Goal: Task Accomplishment & Management: Manage account settings

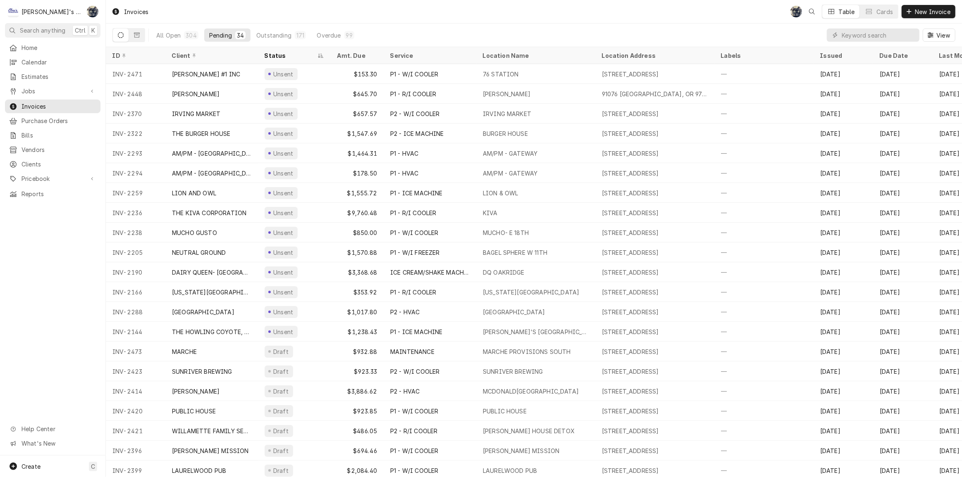
click at [517, 2] on div "Invoices SB Table Cards New Invoice" at bounding box center [534, 11] width 856 height 23
click at [885, 35] on input "Dynamic Content Wrapper" at bounding box center [879, 35] width 74 height 13
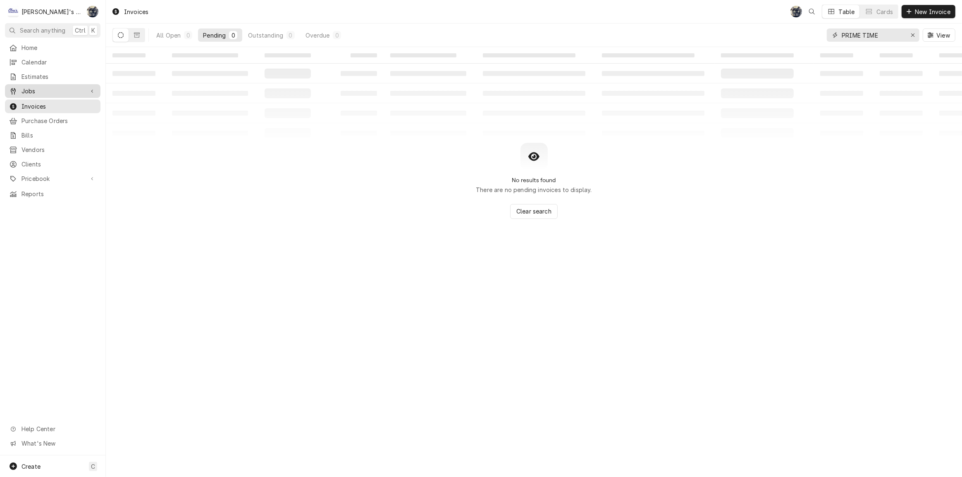
type input "PRIME TIME"
click at [54, 93] on link "Jobs" at bounding box center [52, 91] width 95 height 14
click at [54, 101] on span "Jobs" at bounding box center [58, 105] width 75 height 9
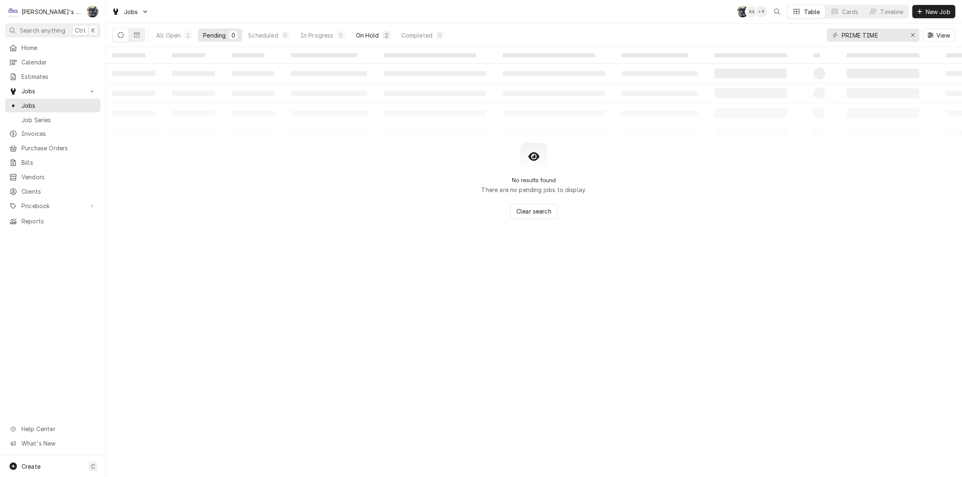
type input "PRIME TIME"
click at [379, 37] on button "On Hold 2" at bounding box center [373, 35] width 45 height 13
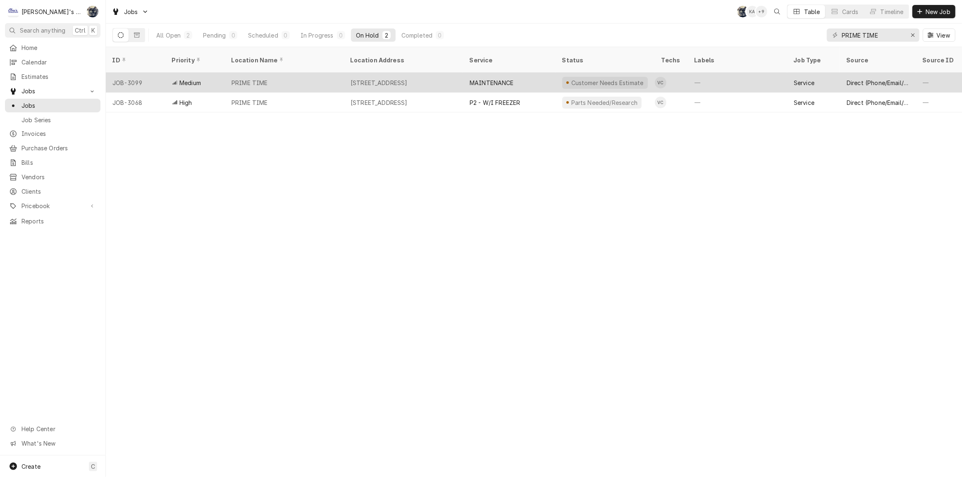
click at [437, 77] on div "1360 MOHAWK BLVD, SPRINGFIELD, OR 97477" at bounding box center [403, 83] width 119 height 20
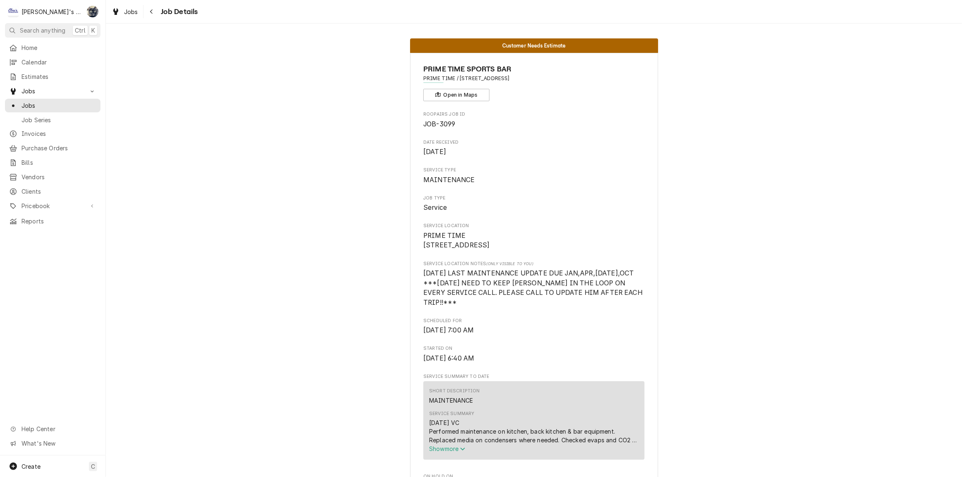
scroll to position [858, 0]
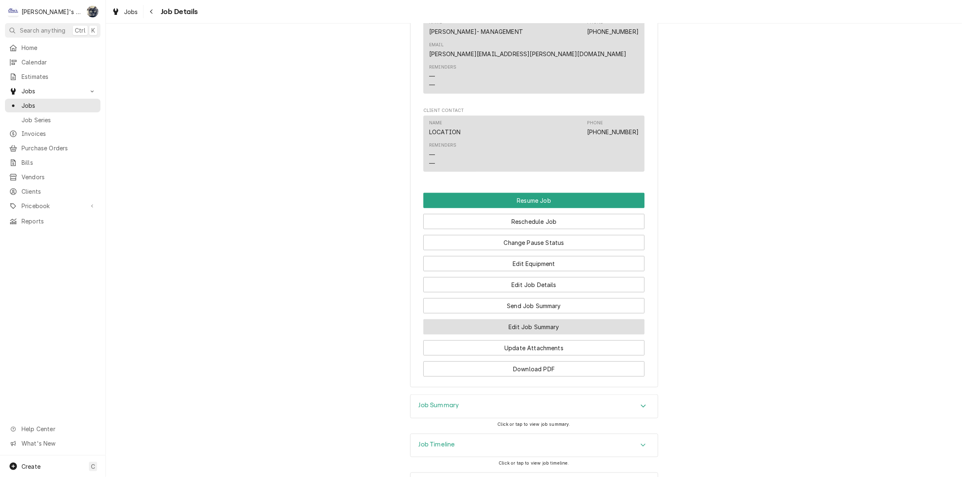
click at [516, 320] on button "Edit Job Summary" at bounding box center [533, 327] width 221 height 15
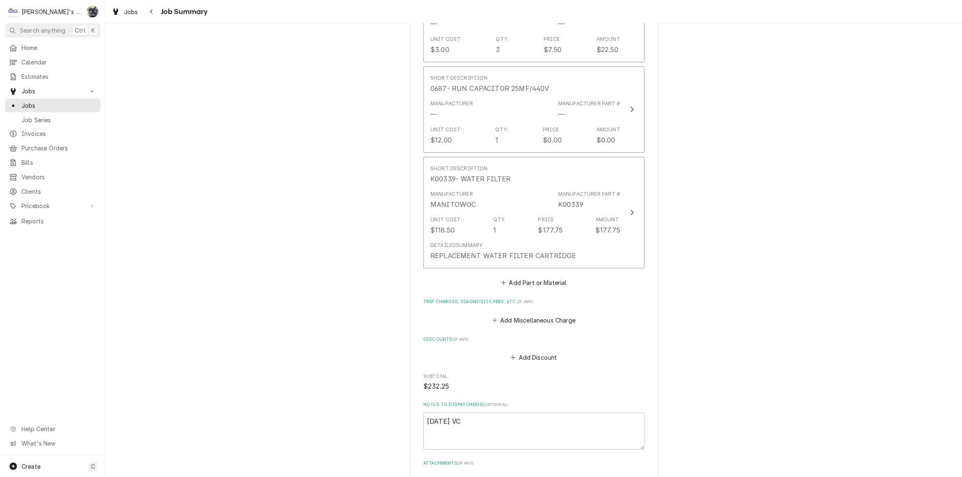
scroll to position [263, 0]
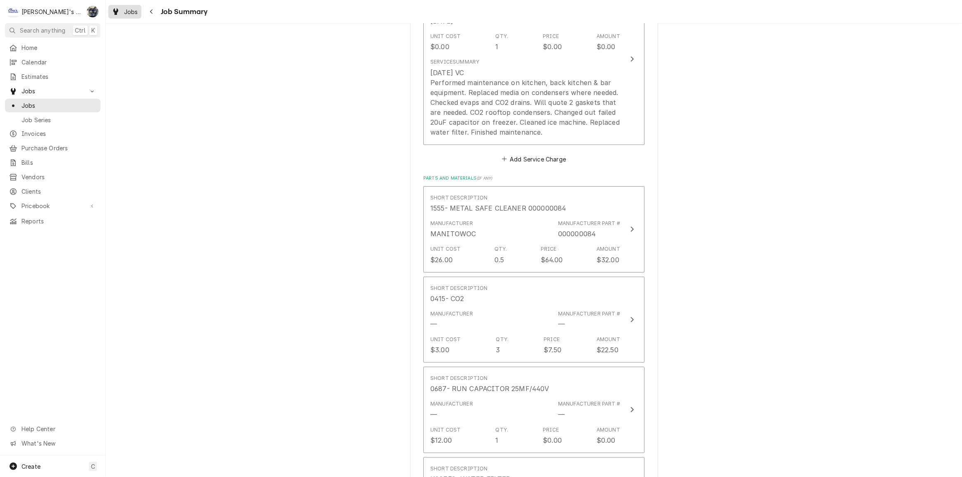
click at [126, 13] on span "Jobs" at bounding box center [131, 11] width 14 height 9
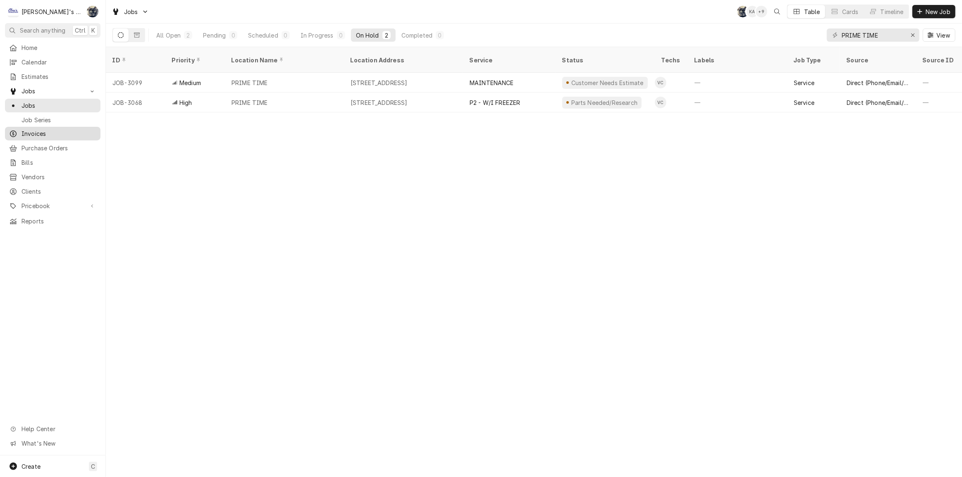
click at [52, 132] on span "Invoices" at bounding box center [58, 133] width 75 height 9
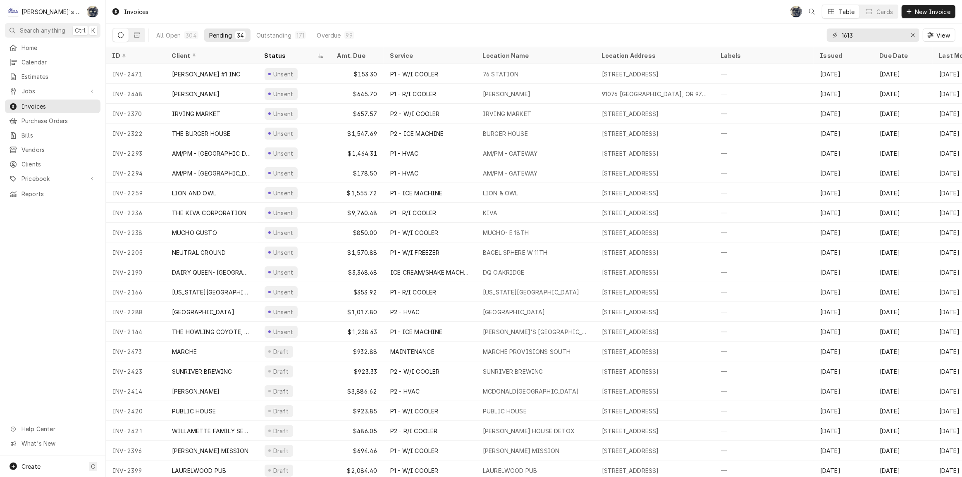
type input "1613"
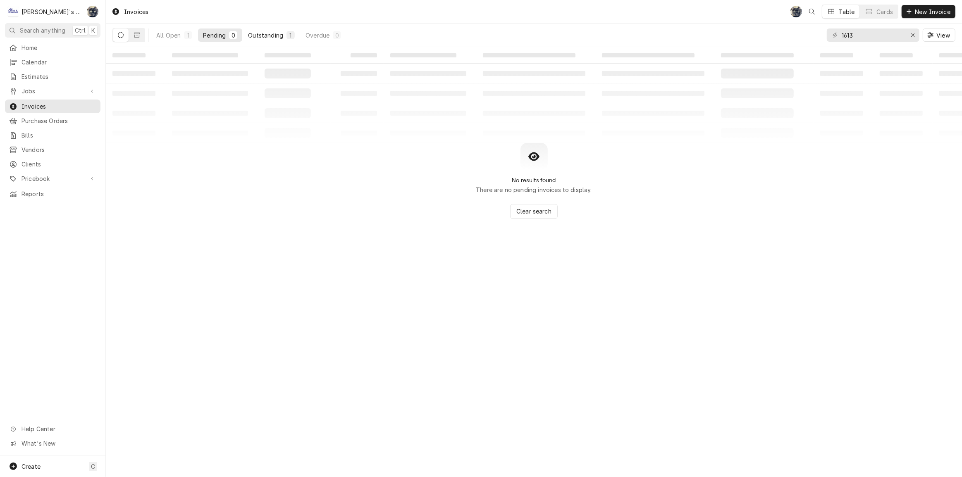
click at [274, 35] on div "Outstanding" at bounding box center [265, 35] width 35 height 9
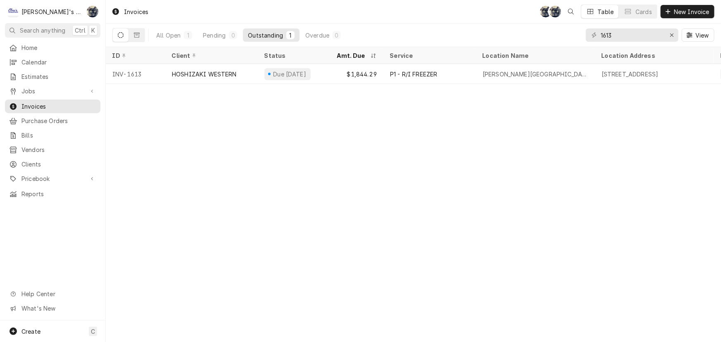
click at [670, 34] on icon "Erase input" at bounding box center [672, 35] width 5 height 6
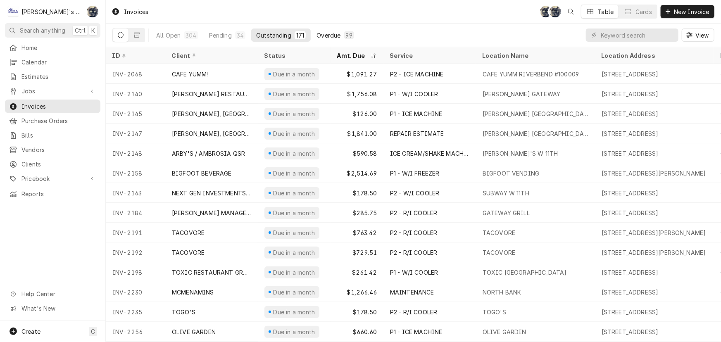
click at [317, 37] on div "Overdue" at bounding box center [329, 35] width 24 height 9
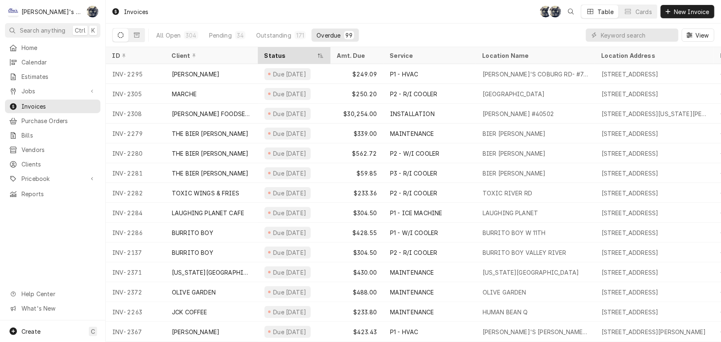
click at [284, 61] on div "Status" at bounding box center [294, 56] width 69 height 14
click at [284, 58] on div "Status" at bounding box center [290, 55] width 51 height 9
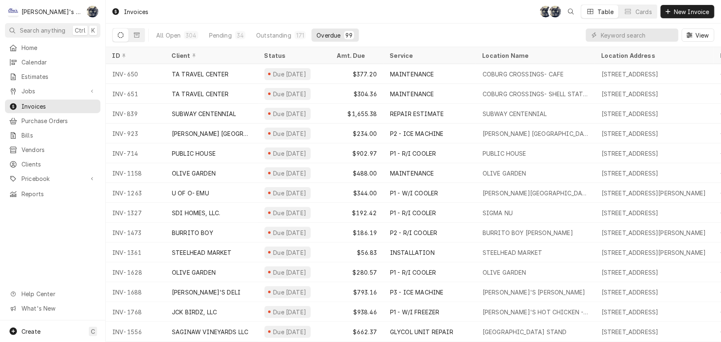
click at [259, 6] on div "Invoices SB SB Table Cards New Invoice" at bounding box center [413, 11] width 615 height 23
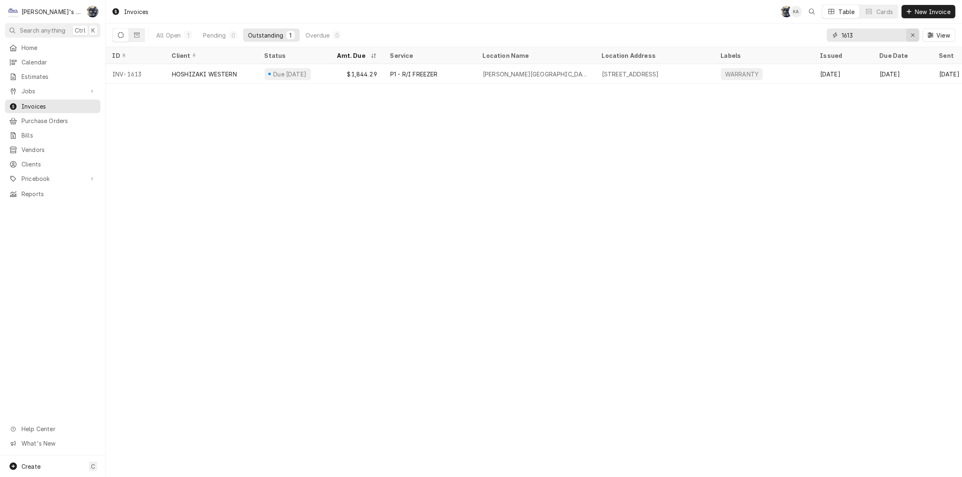
click at [913, 36] on icon "Erase input" at bounding box center [912, 34] width 3 height 3
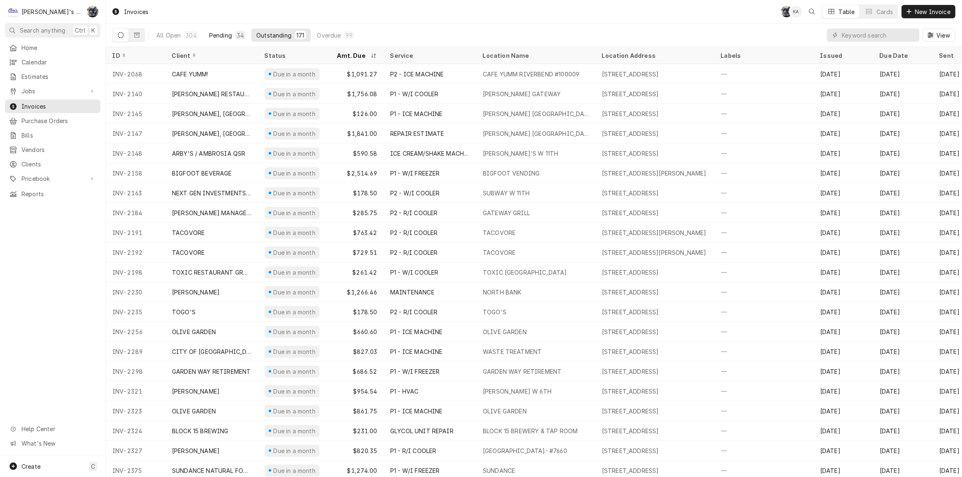
click at [214, 37] on div "Pending" at bounding box center [220, 35] width 23 height 9
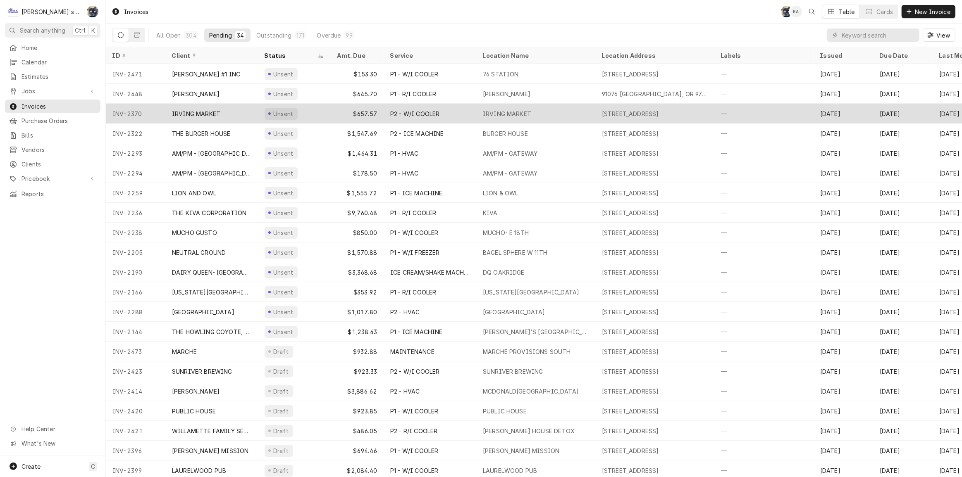
click at [360, 113] on div "$657.57" at bounding box center [357, 114] width 53 height 20
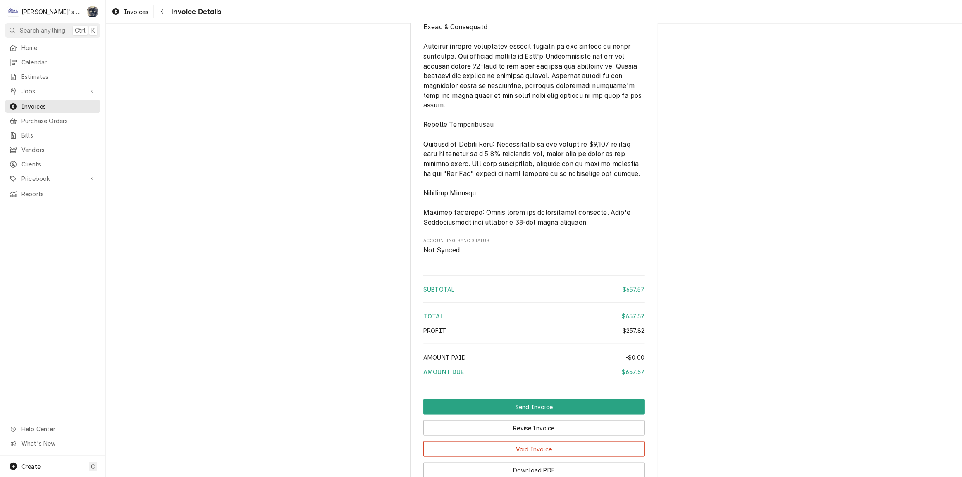
scroll to position [1173, 0]
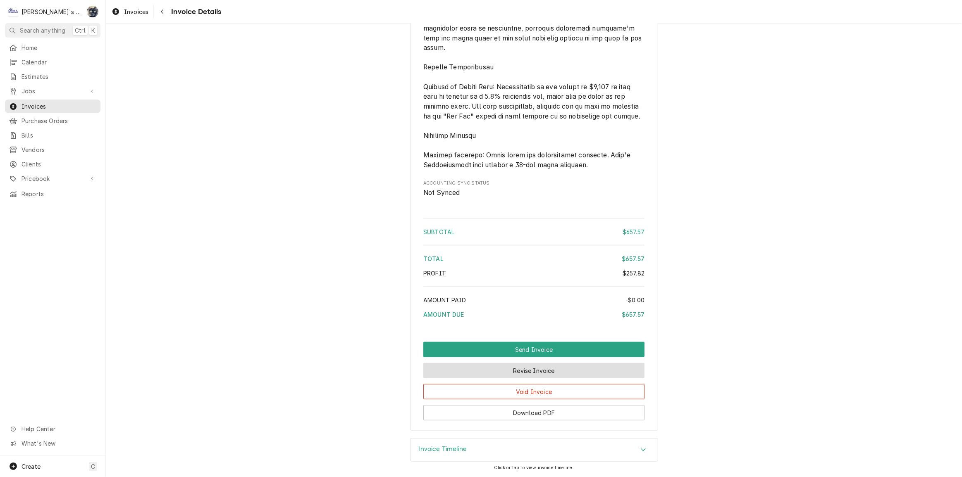
click at [532, 372] on button "Revise Invoice" at bounding box center [533, 370] width 221 height 15
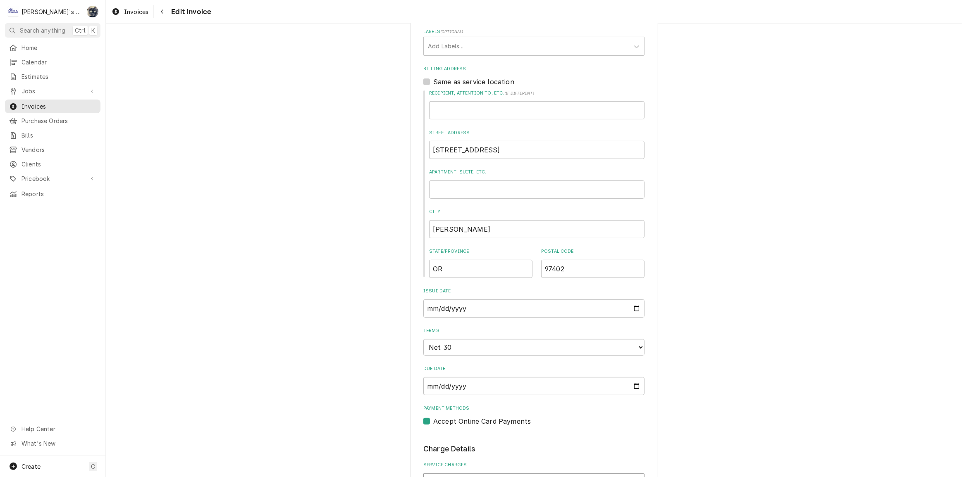
scroll to position [601, 0]
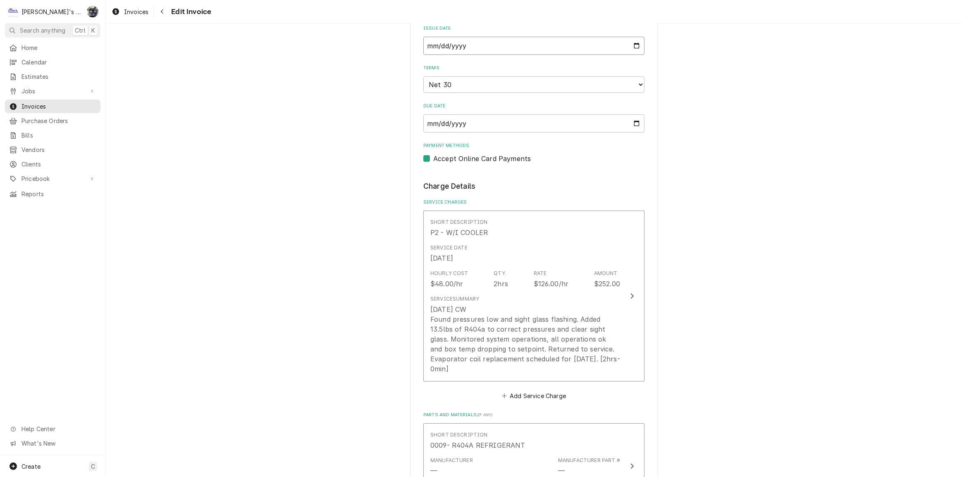
click at [632, 46] on input "[DATE]" at bounding box center [533, 46] width 221 height 18
type textarea "x"
type input "[DATE]"
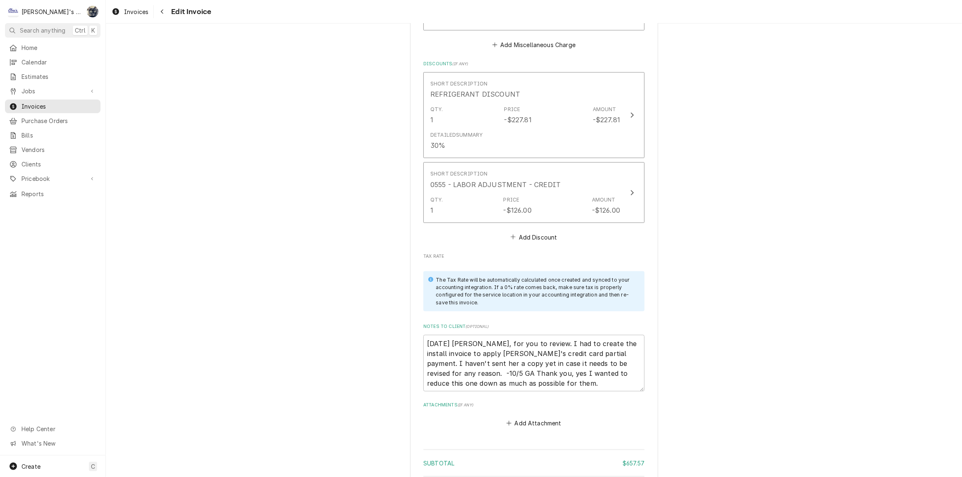
scroll to position [1240, 0]
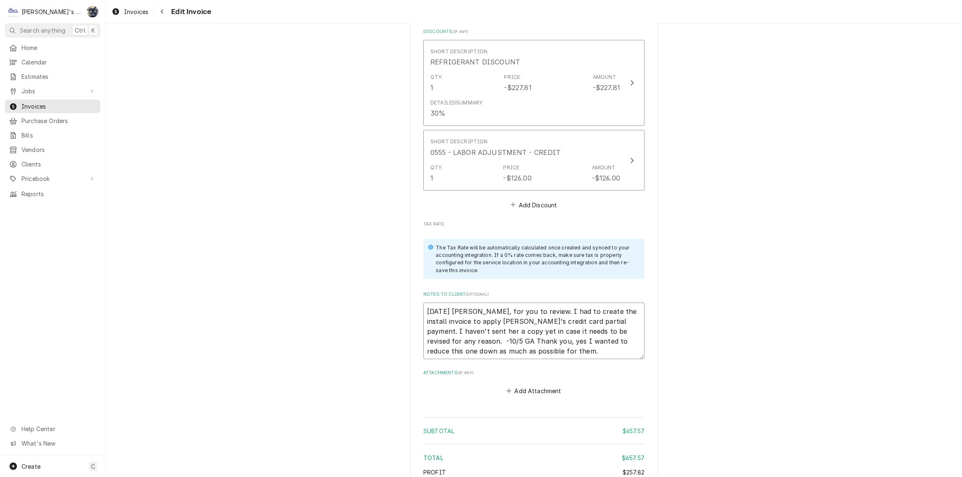
drag, startPoint x: 556, startPoint y: 351, endPoint x: 379, endPoint y: 269, distance: 194.3
type textarea "x"
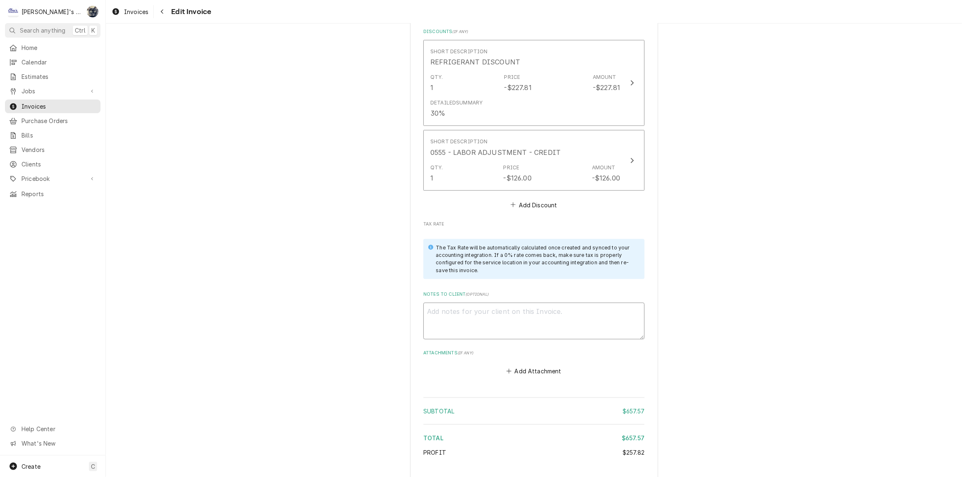
scroll to position [1312, 0]
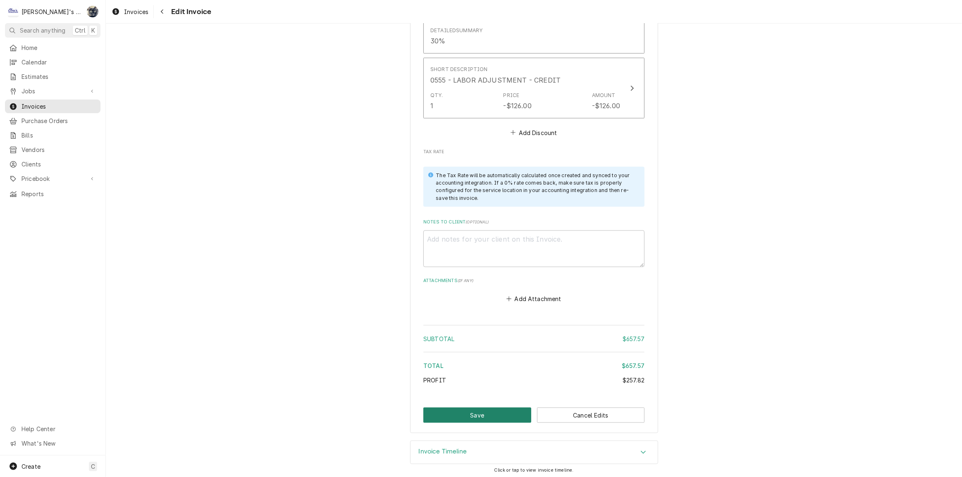
click at [481, 410] on button "Save" at bounding box center [477, 415] width 108 height 15
type textarea "x"
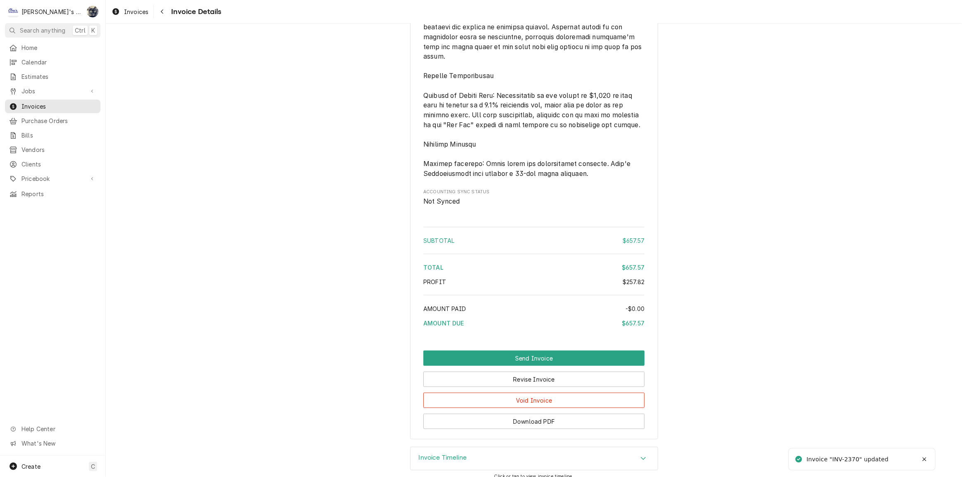
scroll to position [1106, 0]
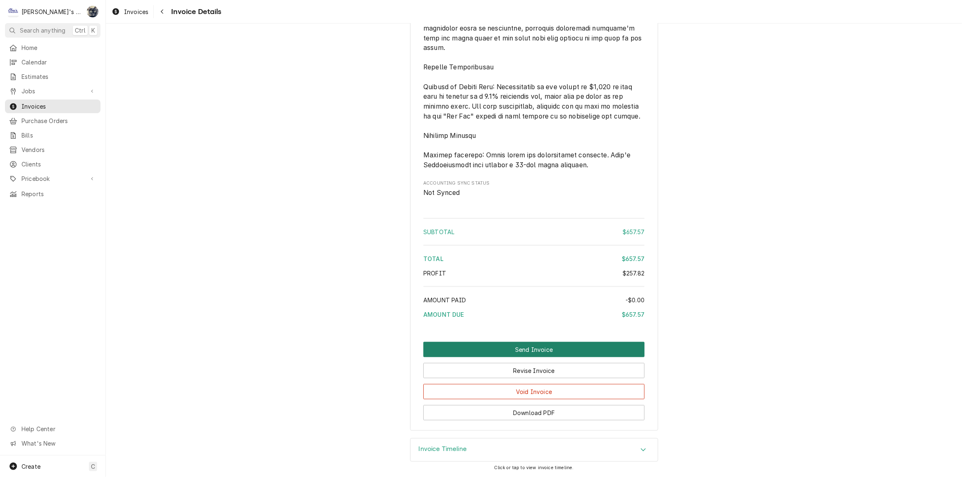
click at [515, 343] on button "Send Invoice" at bounding box center [533, 349] width 221 height 15
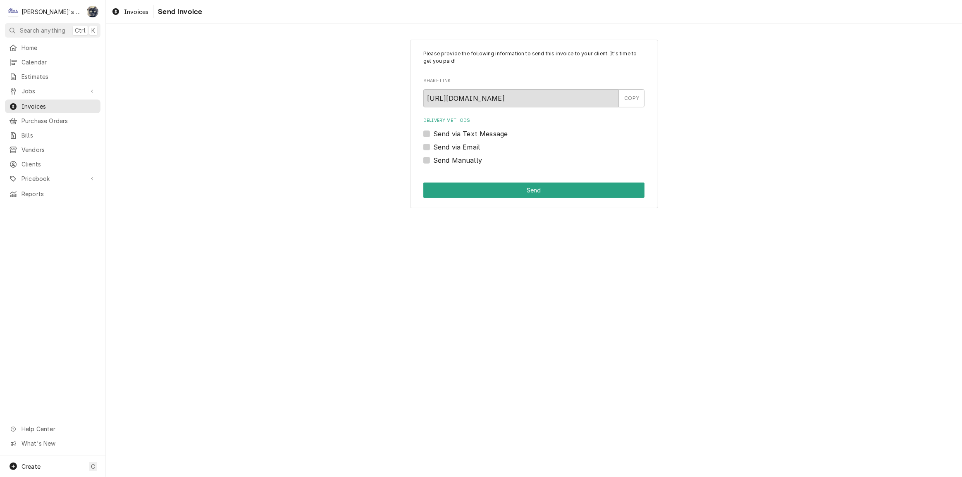
click at [433, 160] on label "Send Manually" at bounding box center [457, 160] width 49 height 10
click at [433, 160] on input "Send Manually" at bounding box center [543, 164] width 221 height 18
checkbox input "true"
click at [438, 189] on button "Send" at bounding box center [533, 190] width 221 height 15
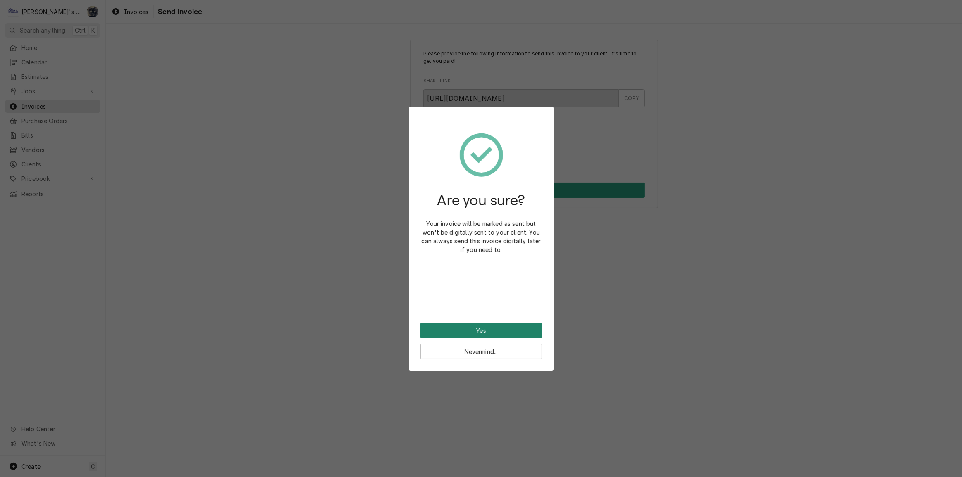
click at [475, 330] on button "Yes" at bounding box center [481, 330] width 122 height 15
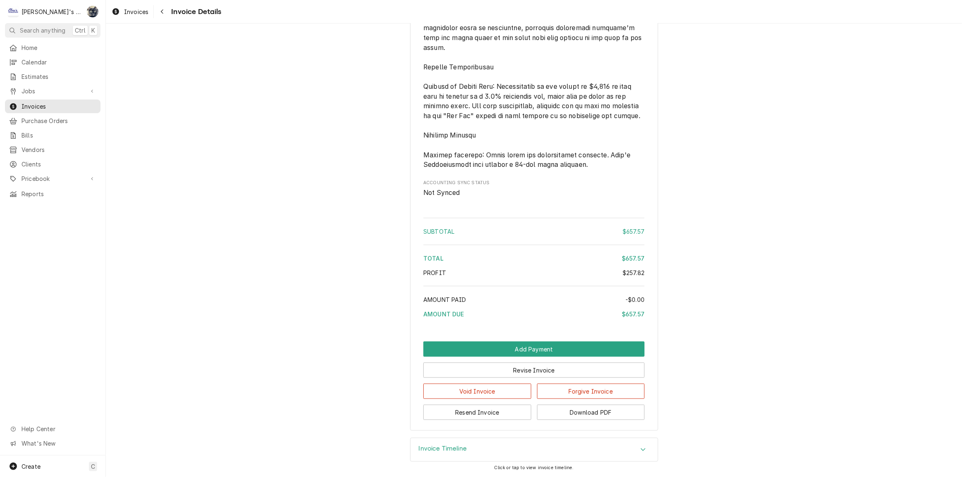
scroll to position [1133, 0]
click at [553, 410] on button "Download PDF" at bounding box center [591, 412] width 108 height 15
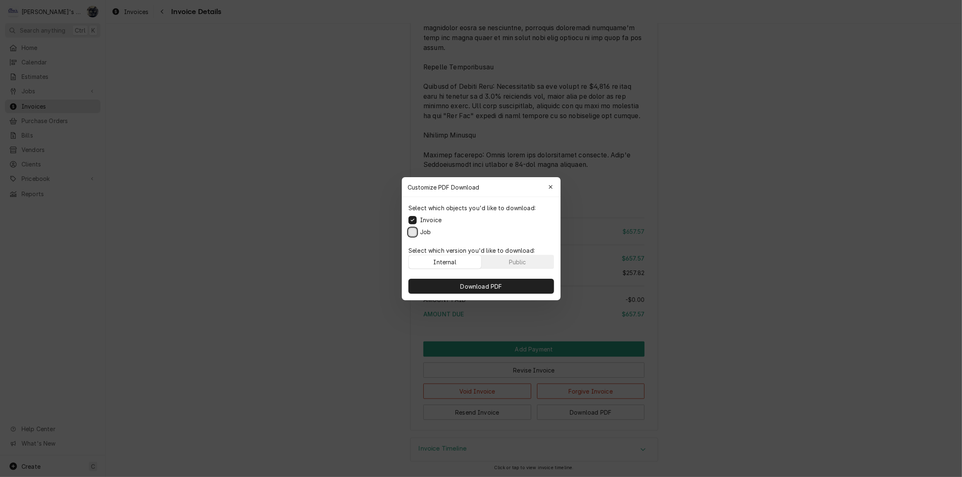
click at [414, 231] on button "Job" at bounding box center [412, 232] width 8 height 8
click at [436, 281] on button "Download PDF" at bounding box center [480, 286] width 145 height 15
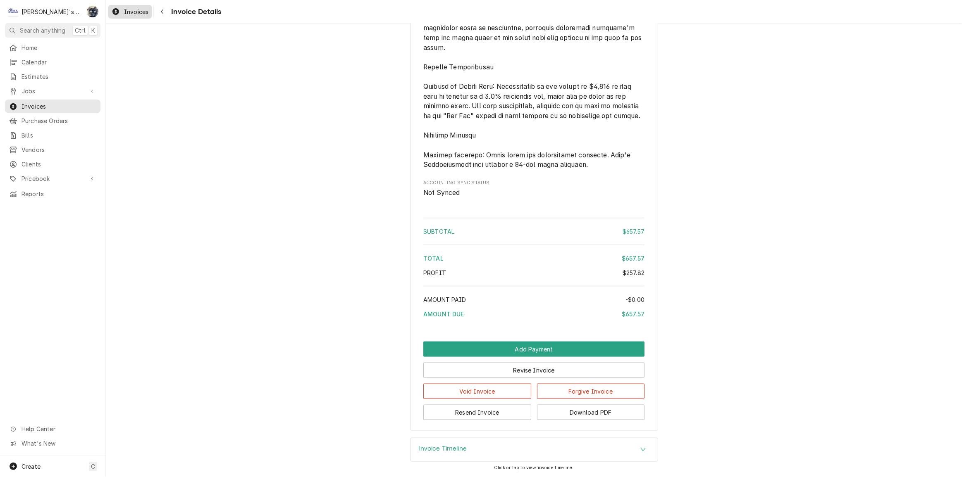
click at [138, 14] on span "Invoices" at bounding box center [136, 11] width 24 height 9
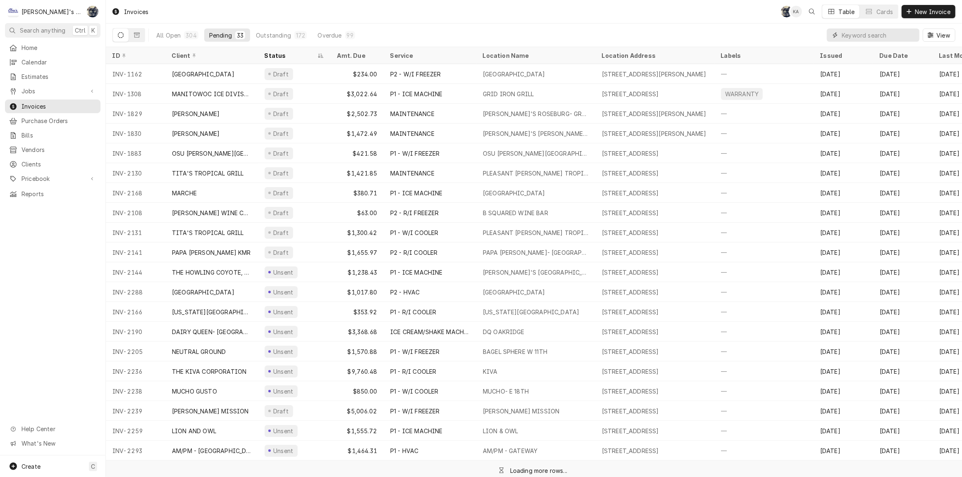
click at [856, 33] on input "Dynamic Content Wrapper" at bounding box center [879, 35] width 74 height 13
type input "2386"
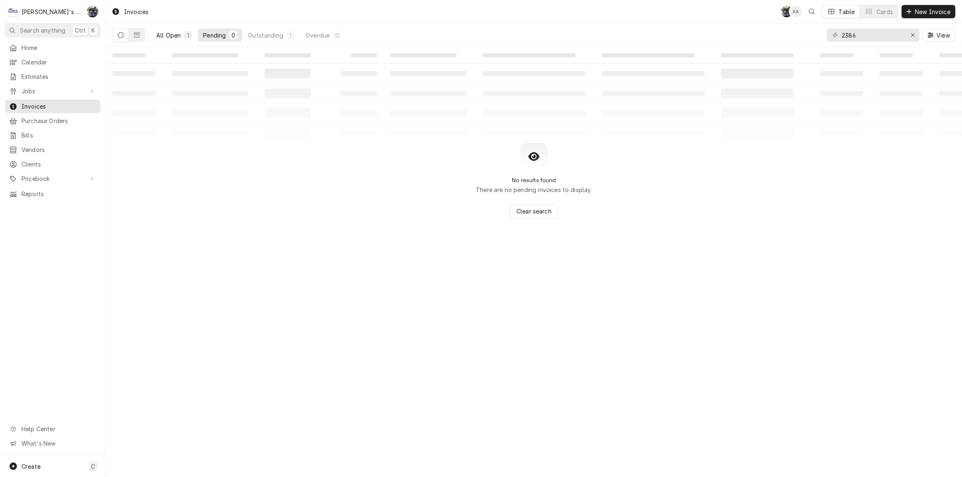
click at [176, 36] on div "All Open" at bounding box center [168, 35] width 24 height 9
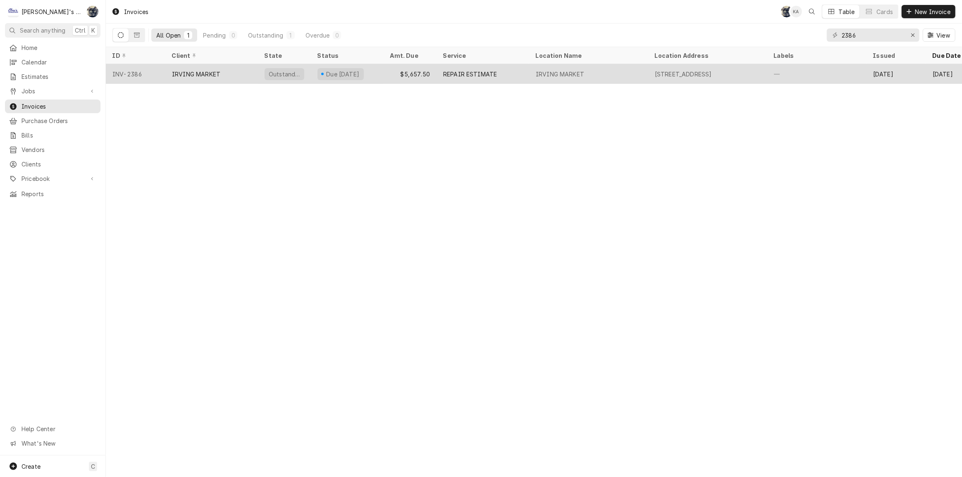
click at [284, 73] on div "Outstanding" at bounding box center [284, 74] width 33 height 9
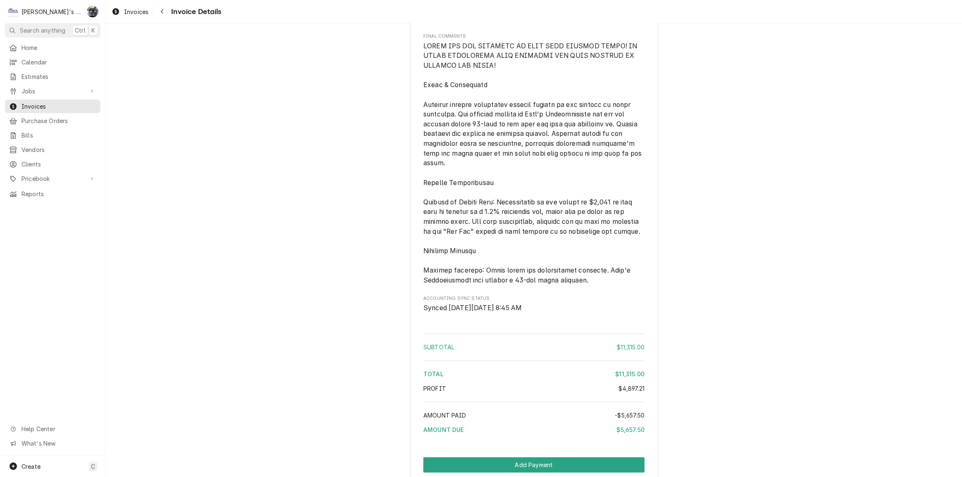
scroll to position [2238, 0]
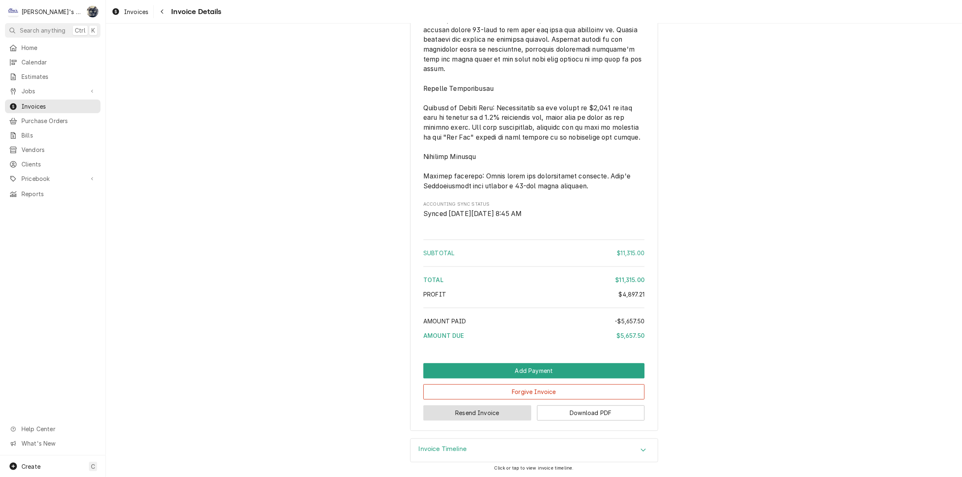
click at [513, 412] on button "Resend Invoice" at bounding box center [477, 412] width 108 height 15
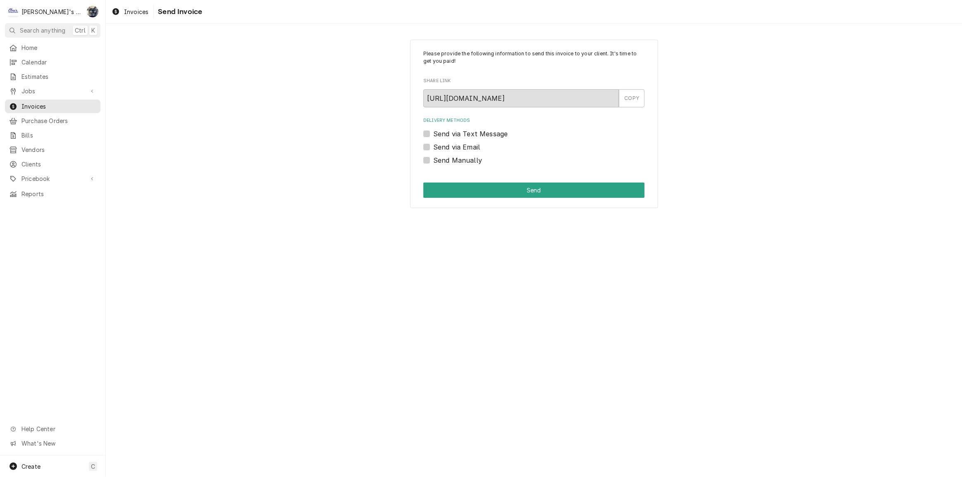
click at [433, 146] on label "Send via Email" at bounding box center [456, 147] width 47 height 10
click at [433, 146] on input "Send via Email" at bounding box center [543, 151] width 221 height 18
checkbox input "true"
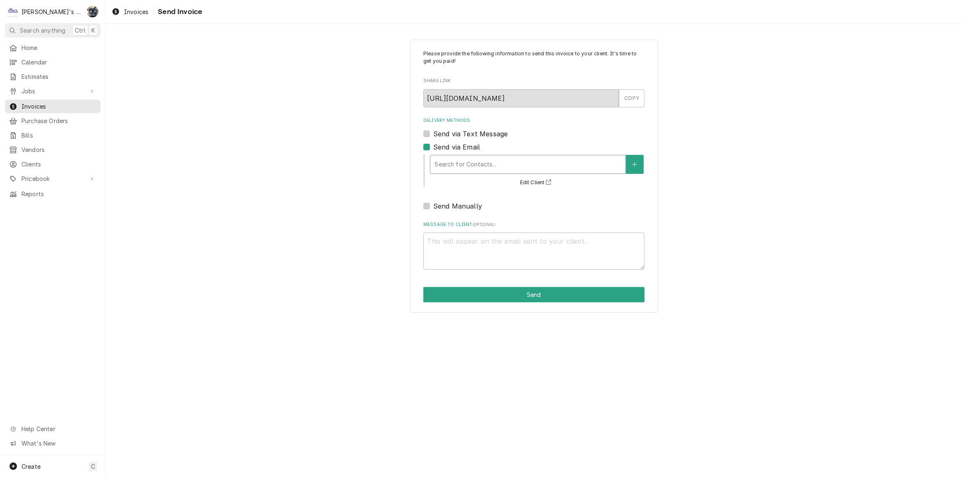
click at [455, 160] on div "Delivery Methods" at bounding box center [527, 164] width 187 height 15
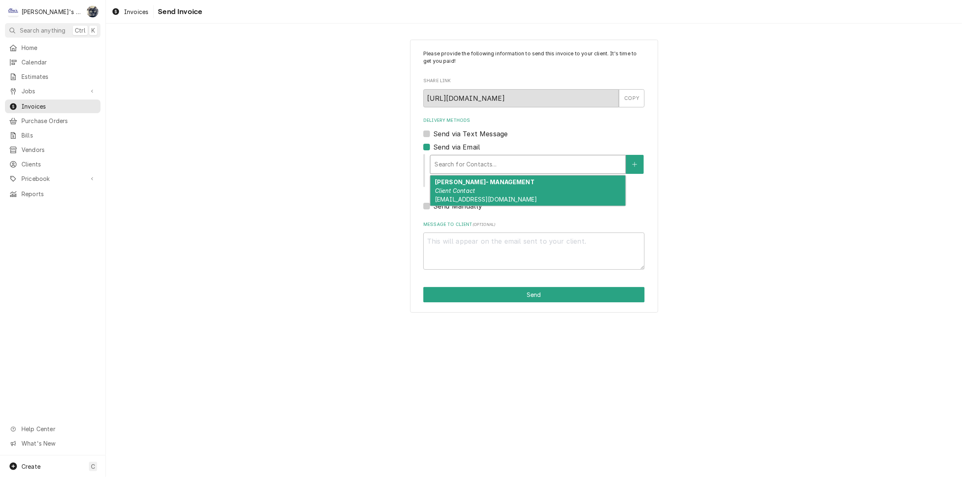
click at [462, 186] on div "DONNA BENSON- MANAGEMENT Client Contact IRVINGMARKET@AOL.COM" at bounding box center [527, 191] width 195 height 30
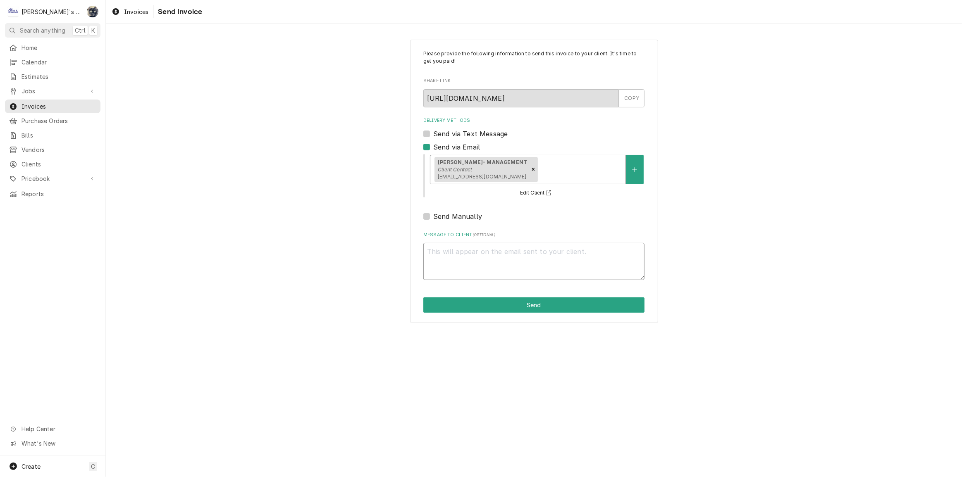
click at [473, 258] on textarea "Message to Client ( optional )" at bounding box center [533, 261] width 221 height 37
type textarea "x"
type textarea "m"
type textarea "x"
type textarea "mA"
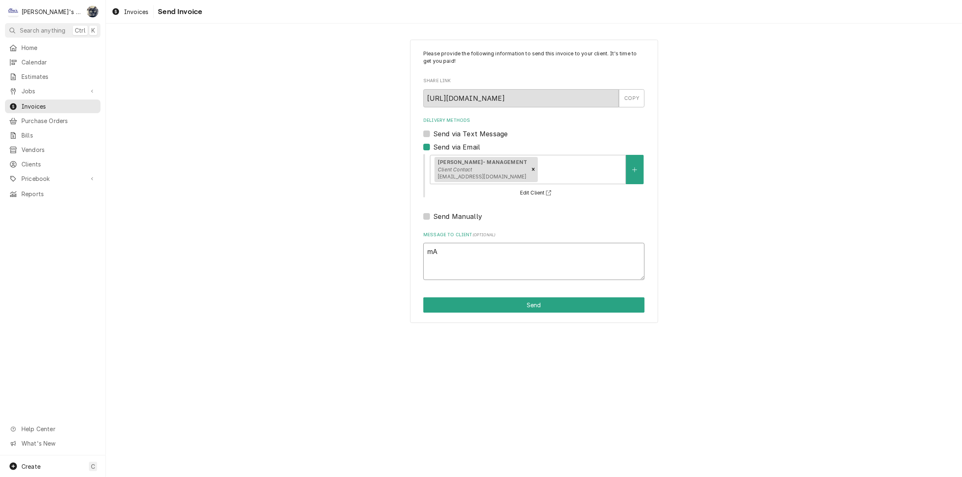
type textarea "x"
type textarea "mAY"
type textarea "x"
type textarea "mA"
type textarea "x"
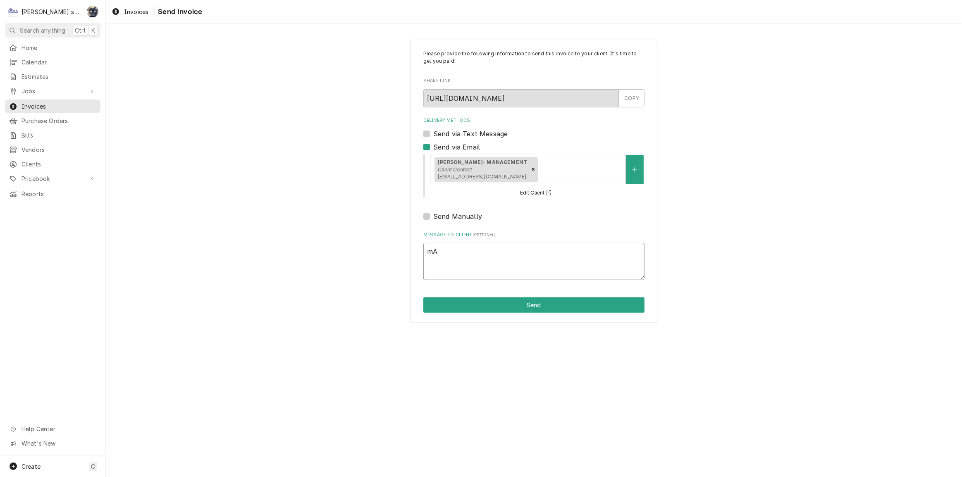
type textarea "m"
type textarea "x"
type textarea "m"
type textarea "x"
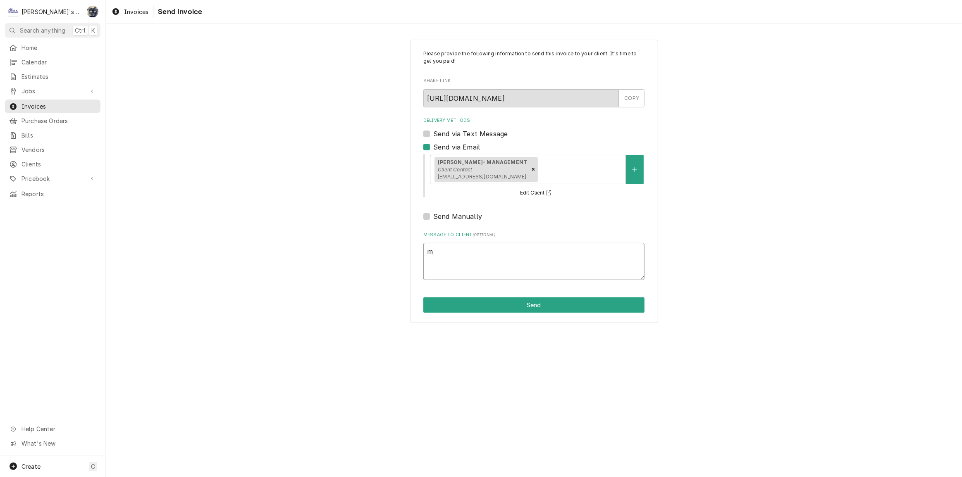
type textarea "my"
type textarea "x"
type textarea "my"
type textarea "x"
type textarea "my"
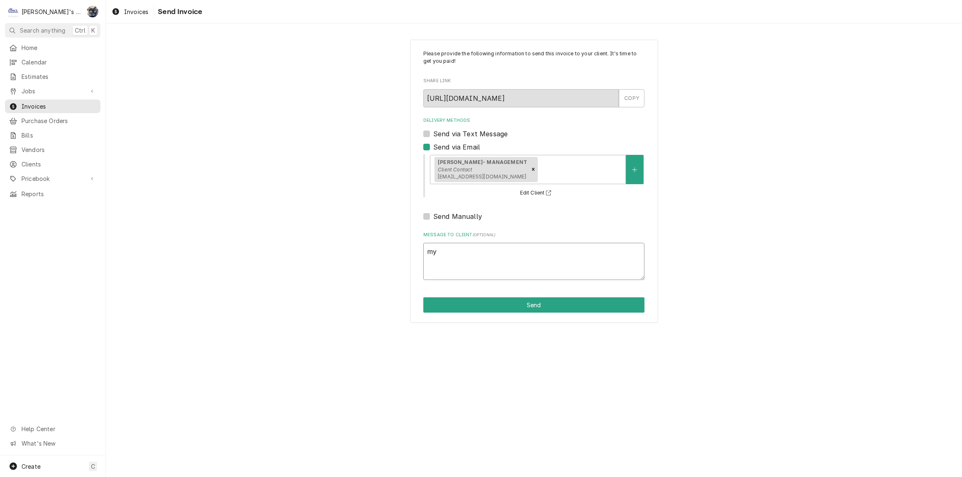
type textarea "x"
type textarea "m"
type textarea "x"
type textarea "W"
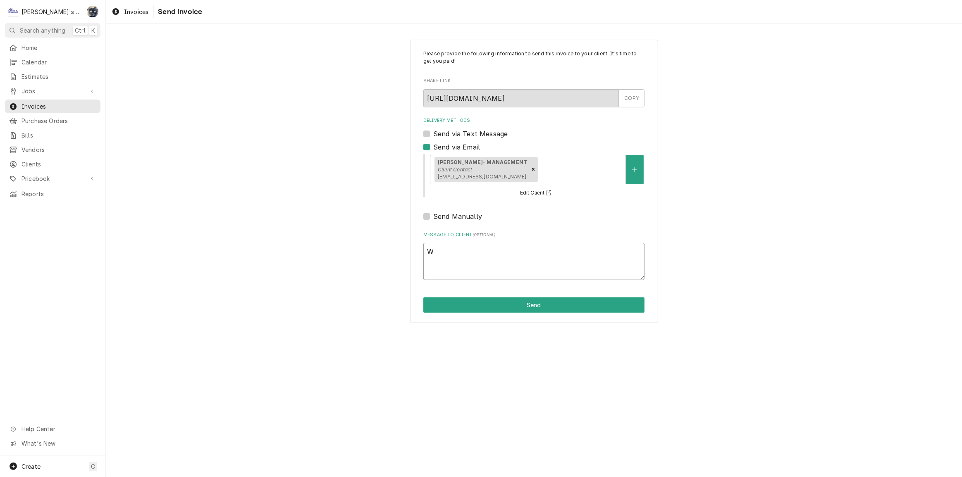
type textarea "x"
type textarea "We"
type textarea "x"
type textarea "We"
type textarea "x"
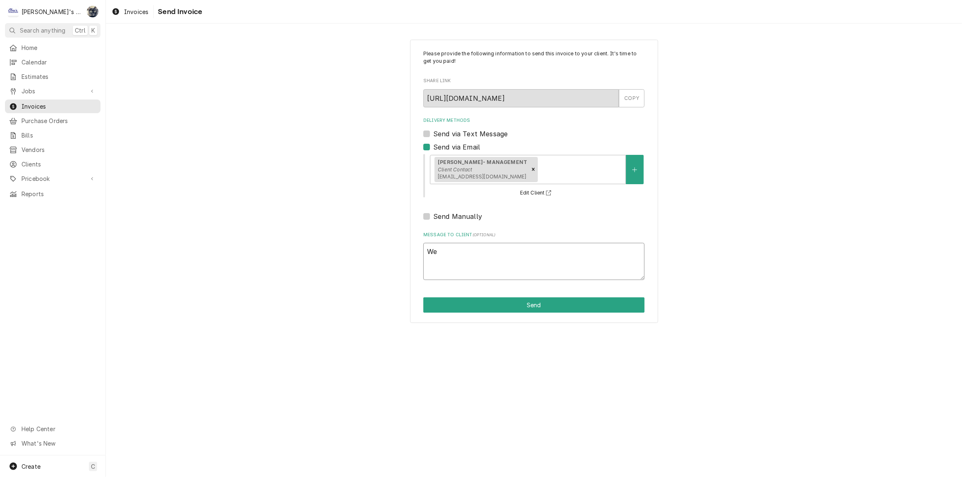
type textarea "We a"
type textarea "x"
type textarea "We ap"
type textarea "x"
type textarea "We apo"
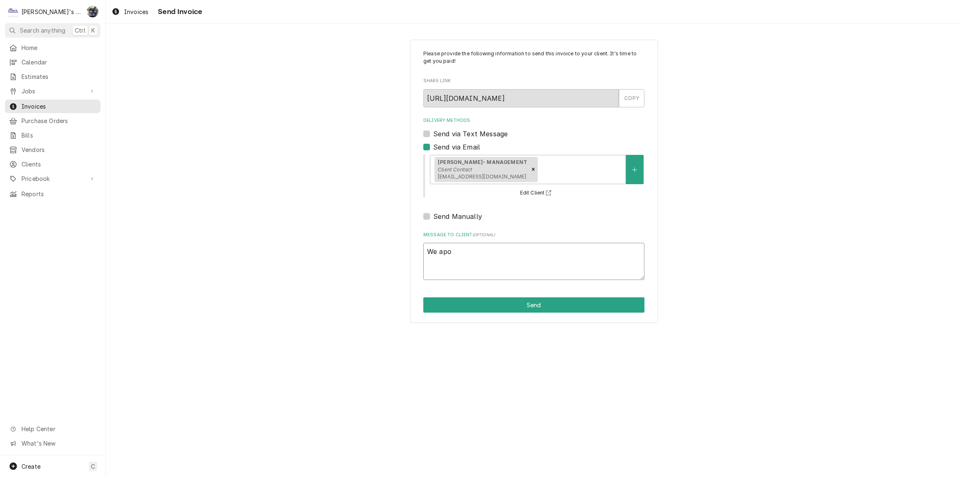
type textarea "x"
type textarea "We apol"
type textarea "x"
type textarea "We apolo"
type textarea "x"
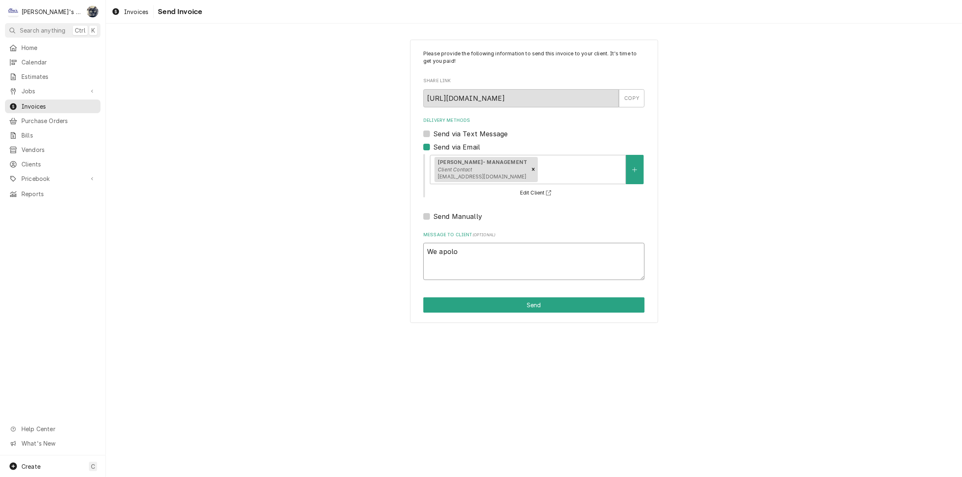
type textarea "We apolog"
type textarea "x"
type textarea "We apologi"
type textarea "x"
type textarea "We apologiz"
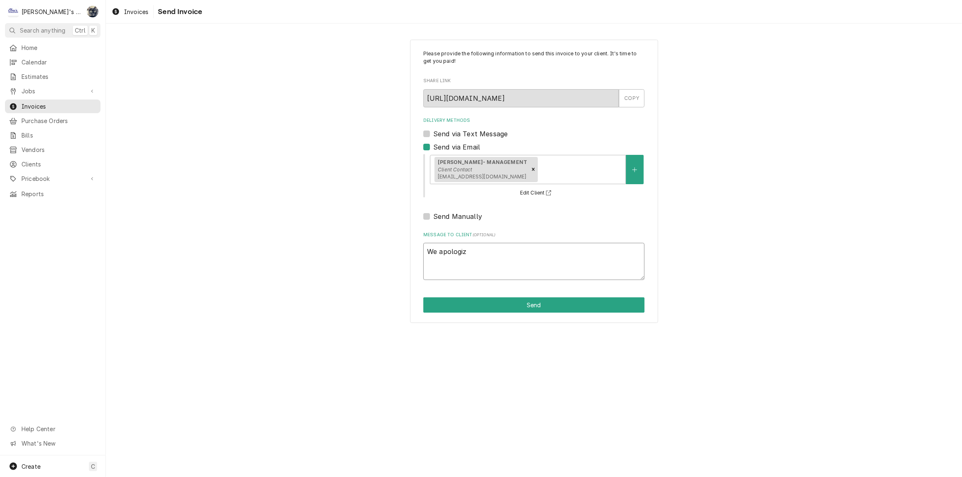
type textarea "x"
type textarea "We apologize"
type textarea "x"
type textarea "We apologize"
type textarea "x"
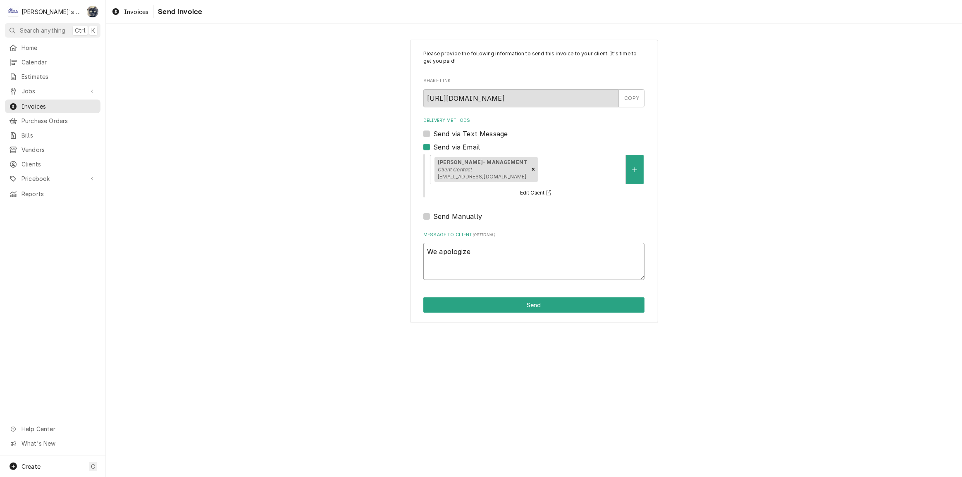
type textarea "We apologize f"
type textarea "x"
type textarea "We apologize fo"
type textarea "x"
type textarea "We apologize for"
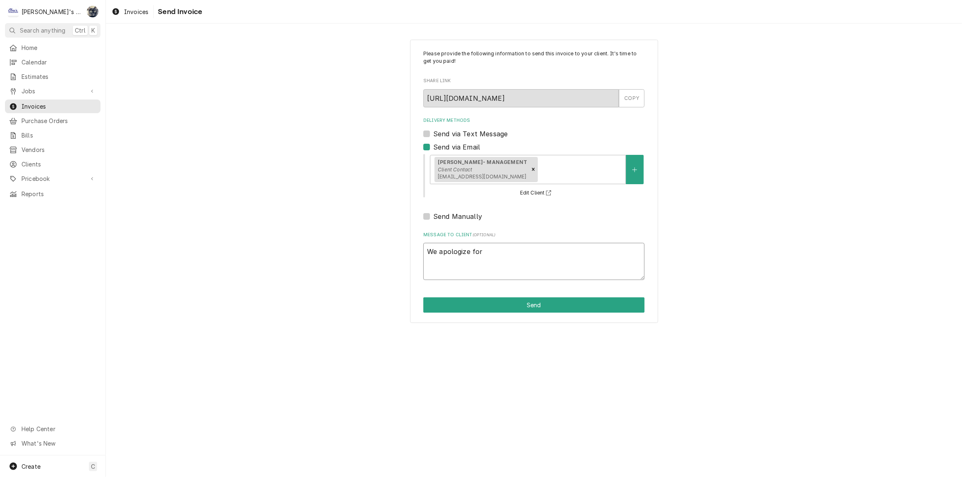
type textarea "x"
type textarea "We apologize for"
type textarea "x"
type textarea "We apologize for t"
type textarea "x"
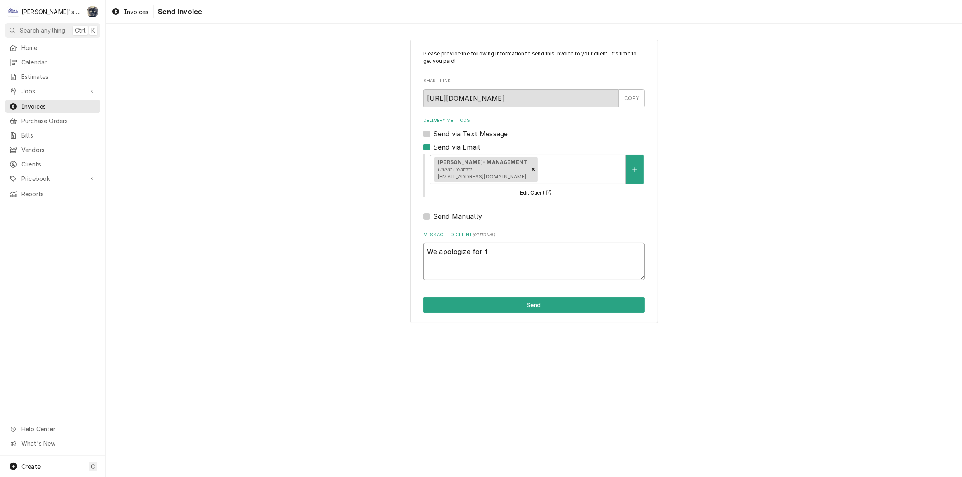
type textarea "We apologize for th"
type textarea "x"
type textarea "We apologize for the"
type textarea "x"
type textarea "We apologize for the"
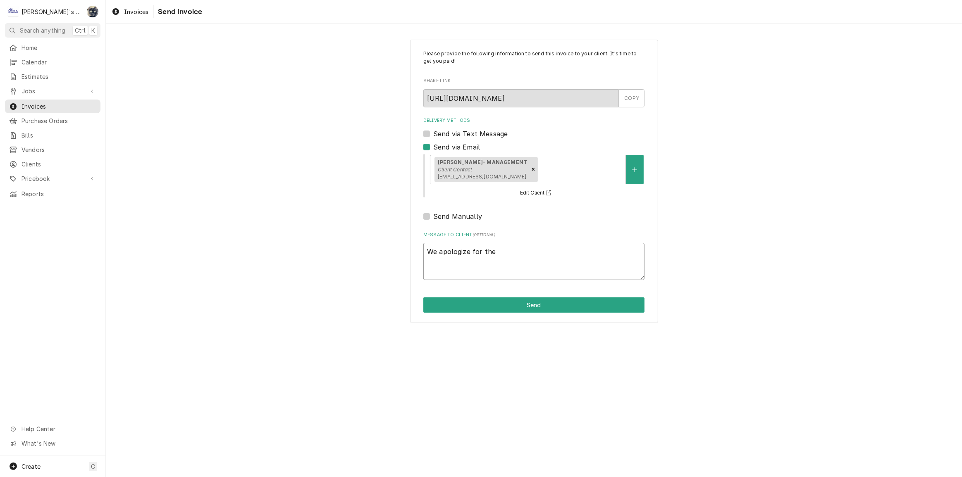
type textarea "x"
type textarea "We apologize for the d"
type textarea "x"
type textarea "We apologize for the de"
type textarea "x"
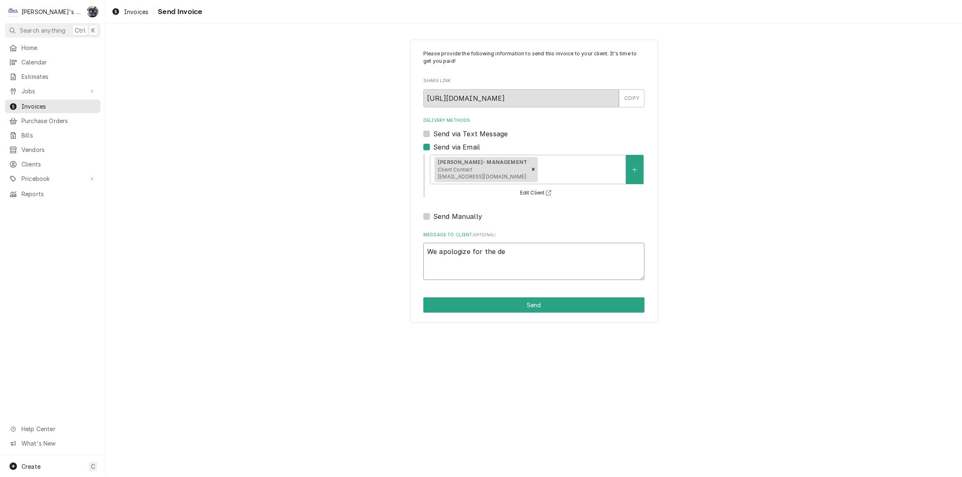
type textarea "We apologize for the del"
type textarea "x"
type textarea "We apologize for the dela"
type textarea "x"
type textarea "We apologize for the delay"
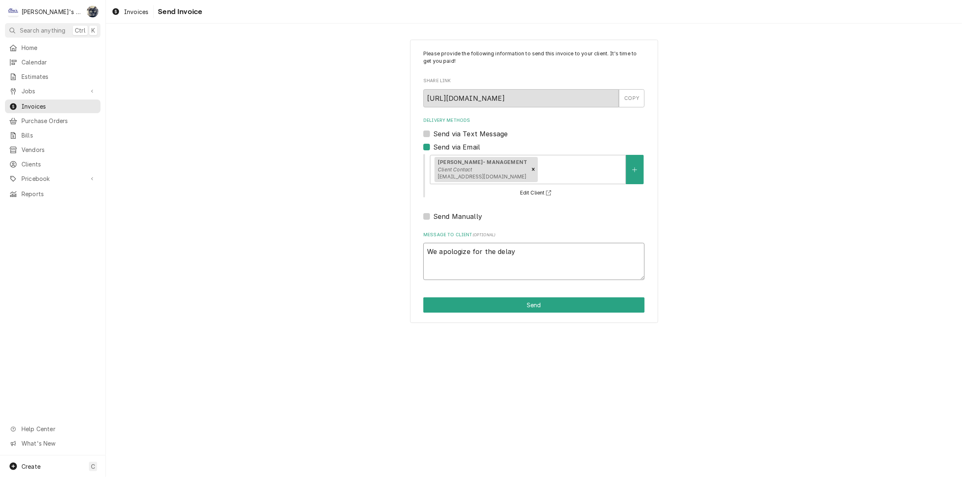
type textarea "x"
type textarea "We apologize for the delay"
type textarea "x"
type textarea "We apologize for the delay i"
type textarea "x"
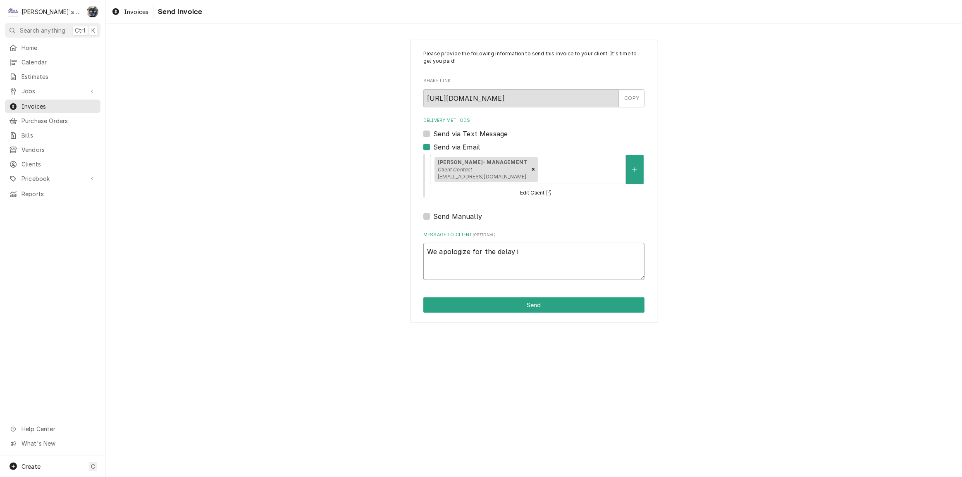
type textarea "We apologize for the delay in"
type textarea "x"
type textarea "We apologize for the delay in"
type textarea "x"
type textarea "We apologize for the delay in g"
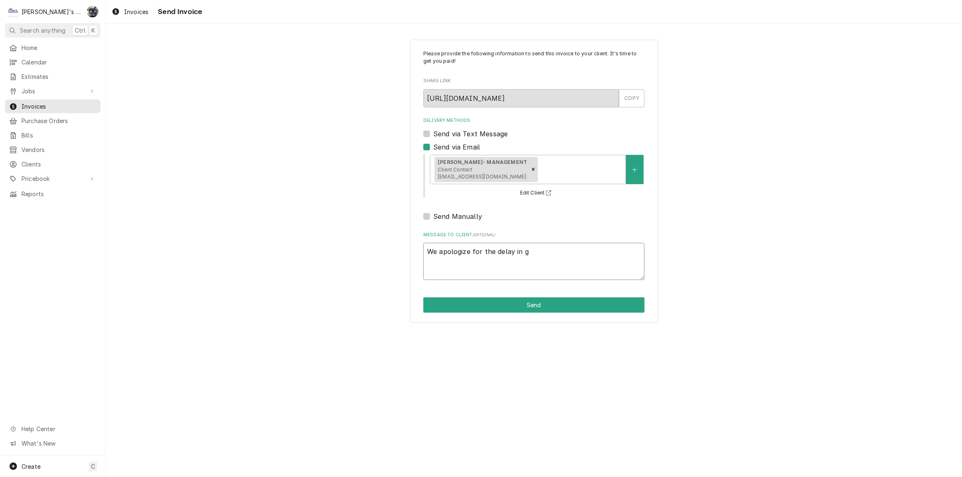
type textarea "x"
type textarea "We apologize for the delay in ge"
type textarea "x"
type textarea "We apologize for the delay in get"
type textarea "x"
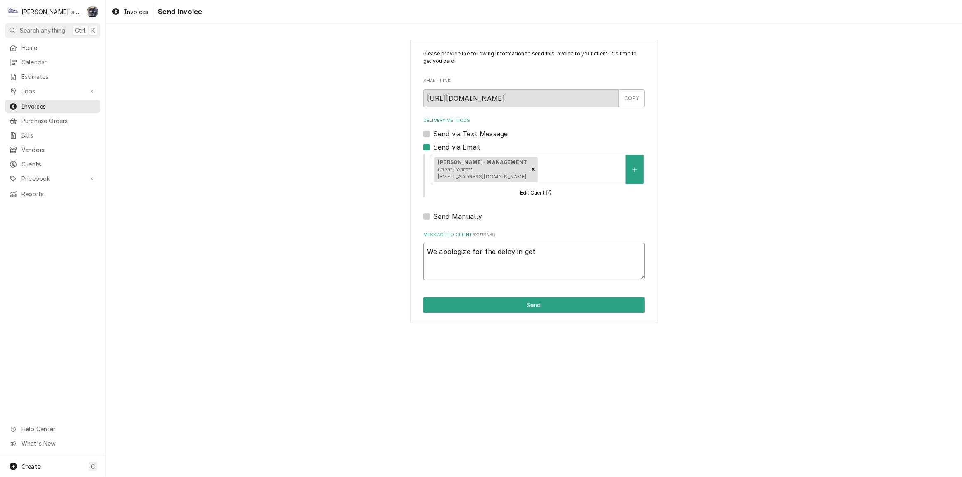
type textarea "We apologize for the delay in gett"
type textarea "x"
type textarea "We apologize for the delay in getti"
type textarea "x"
type textarea "We apologize for the delay in gettin"
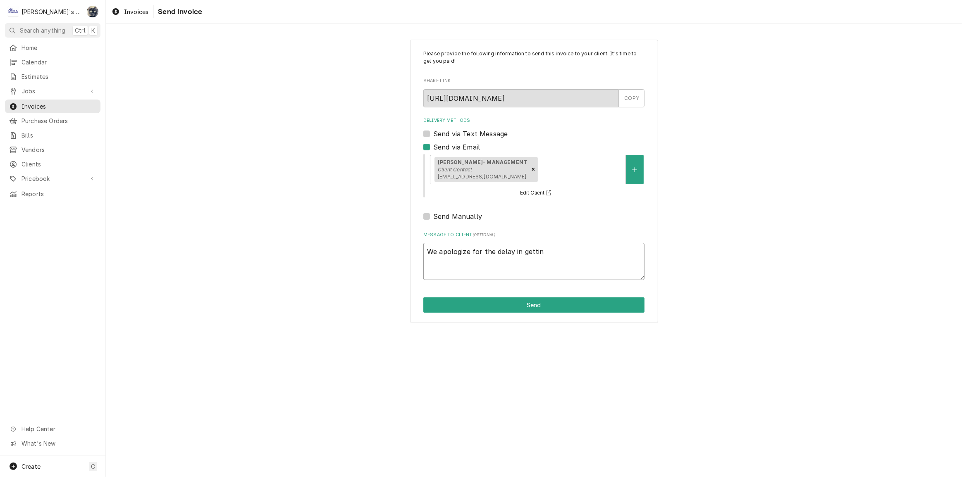
type textarea "x"
type textarea "We apologize for the delay in getting"
type textarea "x"
type textarea "We apologize for the delay in getting"
type textarea "x"
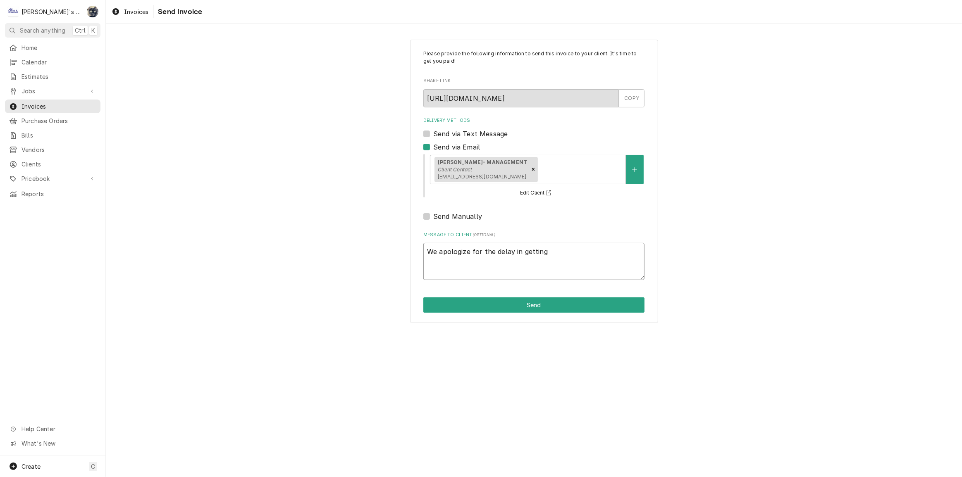
type textarea "We apologize for the delay in getting t"
type textarea "x"
type textarea "We apologize for the delay in getting th"
type textarea "x"
type textarea "We apologize for the delay in getting thi"
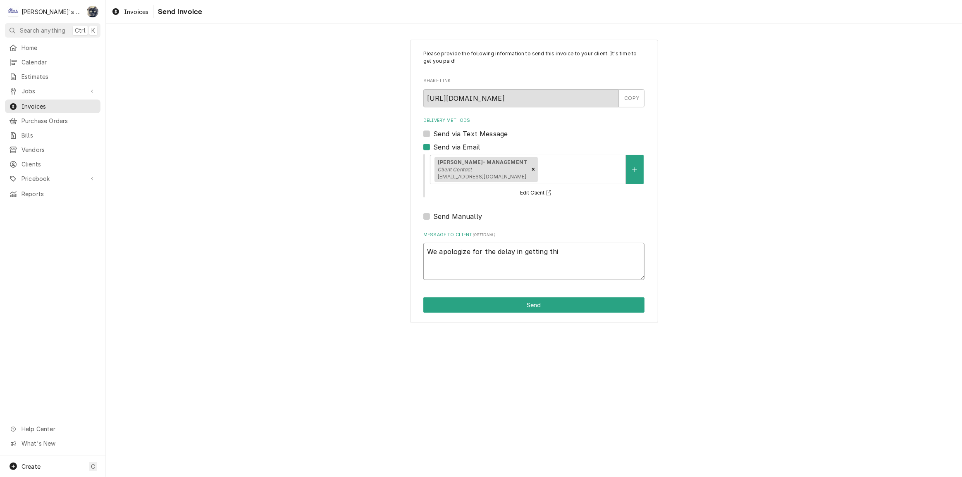
type textarea "x"
type textarea "We apologize for the delay in getting this"
type textarea "x"
type textarea "We apologize for the delay in getting this"
type textarea "x"
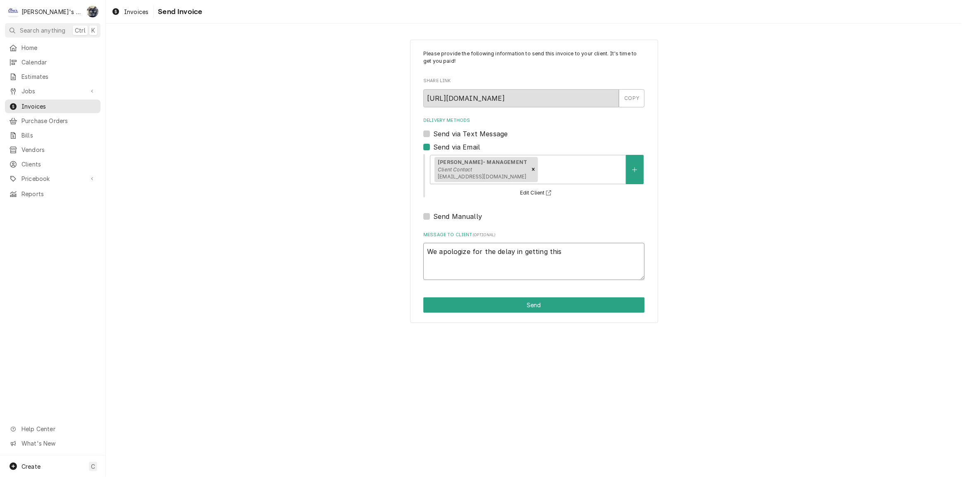
type textarea "We apologize for the delay in getting this i"
type textarea "x"
type textarea "We apologize for the delay in getting this in"
type textarea "x"
type textarea "We apologize for the delay in getting this inv"
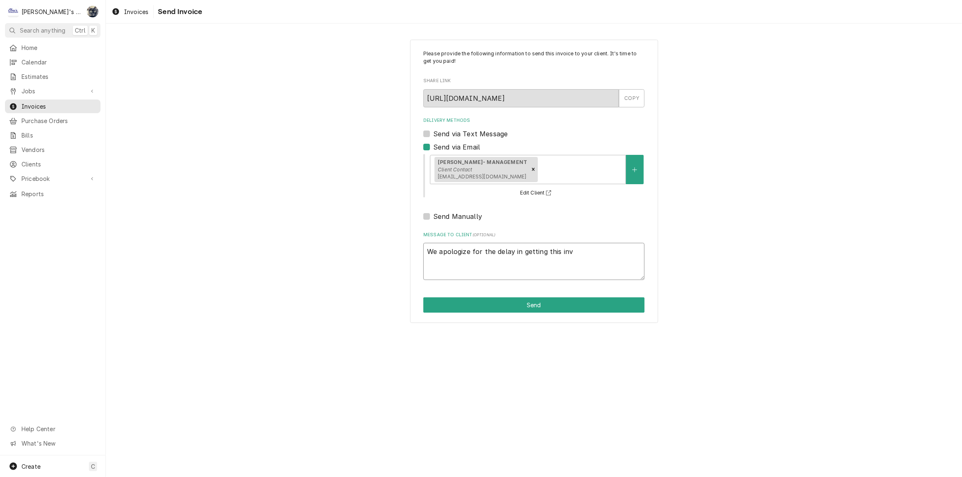
type textarea "x"
type textarea "We apologize for the delay in getting this invo"
type textarea "x"
type textarea "We apologize for the delay in getting this invoi"
type textarea "x"
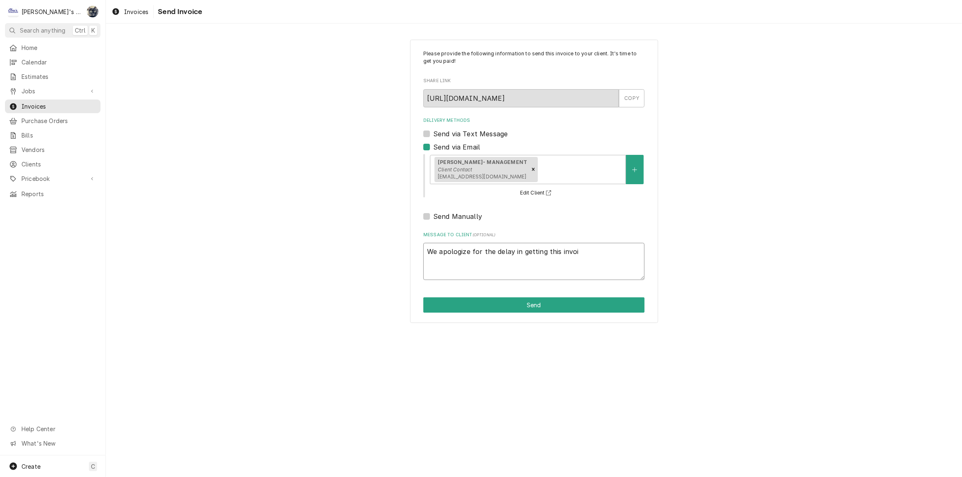
type textarea "We apologize for the delay in getting this invoic"
type textarea "x"
type textarea "We apologize for the delay in getting this invoice"
type textarea "x"
type textarea "We apologize for the delay in getting this invoice"
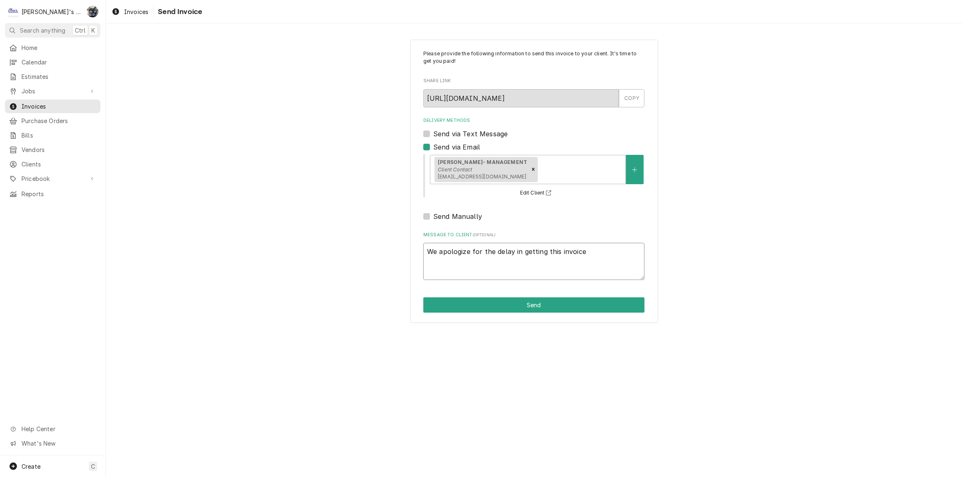
type textarea "x"
type textarea "We apologize for the delay in getting this invoice t"
type textarea "x"
type textarea "We apologize for the delay in getting this invoice to"
type textarea "x"
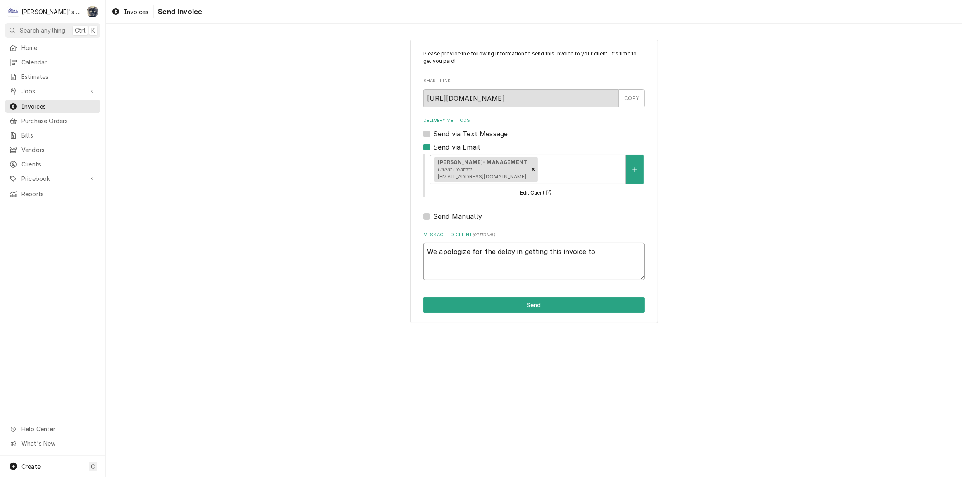
type textarea "We apologize for the delay in getting this invoice to"
type textarea "x"
type textarea "We apologize for the delay in getting this invoice to y"
type textarea "x"
type textarea "We apologize for the delay in getting this invoice to yo"
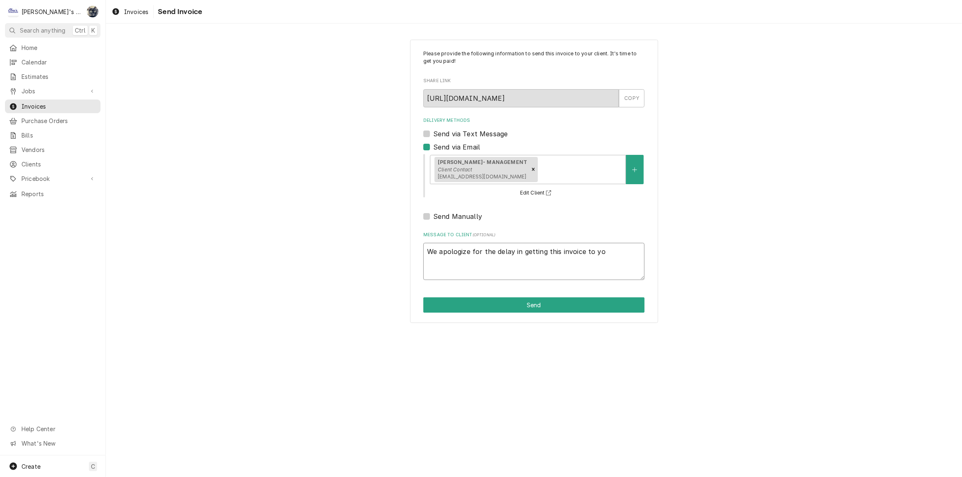
type textarea "x"
type textarea "We apologize for the delay in getting this invoice to you"
type textarea "x"
type textarea "We apologize for the delay in getting this invoice to you."
type textarea "x"
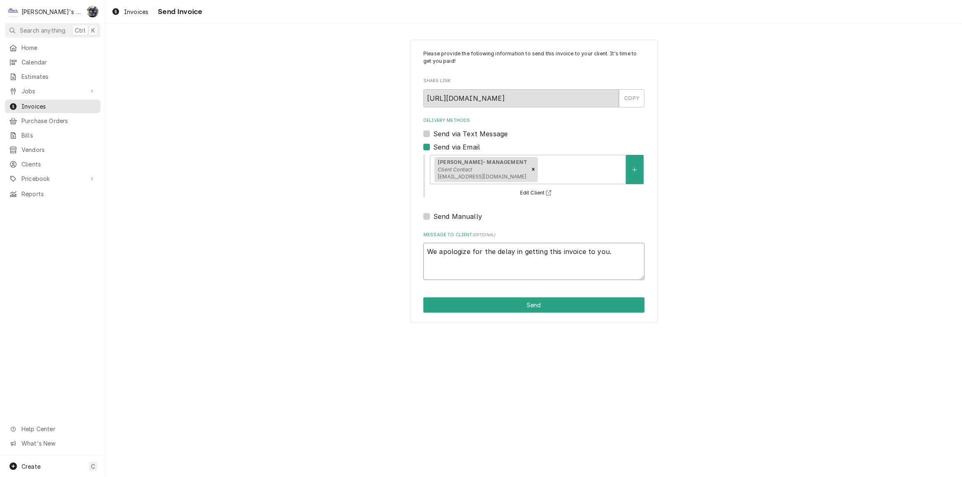
type textarea "We apologize for the delay in getting this invoice to you."
type textarea "x"
type textarea "We apologize for the delay in getting this invoice to you. P"
type textarea "x"
type textarea "We apologize for the delay in getting this invoice to you. Pl"
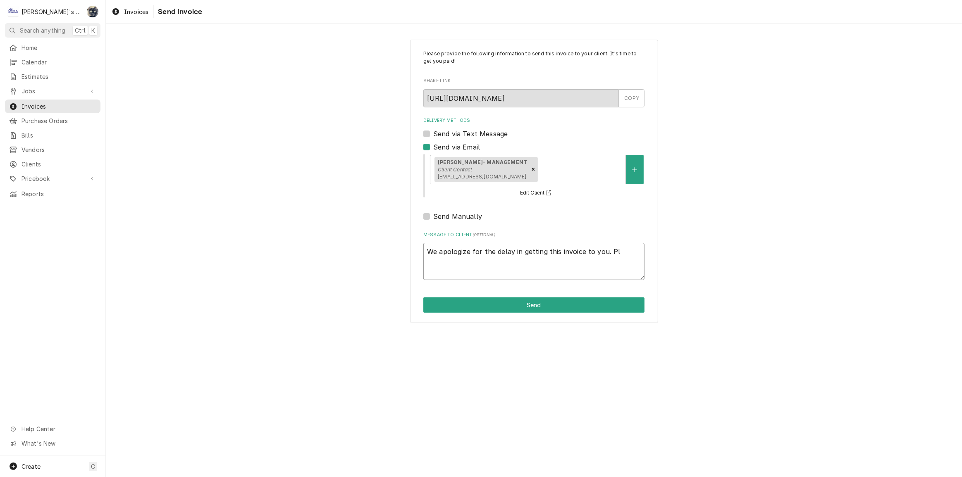
type textarea "x"
type textarea "We apologize for the delay in getting this invoice to you. Ple"
type textarea "x"
type textarea "We apologize for the delay in getting this invoice to you. Plea"
type textarea "x"
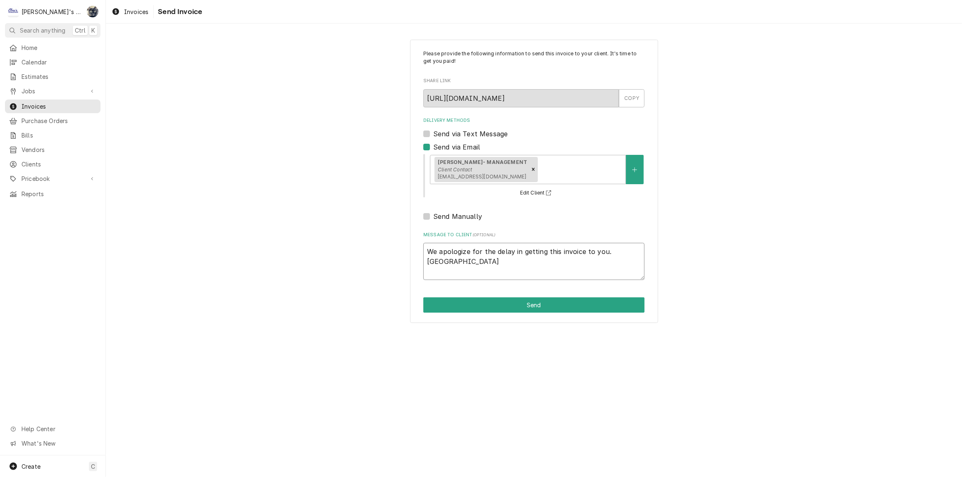
type textarea "We apologize for the delay in getting this invoice to you. Pleas"
type textarea "x"
type textarea "We apologize for the delay in getting this invoice to you. Please"
type textarea "x"
type textarea "We apologize for the delay in getting this invoice to you. Please"
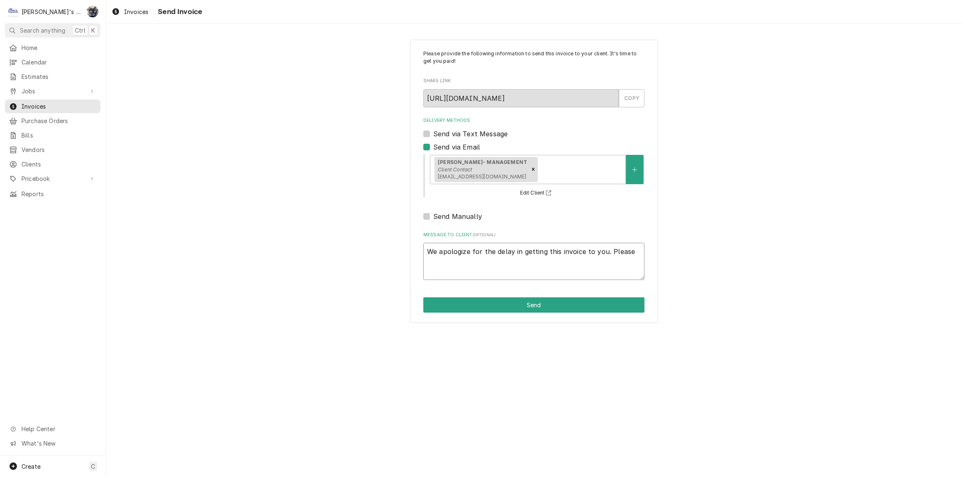
type textarea "x"
type textarea "We apologize for the delay in getting this invoice to you. Please l"
type textarea "x"
type textarea "We apologize for the delay in getting this invoice to you. Please le"
type textarea "x"
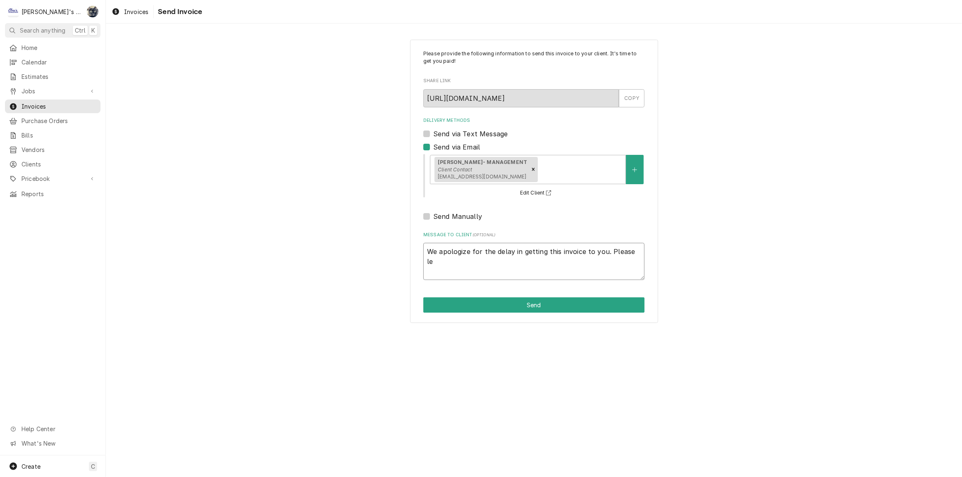
type textarea "We apologize for the delay in getting this invoice to you. Please let"
type textarea "x"
type textarea "We apologize for the delay in getting this invoice to you. Please let"
type textarea "x"
type textarea "We apologize for the delay in getting this invoice to you. Please let u"
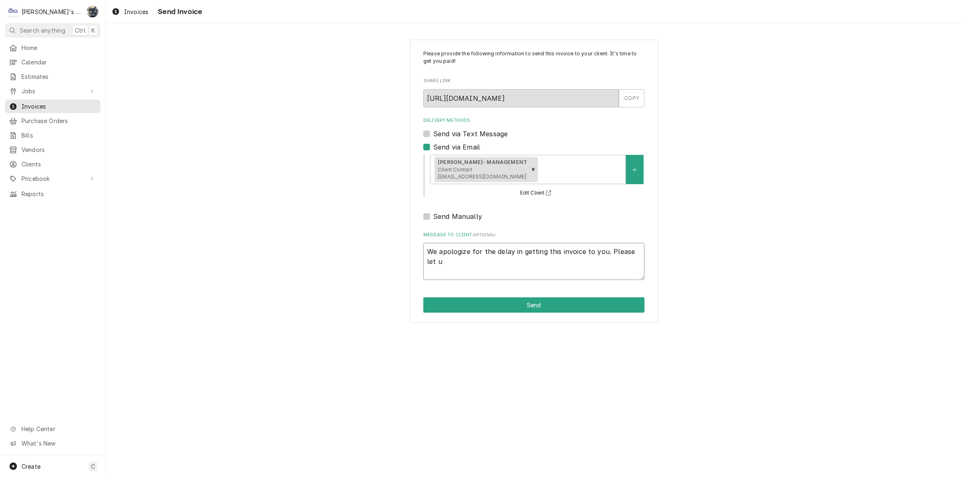
type textarea "x"
type textarea "We apologize for the delay in getting this invoice to you. Please let us"
type textarea "x"
type textarea "We apologize for the delay in getting this invoice to you. Please let us"
type textarea "x"
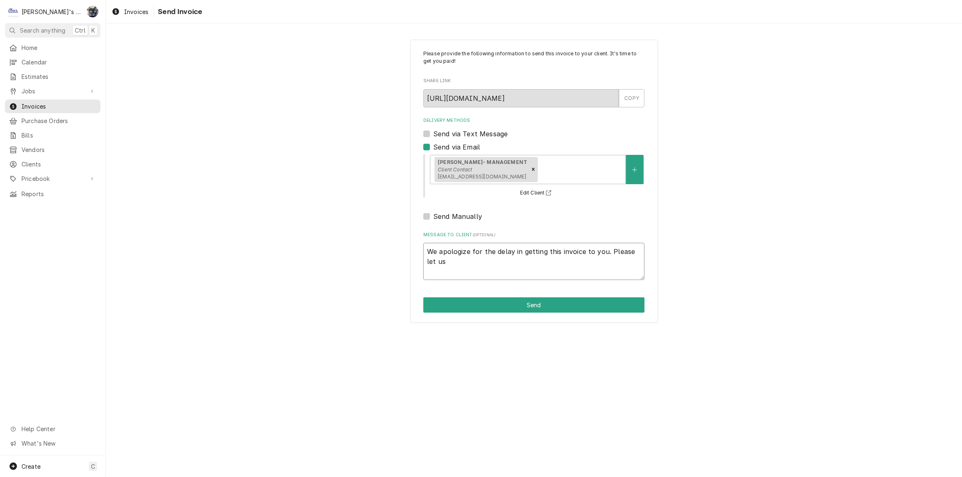
type textarea "We apologize for the delay in getting this invoice to you. Please let us k"
type textarea "x"
type textarea "We apologize for the delay in getting this invoice to you. Please let us kn"
type textarea "x"
type textarea "We apologize for the delay in getting this invoice to you. Please let us kno"
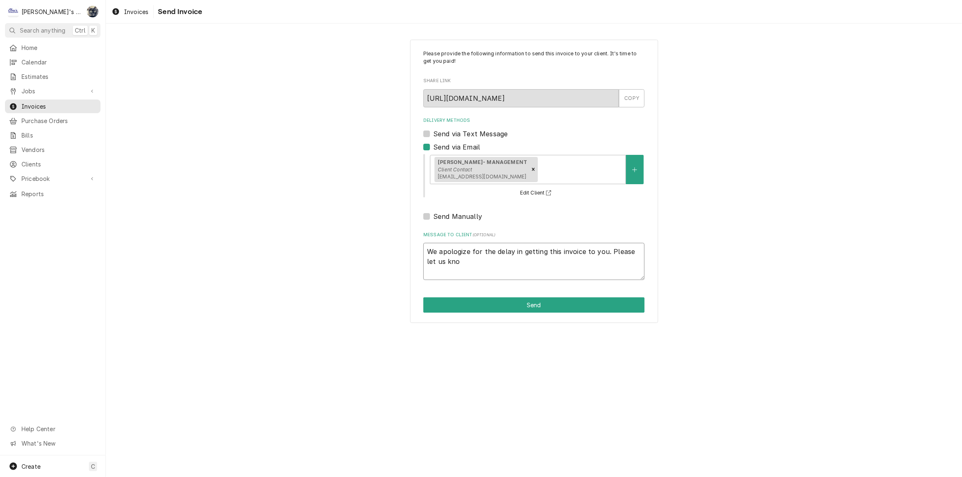
type textarea "x"
type textarea "We apologize for the delay in getting this invoice to you. Please let us know"
type textarea "x"
type textarea "We apologize for the delay in getting this invoice to you. Please let us know"
type textarea "x"
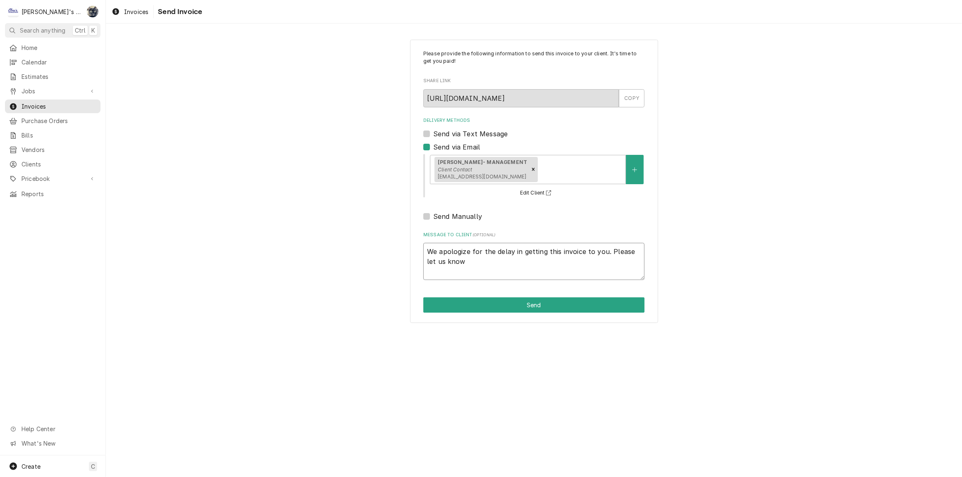
type textarea "We apologize for the delay in getting this invoice to you. Please let us know i"
type textarea "x"
type textarea "We apologize for the delay in getting this invoice to you. Please let us know if"
type textarea "x"
type textarea "We apologize for the delay in getting this invoice to you. Please let us know if"
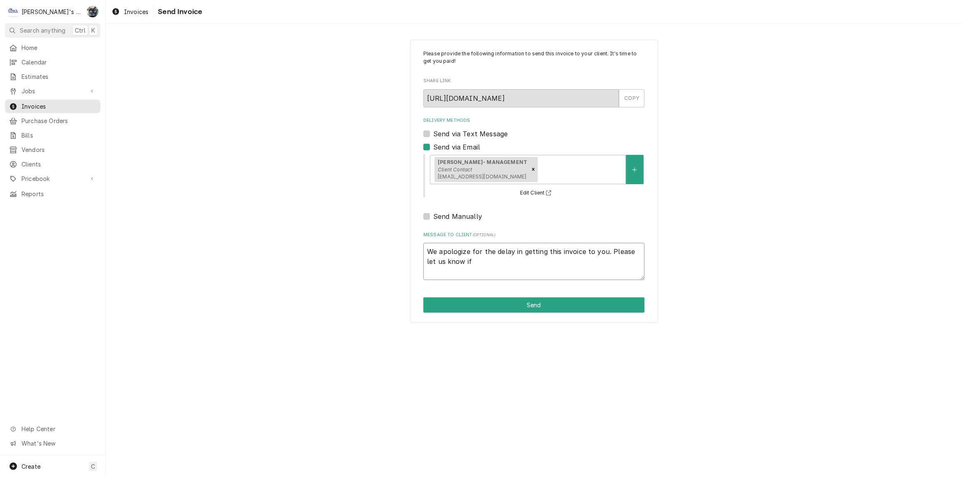
type textarea "x"
type textarea "We apologize for the delay in getting this invoice to you. Please let us know i…"
type textarea "x"
type textarea "We apologize for the delay in getting this invoice to you. Please let us know i…"
type textarea "x"
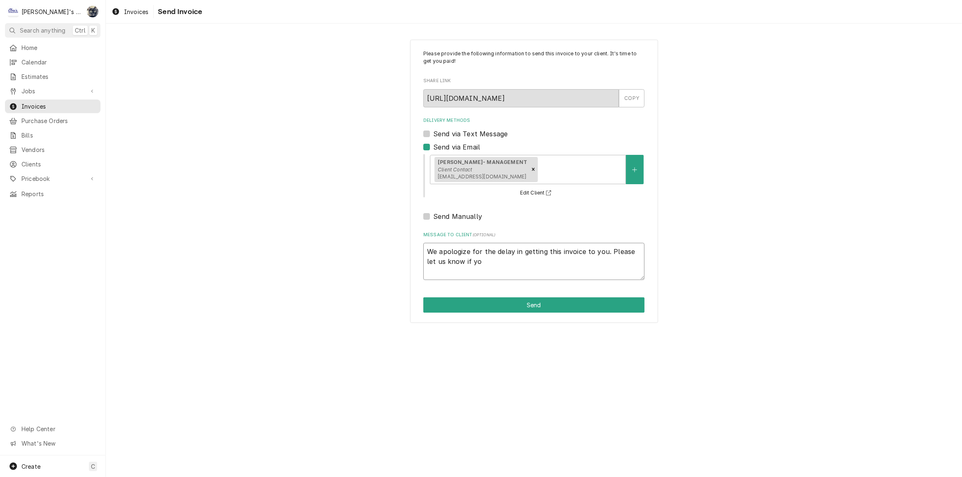
type textarea "We apologize for the delay in getting this invoice to you. Please let us know i…"
type textarea "x"
type textarea "We apologize for the delay in getting this invoice to you. Please let us know i…"
type textarea "x"
type textarea "We apologize for the delay in getting this invoice to you. Please let us know i…"
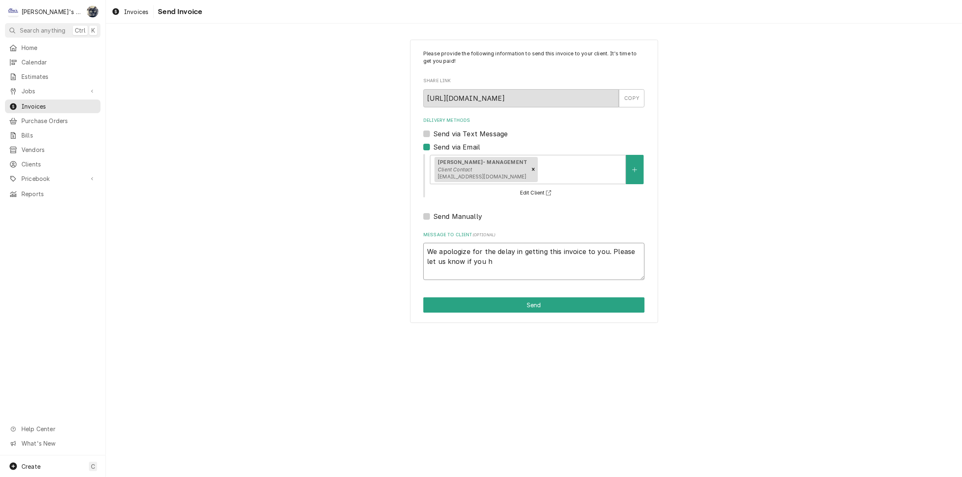
type textarea "x"
type textarea "We apologize for the delay in getting this invoice to you. Please let us know i…"
type textarea "x"
click at [522, 306] on button "Send" at bounding box center [533, 305] width 221 height 15
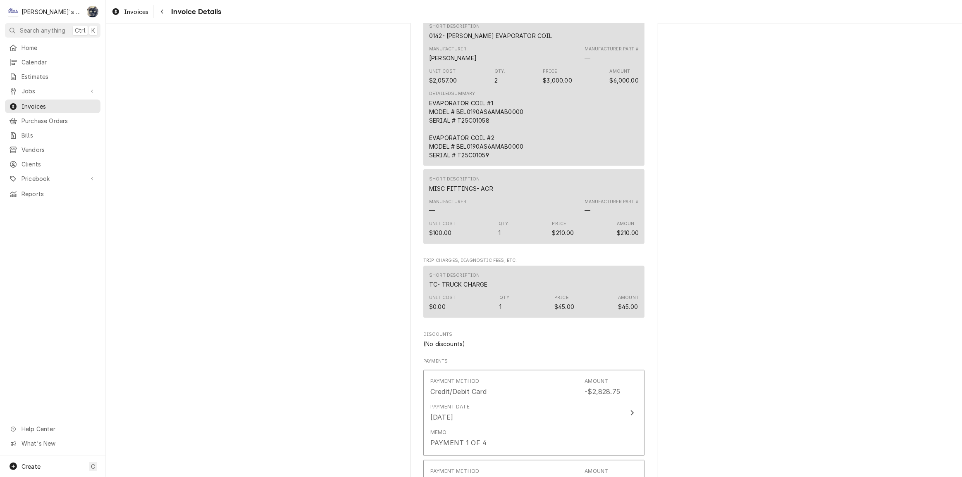
scroll to position [1728, 0]
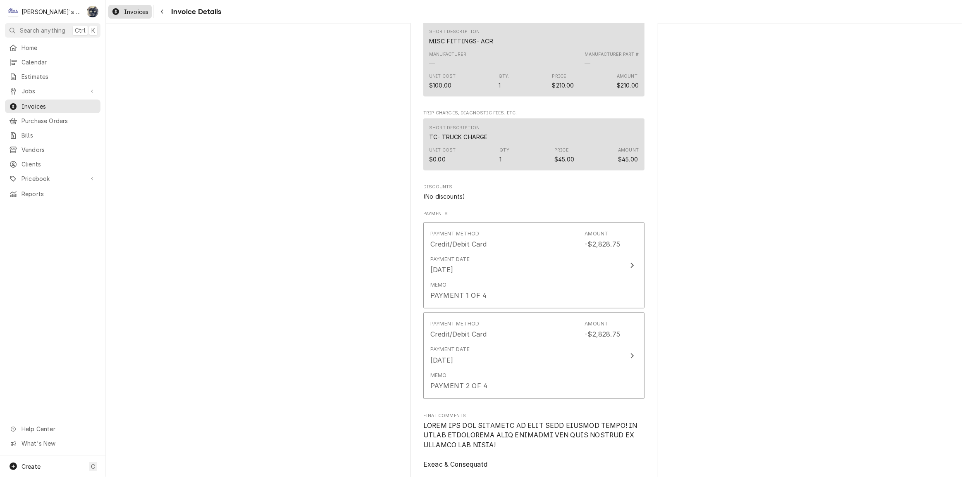
click at [131, 14] on span "Invoices" at bounding box center [136, 11] width 24 height 9
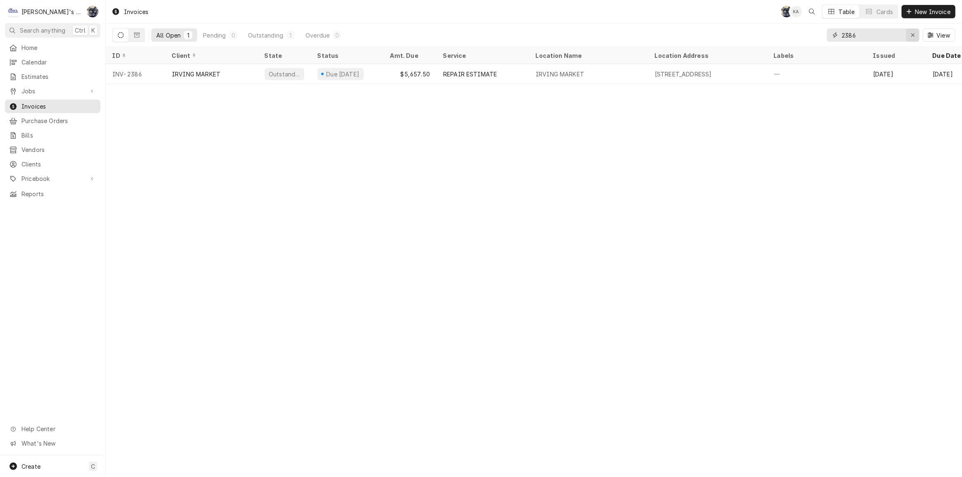
click at [908, 34] on div "Erase input" at bounding box center [912, 35] width 8 height 8
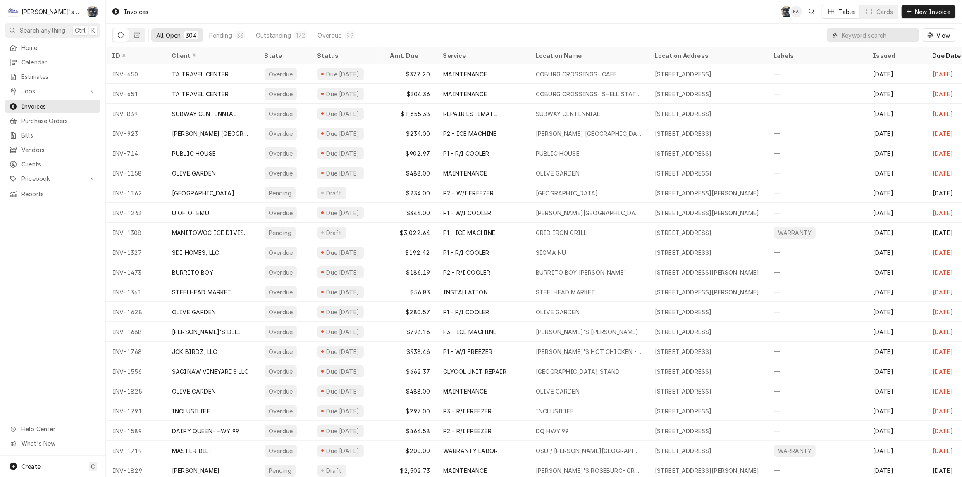
click at [863, 33] on input "Dynamic Content Wrapper" at bounding box center [879, 35] width 74 height 13
type input "2370"
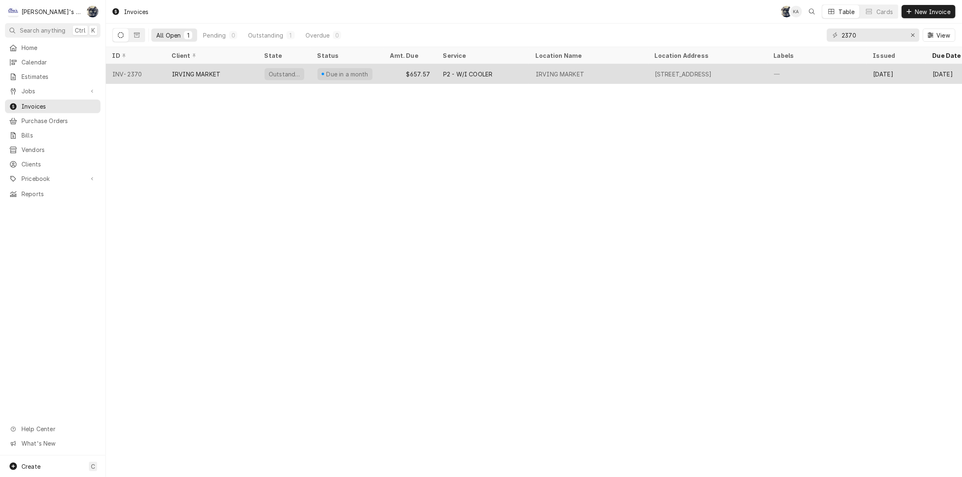
click at [434, 64] on div "$657.57" at bounding box center [410, 74] width 53 height 20
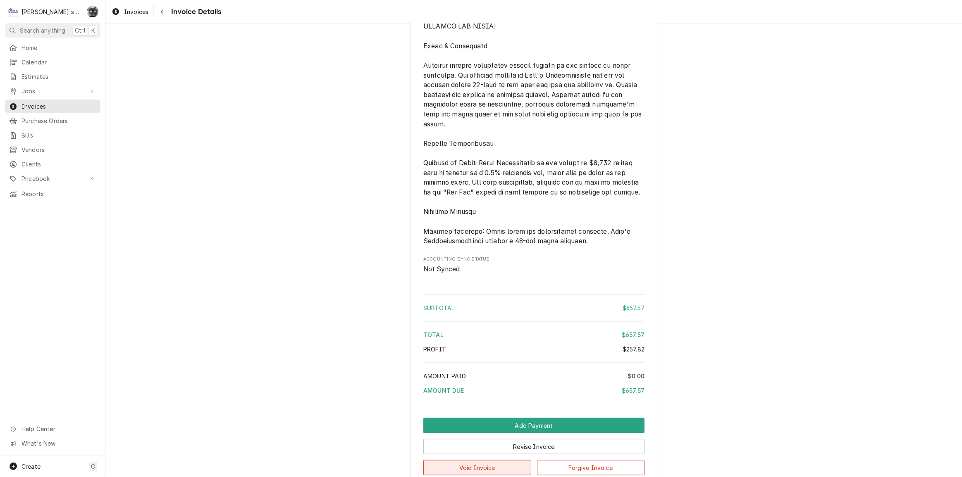
scroll to position [1133, 0]
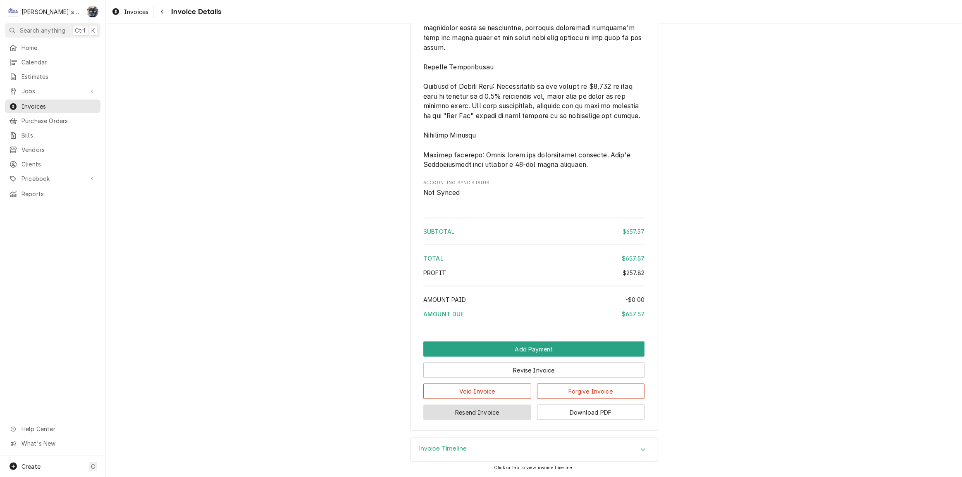
click at [496, 412] on button "Resend Invoice" at bounding box center [477, 412] width 108 height 15
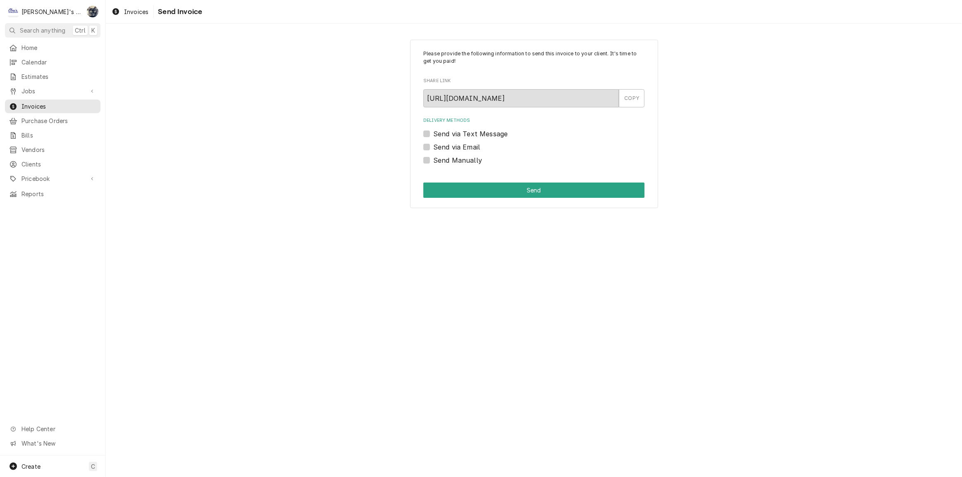
click at [433, 147] on label "Send via Email" at bounding box center [456, 147] width 47 height 10
click at [433, 147] on input "Send via Email" at bounding box center [543, 151] width 221 height 18
checkbox input "true"
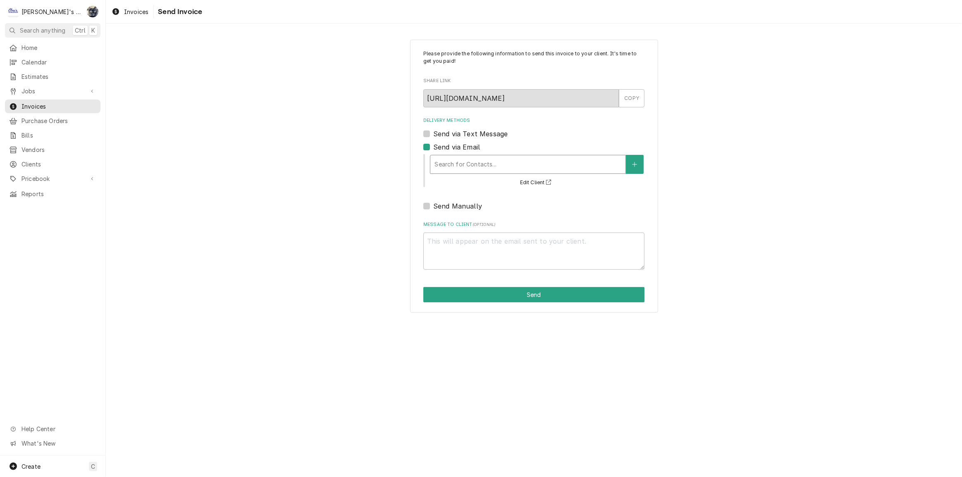
click at [446, 169] on div "Delivery Methods" at bounding box center [527, 164] width 187 height 15
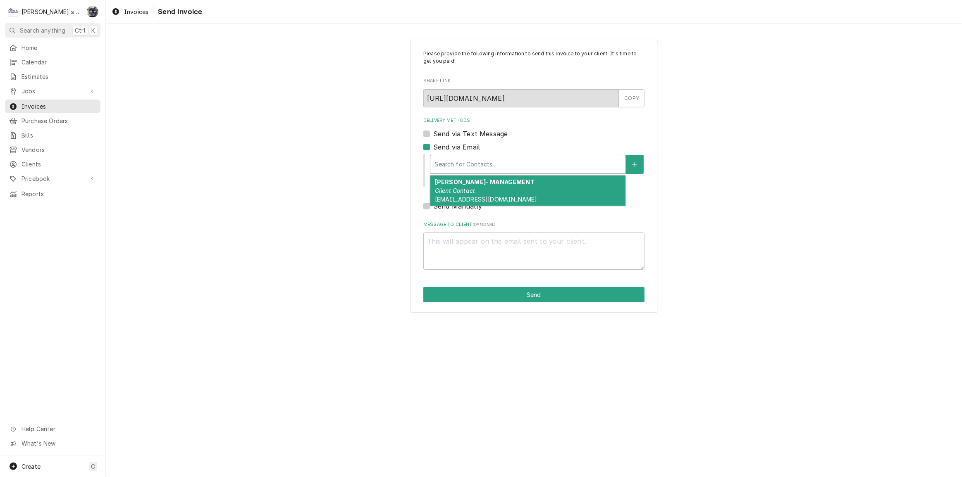
click at [451, 190] on em "Client Contact" at bounding box center [455, 190] width 40 height 7
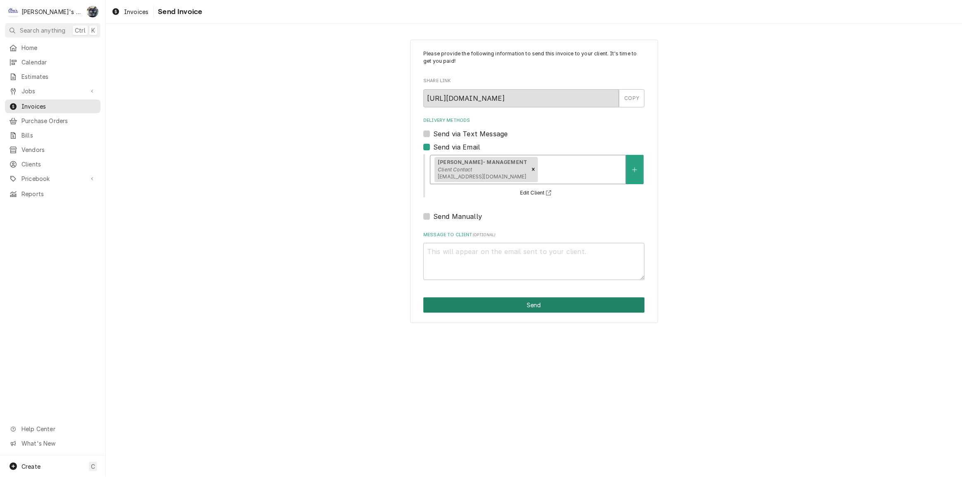
click at [490, 308] on button "Send" at bounding box center [533, 305] width 221 height 15
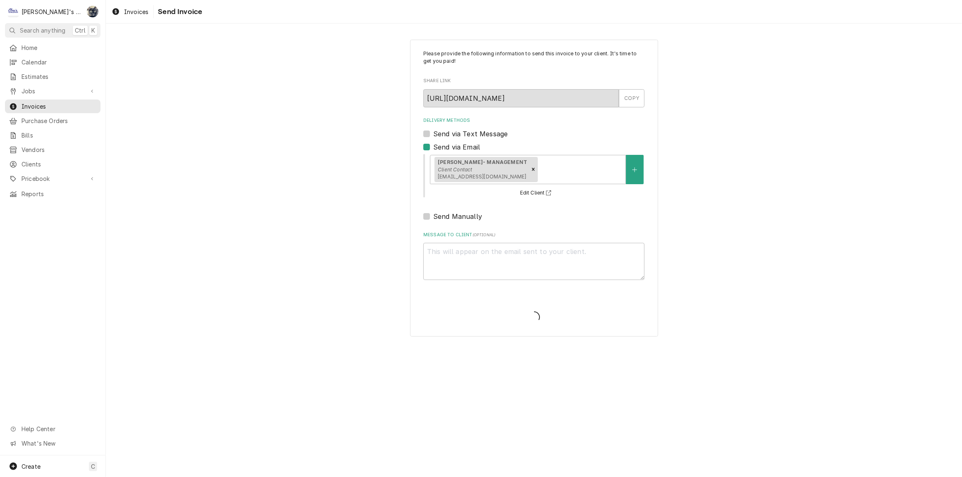
type textarea "x"
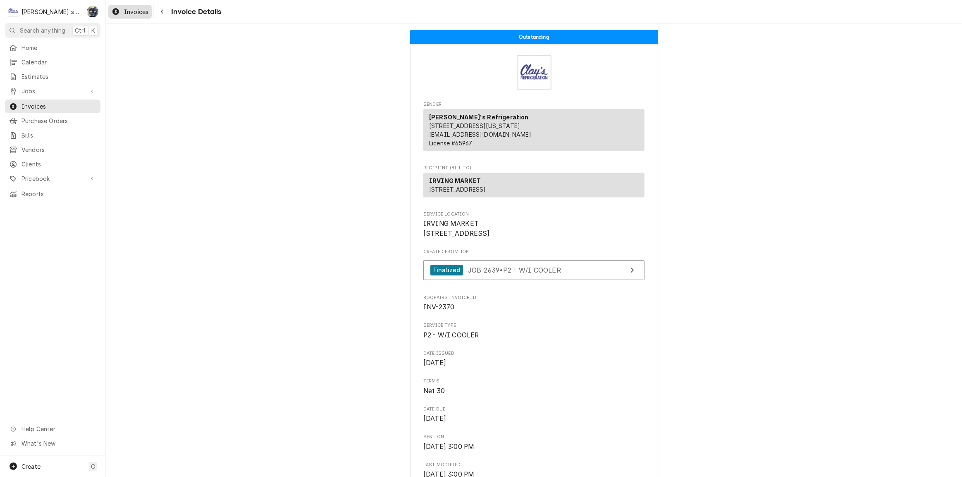
click at [123, 8] on div "Invoices" at bounding box center [130, 12] width 40 height 10
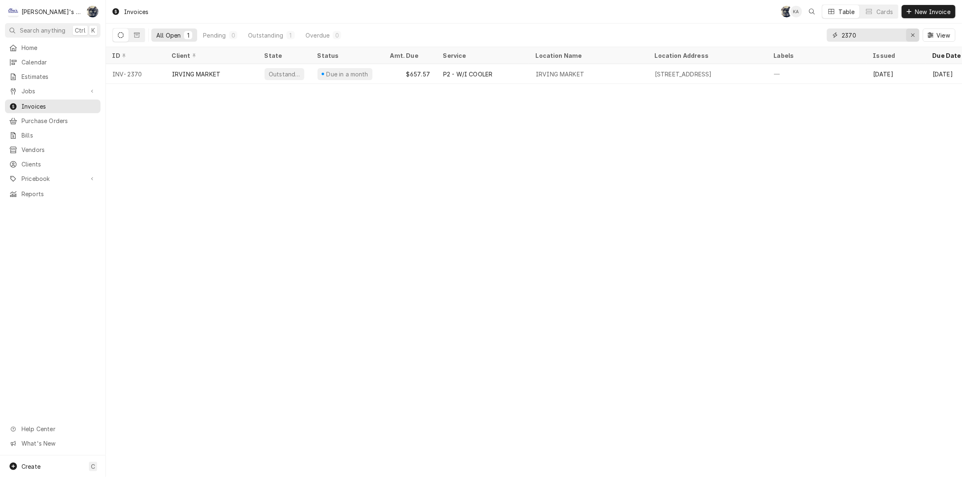
click at [912, 35] on icon "Erase input" at bounding box center [912, 34] width 3 height 3
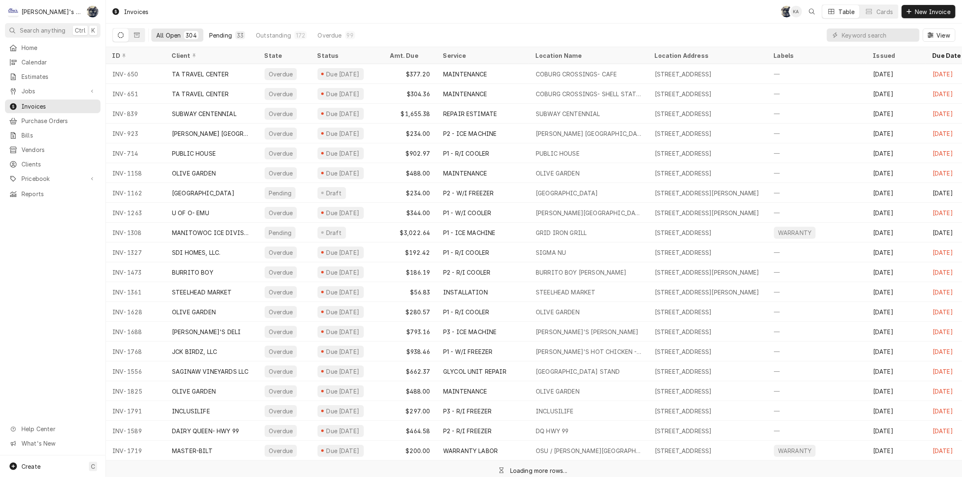
click at [221, 37] on div "Pending" at bounding box center [220, 35] width 23 height 9
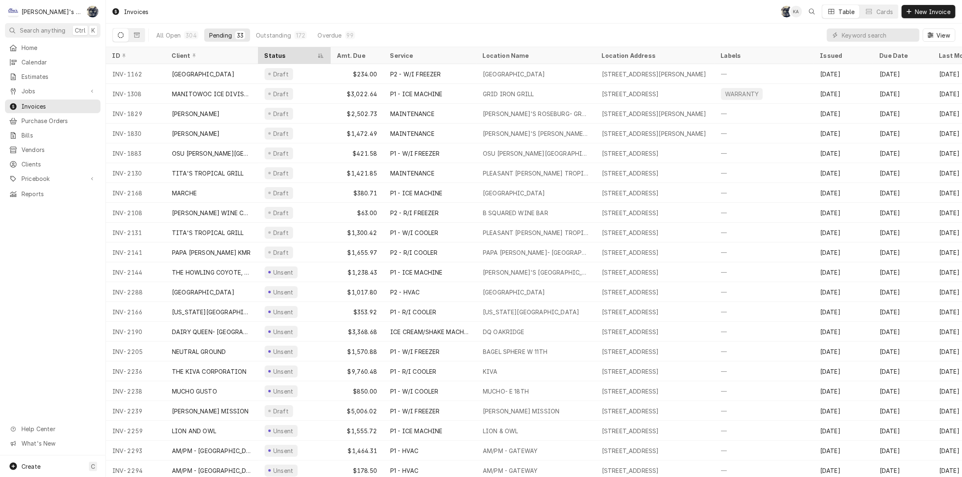
click at [270, 53] on div "Status" at bounding box center [290, 55] width 51 height 9
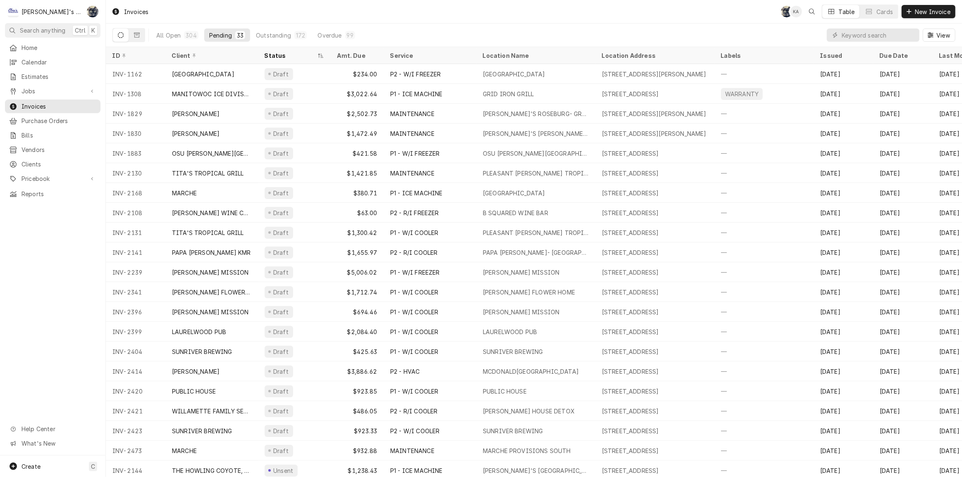
click at [270, 53] on div "Status" at bounding box center [290, 55] width 51 height 9
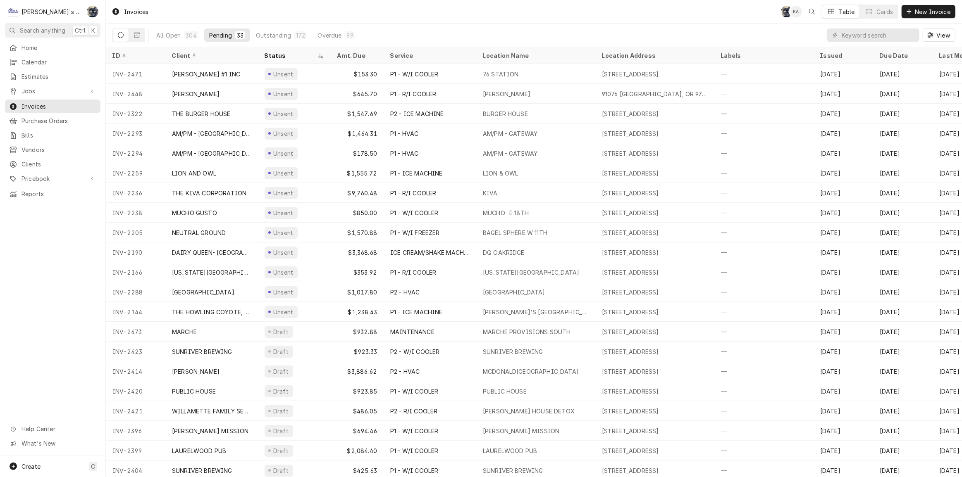
click at [445, 29] on div "All Open 304 Pending 33 Outstanding 172 Overdue 99 View" at bounding box center [533, 35] width 843 height 23
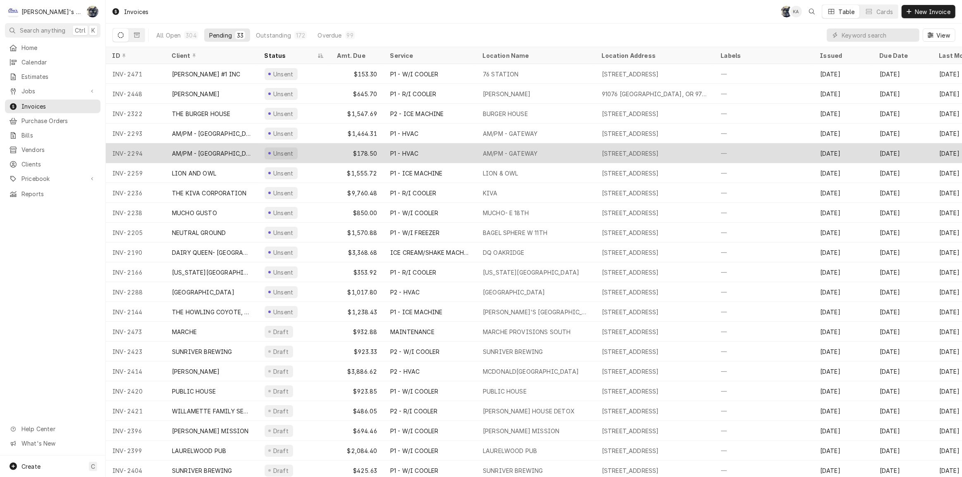
click at [373, 153] on div "$178.50" at bounding box center [357, 153] width 53 height 20
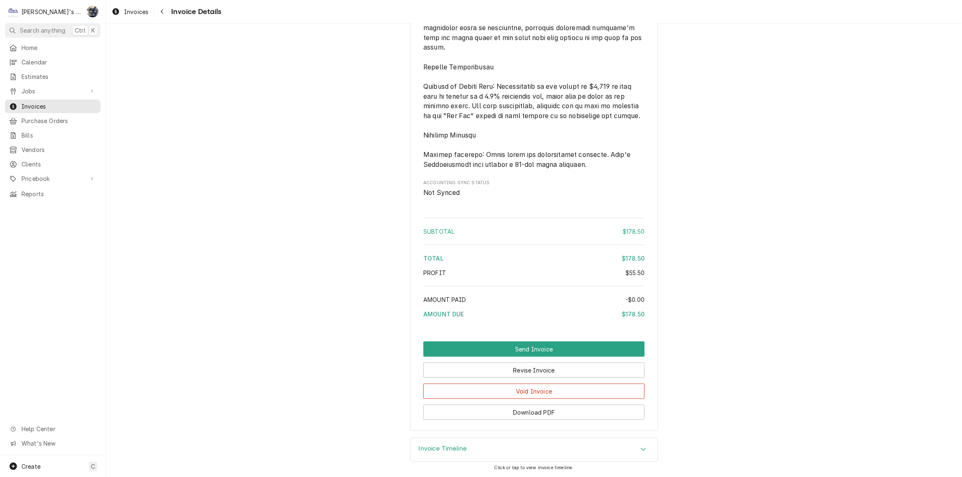
scroll to position [1127, 0]
drag, startPoint x: 498, startPoint y: 375, endPoint x: 498, endPoint y: 368, distance: 7.0
click at [498, 375] on button "Revise Invoice" at bounding box center [533, 370] width 221 height 15
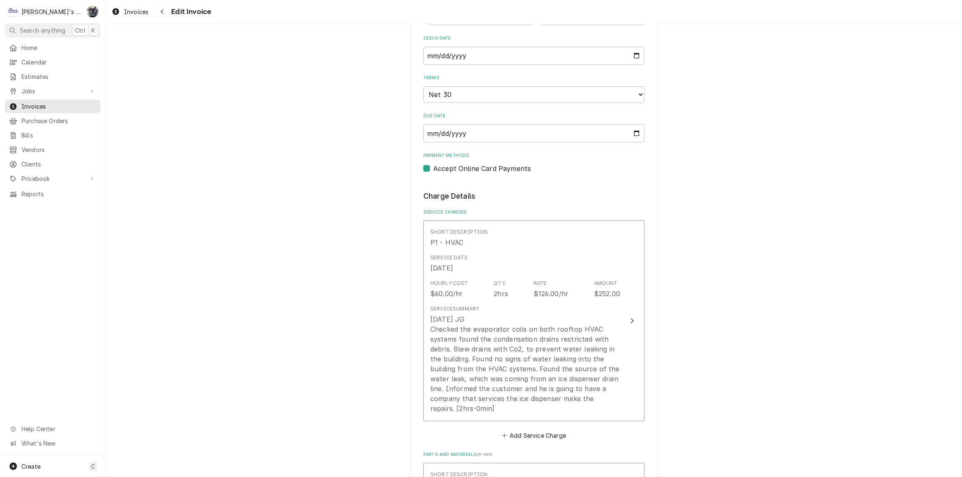
scroll to position [451, 0]
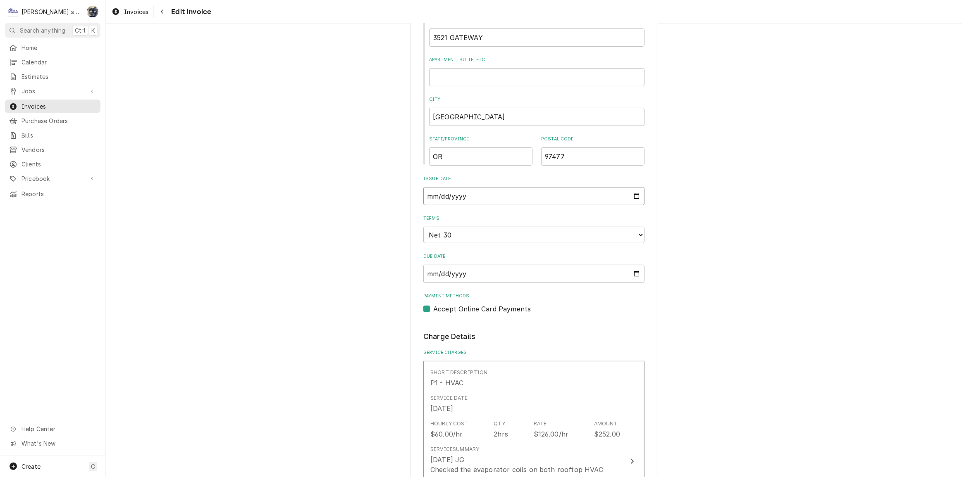
click at [634, 195] on input "2025-09-05" at bounding box center [533, 196] width 221 height 18
type input "2025-10-07"
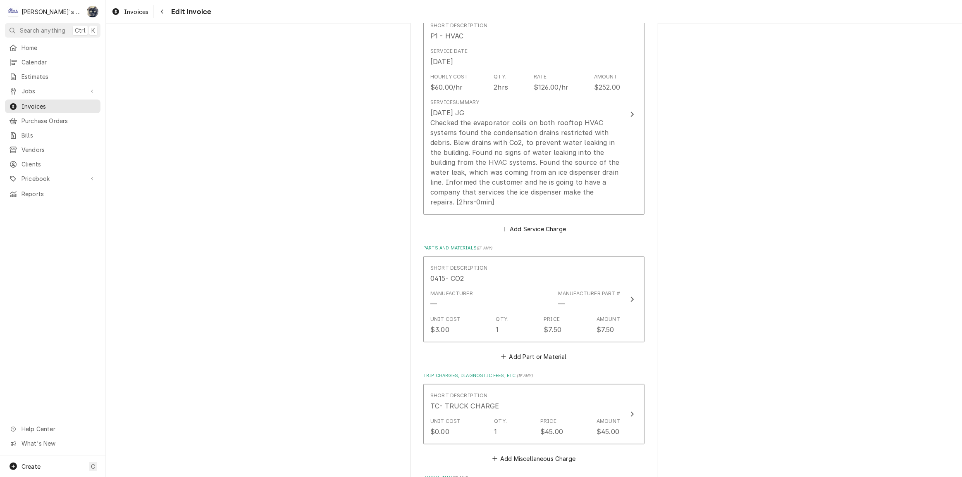
scroll to position [977, 0]
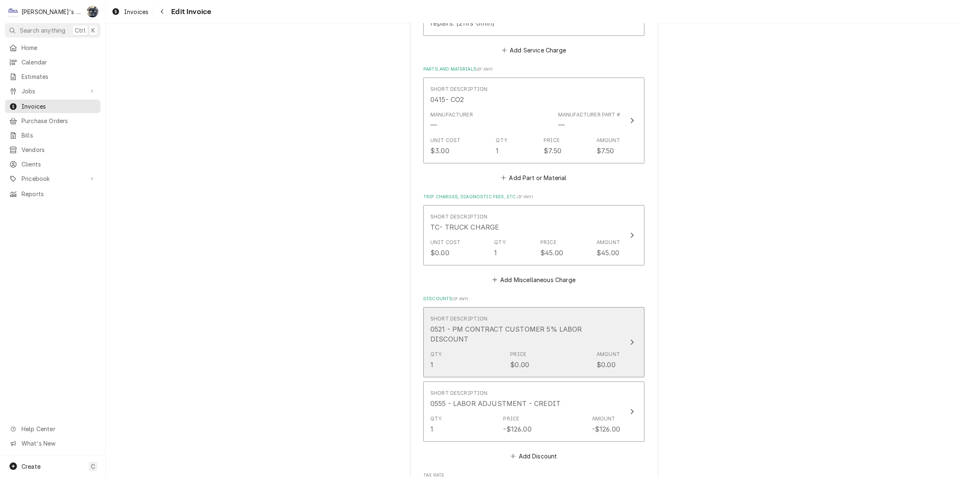
click at [506, 329] on div "0521 - PM CONTRACT CUSTOMER 5% LABOR DISCOUNT" at bounding box center [525, 334] width 190 height 20
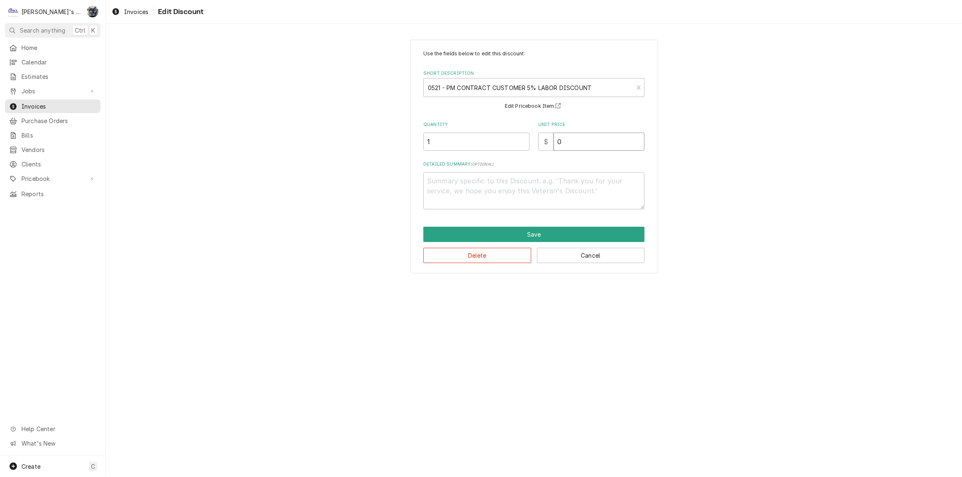
drag, startPoint x: 570, startPoint y: 144, endPoint x: 535, endPoint y: 147, distance: 35.6
click at [541, 144] on div "$ 0" at bounding box center [591, 142] width 106 height 18
type textarea "x"
type input "6"
type textarea "x"
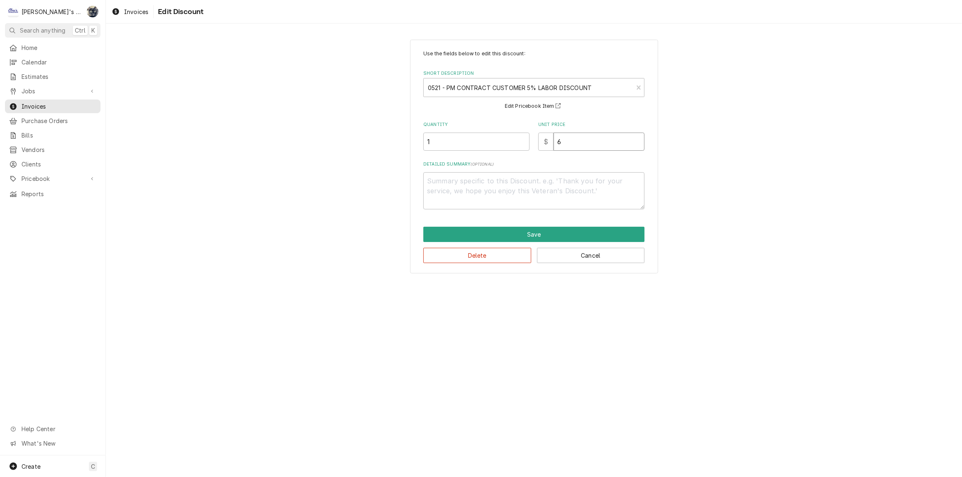
type input "6.3"
type textarea "x"
type input "6.30"
click at [553, 234] on button "Save" at bounding box center [533, 234] width 221 height 15
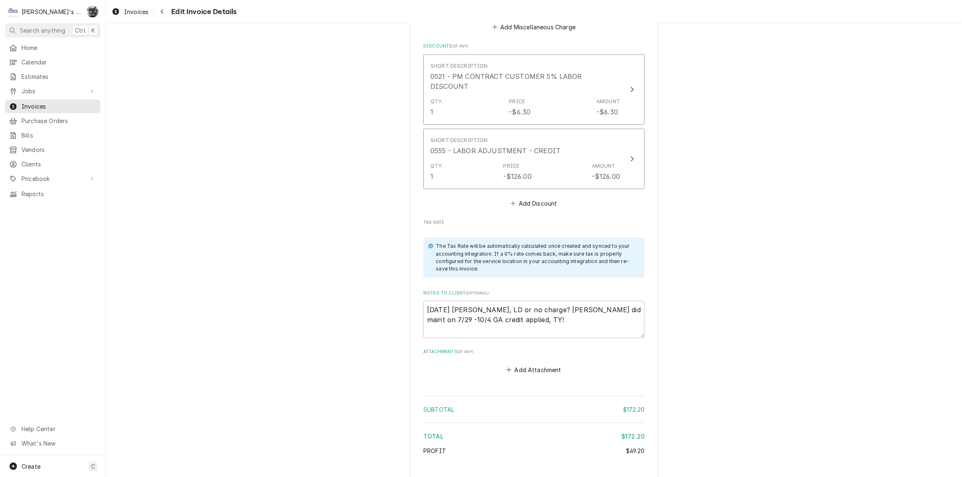
scroll to position [1290, 0]
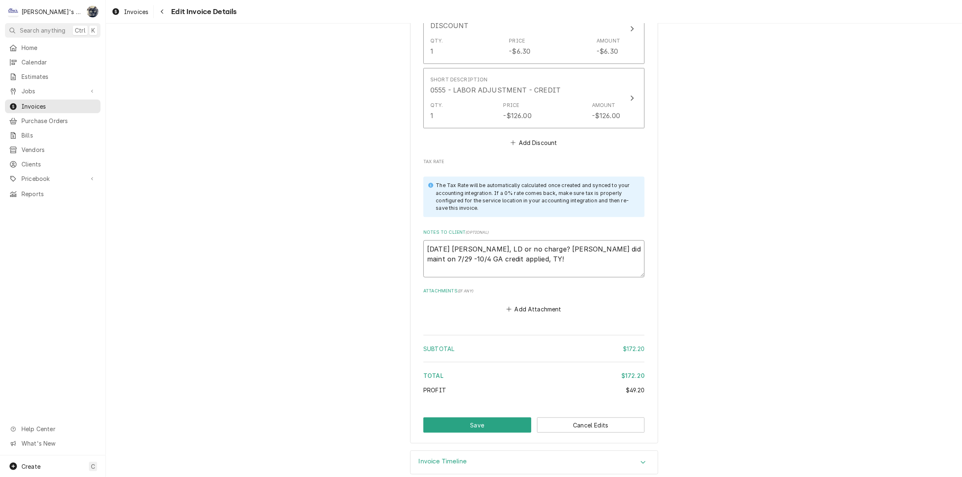
drag, startPoint x: 398, startPoint y: 251, endPoint x: 358, endPoint y: 241, distance: 42.1
type textarea "x"
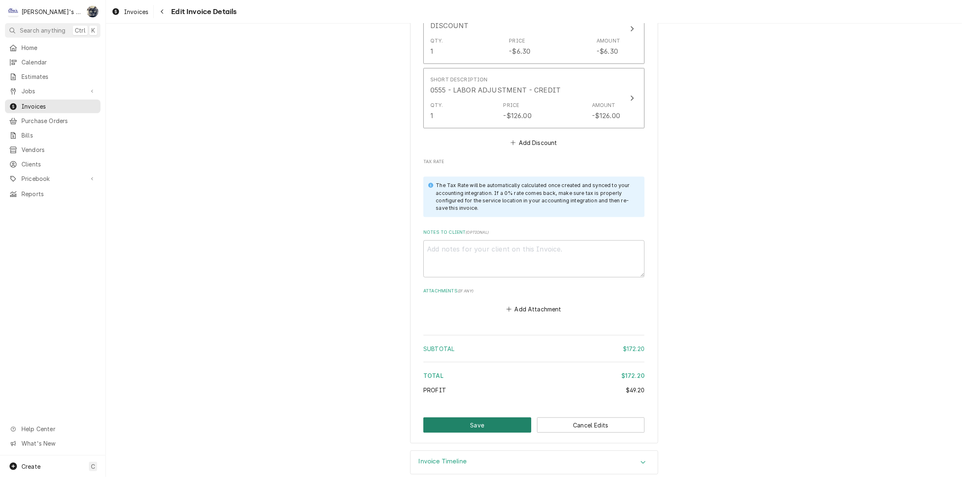
click at [462, 418] on button "Save" at bounding box center [477, 425] width 108 height 15
type textarea "x"
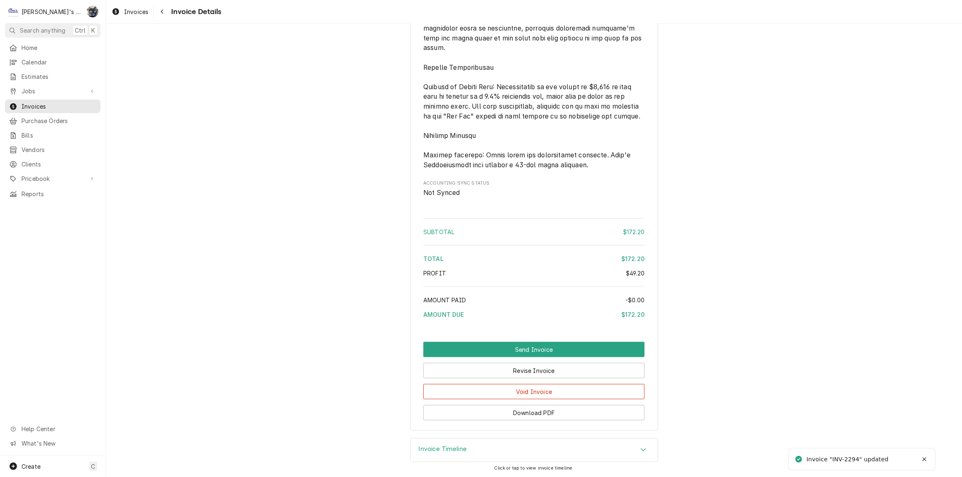
scroll to position [1095, 0]
click at [518, 348] on button "Send Invoice" at bounding box center [533, 349] width 221 height 15
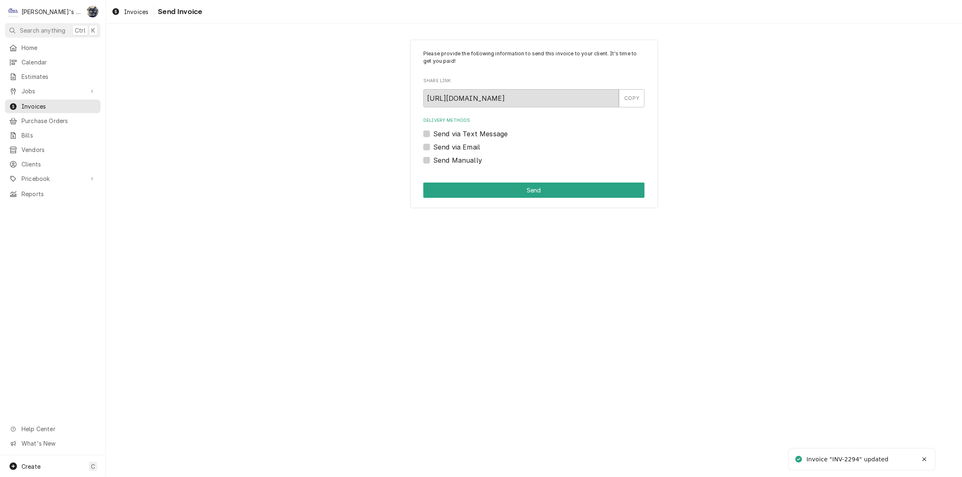
click at [433, 158] on label "Send Manually" at bounding box center [457, 160] width 49 height 10
click at [433, 158] on input "Send Manually" at bounding box center [543, 164] width 221 height 18
checkbox input "true"
click at [446, 189] on button "Send" at bounding box center [533, 190] width 221 height 15
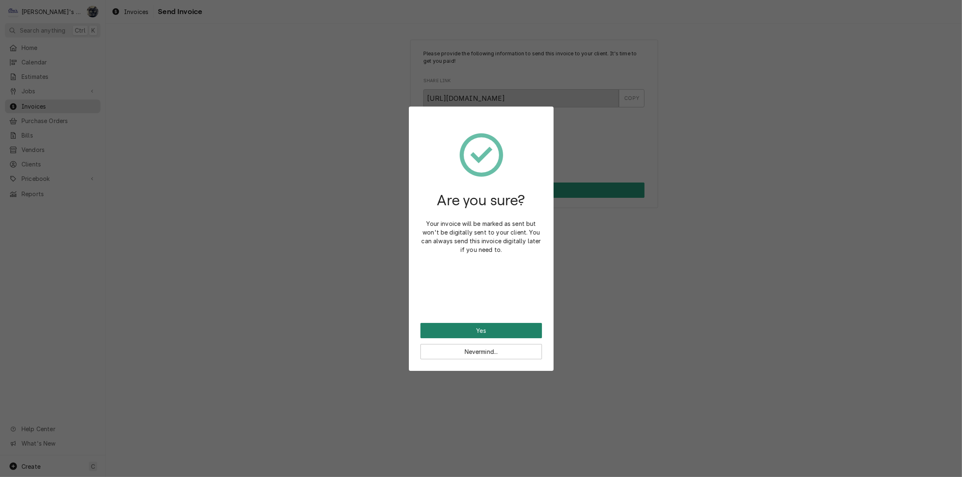
click at [496, 330] on button "Yes" at bounding box center [481, 330] width 122 height 15
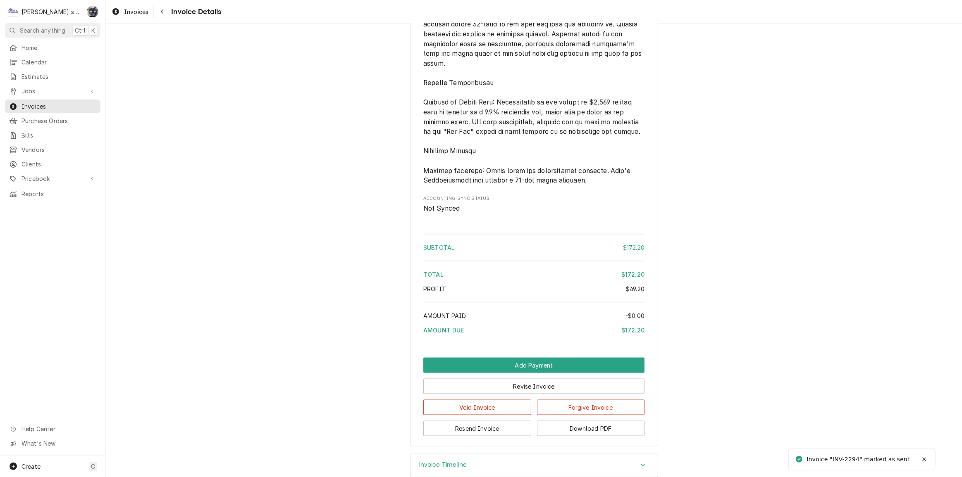
scroll to position [1123, 0]
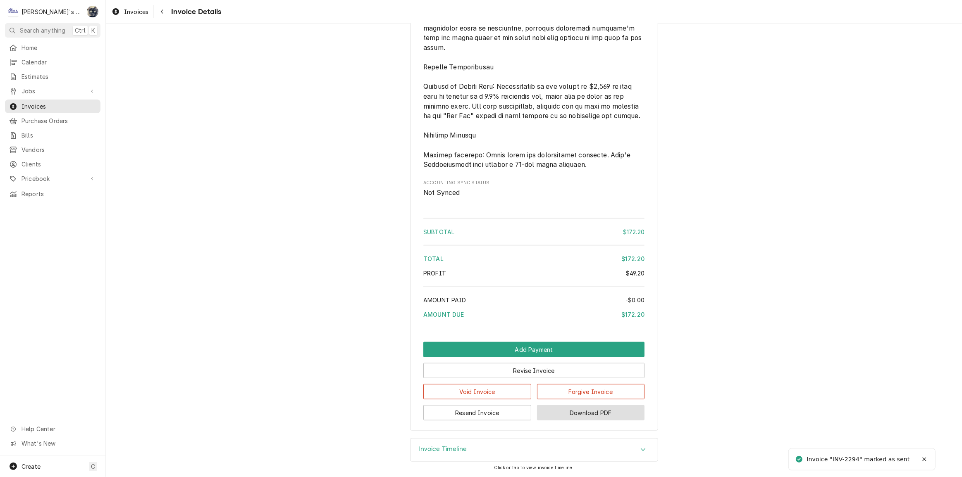
click at [546, 411] on button "Download PDF" at bounding box center [591, 412] width 108 height 15
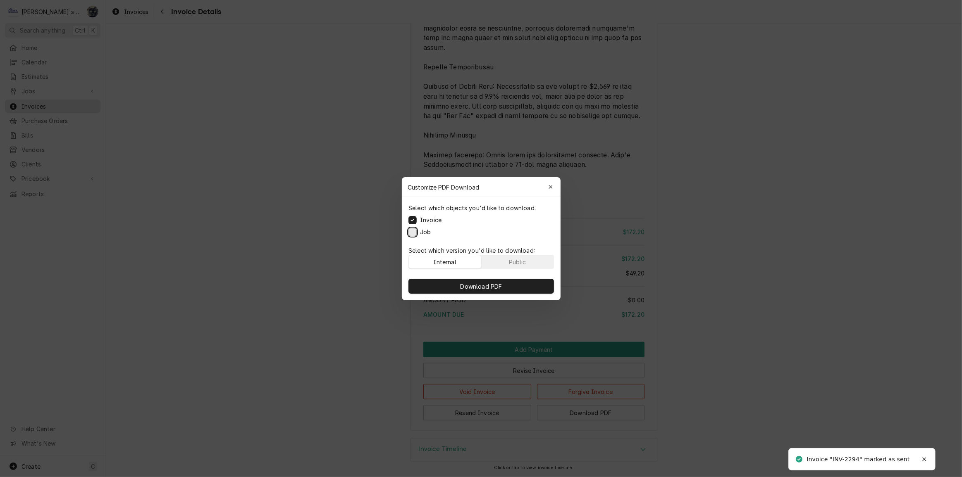
click at [413, 236] on button "Job" at bounding box center [412, 232] width 8 height 8
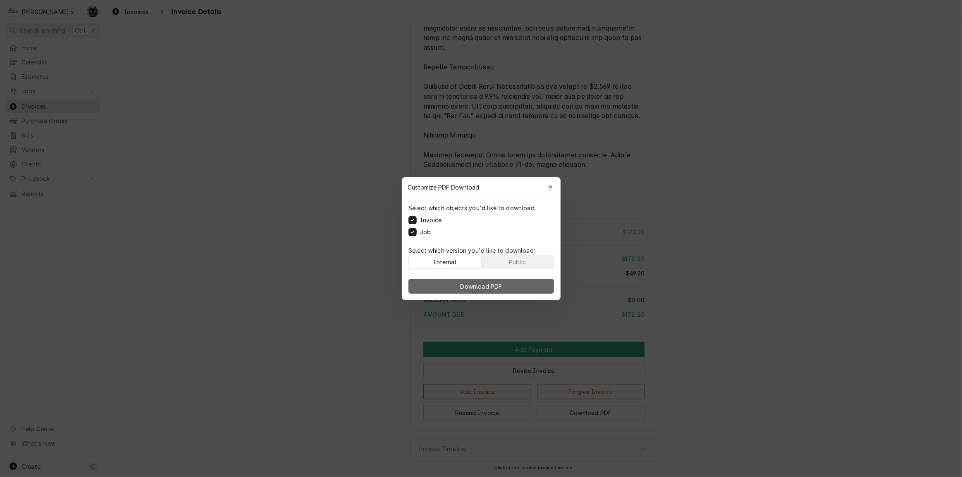
click at [427, 284] on button "Download PDF" at bounding box center [480, 286] width 145 height 15
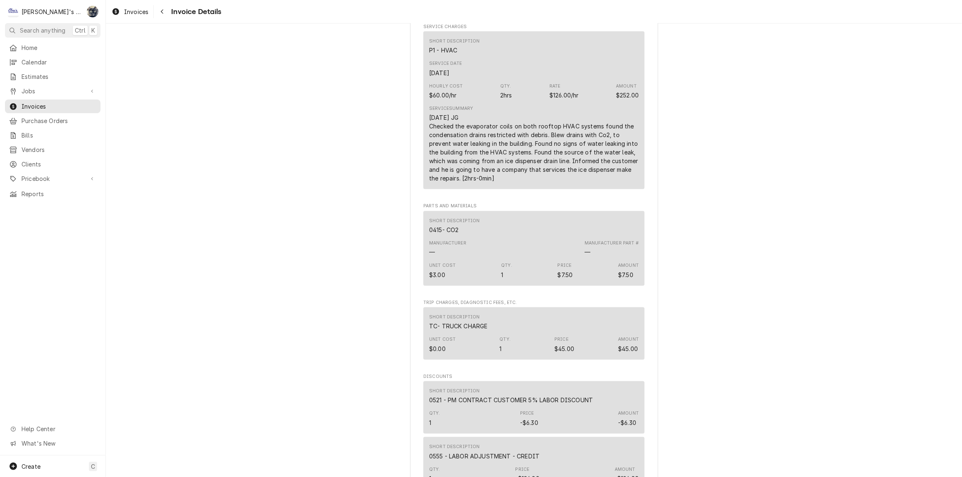
scroll to position [109, 0]
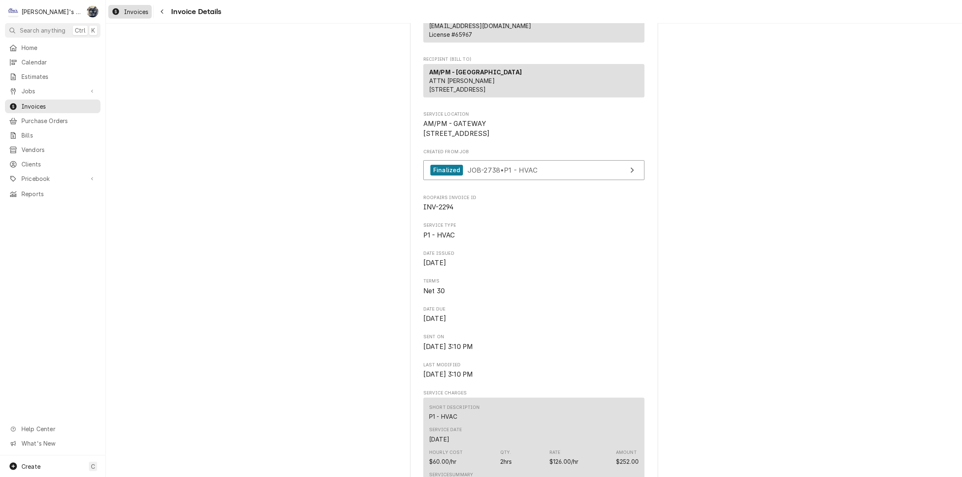
click at [136, 11] on span "Invoices" at bounding box center [136, 11] width 24 height 9
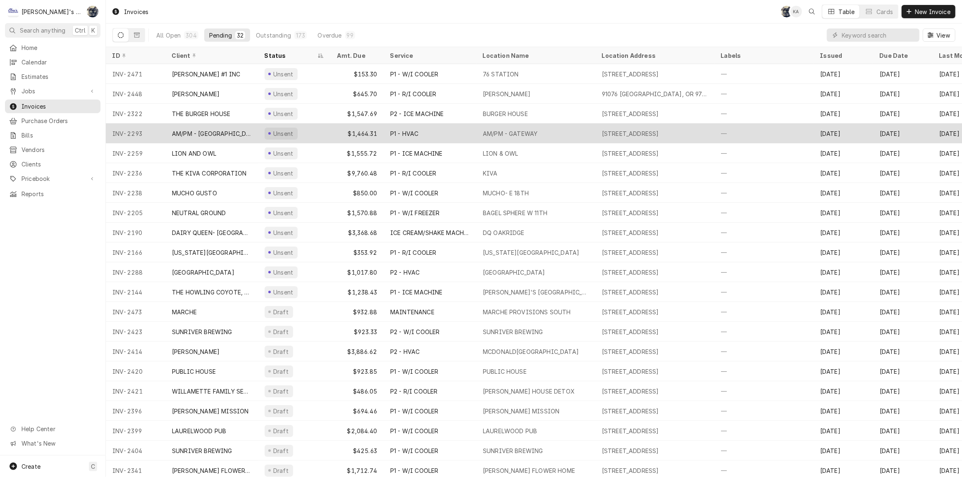
click at [389, 133] on div "P1 - HVAC" at bounding box center [430, 134] width 93 height 20
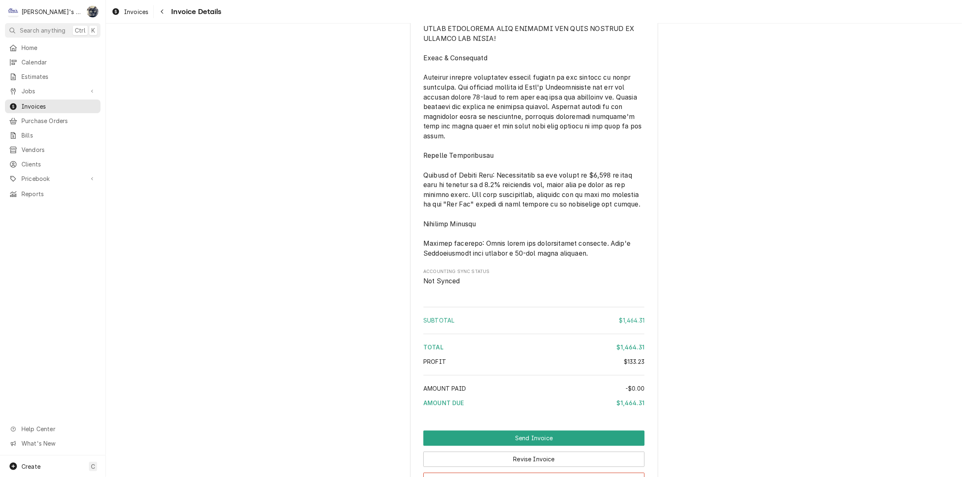
scroll to position [1879, 0]
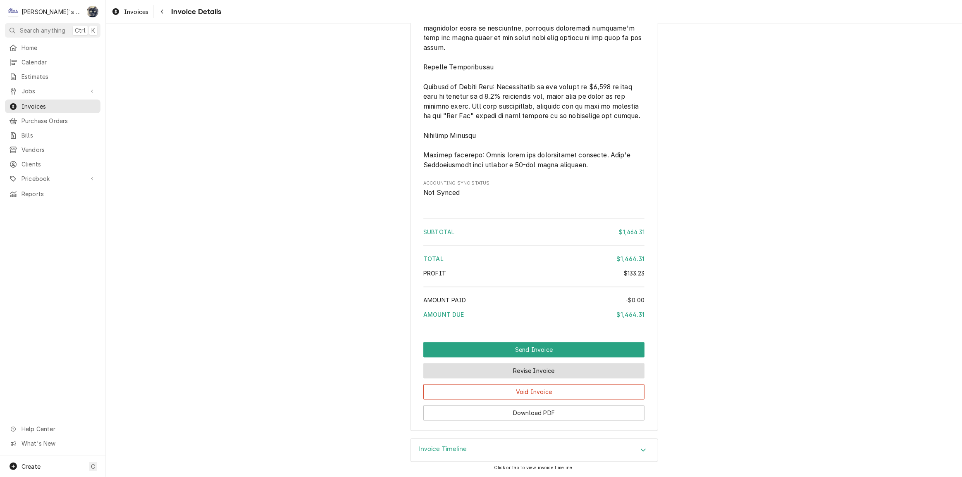
click at [532, 379] on button "Revise Invoice" at bounding box center [533, 370] width 221 height 15
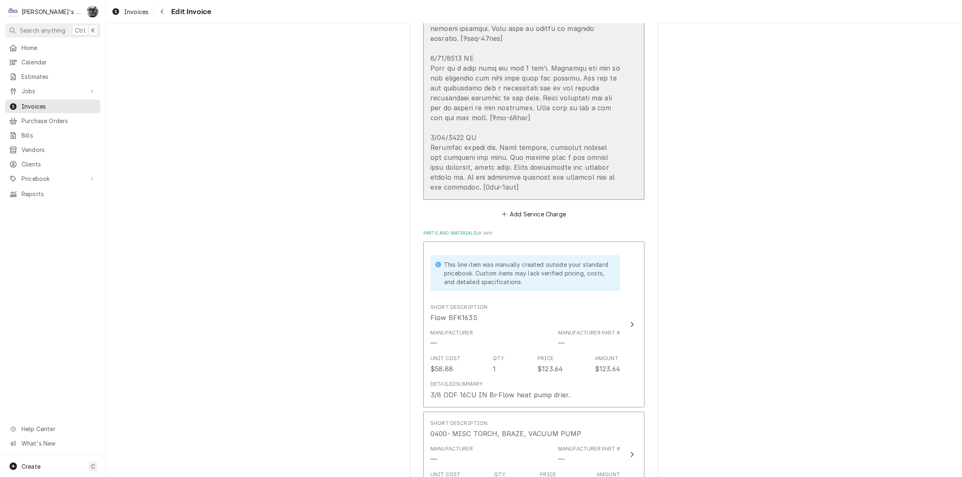
scroll to position [1165, 0]
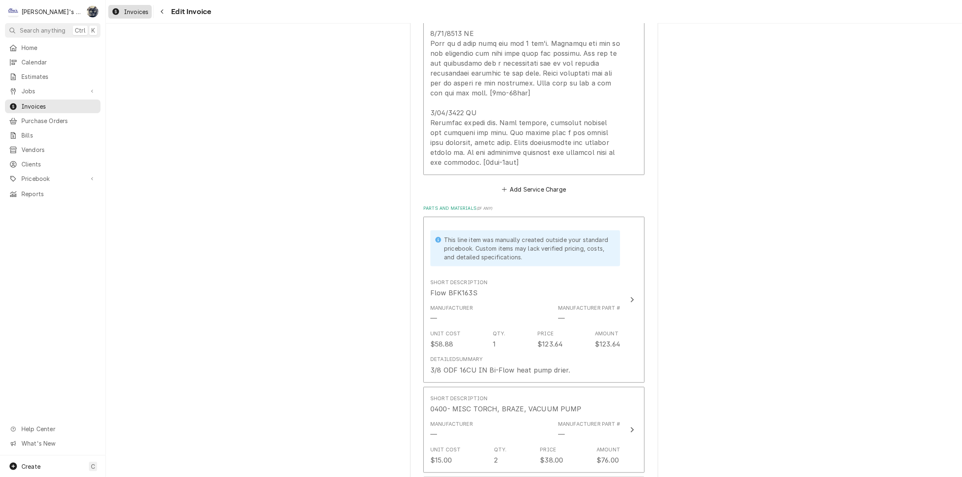
click at [135, 11] on span "Invoices" at bounding box center [136, 11] width 24 height 9
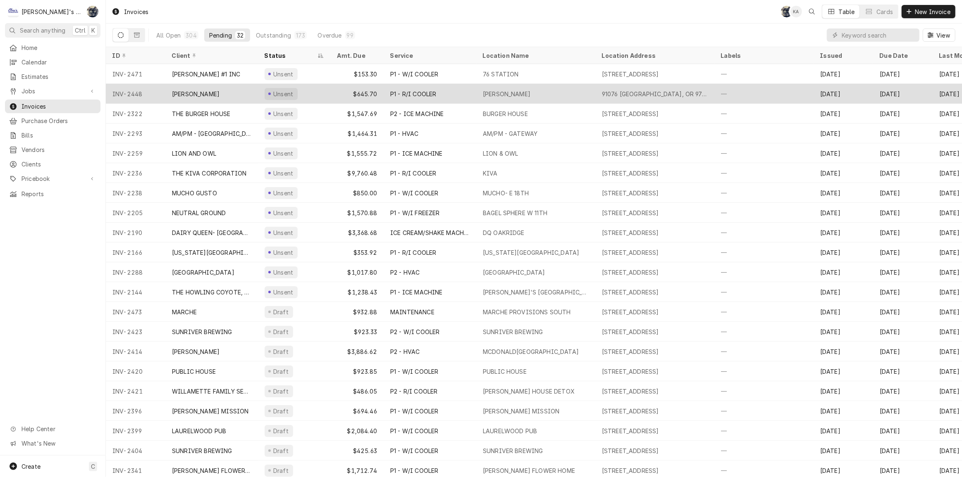
click at [307, 91] on div "Unsent" at bounding box center [294, 94] width 73 height 20
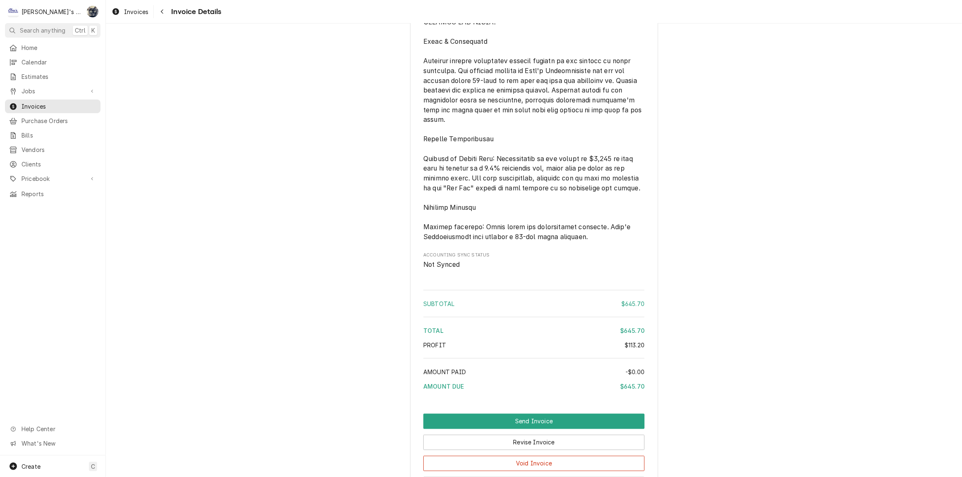
scroll to position [1484, 0]
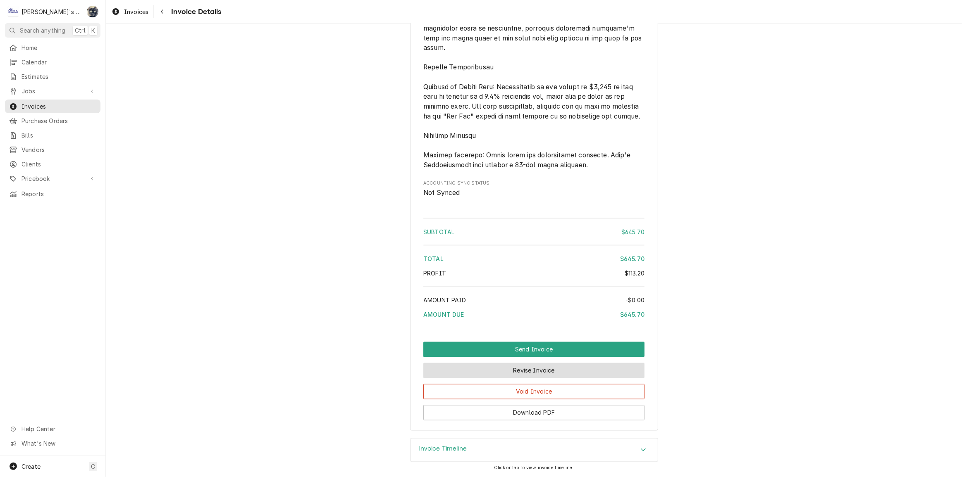
click at [521, 374] on button "Revise Invoice" at bounding box center [533, 370] width 221 height 15
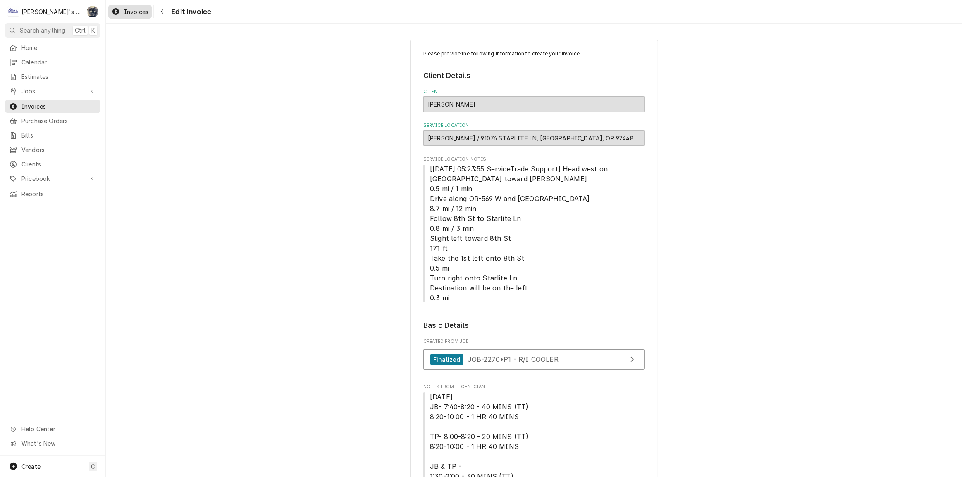
click at [136, 10] on span "Invoices" at bounding box center [136, 11] width 24 height 9
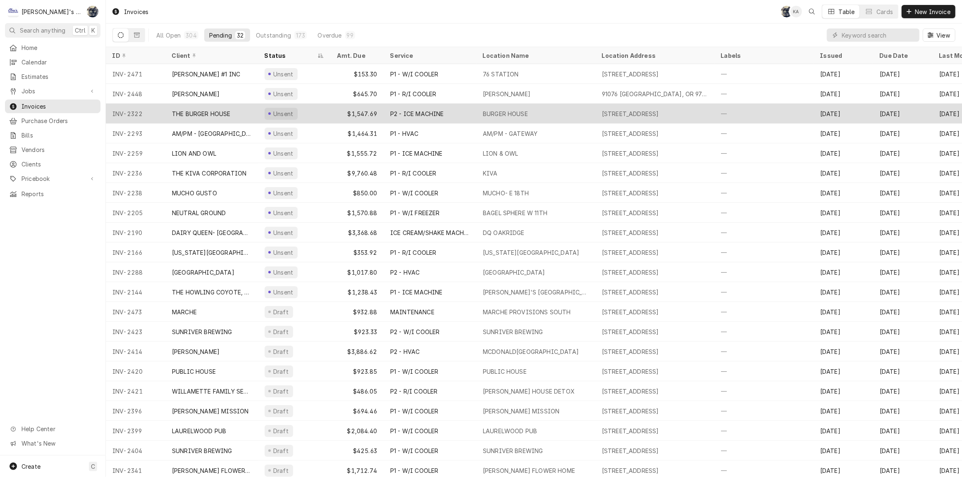
click at [432, 113] on div "P2 - ICE MACHINE" at bounding box center [417, 114] width 54 height 9
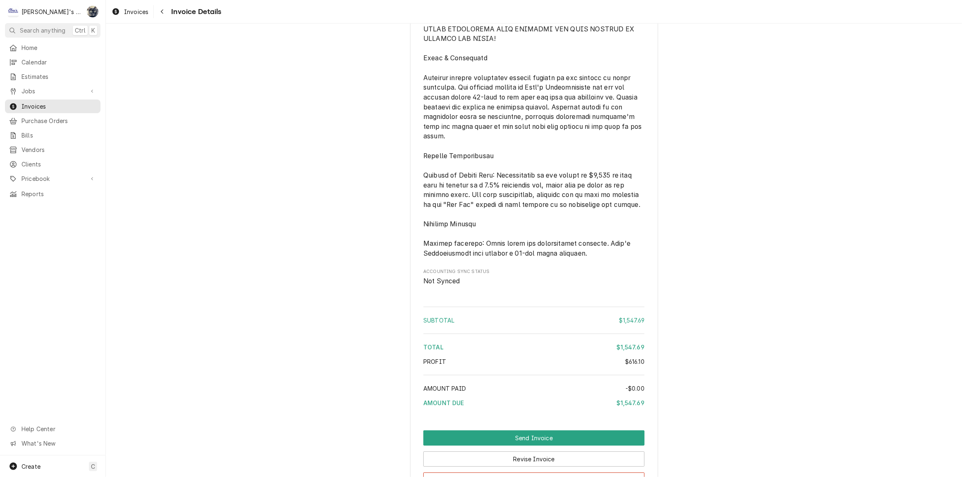
scroll to position [1935, 0]
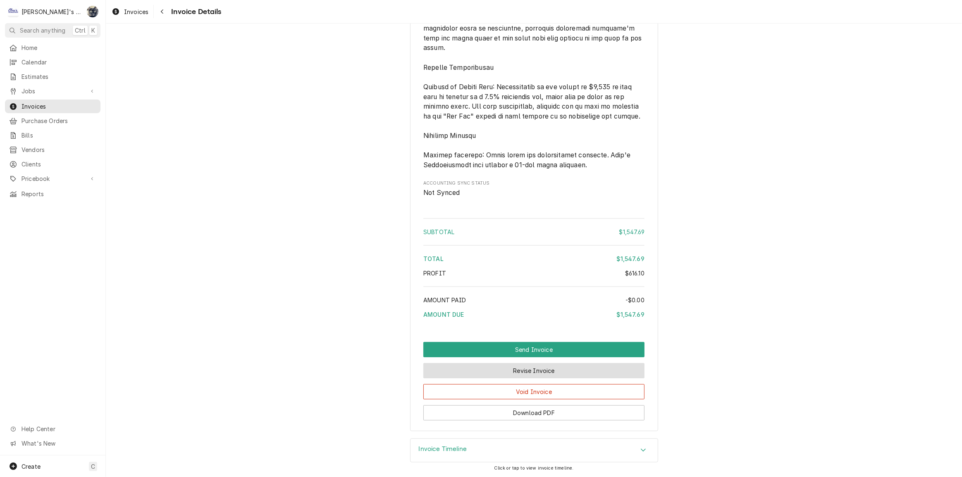
click at [524, 374] on button "Revise Invoice" at bounding box center [533, 370] width 221 height 15
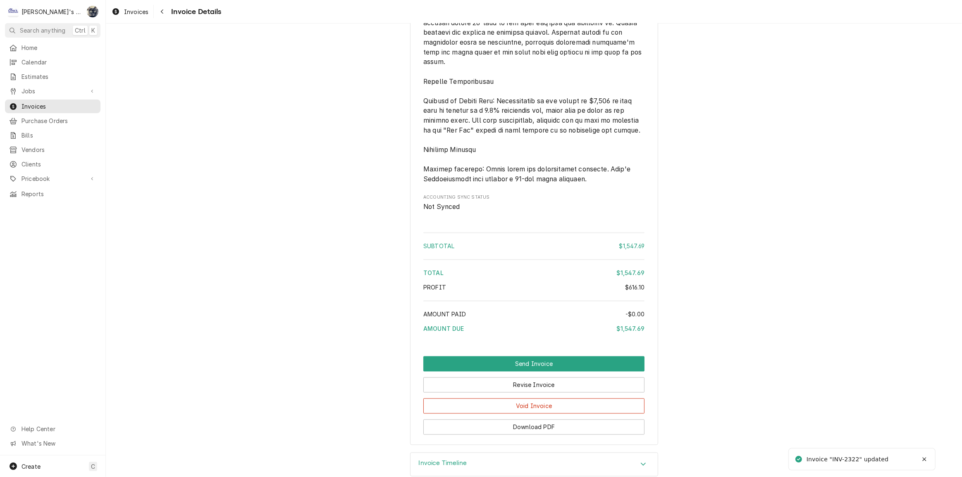
scroll to position [1898, 0]
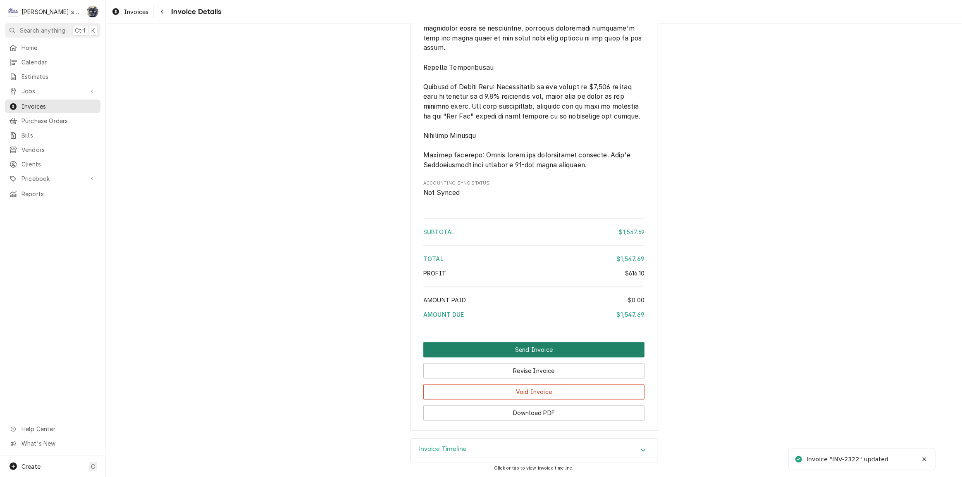
click at [529, 347] on button "Send Invoice" at bounding box center [533, 349] width 221 height 15
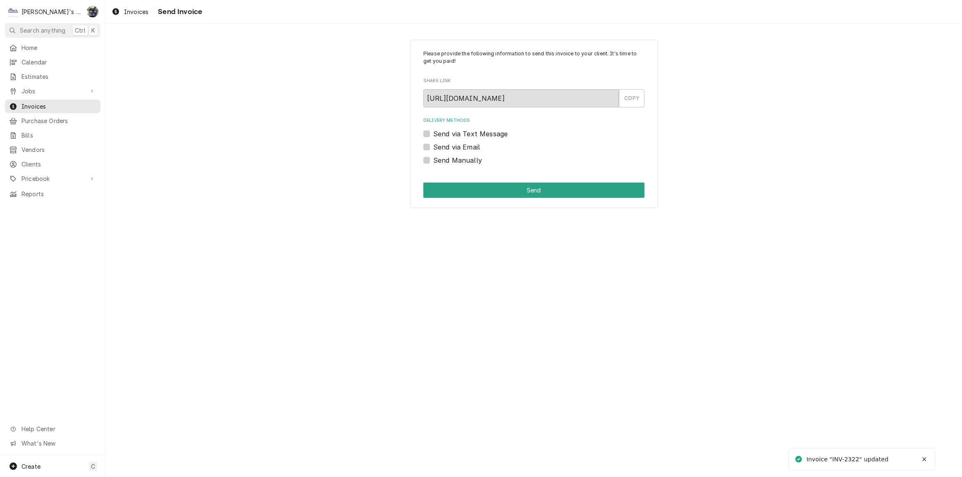
click at [430, 159] on div "Send Manually" at bounding box center [533, 160] width 221 height 10
click at [433, 160] on label "Send Manually" at bounding box center [457, 160] width 49 height 10
click at [433, 160] on input "Send Manually" at bounding box center [543, 164] width 221 height 18
checkbox input "true"
click at [432, 188] on button "Send" at bounding box center [533, 190] width 221 height 15
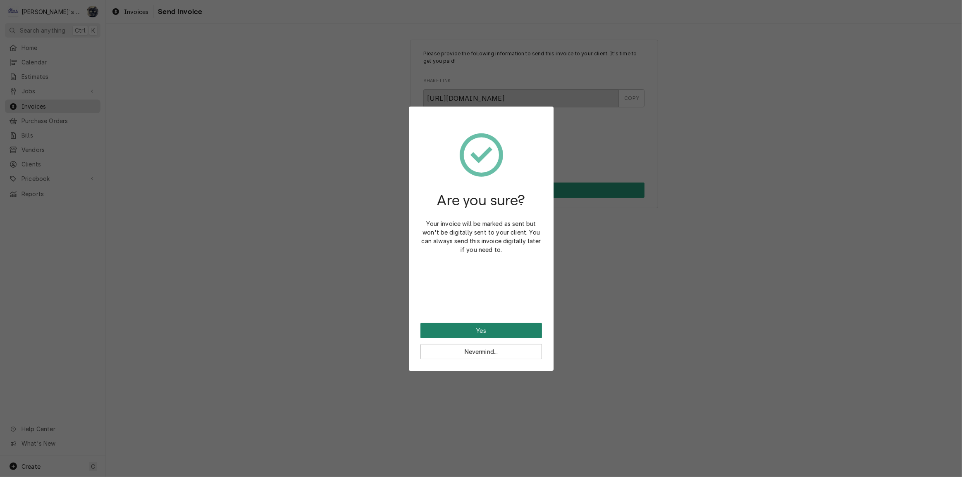
click at [487, 327] on button "Yes" at bounding box center [481, 330] width 122 height 15
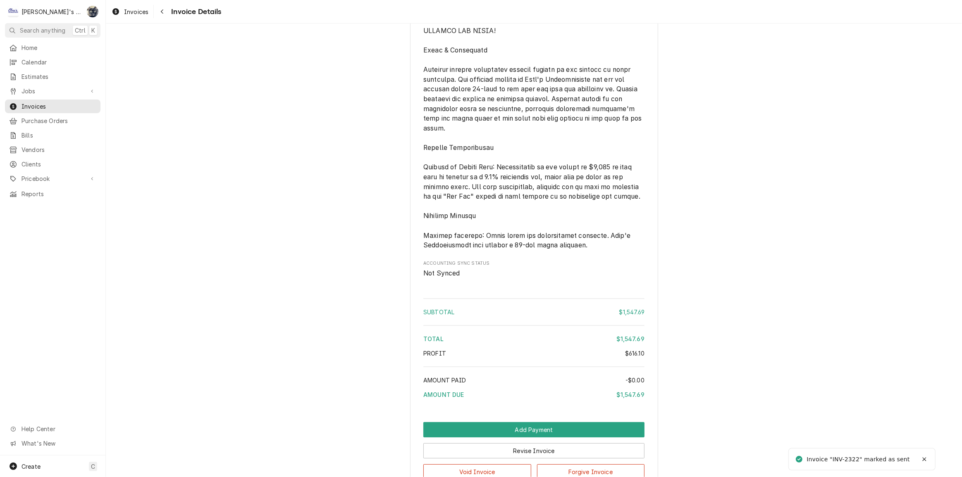
scroll to position [1926, 0]
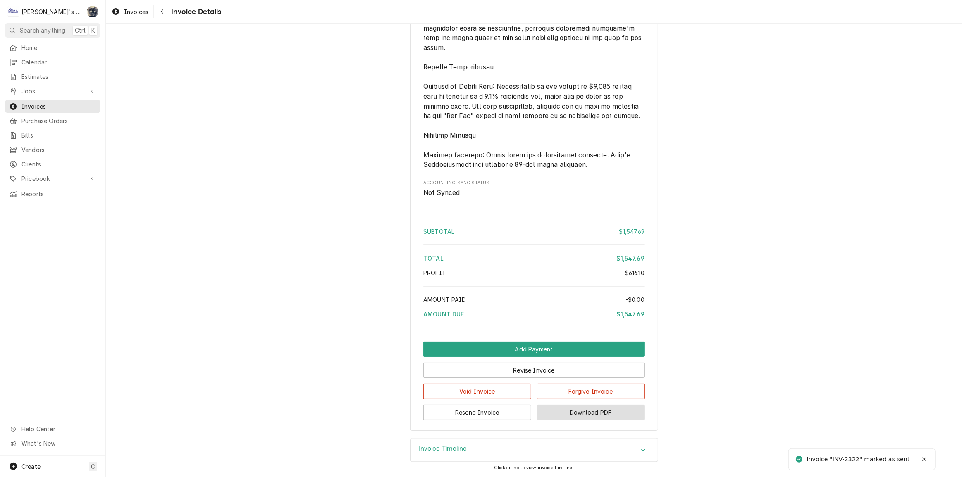
click at [591, 413] on button "Download PDF" at bounding box center [591, 412] width 108 height 15
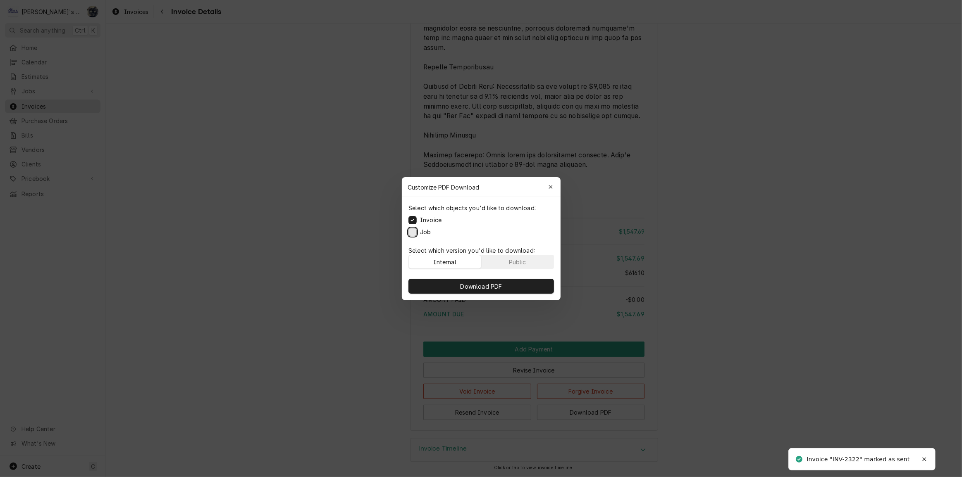
click at [415, 229] on button "Job" at bounding box center [412, 232] width 8 height 8
click at [452, 281] on button "Download PDF" at bounding box center [480, 286] width 145 height 15
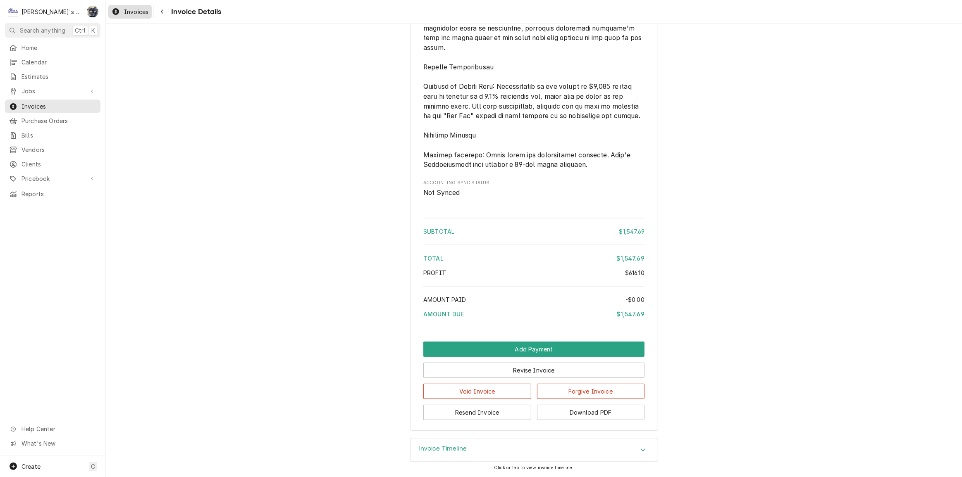
click at [118, 12] on icon "Dynamic Content Wrapper" at bounding box center [115, 11] width 7 height 7
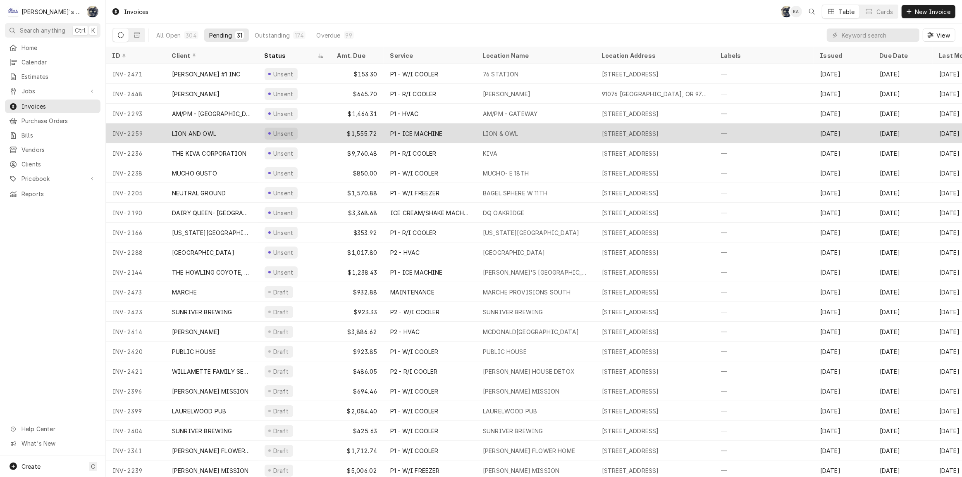
click at [449, 131] on div "P1 - ICE MACHINE" at bounding box center [430, 134] width 93 height 20
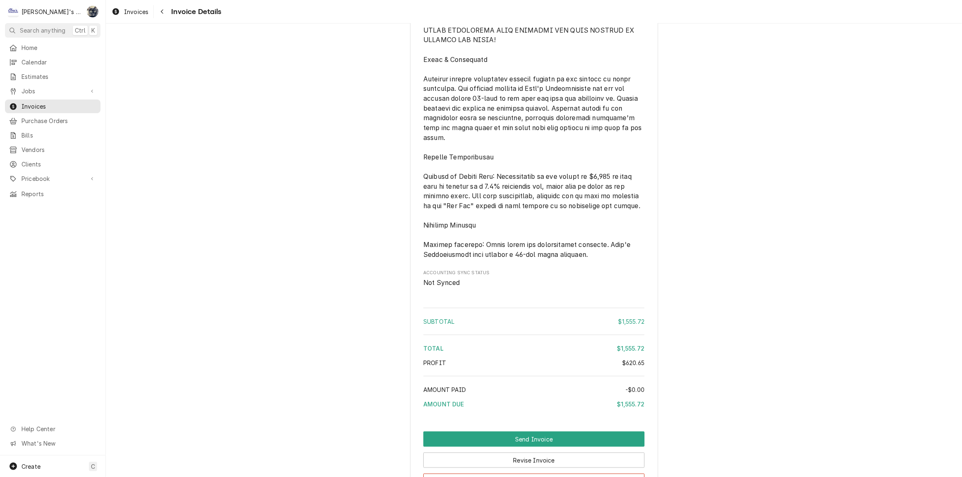
scroll to position [1115, 0]
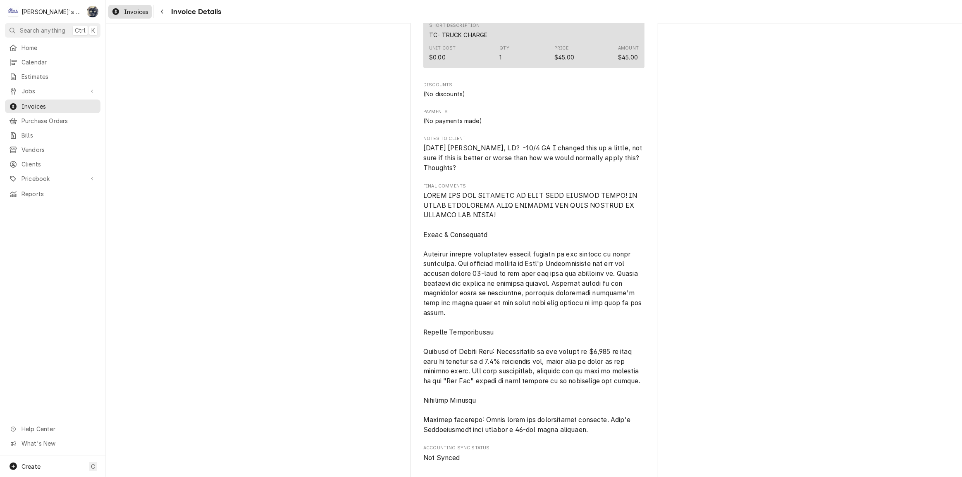
click at [124, 13] on span "Invoices" at bounding box center [136, 11] width 24 height 9
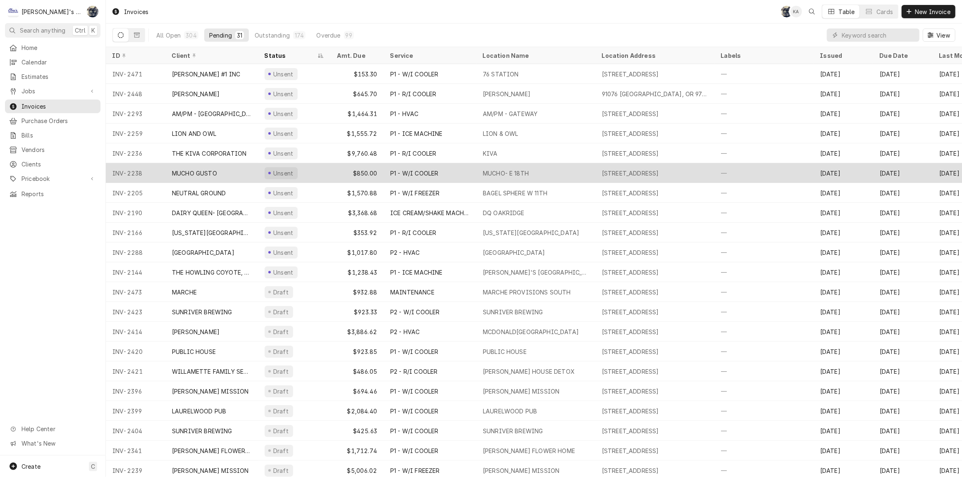
click at [517, 172] on div "MUCHO- E 18TH" at bounding box center [506, 173] width 46 height 9
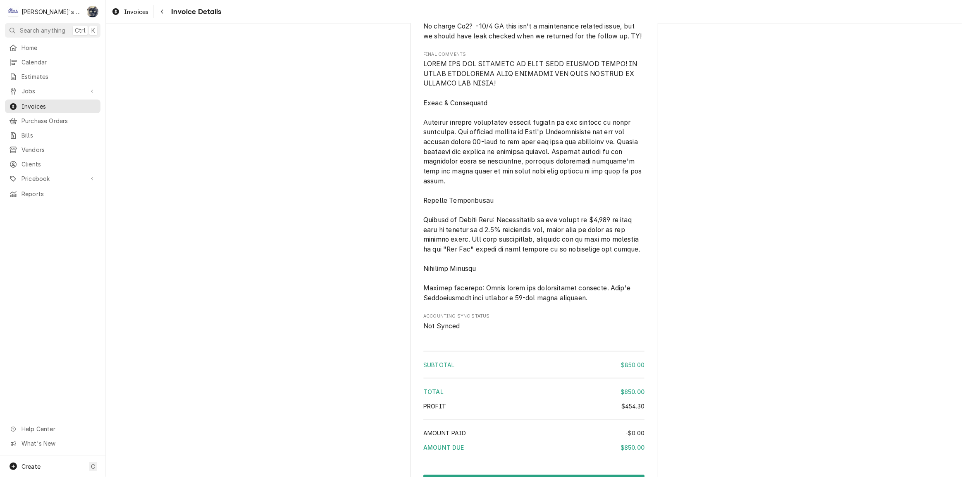
scroll to position [1313, 0]
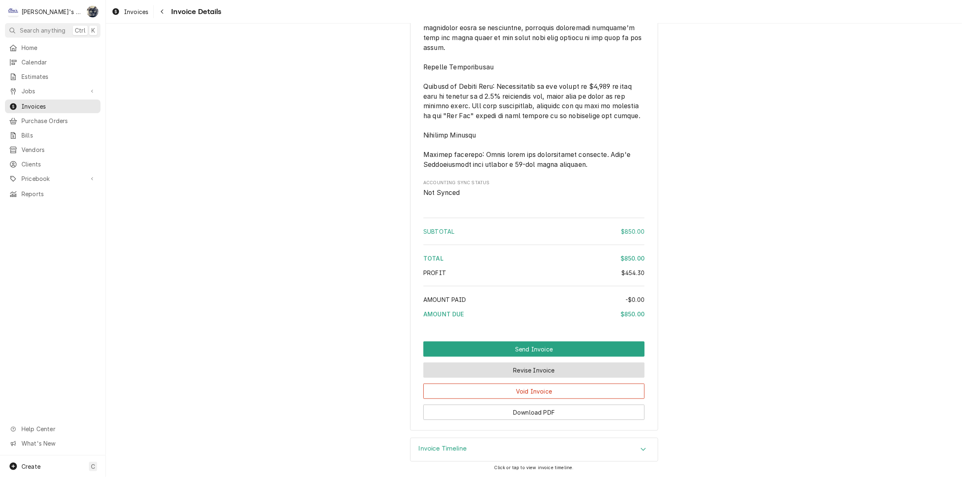
click at [543, 372] on button "Revise Invoice" at bounding box center [533, 370] width 221 height 15
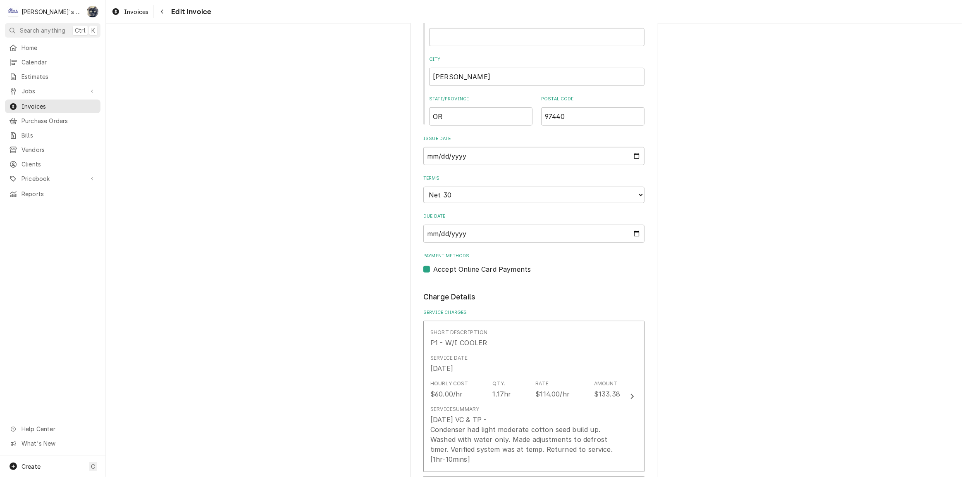
scroll to position [526, 0]
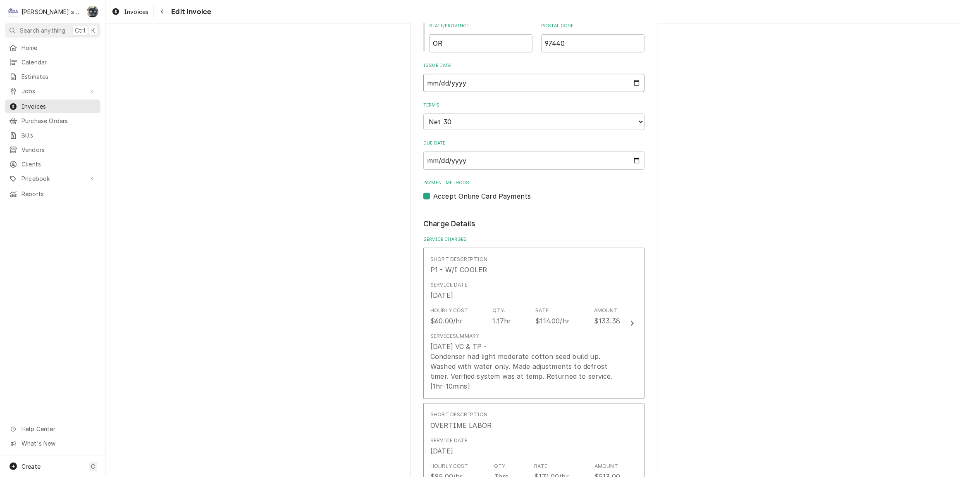
click at [639, 76] on input "2025-08-26" at bounding box center [533, 83] width 221 height 18
click at [633, 82] on input "2025-08-26" at bounding box center [533, 83] width 221 height 18
type input "2025-10-07"
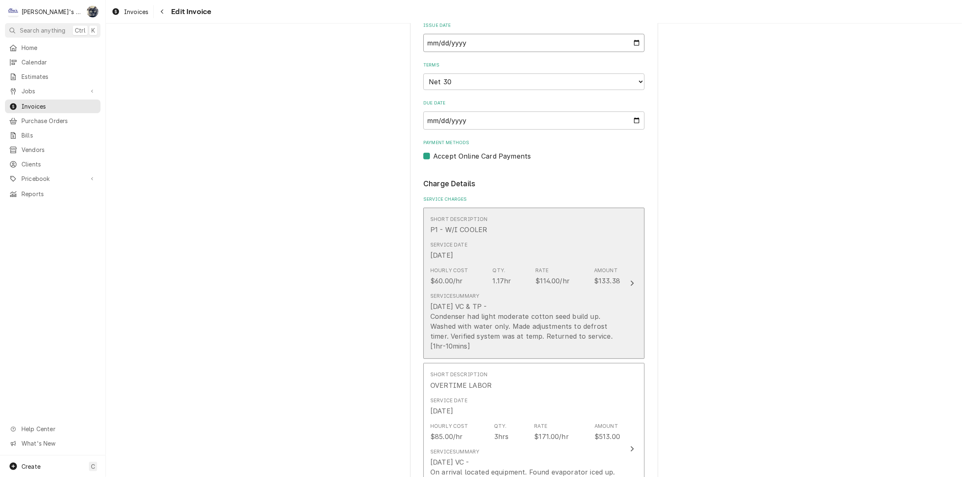
scroll to position [751, 0]
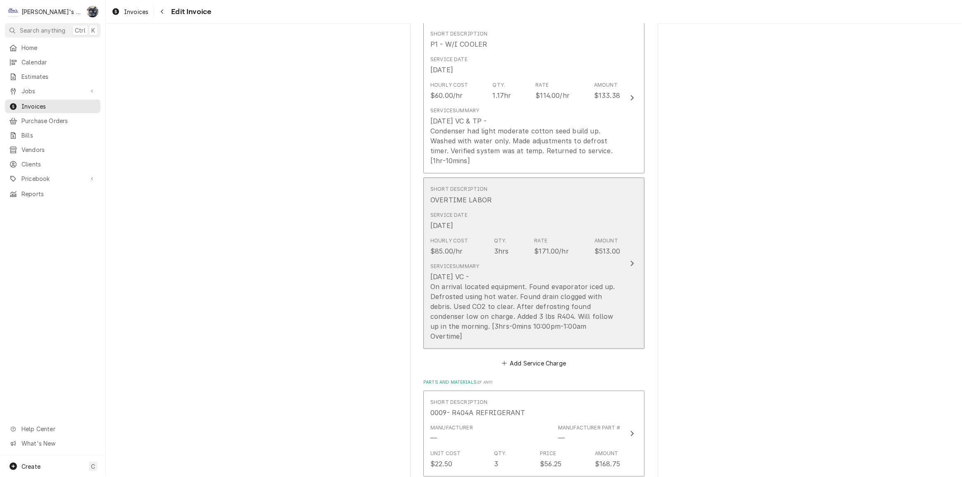
click at [500, 246] on div "3hrs" at bounding box center [501, 251] width 15 height 10
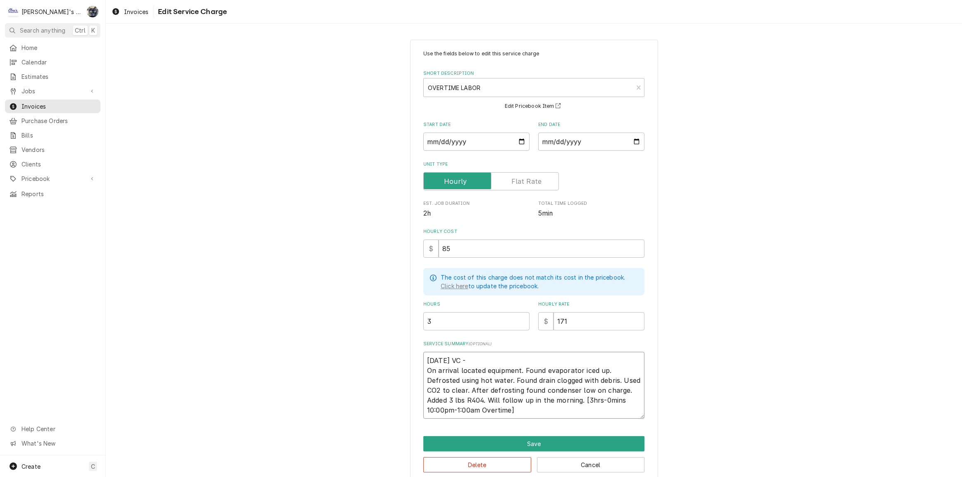
click at [591, 401] on textarea "7/22/2025 VC - On arrival located equipment. Found evaporator iced up. Defroste…" at bounding box center [533, 385] width 221 height 67
type textarea "x"
type textarea "7/22/2025 VC - On arrival located equipment. Found evaporator iced up. Defroste…"
click at [587, 443] on button "Save" at bounding box center [533, 443] width 221 height 15
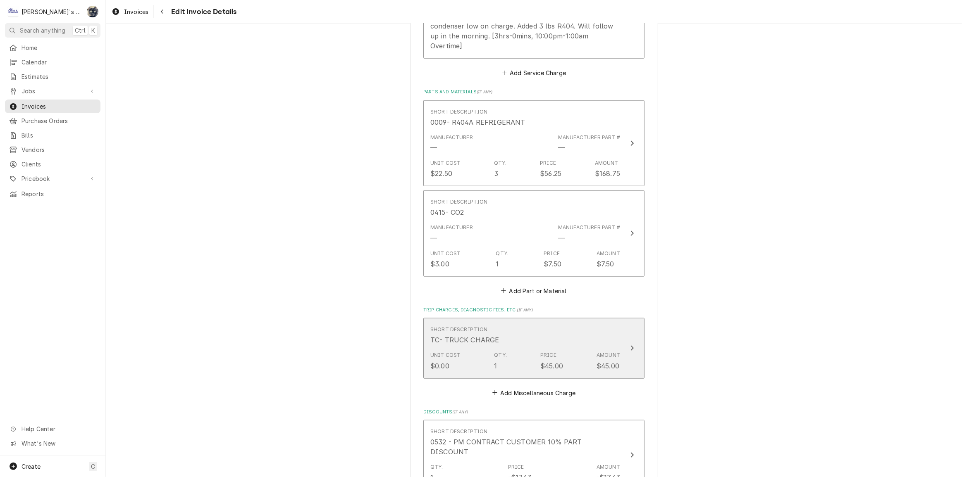
scroll to position [1230, 0]
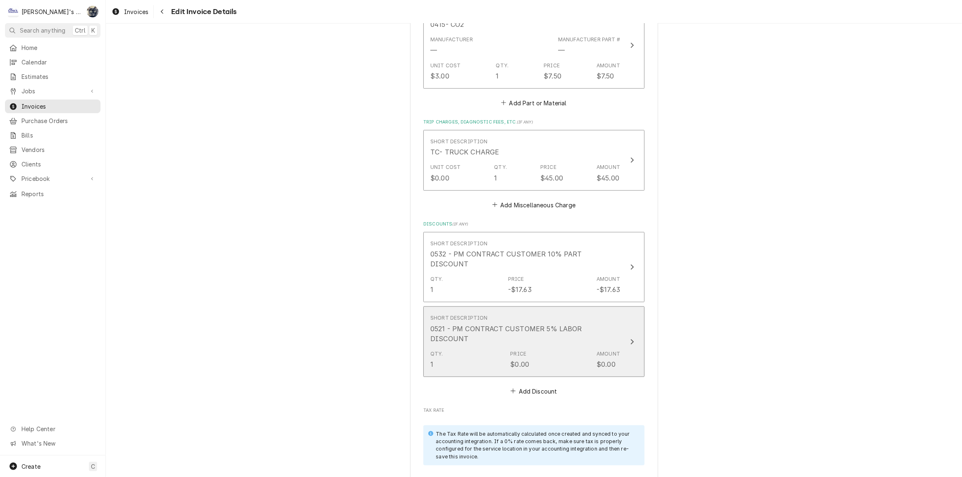
click at [548, 343] on button "Short Description 0521 - PM CONTRACT CUSTOMER 5% LABOR DISCOUNT Qty. 1 Price $0…" at bounding box center [533, 342] width 221 height 70
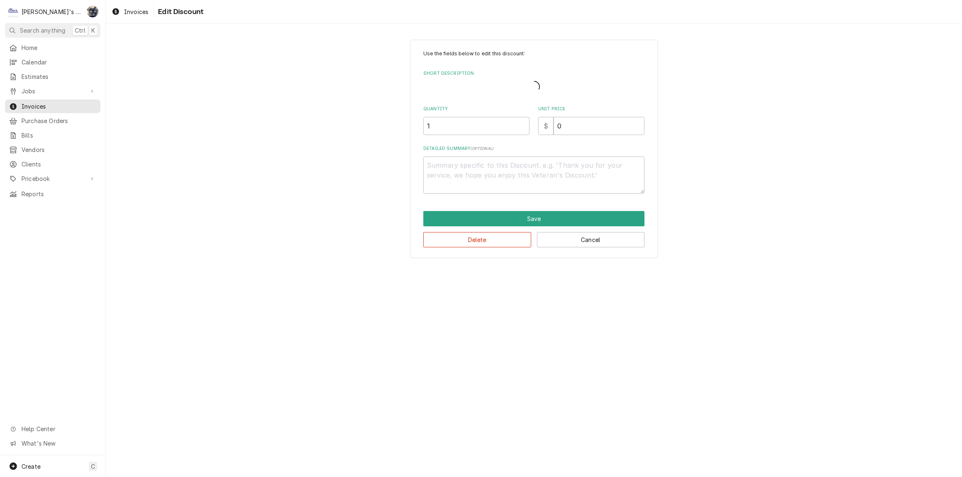
type textarea "x"
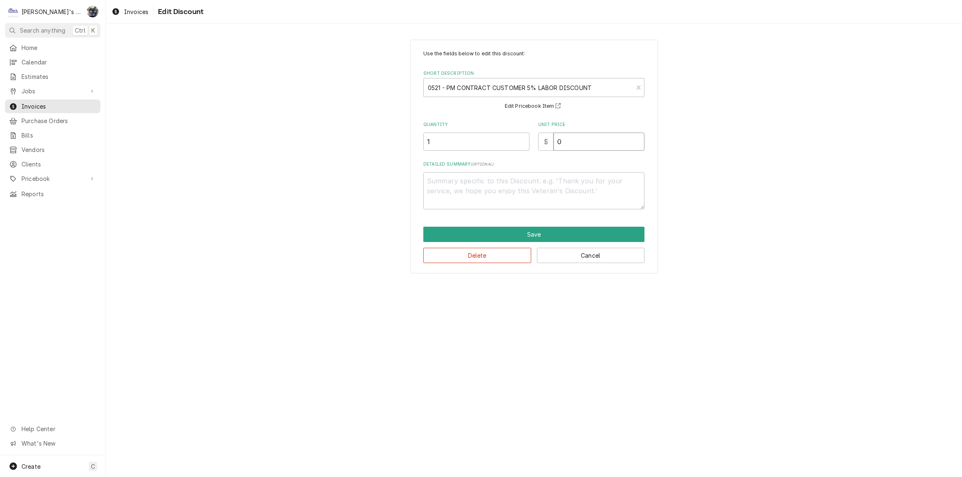
drag, startPoint x: 563, startPoint y: 141, endPoint x: 548, endPoint y: 144, distance: 14.9
click at [551, 143] on div "$ 0" at bounding box center [591, 142] width 106 height 18
type input "3"
type textarea "x"
type input "32"
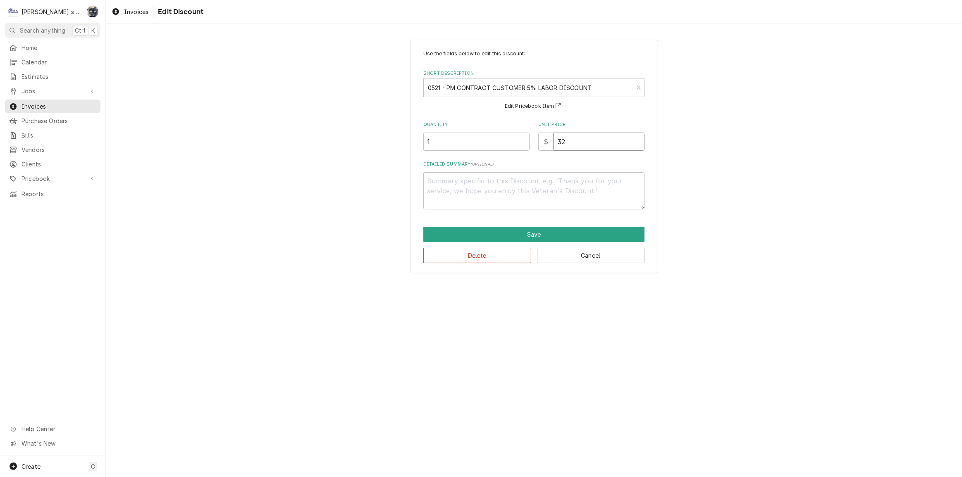
type textarea "x"
type input "32.3"
type textarea "x"
type input "32.32"
click at [541, 238] on button "Save" at bounding box center [533, 234] width 221 height 15
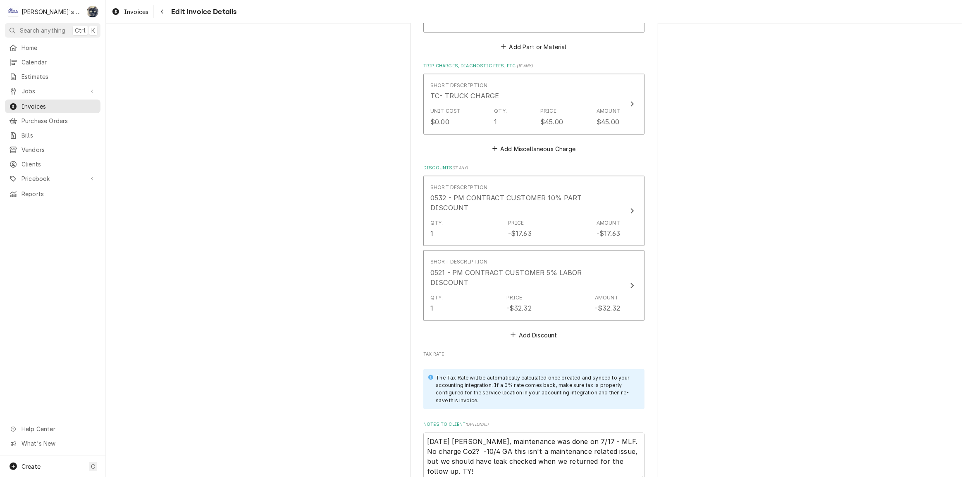
scroll to position [1469, 0]
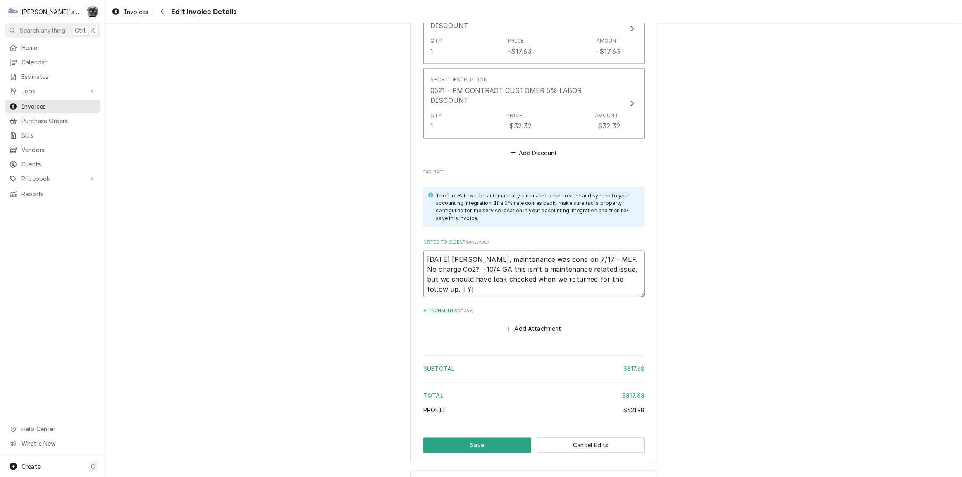
drag, startPoint x: 479, startPoint y: 263, endPoint x: 422, endPoint y: 210, distance: 78.7
click at [423, 239] on div "Notes to Client ( optional ) 8/26/2025 Sarah - Greg, maintenance was done on 7/…" at bounding box center [533, 268] width 221 height 58
type textarea "x"
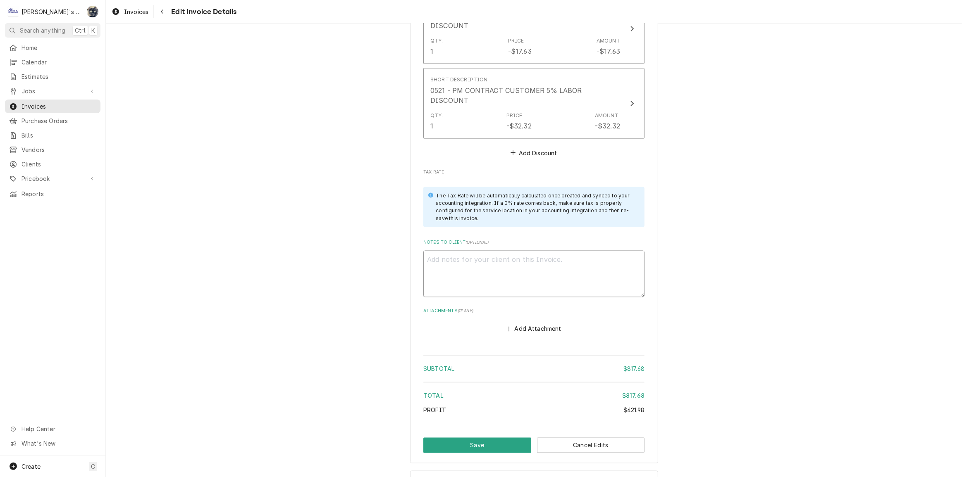
scroll to position [1459, 0]
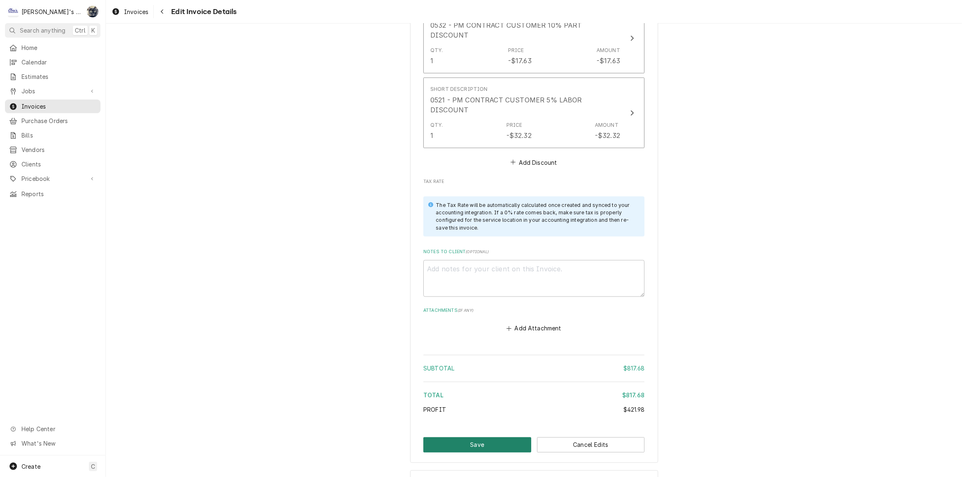
click at [438, 438] on button "Save" at bounding box center [477, 445] width 108 height 15
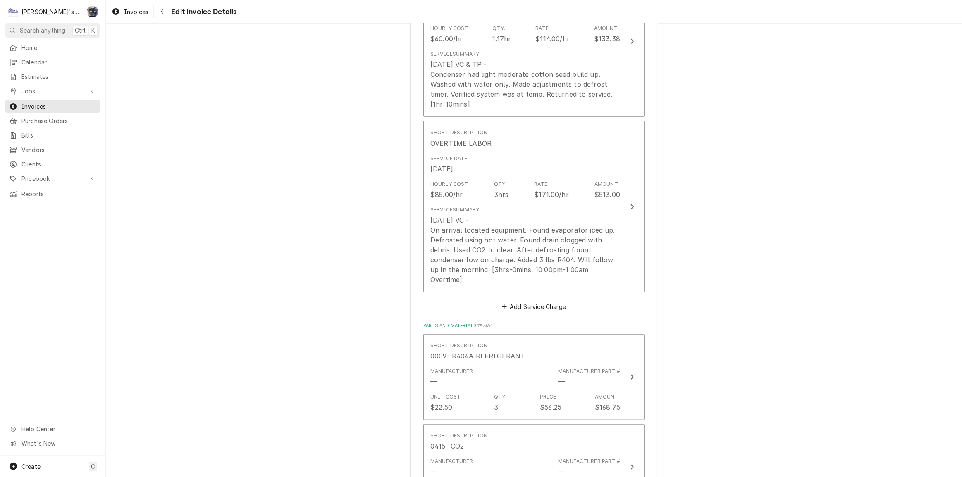
type textarea "x"
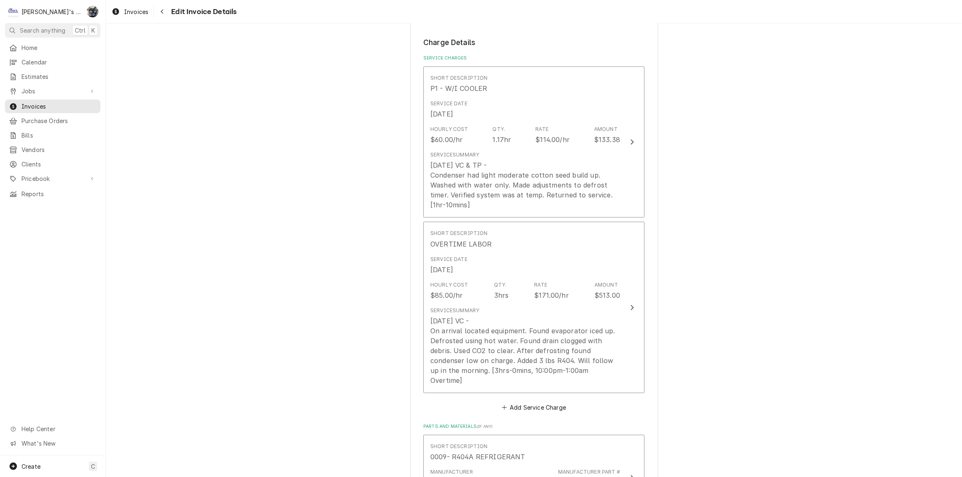
scroll to position [542, 0]
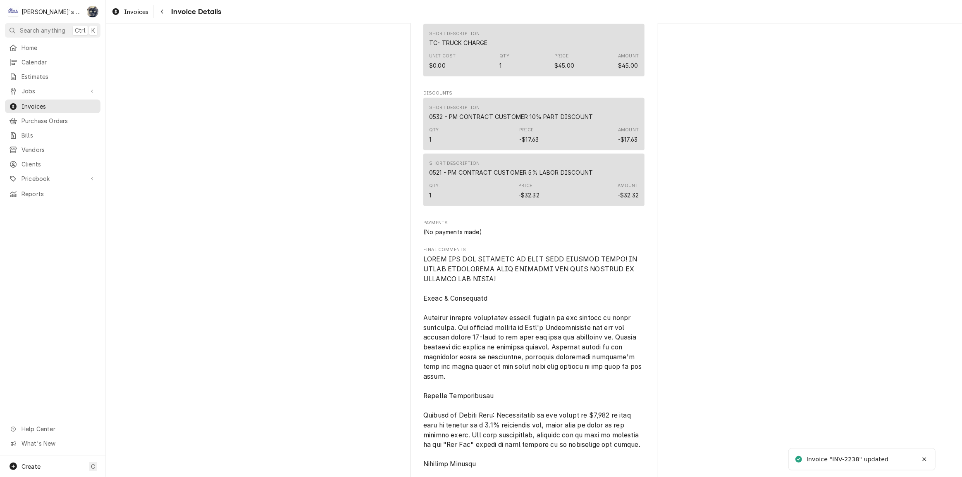
scroll to position [1266, 0]
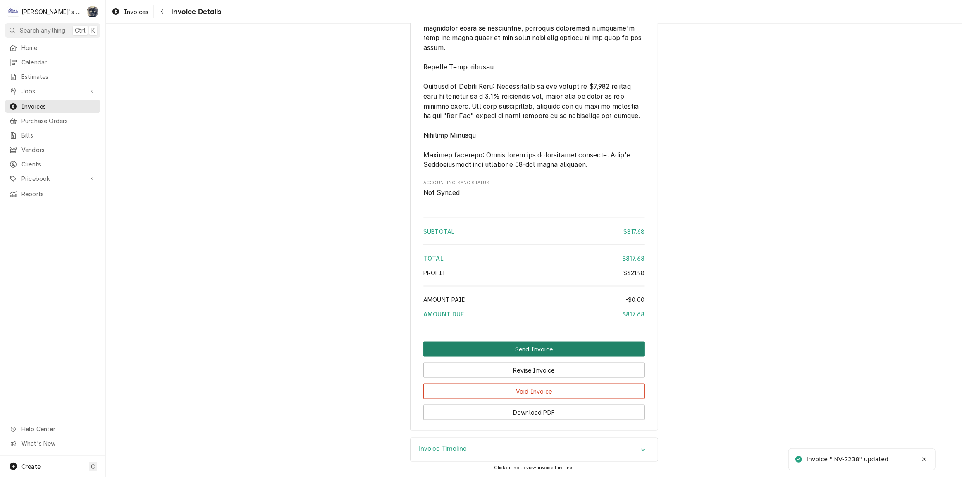
click at [536, 353] on button "Send Invoice" at bounding box center [533, 349] width 221 height 15
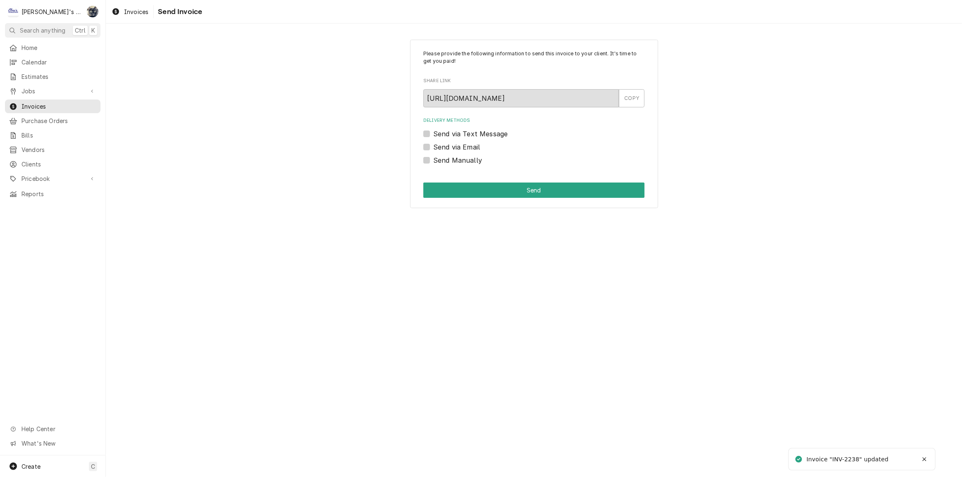
click at [433, 157] on label "Send Manually" at bounding box center [457, 160] width 49 height 10
click at [433, 157] on input "Send Manually" at bounding box center [543, 164] width 221 height 18
checkbox input "true"
click at [438, 185] on button "Send" at bounding box center [533, 190] width 221 height 15
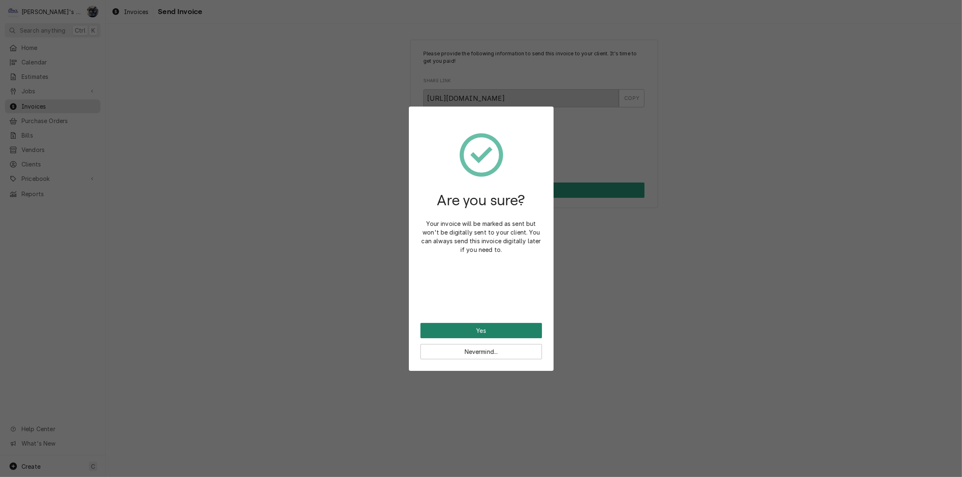
click at [471, 328] on button "Yes" at bounding box center [481, 330] width 122 height 15
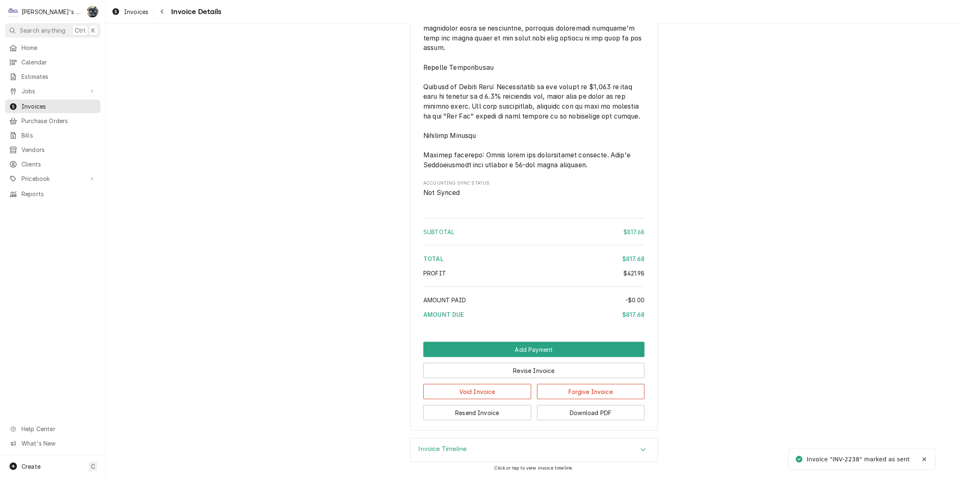
scroll to position [1294, 0]
click at [582, 417] on button "Download PDF" at bounding box center [591, 412] width 108 height 15
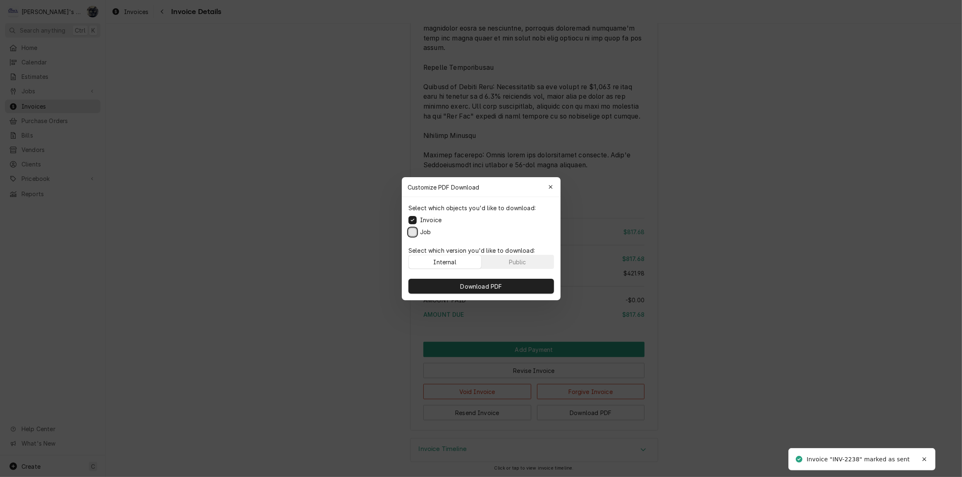
click at [413, 231] on button "Job" at bounding box center [412, 232] width 8 height 8
click at [422, 282] on button "Download PDF" at bounding box center [480, 286] width 145 height 15
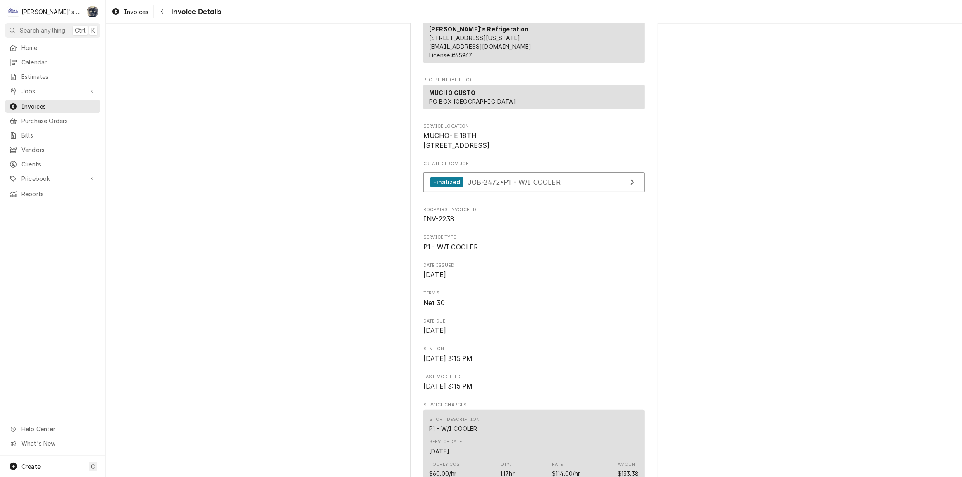
scroll to position [0, 0]
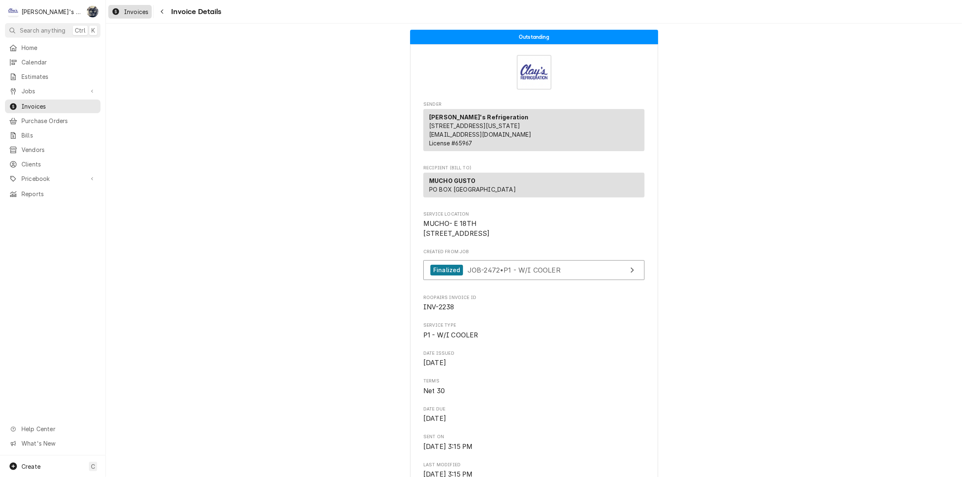
click at [131, 12] on span "Invoices" at bounding box center [136, 11] width 24 height 9
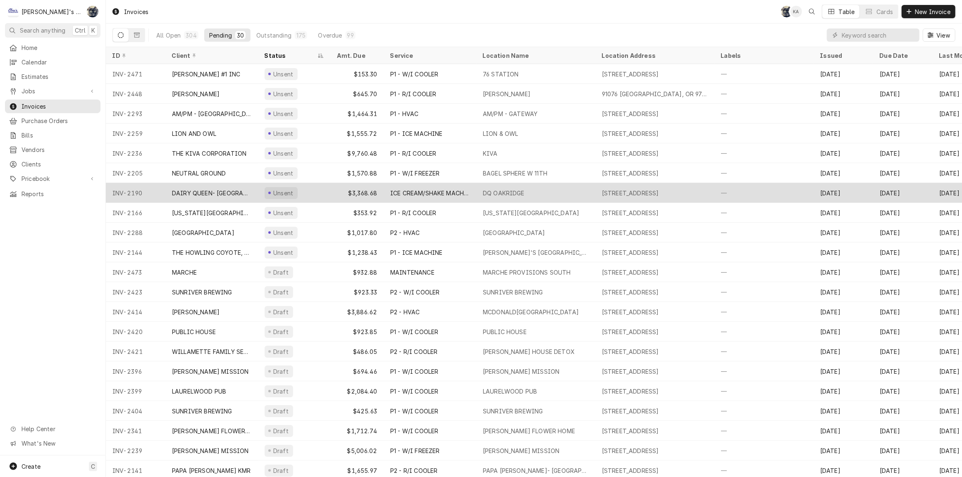
click at [494, 186] on div "DQ OAKRIDGE" at bounding box center [535, 193] width 119 height 20
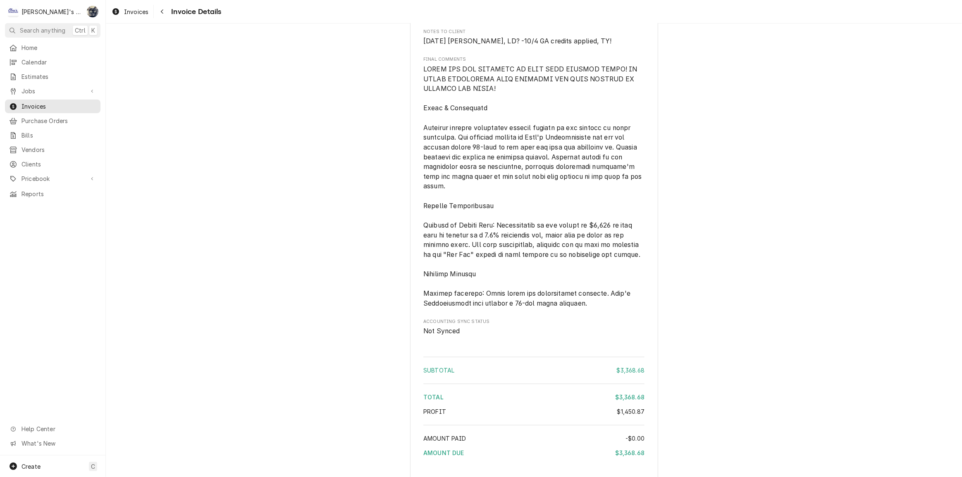
scroll to position [2240, 0]
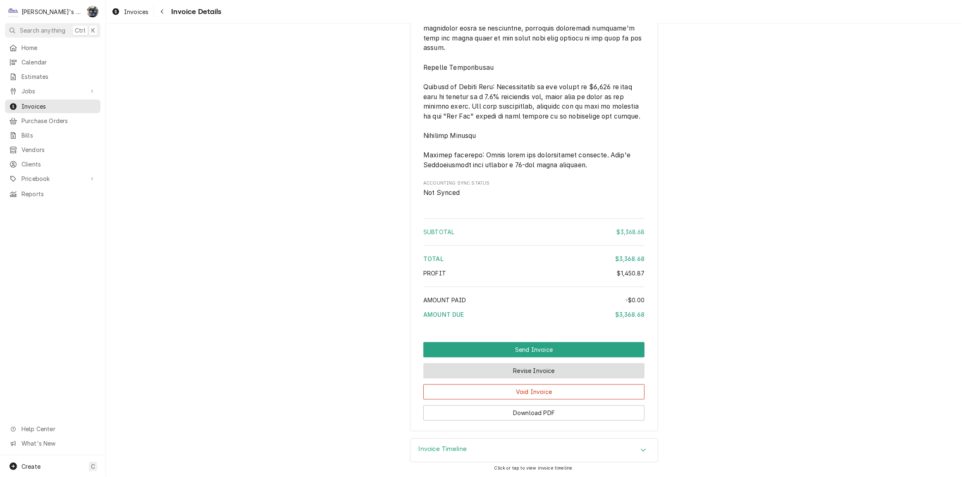
click at [522, 371] on button "Revise Invoice" at bounding box center [533, 370] width 221 height 15
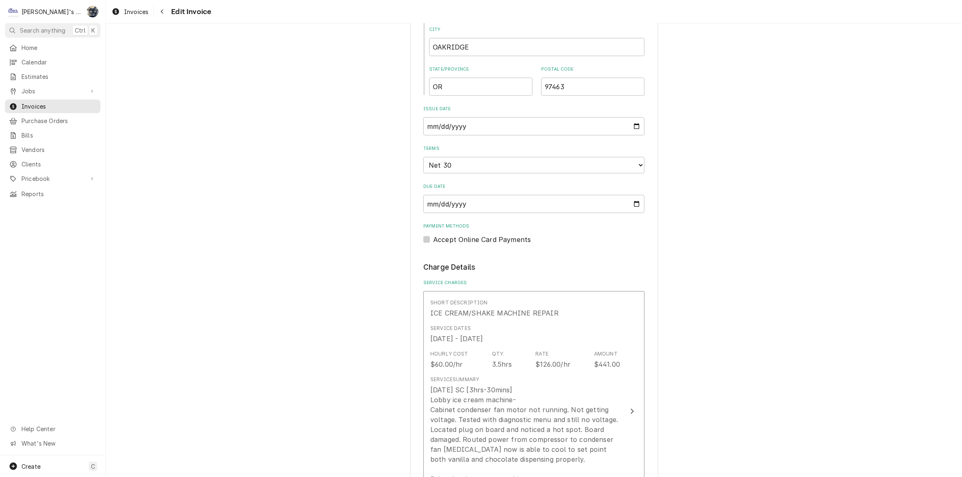
scroll to position [413, 0]
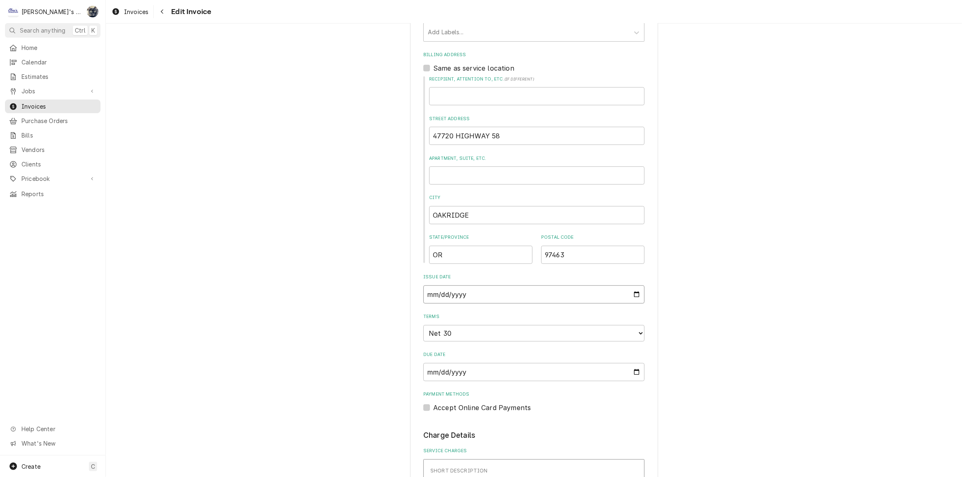
click at [632, 293] on input "2025-08-22" at bounding box center [533, 295] width 221 height 18
type textarea "x"
type input "2025-10-07"
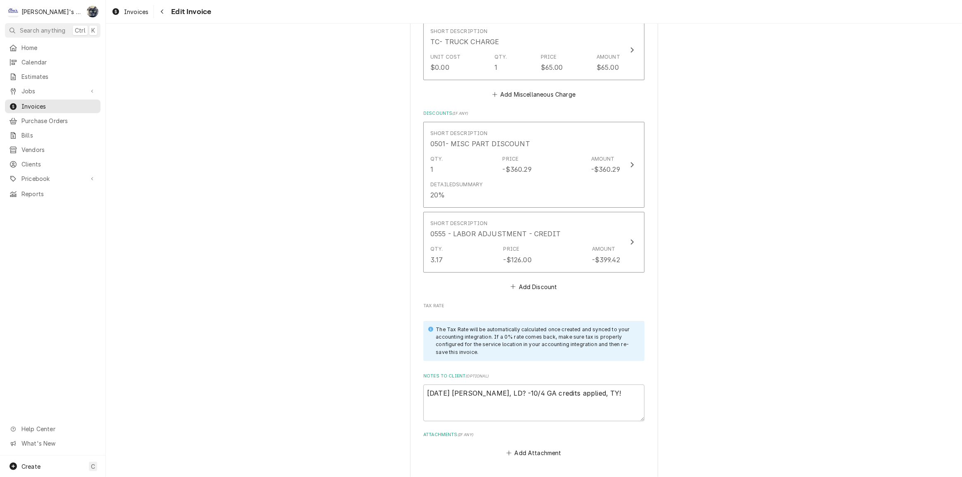
scroll to position [2726, 0]
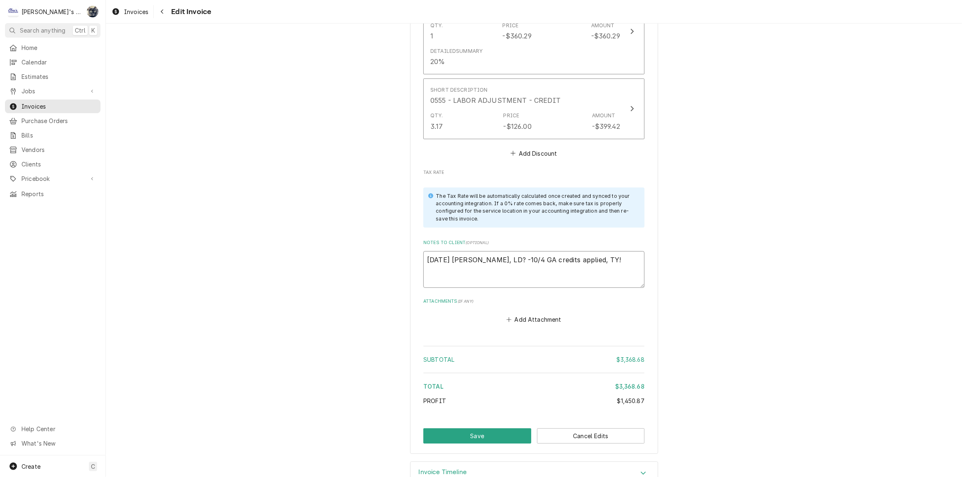
drag, startPoint x: 612, startPoint y: 240, endPoint x: 378, endPoint y: 252, distance: 233.9
type textarea "x"
click at [485, 429] on button "Save" at bounding box center [477, 436] width 108 height 15
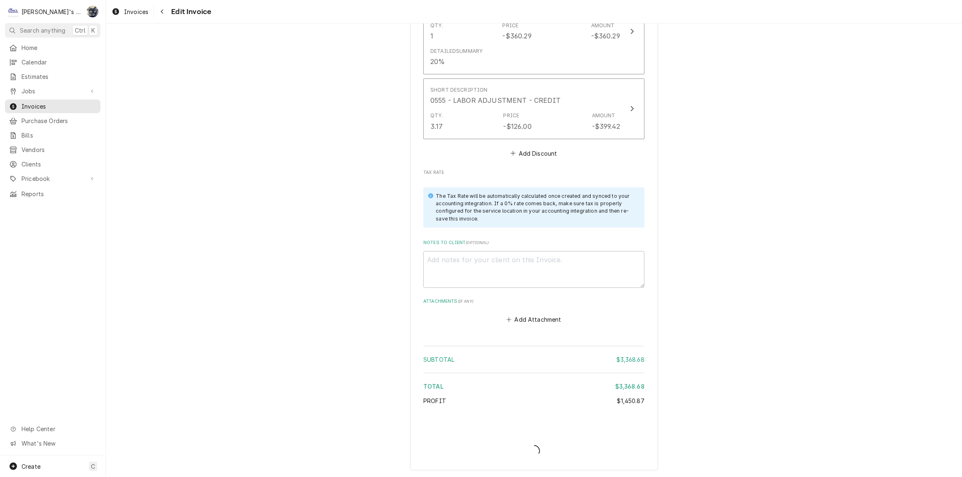
type textarea "x"
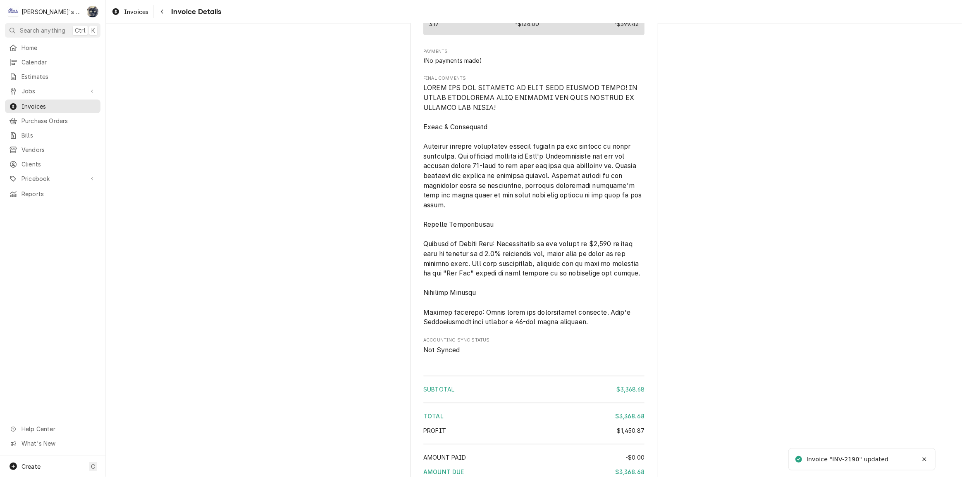
scroll to position [2213, 0]
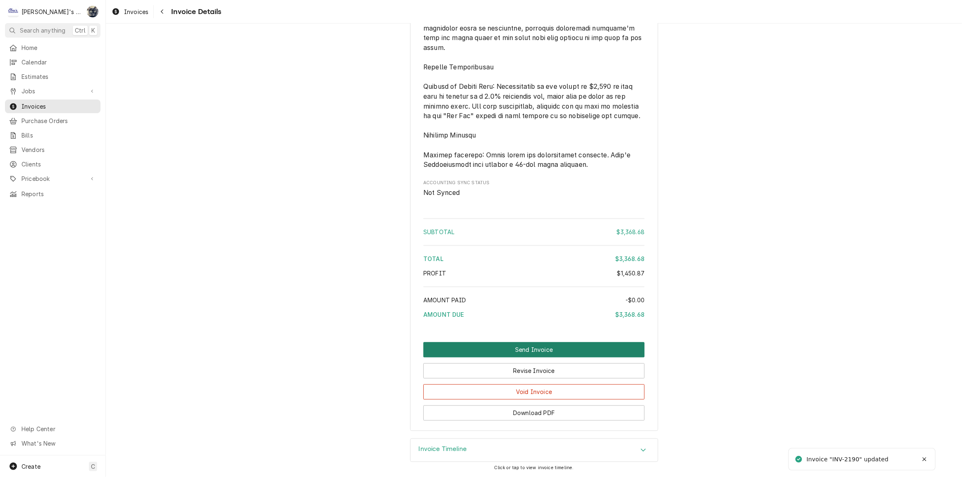
click at [521, 351] on button "Send Invoice" at bounding box center [533, 349] width 221 height 15
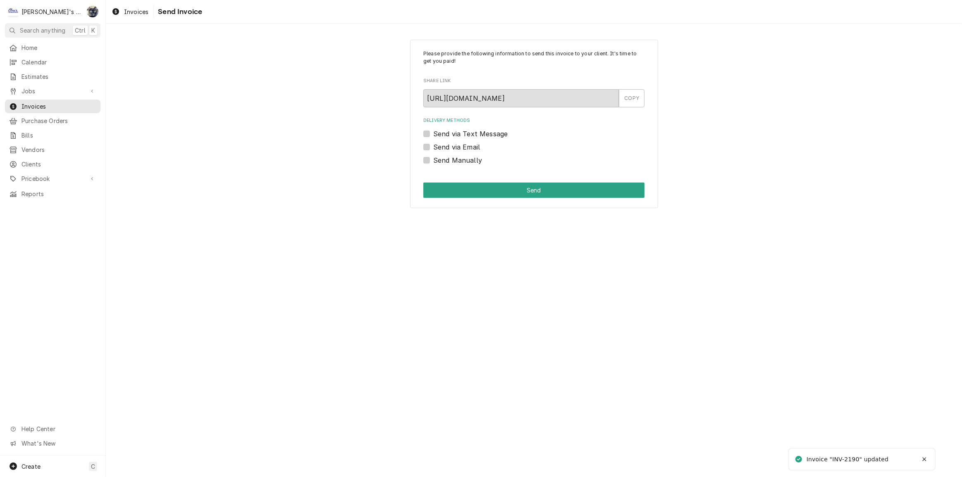
drag, startPoint x: 424, startPoint y: 160, endPoint x: 427, endPoint y: 174, distance: 13.6
click at [433, 160] on label "Send Manually" at bounding box center [457, 160] width 49 height 10
click at [433, 160] on input "Send Manually" at bounding box center [543, 164] width 221 height 18
checkbox input "true"
click at [430, 186] on button "Send" at bounding box center [533, 190] width 221 height 15
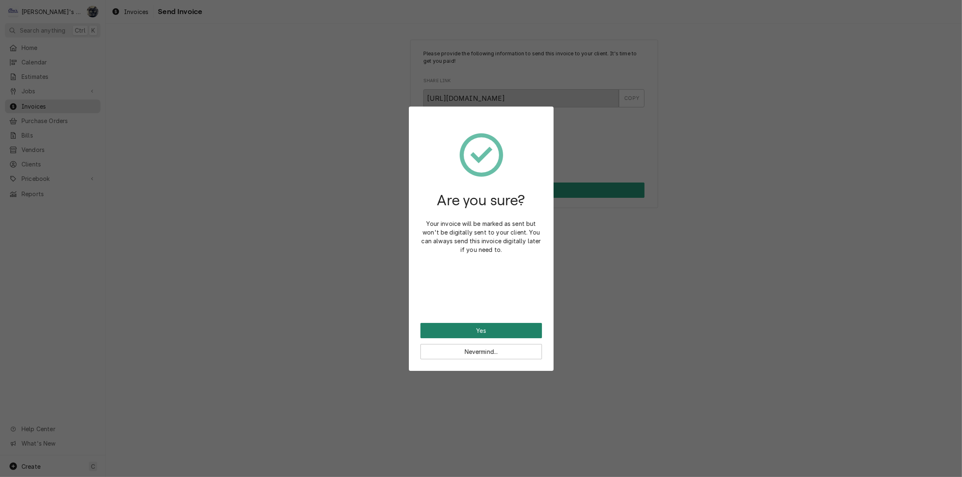
click at [482, 330] on button "Yes" at bounding box center [481, 330] width 122 height 15
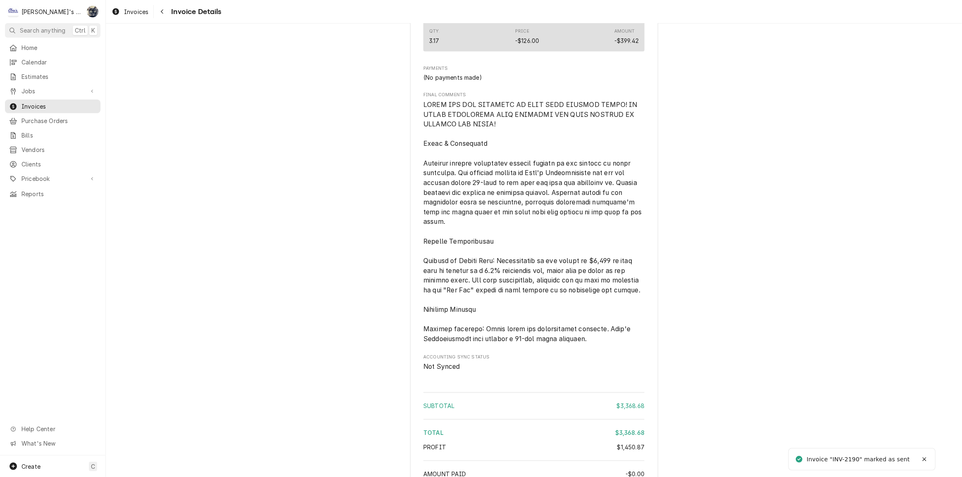
scroll to position [2240, 0]
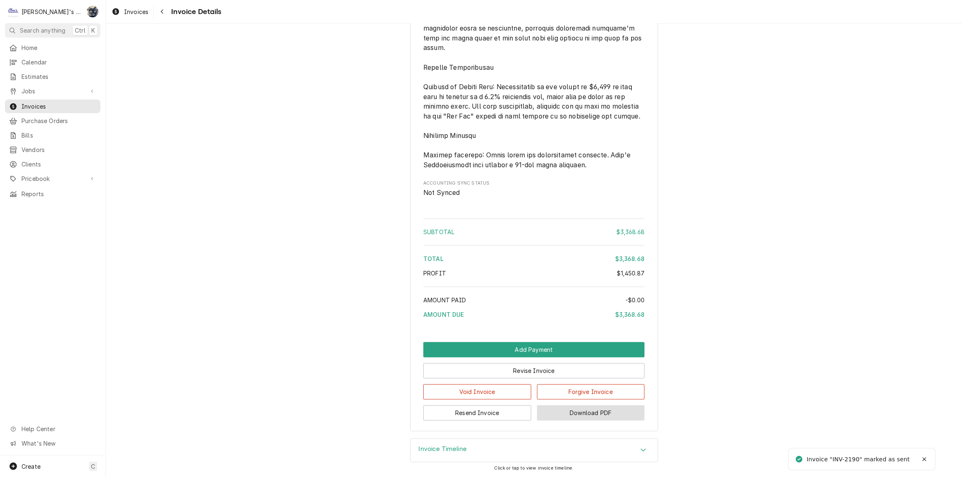
click at [541, 414] on button "Download PDF" at bounding box center [591, 412] width 108 height 15
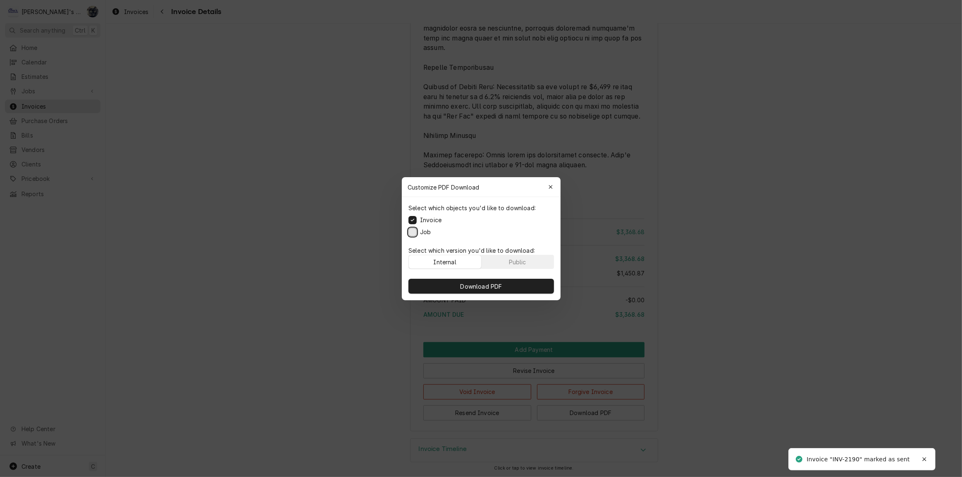
click at [412, 232] on button "Job" at bounding box center [412, 232] width 8 height 8
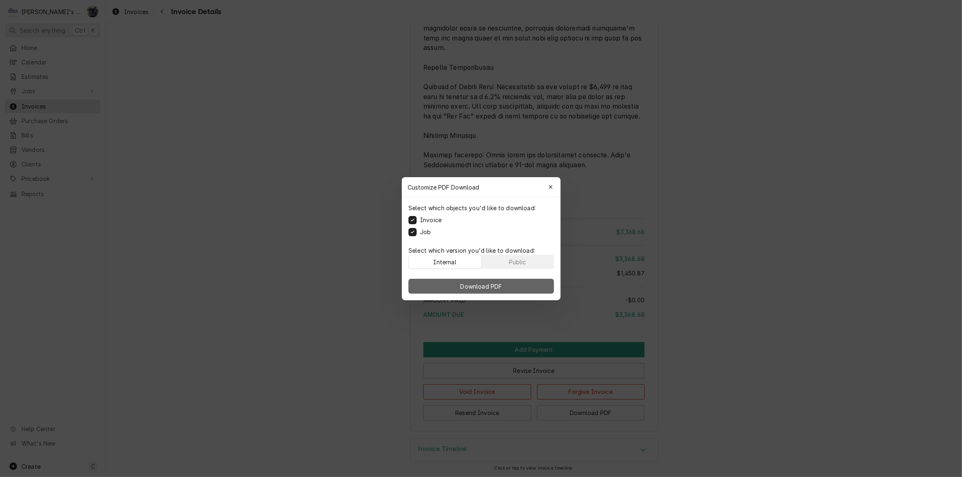
click at [426, 286] on button "Download PDF" at bounding box center [480, 286] width 145 height 15
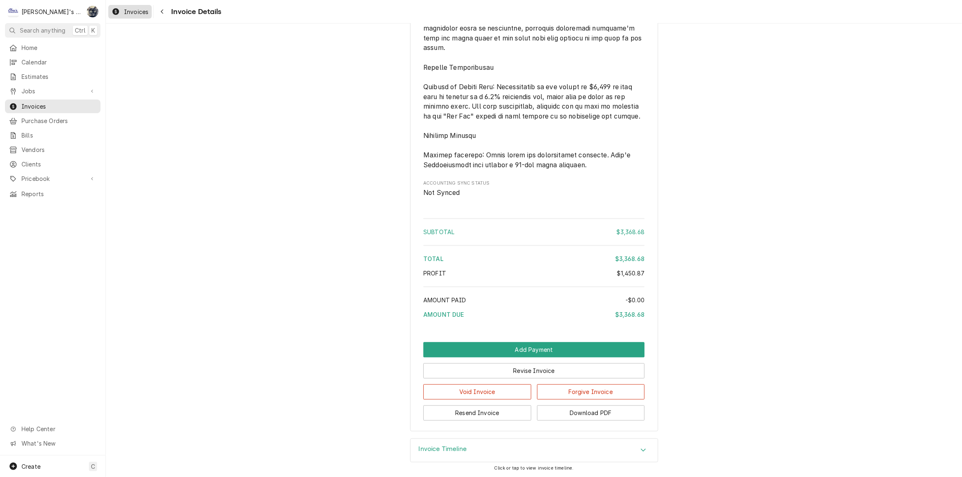
click at [138, 11] on span "Invoices" at bounding box center [136, 11] width 24 height 9
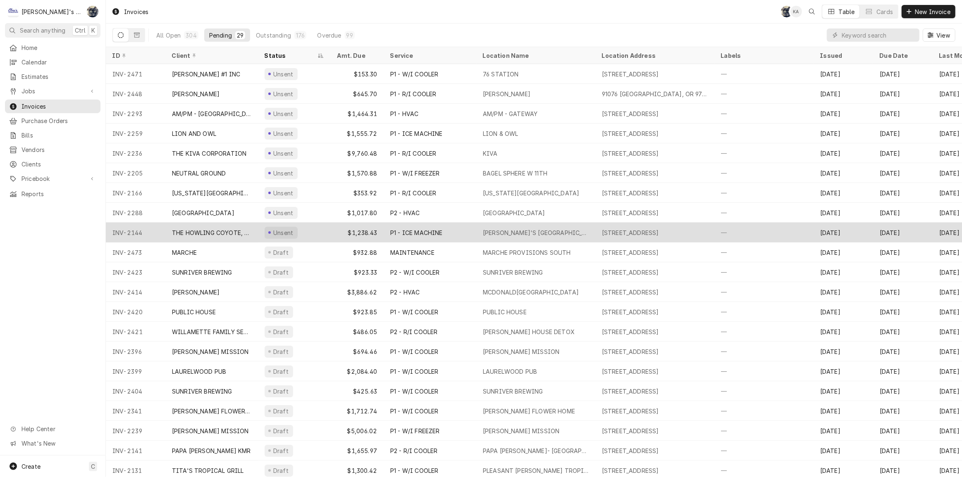
click at [423, 229] on div "P1 - ICE MACHINE" at bounding box center [416, 233] width 52 height 9
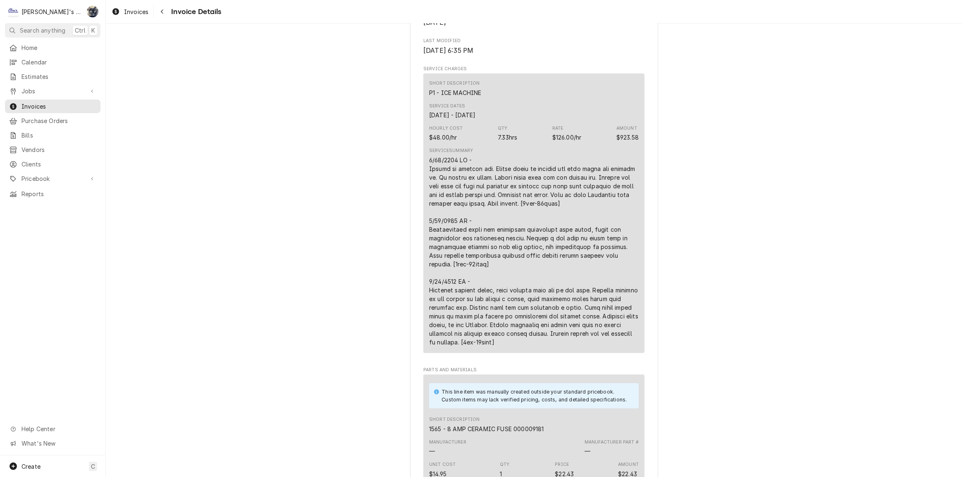
scroll to position [601, 0]
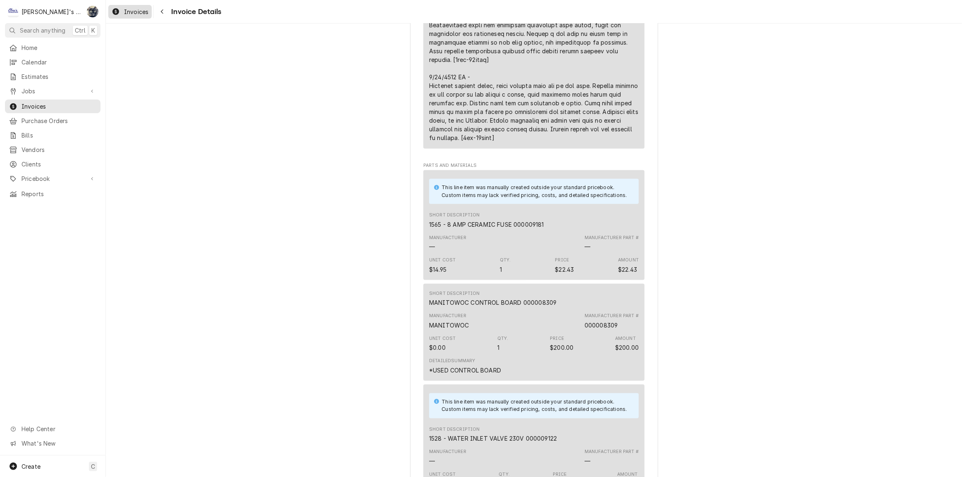
click at [128, 11] on span "Invoices" at bounding box center [136, 11] width 24 height 9
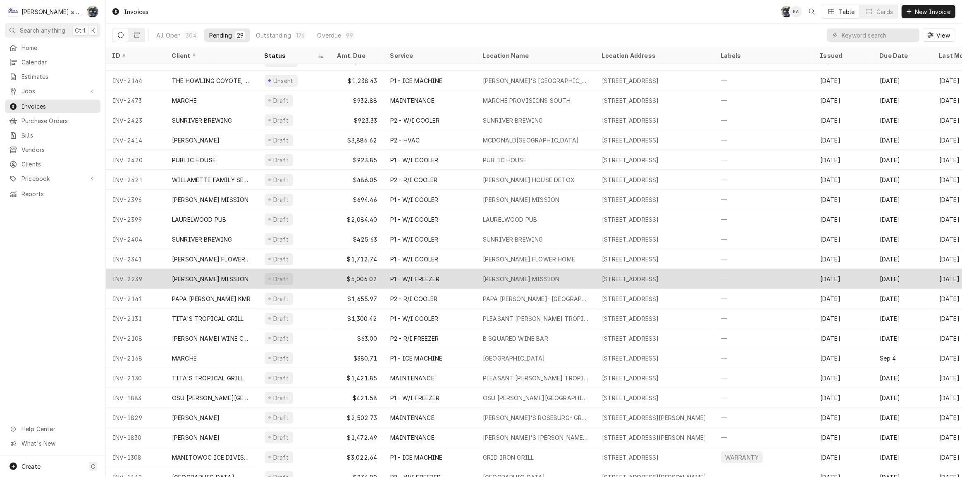
scroll to position [166, 0]
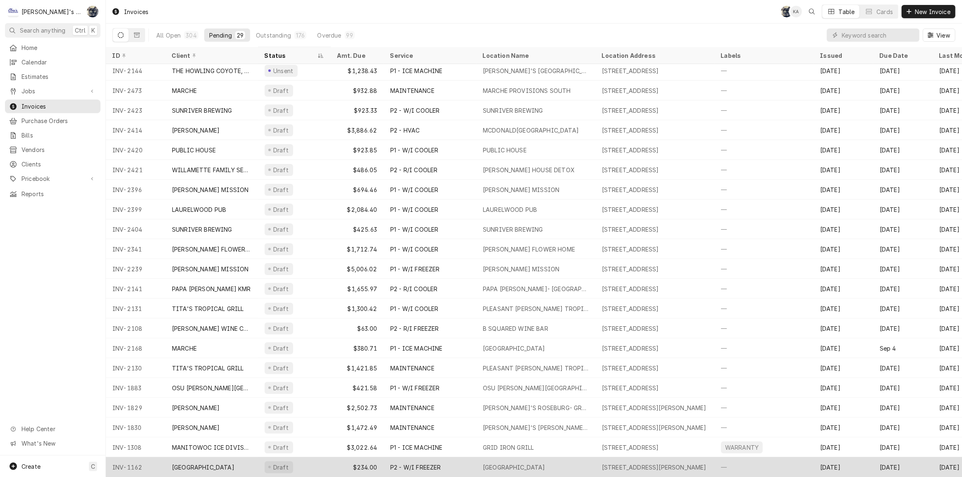
click at [489, 463] on div "HILLSIDE HEIGHTS" at bounding box center [514, 467] width 62 height 9
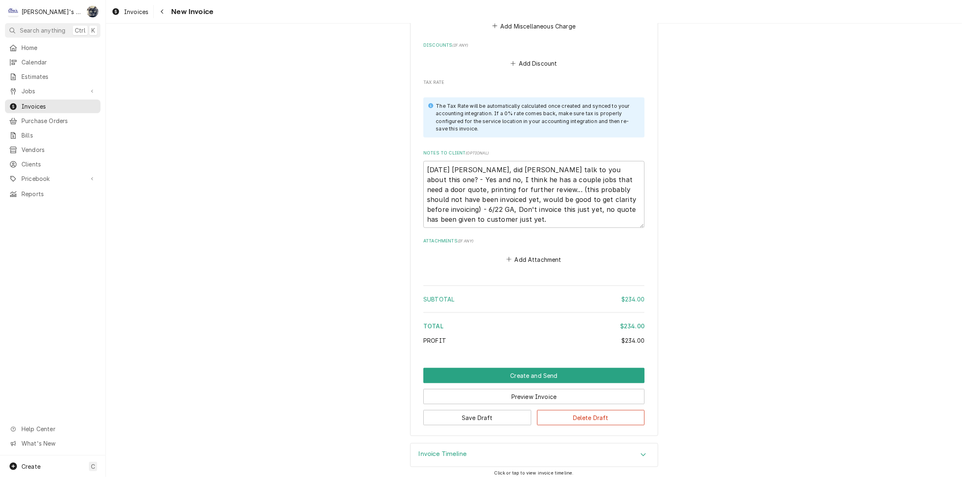
scroll to position [1137, 0]
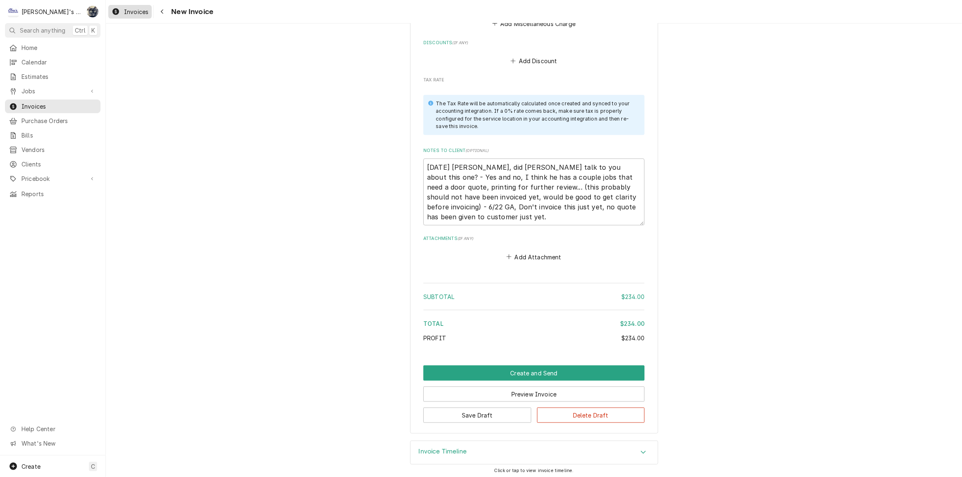
click at [134, 14] on span "Invoices" at bounding box center [136, 11] width 24 height 9
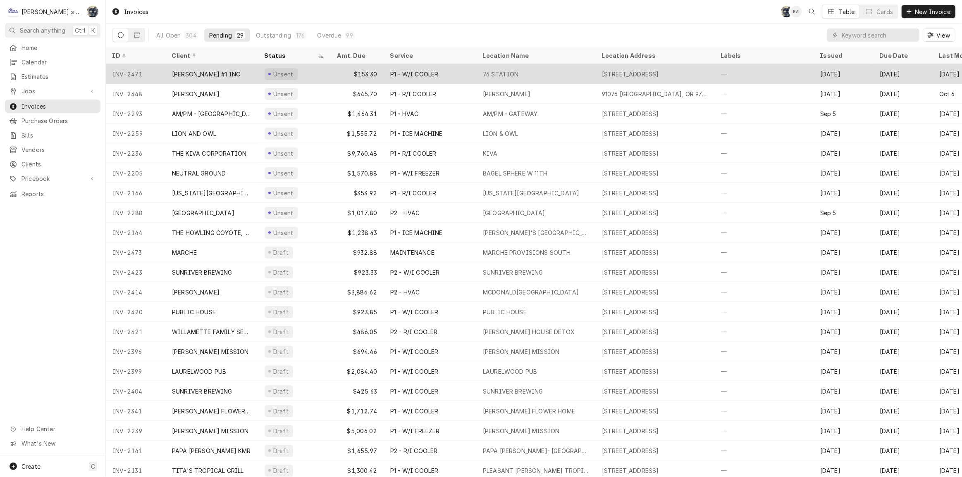
click at [420, 71] on div "P1 - W/I COOLER" at bounding box center [414, 74] width 48 height 9
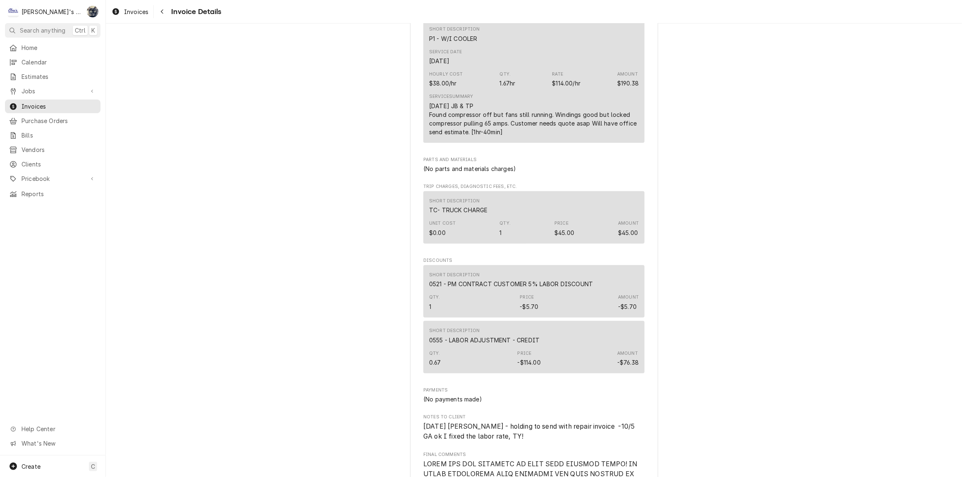
scroll to position [714, 0]
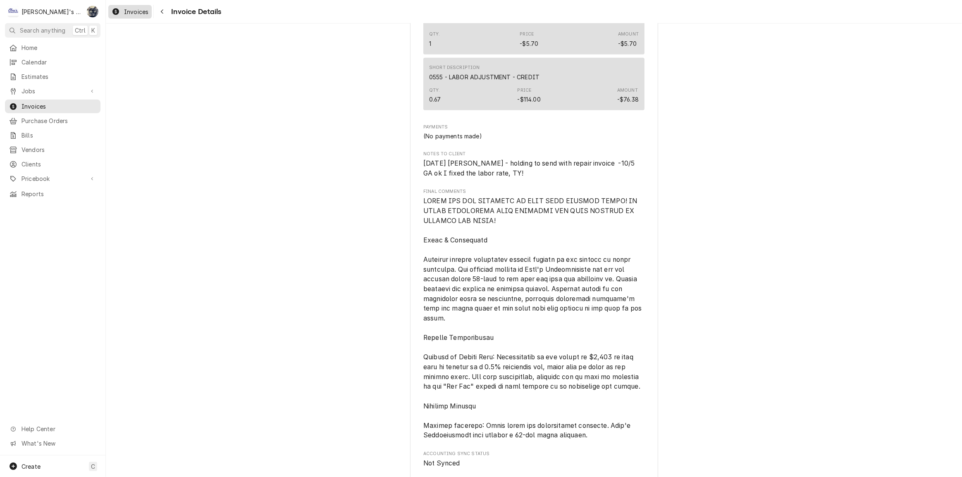
click at [119, 7] on div "Dynamic Content Wrapper" at bounding box center [116, 12] width 8 height 10
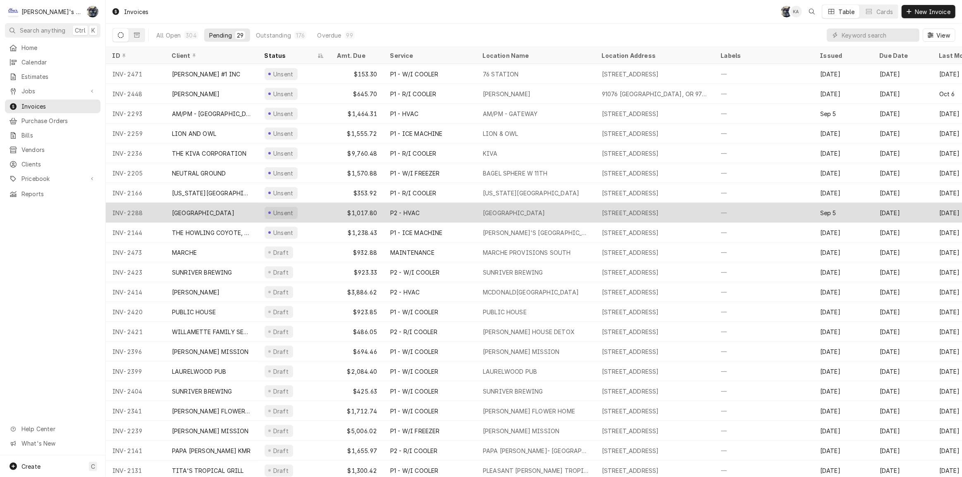
click at [299, 214] on div "Unsent" at bounding box center [294, 213] width 73 height 20
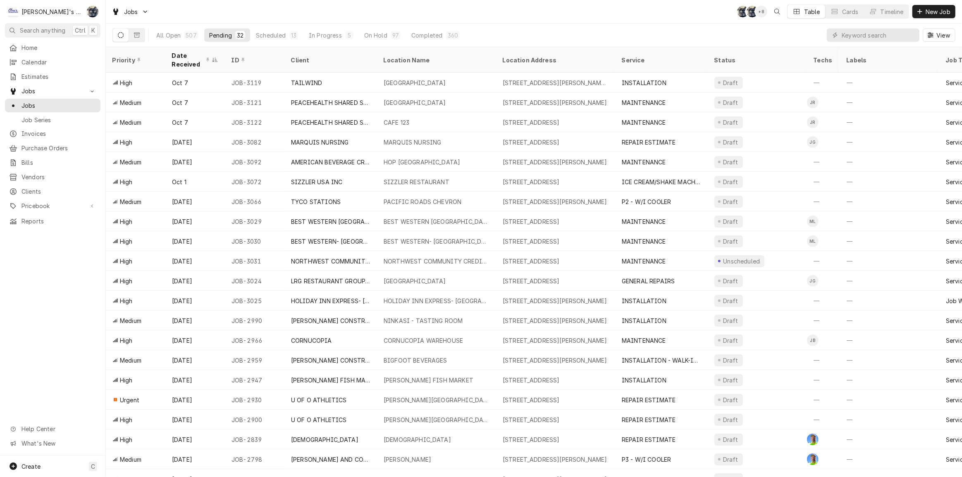
click at [357, 12] on div "Jobs SB SB + 8 Table Cards Timeline New Job" at bounding box center [534, 11] width 856 height 23
click at [227, 10] on div "Jobs SB KA + 7 Table Cards Timeline New Job" at bounding box center [534, 11] width 856 height 23
click at [439, 33] on button "Completed 360" at bounding box center [435, 35] width 58 height 13
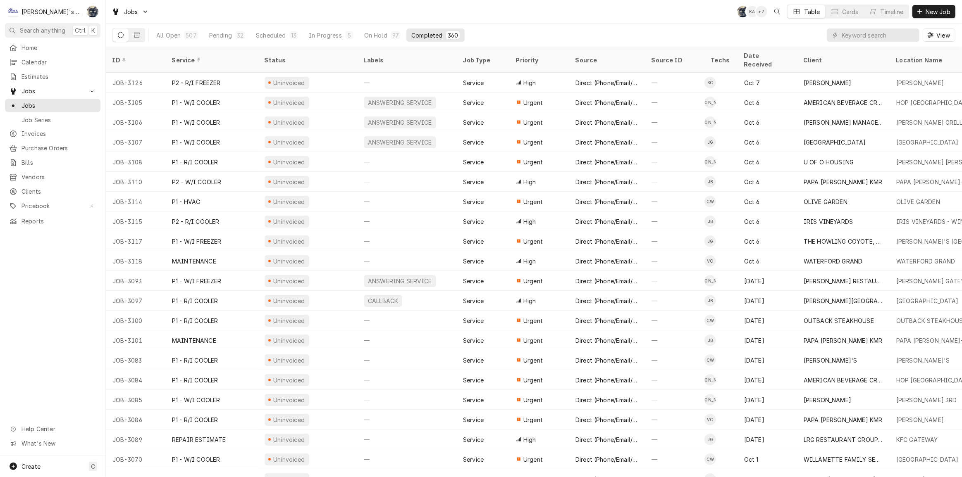
click at [448, 15] on div "Jobs SB KA + 7 Table Cards Timeline New Job" at bounding box center [534, 11] width 856 height 23
click at [237, 32] on div "32" at bounding box center [240, 35] width 7 height 9
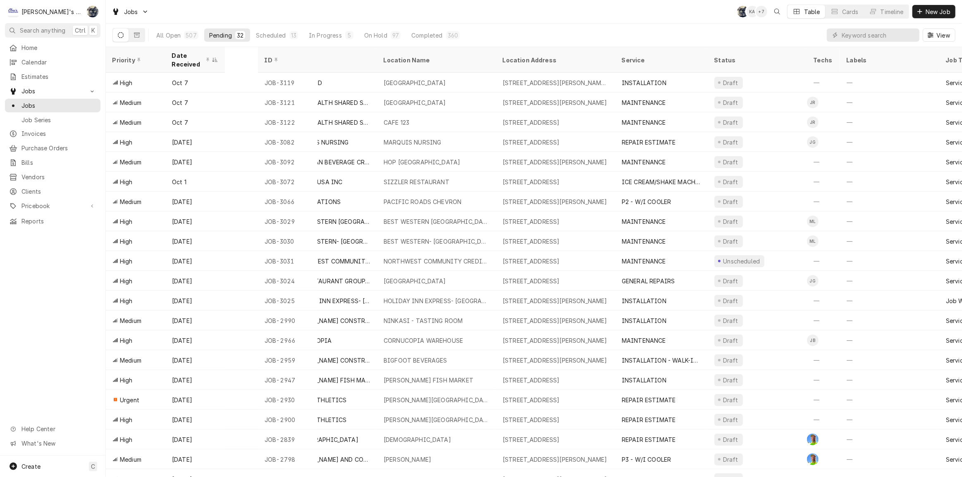
click at [237, 35] on div "32" at bounding box center [240, 35] width 7 height 9
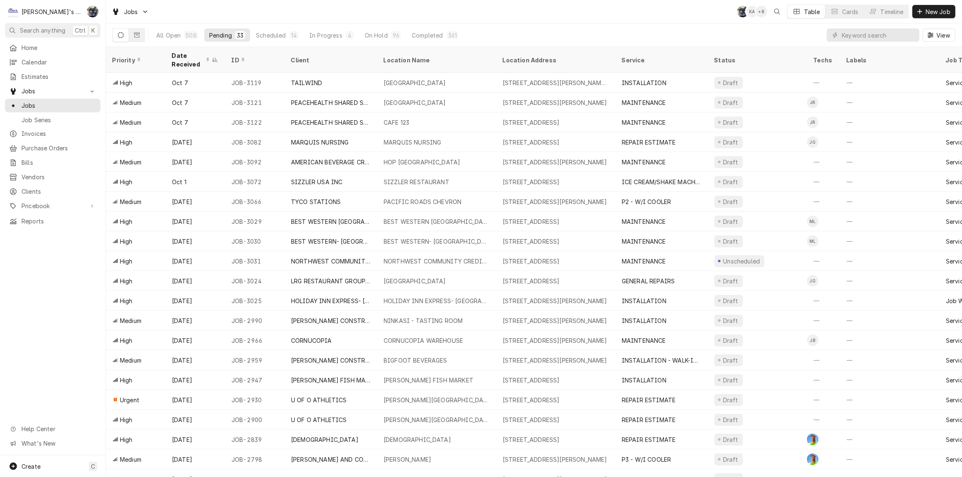
click at [249, 6] on div "Jobs SB KA + 8 Table Cards Timeline New Job" at bounding box center [534, 11] width 856 height 23
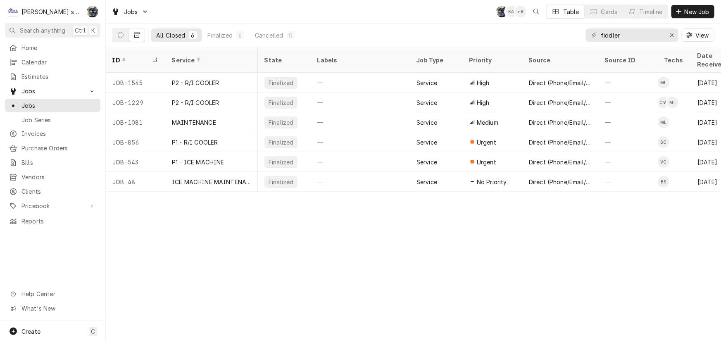
scroll to position [0, 234]
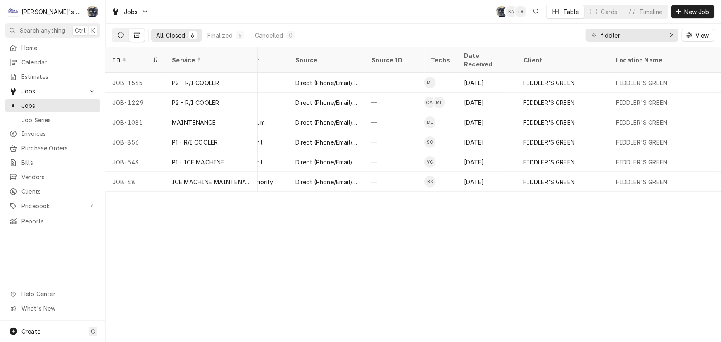
click at [119, 36] on icon "Dynamic Content Wrapper" at bounding box center [121, 35] width 6 height 6
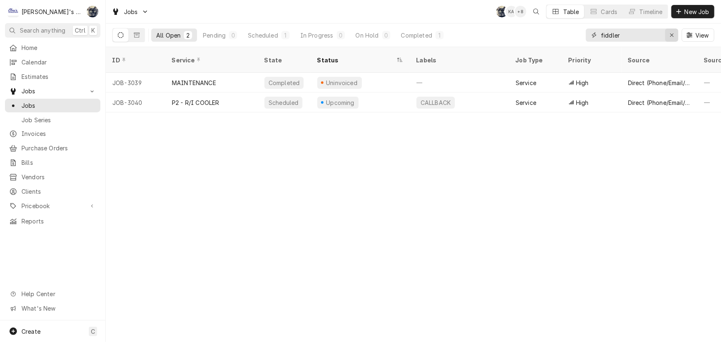
click at [677, 32] on button "Erase input" at bounding box center [671, 35] width 13 height 13
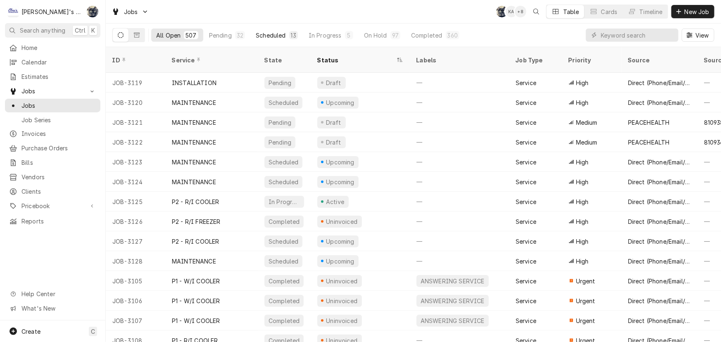
click at [293, 37] on div "13" at bounding box center [293, 35] width 5 height 9
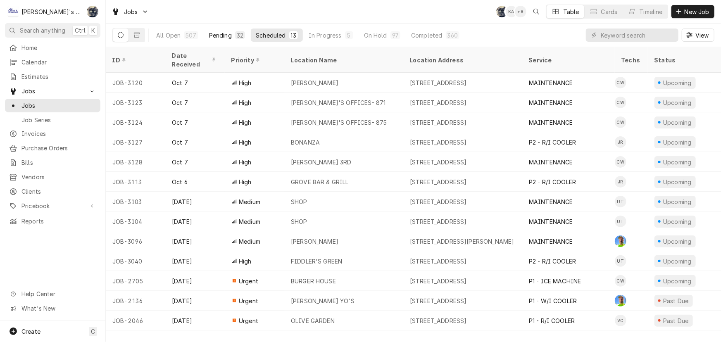
click at [237, 37] on div "32" at bounding box center [240, 35] width 7 height 9
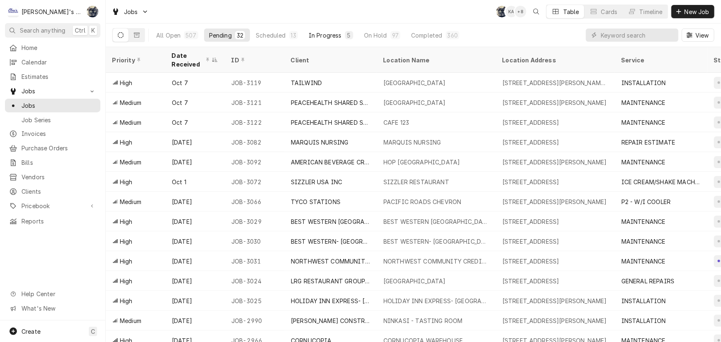
click at [338, 36] on div "In Progress" at bounding box center [325, 35] width 33 height 9
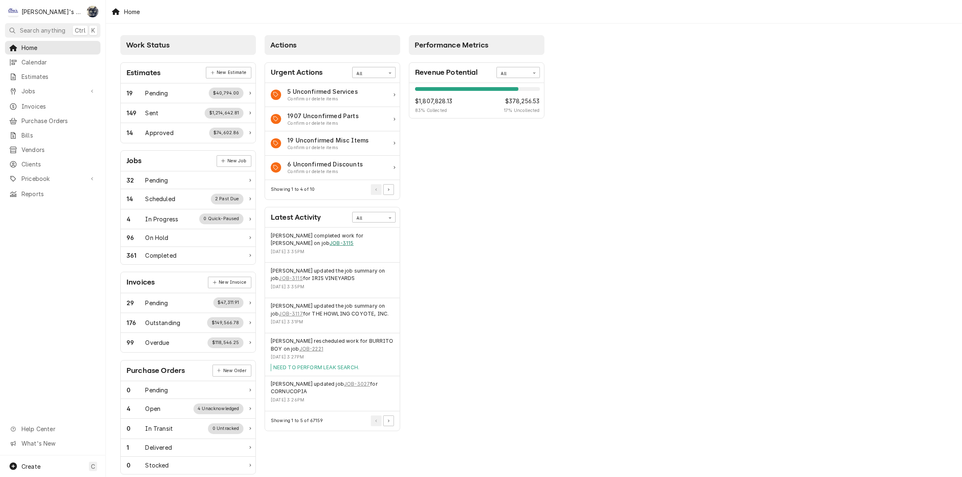
click at [329, 243] on link "JOB-3115" at bounding box center [341, 243] width 24 height 7
click at [390, 423] on button "Pagination Controls" at bounding box center [388, 421] width 11 height 11
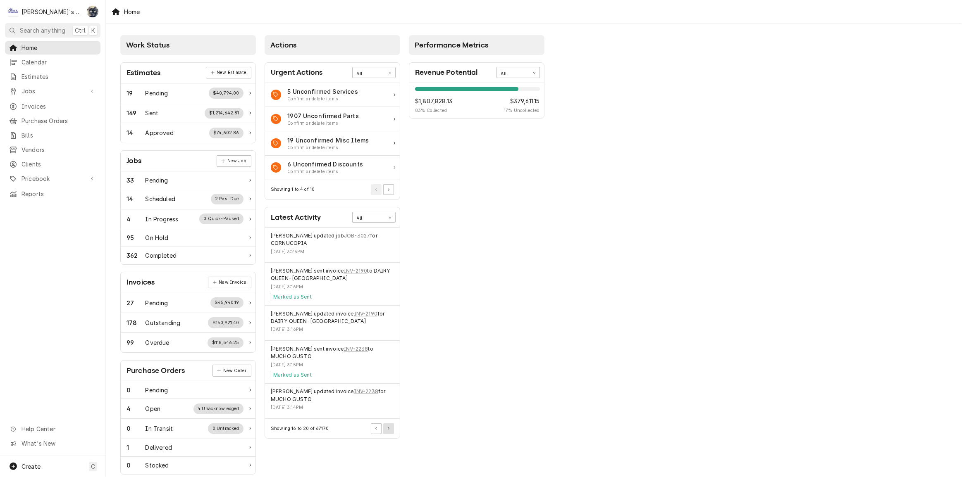
click at [390, 424] on button "Pagination Controls" at bounding box center [388, 429] width 11 height 11
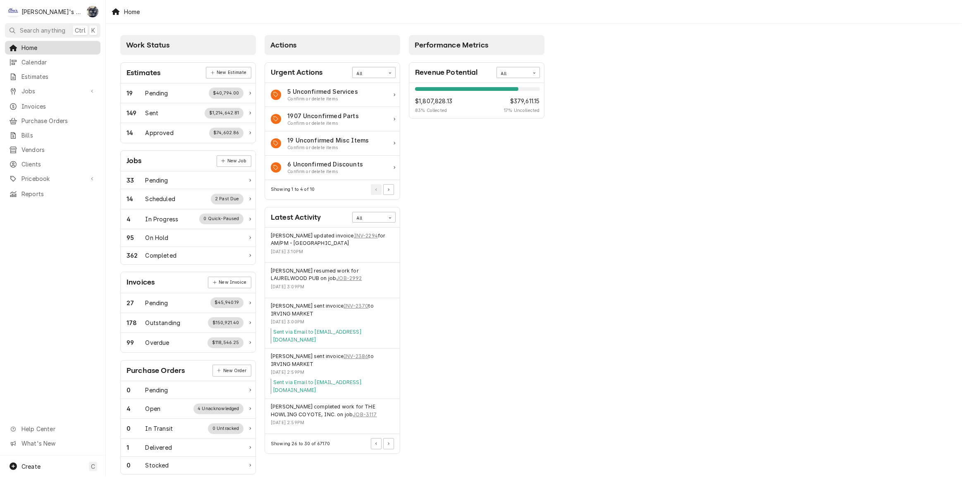
click at [21, 46] on div "Home" at bounding box center [52, 47] width 87 height 9
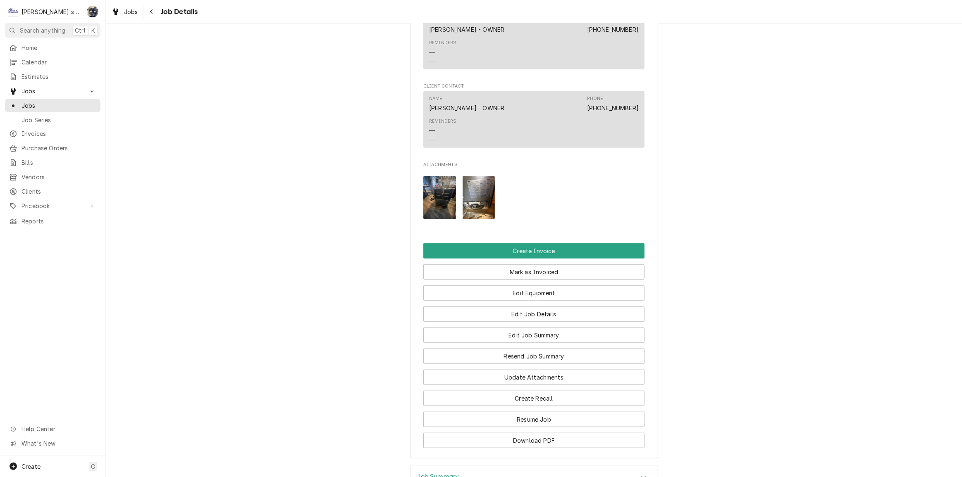
scroll to position [751, 0]
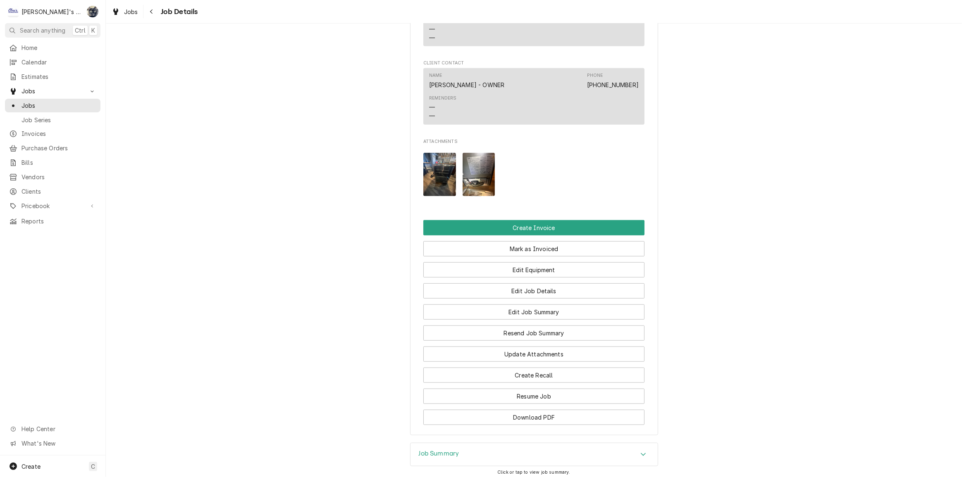
click at [430, 165] on img "Attachments" at bounding box center [439, 174] width 33 height 43
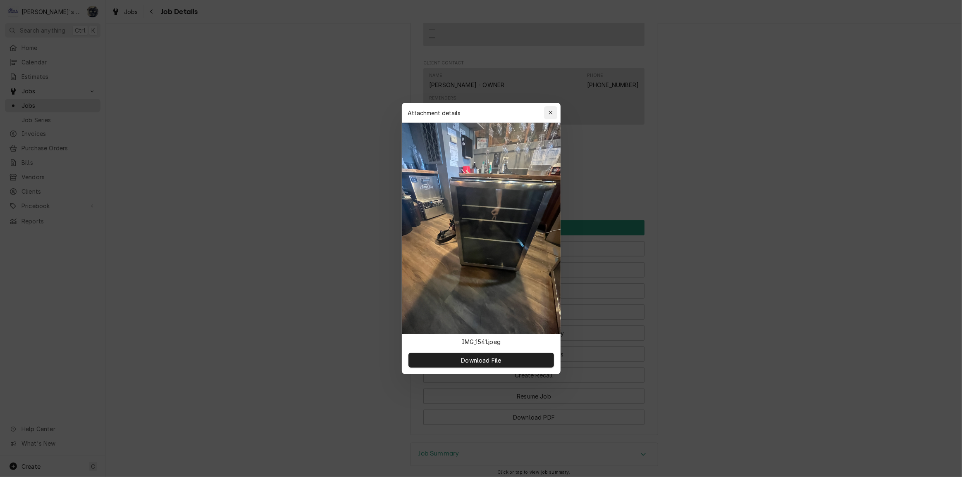
click at [551, 112] on icon "button" at bounding box center [550, 113] width 4 height 4
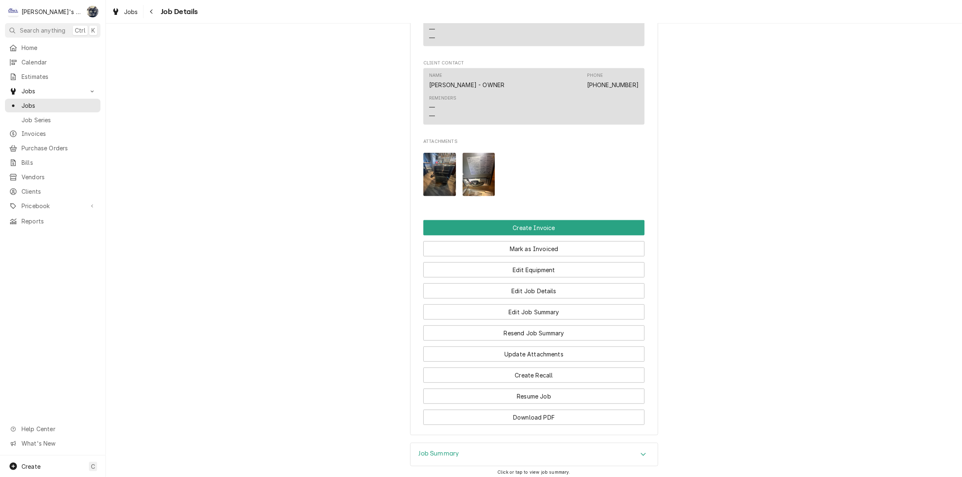
click at [477, 168] on img "Attachments" at bounding box center [479, 174] width 33 height 43
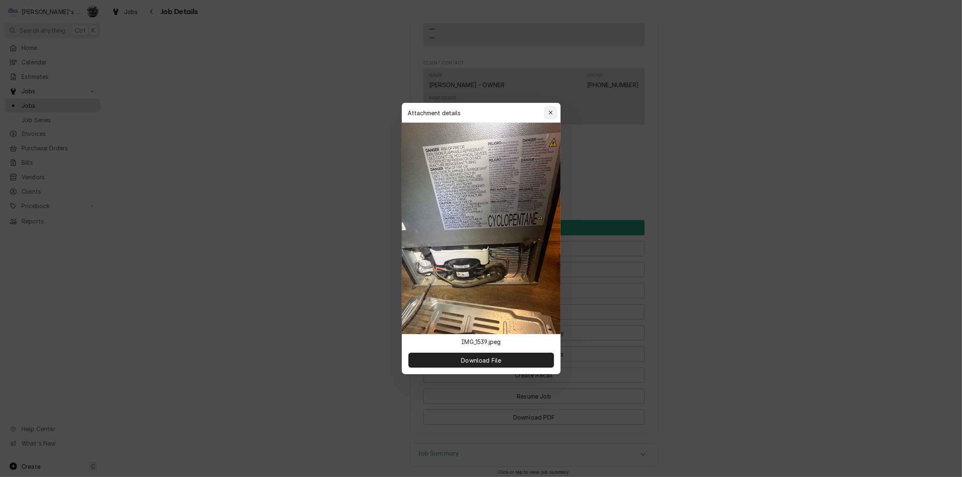
click at [551, 113] on icon "button" at bounding box center [550, 113] width 4 height 4
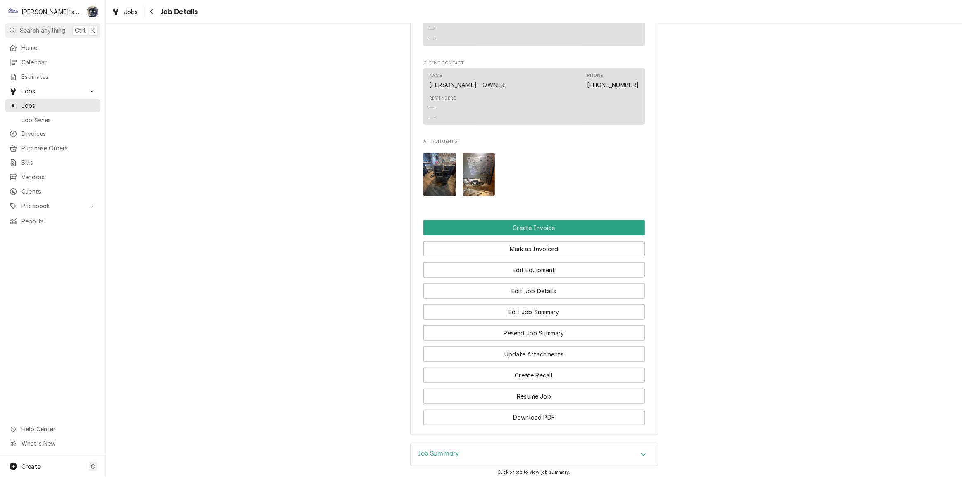
click at [499, 452] on div "Job Summary" at bounding box center [533, 454] width 247 height 23
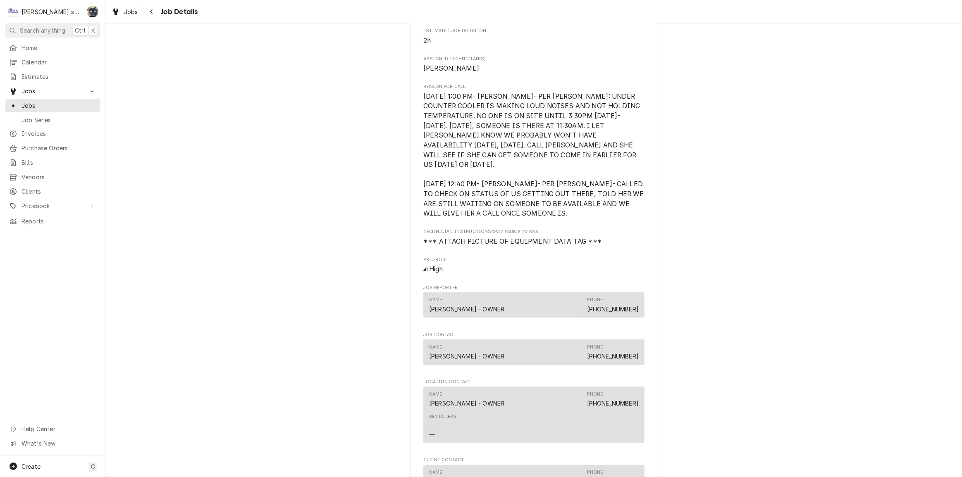
scroll to position [488, 0]
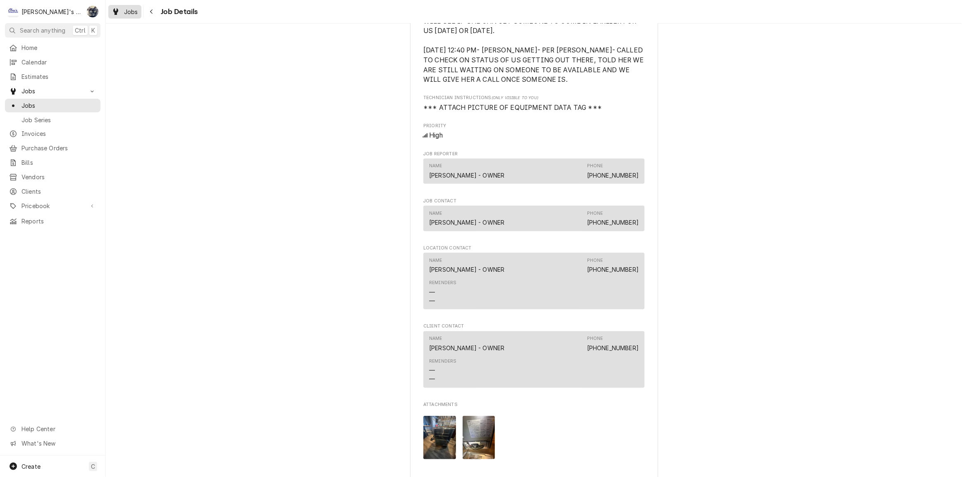
click at [134, 7] on div "Jobs" at bounding box center [125, 12] width 30 height 10
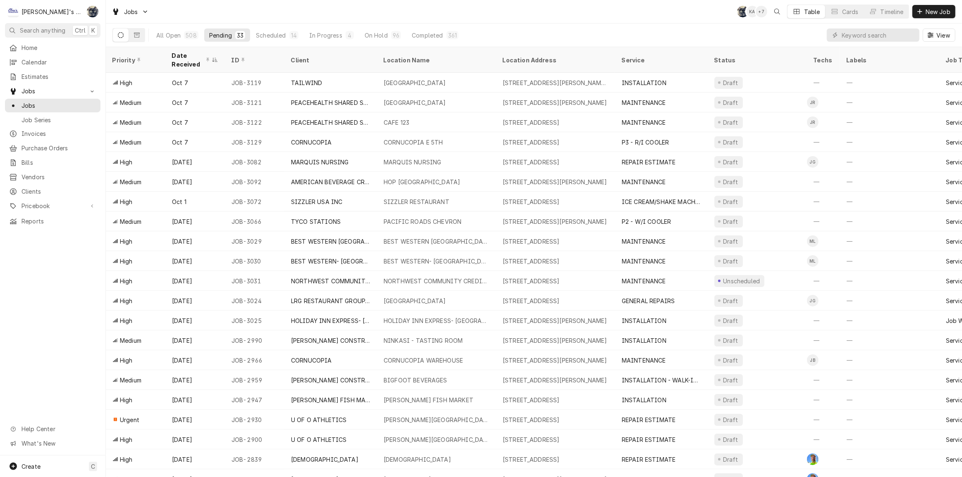
click at [281, 24] on div "All Open 508 Pending 33 Scheduled 14 In Progress 4 On Hold 96 Completed 361" at bounding box center [307, 35] width 312 height 23
click at [422, 36] on div "Completed" at bounding box center [427, 35] width 31 height 9
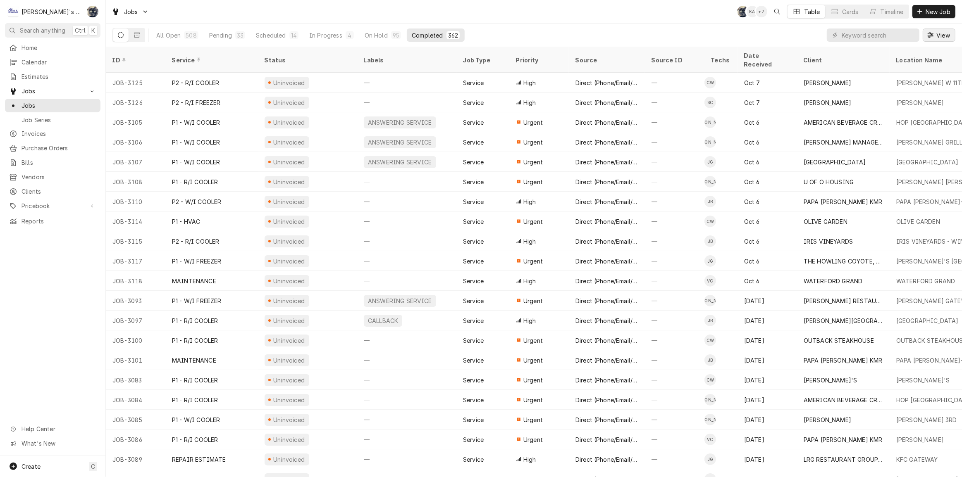
click at [938, 33] on span "View" at bounding box center [943, 35] width 17 height 9
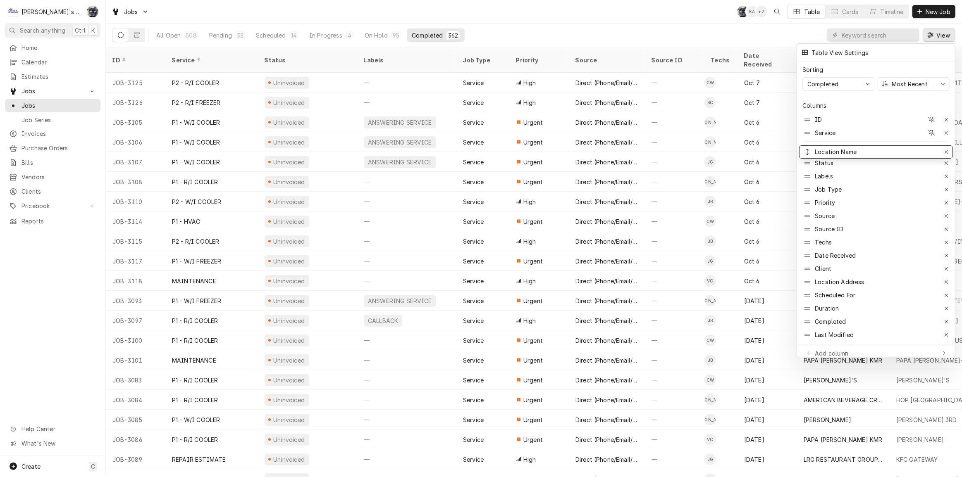
drag, startPoint x: 849, startPoint y: 270, endPoint x: 837, endPoint y: 153, distance: 117.6
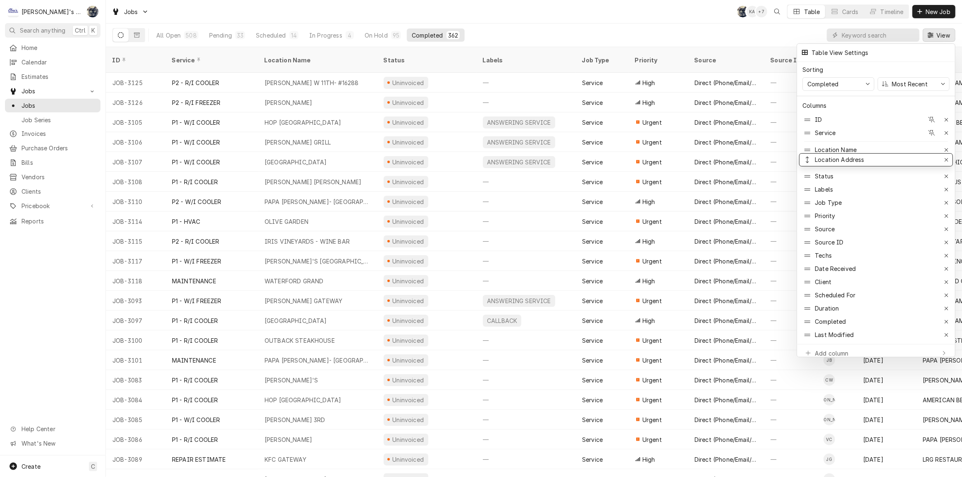
drag, startPoint x: 848, startPoint y: 280, endPoint x: 837, endPoint y: 157, distance: 123.3
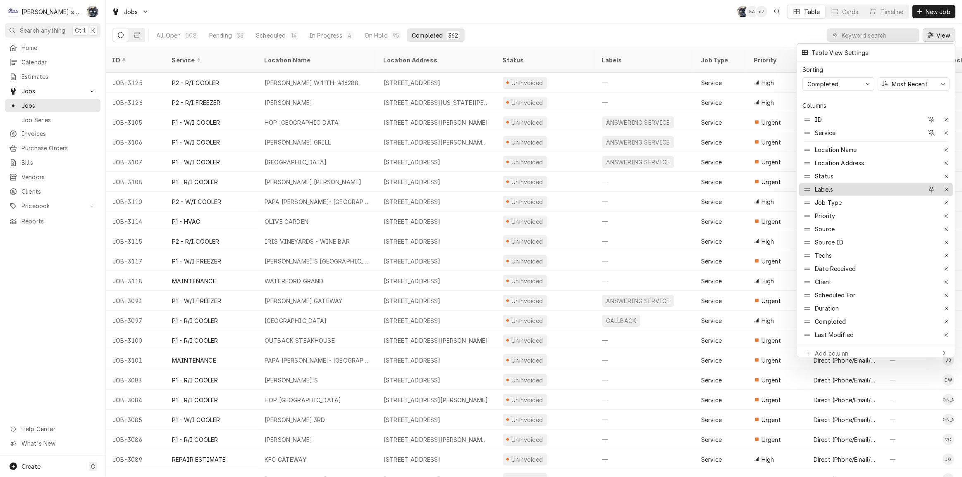
click at [837, 183] on div "Labels" at bounding box center [862, 189] width 121 height 13
drag, startPoint x: 842, startPoint y: 251, endPoint x: 835, endPoint y: 184, distance: 67.7
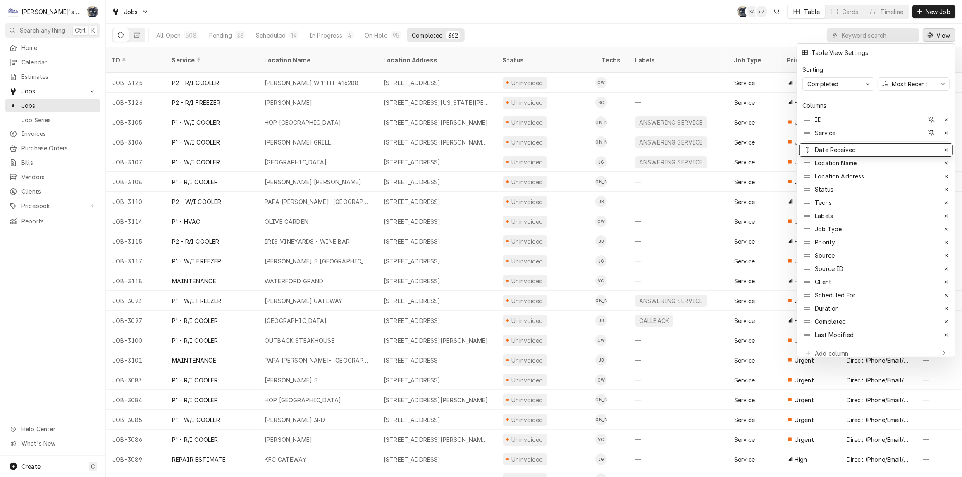
drag, startPoint x: 839, startPoint y: 265, endPoint x: 830, endPoint y: 145, distance: 120.1
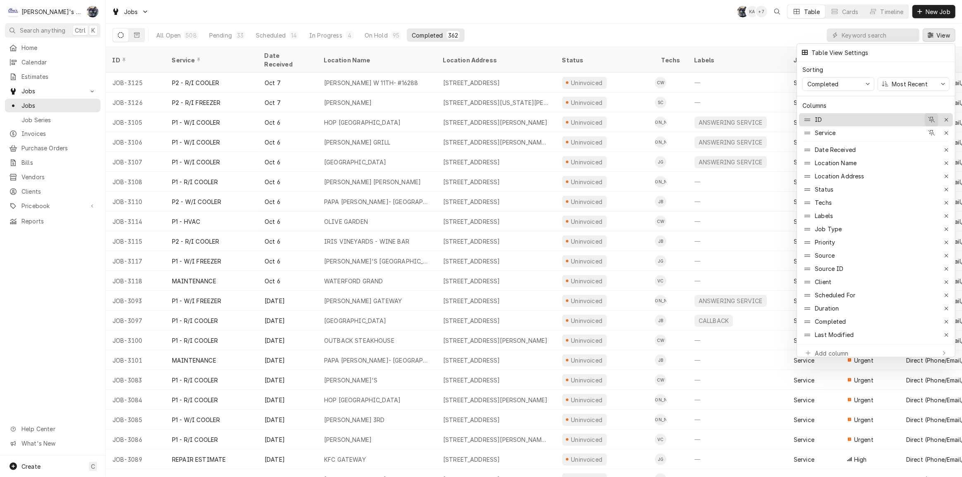
click at [930, 117] on icon "button" at bounding box center [931, 120] width 7 height 6
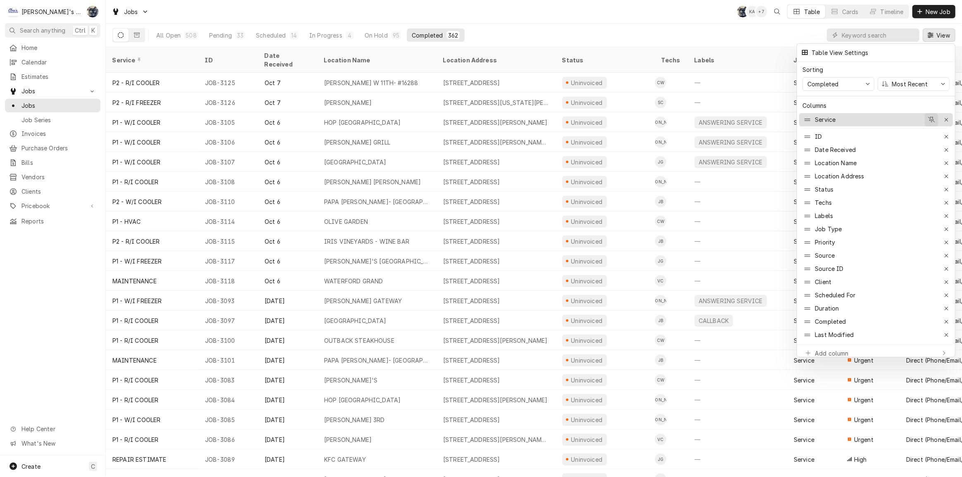
click at [930, 117] on icon "button" at bounding box center [931, 120] width 7 height 6
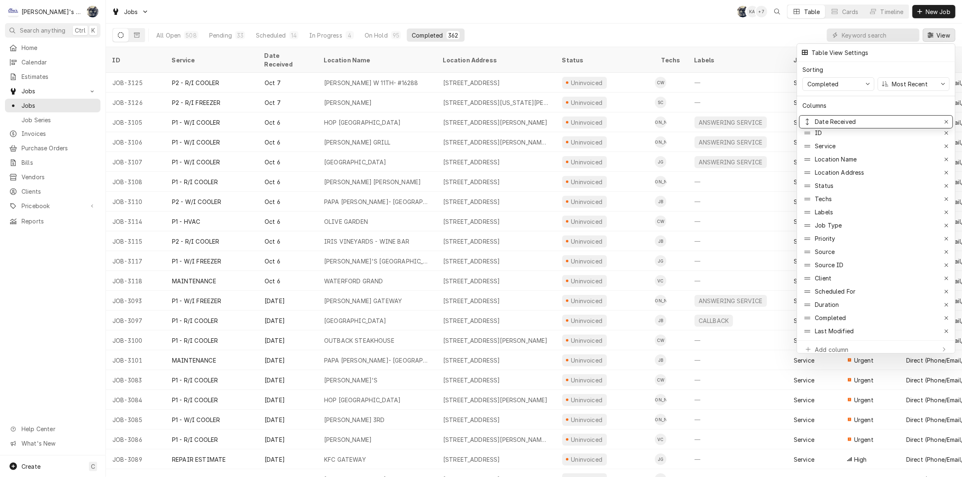
drag, startPoint x: 836, startPoint y: 137, endPoint x: 830, endPoint y: 115, distance: 23.1
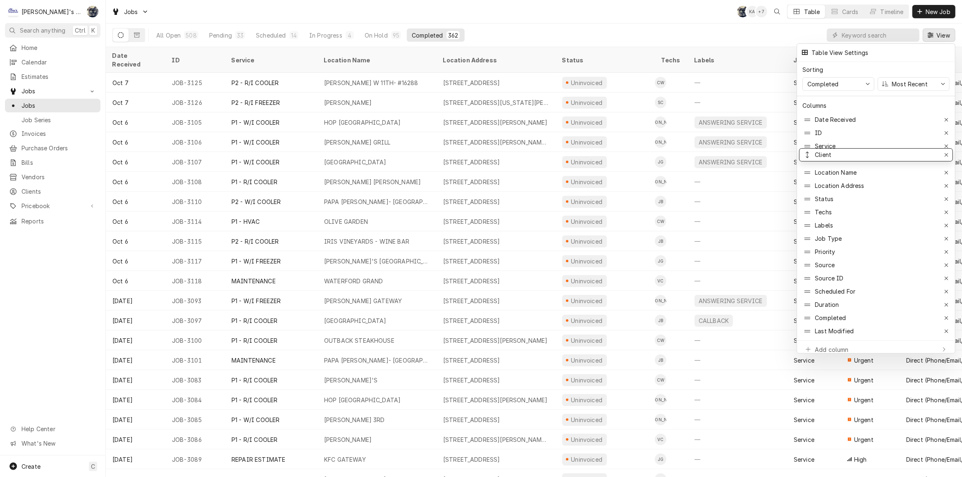
drag, startPoint x: 856, startPoint y: 274, endPoint x: 847, endPoint y: 151, distance: 123.9
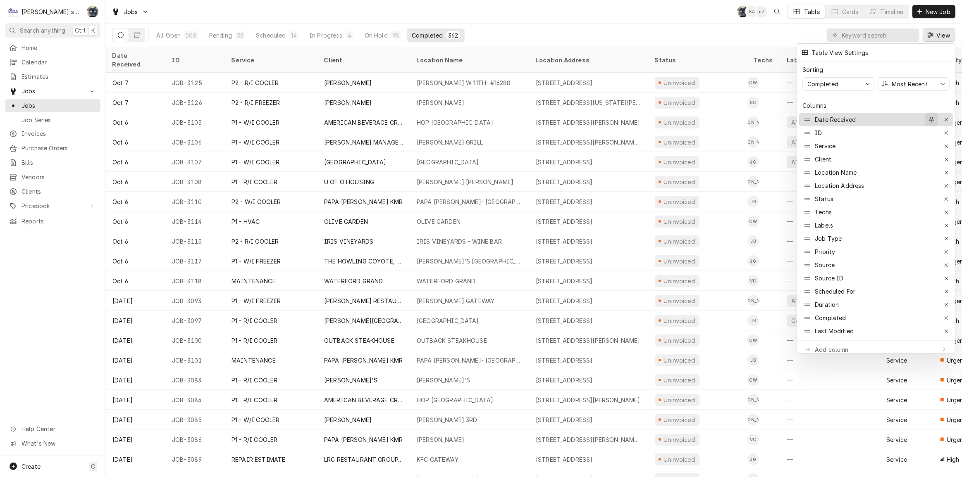
click at [931, 117] on icon "button" at bounding box center [931, 120] width 5 height 6
click at [930, 134] on icon "button" at bounding box center [931, 137] width 5 height 6
click at [928, 146] on div "button" at bounding box center [931, 150] width 8 height 8
click at [643, 18] on div at bounding box center [481, 238] width 962 height 477
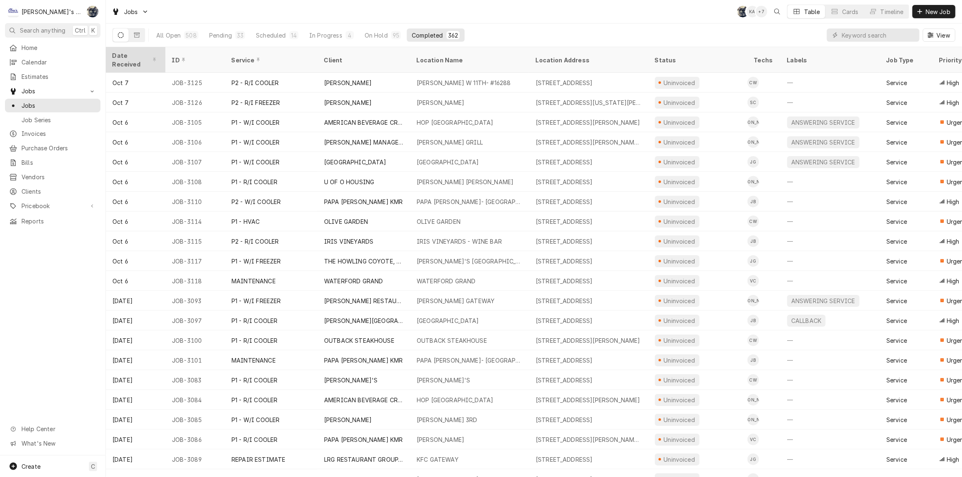
click at [131, 52] on div "Date Received" at bounding box center [134, 59] width 45 height 17
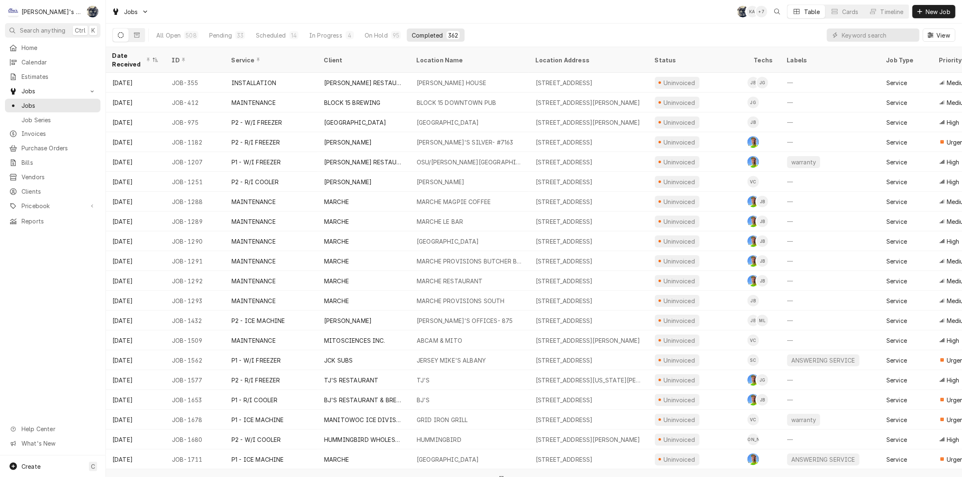
click at [131, 52] on div "Date Received" at bounding box center [131, 59] width 38 height 17
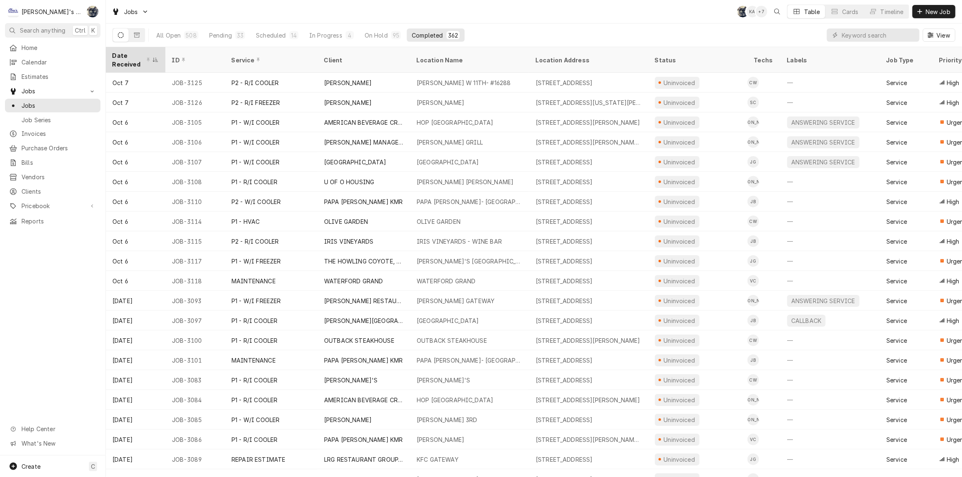
click at [131, 52] on div "Date Received" at bounding box center [131, 59] width 38 height 17
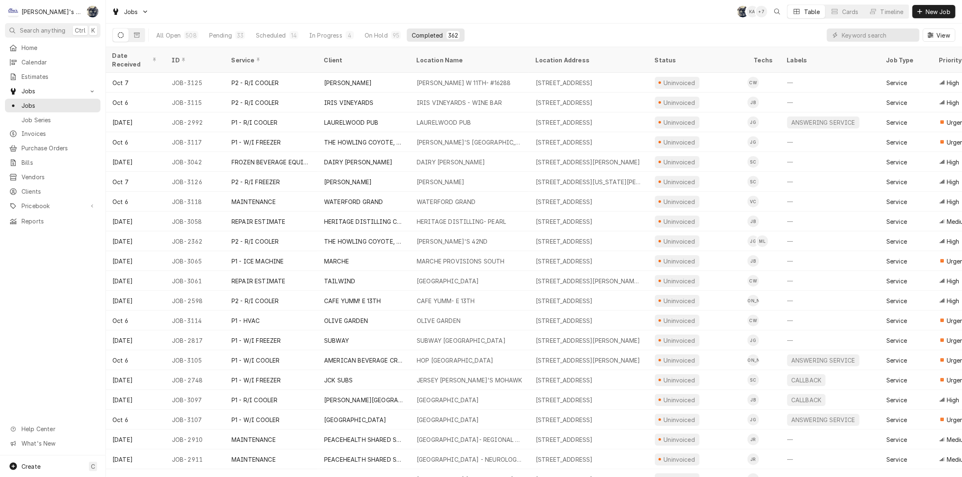
click at [131, 52] on div "Date Received" at bounding box center [134, 59] width 45 height 17
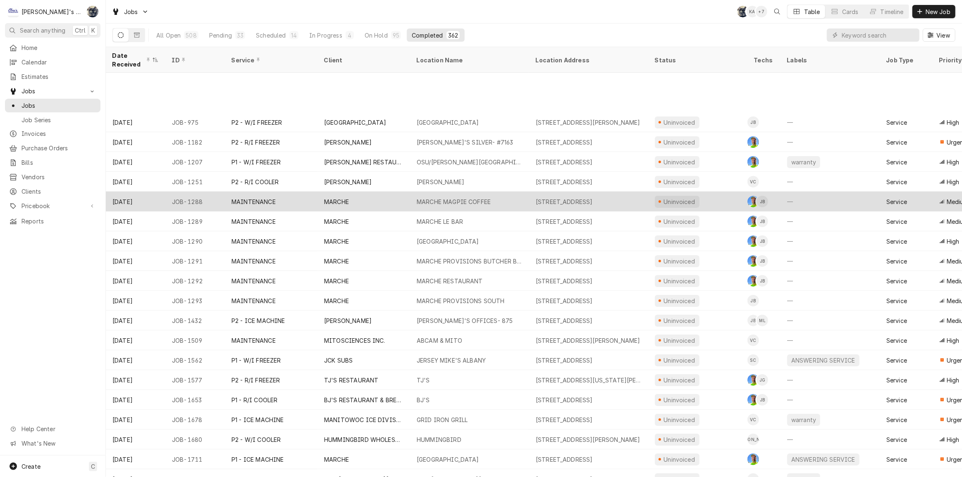
scroll to position [92, 0]
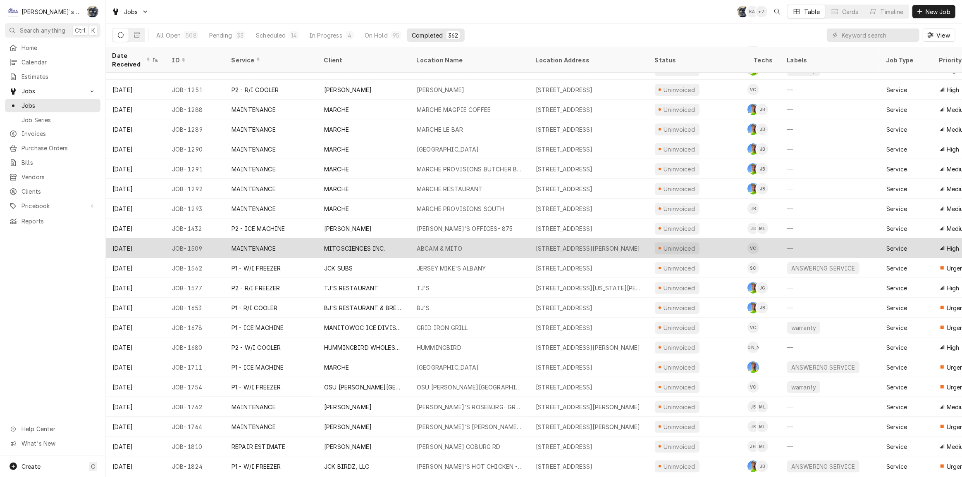
click at [234, 247] on div "MAINTENANCE" at bounding box center [253, 248] width 44 height 9
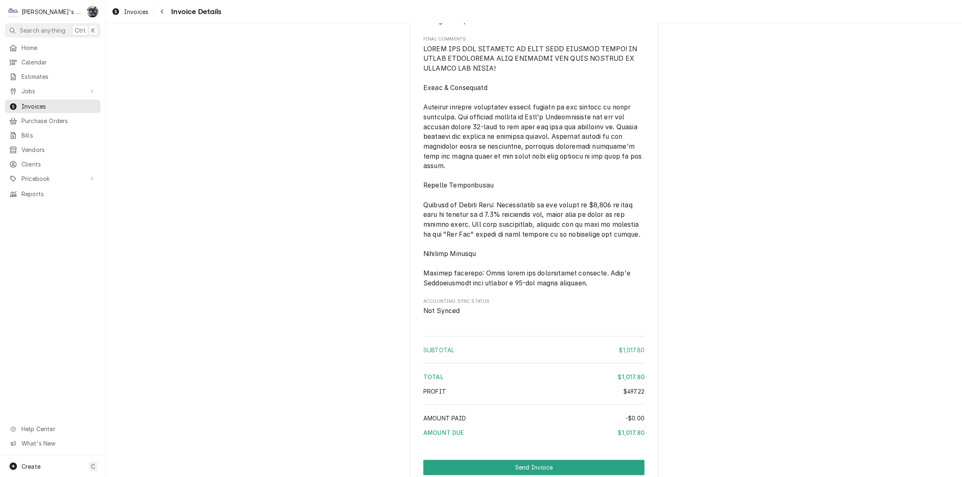
scroll to position [1464, 0]
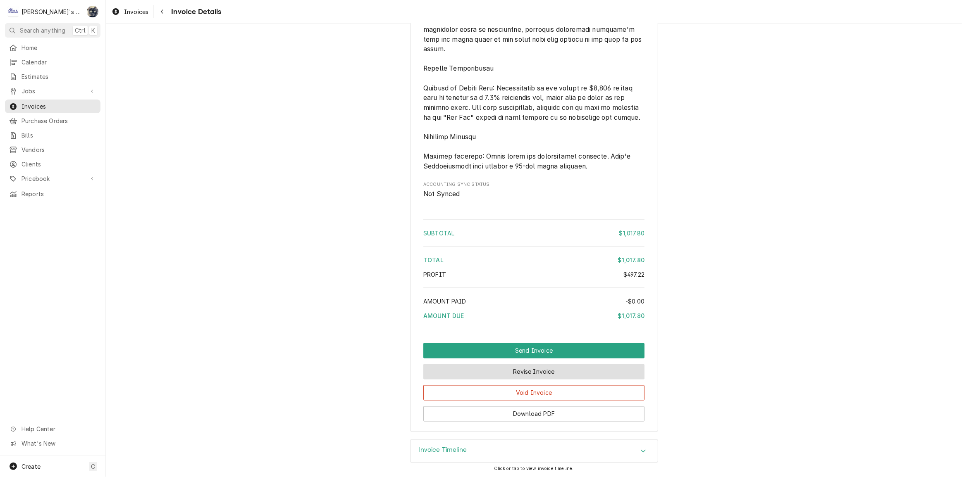
click at [518, 380] on button "Revise Invoice" at bounding box center [533, 372] width 221 height 15
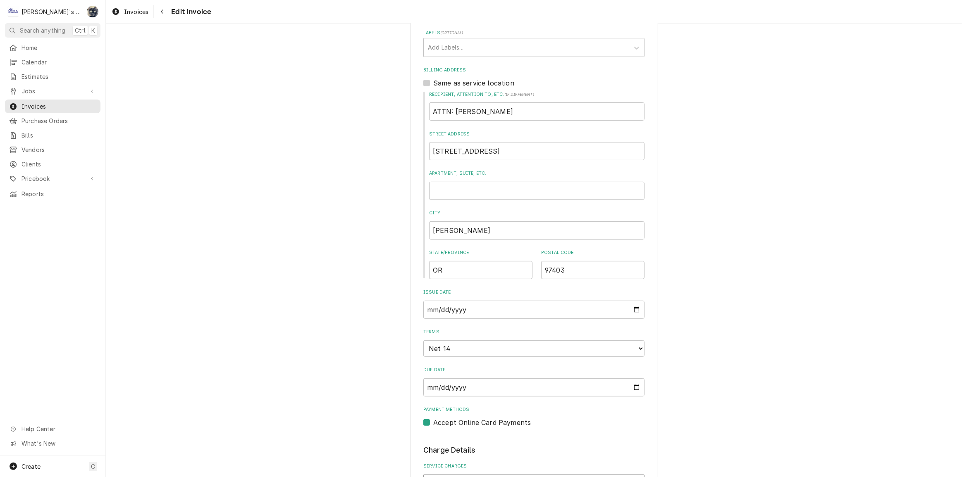
scroll to position [488, 0]
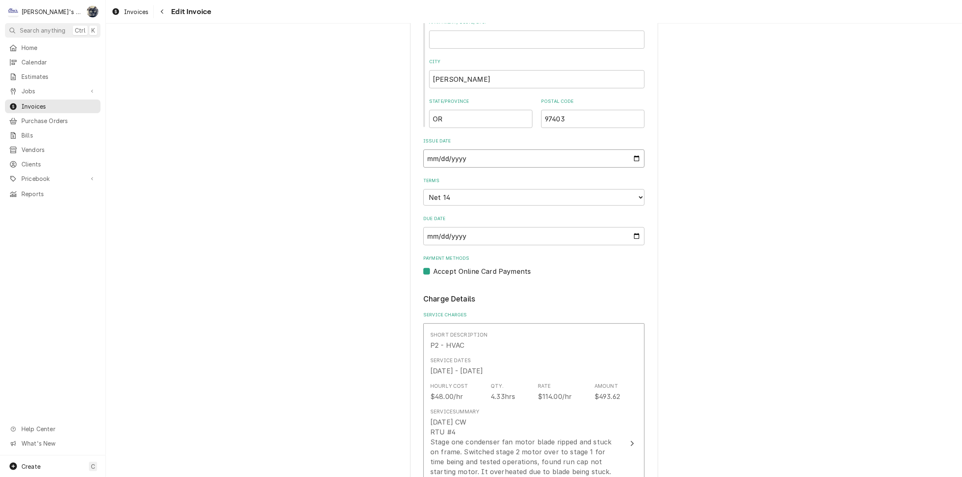
click at [634, 157] on input "[DATE]" at bounding box center [533, 159] width 221 height 18
type textarea "x"
type input "2025-10-07"
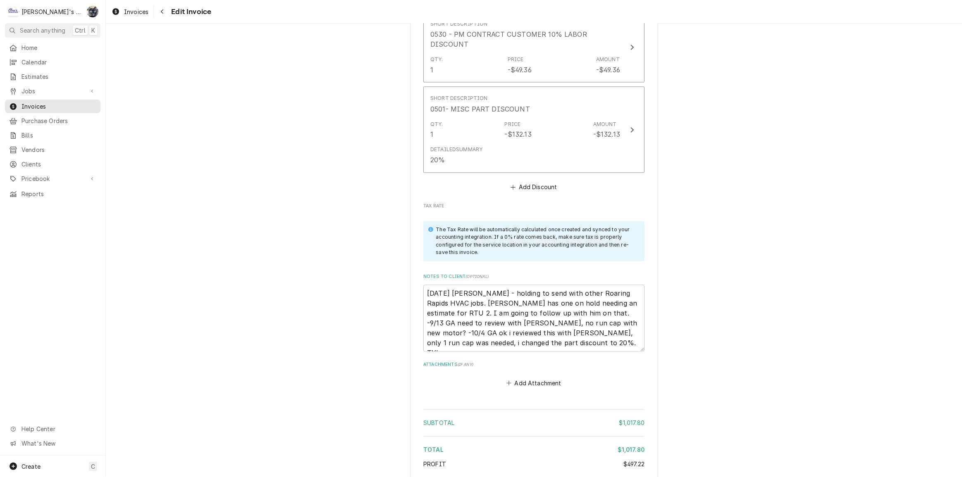
scroll to position [1653, 0]
drag, startPoint x: 504, startPoint y: 341, endPoint x: 424, endPoint y: 276, distance: 103.4
click at [424, 276] on div "Notes to Client ( optional ) 9/5/2025 Sarah - holding to send with other Roarin…" at bounding box center [533, 311] width 221 height 78
type textarea "x"
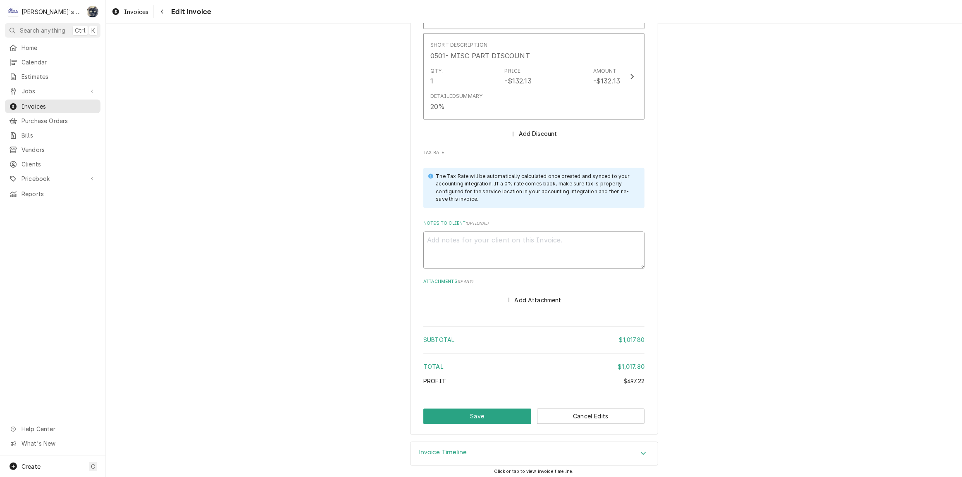
scroll to position [1706, 0]
click at [484, 412] on button "Save" at bounding box center [477, 415] width 108 height 15
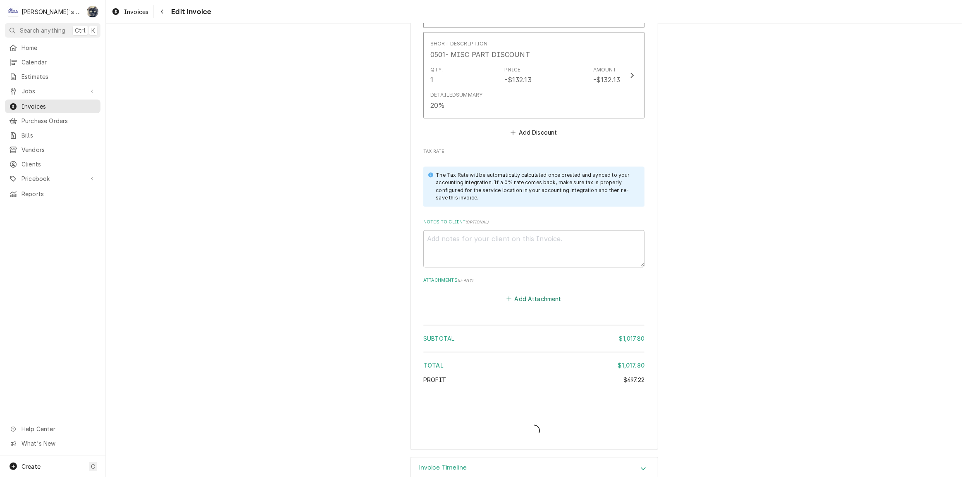
type textarea "x"
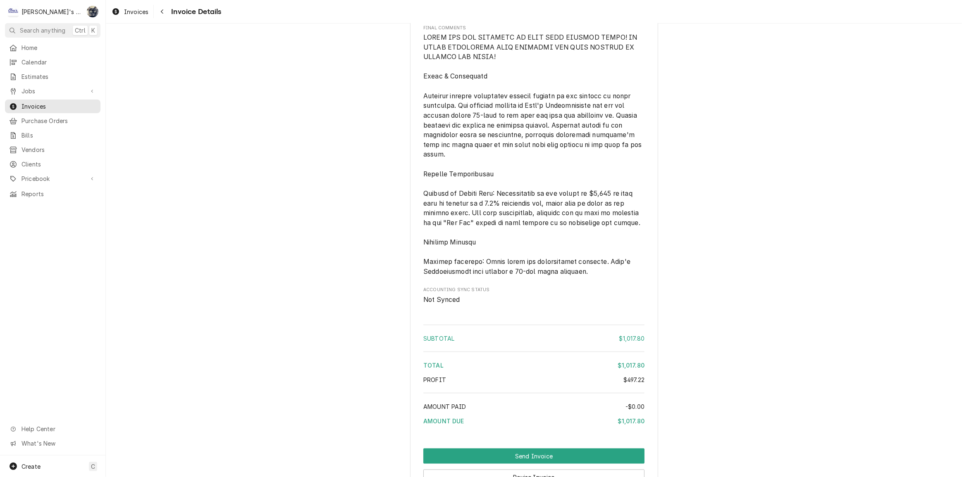
scroll to position [1425, 0]
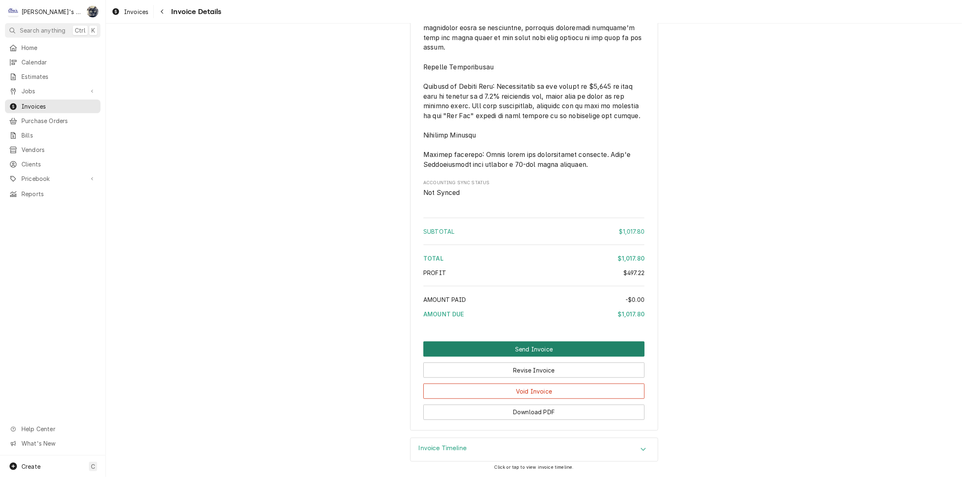
click at [528, 351] on button "Send Invoice" at bounding box center [533, 349] width 221 height 15
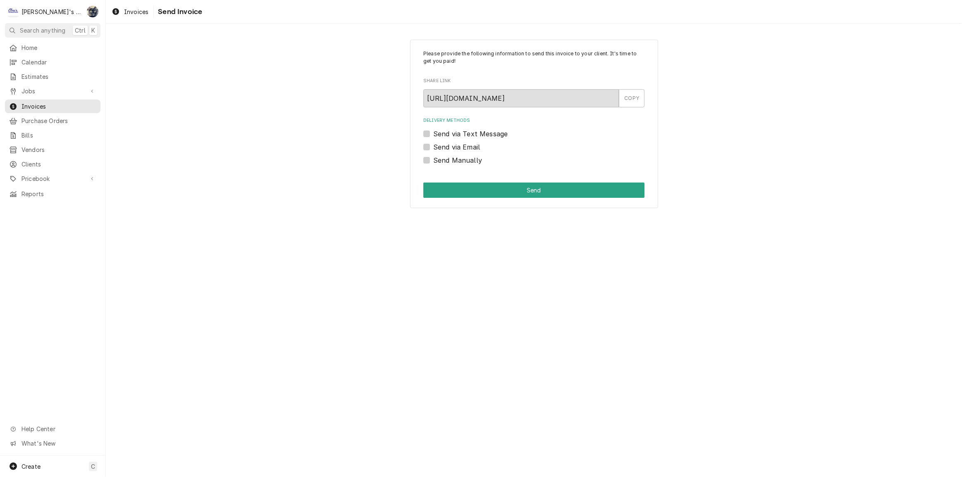
click at [433, 160] on label "Send Manually" at bounding box center [457, 160] width 49 height 10
click at [433, 160] on input "Send Manually" at bounding box center [543, 164] width 221 height 18
checkbox input "true"
click at [431, 191] on button "Send" at bounding box center [533, 190] width 221 height 15
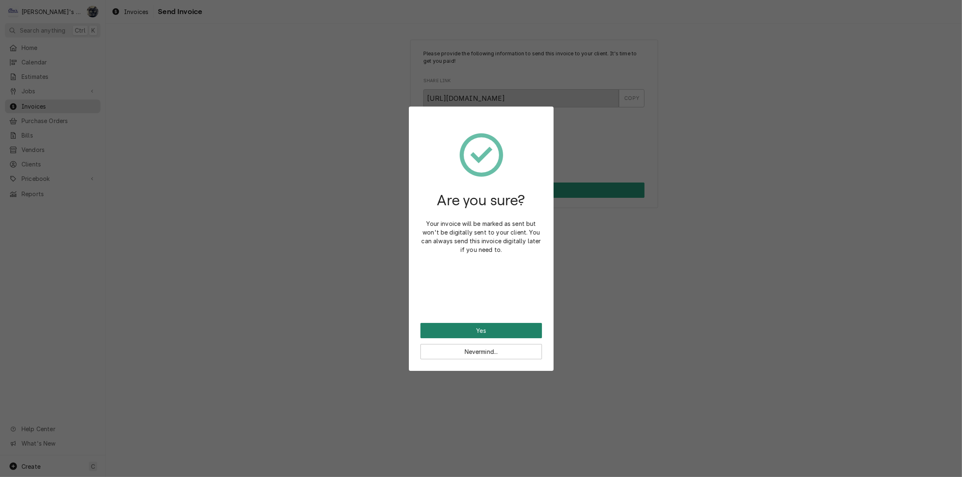
click at [446, 324] on button "Yes" at bounding box center [481, 330] width 122 height 15
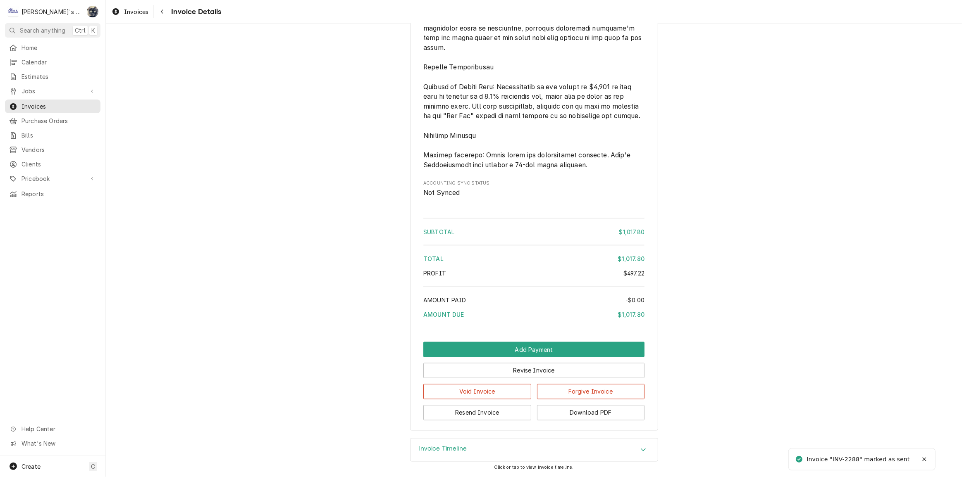
scroll to position [1452, 0]
click at [567, 417] on button "Download PDF" at bounding box center [591, 412] width 108 height 15
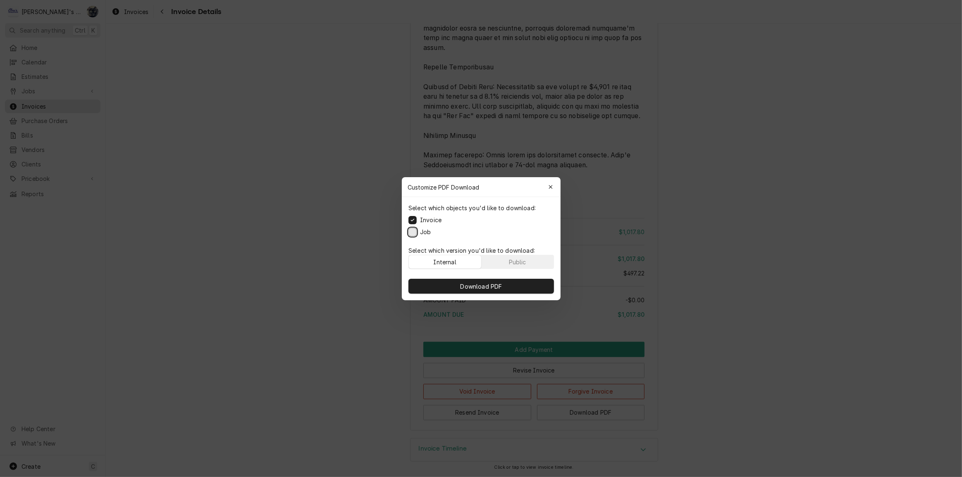
click at [412, 230] on button "Job" at bounding box center [412, 232] width 8 height 8
click at [437, 284] on button "Download PDF" at bounding box center [480, 286] width 145 height 15
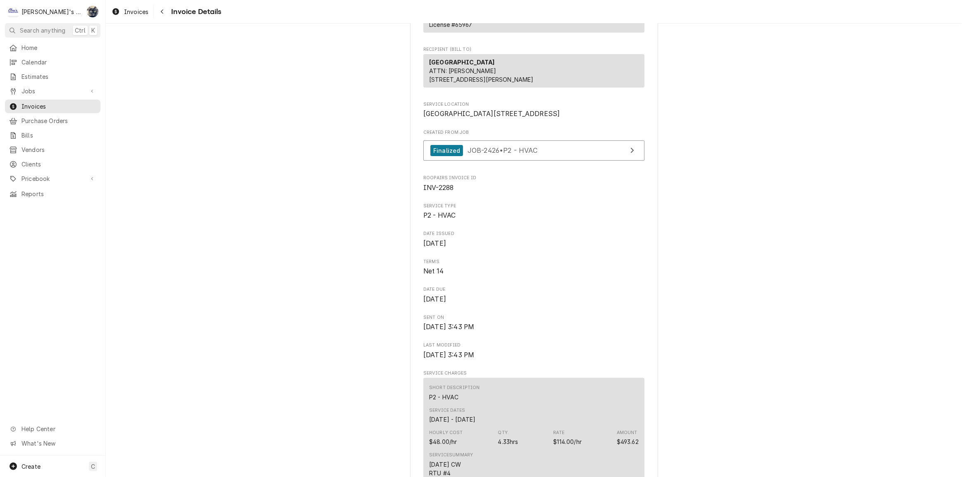
scroll to position [0, 0]
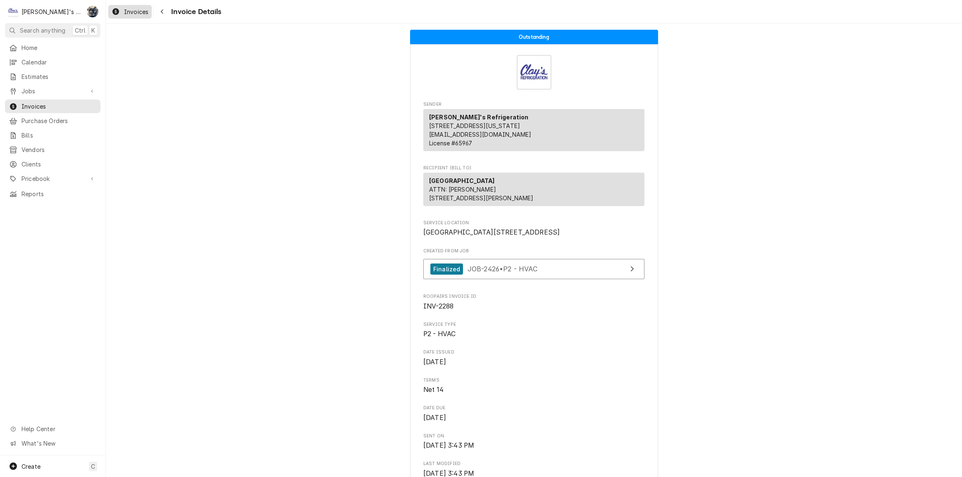
click at [142, 13] on span "Invoices" at bounding box center [136, 11] width 24 height 9
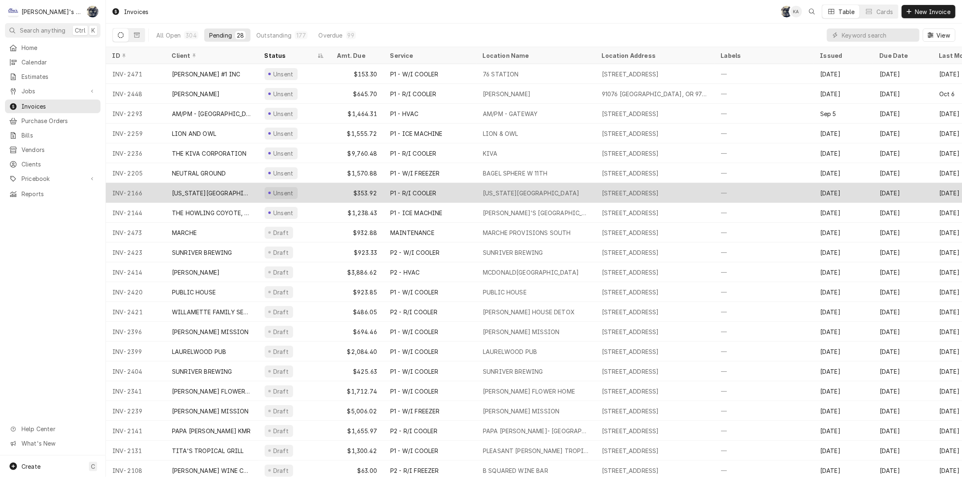
click at [402, 197] on div "P1 - R/I COOLER" at bounding box center [430, 193] width 93 height 20
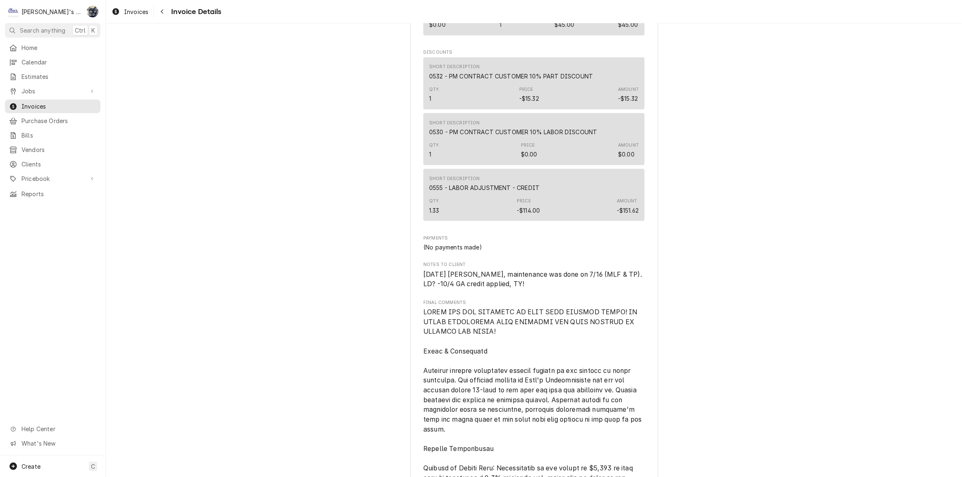
scroll to position [1240, 0]
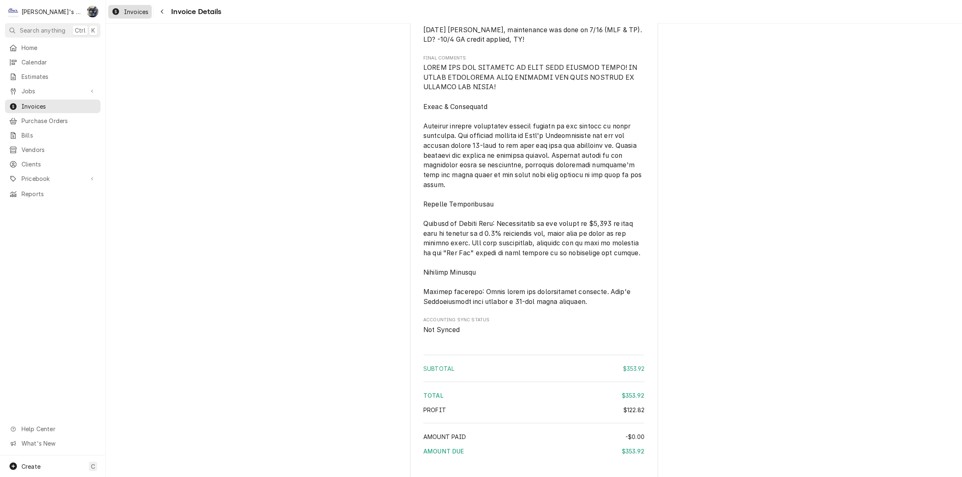
click at [146, 11] on span "Invoices" at bounding box center [136, 11] width 24 height 9
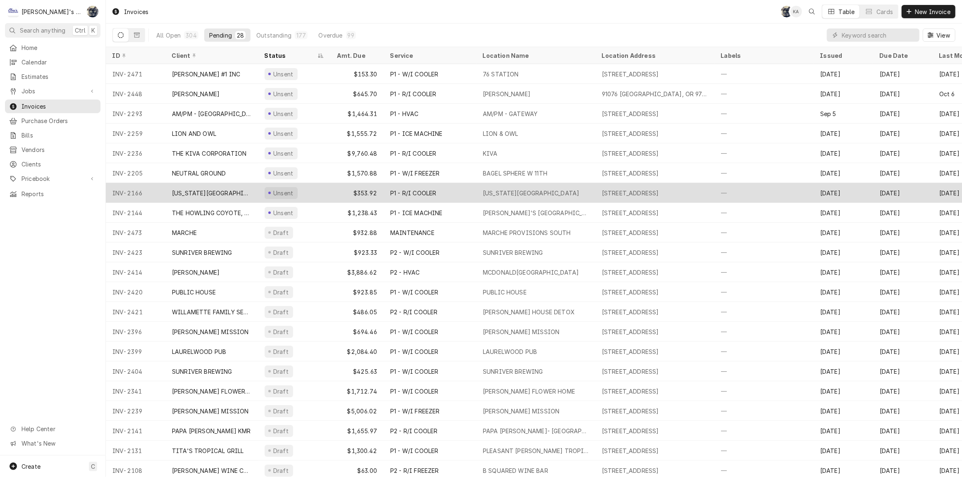
click at [363, 187] on div "$353.92" at bounding box center [357, 193] width 53 height 20
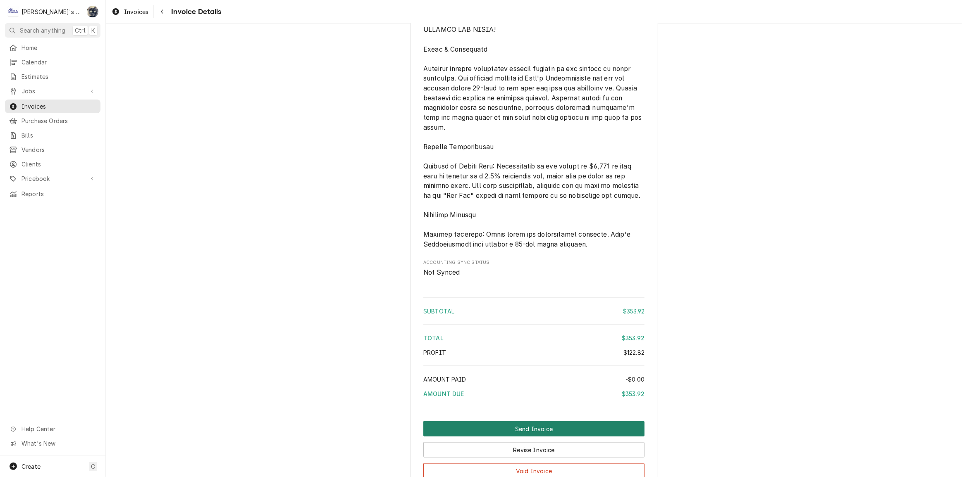
scroll to position [1412, 0]
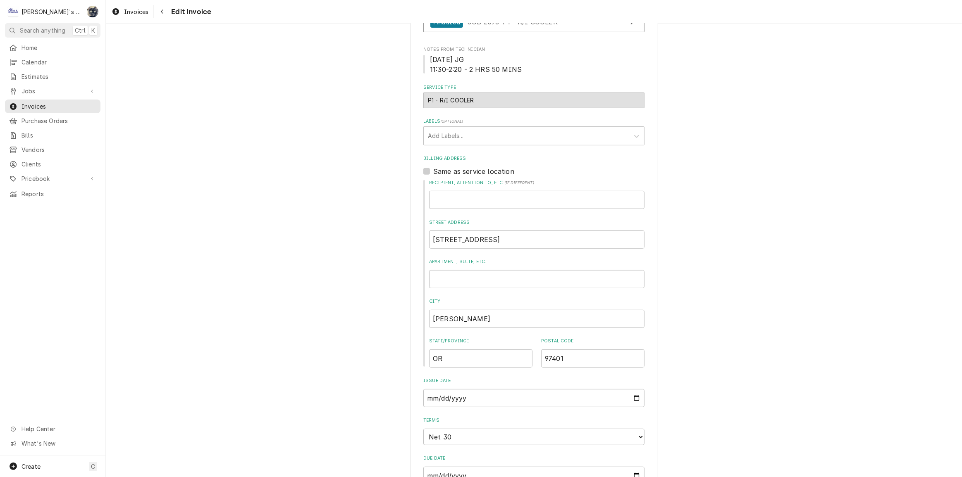
scroll to position [488, 0]
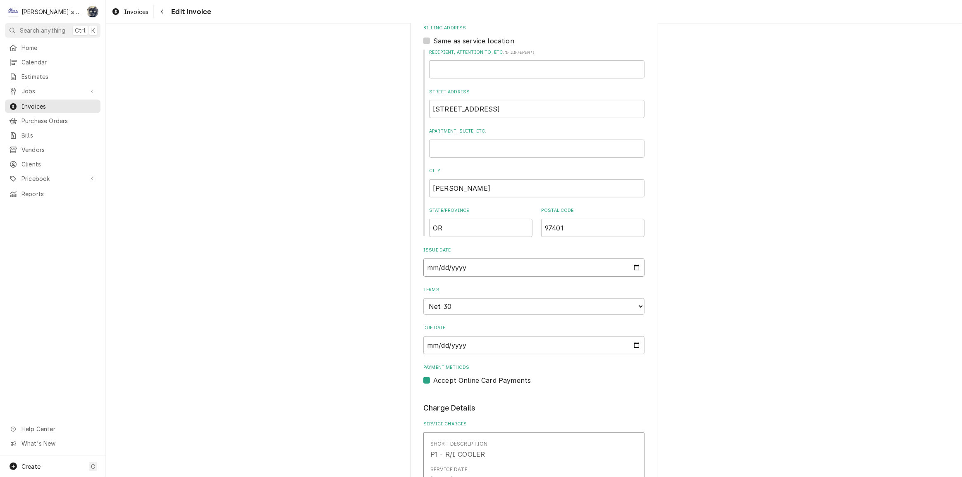
click at [633, 259] on input "2025-08-21" at bounding box center [533, 268] width 221 height 18
type textarea "x"
type input "2025-10-07"
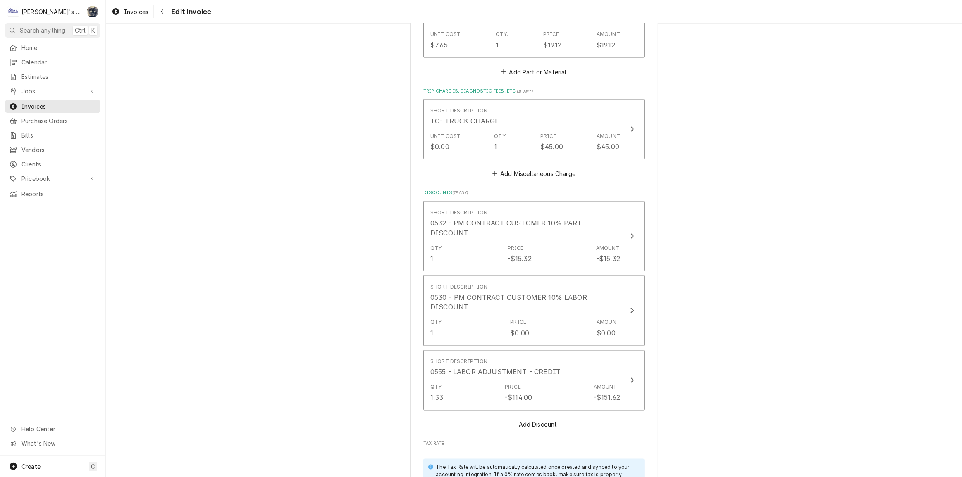
scroll to position [1503, 0]
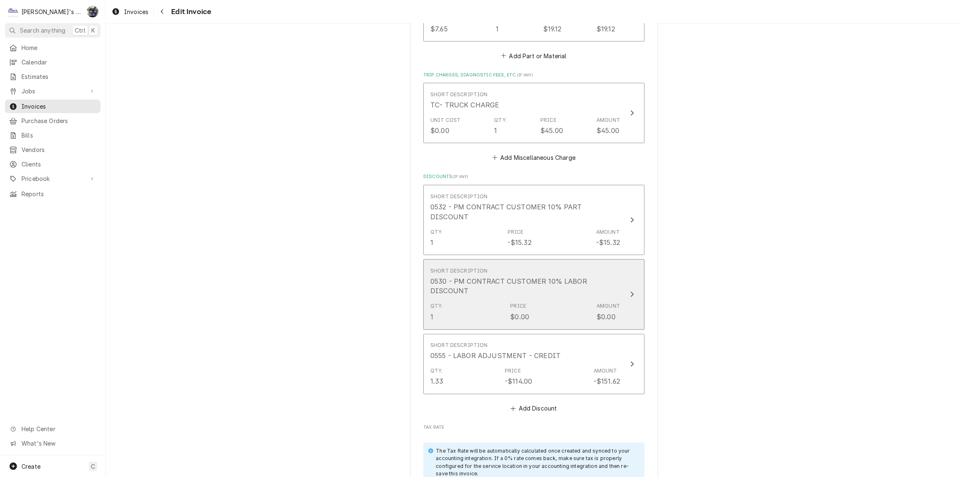
click at [488, 277] on div "0530 - PM CONTRACT CUSTOMER 10% LABOR DISCOUNT" at bounding box center [525, 287] width 190 height 20
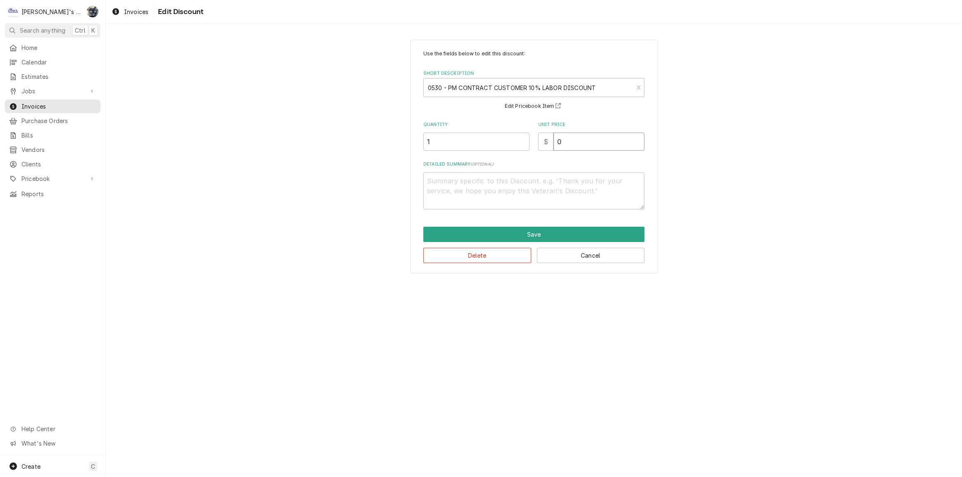
drag, startPoint x: 561, startPoint y: 143, endPoint x: 530, endPoint y: 145, distance: 31.4
click at [530, 145] on div "Quantity 1 Unit Price $ 0" at bounding box center [533, 136] width 221 height 29
type textarea "x"
type input "1"
type textarea "x"
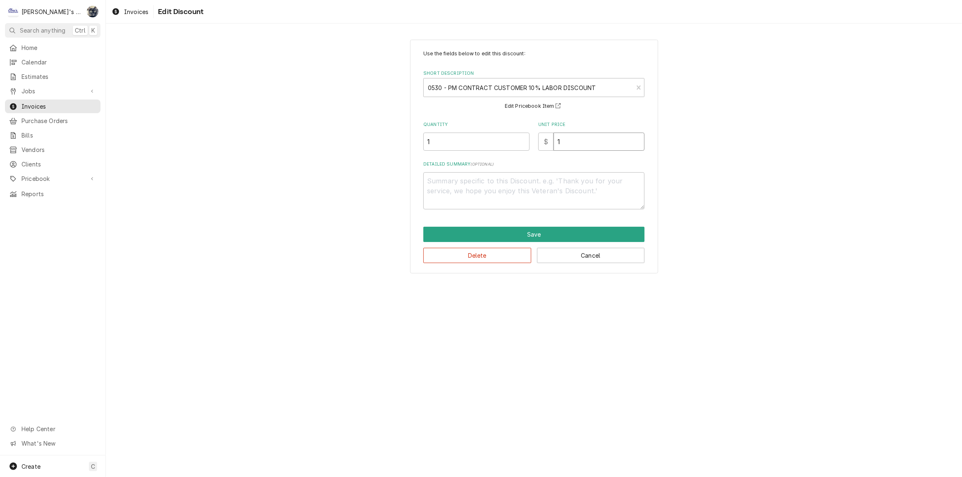
type input "17"
type textarea "x"
type input "17.1"
type textarea "x"
type input "17.10"
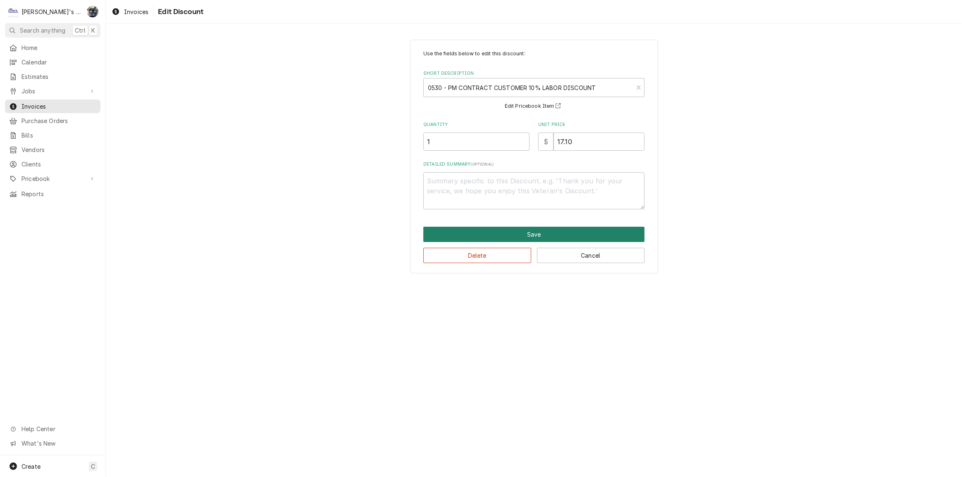
click at [523, 232] on button "Save" at bounding box center [533, 234] width 221 height 15
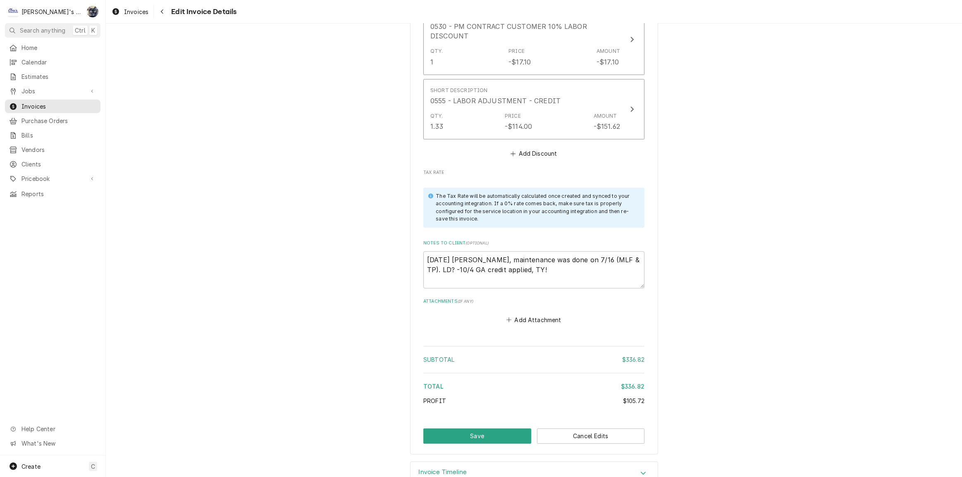
scroll to position [1759, 0]
drag, startPoint x: 479, startPoint y: 243, endPoint x: 379, endPoint y: 221, distance: 102.8
type textarea "x"
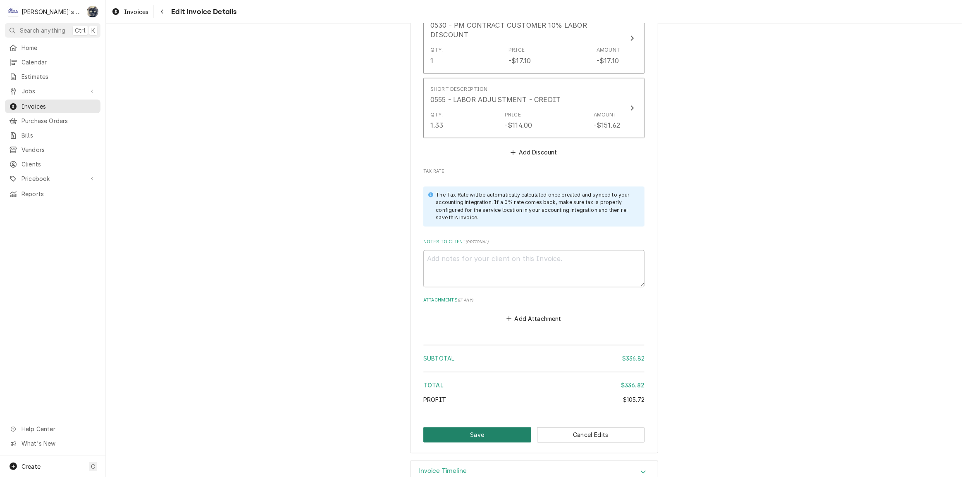
drag, startPoint x: 490, startPoint y: 410, endPoint x: 489, endPoint y: 395, distance: 14.5
click at [490, 428] on button "Save" at bounding box center [477, 435] width 108 height 15
type textarea "x"
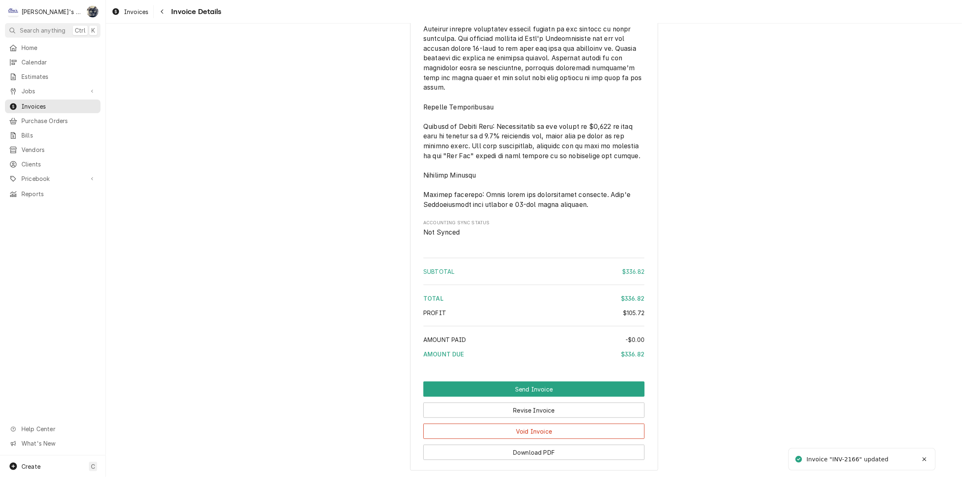
scroll to position [1375, 0]
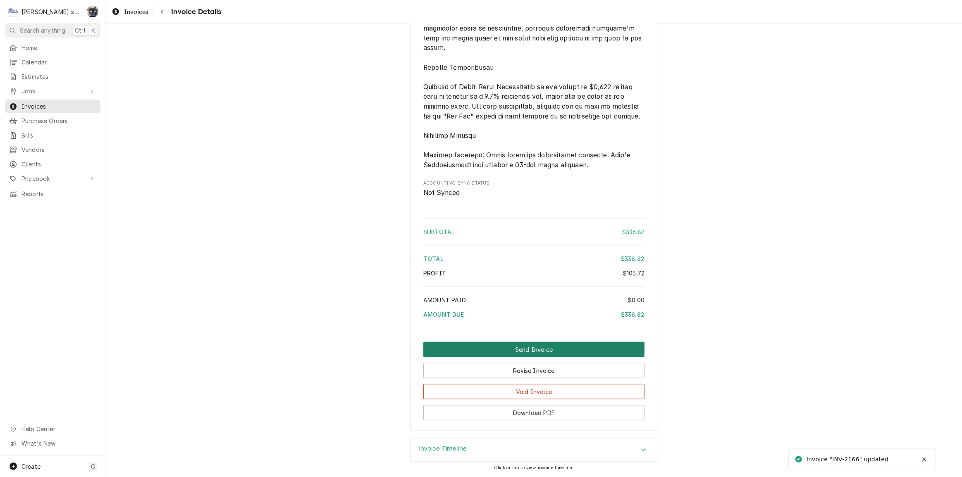
click at [526, 348] on button "Send Invoice" at bounding box center [533, 349] width 221 height 15
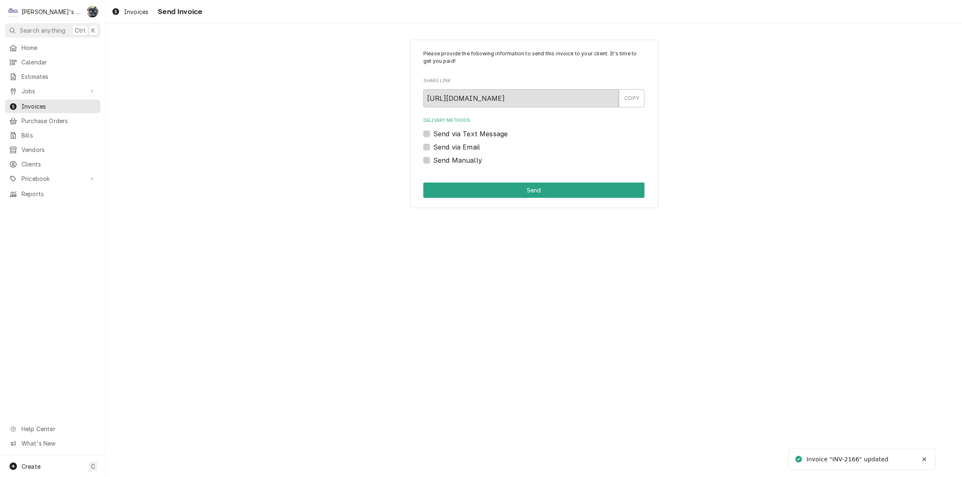
click at [433, 161] on label "Send Manually" at bounding box center [457, 160] width 49 height 10
click at [433, 161] on input "Send Manually" at bounding box center [543, 164] width 221 height 18
checkbox input "true"
click at [436, 185] on button "Send" at bounding box center [533, 190] width 221 height 15
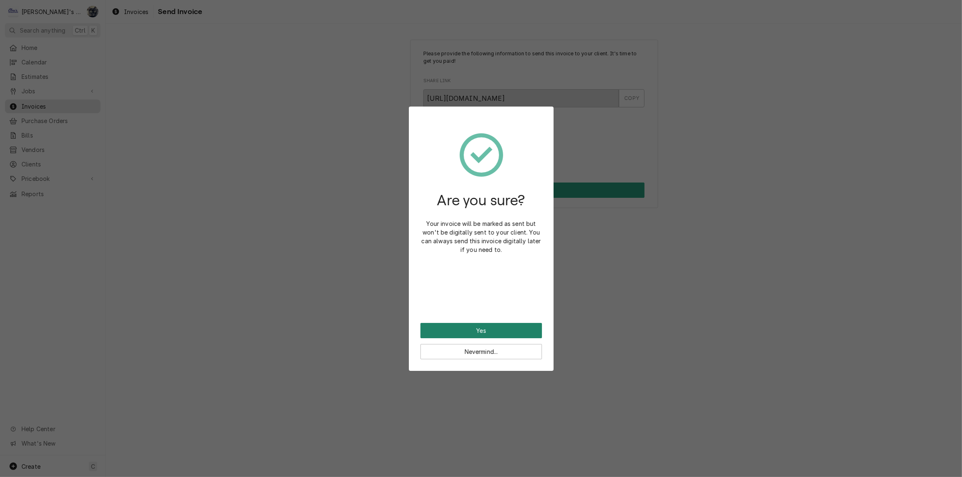
click at [475, 327] on button "Yes" at bounding box center [481, 330] width 122 height 15
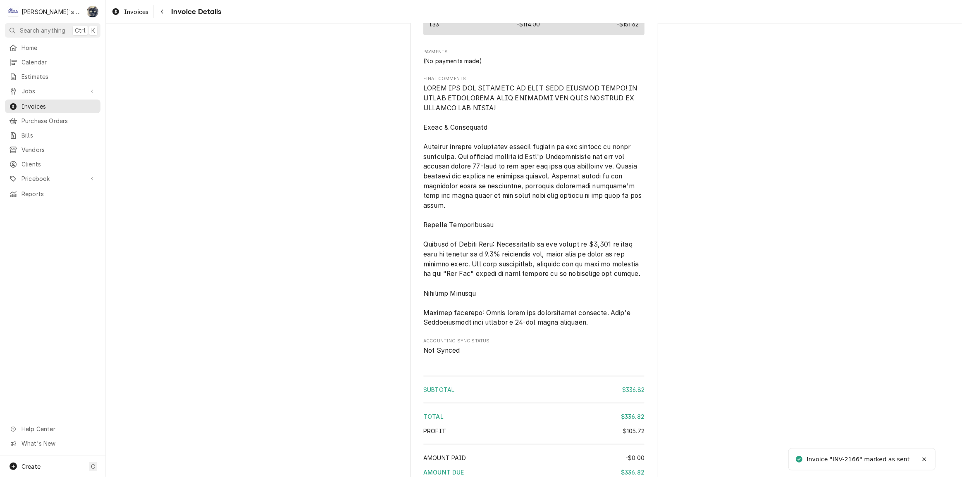
scroll to position [1402, 0]
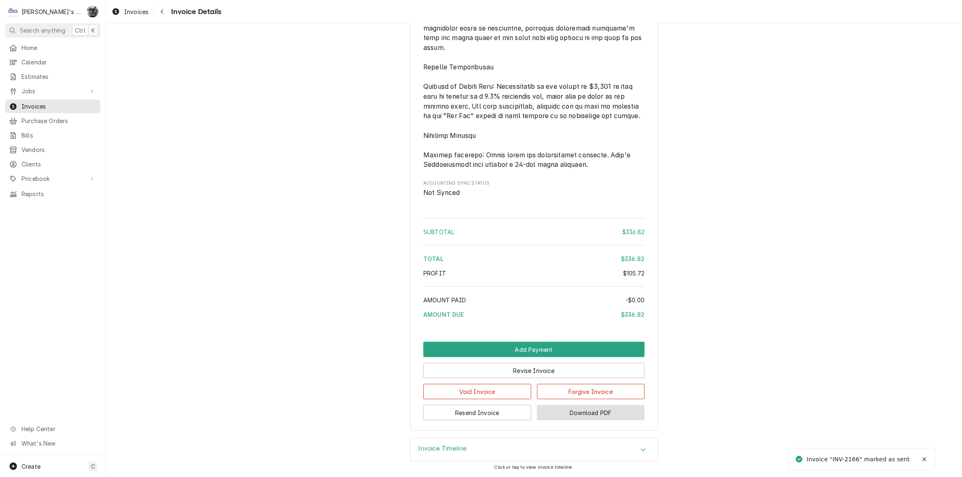
click at [573, 418] on button "Download PDF" at bounding box center [591, 412] width 108 height 15
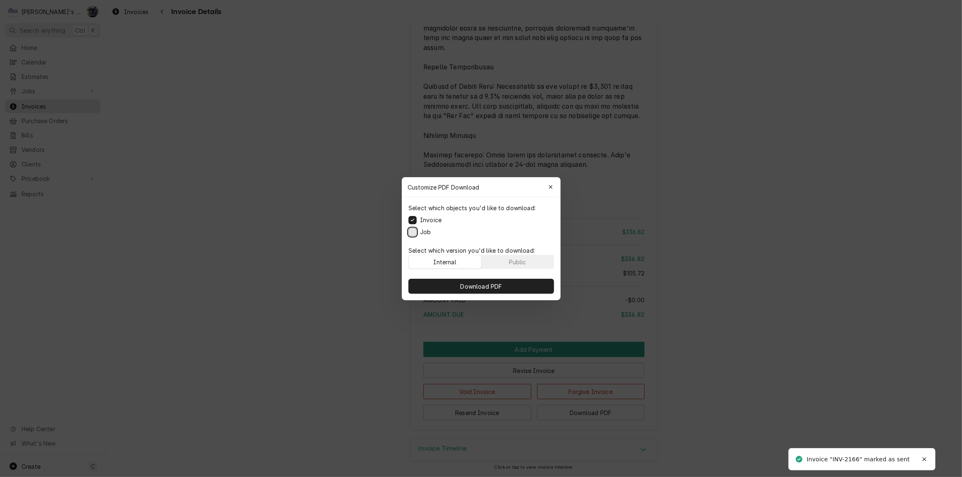
click at [412, 233] on button "Job" at bounding box center [412, 232] width 8 height 8
click at [427, 284] on button "Download PDF" at bounding box center [480, 286] width 145 height 15
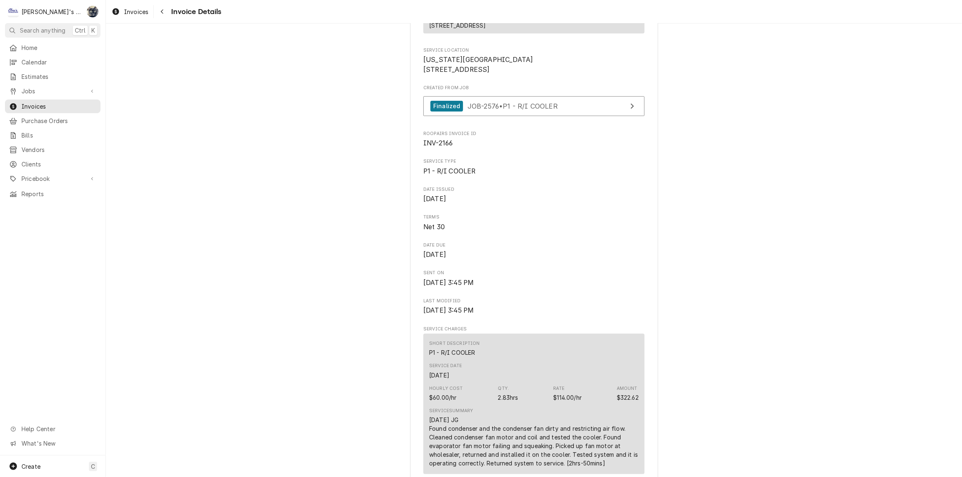
scroll to position [162, 0]
click at [138, 12] on span "Invoices" at bounding box center [136, 11] width 24 height 9
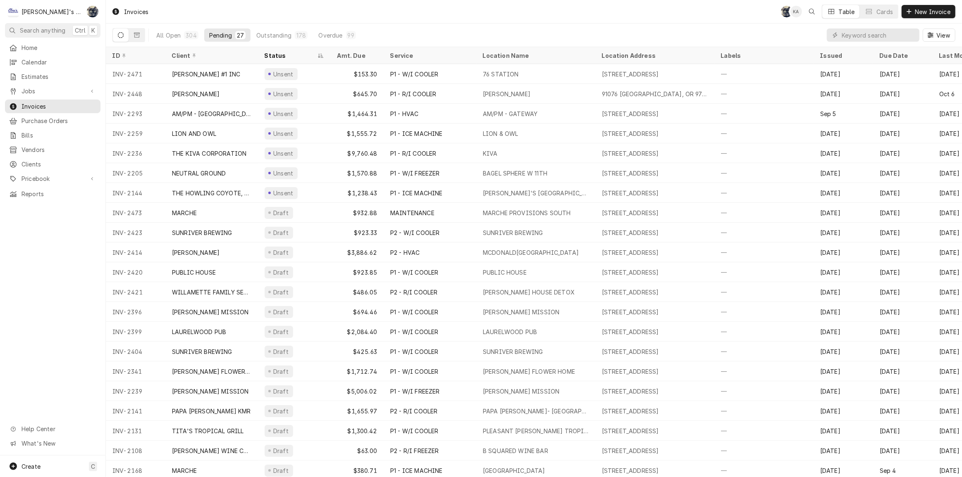
click at [429, 13] on div "Invoices SB KA Table Cards New Invoice" at bounding box center [534, 11] width 856 height 23
click at [276, 12] on div "Invoices SB KA Table Cards New Invoice" at bounding box center [534, 11] width 856 height 23
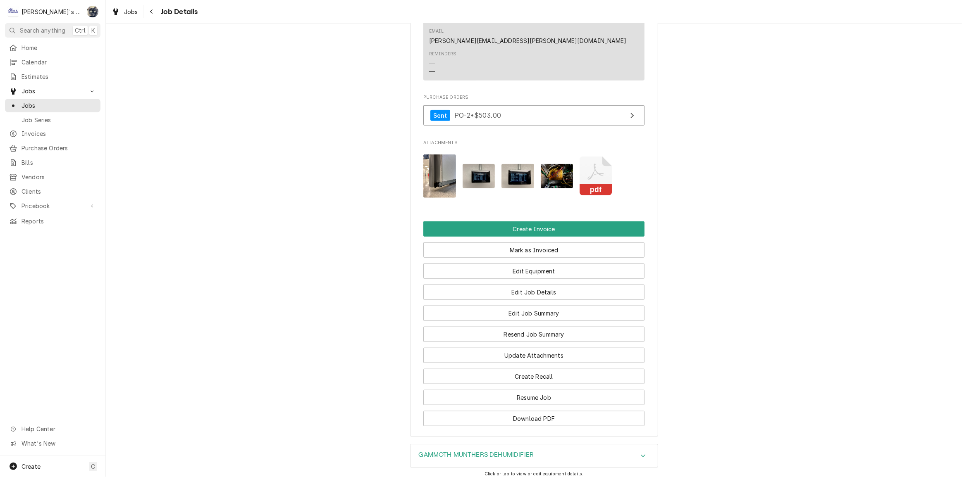
scroll to position [1003, 0]
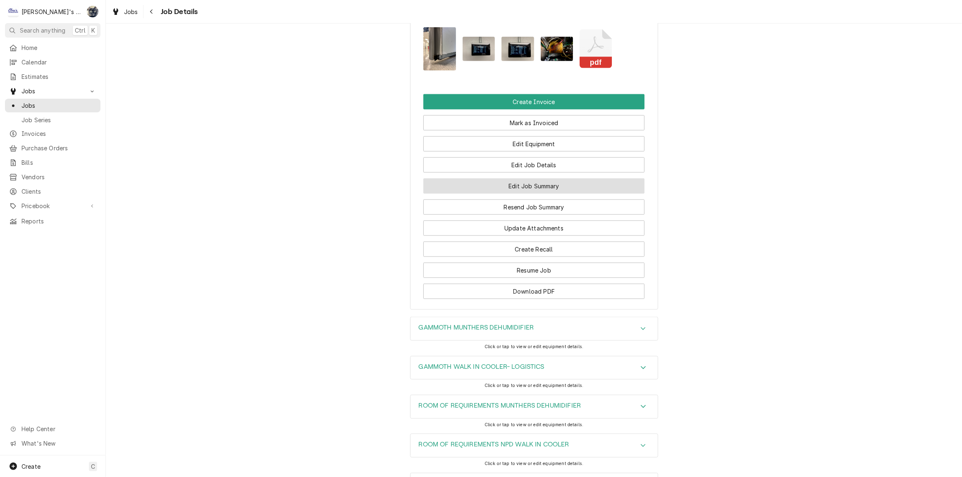
click at [537, 179] on button "Edit Job Summary" at bounding box center [533, 186] width 221 height 15
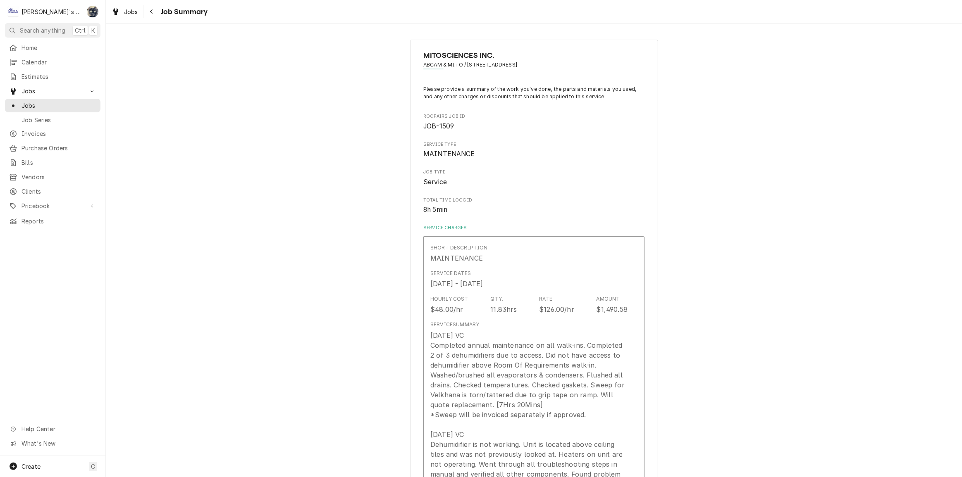
type textarea "x"
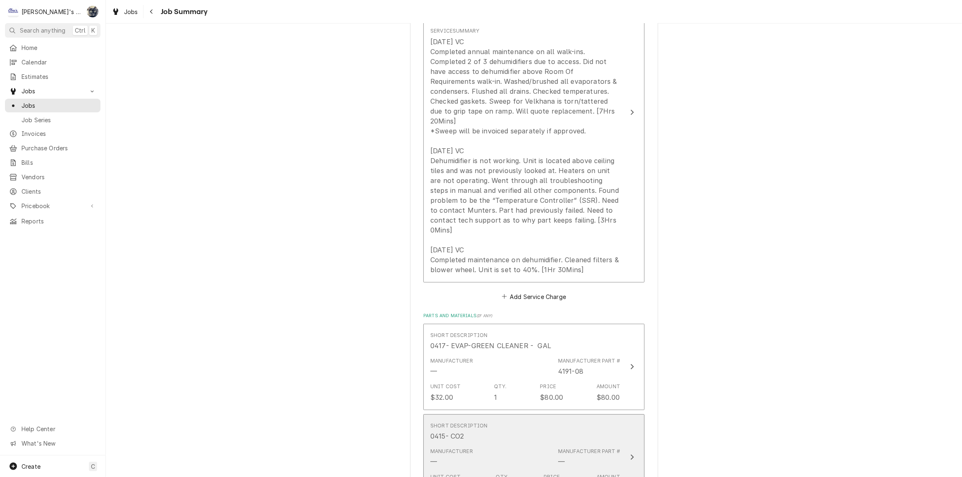
scroll to position [225, 0]
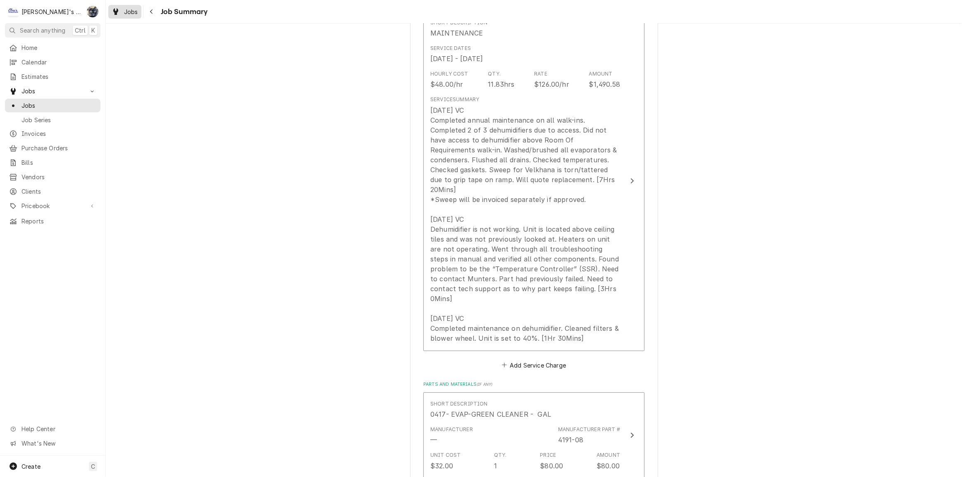
click at [122, 14] on div "Jobs" at bounding box center [125, 12] width 30 height 10
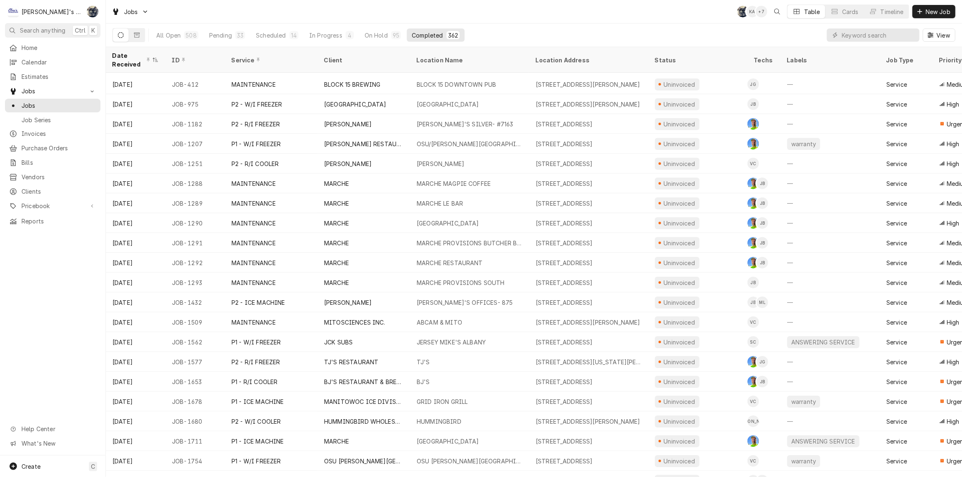
scroll to position [73, 0]
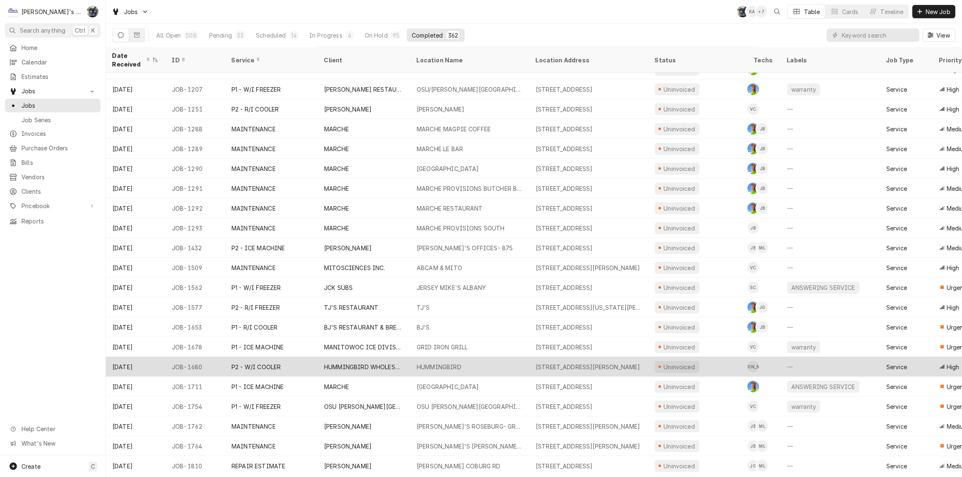
click at [368, 365] on div "HUMMINGBIRD WHOLESALE" at bounding box center [363, 367] width 79 height 9
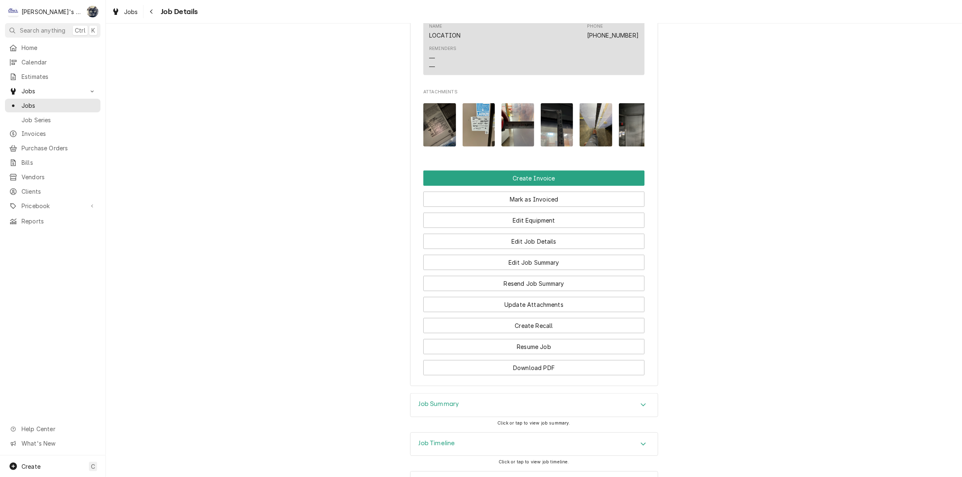
scroll to position [806, 0]
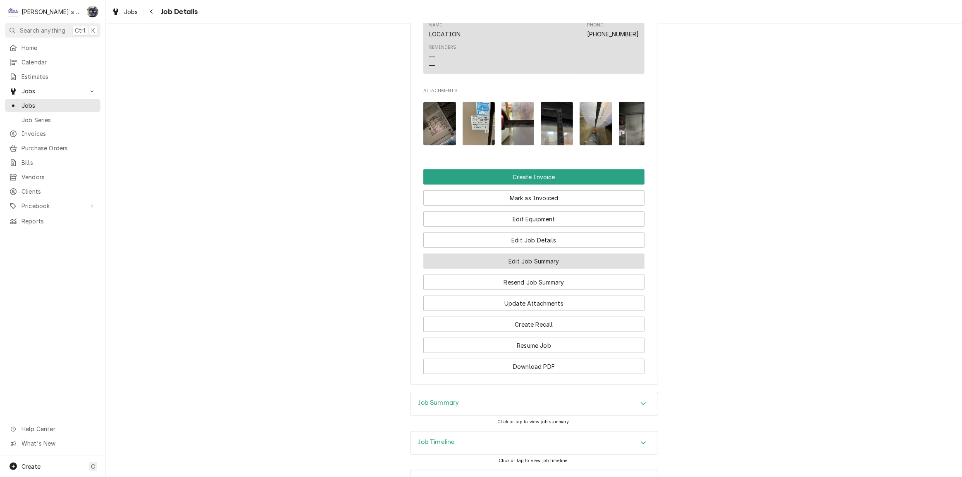
click at [523, 254] on button "Edit Job Summary" at bounding box center [533, 261] width 221 height 15
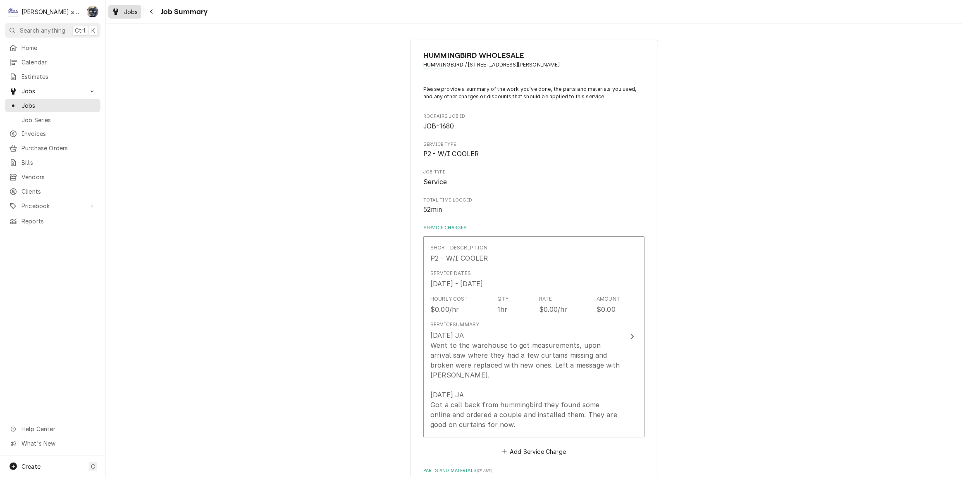
click at [133, 14] on span "Jobs" at bounding box center [131, 11] width 14 height 9
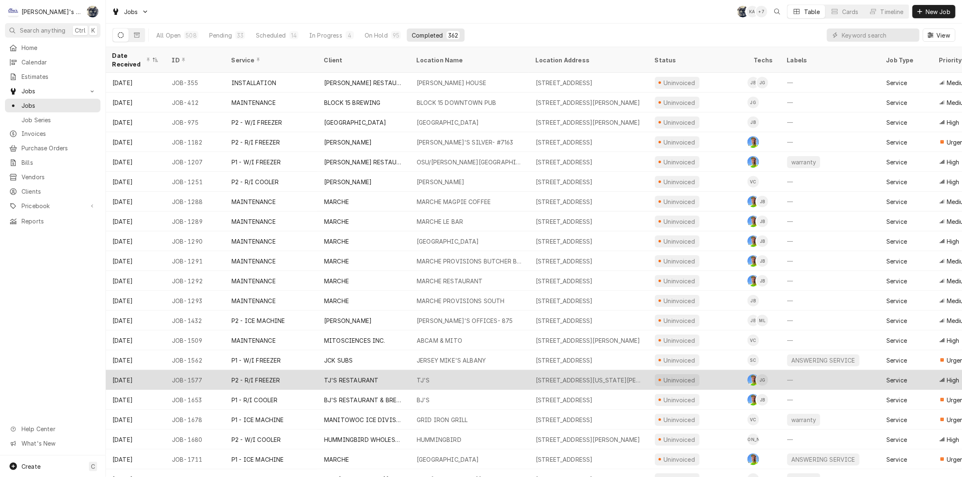
scroll to position [53, 0]
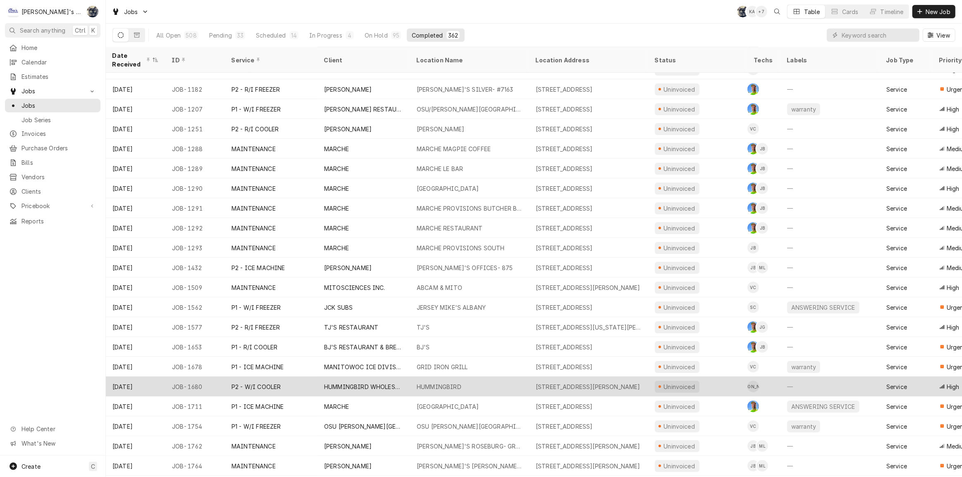
click at [429, 383] on div "HUMMINGBIRD" at bounding box center [439, 387] width 45 height 9
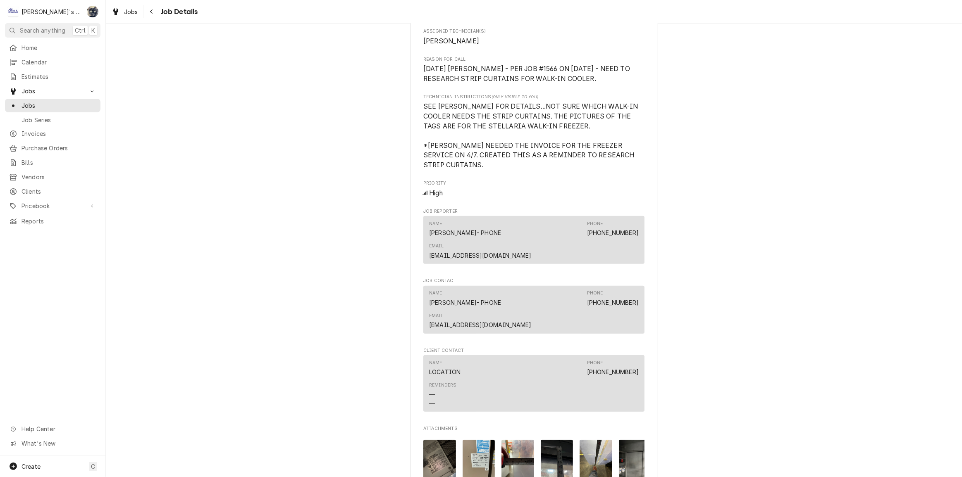
scroll to position [694, 0]
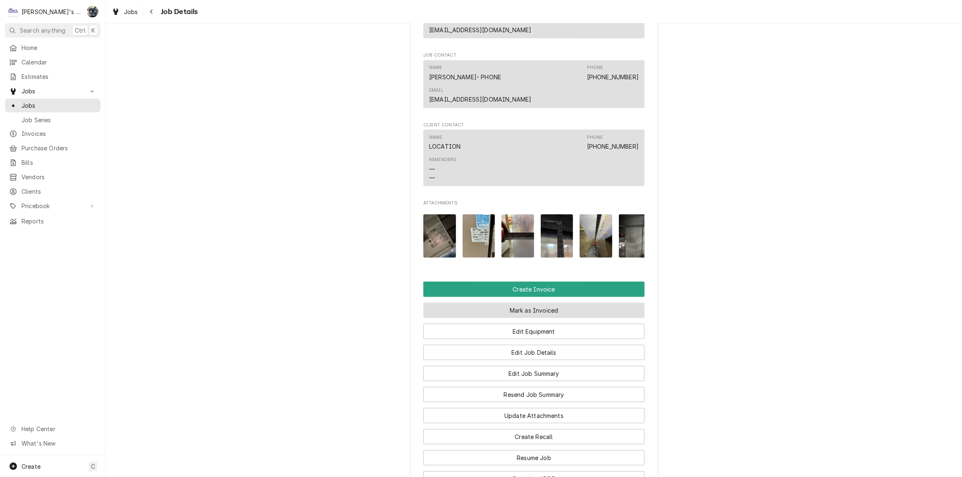
click at [516, 303] on button "Mark as Invoiced" at bounding box center [533, 310] width 221 height 15
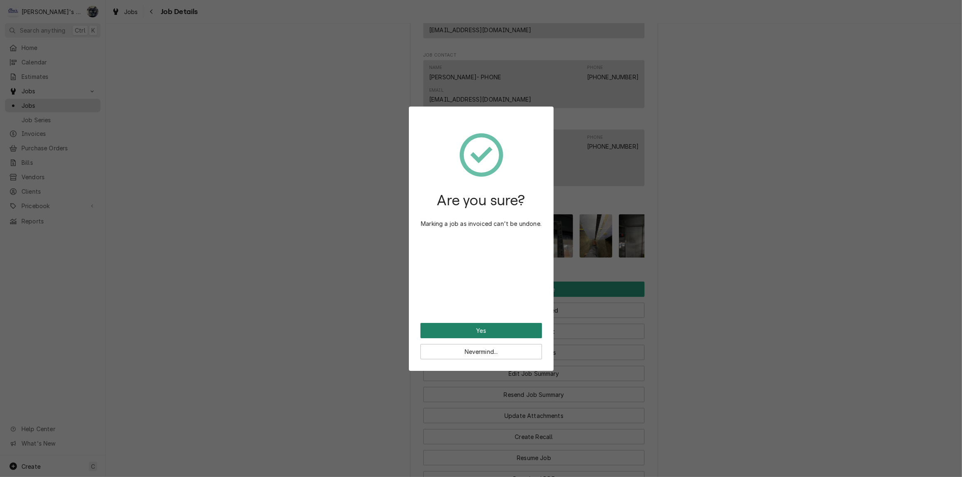
click at [462, 330] on button "Yes" at bounding box center [481, 330] width 122 height 15
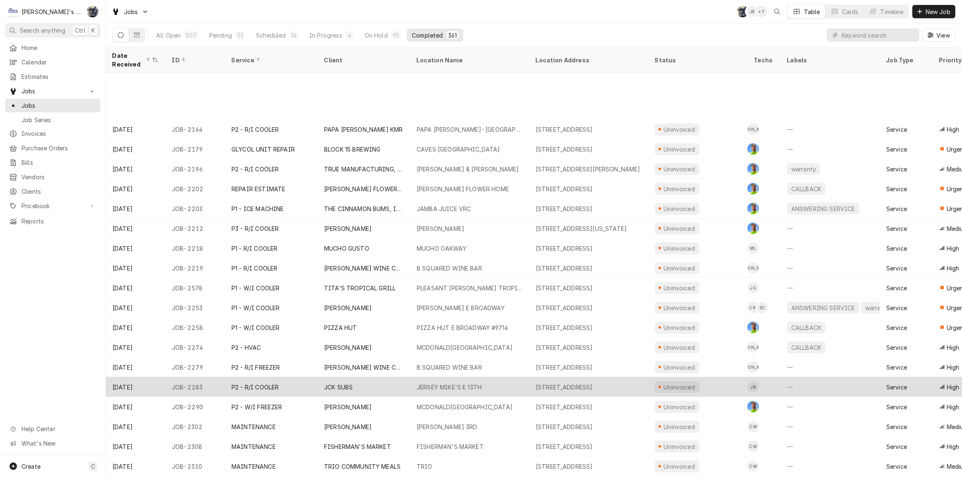
scroll to position [886, 0]
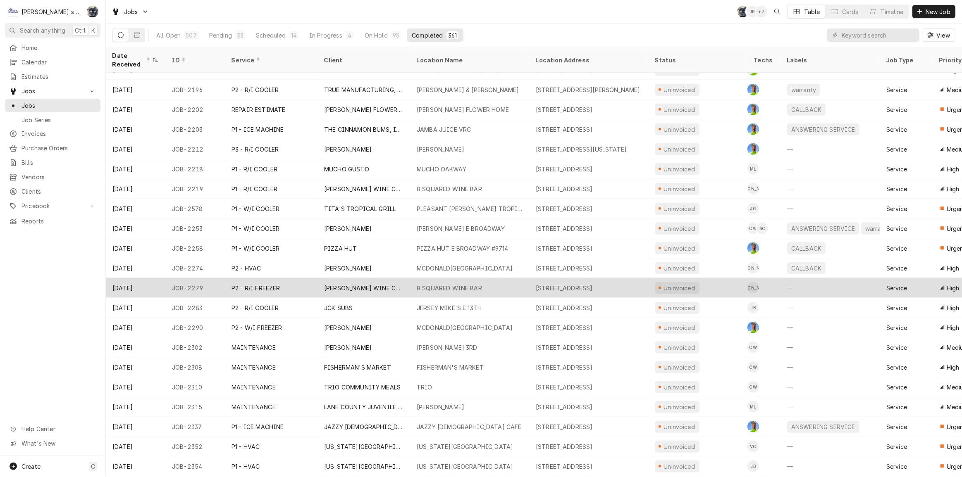
click at [351, 286] on div "EUGENE WINE CELLARS" at bounding box center [363, 288] width 79 height 9
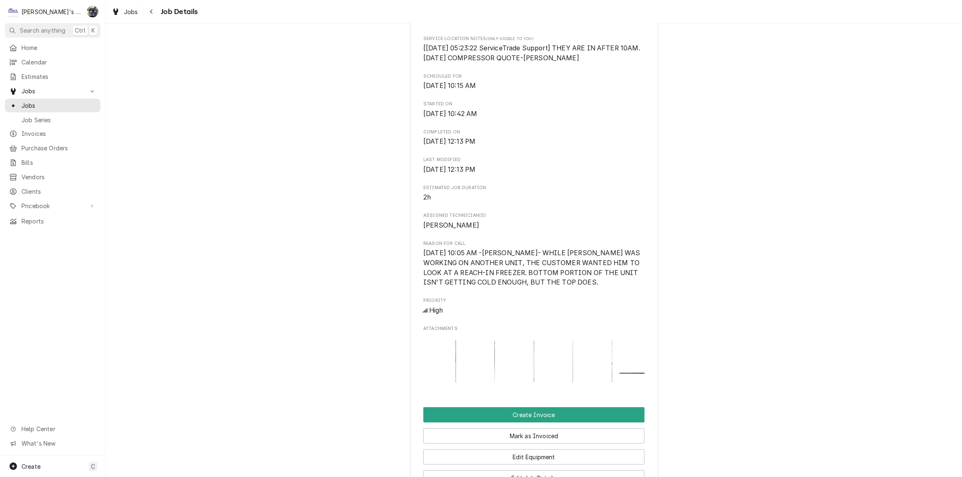
scroll to position [413, 0]
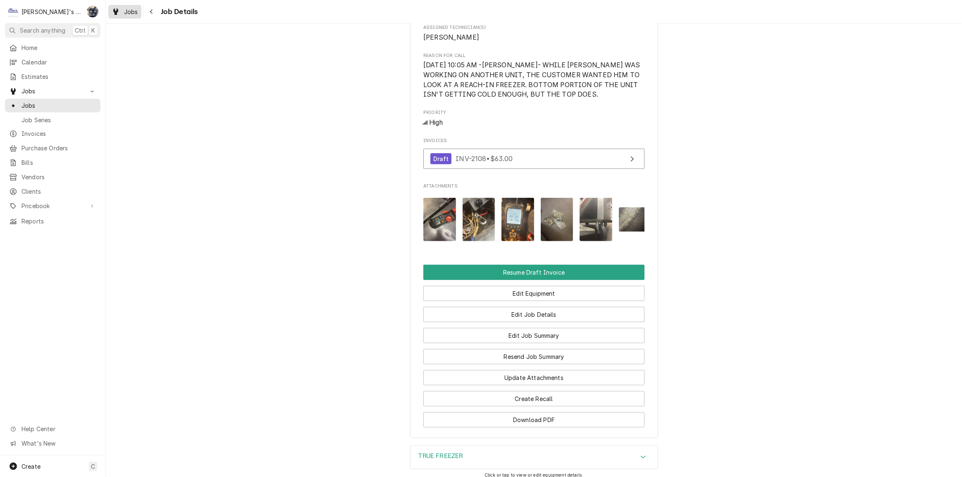
click at [129, 7] on div "Jobs" at bounding box center [125, 12] width 30 height 10
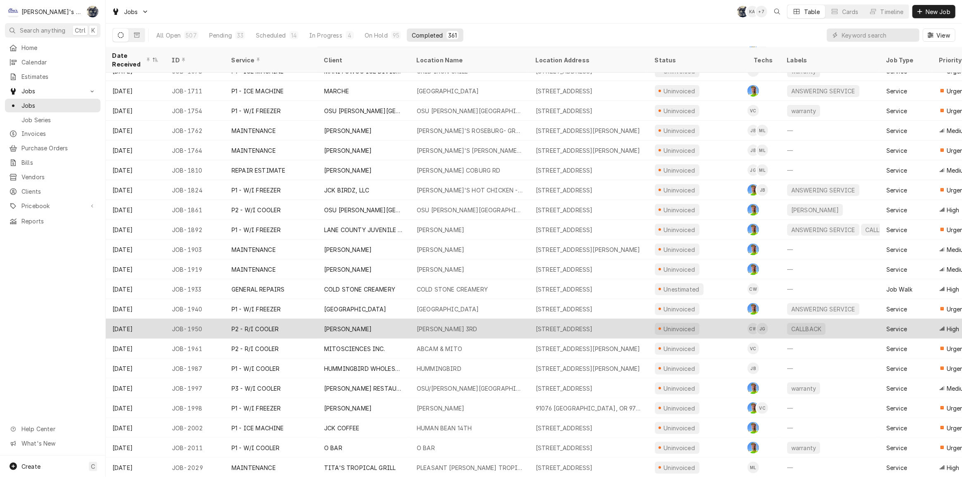
scroll to position [351, 0]
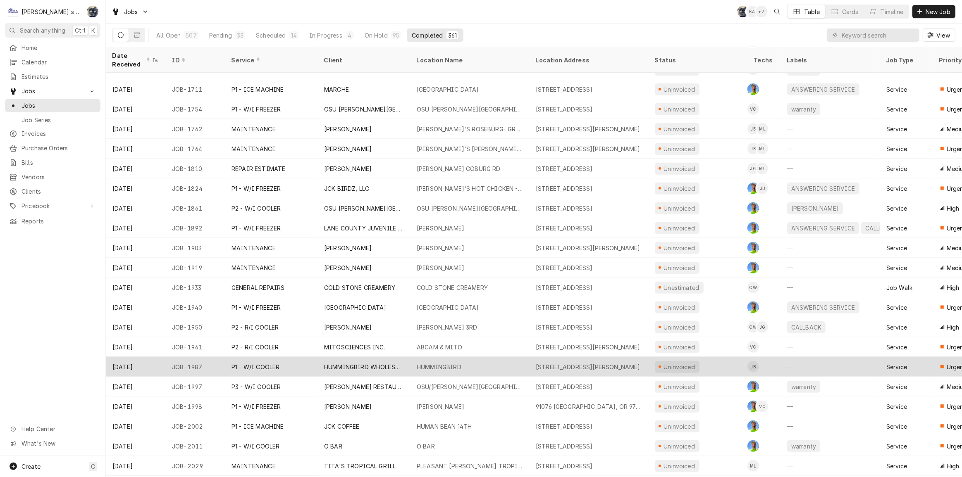
click at [382, 364] on div "HUMMINGBIRD WHOLESALE" at bounding box center [363, 367] width 79 height 9
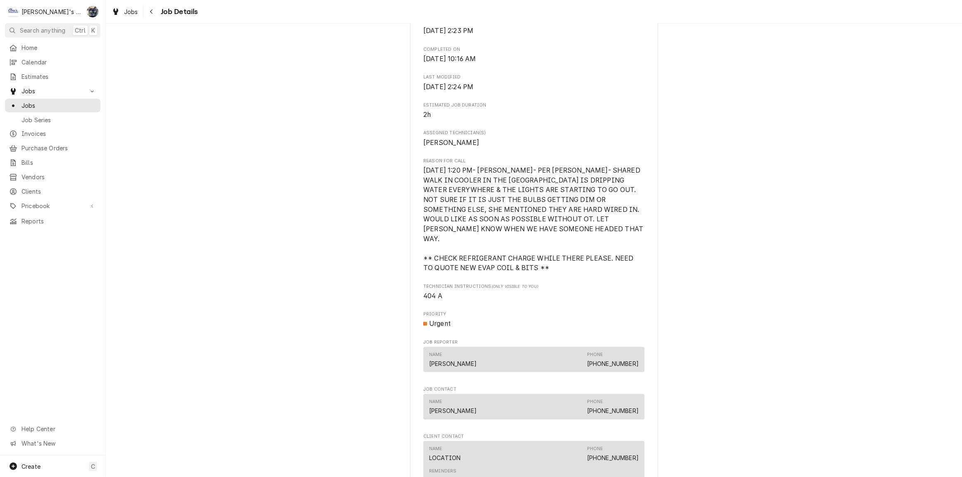
scroll to position [338, 0]
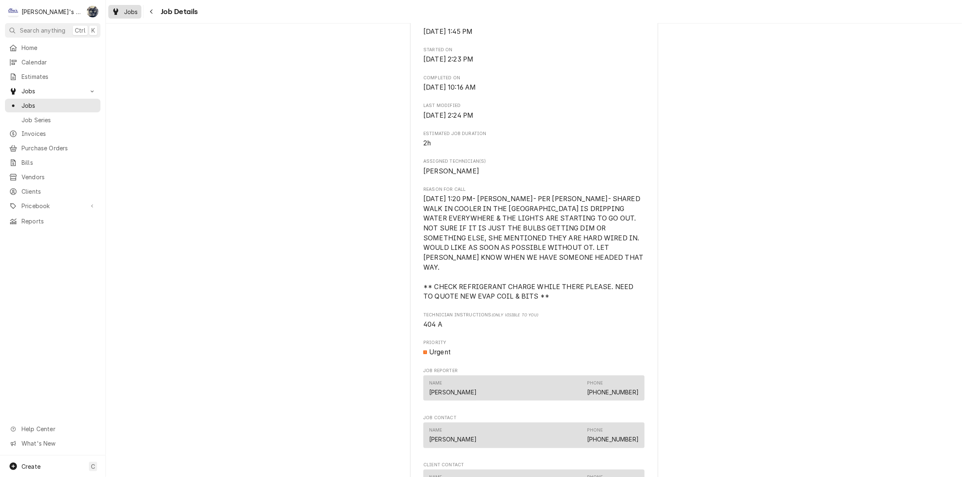
click at [128, 15] on span "Jobs" at bounding box center [131, 11] width 14 height 9
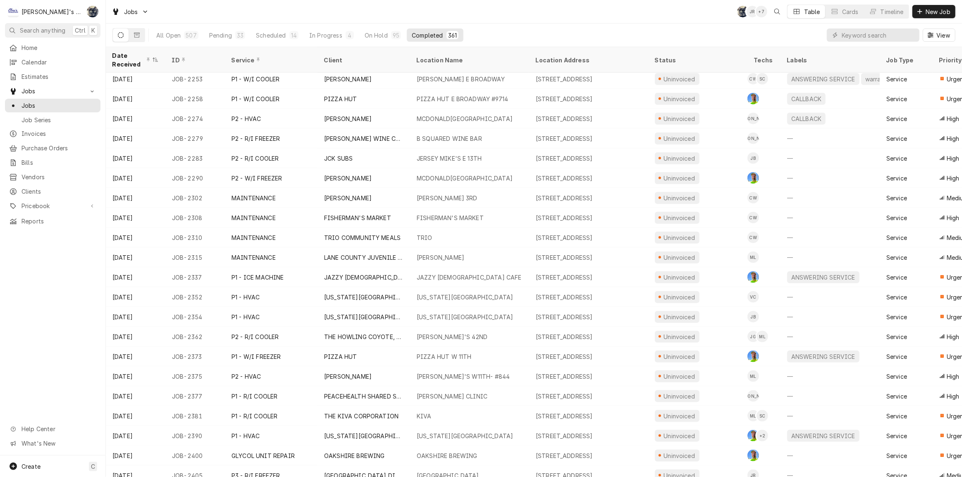
scroll to position [1045, 0]
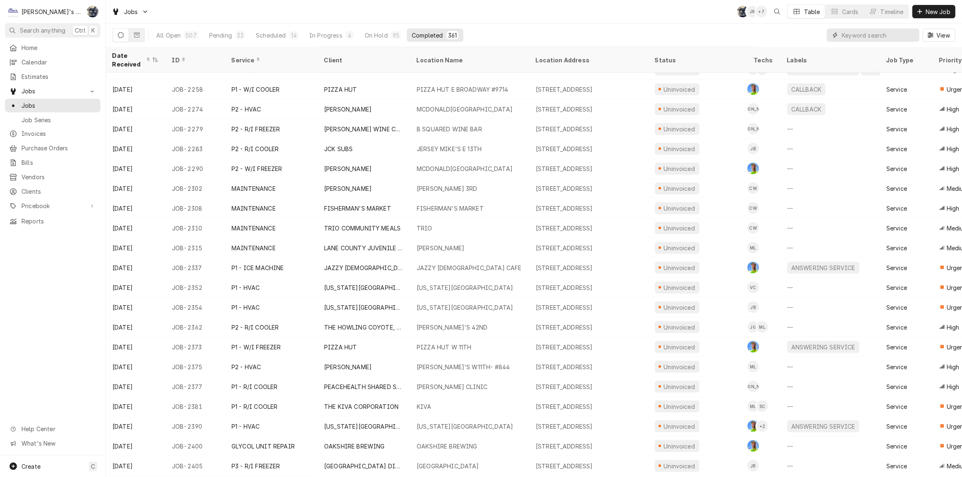
click at [846, 37] on input "Dynamic Content Wrapper" at bounding box center [879, 35] width 74 height 13
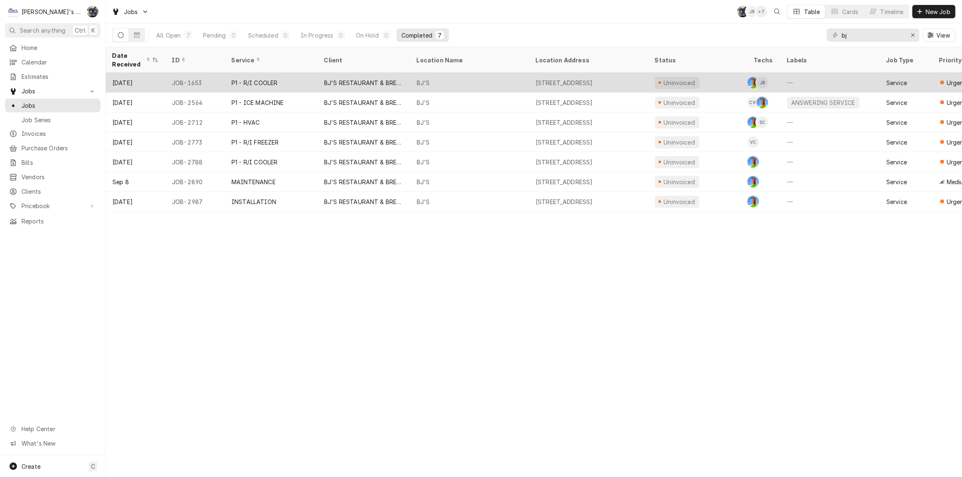
click at [370, 79] on div "BJ'S RESTAURANT & BREWHOUSE" at bounding box center [363, 83] width 79 height 9
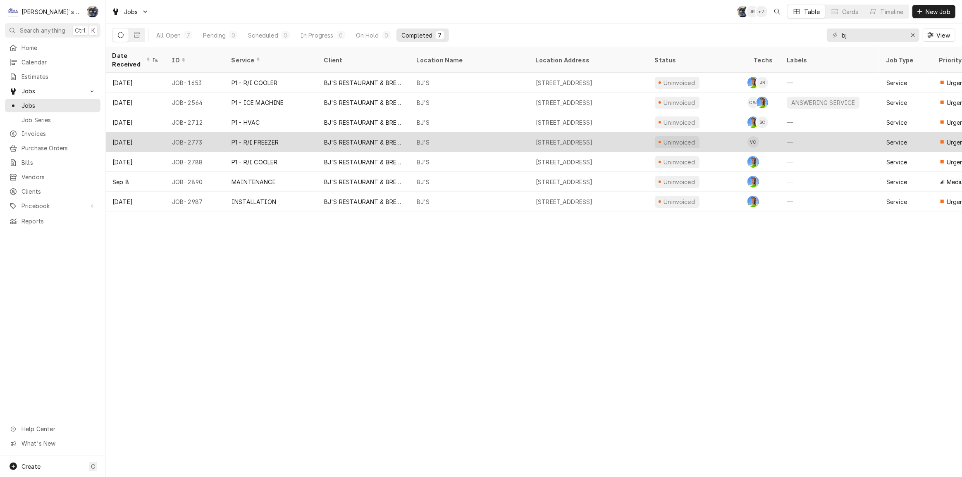
click at [579, 138] on div "1080 VALLEY RIVER WAY, EUGENE, OR 97401" at bounding box center [564, 142] width 57 height 9
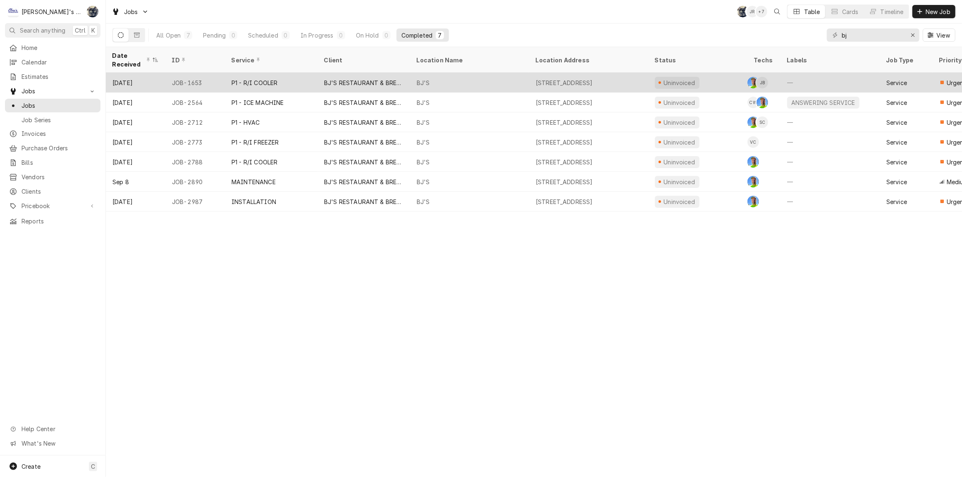
click at [347, 80] on div "BJ'S RESTAURANT & BREWHOUSE" at bounding box center [363, 83] width 79 height 9
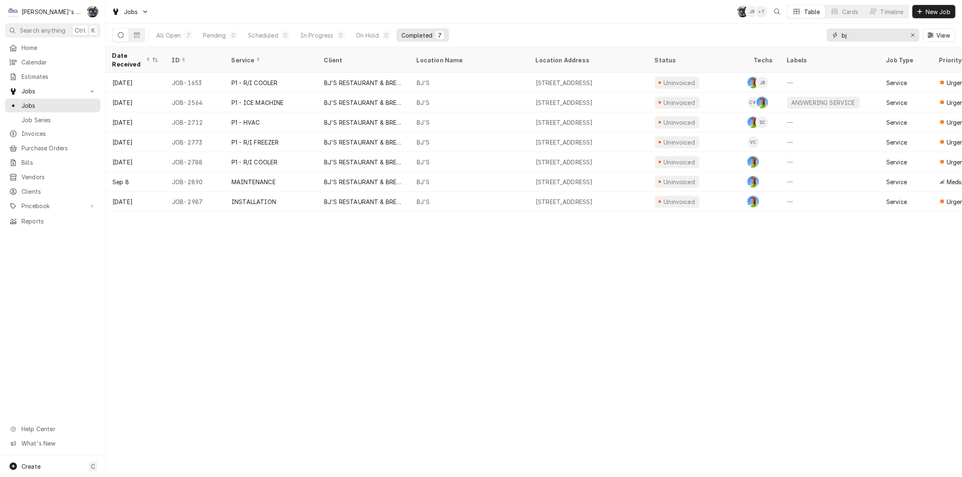
drag, startPoint x: 854, startPoint y: 33, endPoint x: 824, endPoint y: 34, distance: 29.8
click at [825, 34] on div "All Open 7 Pending 0 Scheduled 0 In Progress 0 On Hold 0 Completed 7 bj View" at bounding box center [533, 35] width 843 height 23
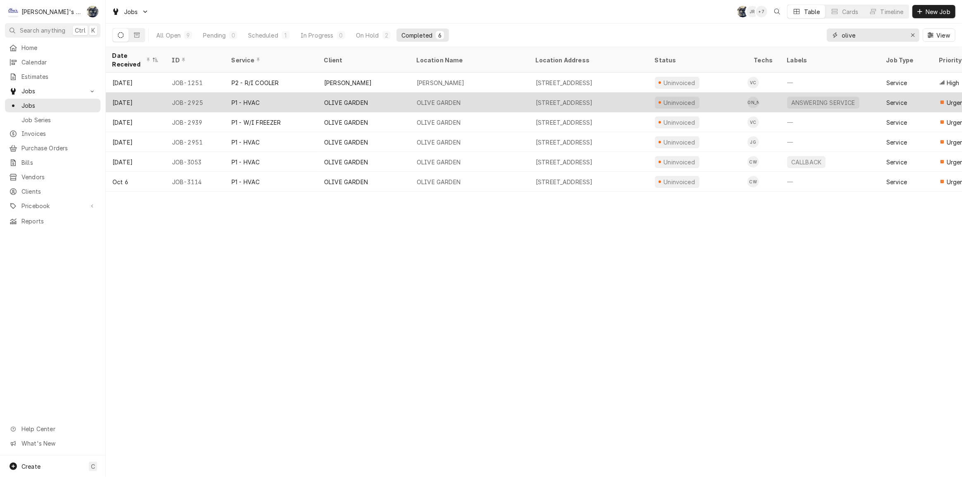
type input "olive"
click at [432, 98] on div "OLIVE GARDEN" at bounding box center [439, 102] width 44 height 9
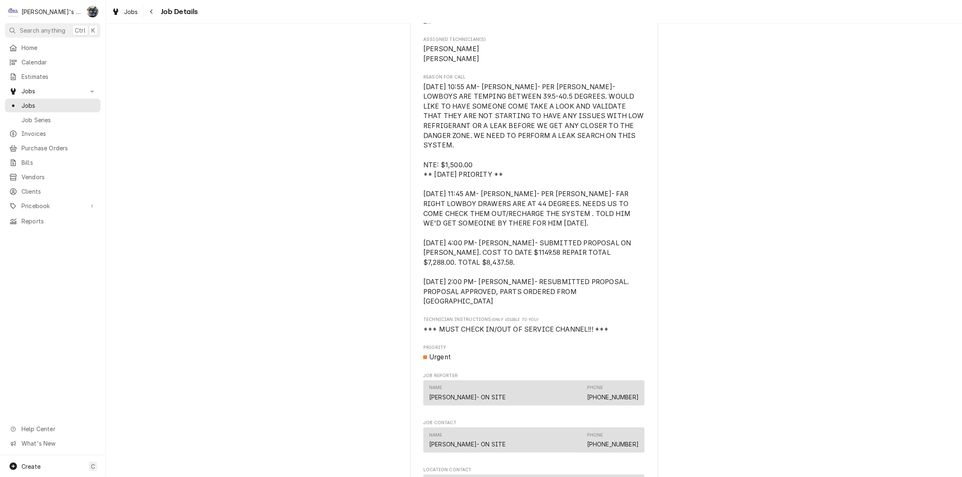
scroll to position [451, 0]
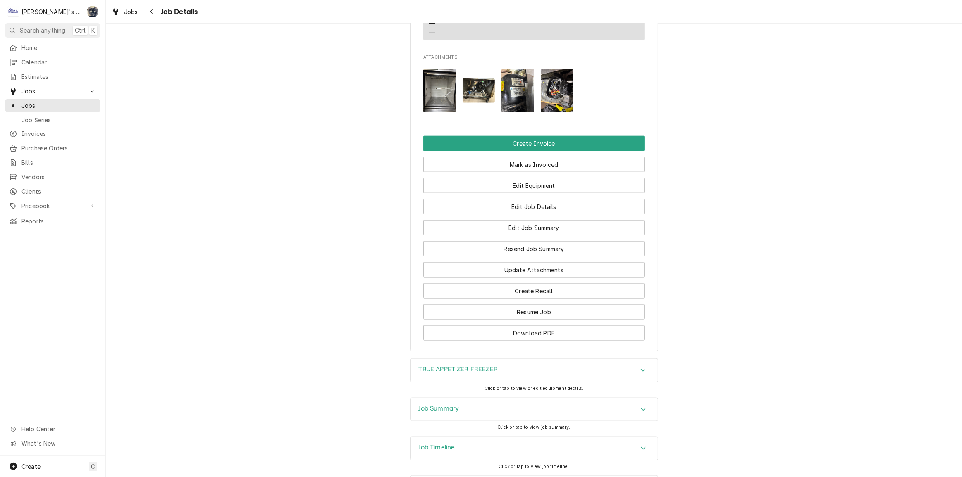
scroll to position [1090, 0]
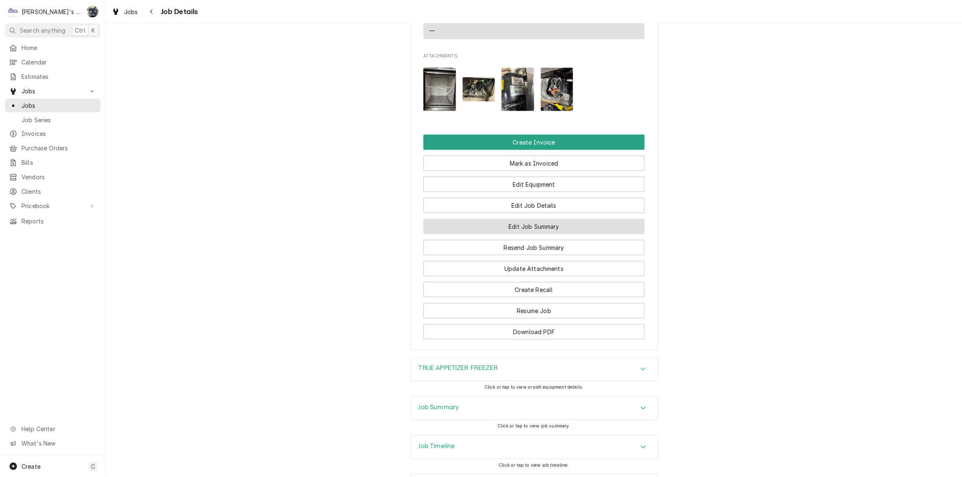
click at [509, 228] on button "Edit Job Summary" at bounding box center [533, 226] width 221 height 15
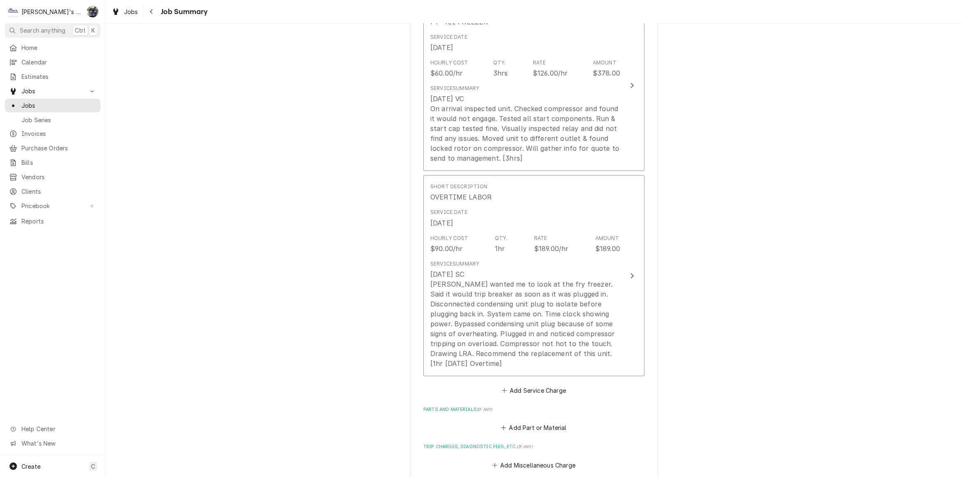
scroll to position [413, 0]
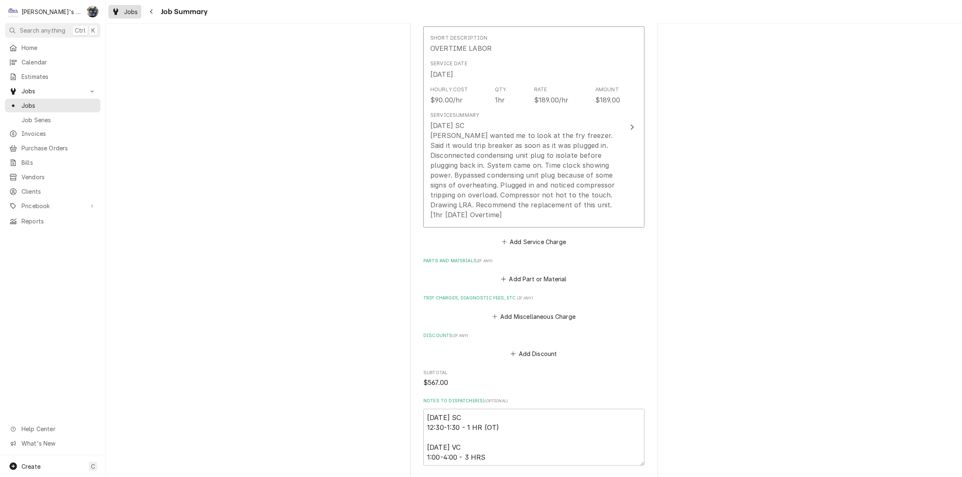
click at [126, 12] on span "Jobs" at bounding box center [131, 11] width 14 height 9
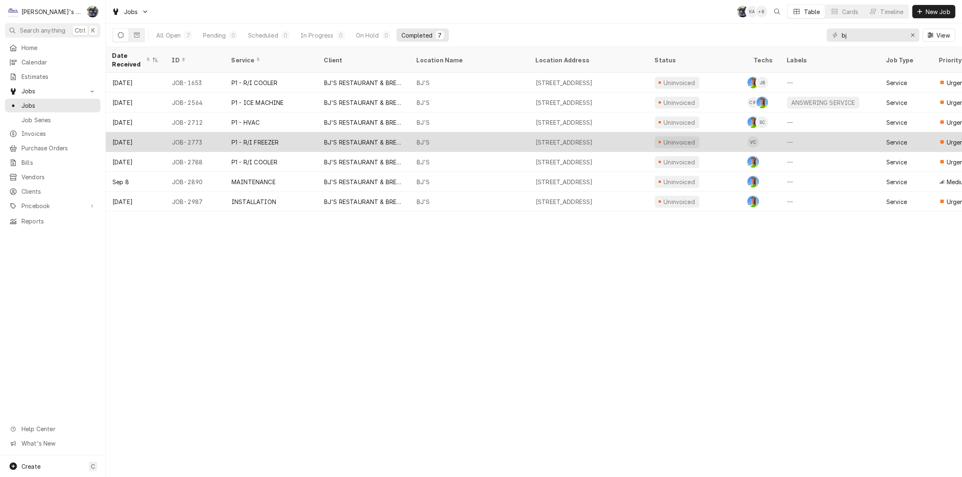
click at [484, 141] on div "BJ'S" at bounding box center [469, 142] width 119 height 20
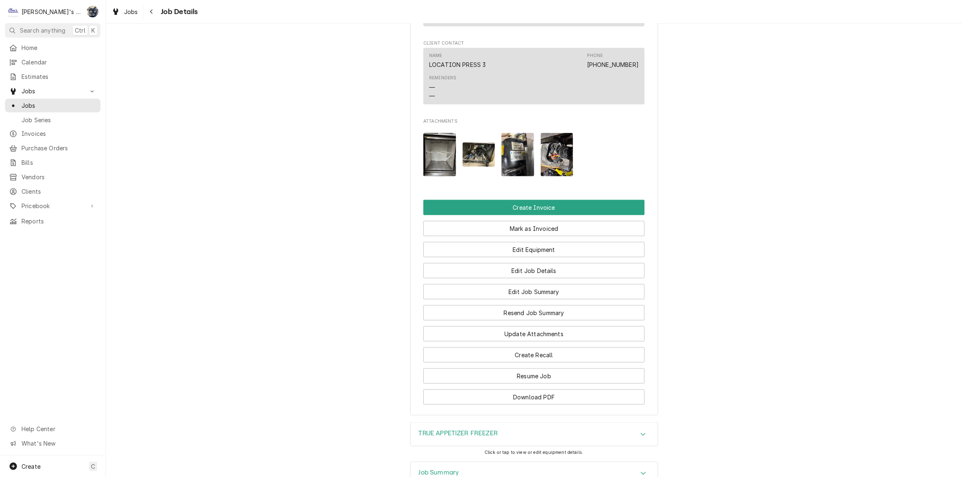
scroll to position [1124, 0]
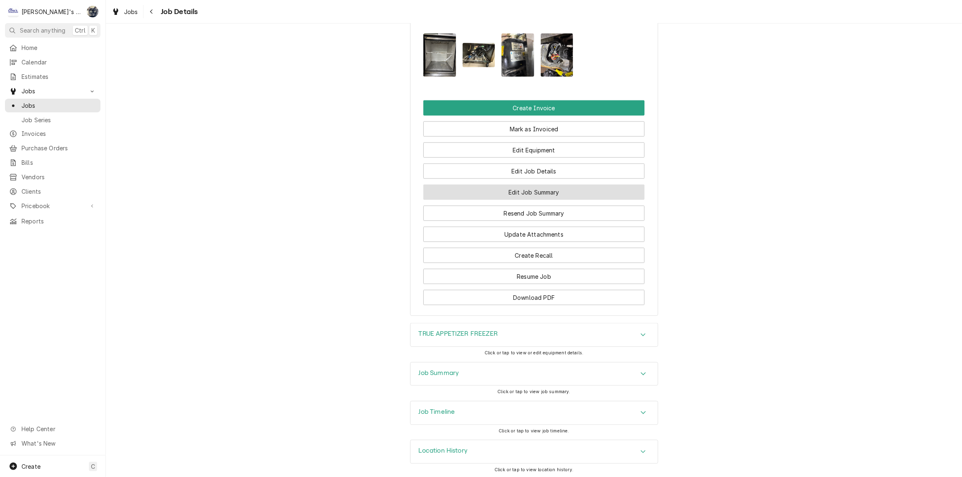
click at [506, 191] on button "Edit Job Summary" at bounding box center [533, 192] width 221 height 15
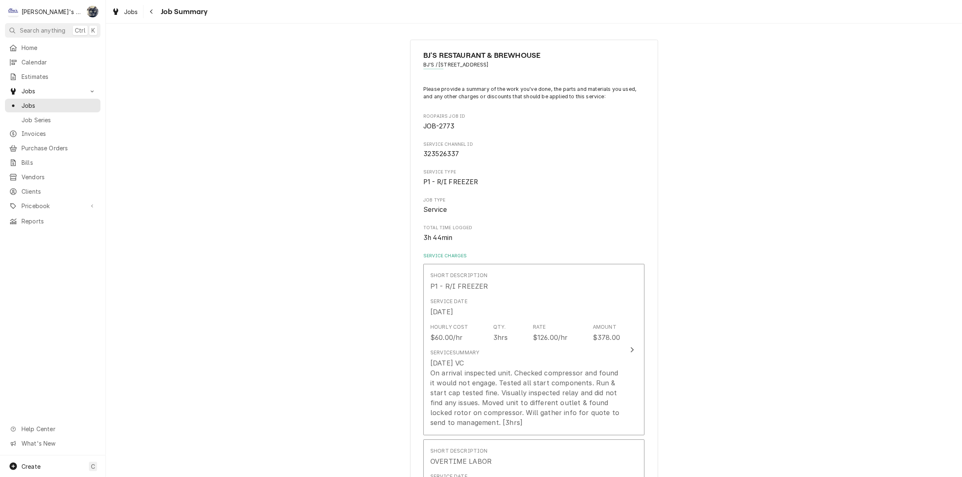
scroll to position [188, 0]
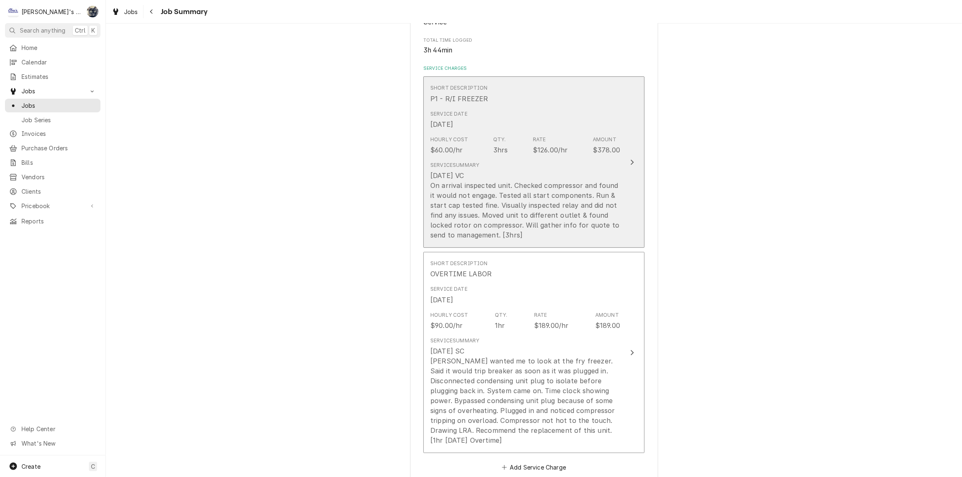
click at [510, 222] on div "[DATE] VC On arrival inspected unit. Checked compressor and found it would not …" at bounding box center [525, 205] width 190 height 69
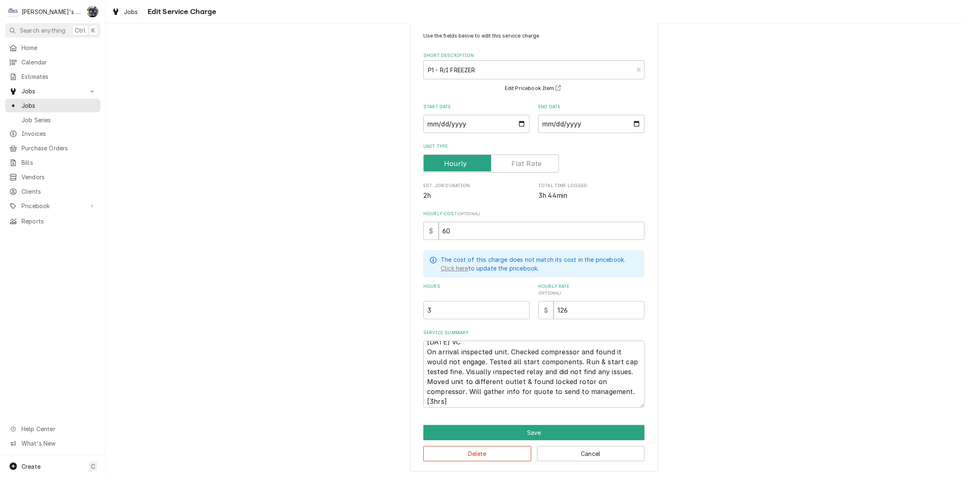
scroll to position [10, 0]
click at [440, 401] on textarea "[DATE] VC On arrival inspected unit. Checked compressor and found it would not …" at bounding box center [533, 374] width 221 height 67
type textarea "x"
type textarea "[DATE] VC On arrival inspected unit. Checked compressor and found it would not …"
type textarea "x"
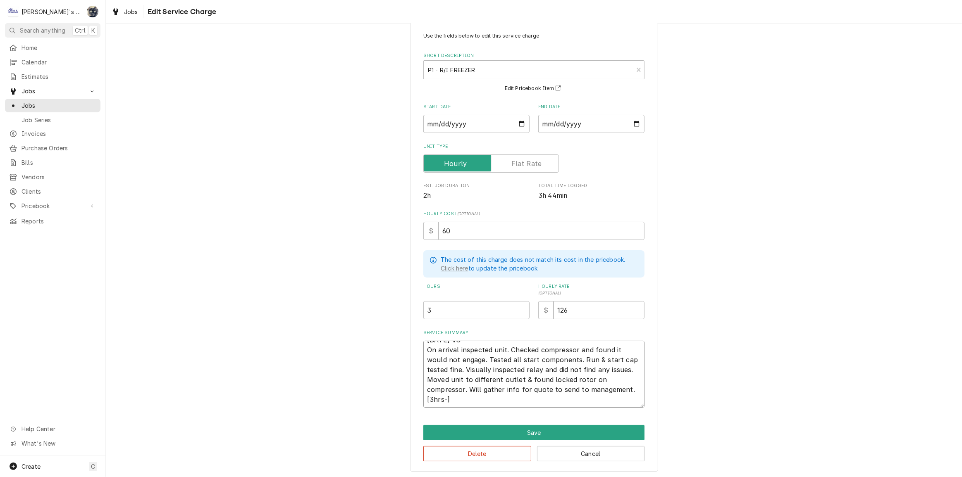
type textarea "[DATE] VC On arrival inspected unit. Checked compressor and found it would not …"
type textarea "x"
type textarea "[DATE] VC On arrival inspected unit. Checked compressor and found it would not …"
type textarea "x"
type textarea "[DATE] VC On arrival inspected unit. Checked compressor and found it would not …"
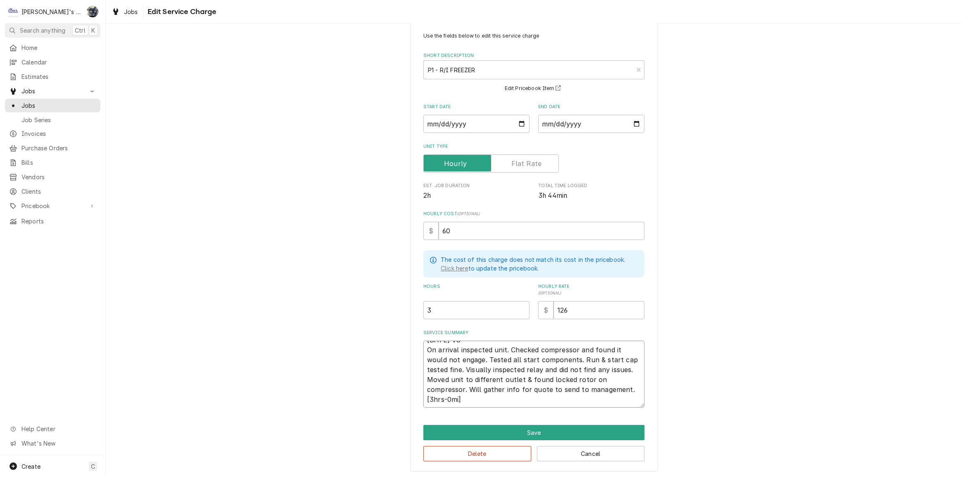
type textarea "x"
type textarea "[DATE] VC On arrival inspected unit. Checked compressor and found it would not …"
click at [478, 433] on button "Save" at bounding box center [533, 432] width 221 height 15
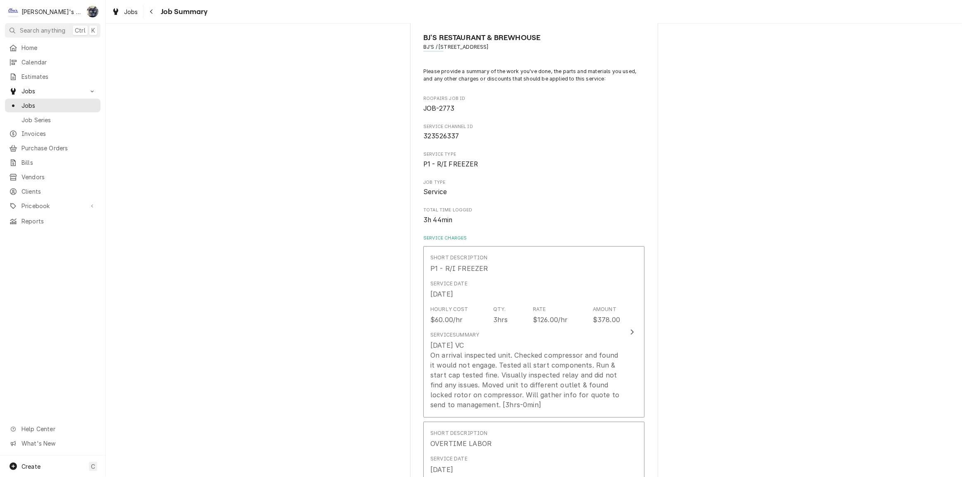
scroll to position [188, 0]
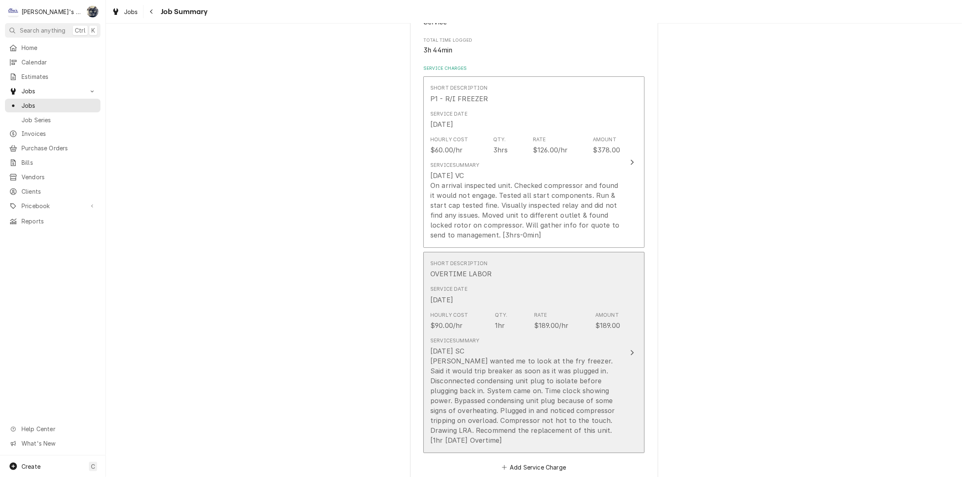
click at [495, 327] on div "1hr" at bounding box center [500, 326] width 10 height 10
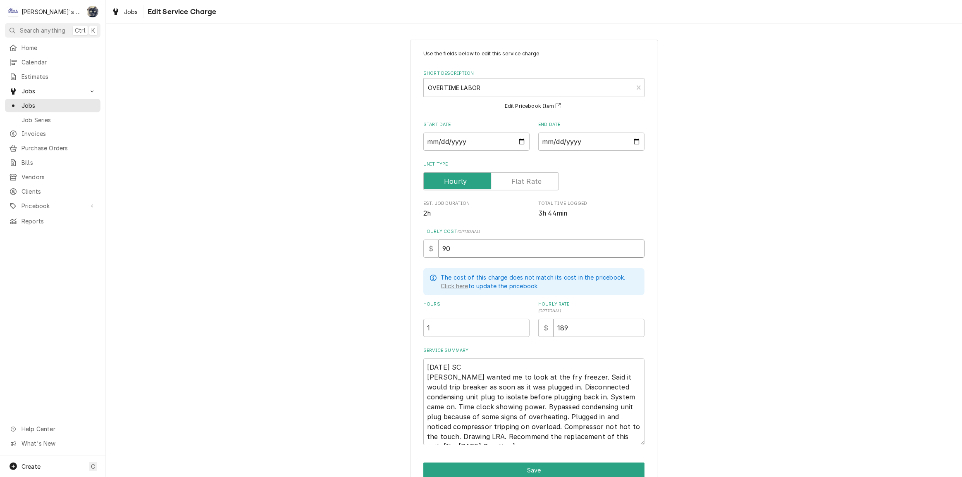
drag, startPoint x: 448, startPoint y: 250, endPoint x: 422, endPoint y: 252, distance: 26.9
click at [423, 252] on div "$ 90" at bounding box center [533, 249] width 221 height 18
type textarea "x"
type input "8"
type textarea "x"
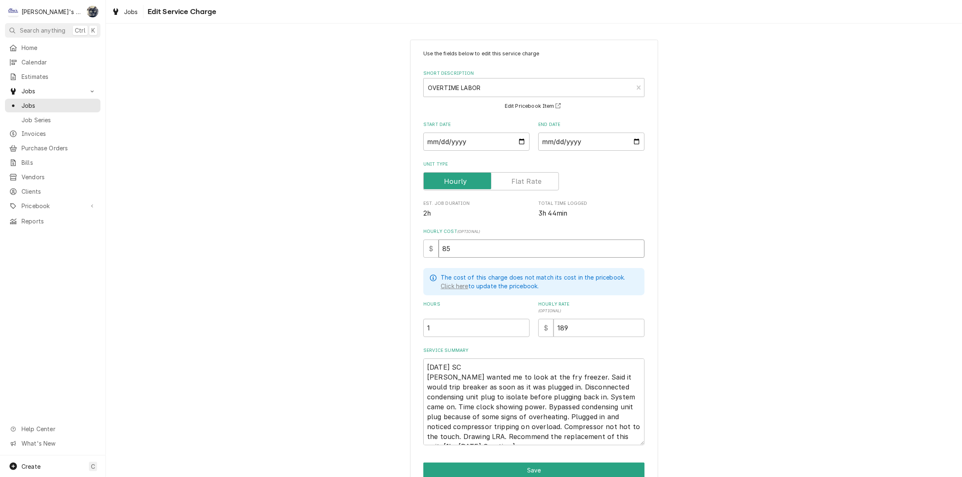
type input "85"
click at [436, 435] on textarea "8/23/2025 SC Erik wanted me to look at the fry freezer. Said it would trip brea…" at bounding box center [533, 402] width 221 height 87
type textarea "x"
type textarea "8/23/2025 SC Erik wanted me to look at the fry freezer. Said it would trip brea…"
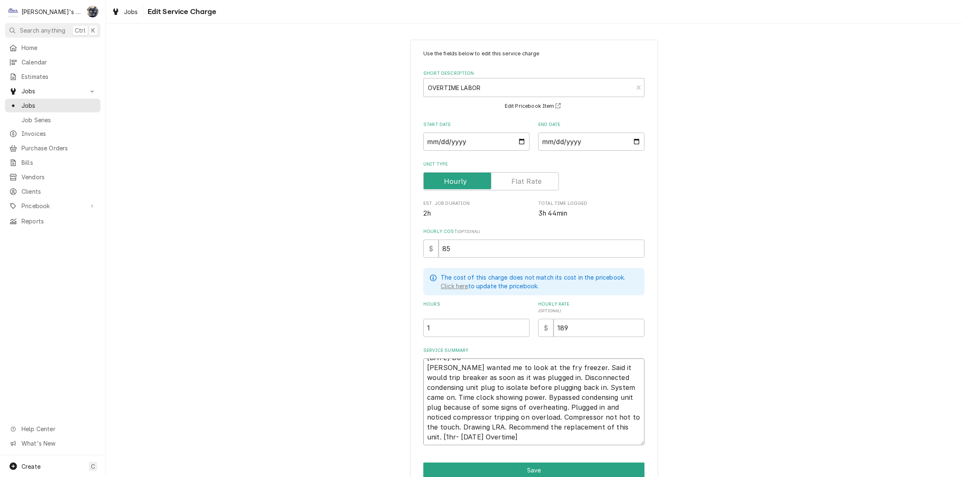
type textarea "x"
type textarea "8/23/2025 SC Erik wanted me to look at the fry freezer. Said it would trip brea…"
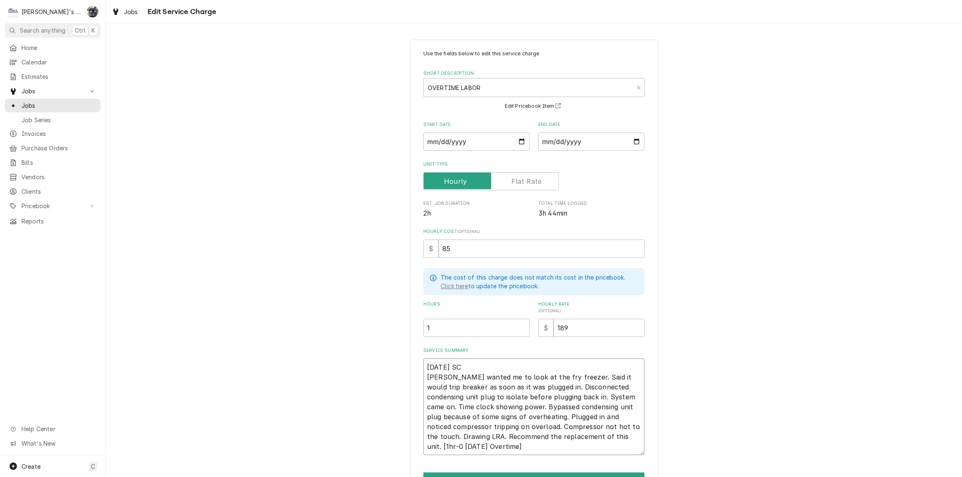
type textarea "x"
type textarea "8/23/2025 SC Erik wanted me to look at the fry freezer. Said it would trip brea…"
type textarea "x"
type textarea "8/23/2025 SC Erik wanted me to look at the fry freezer. Said it would trip brea…"
type textarea "x"
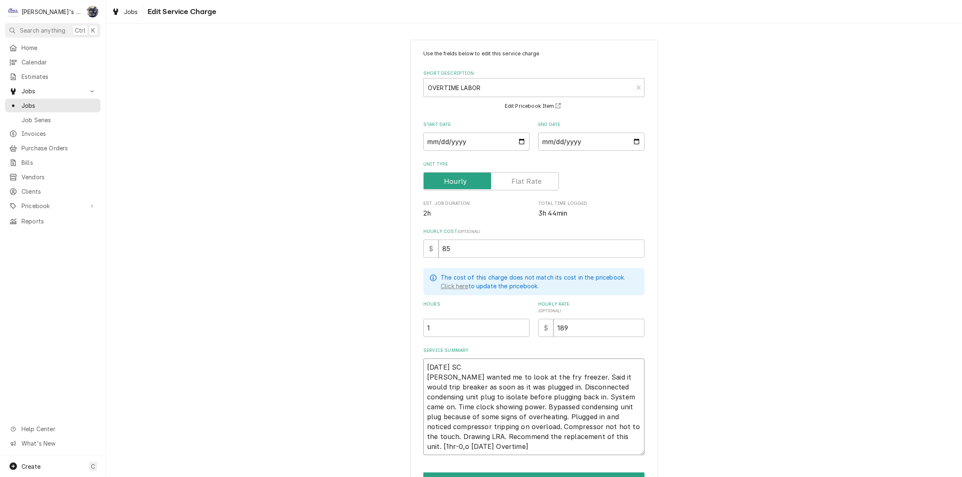
type textarea "8/23/2025 SC Erik wanted me to look at the fry freezer. Said it would trip brea…"
type textarea "x"
type textarea "8/23/2025 SC Erik wanted me to look at the fry freezer. Said it would trip brea…"
type textarea "x"
type textarea "8/23/2025 SC Erik wanted me to look at the fry freezer. Said it would trip brea…"
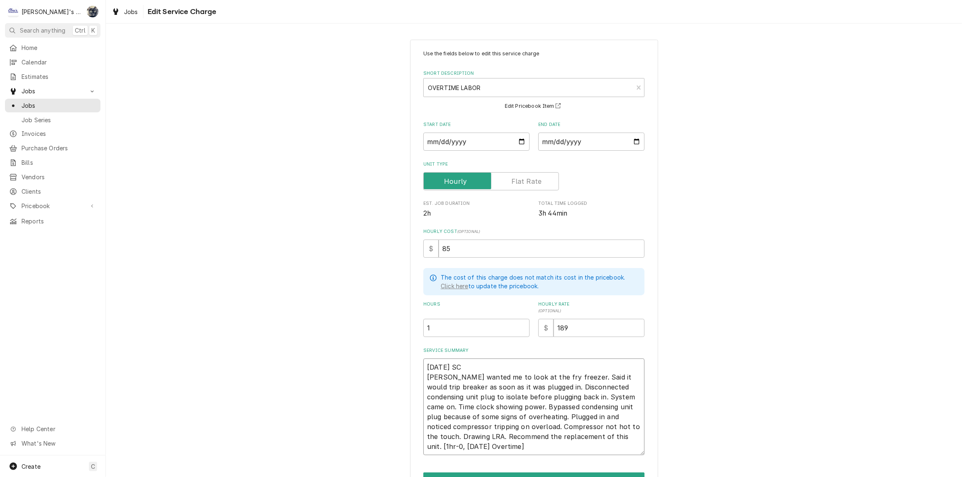
type textarea "x"
type textarea "8/23/2025 SC Erik wanted me to look at the fry freezer. Said it would trip brea…"
type textarea "x"
type textarea "8/23/2025 SC Erik wanted me to look at the fry freezer. Said it would trip brea…"
type textarea "x"
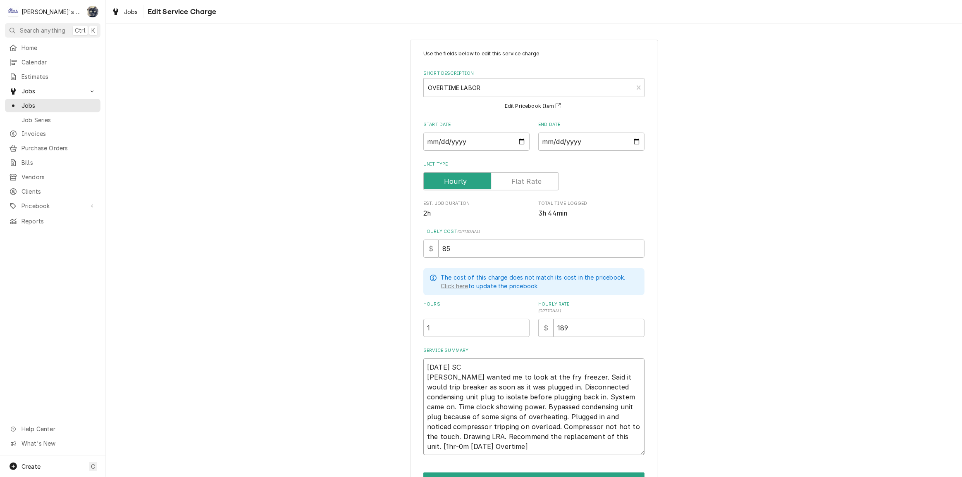
type textarea "8/23/2025 SC Erik wanted me to look at the fry freezer. Said it would trip brea…"
type textarea "x"
click at [569, 446] on textarea "[DATE] SC [PERSON_NAME] wanted me to look at the fry freezer. Said it would tri…" at bounding box center [533, 407] width 221 height 97
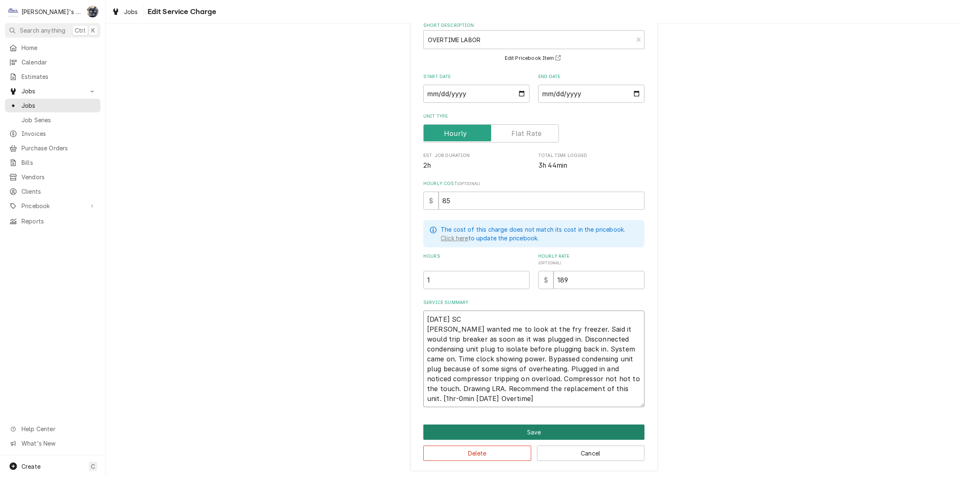
type textarea "[DATE] SC [PERSON_NAME] wanted me to look at the fry freezer. Said it would tri…"
click at [541, 429] on button "Save" at bounding box center [533, 432] width 221 height 15
type textarea "x"
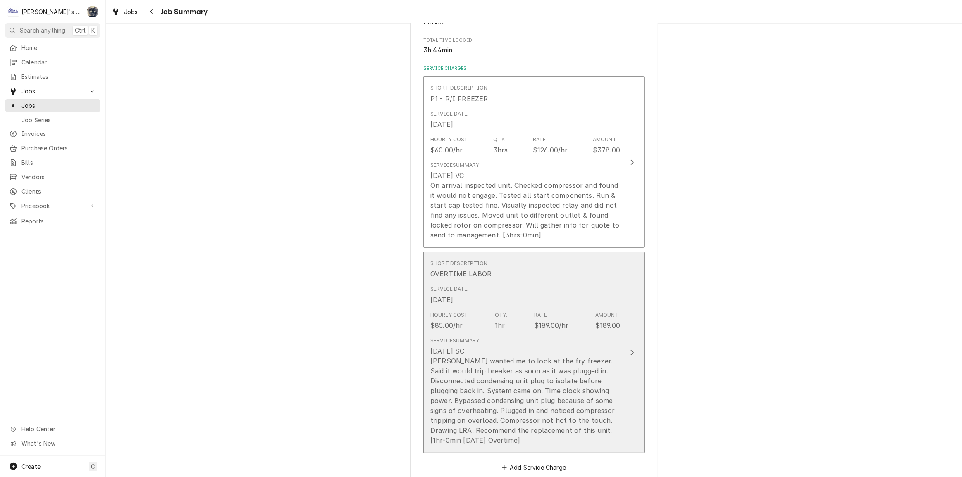
scroll to position [376, 0]
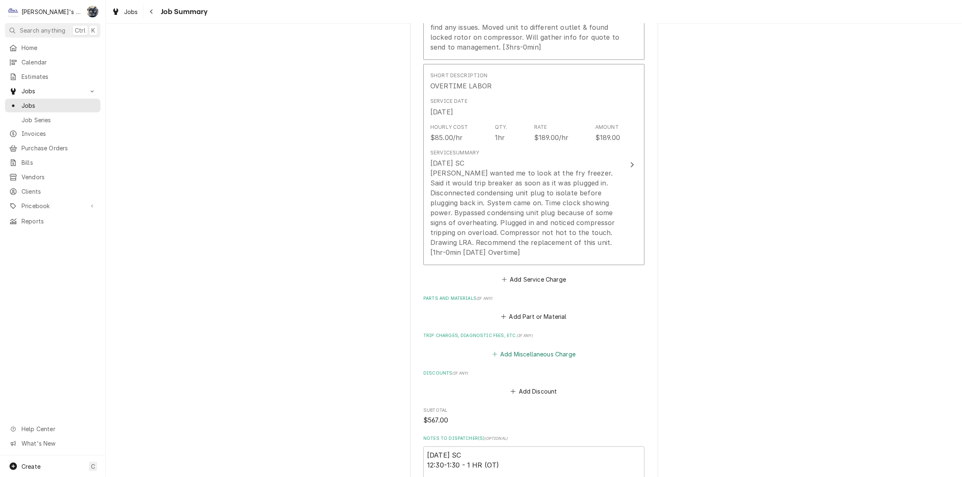
click at [529, 354] on button "Add Miscellaneous Charge" at bounding box center [534, 354] width 86 height 12
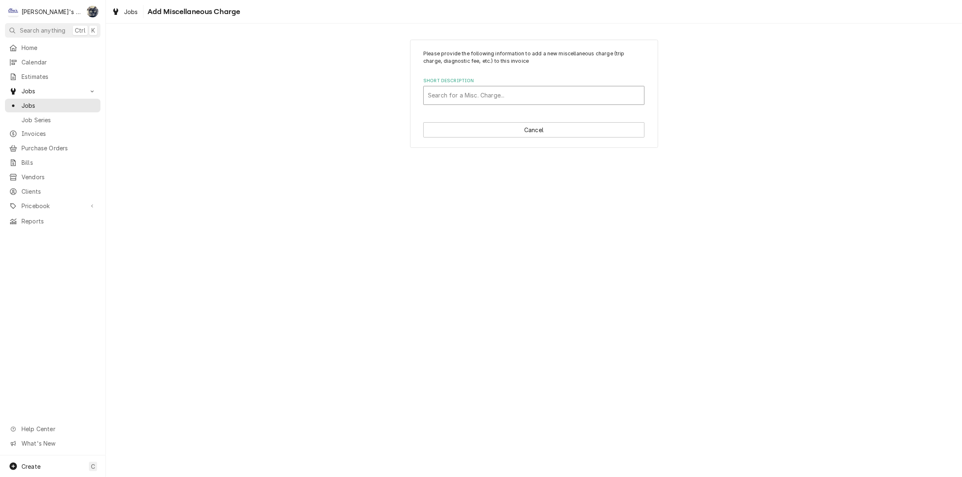
click at [492, 93] on div "Short Description" at bounding box center [534, 95] width 212 height 15
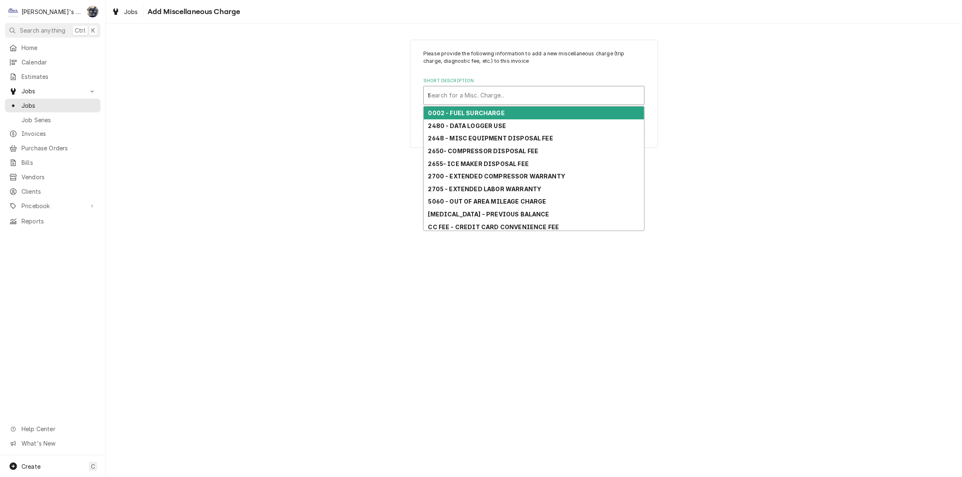
type input "tr"
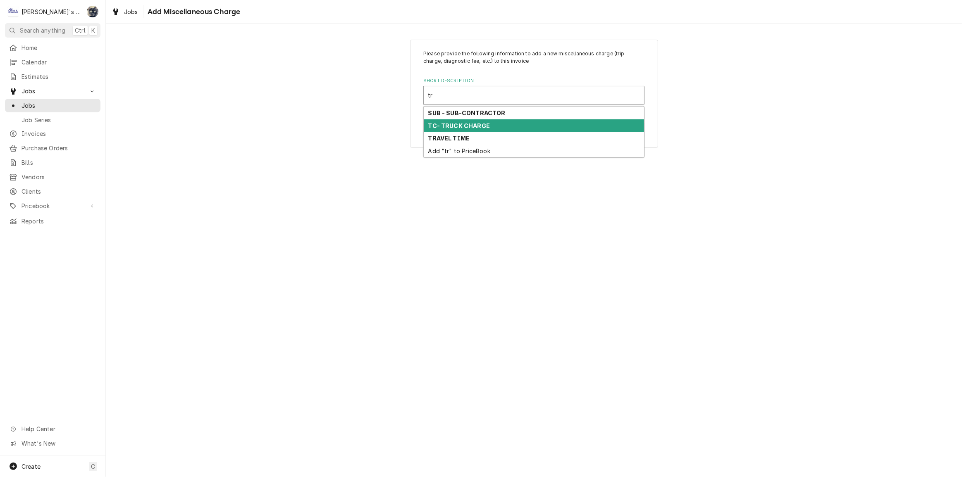
click at [479, 123] on strong "TC- TRUCK CHARGE" at bounding box center [459, 125] width 62 height 7
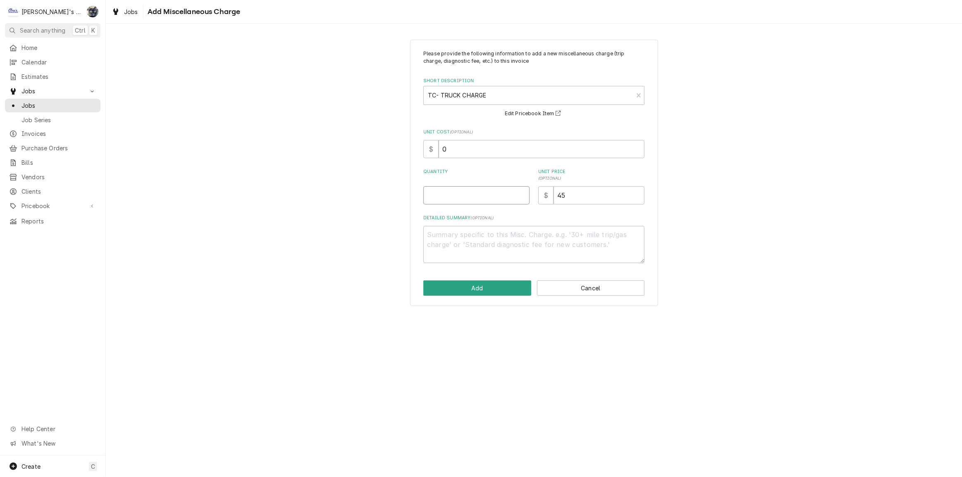
click at [470, 193] on input "Quantity" at bounding box center [476, 195] width 106 height 18
type textarea "x"
type input "1"
click at [479, 293] on button "Add" at bounding box center [477, 288] width 108 height 15
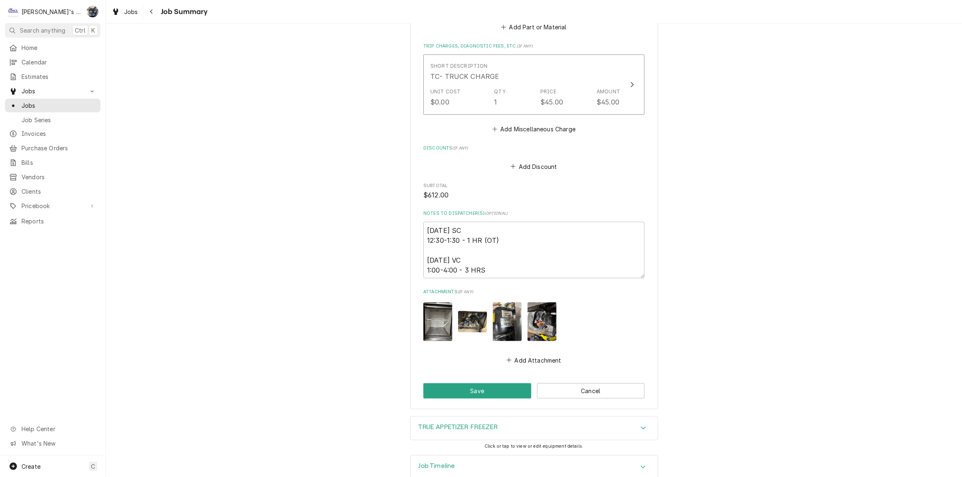
scroll to position [682, 0]
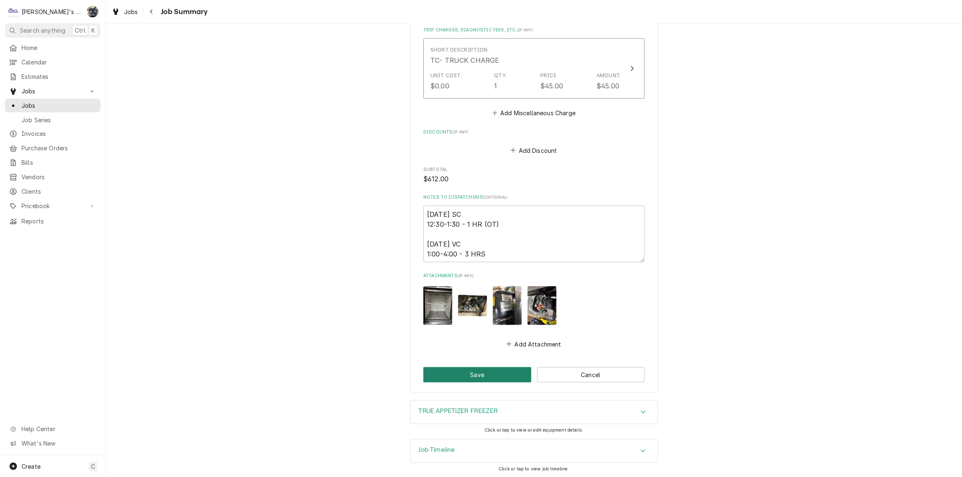
click at [496, 372] on button "Save" at bounding box center [477, 374] width 108 height 15
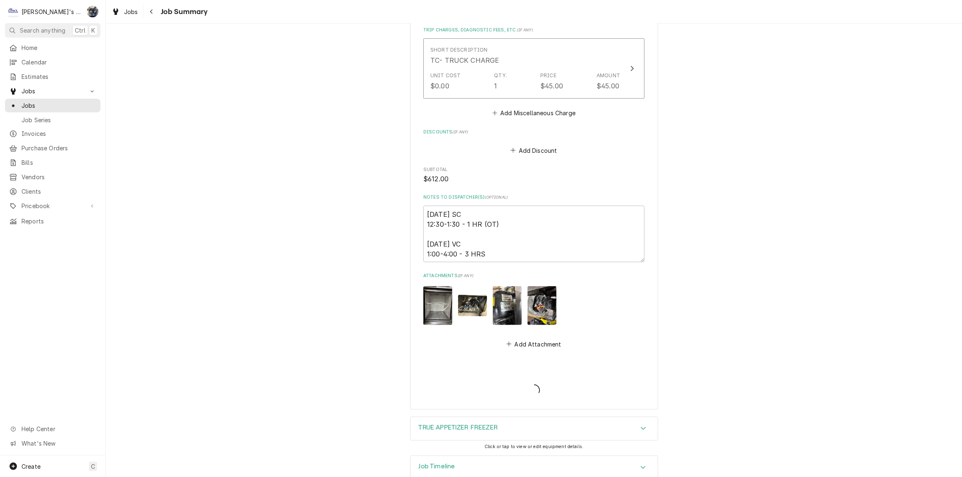
type textarea "x"
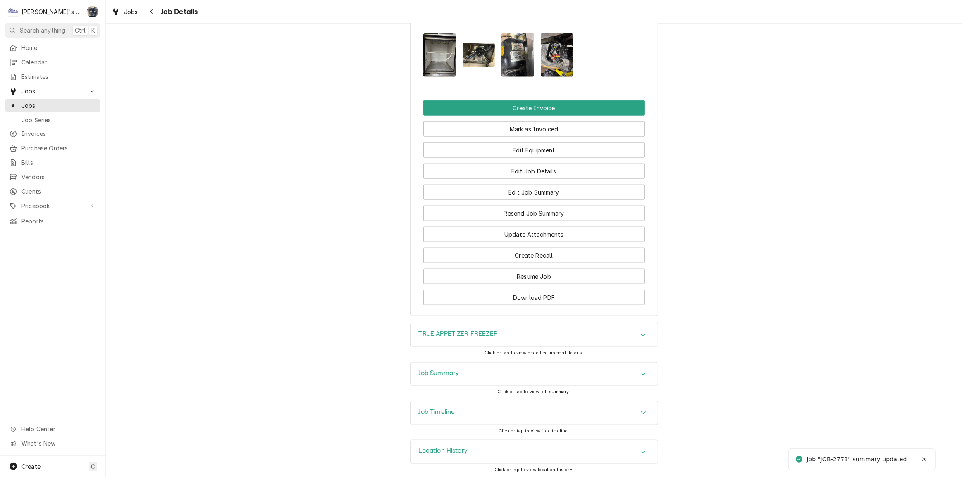
click at [496, 366] on div "Job Summary" at bounding box center [533, 374] width 247 height 23
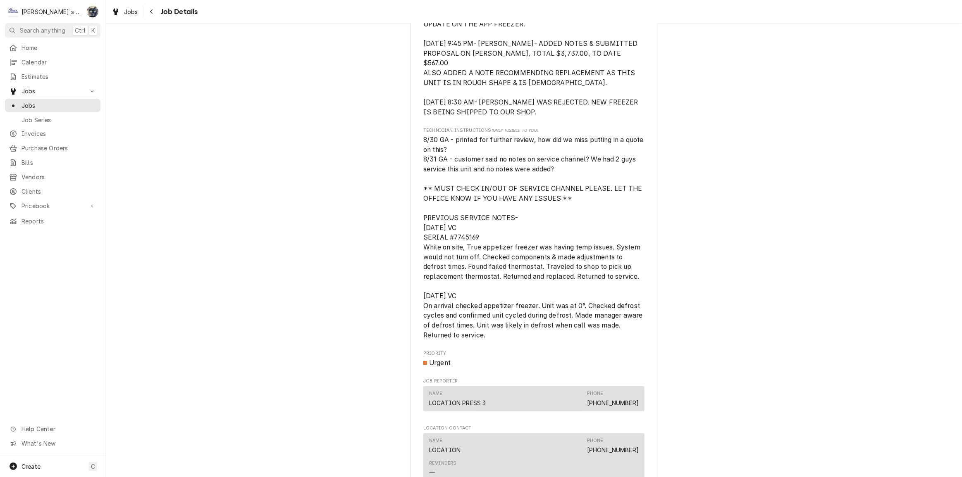
scroll to position [447, 0]
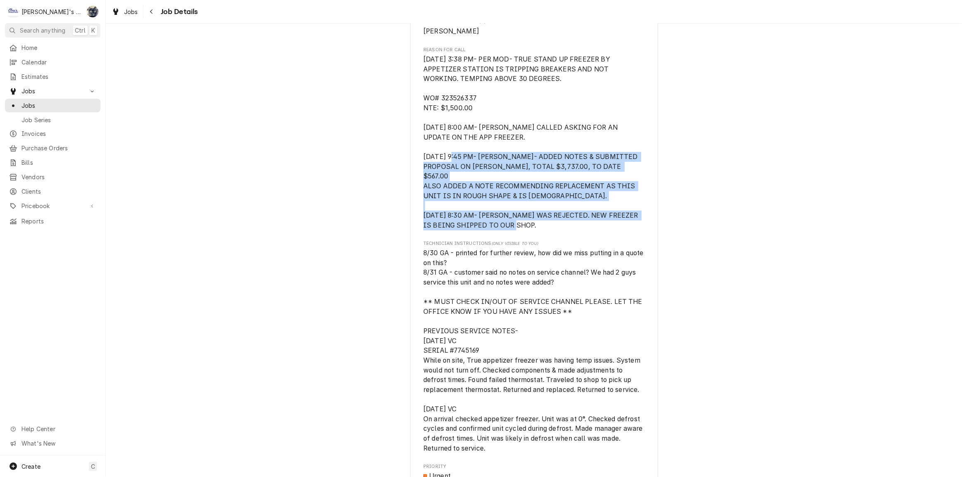
drag, startPoint x: 420, startPoint y: 162, endPoint x: 568, endPoint y: 230, distance: 162.7
click at [568, 230] on div "Roopairs Job ID JOB-2773 Service Channel ID 323526337 Date Received [DATE] Serv…" at bounding box center [533, 212] width 221 height 1096
copy span "[DATE] 9:45 PM- [PERSON_NAME]- ADDED NOTES & SUBMITTED PROPOSAL ON [PERSON_NAME…"
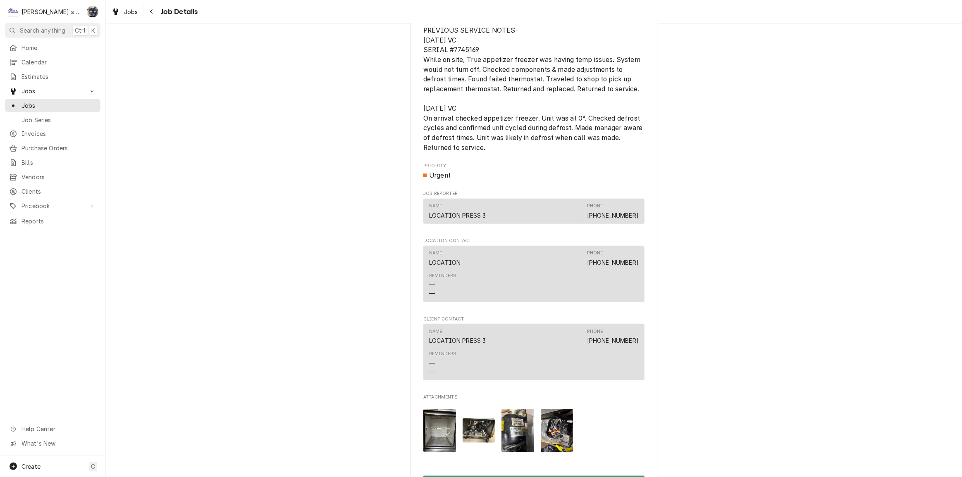
scroll to position [1049, 0]
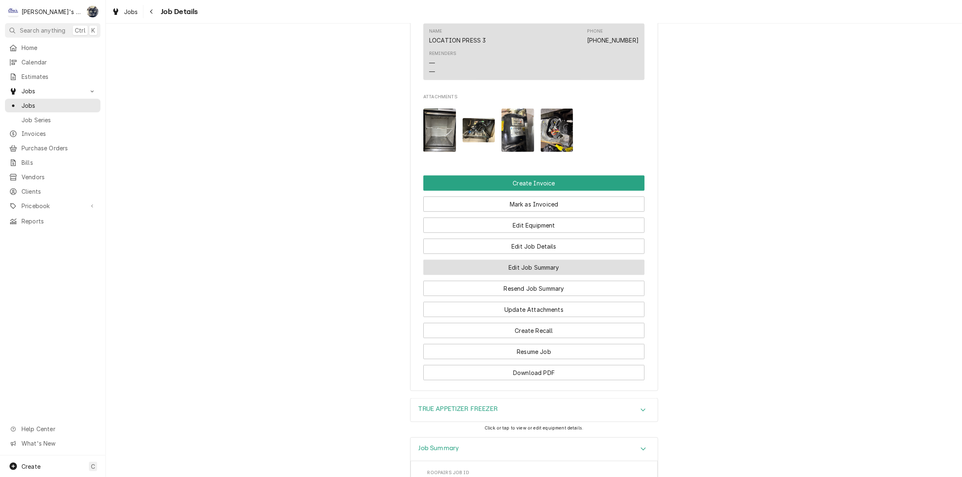
click at [525, 266] on button "Edit Job Summary" at bounding box center [533, 267] width 221 height 15
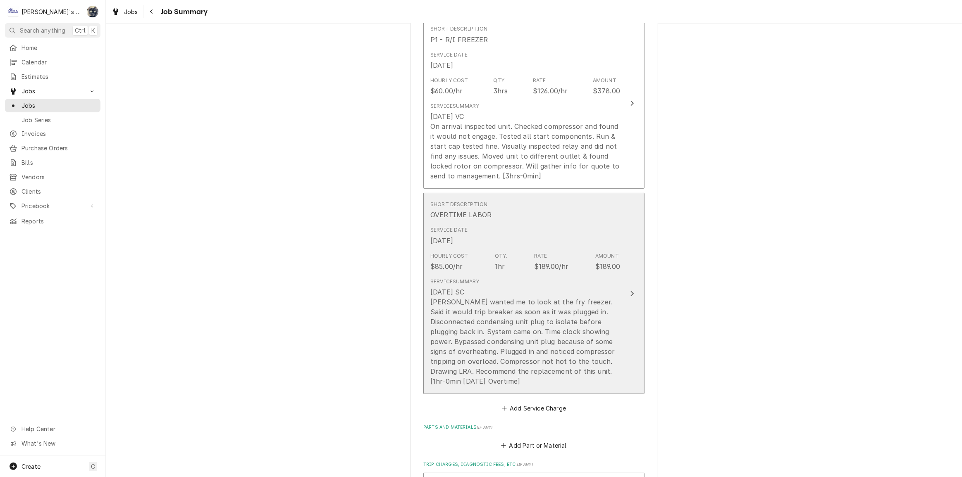
scroll to position [300, 0]
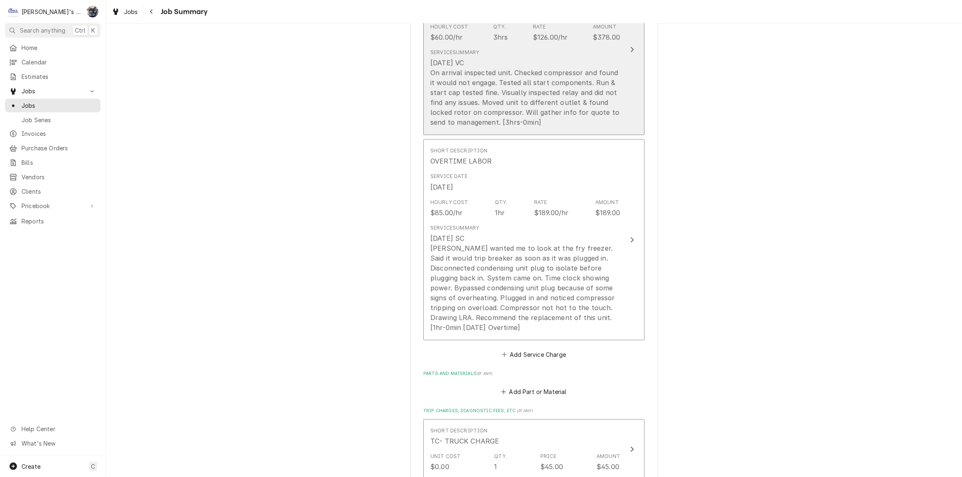
click at [568, 126] on div "8/25/2025 VC On arrival inspected unit. Checked compressor and found it would n…" at bounding box center [525, 92] width 190 height 69
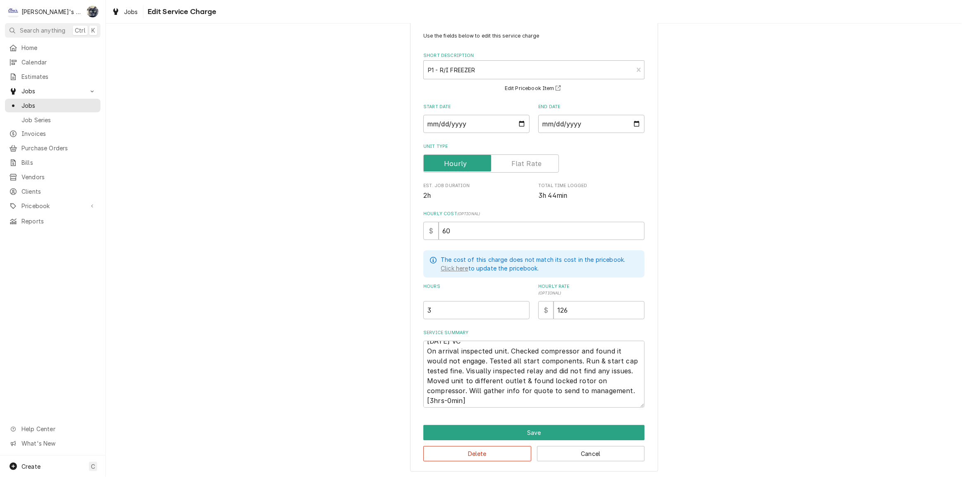
scroll to position [10, 0]
click at [552, 395] on textarea "8/25/2025 VC On arrival inspected unit. Checked compressor and found it would n…" at bounding box center [533, 374] width 221 height 67
type textarea "x"
type textarea "8/25/2025 VC On arrival inspected unit. Checked compressor and found it would n…"
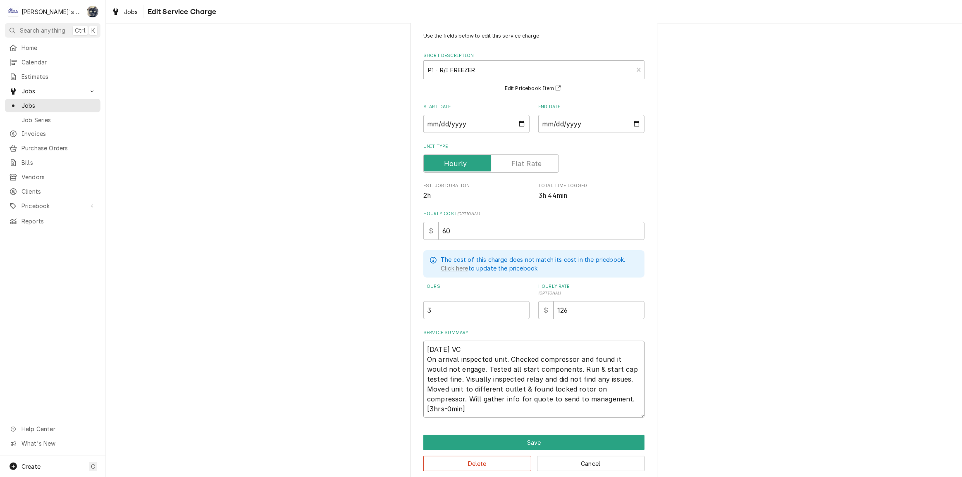
type textarea "x"
type textarea "8/25/2025 VC On arrival inspected unit. Checked compressor and found it would n…"
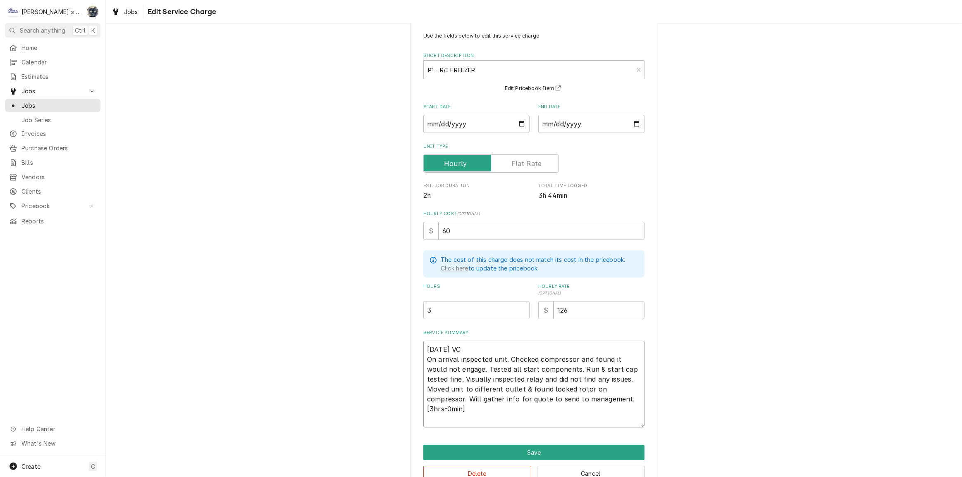
paste textarea "9/1/2025 9:45 PM- KOREY- ADDED NOTES & SUBMITTED PROPOSAL ON SERV CHAN, TOTAL $…"
type textarea "x"
type textarea "8/25/2025 VC On arrival inspected unit. Checked compressor and found it would n…"
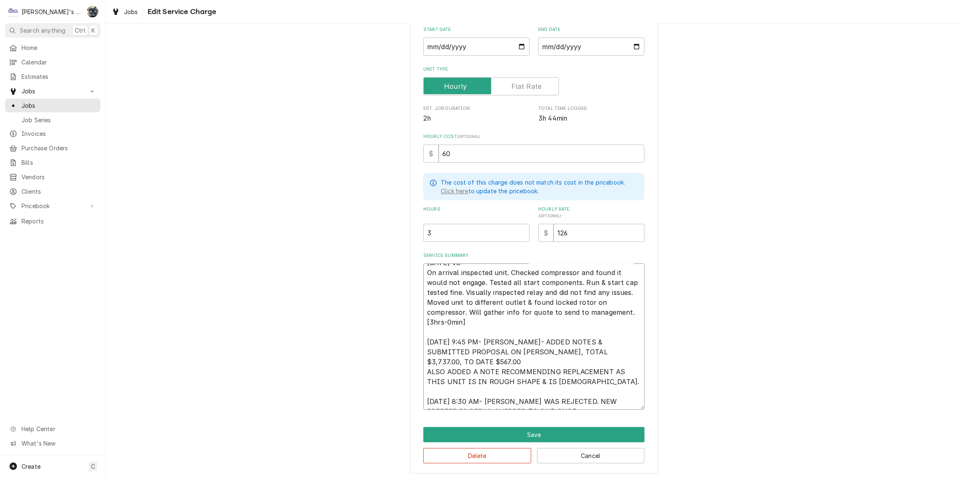
scroll to position [98, 0]
click at [424, 356] on textarea "8/25/2025 VC On arrival inspected unit. Checked compressor and found it would n…" at bounding box center [533, 334] width 221 height 146
type textarea "x"
type textarea "8/25/2025 VC On arrival inspected unit. Checked compressor and found it would n…"
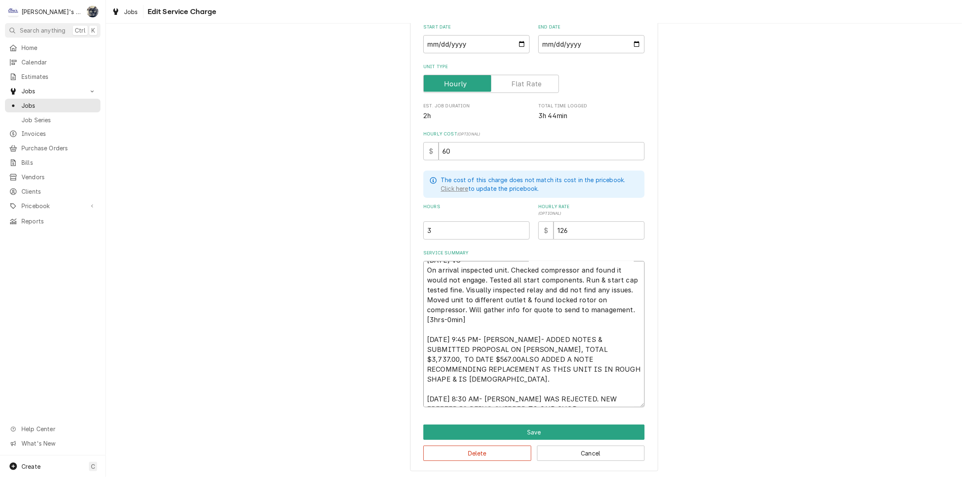
type textarea "x"
type textarea "8/25/2025 VC On arrival inspected unit. Checked compressor and found it would n…"
type textarea "x"
type textarea "8/25/2025 VC On arrival inspected unit. Checked compressor and found it would n…"
type textarea "x"
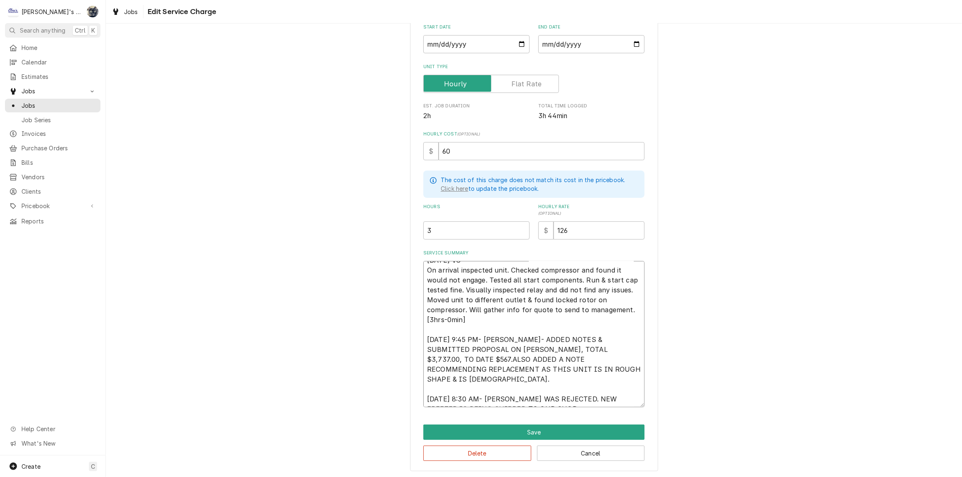
type textarea "8/25/2025 VC On arrival inspected unit. Checked compressor and found it would n…"
type textarea "x"
type textarea "8/25/2025 VC On arrival inspected unit. Checked compressor and found it would n…"
type textarea "x"
type textarea "8/25/2025 VC On arrival inspected unit. Checked compressor and found it would n…"
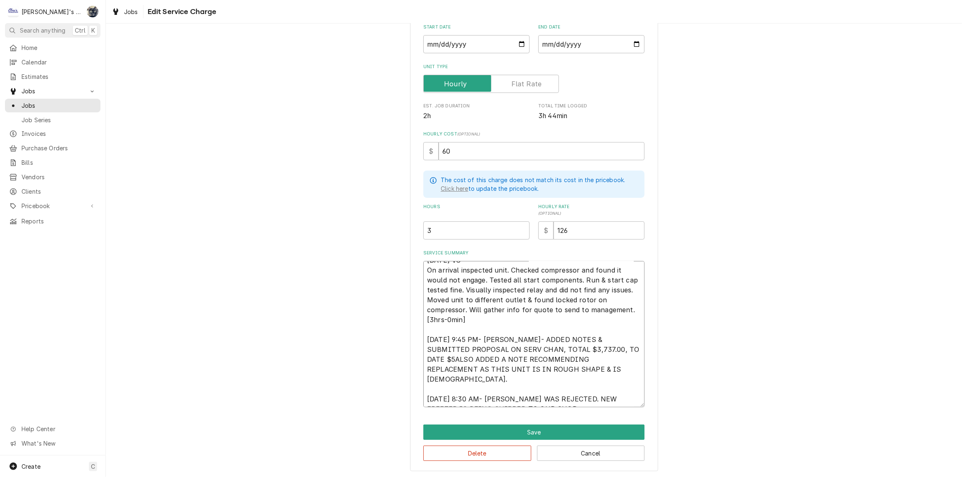
type textarea "x"
type textarea "8/25/2025 VC On arrival inspected unit. Checked compressor and found it would n…"
type textarea "x"
type textarea "8/25/2025 VC On arrival inspected unit. Checked compressor and found it would n…"
type textarea "x"
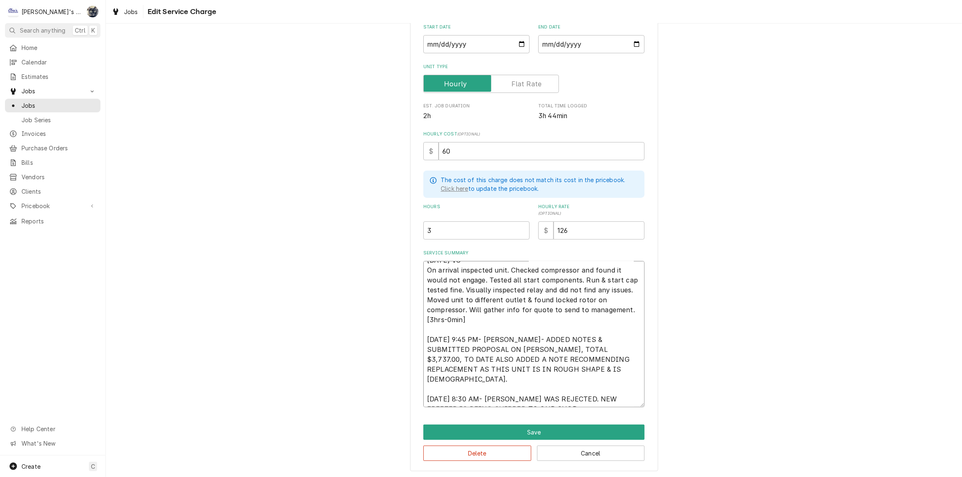
type textarea "8/25/2025 VC On arrival inspected unit. Checked compressor and found it would n…"
type textarea "x"
type textarea "8/25/2025 VC On arrival inspected unit. Checked compressor and found it would n…"
type textarea "x"
type textarea "8/25/2025 VC On arrival inspected unit. Checked compressor and found it would n…"
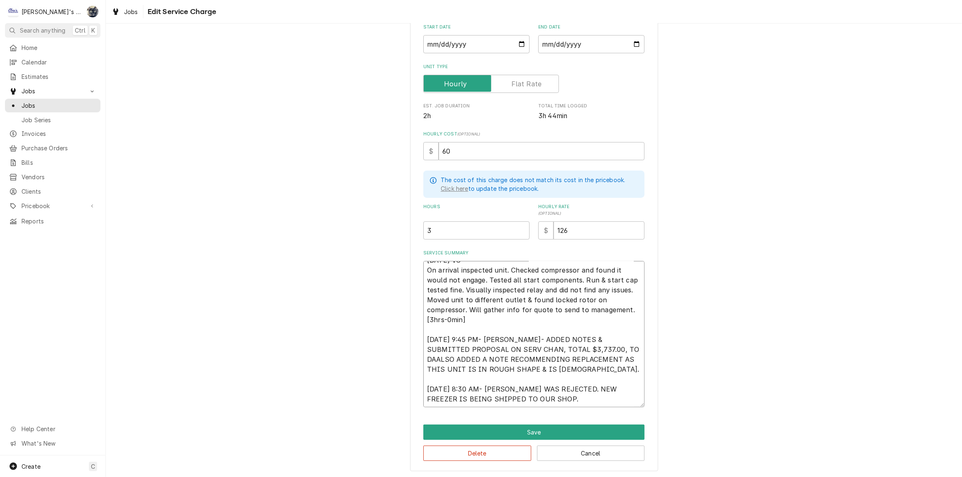
type textarea "x"
type textarea "8/25/2025 VC On arrival inspected unit. Checked compressor and found it would n…"
type textarea "x"
type textarea "8/25/2025 VC On arrival inspected unit. Checked compressor and found it would n…"
type textarea "x"
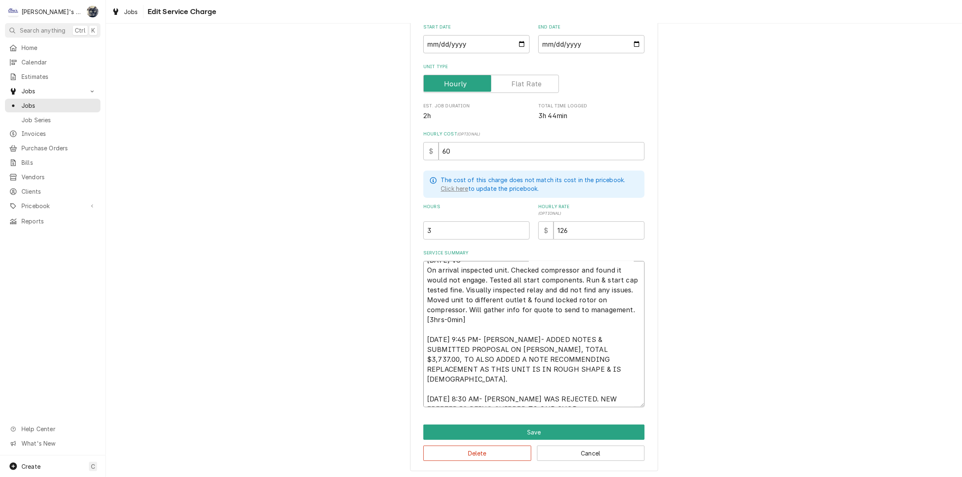
type textarea "8/25/2025 VC On arrival inspected unit. Checked compressor and found it would n…"
type textarea "x"
type textarea "8/25/2025 VC On arrival inspected unit. Checked compressor and found it would n…"
type textarea "x"
type textarea "8/25/2025 VC On arrival inspected unit. Checked compressor and found it would n…"
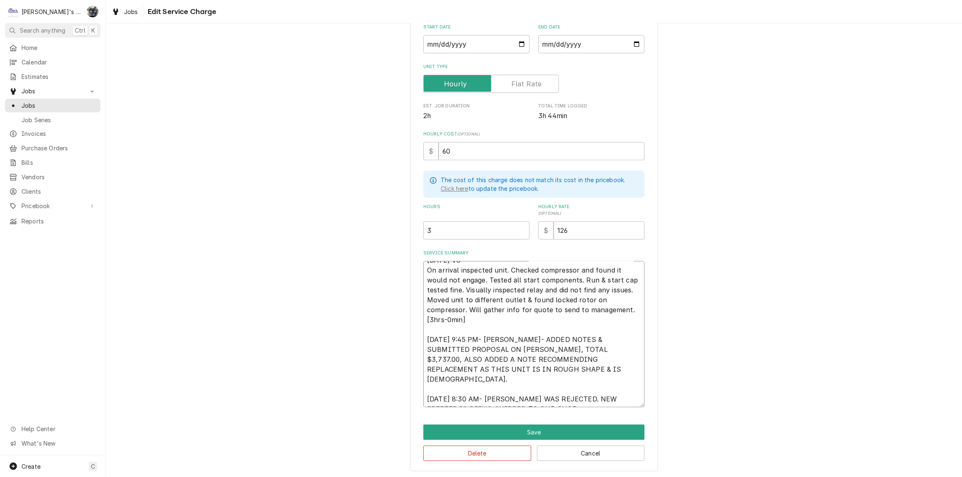
type textarea "x"
type textarea "8/25/2025 VC On arrival inspected unit. Checked compressor and found it would n…"
type textarea "x"
type textarea "8/25/2025 VC On arrival inspected unit. Checked compressor and found it would n…"
type textarea "x"
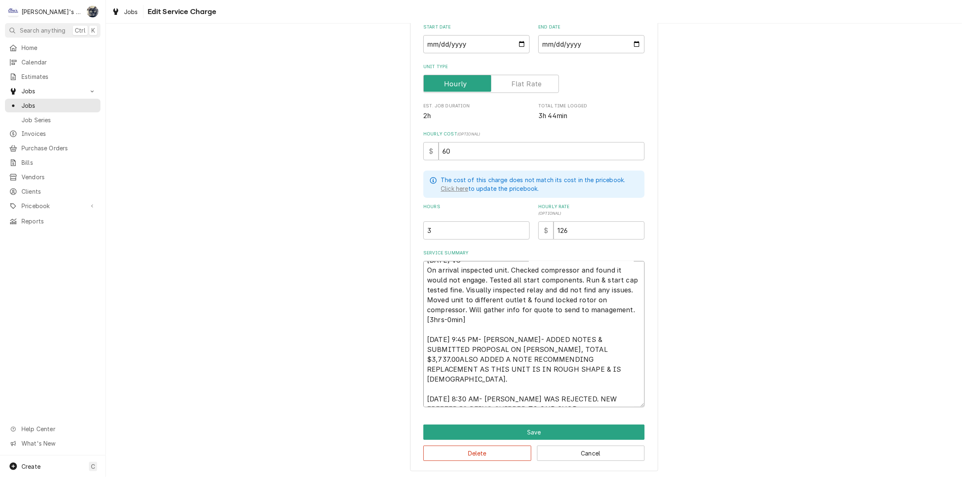
type textarea "8/25/2025 VC On arrival inspected unit. Checked compressor and found it would n…"
type textarea "x"
click at [556, 365] on textarea "8/25/2025 VC On arrival inspected unit. Checked compressor and found it would n…" at bounding box center [533, 334] width 221 height 146
type textarea "8/25/2025 VC On arrival inspected unit. Checked compressor and found it would n…"
click at [542, 430] on button "Save" at bounding box center [533, 432] width 221 height 15
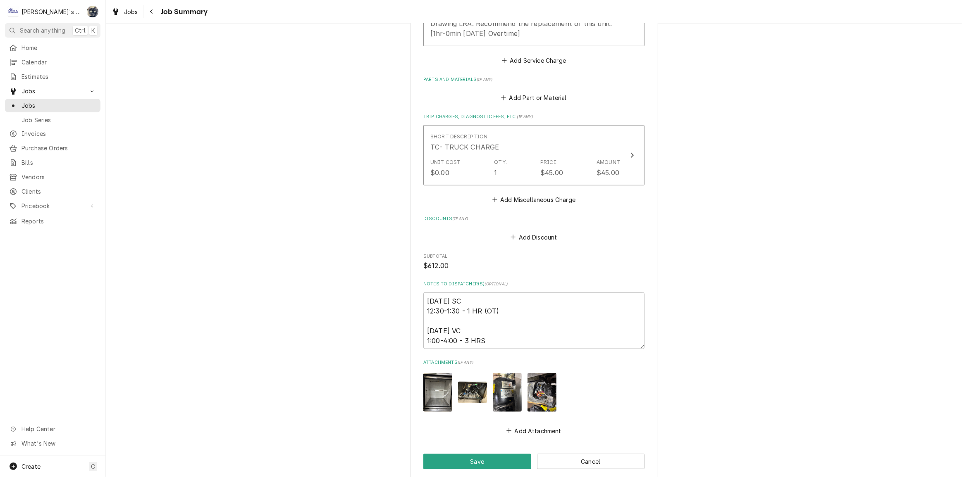
scroll to position [761, 0]
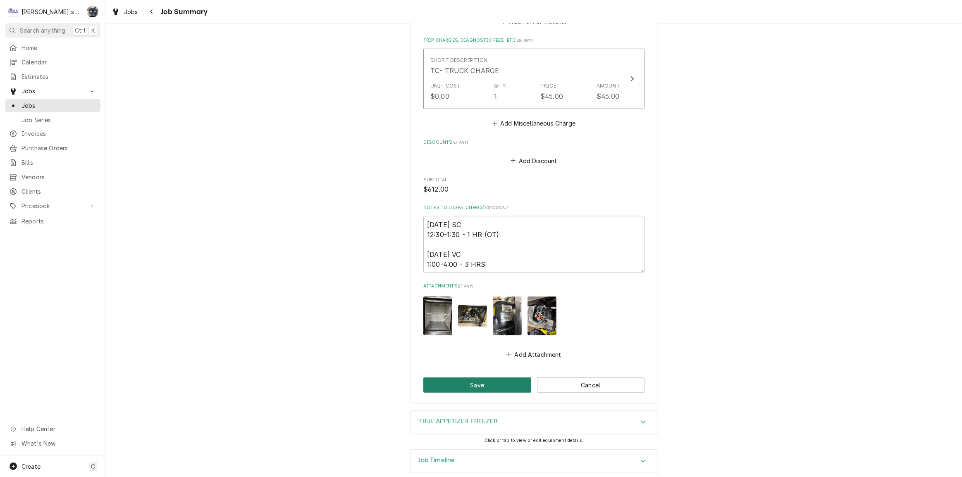
click at [509, 379] on button "Save" at bounding box center [477, 385] width 108 height 15
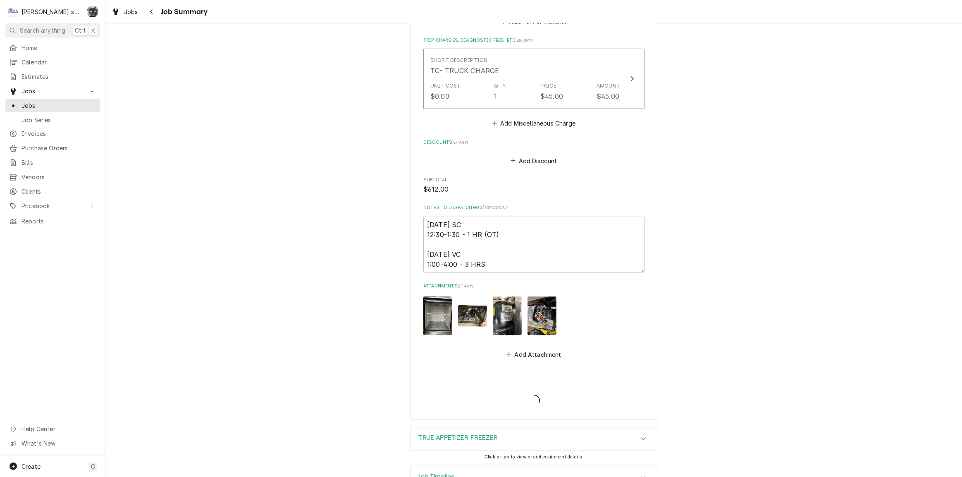
type textarea "x"
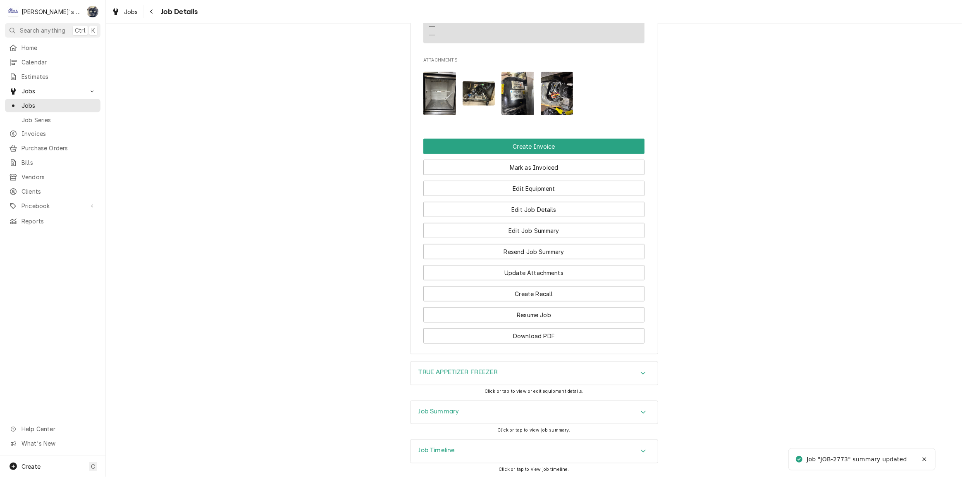
scroll to position [1124, 0]
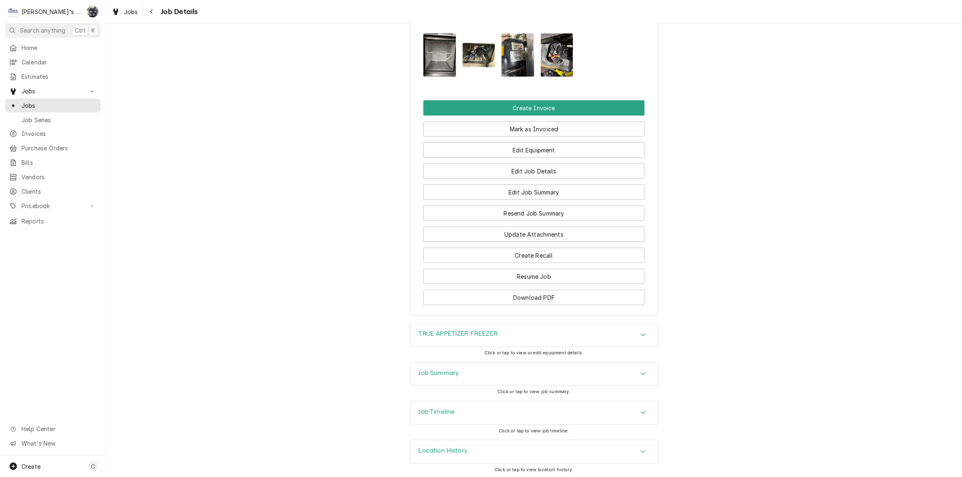
click at [512, 376] on div "Job Summary" at bounding box center [533, 374] width 247 height 23
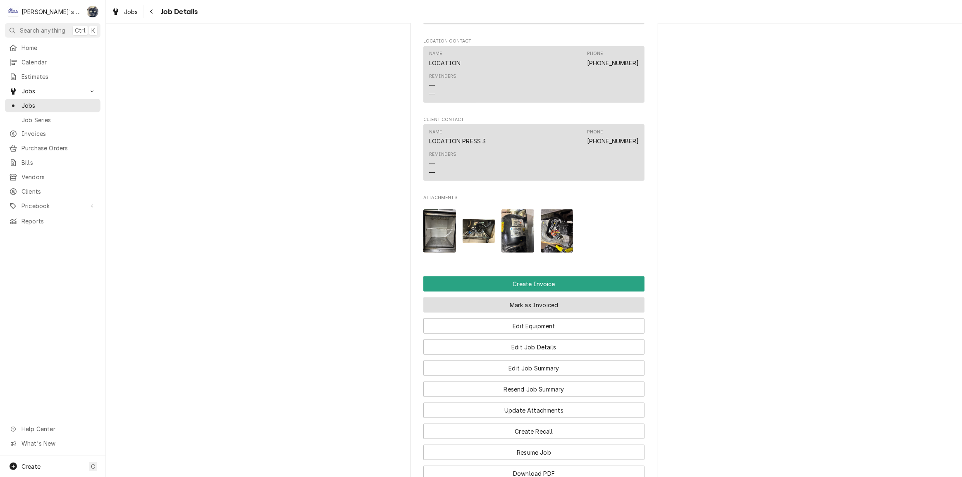
scroll to position [930, 0]
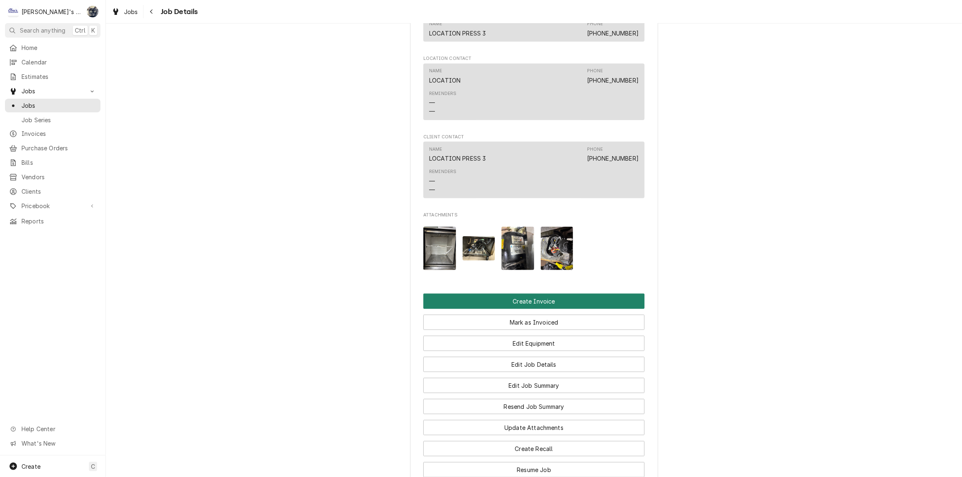
click at [527, 305] on button "Create Invoice" at bounding box center [533, 301] width 221 height 15
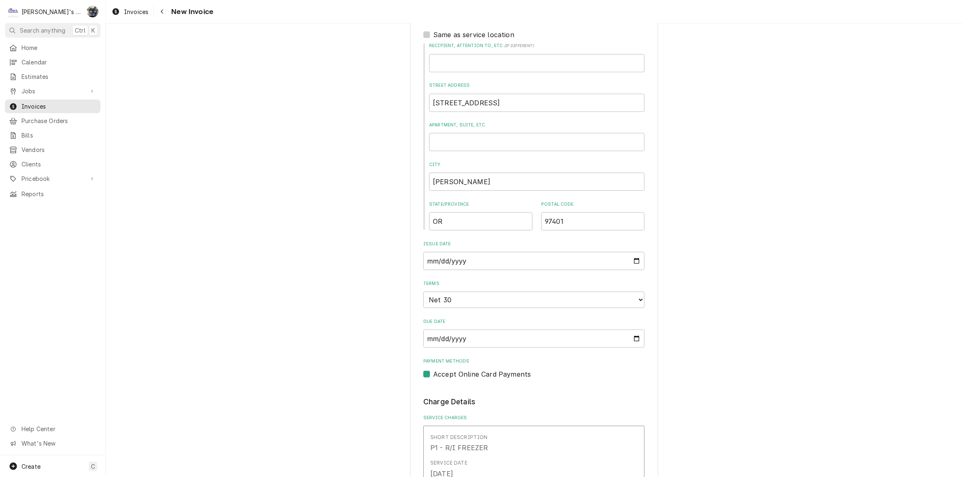
scroll to position [112, 0]
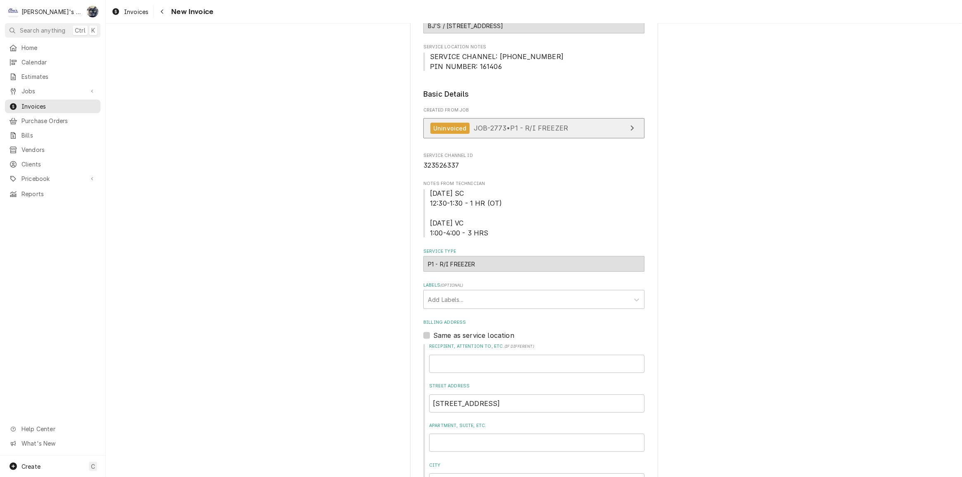
click at [515, 124] on span "JOB-2773 • P1 - R/I FREEZER" at bounding box center [521, 128] width 94 height 8
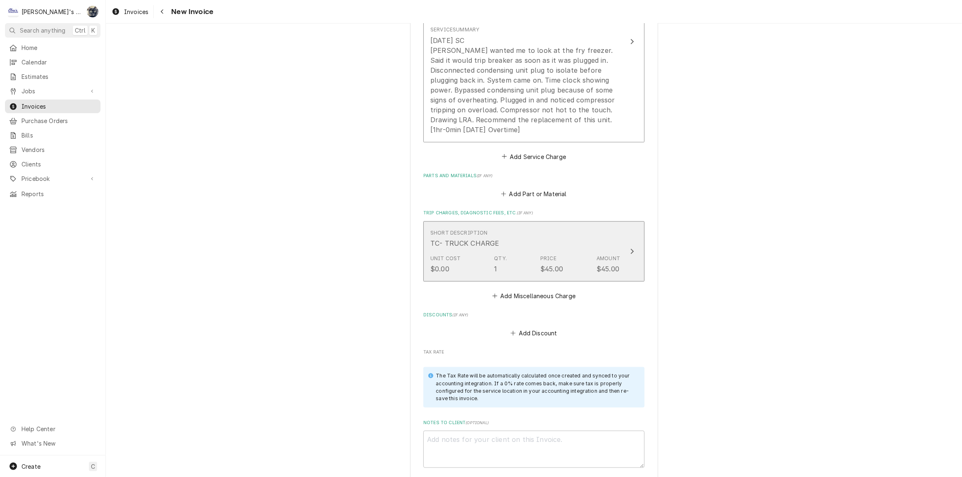
scroll to position [1165, 0]
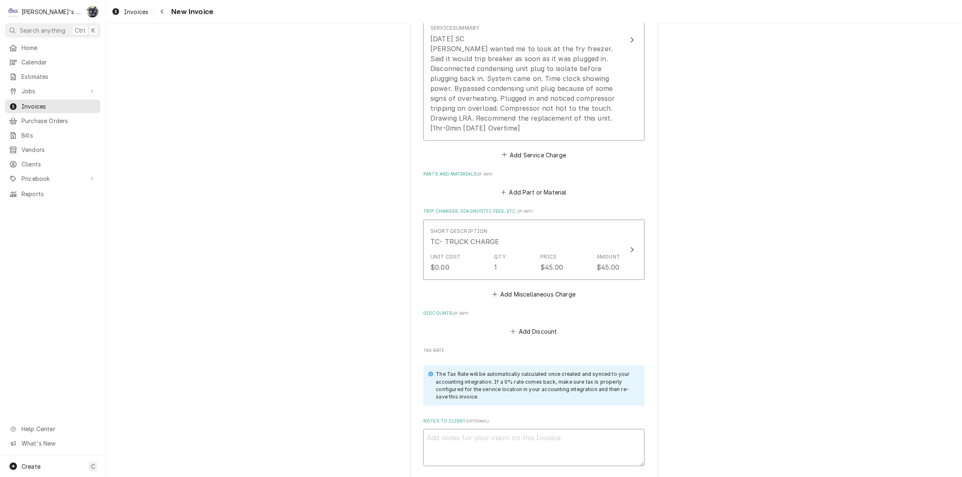
click at [472, 430] on textarea "Notes to Client ( optional )" at bounding box center [533, 447] width 221 height 37
type textarea "x"
type textarea "1"
type textarea "x"
type textarea "10"
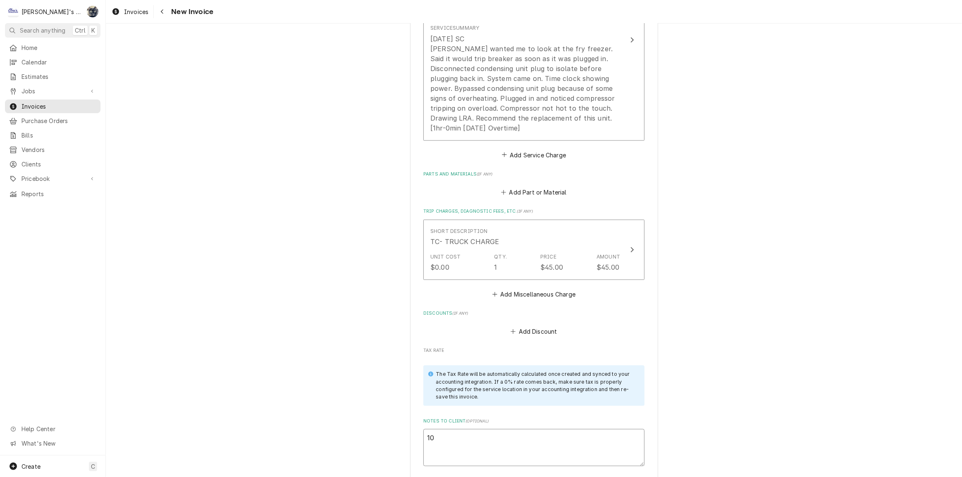
type textarea "x"
type textarea "10/"
type textarea "x"
type textarea "10/7"
type textarea "x"
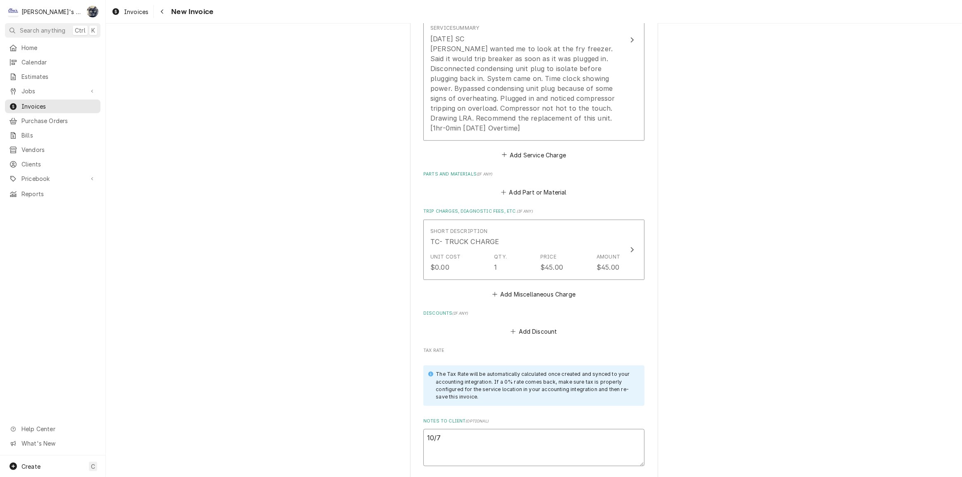
type textarea "10/7/"
type textarea "x"
type textarea "10/7/2"
type textarea "x"
type textarea "10/7/20"
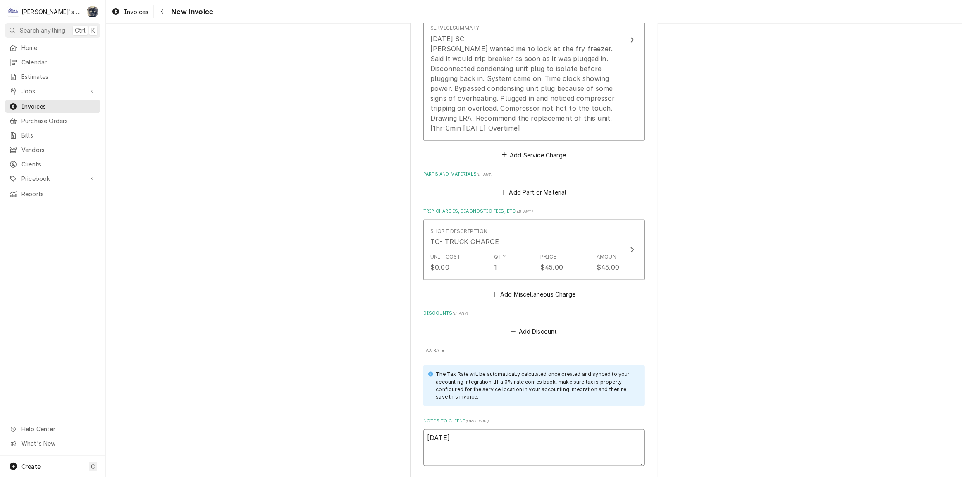
type textarea "x"
type textarea "10/7/202"
type textarea "x"
type textarea "10/7/2025"
type textarea "x"
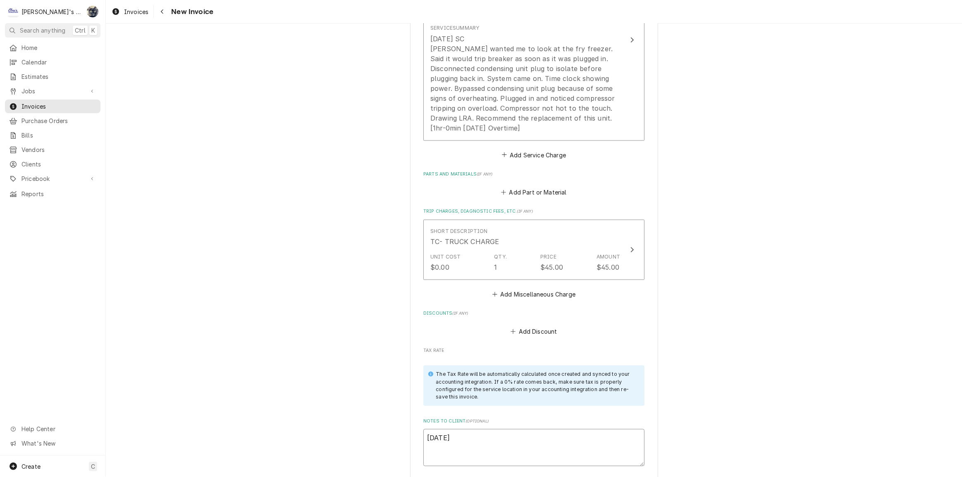
type textarea "10/7/2025"
type textarea "x"
type textarea "10/7/2025 s"
type textarea "x"
type textarea "10/7/2025 sa"
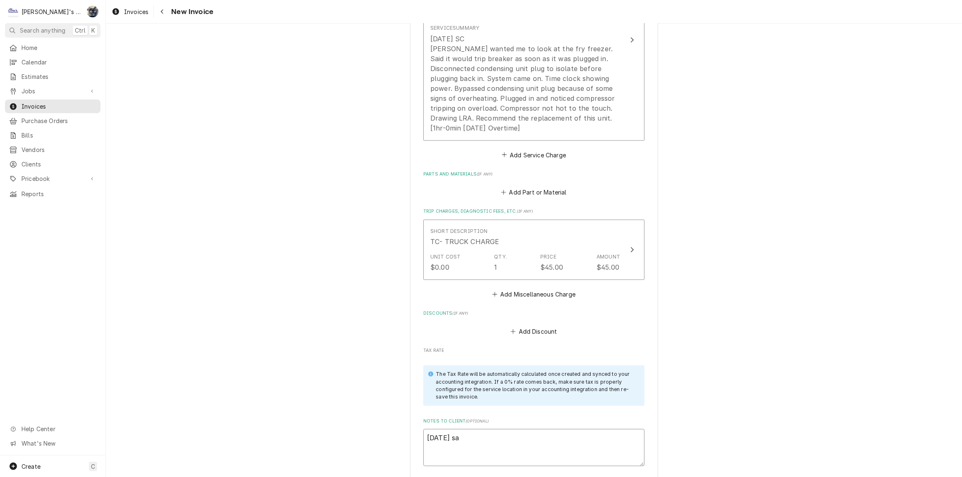
type textarea "x"
type textarea "10/7/2025 sara"
type textarea "x"
type textarea "10/7/2025 sar"
type textarea "x"
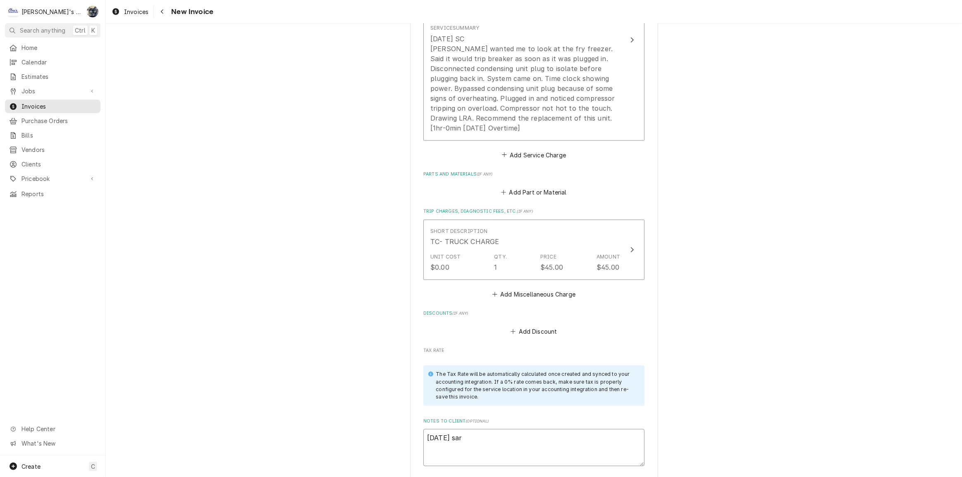
type textarea "10/7/2025 sa"
type textarea "x"
type textarea "10/7/2025 s"
type textarea "x"
type textarea "10/7/2025"
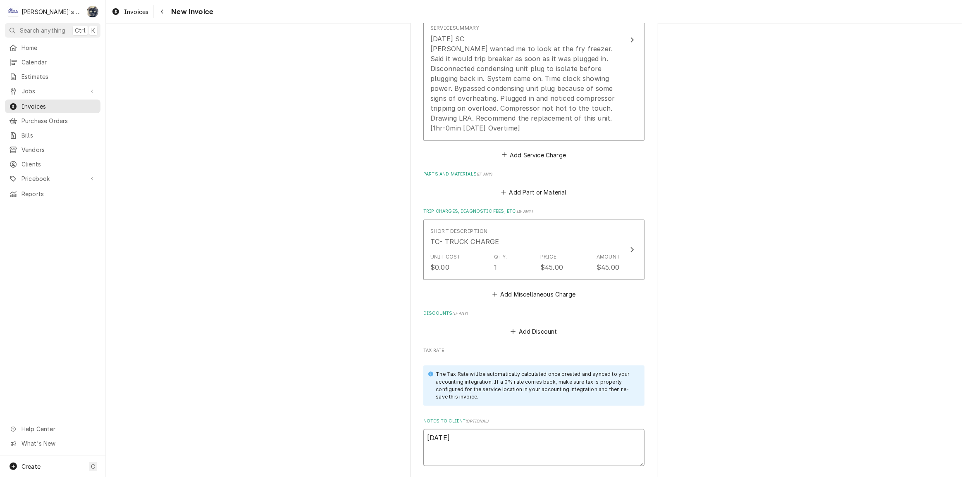
type textarea "x"
type textarea "10/7/2025 S"
type textarea "x"
type textarea "10/7/2025 Sa"
type textarea "x"
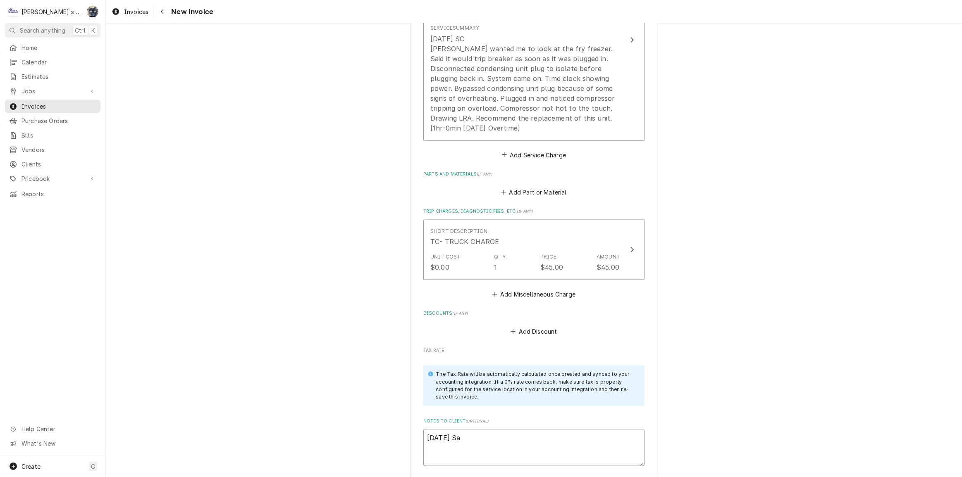
type textarea "10/7/2025 Sar"
type textarea "x"
type textarea "10/7/2025 Sara"
type textarea "x"
type textarea "10/7/2025 Sarah"
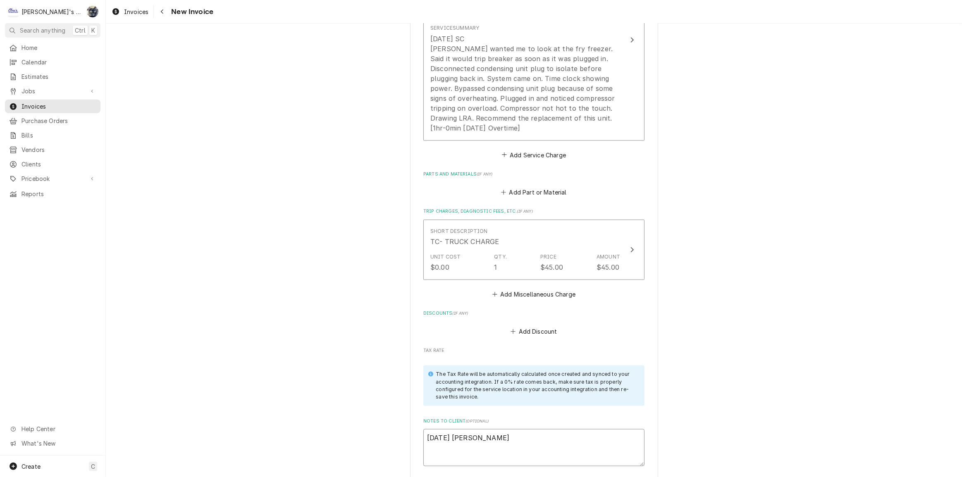
type textarea "x"
type textarea "10/7/2025 Sarah -"
type textarea "x"
type textarea "10/7/2025 Sarah -"
type textarea "x"
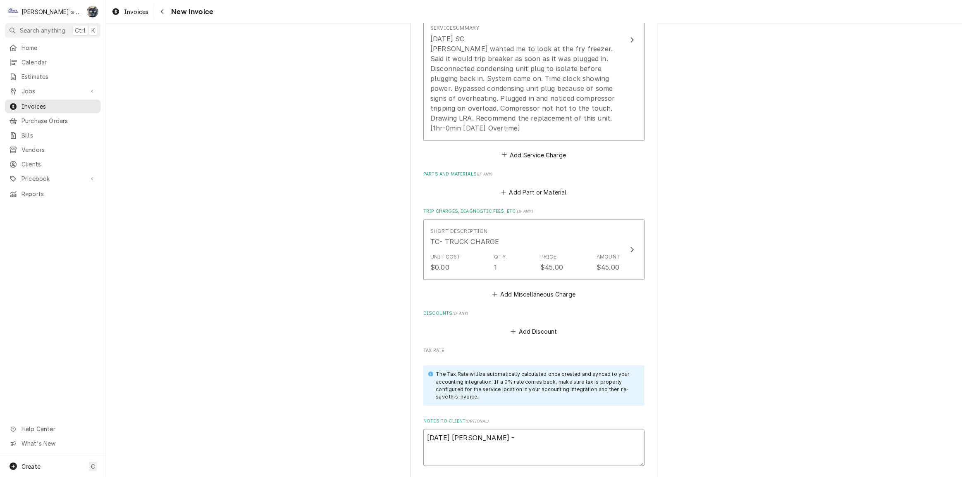
type textarea "10/7/2025 Sarah - G"
type textarea "x"
type textarea "10/7/2025 Sarah - Ge"
type textarea "x"
type textarea "10/7/2025 Sarah - G"
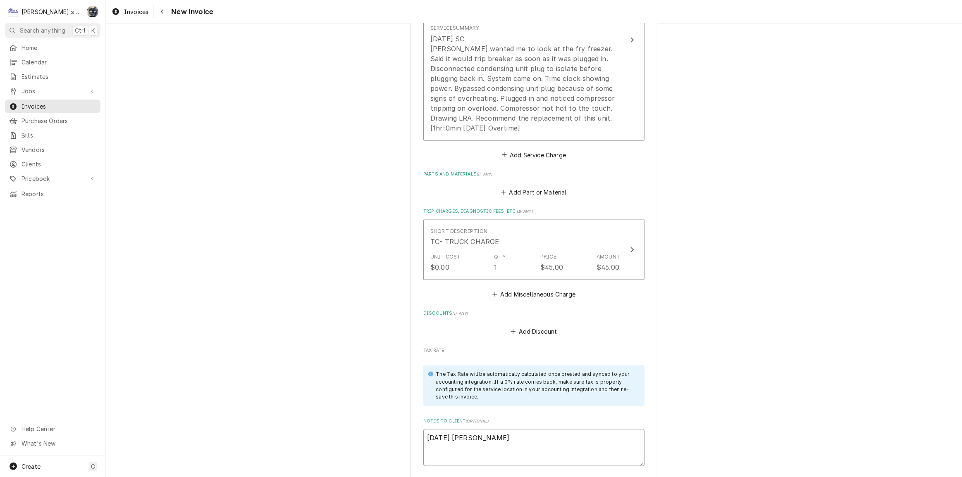
type textarea "x"
type textarea "10/7/2025 Sarah - Gr"
type textarea "x"
type textarea "10/7/2025 Sarah - Gre"
type textarea "x"
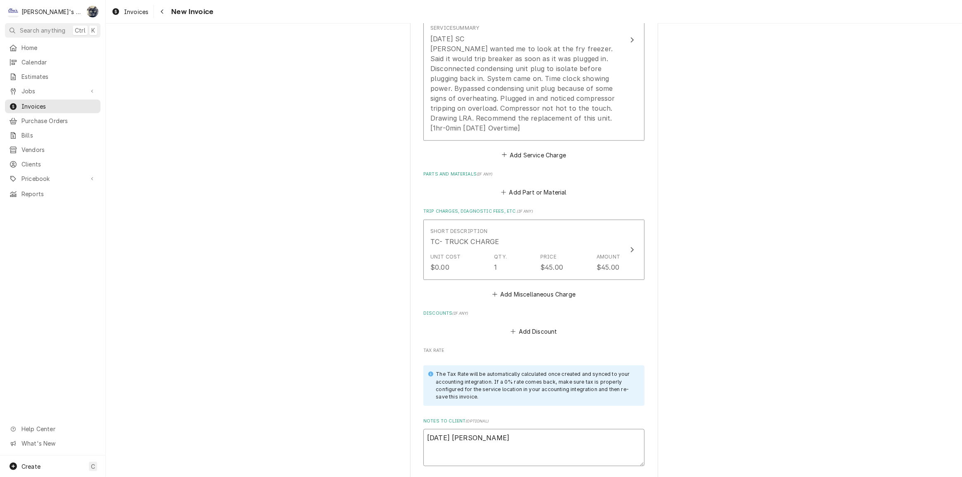
type textarea "10/7/2025 Sarah - Greg"
type textarea "x"
type textarea "10/7/2025 Sarah - Greg,"
type textarea "x"
type textarea "10/7/2025 Sarah - Greg,"
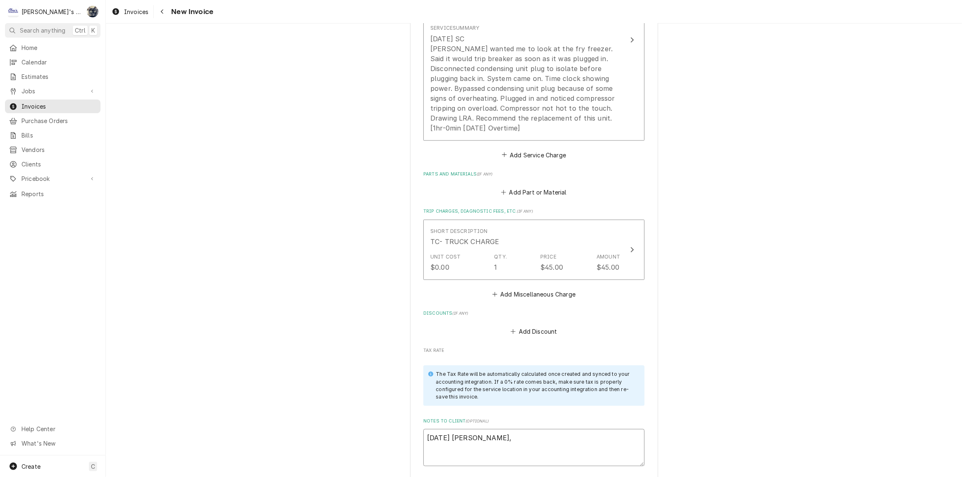
type textarea "x"
type textarea "10/7/2025 Sarah - Greg, n"
type textarea "x"
type textarea "10/7/2025 Sarah - Greg, no"
type textarea "x"
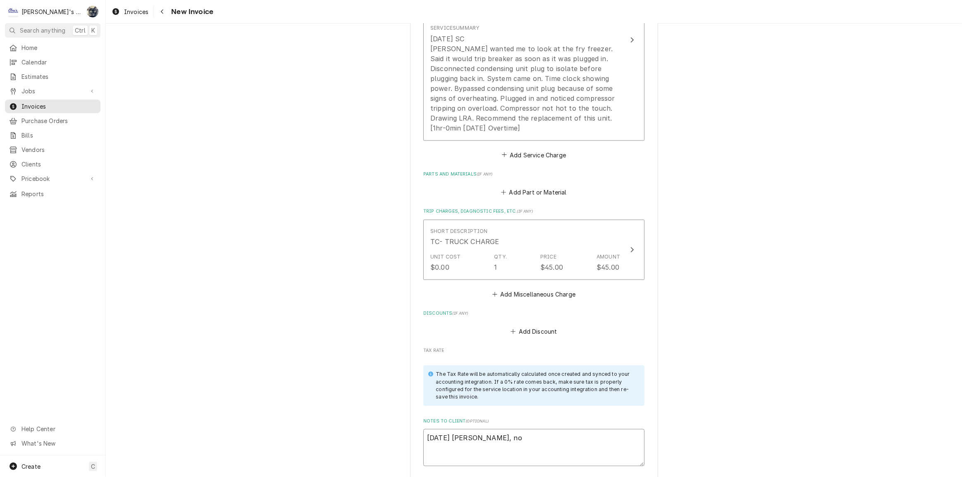
type textarea "10/7/2025 Sarah - Greg, no"
type textarea "x"
type textarea "10/7/2025 Sarah - Greg, no c"
type textarea "x"
type textarea "10/7/2025 Sarah - Greg, no ch"
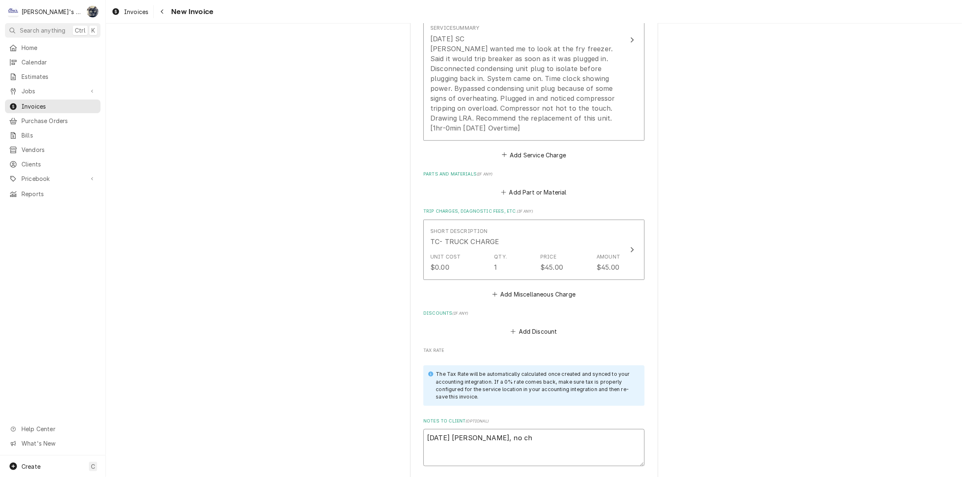
type textarea "x"
type textarea "10/7/2025 Sarah - Greg, no cha"
type textarea "x"
type textarea "10/7/2025 Sarah - Greg, no char"
type textarea "x"
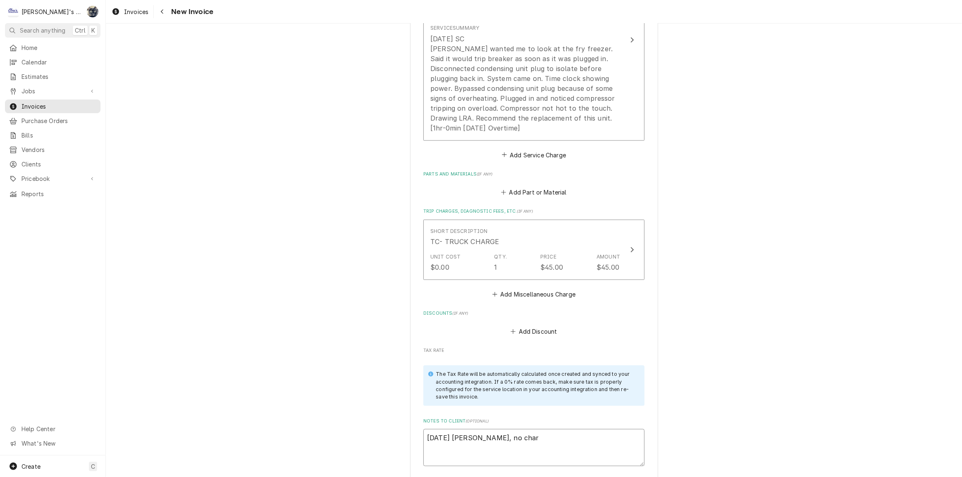
type textarea "10/7/2025 Sarah - Greg, no charg"
type textarea "x"
type textarea "10/7/2025 Sarah - Greg, no charge"
type textarea "x"
type textarea "10/7/2025 Sarah - Greg, no charge"
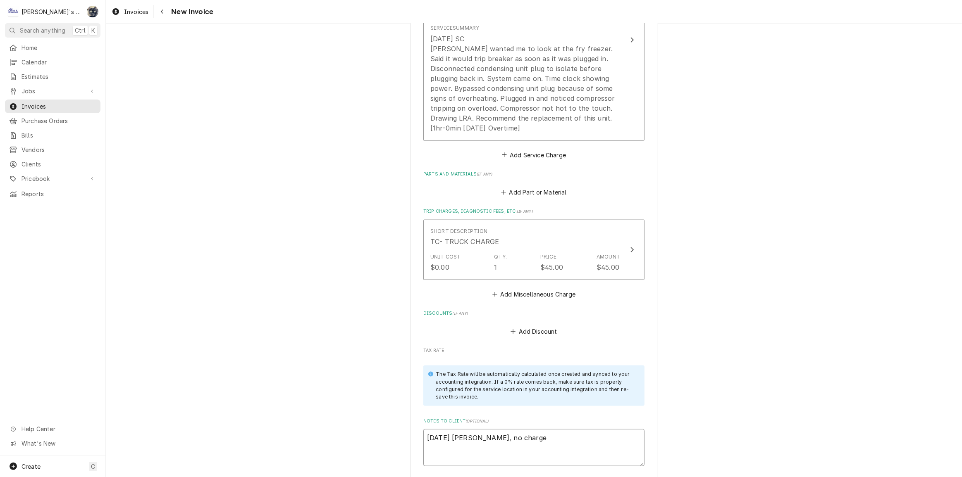
type textarea "x"
type textarea "10/7/2025 Sarah - Greg, no charge"
type textarea "x"
type textarea "10/7/2025 Sarah - Greg, no charg"
type textarea "x"
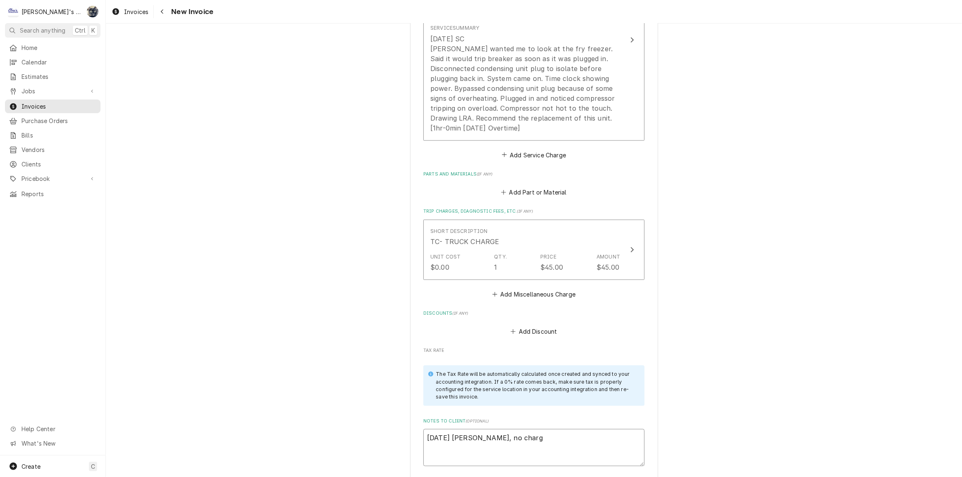
type textarea "10/7/2025 Sarah - Greg, no char"
type textarea "x"
type textarea "10/7/2025 Sarah - Greg, no cha"
type textarea "x"
type textarea "10/7/2025 Sarah - Greg, no ch"
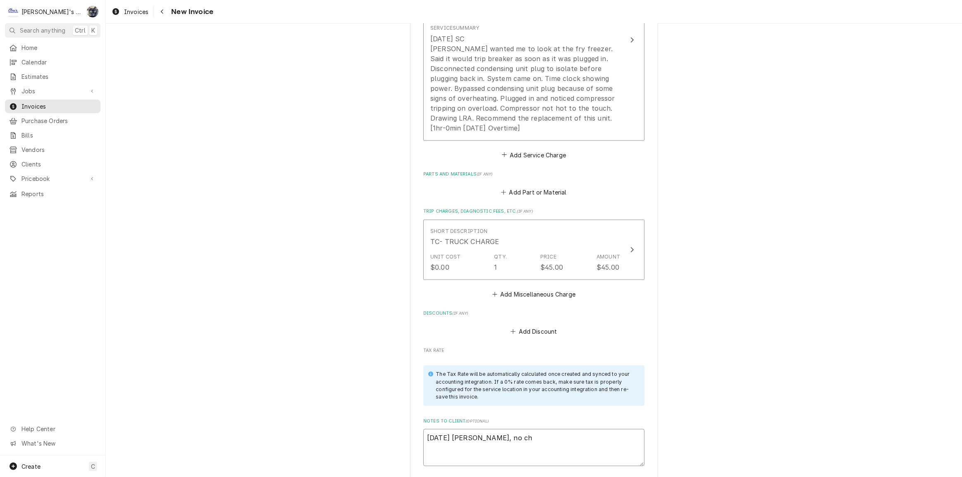
type textarea "x"
type textarea "10/7/2025 Sarah - Greg, no c"
type textarea "x"
type textarea "10/7/2025 Sarah - Greg, no"
type textarea "x"
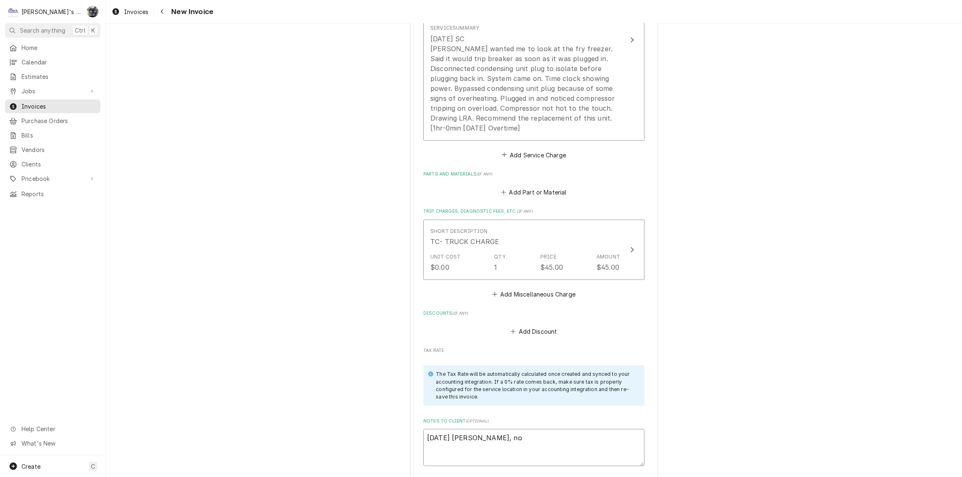
type textarea "10/7/2025 Sarah - Greg, n"
type textarea "x"
type textarea "10/7/2025 Sarah - Greg,"
type textarea "x"
type textarea "10/7/2025 Sarah - Greg, I"
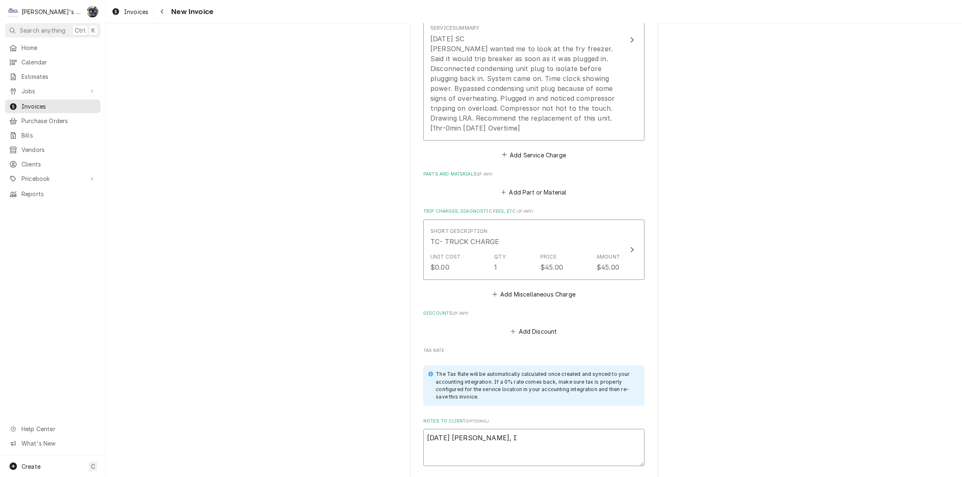
type textarea "x"
type textarea "10/7/2025 Sarah - Greg, I'"
type textarea "x"
type textarea "10/7/2025 Sarah - Greg, I'm"
type textarea "x"
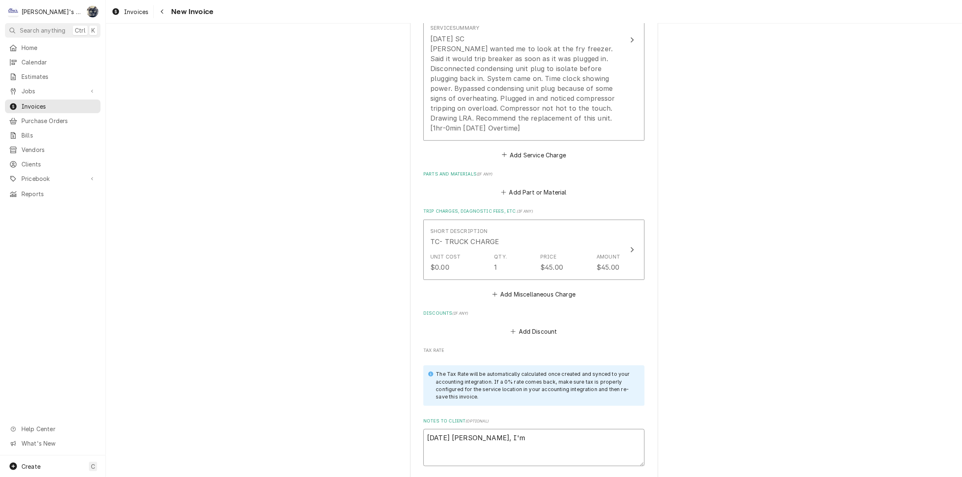
type textarea "10/7/2025 Sarah - Greg, I'm"
type textarea "x"
type textarea "10/7/2025 Sarah - Greg, I'm g"
type textarea "x"
type textarea "10/7/2025 Sarah - Greg, I'm gu"
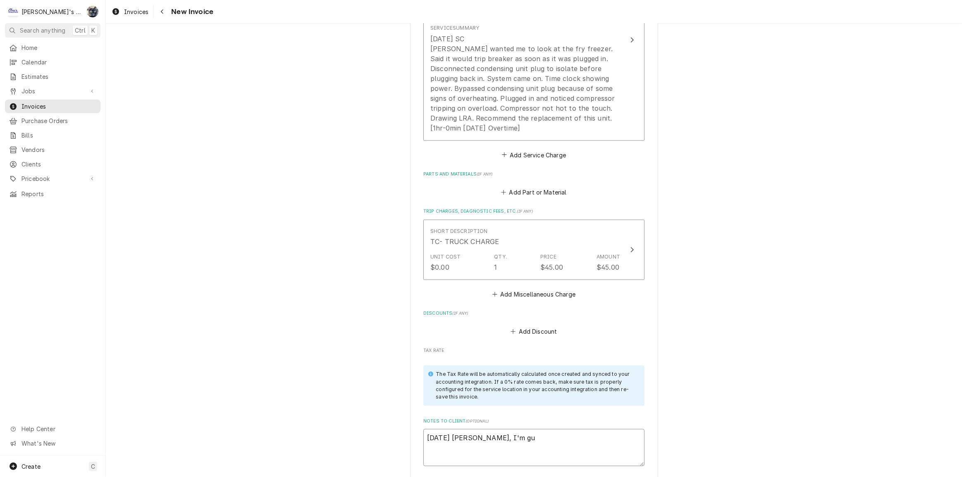
type textarea "x"
type textarea "10/7/2025 Sarah - Greg, I'm gue"
type textarea "x"
type textarea "10/7/2025 Sarah - Greg, I'm gues"
type textarea "x"
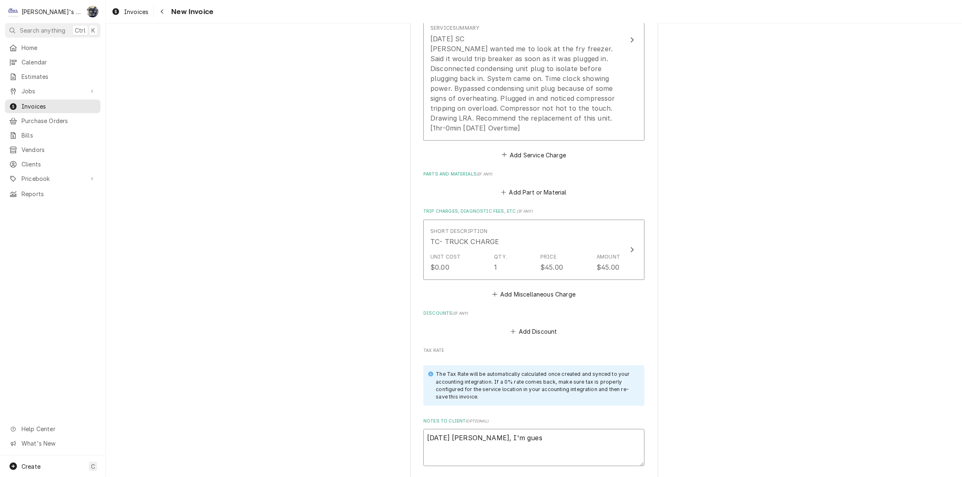
type textarea "10/7/2025 Sarah - Greg, I'm guess"
type textarea "x"
type textarea "10/7/2025 Sarah - Greg, I'm guessi"
type textarea "x"
type textarea "10/7/2025 Sarah - Greg, I'm guessin"
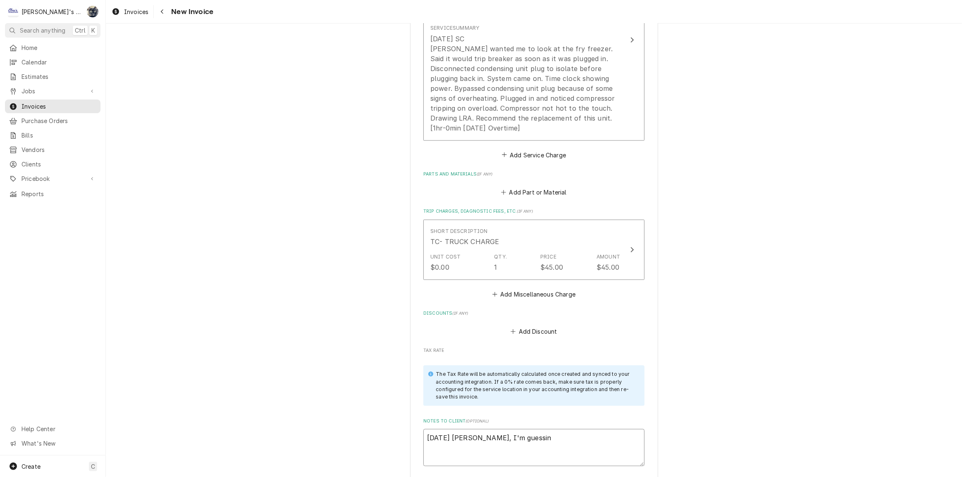
type textarea "x"
type textarea "10/7/2025 Sarah - Greg, I'm guessing"
type textarea "x"
type textarea "10/7/2025 Sarah - Greg, I'm guessing"
type textarea "x"
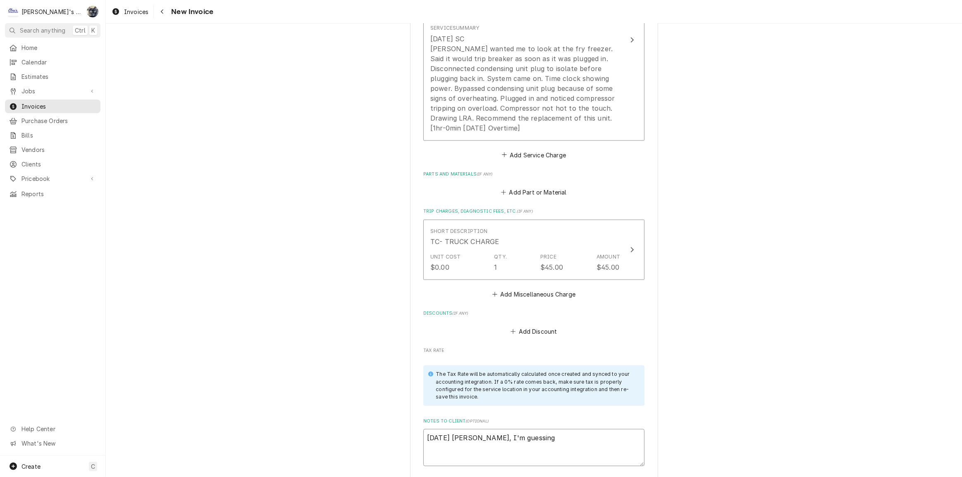
type textarea "10/7/2025 Sarah - Greg, I'm guessing w"
type textarea "x"
type textarea "10/7/2025 Sarah - Greg, I'm guessing we"
type textarea "x"
type textarea "10/7/2025 Sarah - Greg, I'm guessing we"
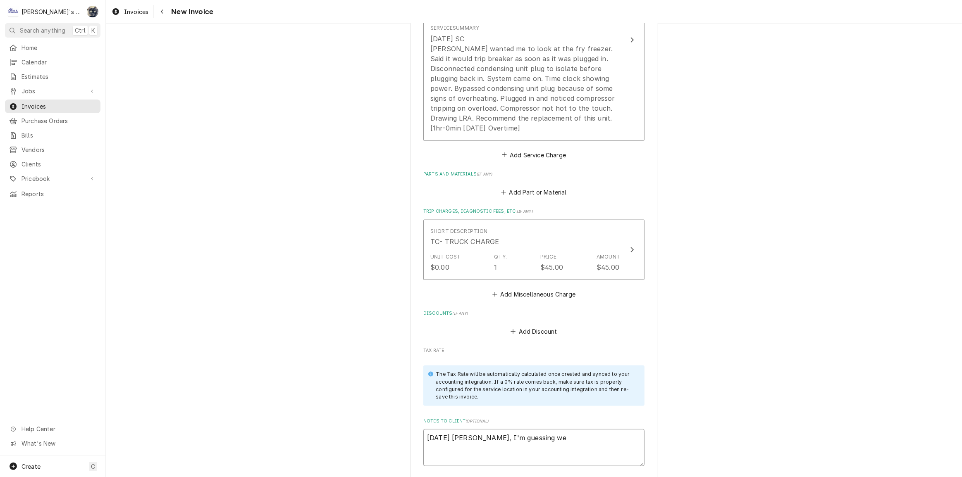
type textarea "x"
type textarea "10/7/2025 Sarah - Greg, I'm guessing we w"
type textarea "x"
type textarea "10/7/2025 Sarah - Greg, I'm guessing we wi"
type textarea "x"
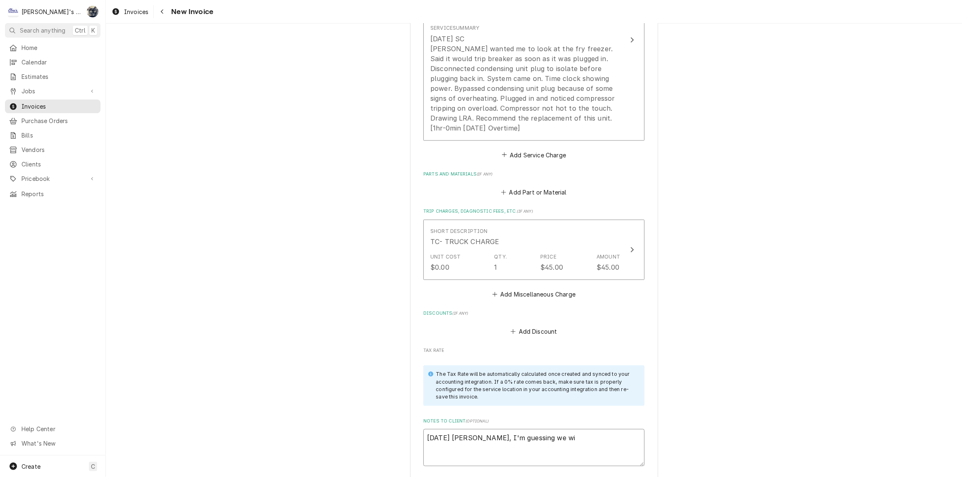
type textarea "10/7/2025 Sarah - Greg, I'm guessing we wil"
type textarea "x"
type textarea "10/7/2025 Sarah - Greg, I'm guessing we will"
type textarea "x"
type textarea "10/7/2025 Sarah - Greg, I'm guessing we will"
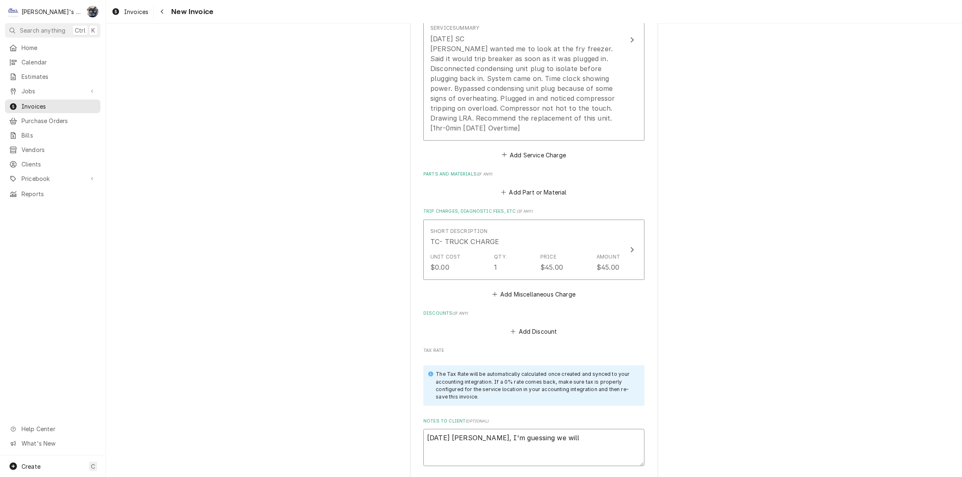
type textarea "x"
type textarea "10/7/2025 Sarah - Greg, I'm guessing we will n"
type textarea "x"
type textarea "10/7/2025 Sarah - Greg, I'm guessing we will no"
type textarea "x"
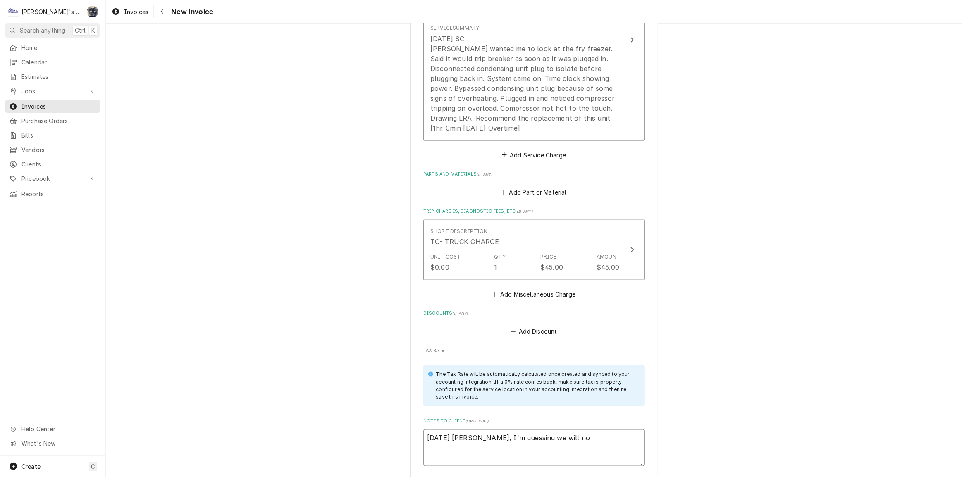
type textarea "10/7/2025 Sarah - Greg, I'm guessing we will no"
type textarea "x"
type textarea "10/7/2025 Sarah - Greg, I'm guessing we will no h"
type textarea "x"
type textarea "10/7/2025 Sarah - Greg, I'm guessing we will no hc"
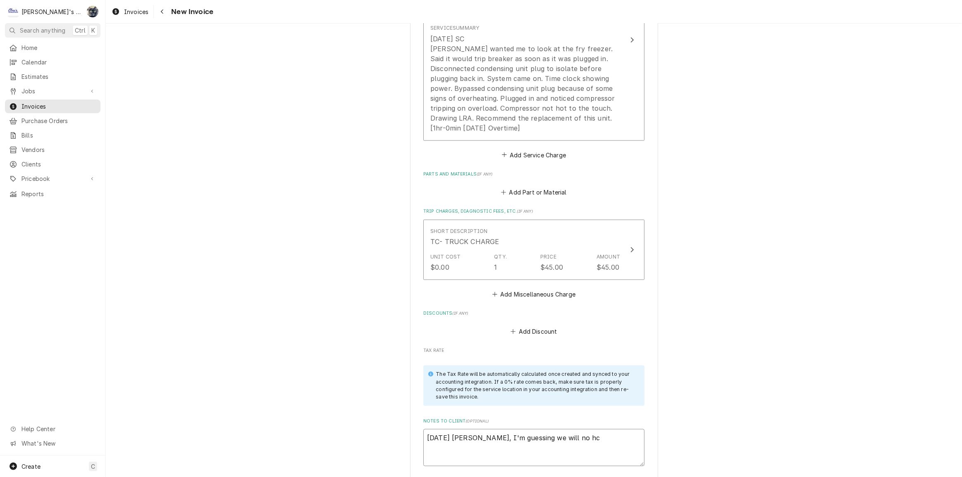
type textarea "x"
type textarea "10/7/2025 Sarah - Greg, I'm guessing we will no hca"
type textarea "x"
type textarea "10/7/2025 Sarah - Greg, I'm guessing we will no hcar"
type textarea "x"
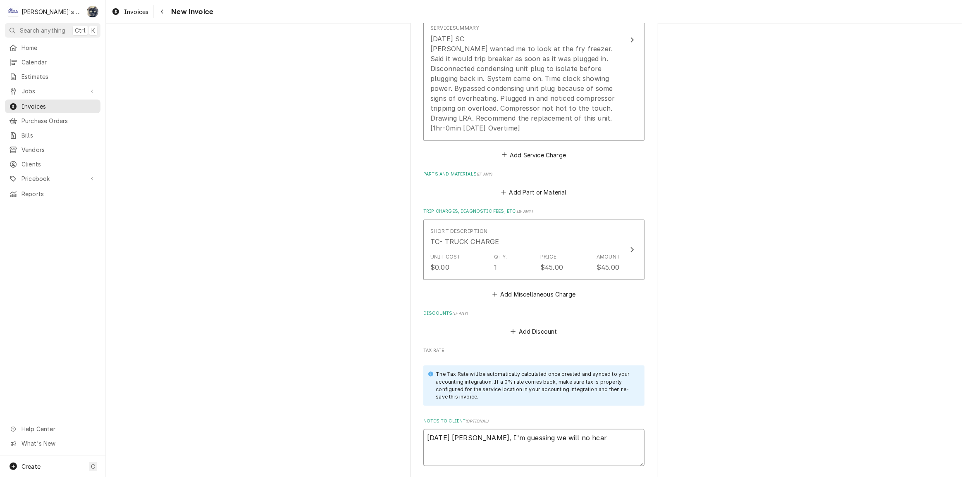
type textarea "10/7/2025 Sarah - Greg, I'm guessing we will no hcarg"
type textarea "x"
type textarea "10/7/2025 Sarah - Greg, I'm guessing we will no hcar"
type textarea "x"
type textarea "10/7/2025 Sarah - Greg, I'm guessing we will no hca"
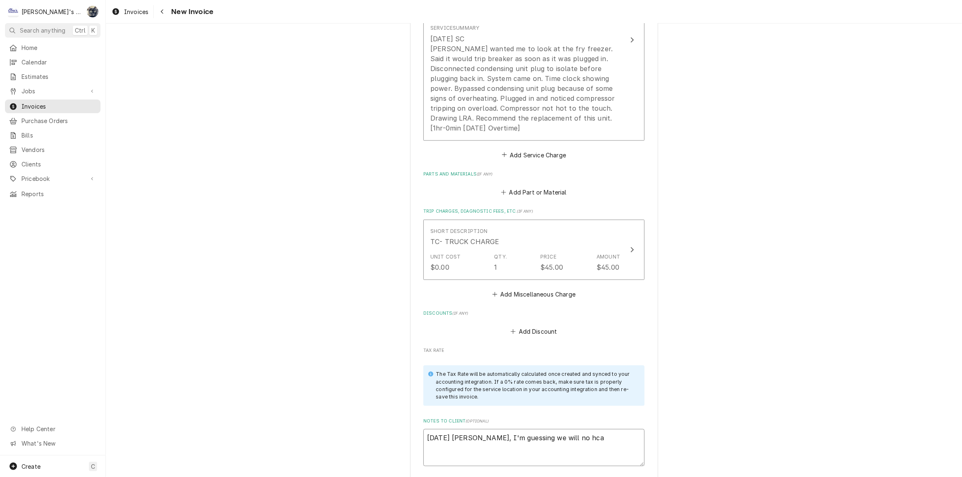
type textarea "x"
type textarea "10/7/2025 Sarah - Greg, I'm guessing we will no hc"
type textarea "x"
type textarea "10/7/2025 Sarah - Greg, I'm guessing we will no h"
type textarea "x"
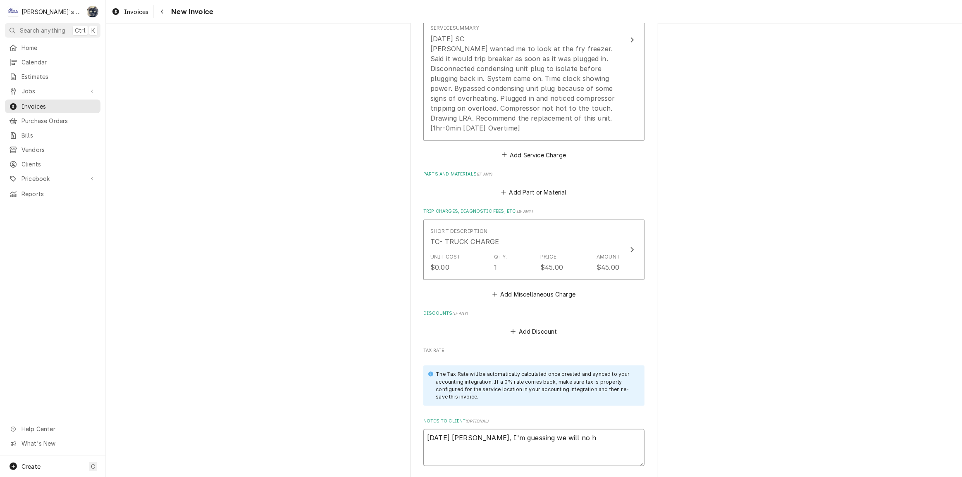
type textarea "10/7/2025 Sarah - Greg, I'm guessing we will no"
type textarea "x"
type textarea "10/7/2025 Sarah - Greg, I'm guessing we will no c"
type textarea "x"
type textarea "10/7/2025 Sarah - Greg, I'm guessing we will no ch"
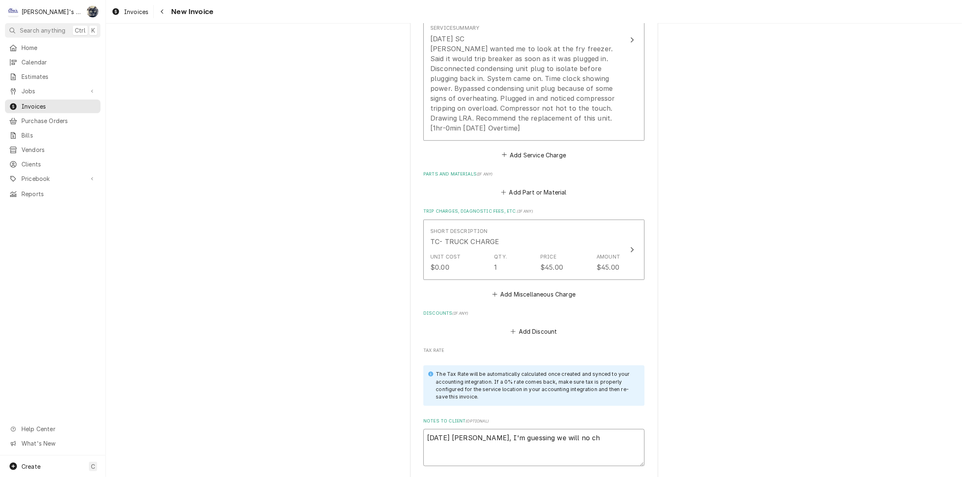
type textarea "x"
type textarea "10/7/2025 Sarah - Greg, I'm guessing we will no cha"
type textarea "x"
type textarea "10/7/2025 Sarah - Greg, I'm guessing we will no char"
type textarea "x"
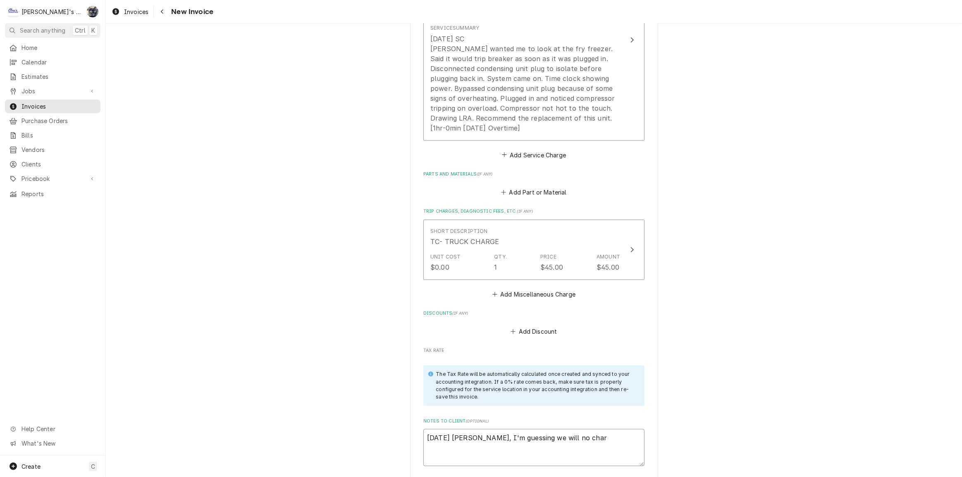
type textarea "10/7/2025 Sarah - Greg, I'm guessing we will no charg"
type textarea "x"
type textarea "10/7/2025 Sarah - Greg, I'm guessing we will no charge"
type textarea "x"
type textarea "10/7/2025 Sarah - Greg, I'm guessing we will no charge"
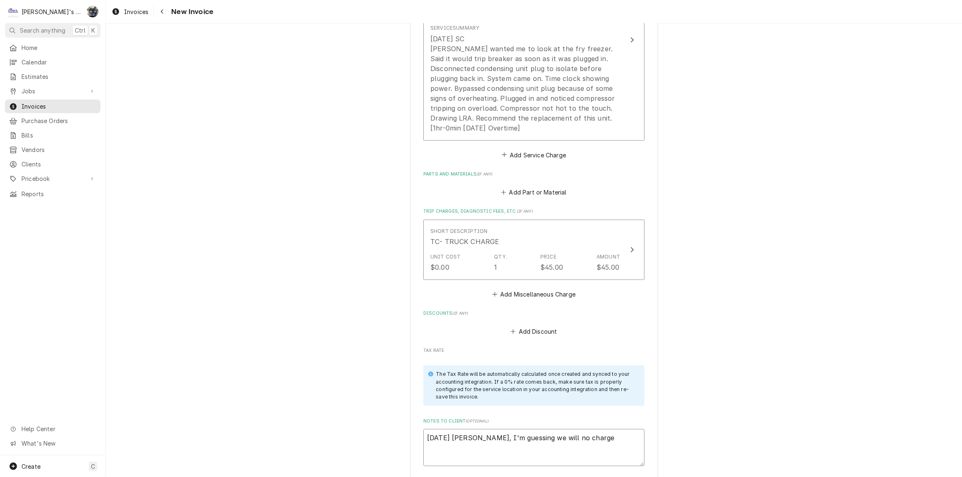
type textarea "x"
type textarea "10/7/2025 Sarah - Greg, I'm guessing we will no charge V"
type textarea "x"
type textarea "10/7/2025 Sarah - Greg, I'm guessing we will no charge V'"
type textarea "x"
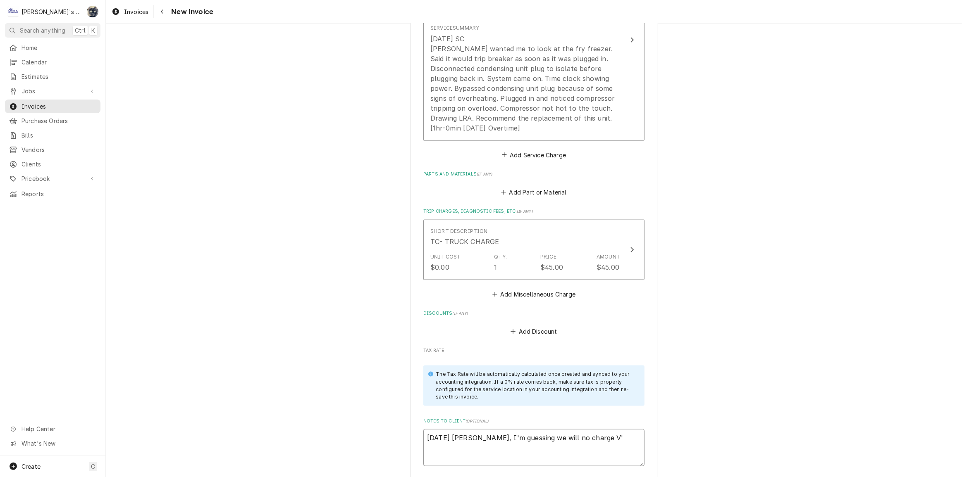
type textarea "10/7/2025 Sarah - Greg, I'm guessing we will no charge V's"
type textarea "x"
type textarea "10/7/2025 Sarah - Greg, I'm guessing we will no charge V's"
type textarea "x"
type textarea "10/7/2025 Sarah - Greg, I'm guessing we will no charge V's t"
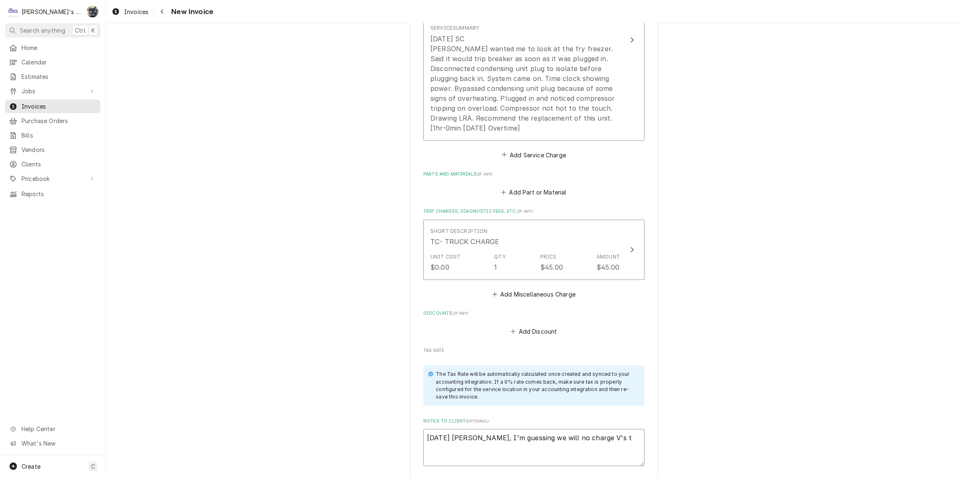
type textarea "x"
type textarea "10/7/2025 Sarah - Greg, I'm guessing we will no charge V's tr"
type textarea "x"
type textarea "10/7/2025 Sarah - Greg, I'm guessing we will no charge V's tri"
type textarea "x"
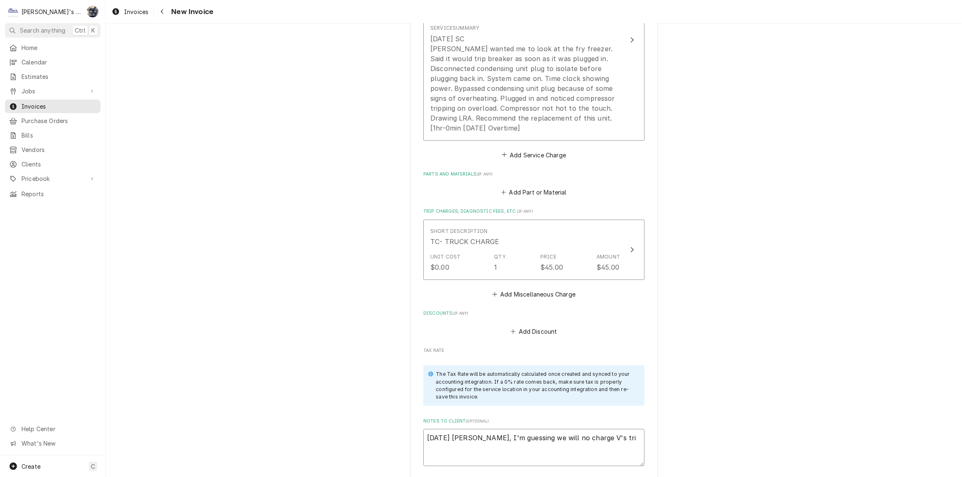
type textarea "10/7/2025 Sarah - Greg, I'm guessing we will no charge V's trip"
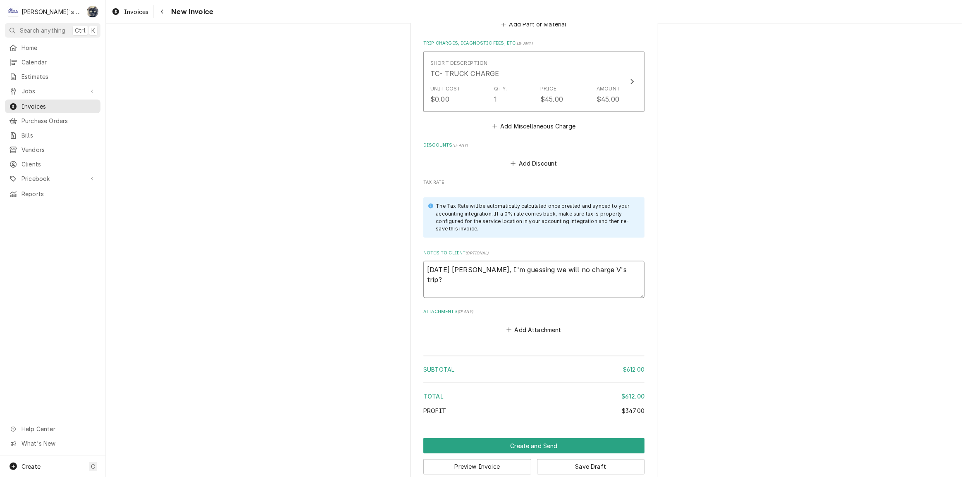
scroll to position [1336, 0]
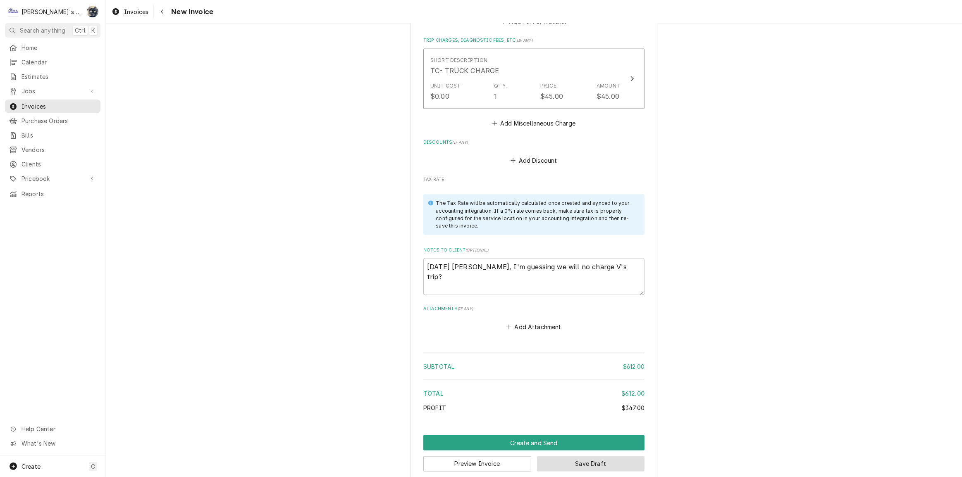
click at [546, 459] on button "Save Draft" at bounding box center [591, 464] width 108 height 15
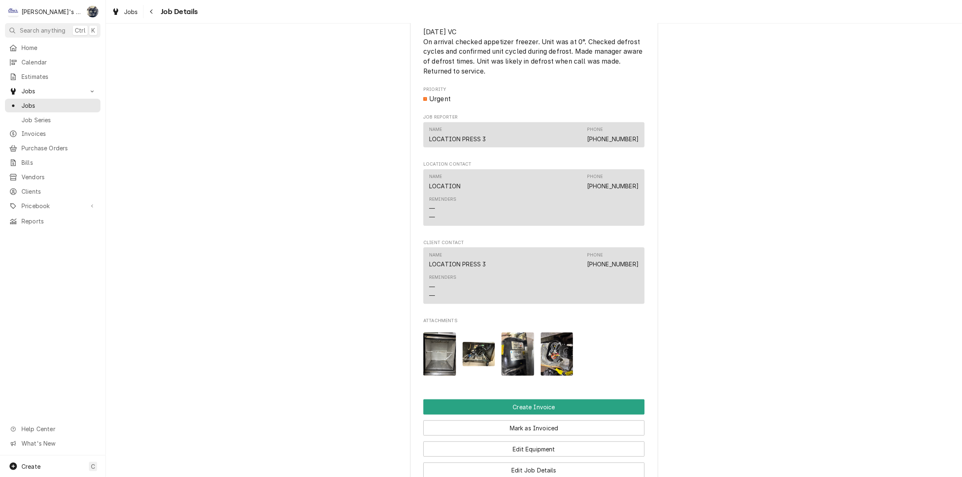
scroll to position [1124, 0]
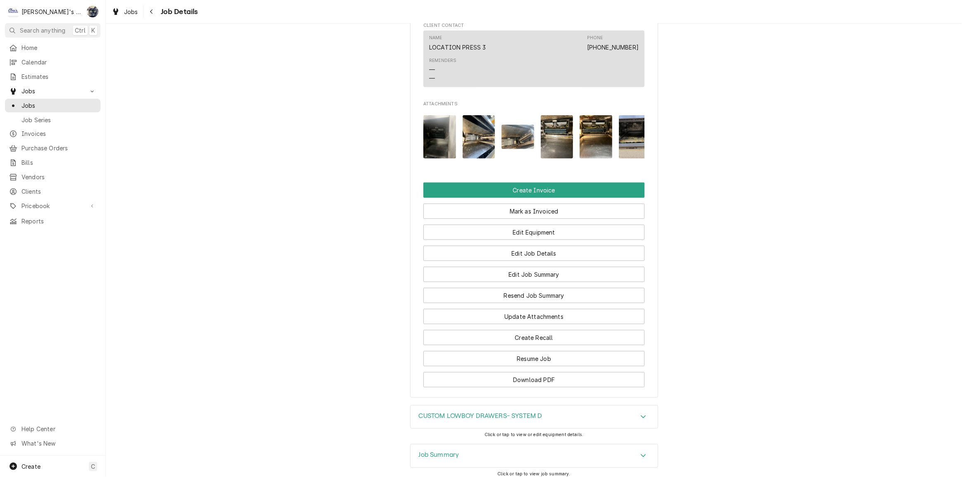
scroll to position [1030, 0]
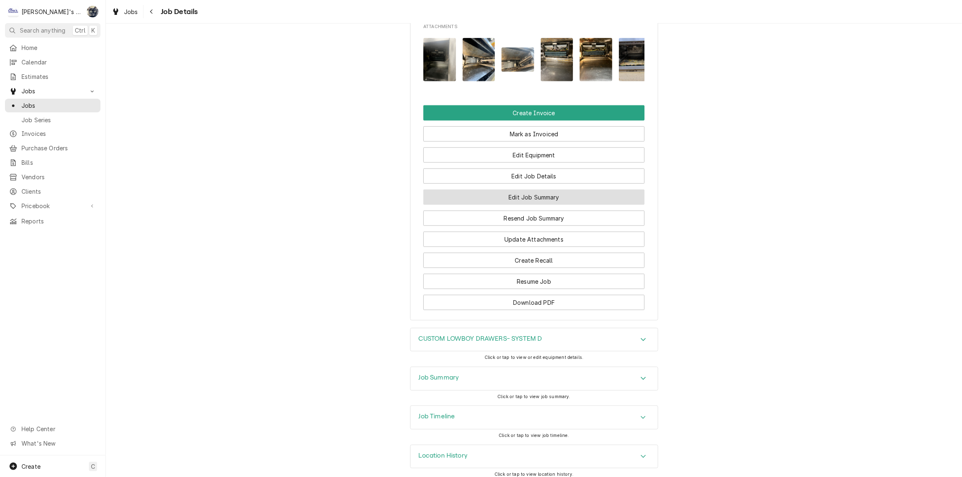
click at [523, 190] on button "Edit Job Summary" at bounding box center [533, 197] width 221 height 15
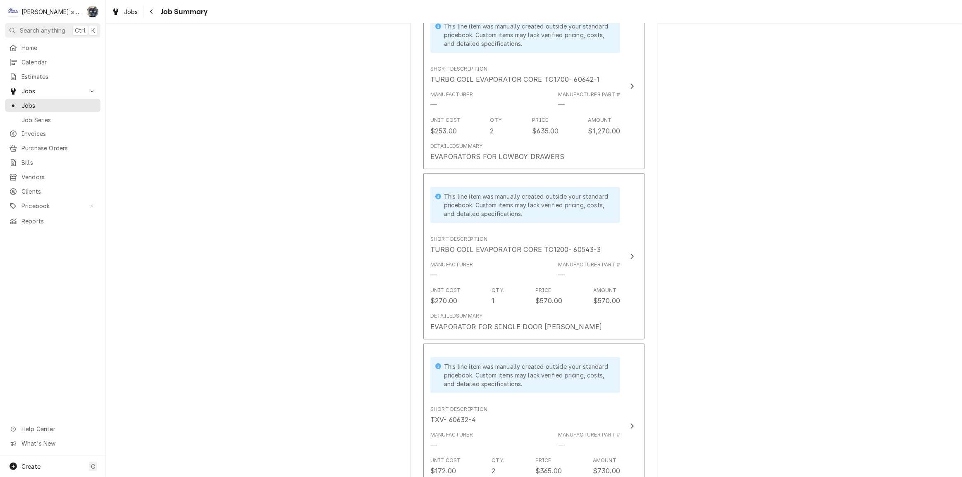
scroll to position [901, 0]
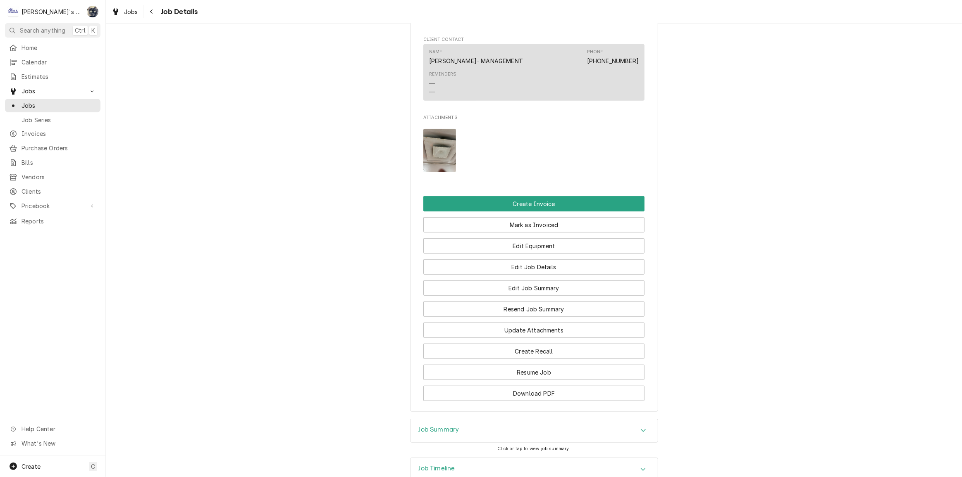
scroll to position [756, 0]
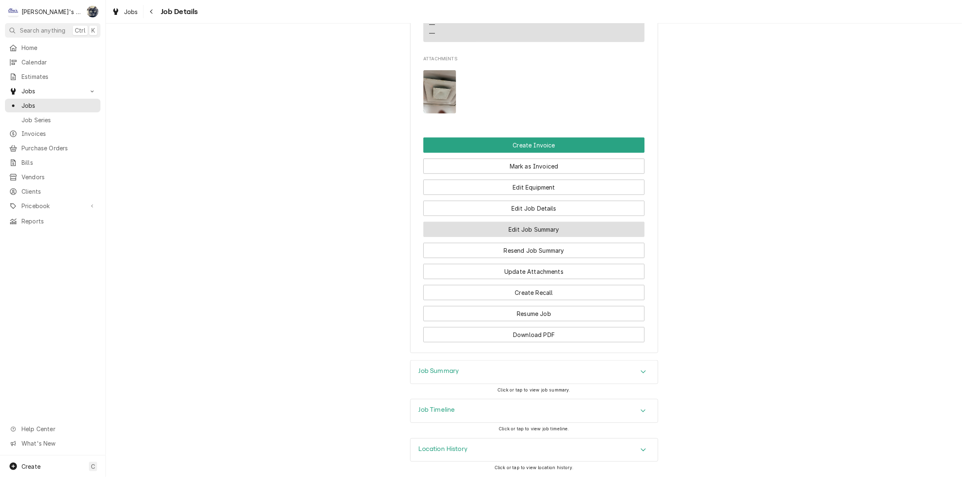
click at [517, 227] on button "Edit Job Summary" at bounding box center [533, 229] width 221 height 15
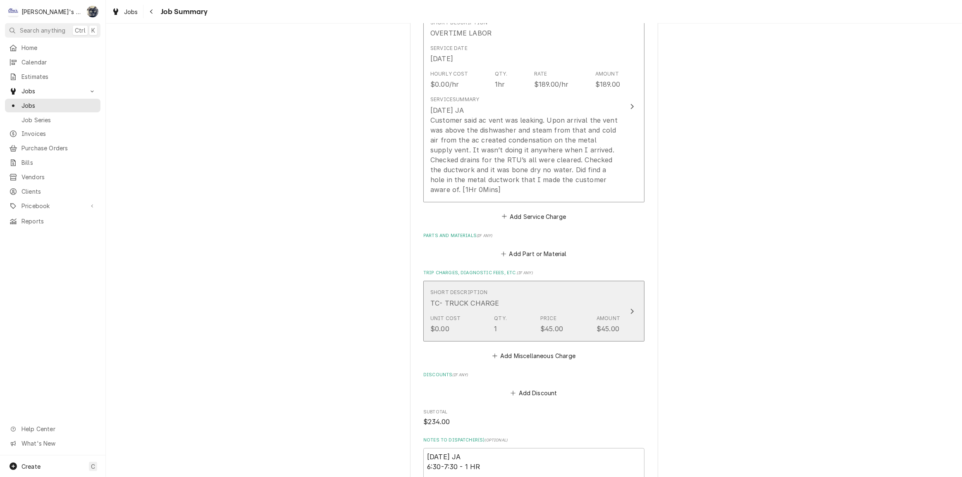
scroll to position [409, 0]
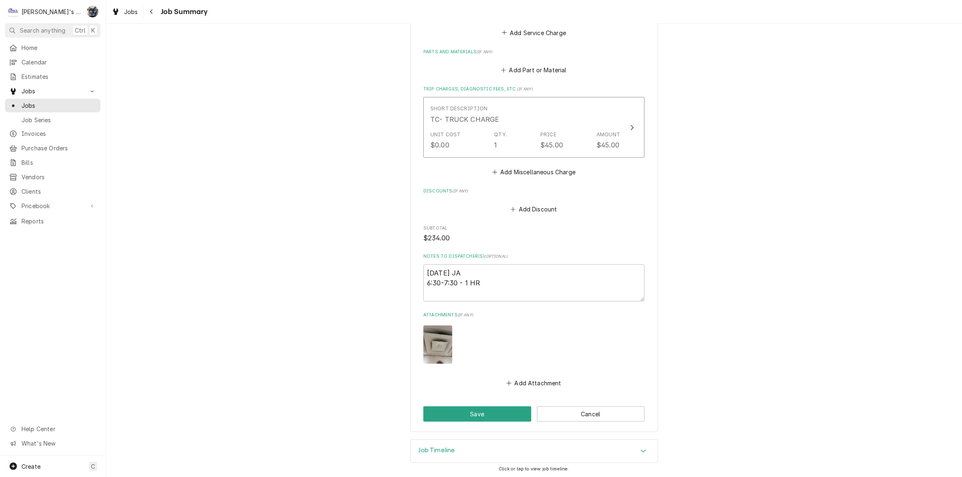
click at [439, 341] on img "Attachments" at bounding box center [437, 345] width 29 height 38
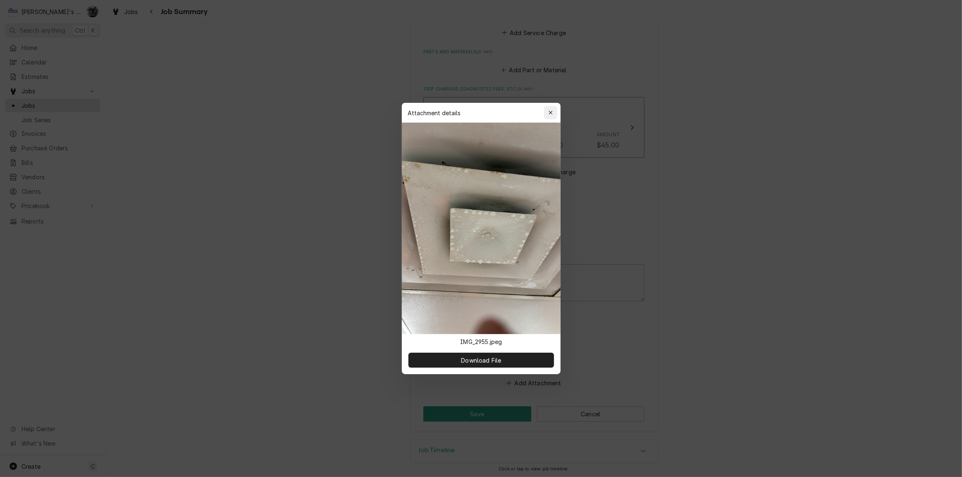
click at [551, 114] on icon "button" at bounding box center [550, 113] width 4 height 4
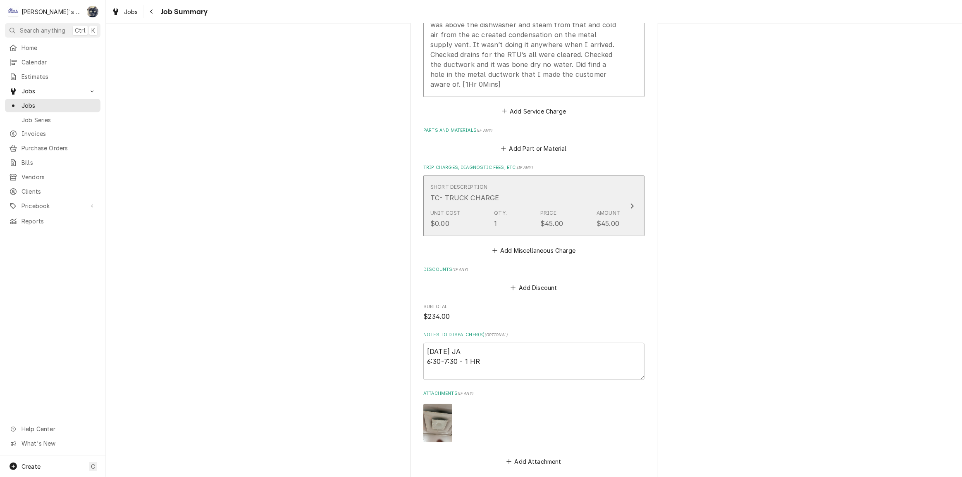
scroll to position [222, 0]
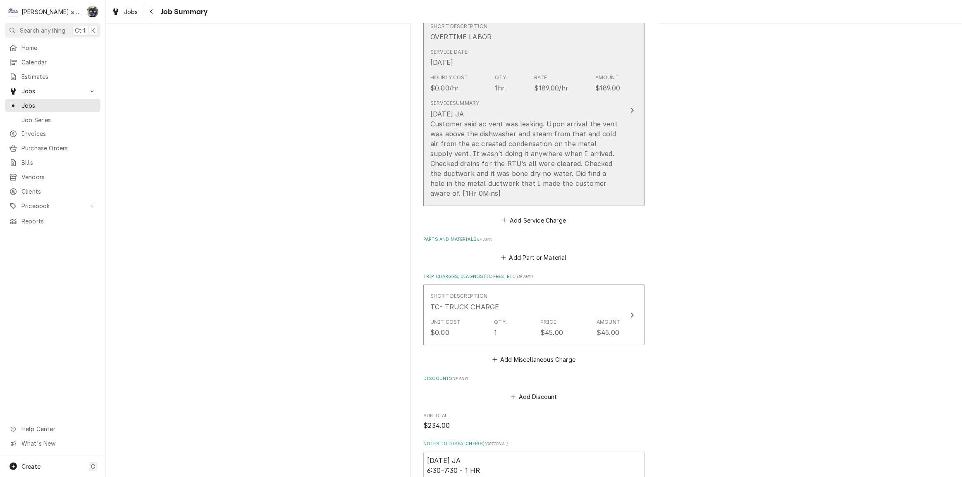
click at [550, 184] on div "9/11/2025 JA Customer said ac vent was leaking. Upon arrival the vent was above…" at bounding box center [525, 153] width 190 height 89
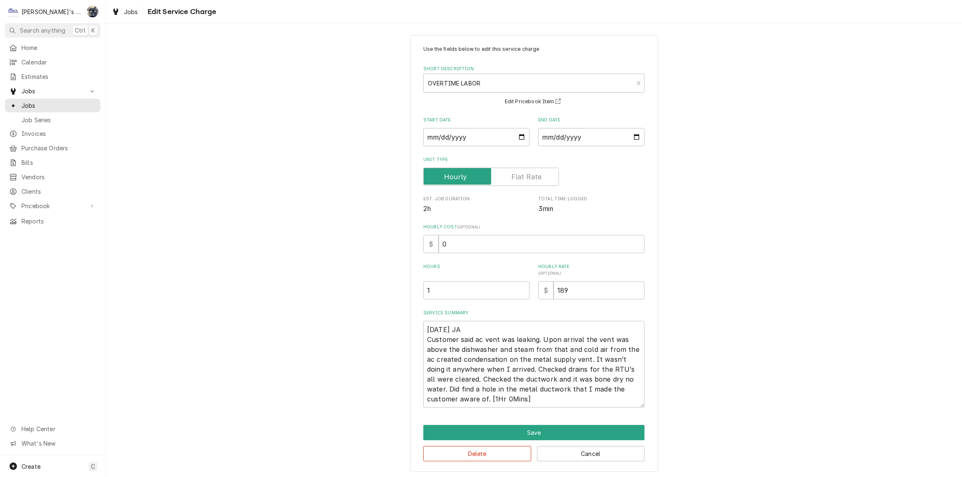
scroll to position [6, 0]
drag, startPoint x: 456, startPoint y: 241, endPoint x: 413, endPoint y: 244, distance: 43.1
click at [413, 244] on div "Use the fields below to edit this service charge Short Description OVERTIME LAB…" at bounding box center [534, 252] width 248 height 437
type textarea "x"
type input "8"
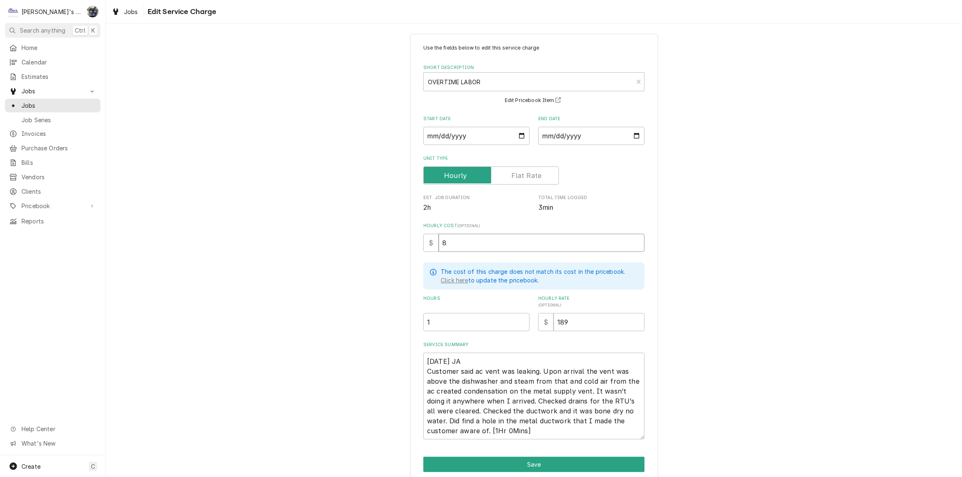
type textarea "x"
type input "6"
type textarea "x"
type input "65"
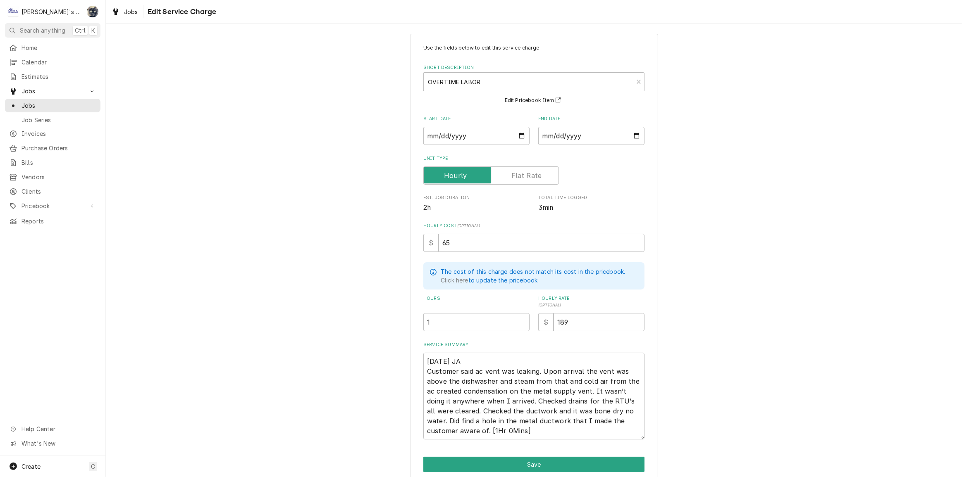
scroll to position [38, 0]
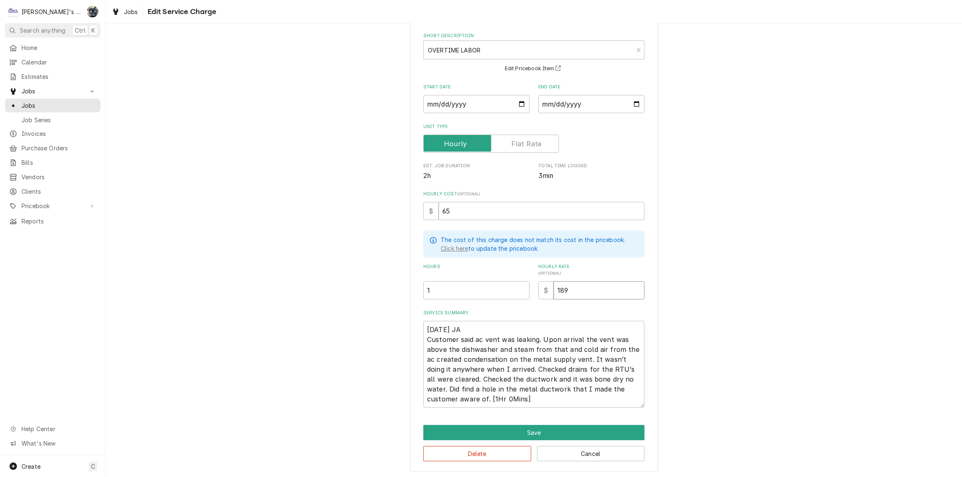
drag, startPoint x: 570, startPoint y: 287, endPoint x: 544, endPoint y: 288, distance: 25.2
click at [545, 288] on div "$ 189" at bounding box center [591, 290] width 106 height 18
type textarea "x"
type input "1"
type textarea "x"
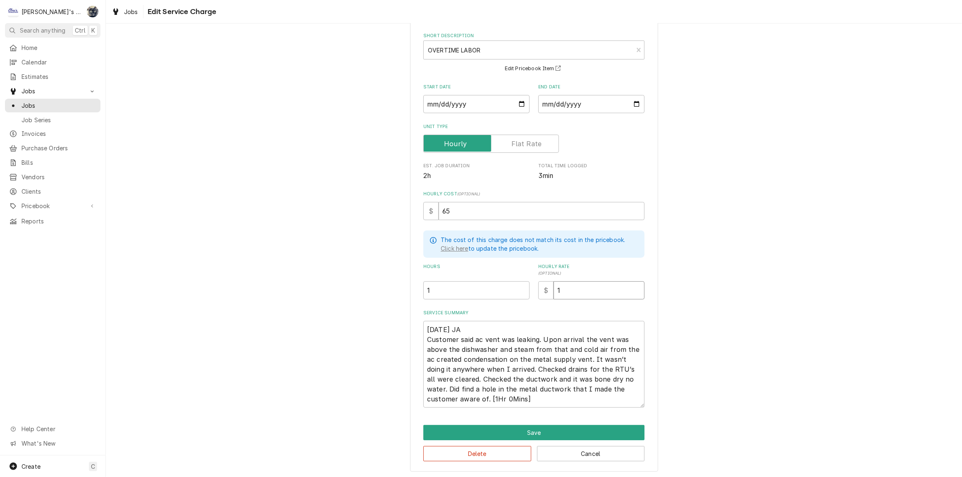
type input "17"
type textarea "x"
type input "171"
click at [479, 339] on textarea "9/11/2025 JA Customer said ac vent was leaking. Upon arrival the vent was above…" at bounding box center [533, 364] width 221 height 87
type textarea "x"
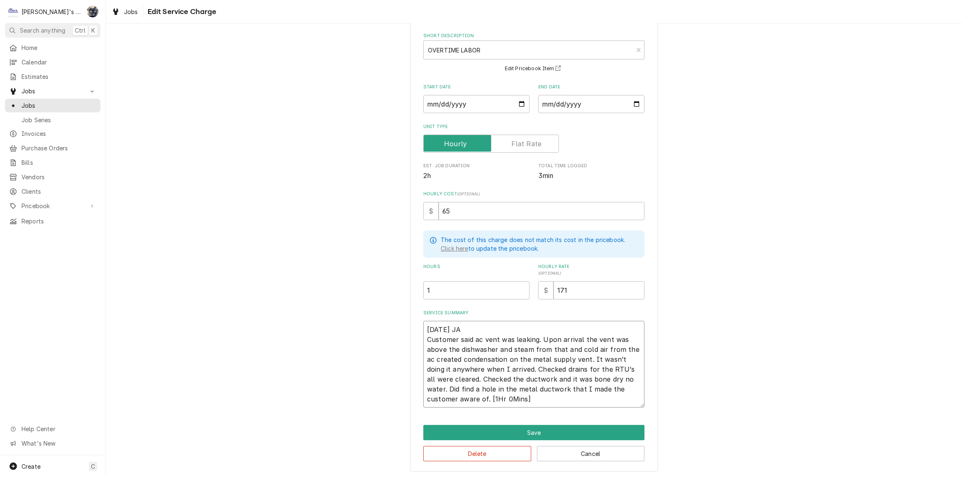
type textarea "9/11/2025 JA Customer said a vent was leaking. Upon arrival the vent was above …"
type textarea "x"
type textarea "9/11/2025 JA Customer said vent was leaking. Upon arrival the vent was above th…"
type textarea "x"
type textarea "9/11/2025 JA Customer said A vent was leaking. Upon arrival the vent was above …"
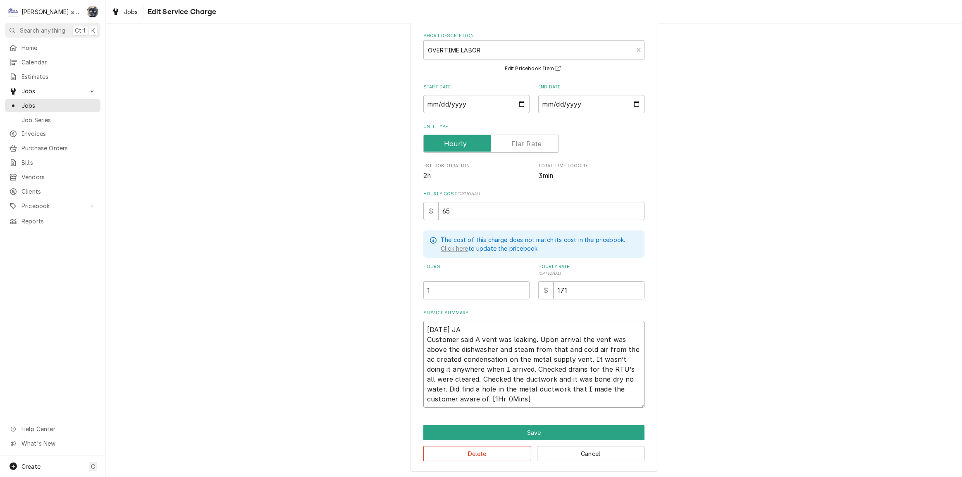
type textarea "x"
type textarea "9/11/2025 JA Customer said A/ vent was leaking. Upon arrival the vent was above…"
type textarea "x"
type textarea "9/11/2025 JA Customer said A/C vent was leaking. Upon arrival the vent was abov…"
click at [637, 348] on textarea "9/11/2025 JA Customer said A/C vent was leaking. Upon arrival the vent was abov…" at bounding box center [533, 364] width 221 height 87
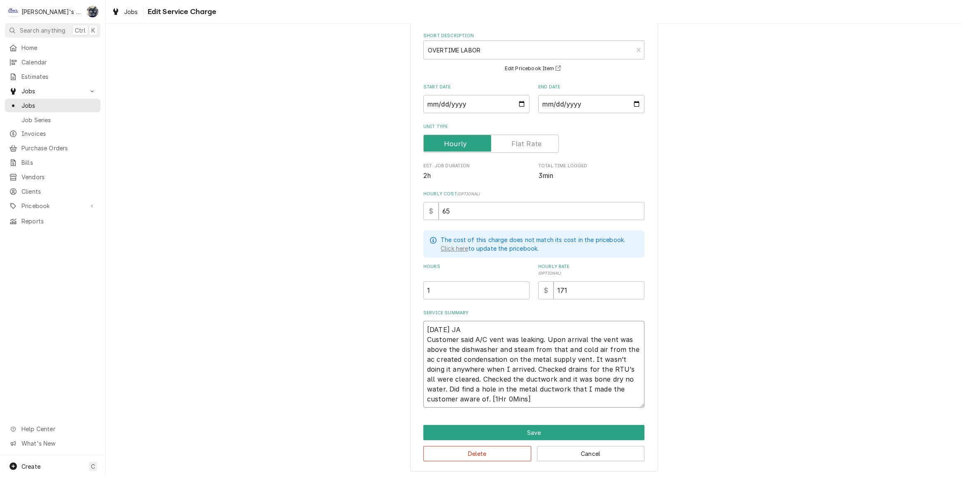
type textarea "x"
type textarea "9/11/2025 JA Customer said A/C vent was leaking. Upon arrival the vent was abov…"
type textarea "x"
type textarea "9/11/2025 JA Customer said A/C vent was leaking. Upon arrival the vent was abov…"
type textarea "x"
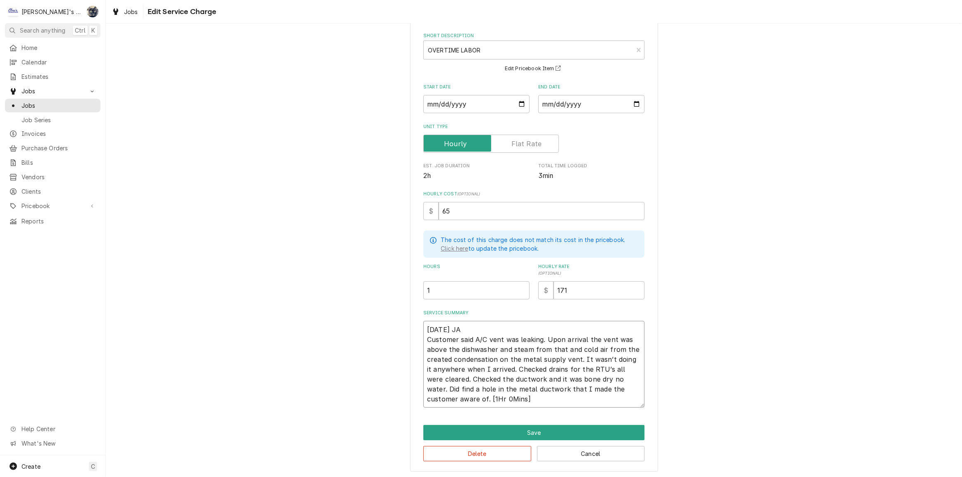
type textarea "9/11/2025 JA Customer said A/C vent was leaking. Upon arrival the vent was abov…"
type textarea "x"
type textarea "9/11/2025 JA Customer said A/C vent was leaking. Upon arrival the vent was abov…"
type textarea "x"
type textarea "9/11/2025 JA Customer said A/C vent was leaking. Upon arrival the vent was abov…"
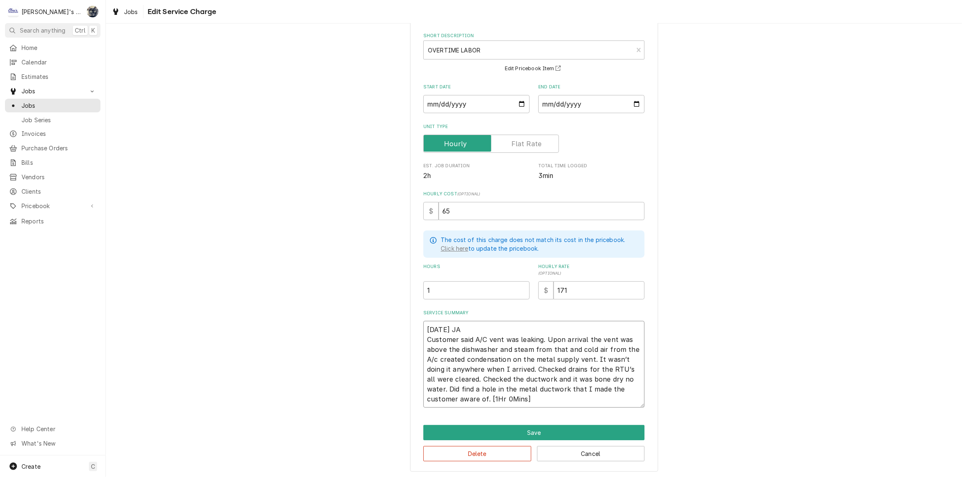
type textarea "x"
type textarea "9/11/2025 JA Customer said A/C vent was leaking. Upon arrival the vent was abov…"
type textarea "x"
type textarea "9/11/2025 JA Customer said A/C vent was leaking. Upon arrival the vent was abov…"
click at [604, 378] on textarea "9/11/2025 JA Customer said A/C vent was leaking. Upon arrival the vent was abov…" at bounding box center [533, 364] width 221 height 87
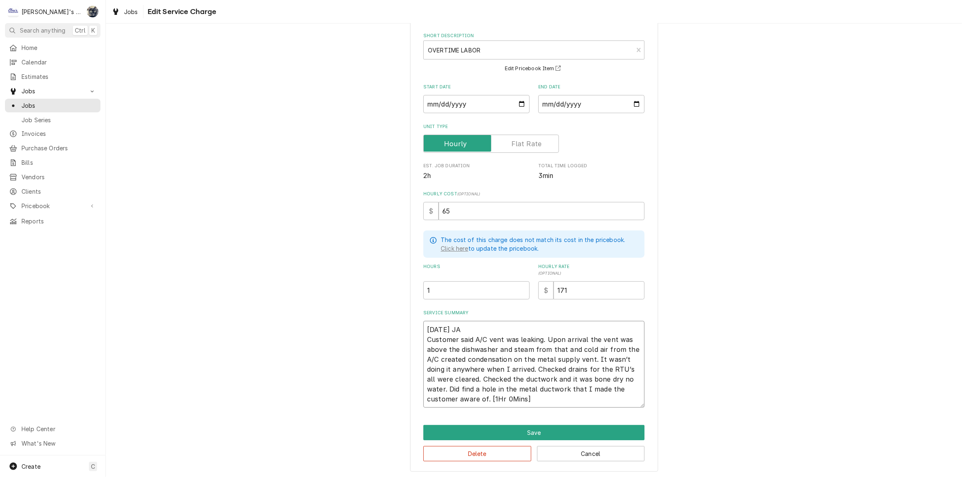
click at [604, 379] on textarea "9/11/2025 JA Customer said A/C vent was leaking. Upon arrival the vent was abov…" at bounding box center [533, 364] width 221 height 87
click at [607, 376] on textarea "9/11/2025 JA Customer said A/C vent was leaking. Upon arrival the vent was abov…" at bounding box center [533, 364] width 221 height 87
type textarea "x"
type textarea "9/11/2025 JA Customer said A/C vent was leaking. Upon arrival the vent was abov…"
drag, startPoint x: 544, startPoint y: 397, endPoint x: 533, endPoint y: 397, distance: 10.7
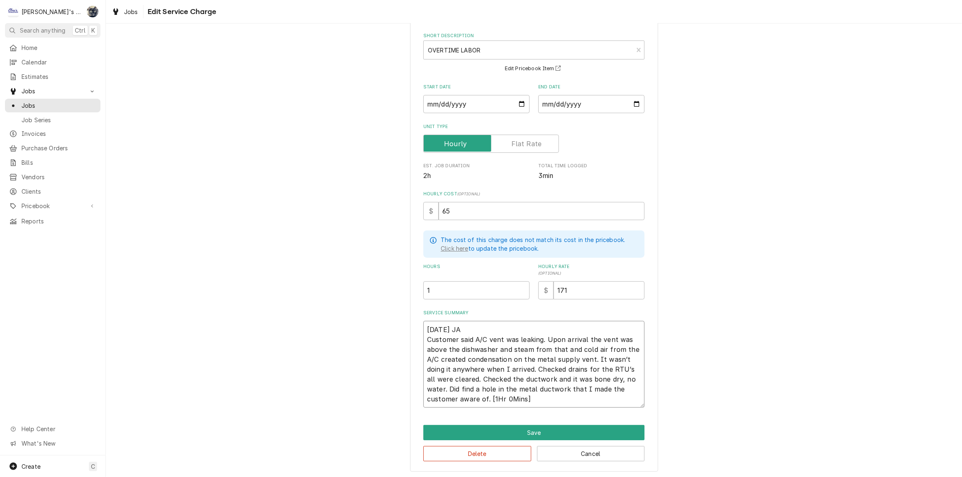
click at [533, 397] on textarea "9/11/2025 JA Customer said A/C vent was leaking. Upon arrival the vent was abov…" at bounding box center [533, 364] width 221 height 87
click at [500, 396] on textarea "9/11/2025 JA Customer said A/C vent was leaking. Upon arrival the vent was abov…" at bounding box center [533, 364] width 221 height 87
type textarea "x"
type textarea "9/11/2025 JA Customer said A/C vent was leaking. Upon arrival the vent was abov…"
type textarea "x"
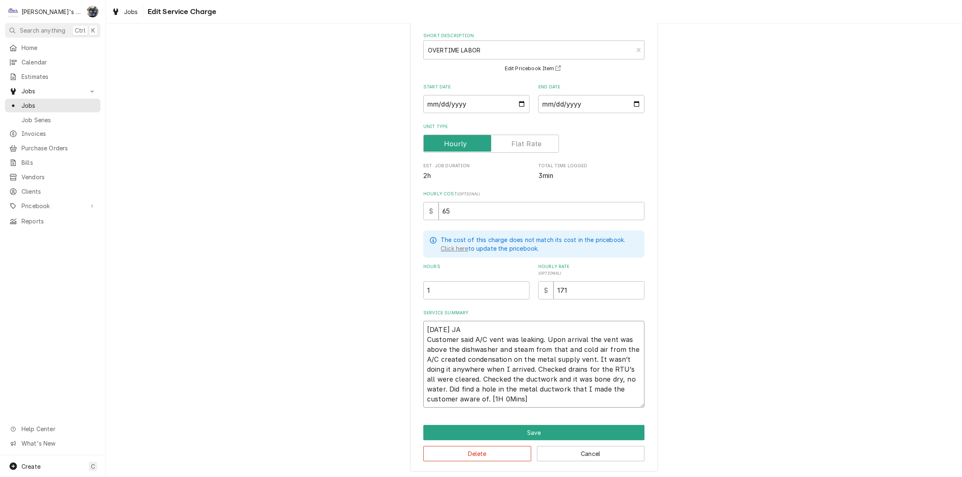
type textarea "9/11/2025 JA Customer said A/C vent was leaking. Upon arrival the vent was abov…"
type textarea "x"
type textarea "9/11/2025 JA Customer said A/C vent was leaking. Upon arrival the vent was abov…"
type textarea "x"
type textarea "9/11/2025 JA Customer said A/C vent was leaking. Upon arrival the vent was abov…"
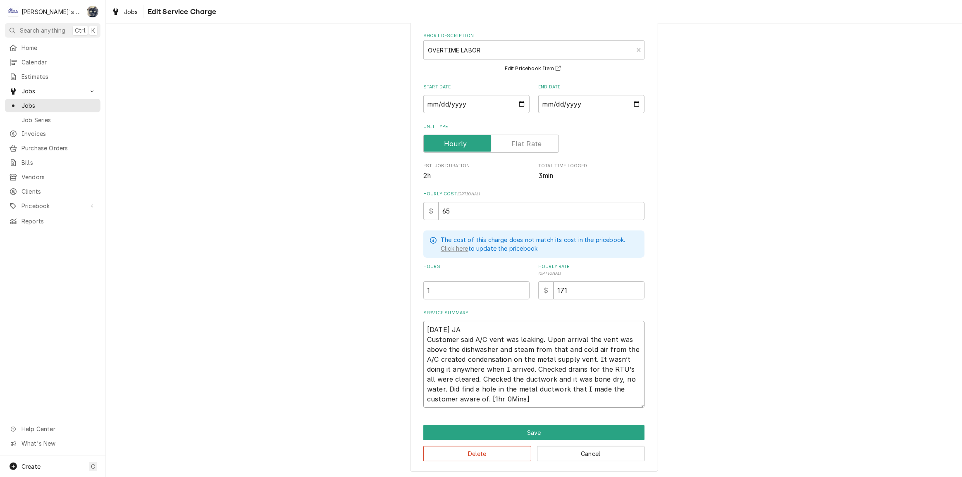
click at [501, 397] on textarea "9/11/2025 JA Customer said A/C vent was leaking. Upon arrival the vent was abov…" at bounding box center [533, 364] width 221 height 87
type textarea "x"
type textarea "9/11/2025 JA Customer said A/C vent was leaking. Upon arrival the vent was abov…"
type textarea "x"
type textarea "9/11/2025 JA Customer said A/C vent was leaking. Upon arrival the vent was abov…"
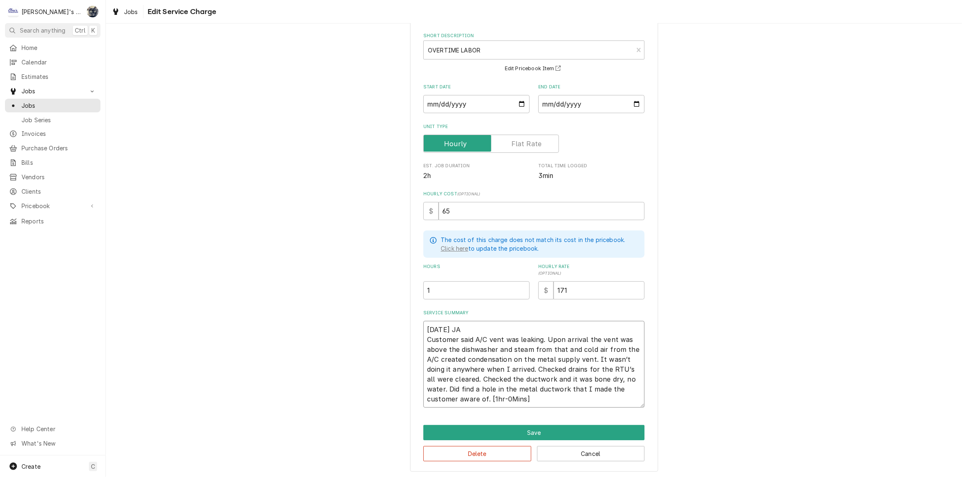
click at [511, 396] on textarea "9/11/2025 JA Customer said A/C vent was leaking. Upon arrival the vent was abov…" at bounding box center [533, 364] width 221 height 87
type textarea "x"
type textarea "9/11/2025 JA Customer said A/C vent was leaking. Upon arrival the vent was abov…"
type textarea "x"
type textarea "9/11/2025 JA Customer said A/C vent was leaking. Upon arrival the vent was abov…"
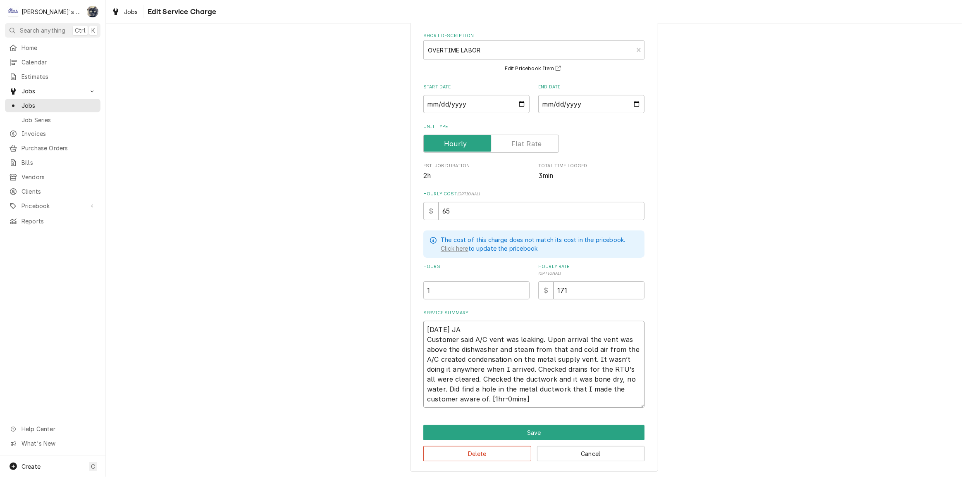
click at [520, 398] on textarea "9/11/2025 JA Customer said A/C vent was leaking. Upon arrival the vent was abov…" at bounding box center [533, 364] width 221 height 87
type textarea "x"
type textarea "9/11/2025 JA Customer said A/C vent was leaking. Upon arrival the vent was abov…"
type textarea "x"
type textarea "9/11/2025 JA Customer said A/C vent was leaking. Upon arrival the vent was abov…"
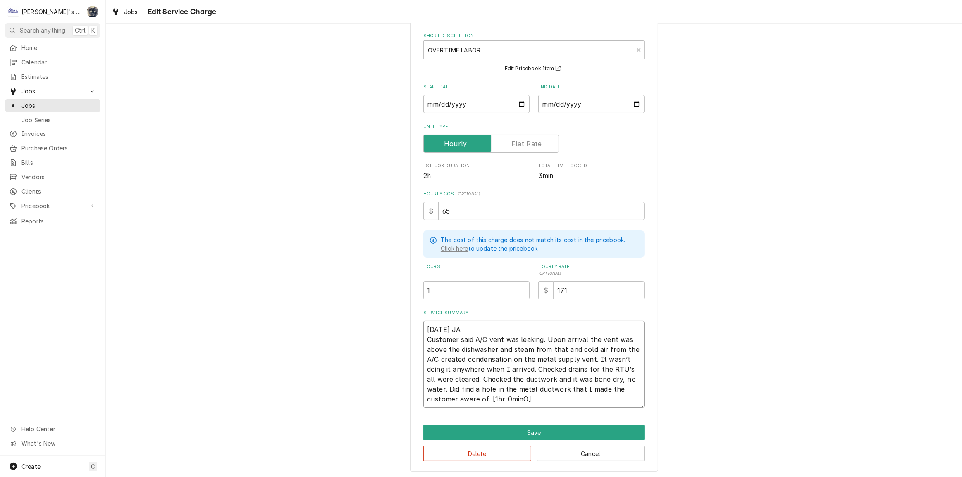
type textarea "x"
type textarea "9/11/2025 JA Customer said A/C vent was leaking. Upon arrival the vent was abov…"
type textarea "x"
type textarea "9/11/2025 JA Customer said A/C vent was leaking. Upon arrival the vent was abov…"
type textarea "x"
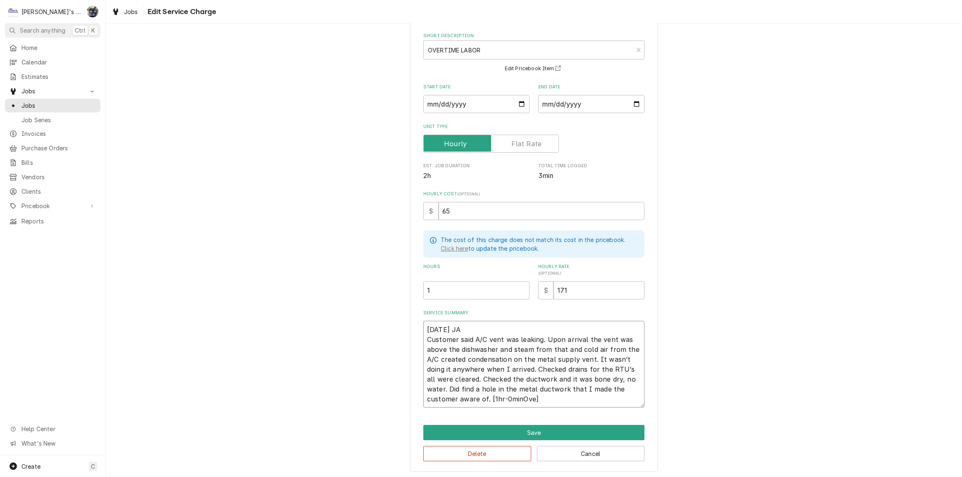
type textarea "9/11/2025 JA Customer said A/C vent was leaking. Upon arrival the vent was abov…"
type textarea "x"
type textarea "9/11/2025 JA Customer said A/C vent was leaking. Upon arrival the vent was abov…"
type textarea "x"
type textarea "9/11/2025 JA Customer said A/C vent was leaking. Upon arrival the vent was abov…"
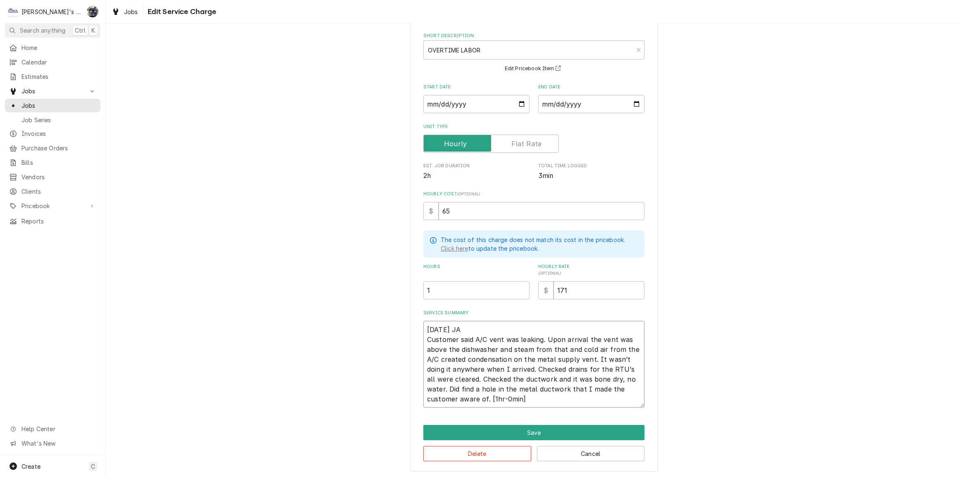
type textarea "x"
type textarea "9/11/2025 JA Customer said A/C vent was leaking. Upon arrival the vent was abov…"
type textarea "x"
type textarea "9/11/2025 JA Customer said A/C vent was leaking. Upon arrival the vent was abov…"
type textarea "x"
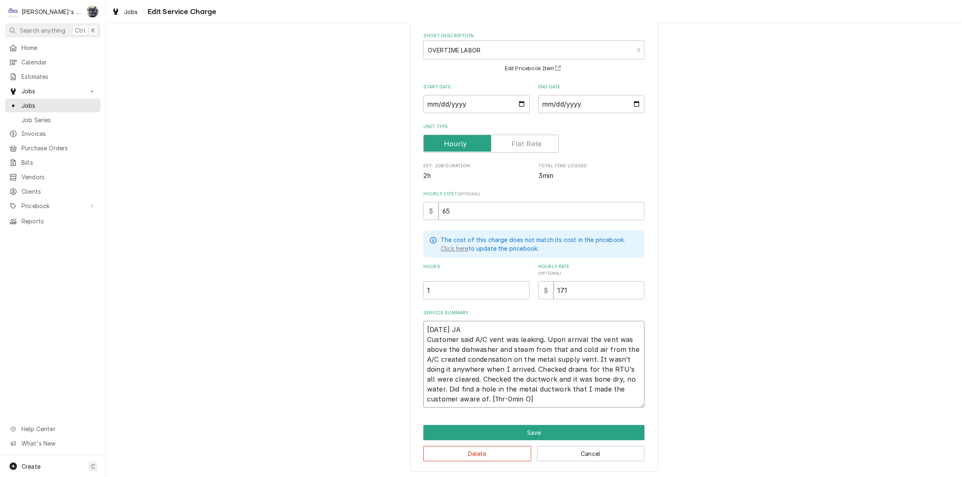
type textarea "9/11/2025 JA Customer said A/C vent was leaking. Upon arrival the vent was abov…"
type textarea "x"
type textarea "9/11/2025 JA Customer said A/C vent was leaking. Upon arrival the vent was abov…"
type textarea "x"
type textarea "9/11/2025 JA Customer said A/C vent was leaking. Upon arrival the vent was abov…"
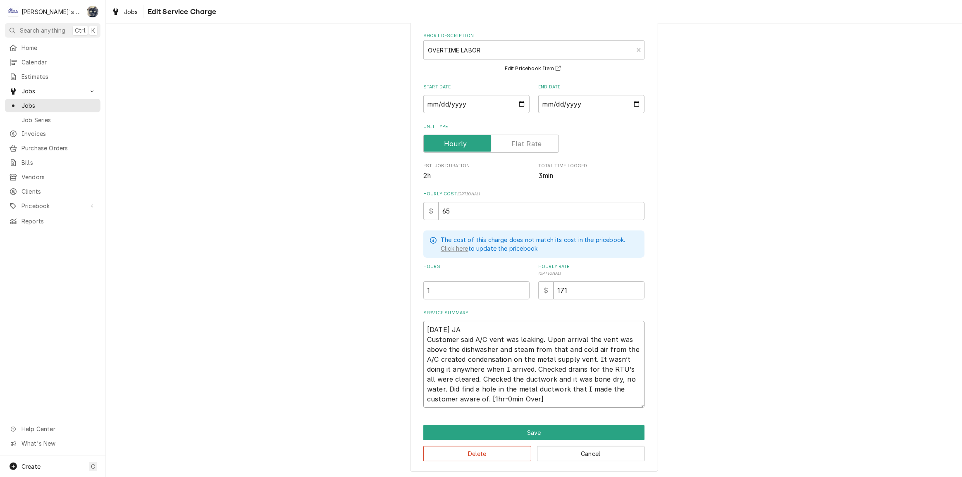
type textarea "x"
type textarea "9/11/2025 JA Customer said A/C vent was leaking. Upon arrival the vent was abov…"
type textarea "x"
type textarea "9/11/2025 JA Customer said A/C vent was leaking. Upon arrival the vent was abov…"
type textarea "x"
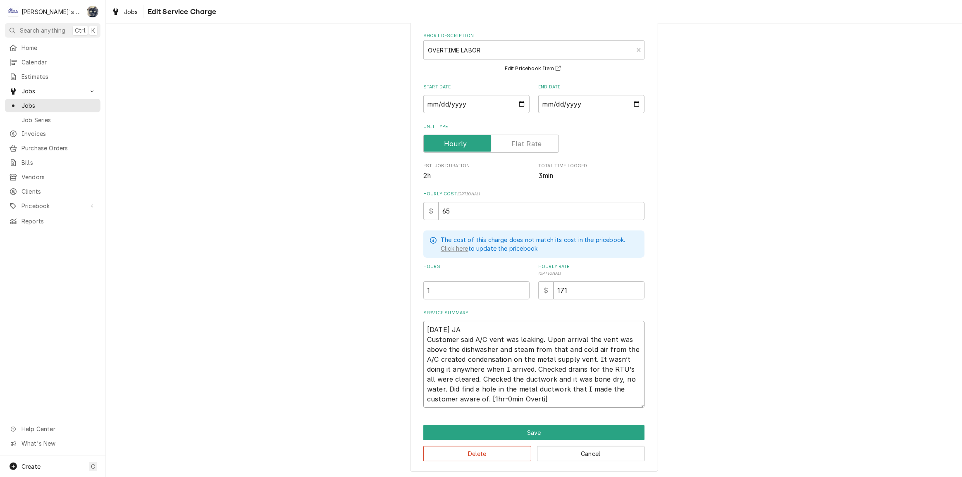
type textarea "9/11/2025 JA Customer said A/C vent was leaking. Upon arrival the vent was abov…"
type textarea "x"
type textarea "9/11/2025 JA Customer said A/C vent was leaking. Upon arrival the vent was abov…"
drag, startPoint x: 591, startPoint y: 358, endPoint x: 532, endPoint y: 372, distance: 60.4
click at [532, 372] on textarea "9/11/2025 JA Customer said A/C vent was leaking. Upon arrival the vent was abov…" at bounding box center [533, 364] width 221 height 87
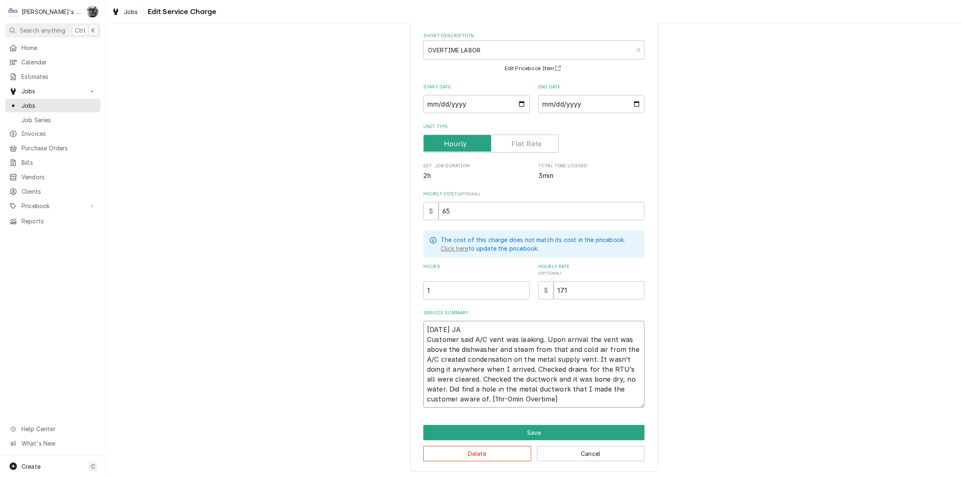
type textarea "x"
type textarea "9/11/2025 JA Customer said A/C vent was leaking. Upon arrival the vent was abov…"
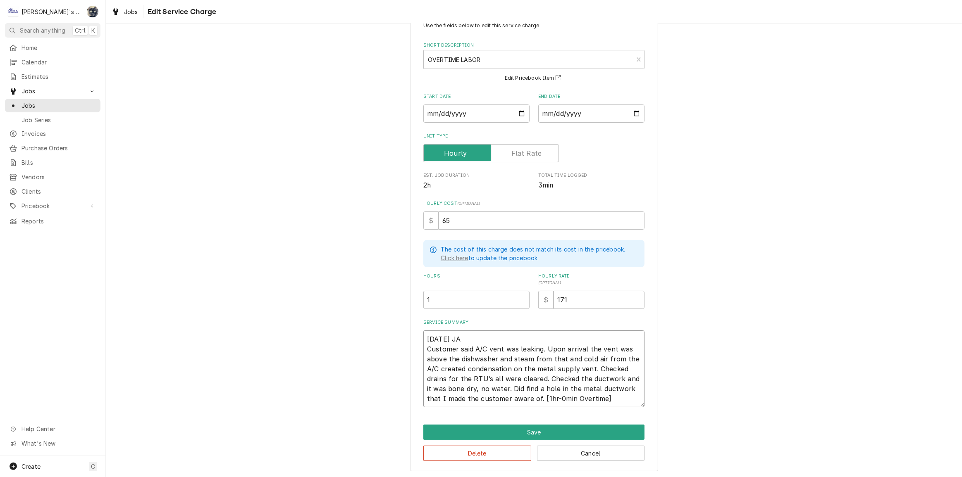
click at [582, 348] on textarea "9/11/2025 JA Customer said A/C vent was leaking. Upon arrival the vent was abov…" at bounding box center [533, 369] width 221 height 77
type textarea "x"
type textarea "9/11/2025 JA Customer said A/C vent was leaking. Upon arrival, the vent was abo…"
type textarea "x"
type textarea "9/11/2025 JA Customer said A/C vent was leaking. Upon arrival, the vent was abo…"
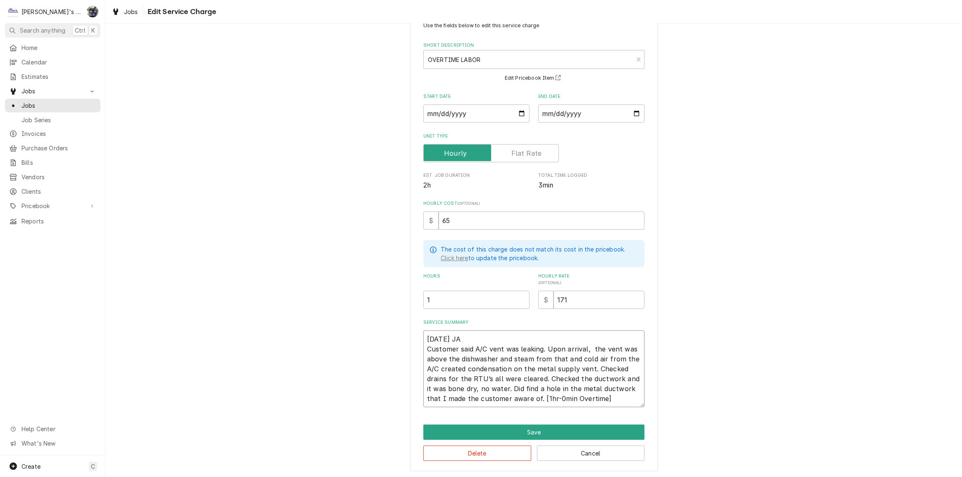
type textarea "x"
type textarea "9/11/2025 JA Customer said A/C vent was leaking. Upon arrival, f the vent was a…"
type textarea "x"
type textarea "9/11/2025 JA Customer said A/C vent was leaking. Upon arrival, fo the vent was …"
type textarea "x"
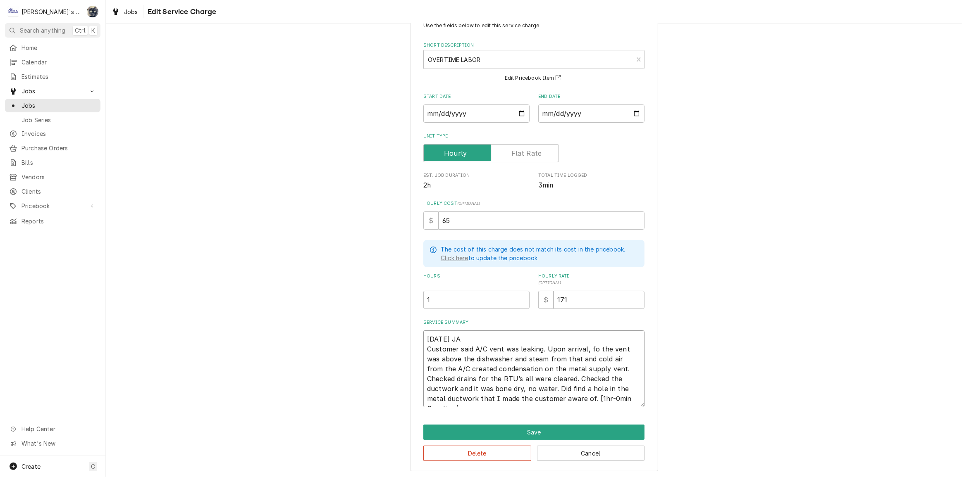
type textarea "9/11/2025 JA Customer said A/C vent was leaking. Upon arrival, fou the vent was…"
type textarea "x"
type textarea "9/11/2025 JA Customer said A/C vent was leaking. Upon arrival, foun the vent wa…"
type textarea "x"
type textarea "9/11/2025 JA Customer said A/C vent was leaking. Upon arrival, found the vent w…"
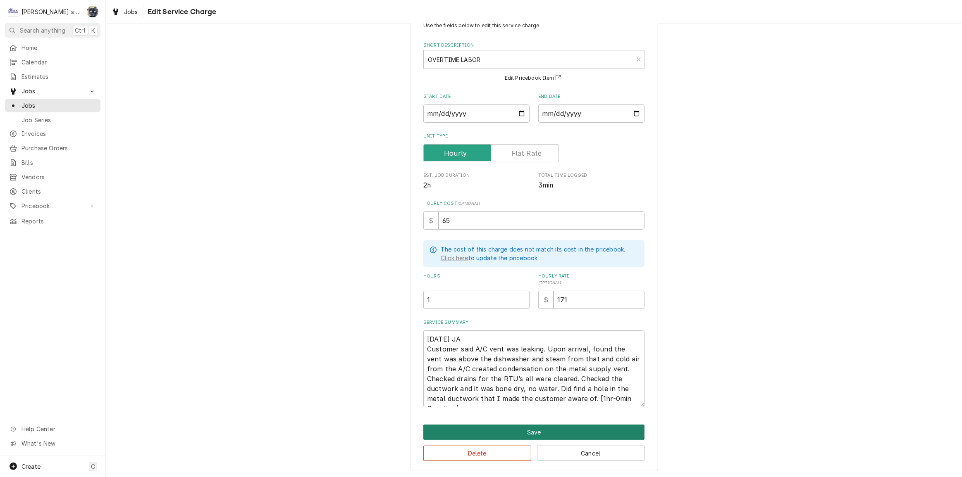
click at [482, 431] on button "Save" at bounding box center [533, 432] width 221 height 15
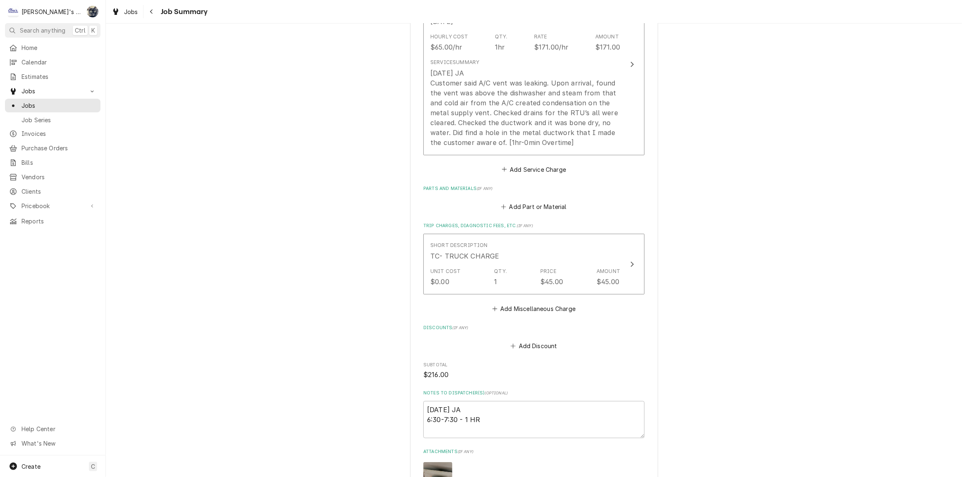
scroll to position [334, 0]
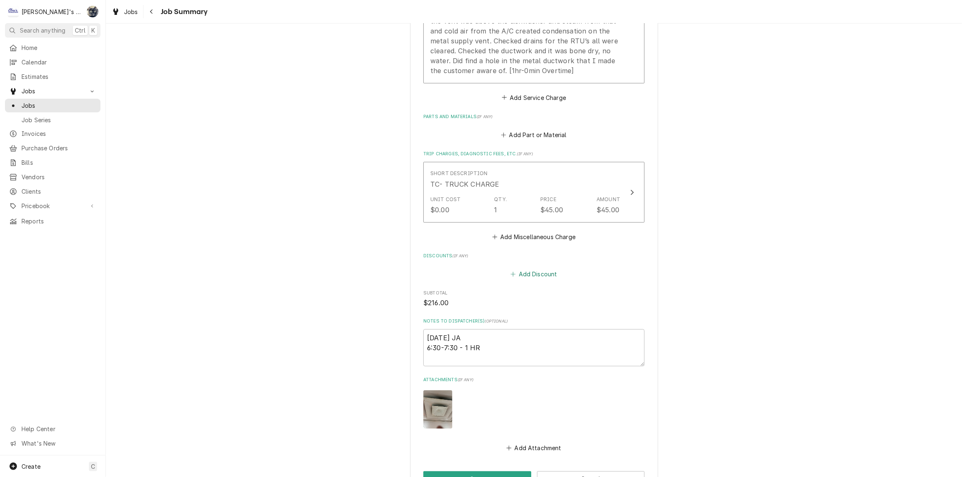
click at [529, 277] on button "Add Discount" at bounding box center [533, 275] width 49 height 12
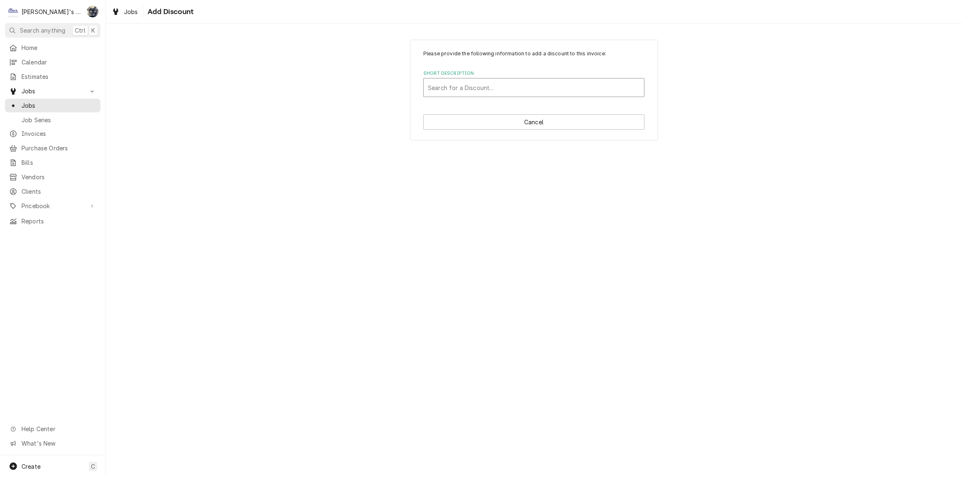
click at [506, 87] on div "Short Description" at bounding box center [534, 87] width 212 height 15
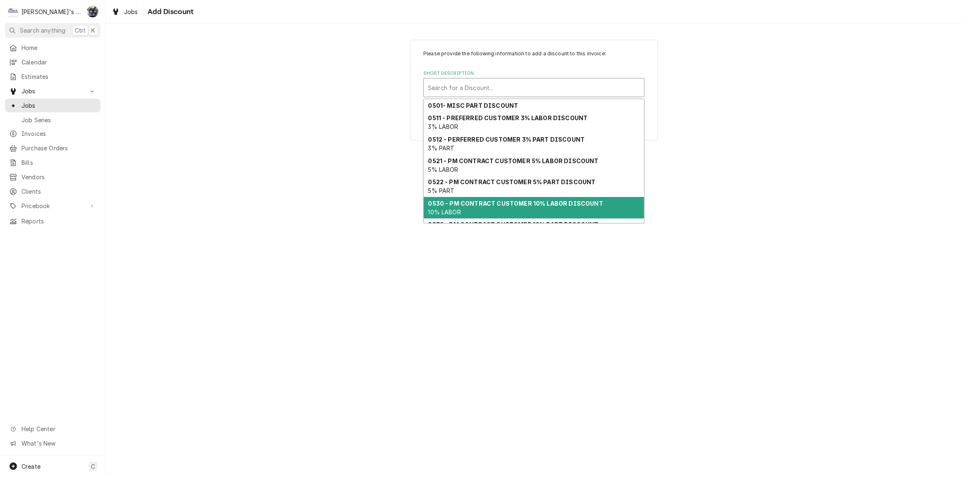
click at [515, 202] on strong "0530 - PM CONTRACT CUSTOMER 10% LABOR DISCOUNT" at bounding box center [515, 203] width 175 height 7
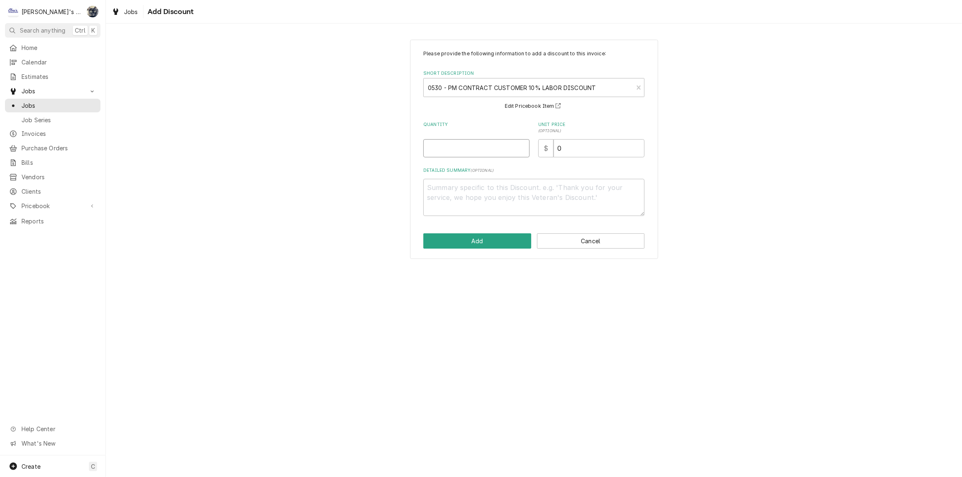
click at [490, 153] on input "Quantity" at bounding box center [476, 148] width 106 height 18
type textarea "x"
type input "1"
click at [515, 245] on button "Add" at bounding box center [477, 241] width 108 height 15
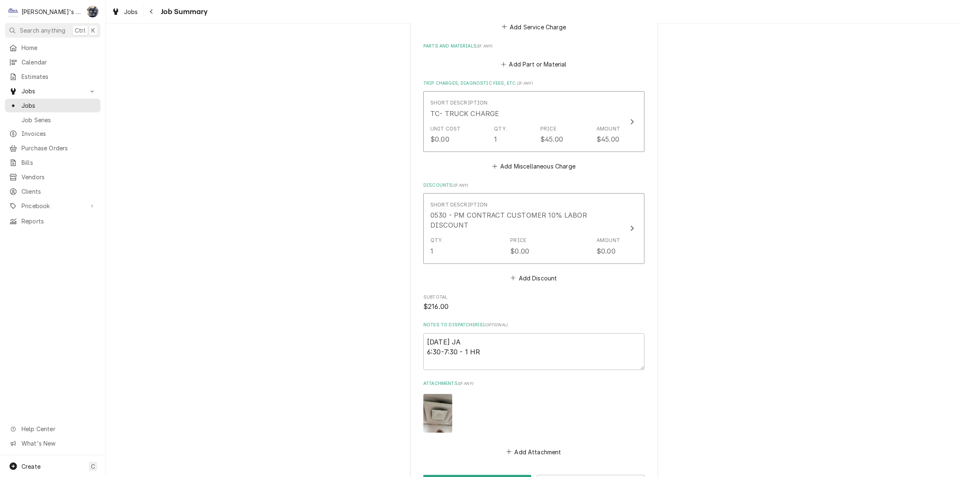
scroll to position [474, 0]
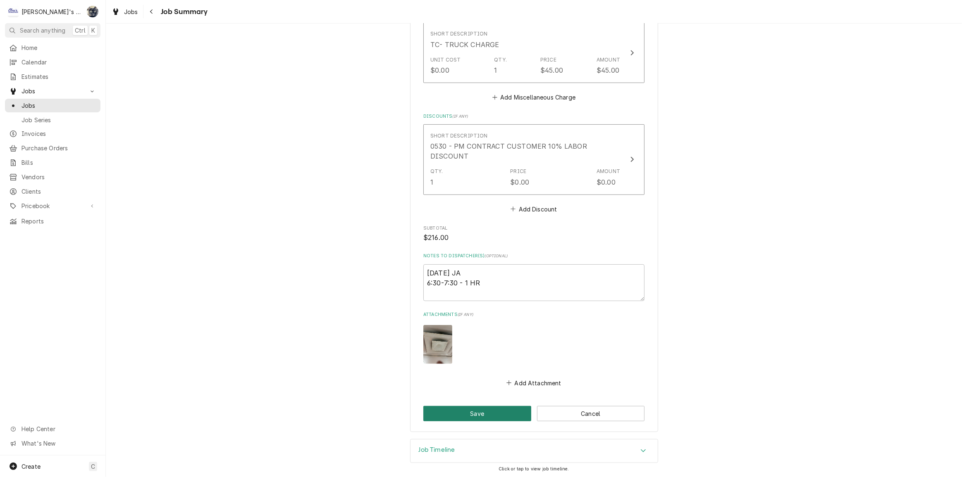
click at [492, 415] on button "Save" at bounding box center [477, 413] width 108 height 15
type textarea "x"
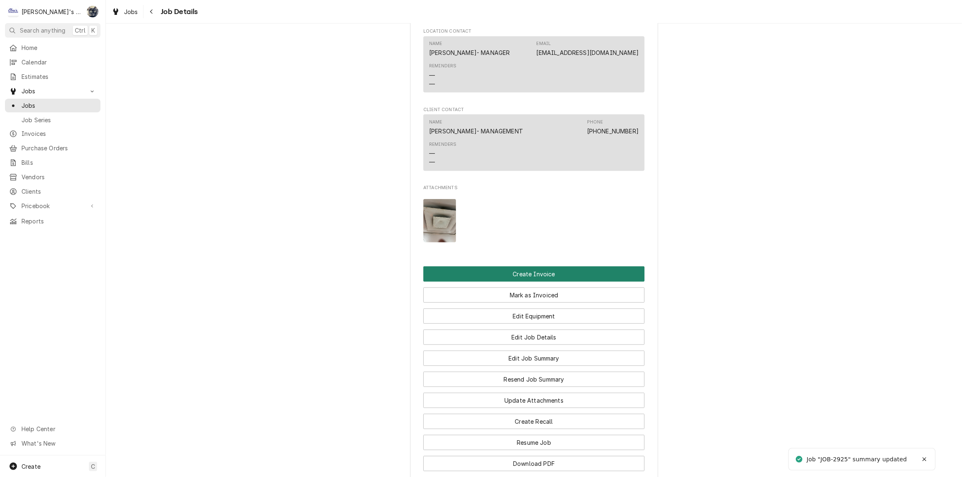
scroll to position [751, 0]
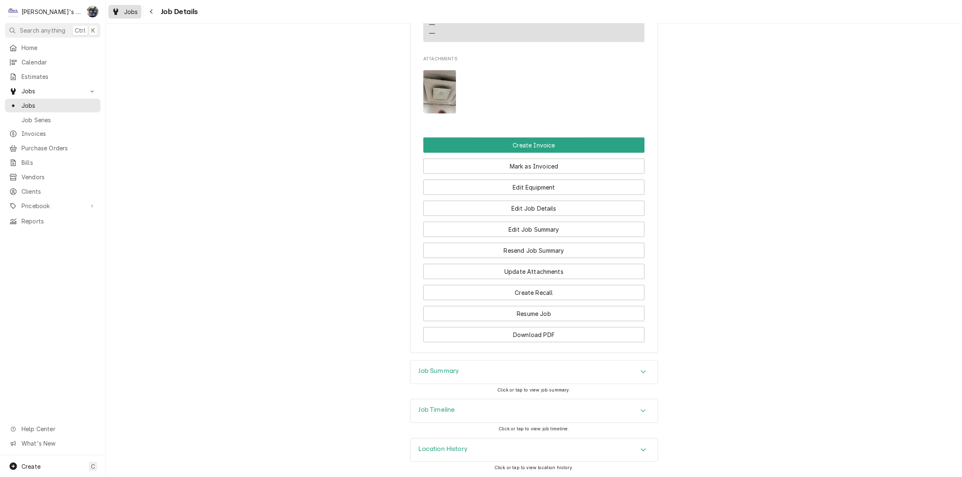
click at [129, 7] on span "Jobs" at bounding box center [131, 11] width 14 height 9
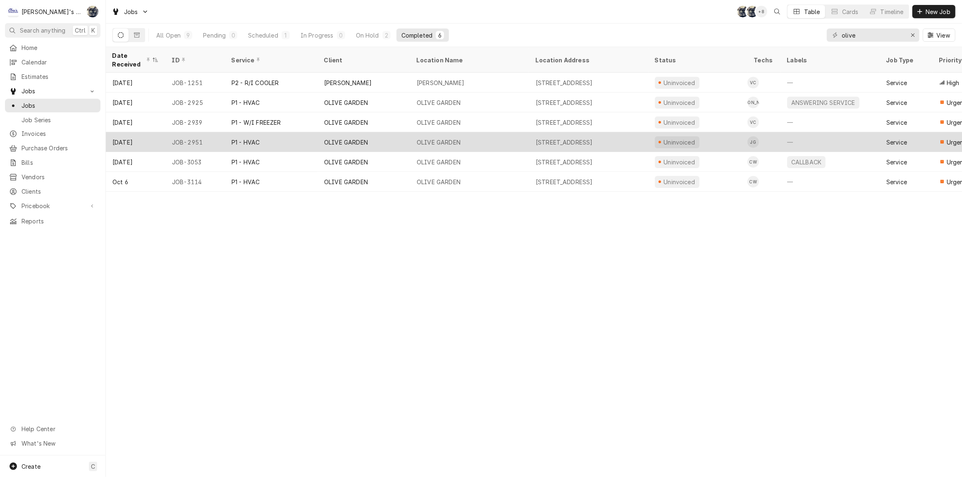
click at [347, 138] on div "OLIVE GARDEN" at bounding box center [346, 142] width 44 height 9
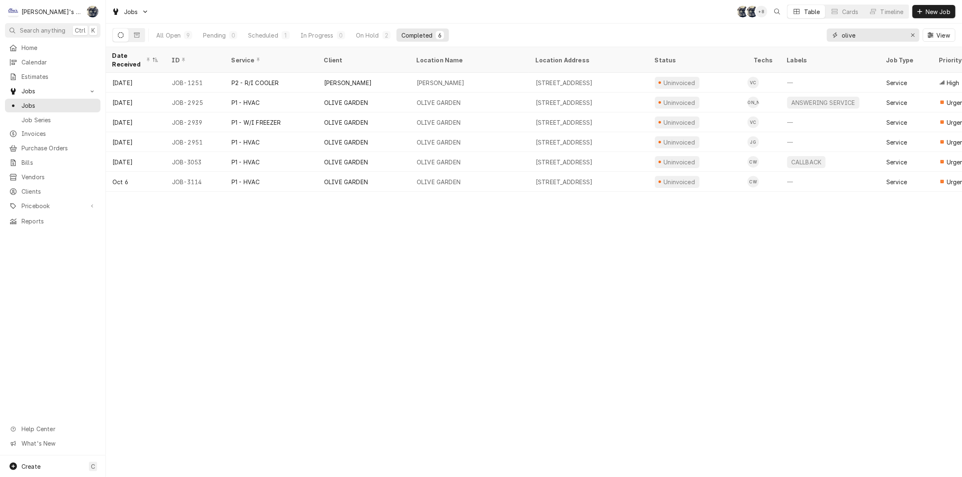
drag, startPoint x: 871, startPoint y: 36, endPoint x: 826, endPoint y: 38, distance: 45.1
click at [827, 38] on div "olive" at bounding box center [873, 35] width 93 height 13
type input "2321"
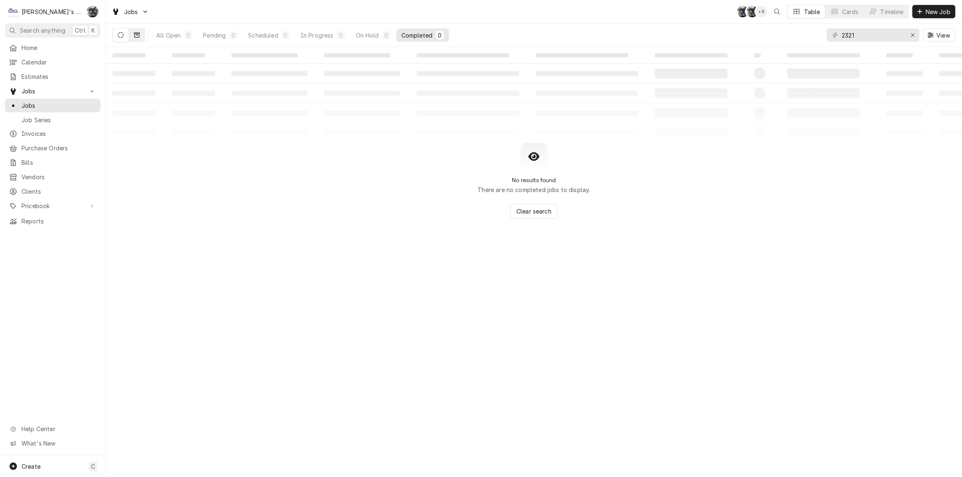
click at [136, 37] on icon "Dynamic Content Wrapper" at bounding box center [137, 35] width 6 height 5
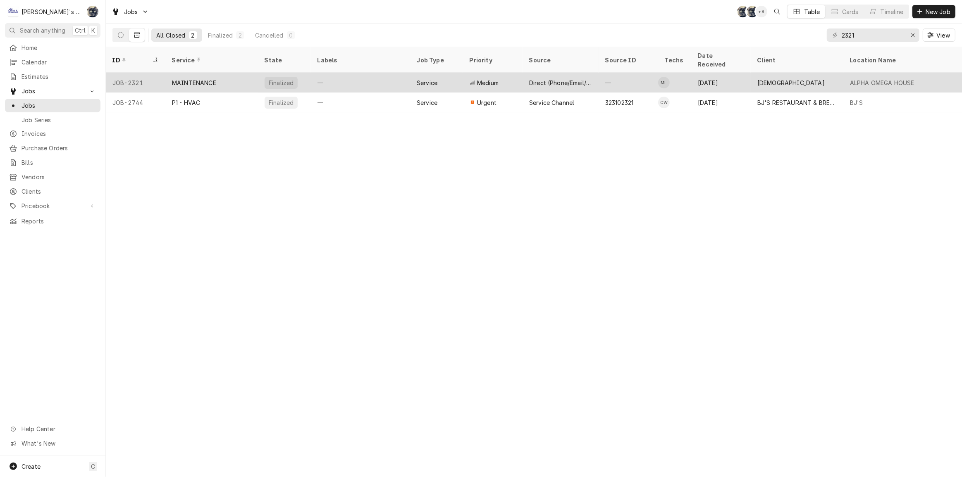
click at [150, 73] on div "JOB-2321" at bounding box center [136, 83] width 60 height 20
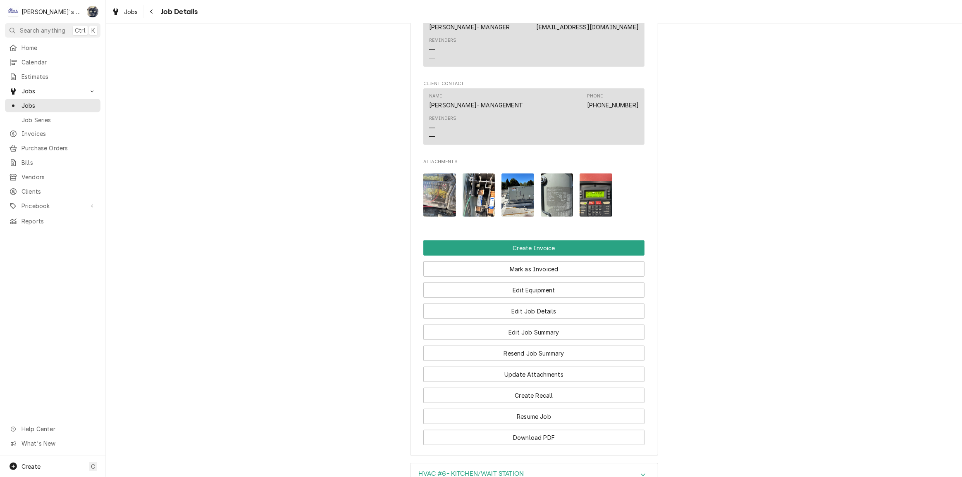
scroll to position [714, 0]
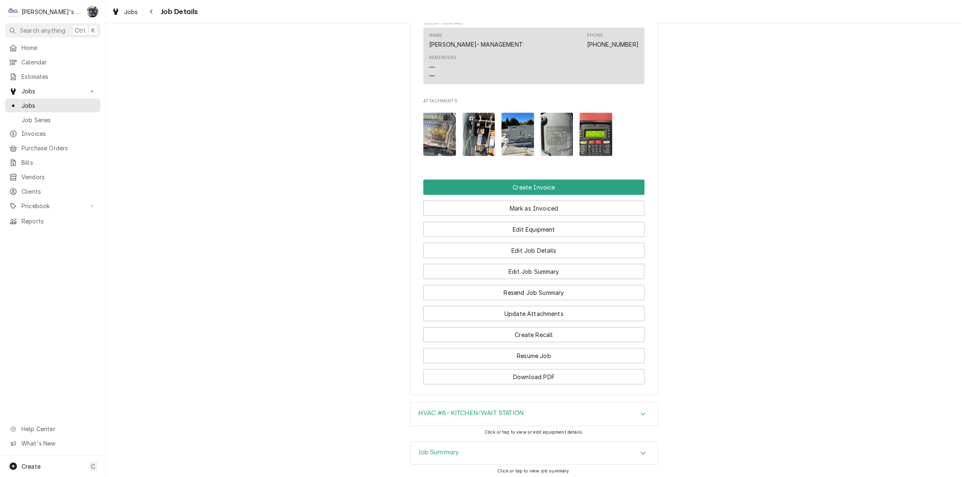
click at [492, 417] on h3 "HVAC #6- KITCHEN/WAIT STATION" at bounding box center [471, 414] width 105 height 8
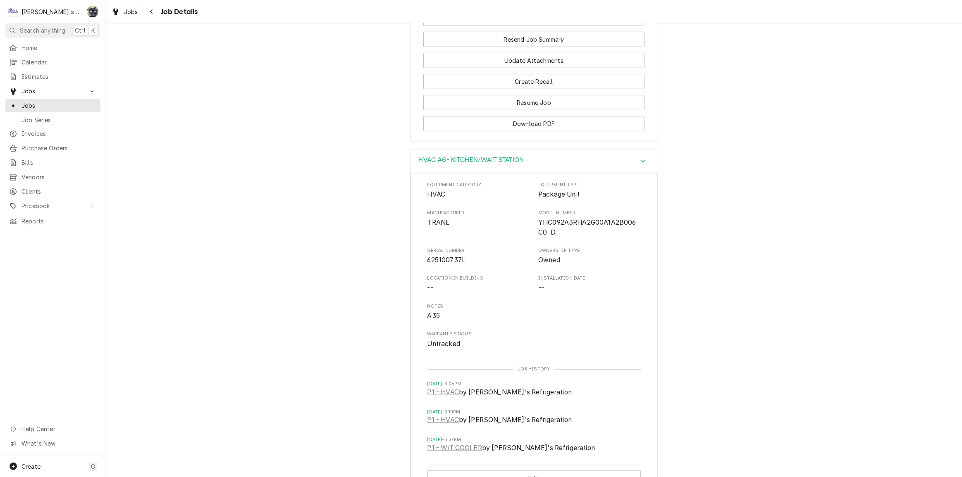
scroll to position [1125, 0]
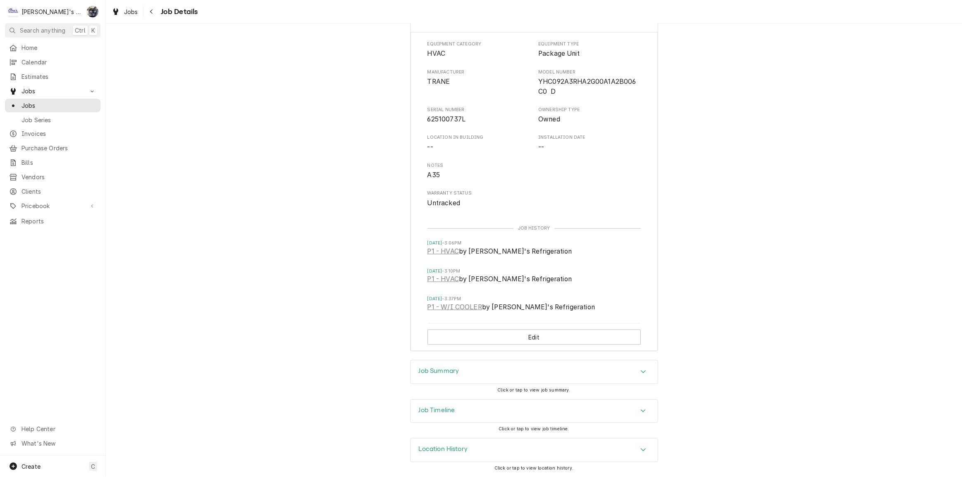
click at [508, 376] on div "Job Summary" at bounding box center [533, 372] width 247 height 23
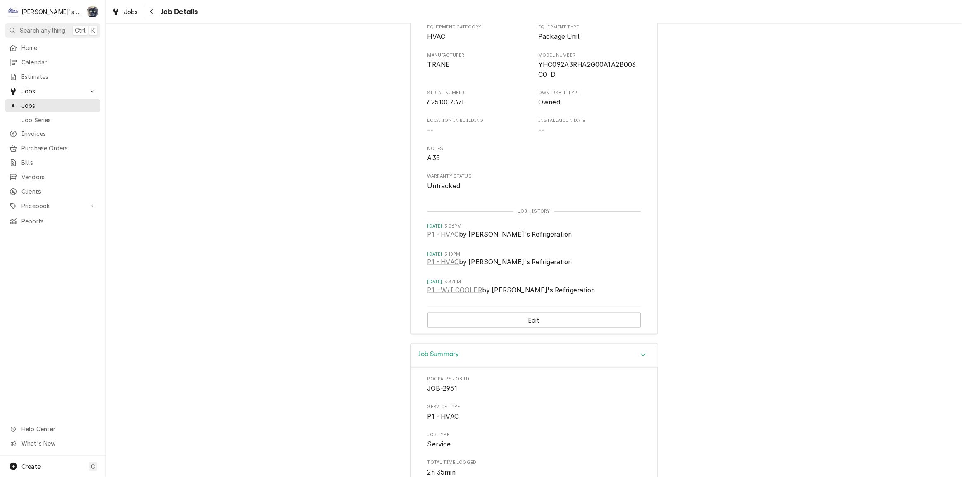
scroll to position [1501, 0]
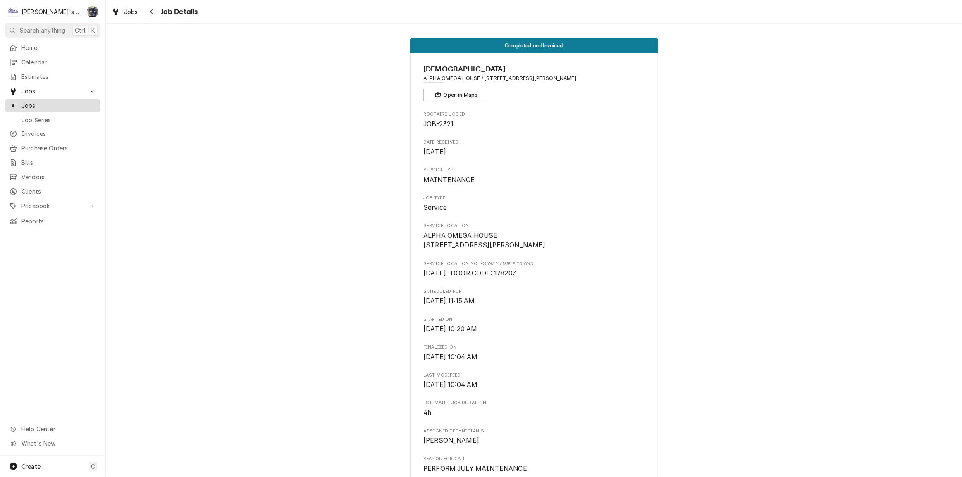
click at [49, 101] on span "Jobs" at bounding box center [58, 105] width 75 height 9
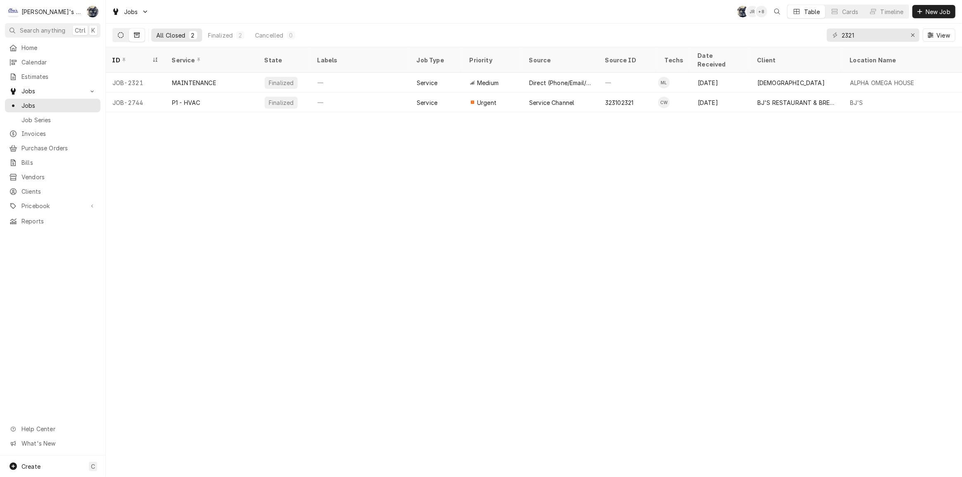
click at [114, 32] on button "Dynamic Content Wrapper" at bounding box center [121, 35] width 16 height 13
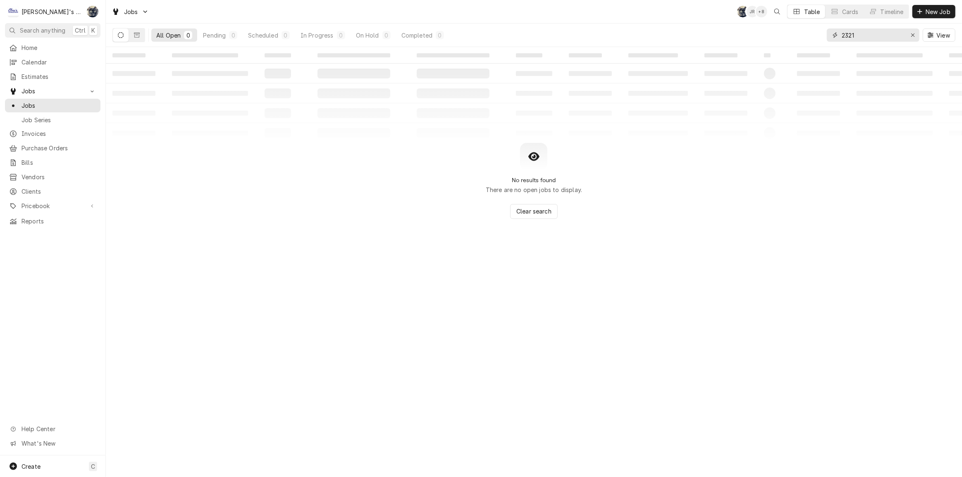
drag, startPoint x: 856, startPoint y: 38, endPoint x: 818, endPoint y: 36, distance: 37.3
click at [820, 36] on div "All Open 0 Pending 0 Scheduled 0 In Progress 0 On Hold 0 Completed 0 2321 View" at bounding box center [533, 35] width 843 height 23
type input ","
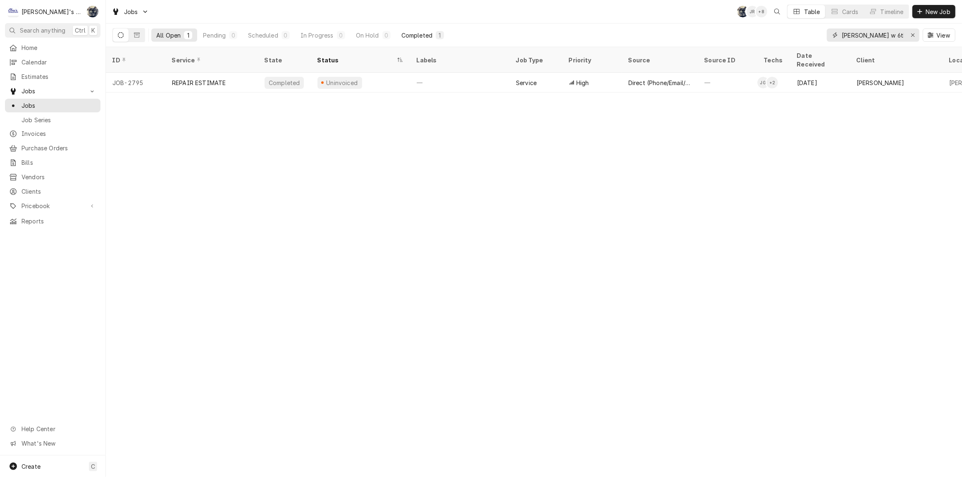
type input "mcdonald's w 6th"
click at [427, 33] on div "Completed" at bounding box center [416, 35] width 31 height 9
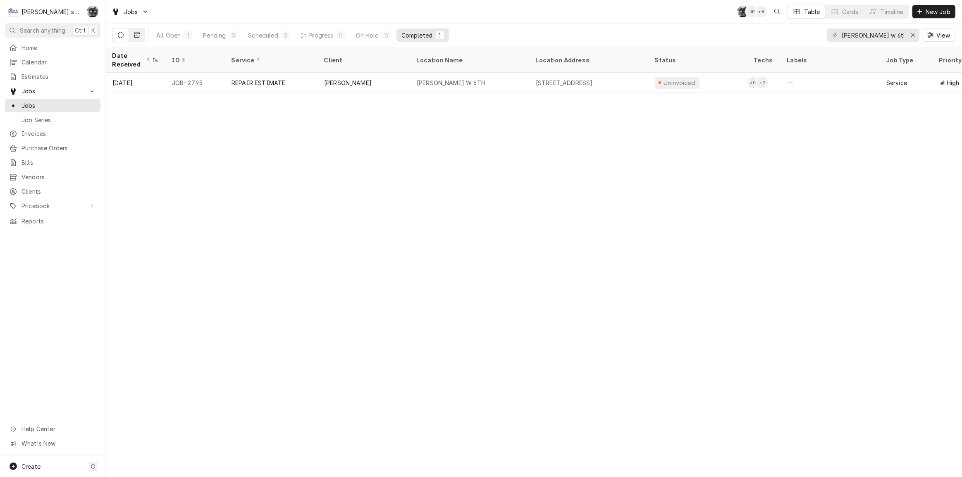
click at [139, 36] on icon "Dynamic Content Wrapper" at bounding box center [137, 35] width 6 height 6
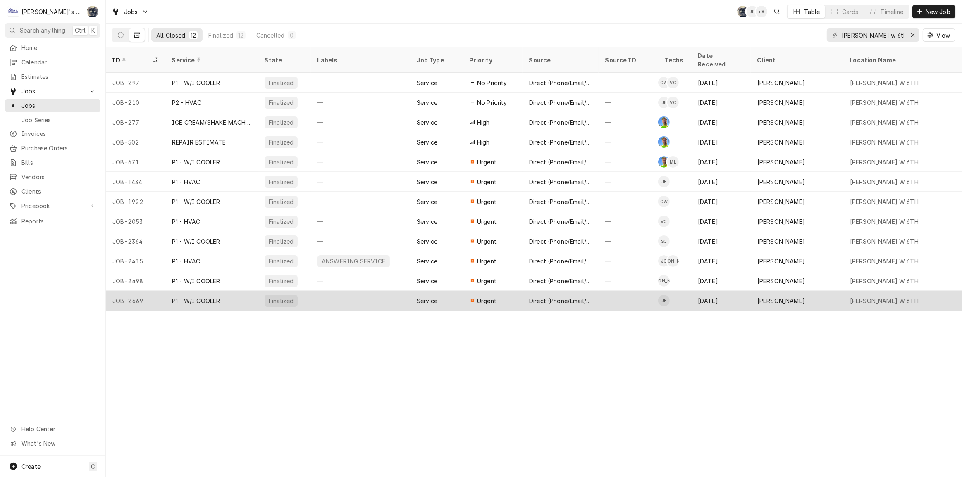
click at [647, 296] on div "—" at bounding box center [628, 301] width 60 height 20
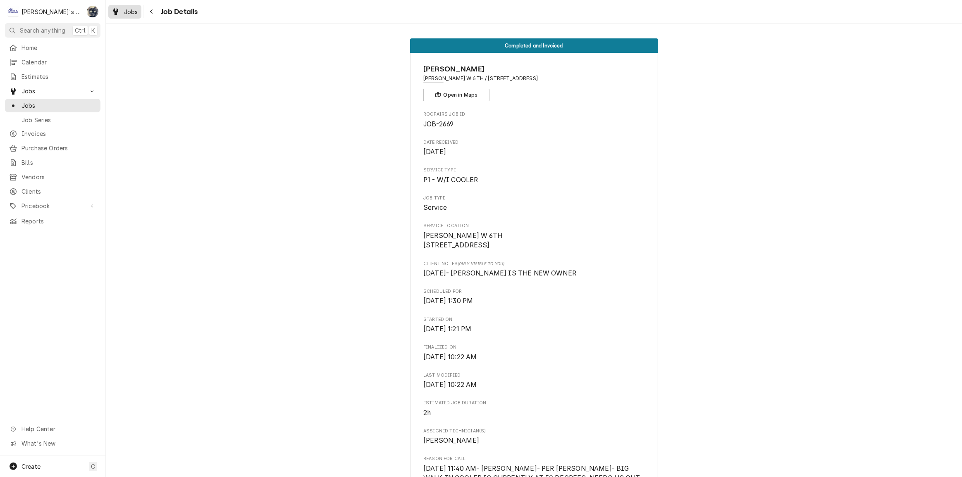
click at [127, 11] on span "Jobs" at bounding box center [131, 11] width 14 height 9
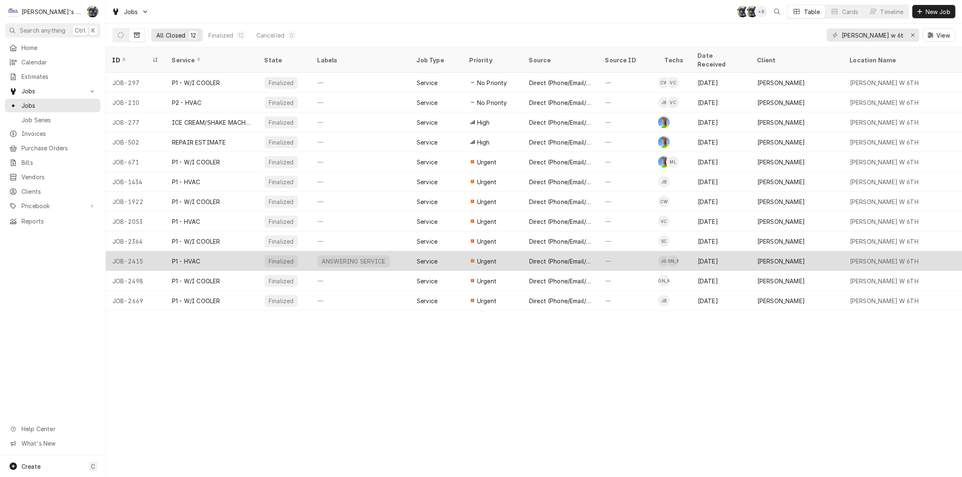
click at [465, 251] on div "Urgent" at bounding box center [493, 261] width 60 height 20
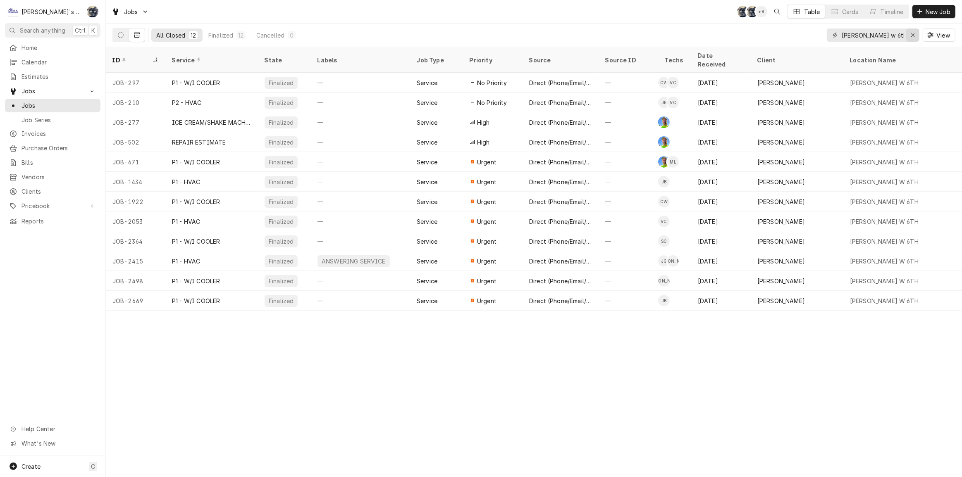
click at [917, 34] on button "Erase input" at bounding box center [912, 35] width 13 height 13
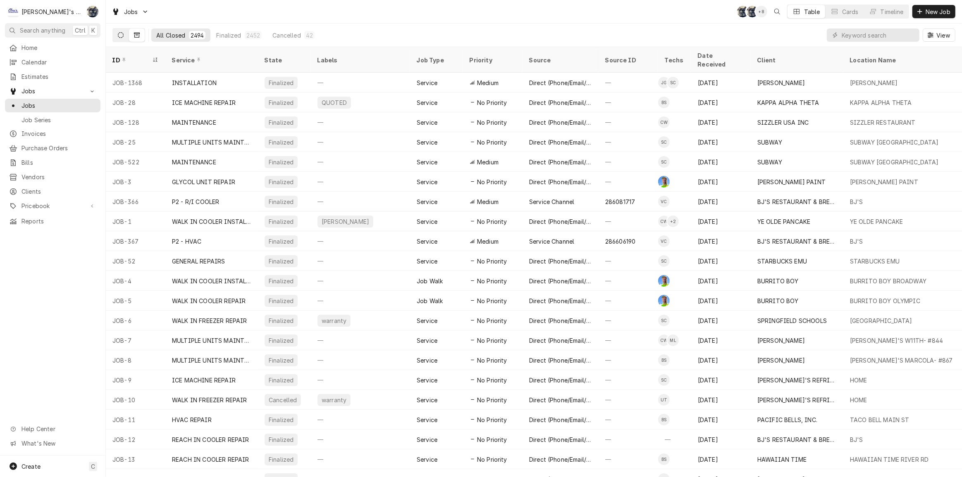
click at [118, 33] on icon "Dynamic Content Wrapper" at bounding box center [121, 35] width 6 height 6
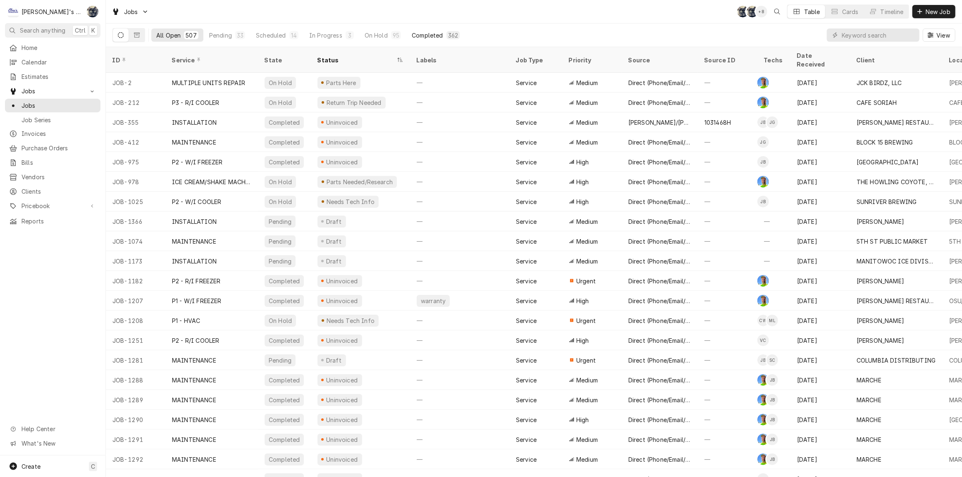
click at [432, 39] on div "Completed" at bounding box center [427, 35] width 31 height 9
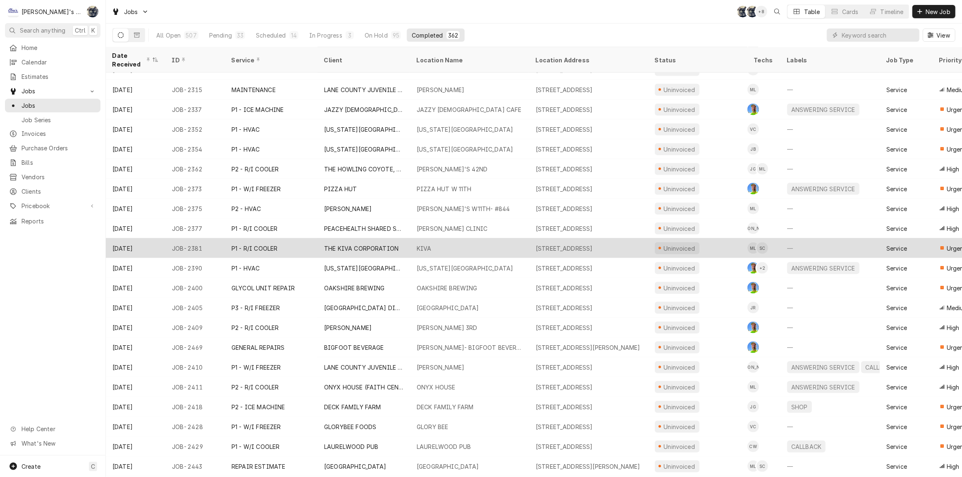
scroll to position [1263, 0]
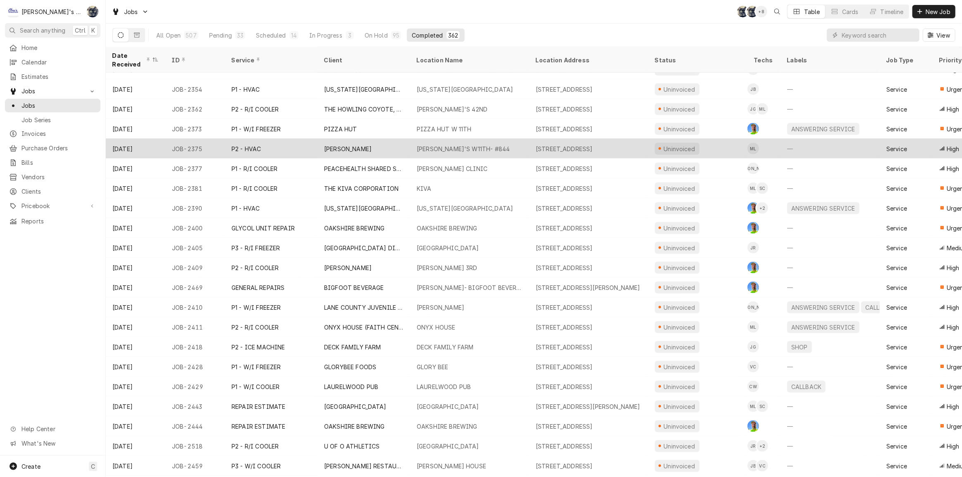
drag, startPoint x: 392, startPoint y: 148, endPoint x: 388, endPoint y: 142, distance: 6.8
click at [392, 148] on div "CARL'S JR." at bounding box center [363, 149] width 93 height 20
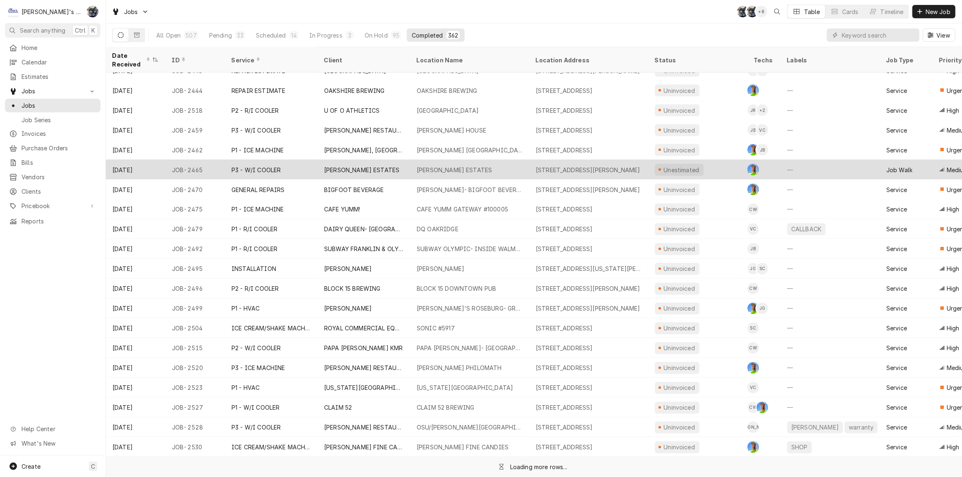
scroll to position [1600, 0]
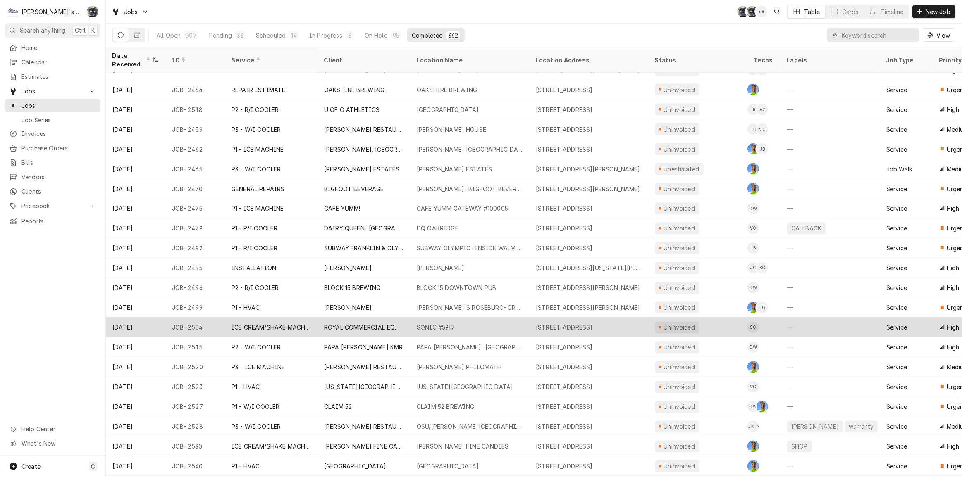
click at [365, 324] on div "ROYAL COMMERCIAL EQUIPMENT" at bounding box center [363, 328] width 79 height 9
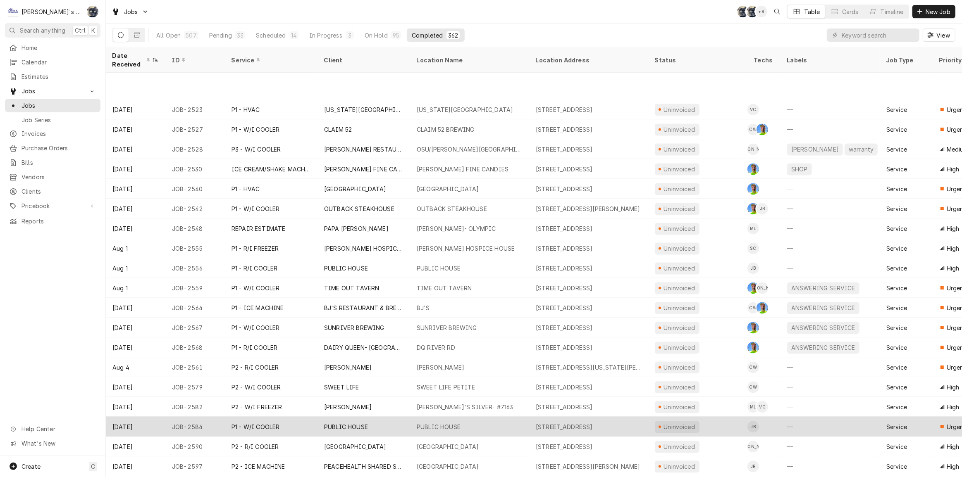
scroll to position [1938, 0]
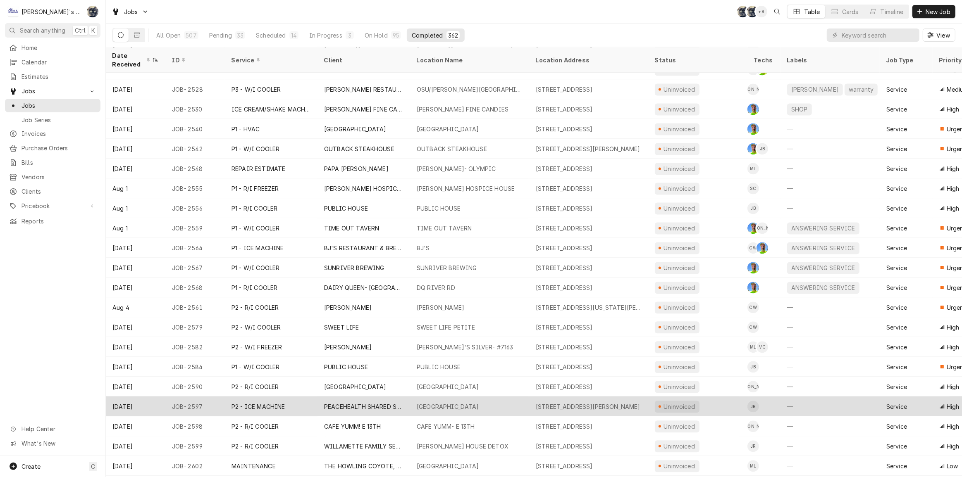
click at [422, 403] on div "PEACE HARBOR HOSPITAL" at bounding box center [448, 407] width 62 height 9
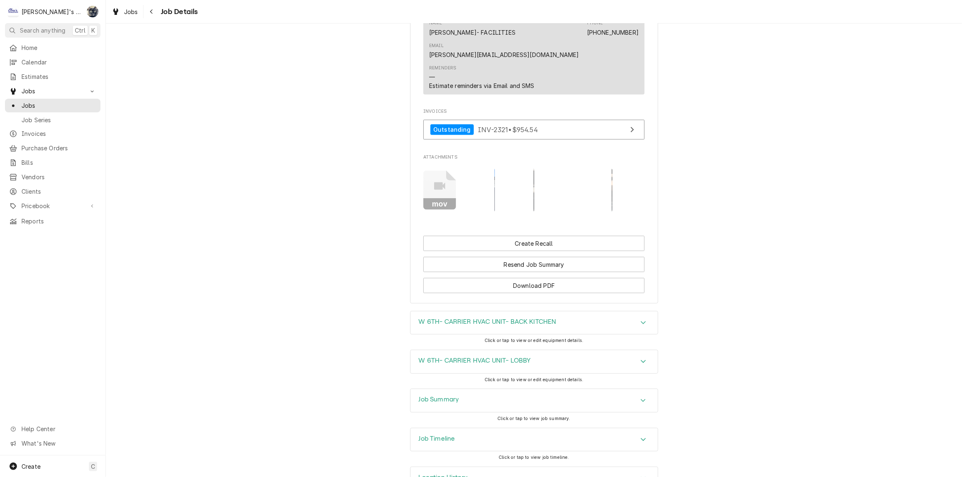
scroll to position [827, 0]
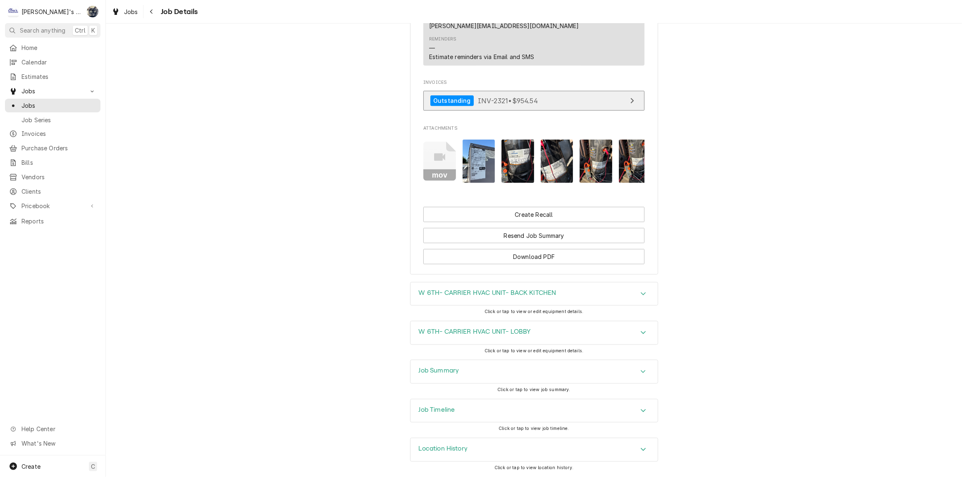
click at [433, 102] on link "Outstanding INV-2321 • $954.54" at bounding box center [533, 101] width 221 height 20
click at [131, 12] on span "Jobs" at bounding box center [131, 11] width 14 height 9
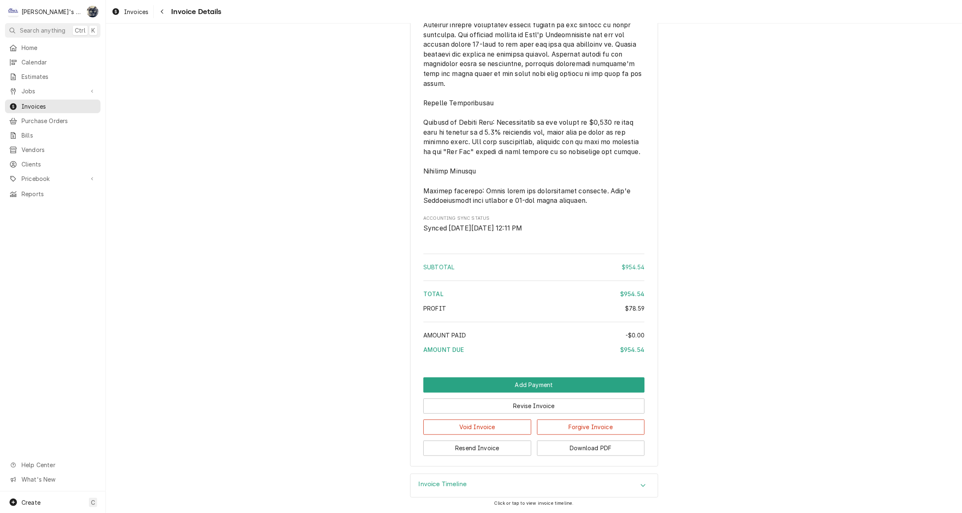
scroll to position [1616, 0]
click at [478, 485] on div "Invoice Timeline" at bounding box center [533, 485] width 247 height 23
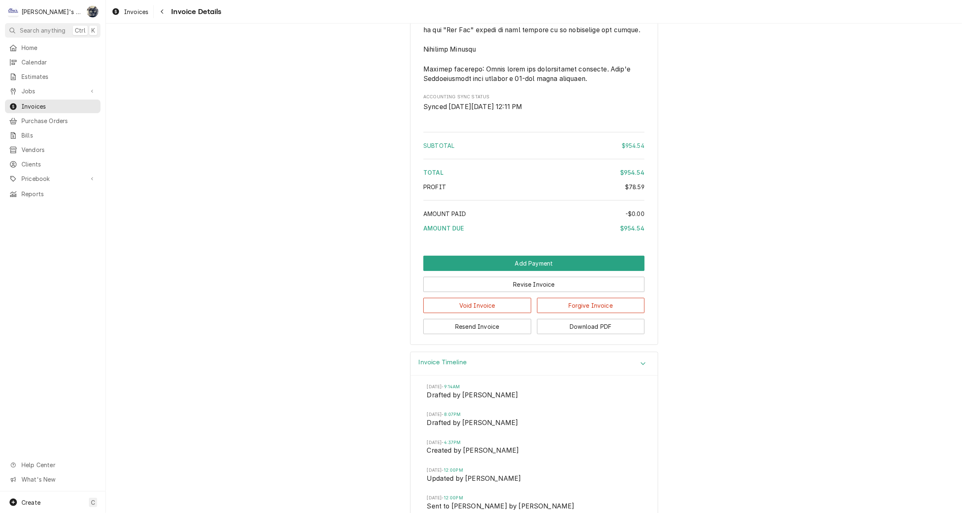
scroll to position [1767, 0]
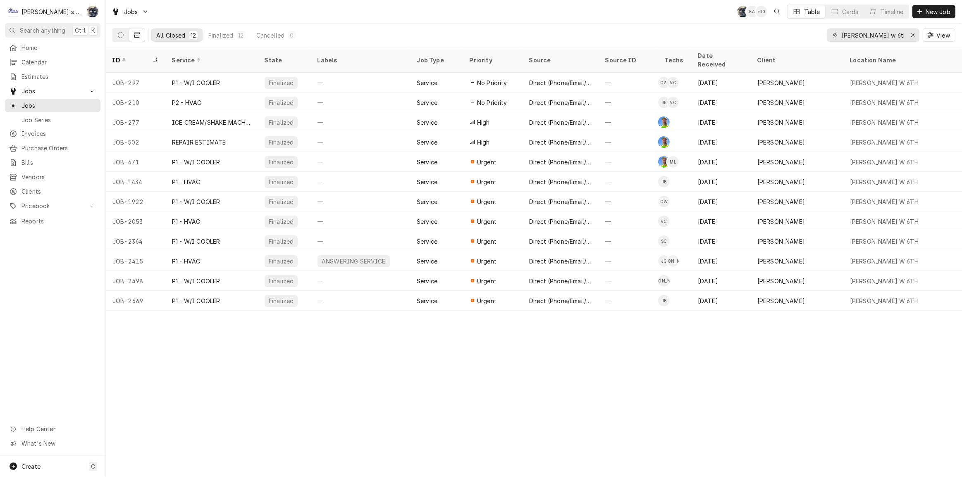
drag, startPoint x: 893, startPoint y: 33, endPoint x: 782, endPoint y: 32, distance: 110.4
click at [782, 32] on div "All Closed 12 Finalized 12 Cancelled 0 [PERSON_NAME] w 6th View" at bounding box center [533, 35] width 843 height 23
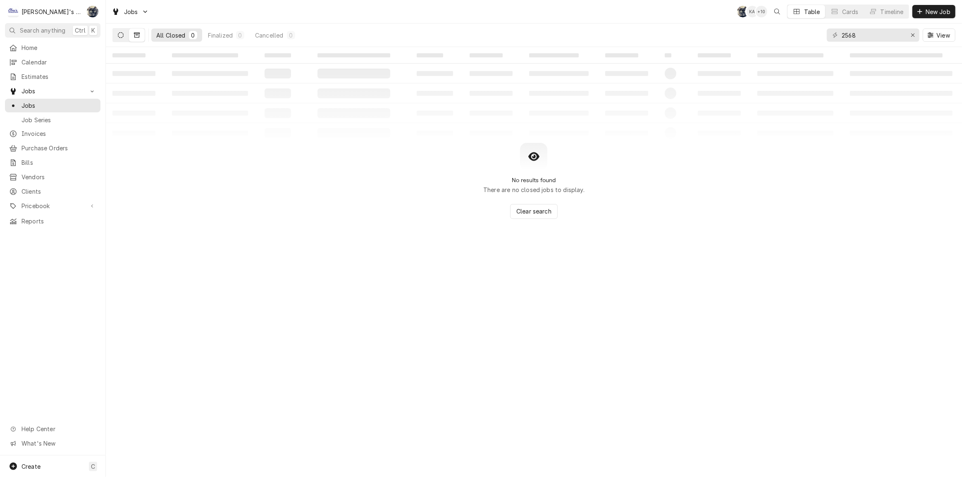
click at [120, 37] on icon "Dynamic Content Wrapper" at bounding box center [121, 35] width 6 height 6
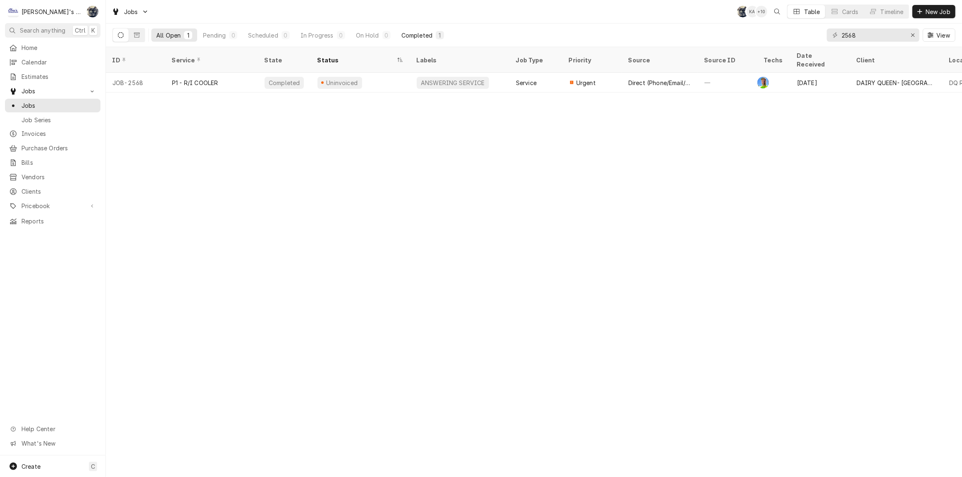
click at [420, 36] on div "Completed" at bounding box center [416, 35] width 31 height 9
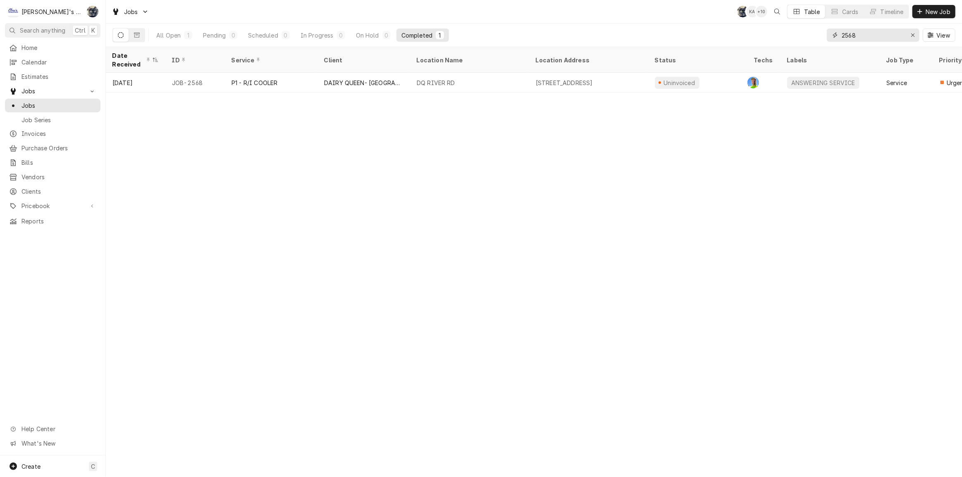
drag, startPoint x: 844, startPoint y: 37, endPoint x: 789, endPoint y: 29, distance: 55.6
click at [795, 29] on div "All Open 1 Pending 0 Scheduled 0 In Progress 0 On Hold 0 Completed 1 2568 View" at bounding box center [533, 35] width 843 height 23
type input "2564"
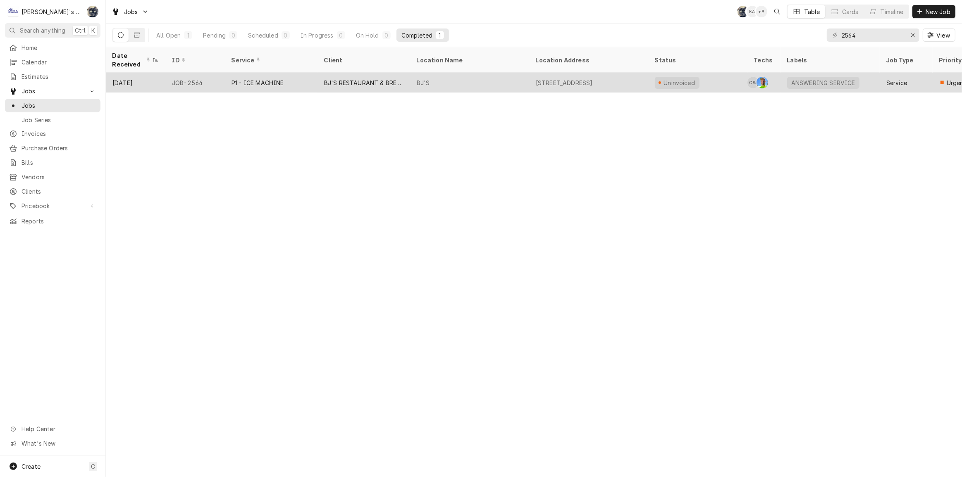
click at [605, 83] on div "[STREET_ADDRESS]" at bounding box center [588, 83] width 119 height 20
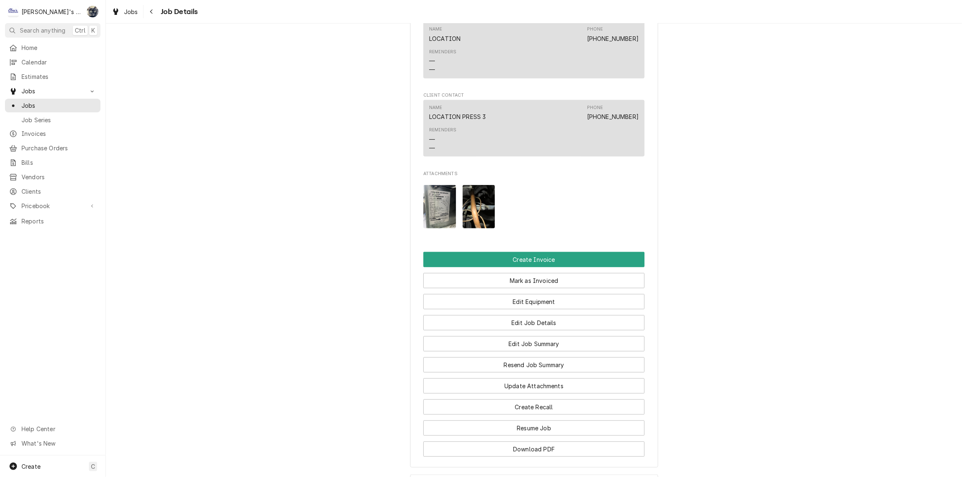
scroll to position [853, 0]
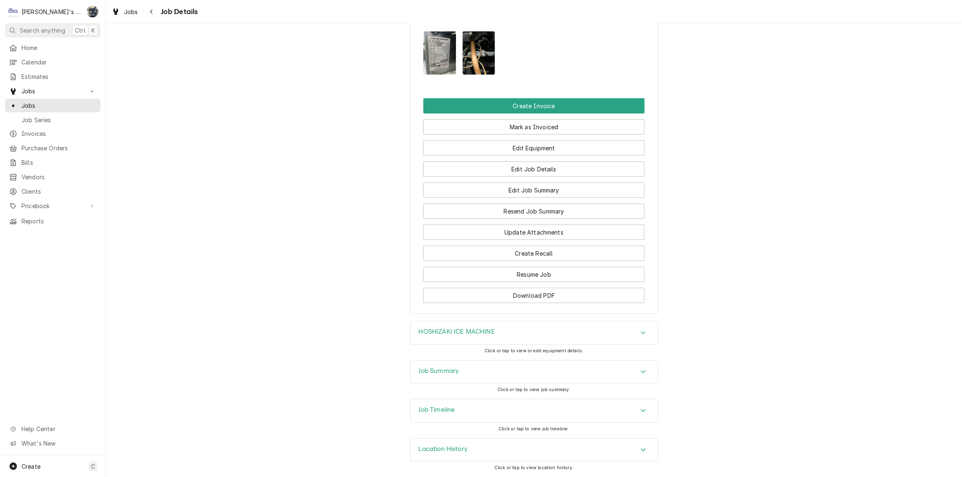
click at [513, 367] on div "Job Summary" at bounding box center [533, 372] width 247 height 23
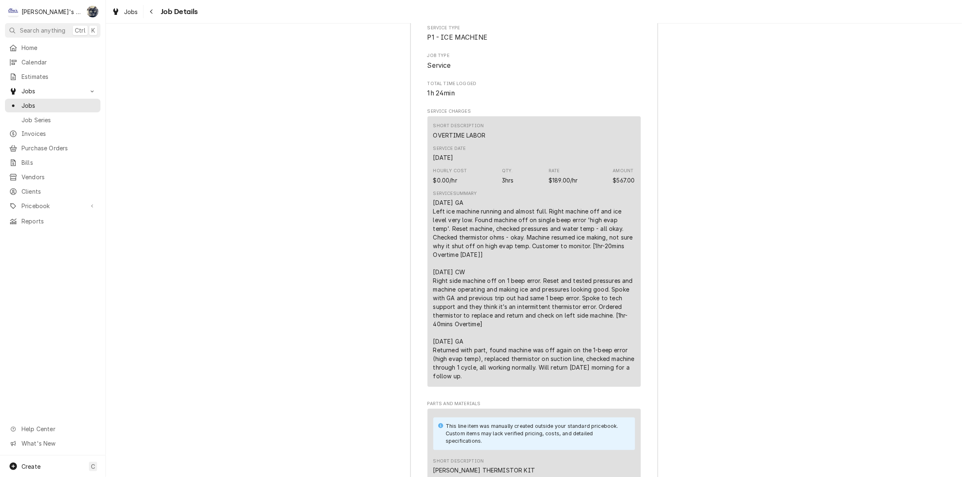
scroll to position [1266, 0]
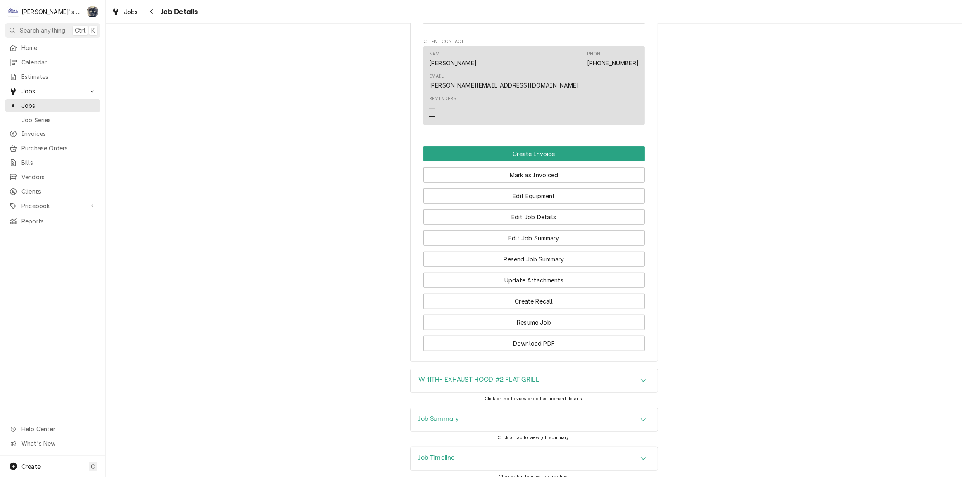
scroll to position [676, 0]
click at [511, 230] on button "Edit Job Summary" at bounding box center [533, 237] width 221 height 15
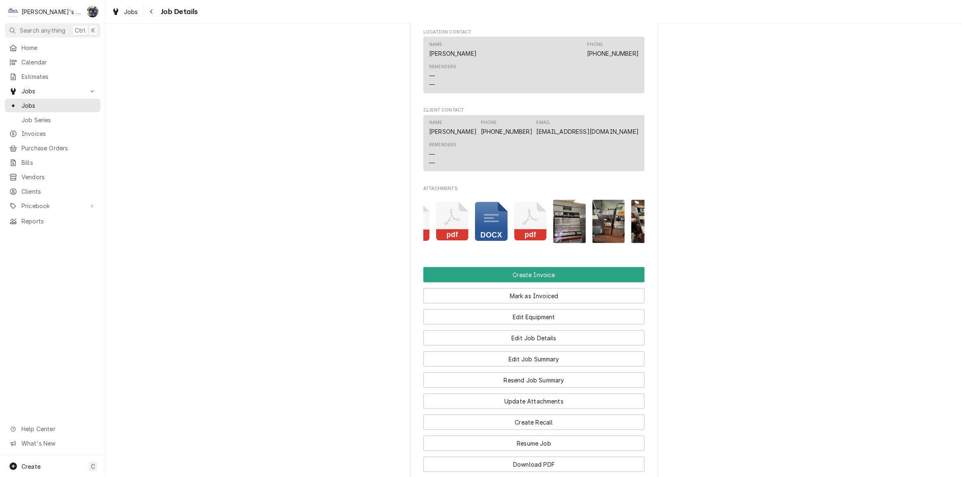
scroll to position [0, 52]
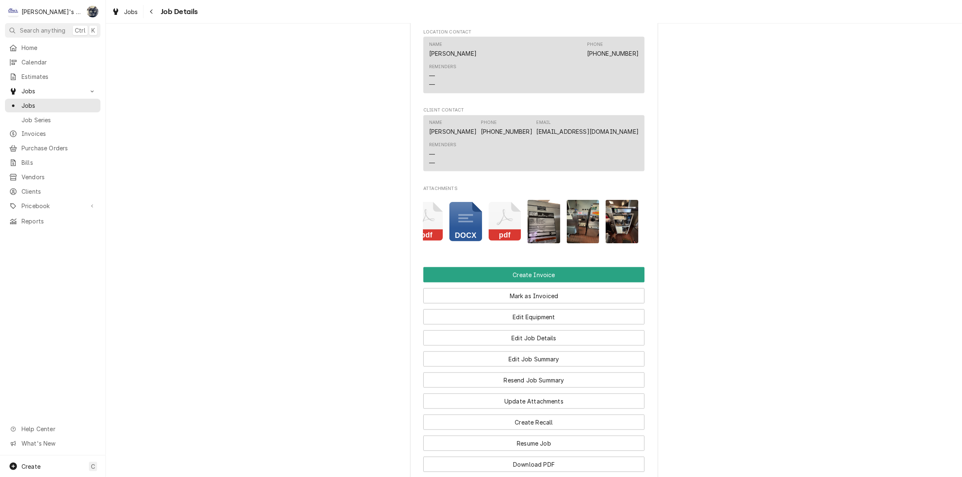
click at [625, 219] on img "Attachments" at bounding box center [622, 221] width 33 height 43
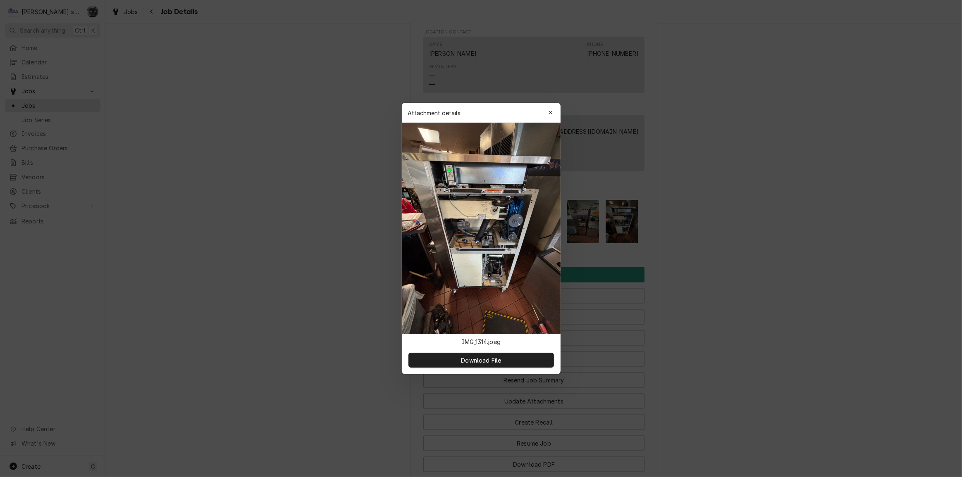
click at [549, 113] on icon "button" at bounding box center [550, 113] width 5 height 6
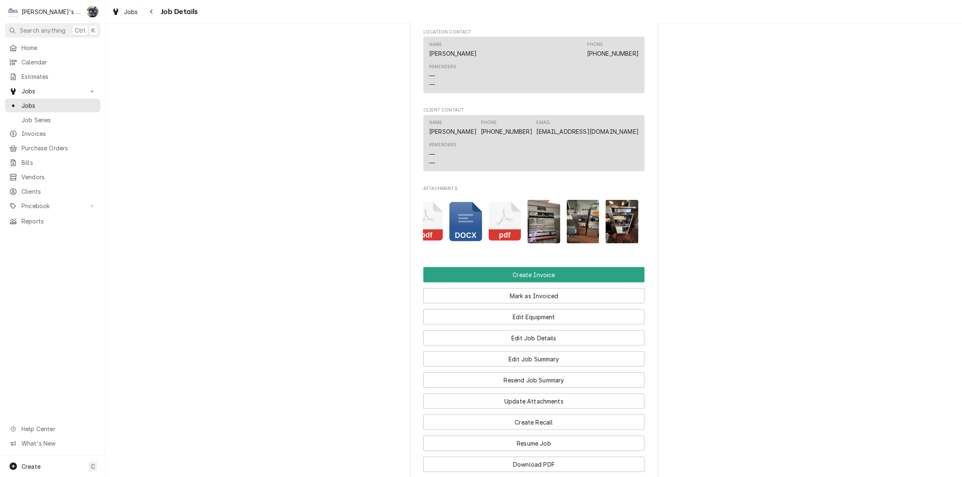
click at [577, 211] on img "Attachments" at bounding box center [583, 221] width 33 height 43
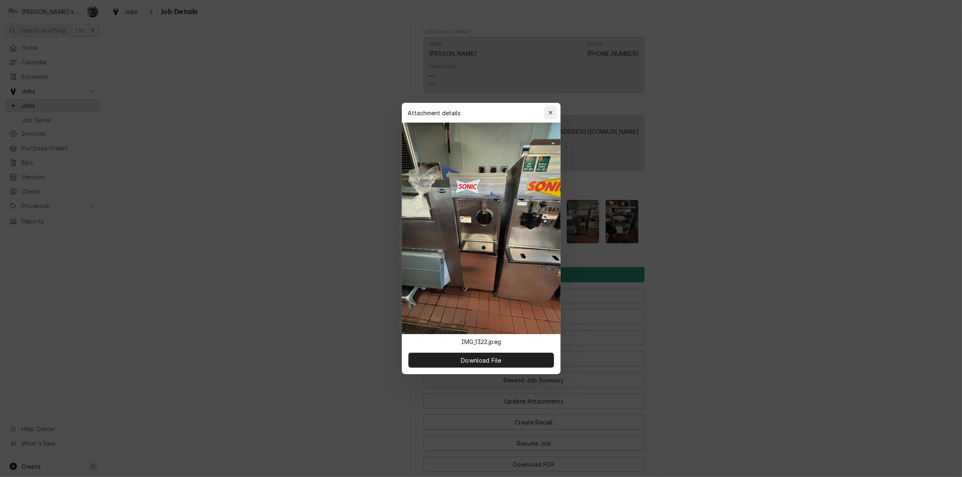
click at [548, 116] on div "button" at bounding box center [550, 113] width 8 height 8
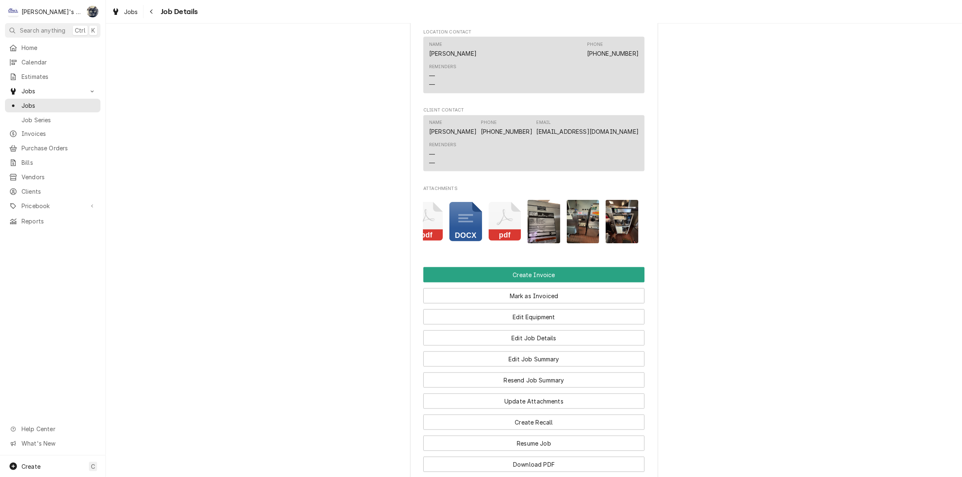
click at [541, 209] on img "Attachments" at bounding box center [543, 221] width 33 height 43
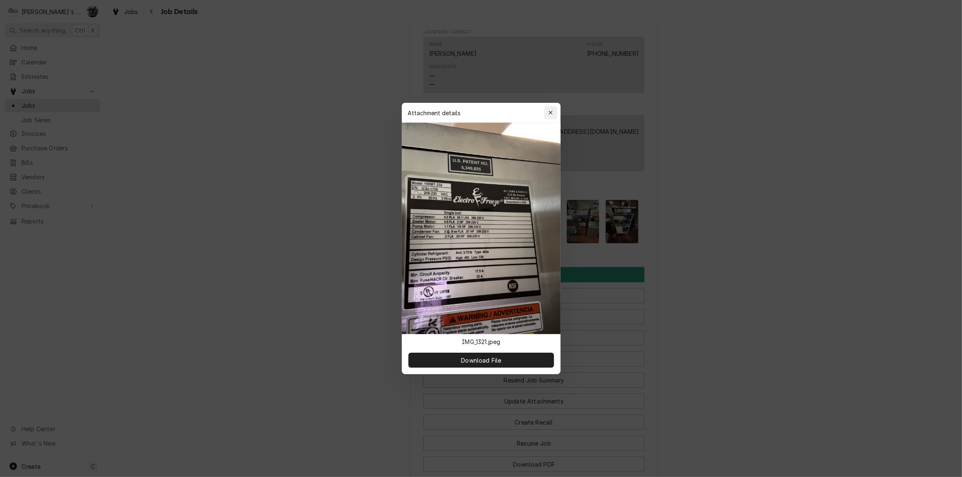
click at [550, 116] on icon "button" at bounding box center [550, 113] width 5 height 6
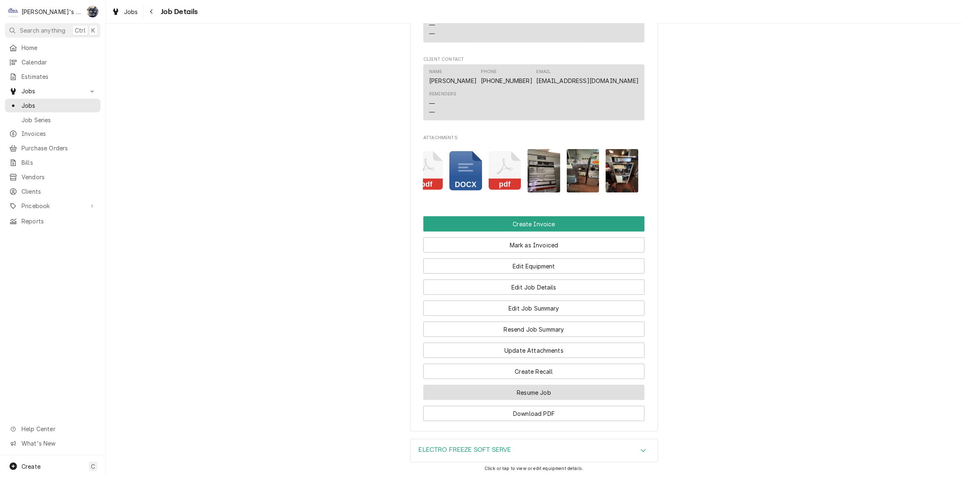
scroll to position [1374, 0]
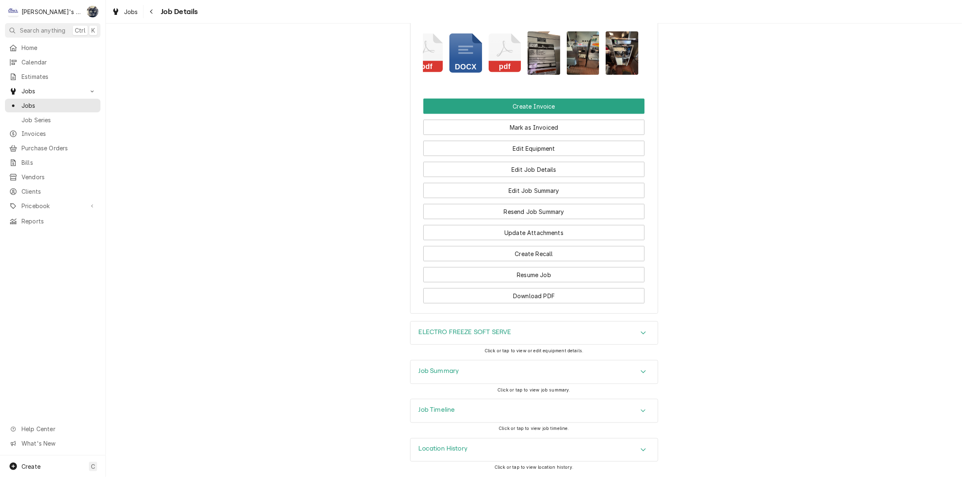
click at [504, 375] on div "Job Summary" at bounding box center [533, 372] width 247 height 23
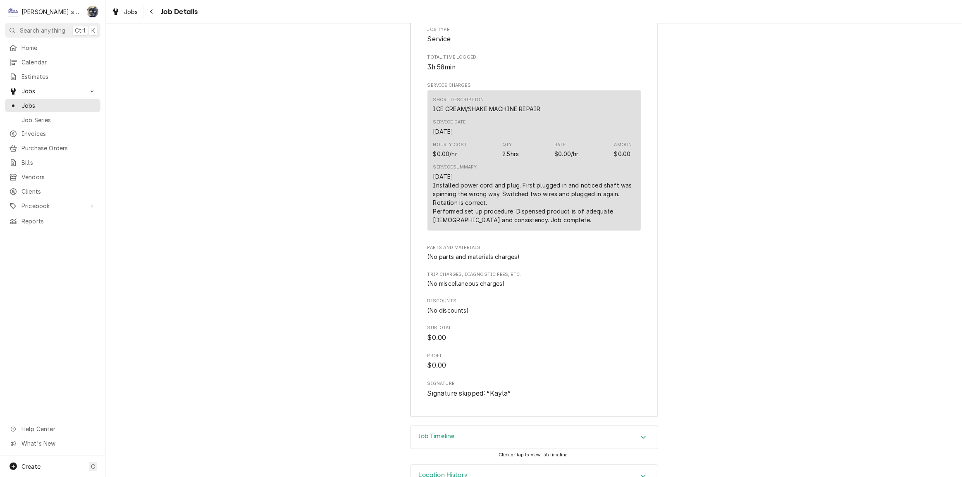
scroll to position [1823, 0]
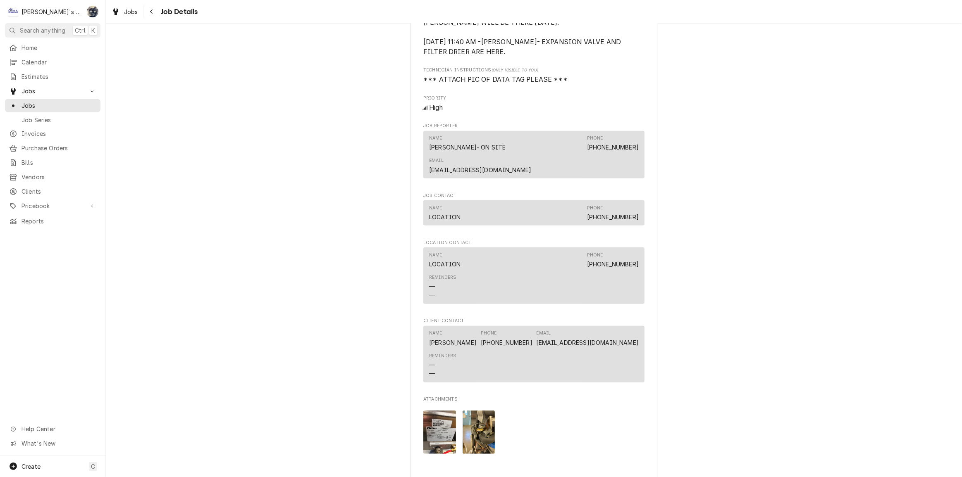
scroll to position [488, 0]
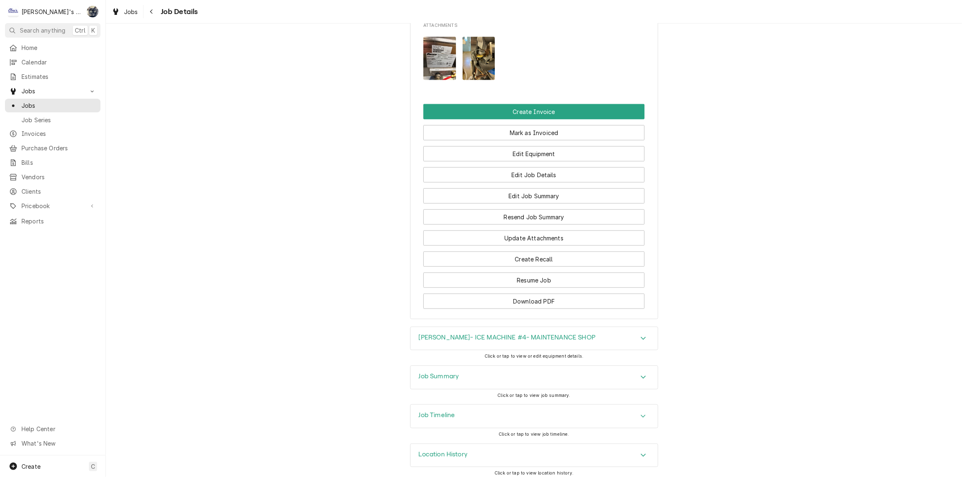
click at [449, 373] on h3 "Job Summary" at bounding box center [439, 377] width 41 height 8
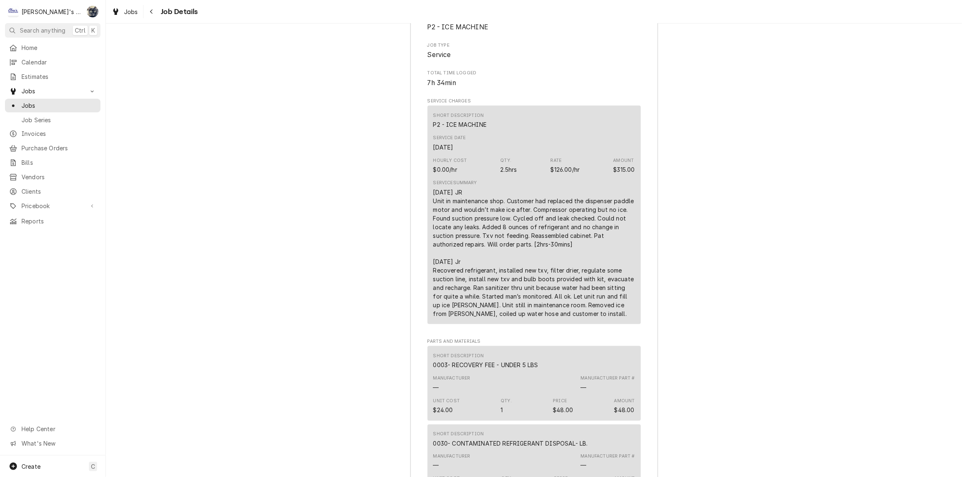
scroll to position [1331, 0]
click at [133, 8] on span "Jobs" at bounding box center [131, 11] width 14 height 9
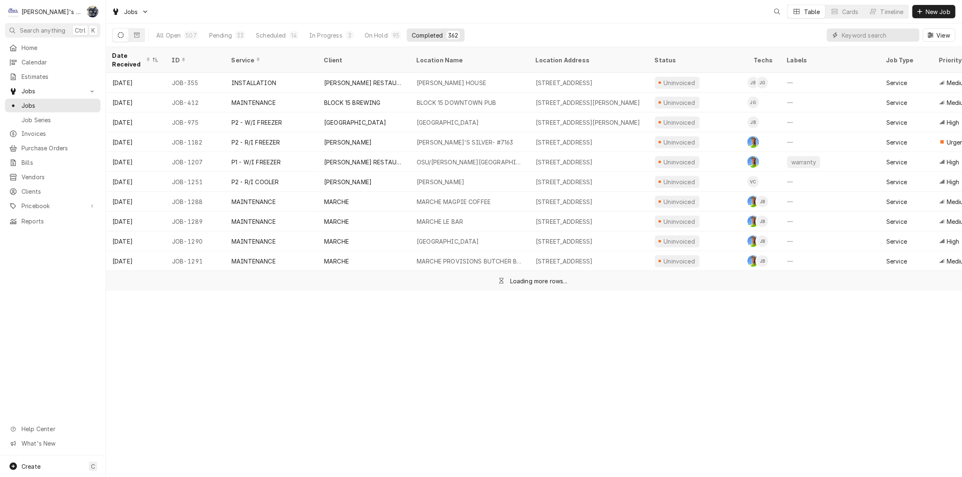
click at [900, 30] on input "Dynamic Content Wrapper" at bounding box center [879, 35] width 74 height 13
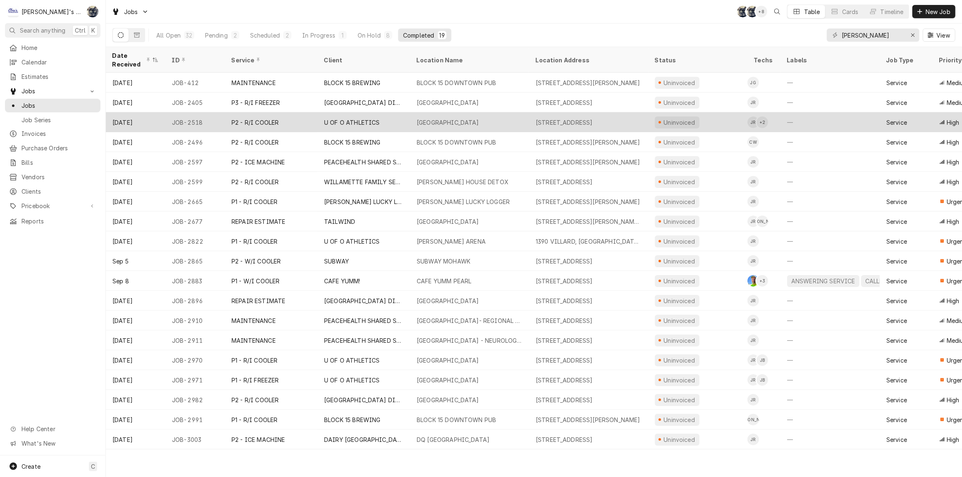
click at [437, 118] on div "[GEOGRAPHIC_DATA]" at bounding box center [448, 122] width 62 height 9
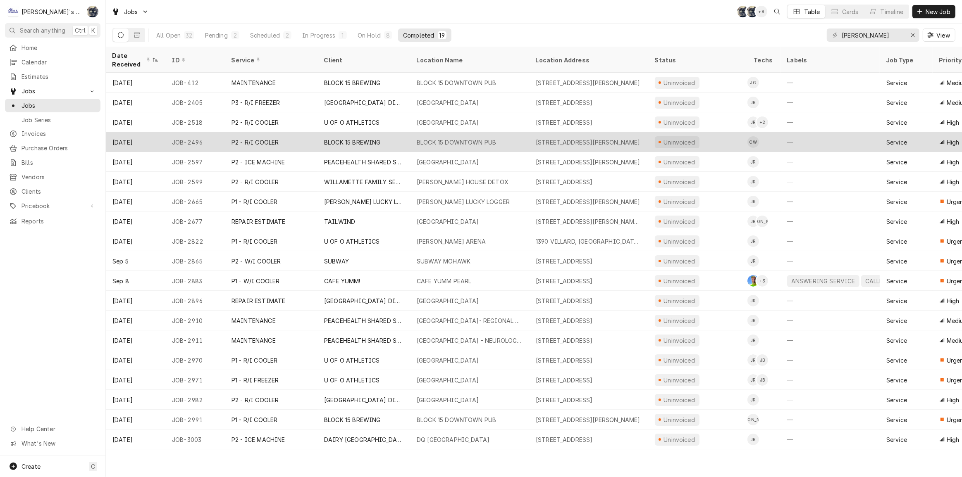
click at [434, 138] on div "BLOCK 15 DOWNTOWN PUB" at bounding box center [456, 142] width 79 height 9
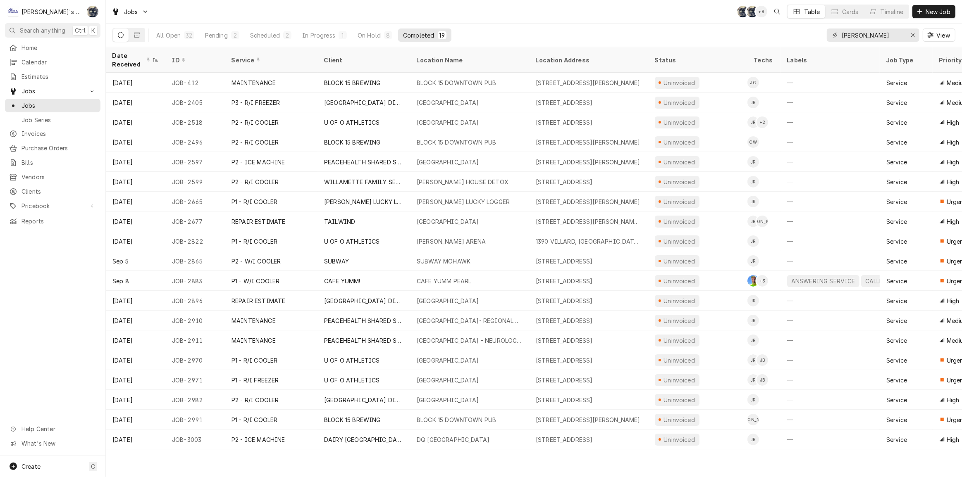
drag, startPoint x: 865, startPoint y: 33, endPoint x: 830, endPoint y: 33, distance: 35.5
click at [830, 33] on div "jeff" at bounding box center [873, 35] width 93 height 13
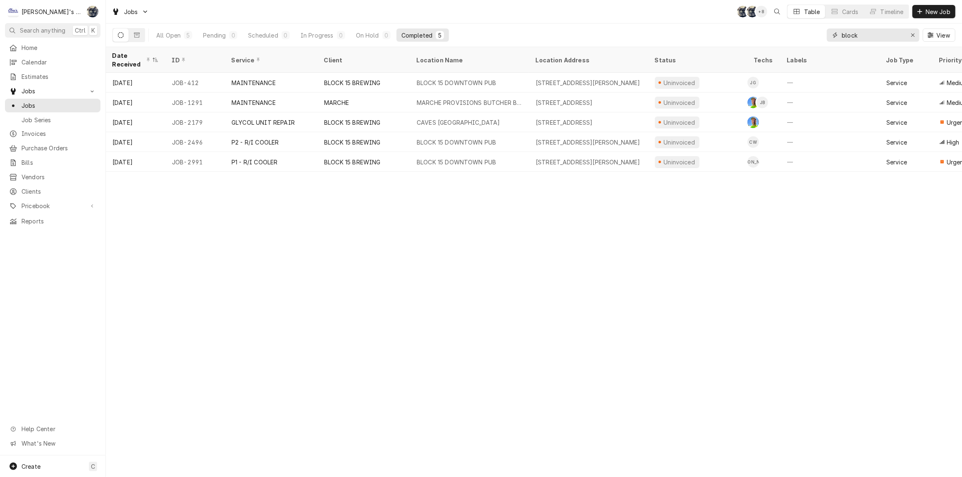
type input "block"
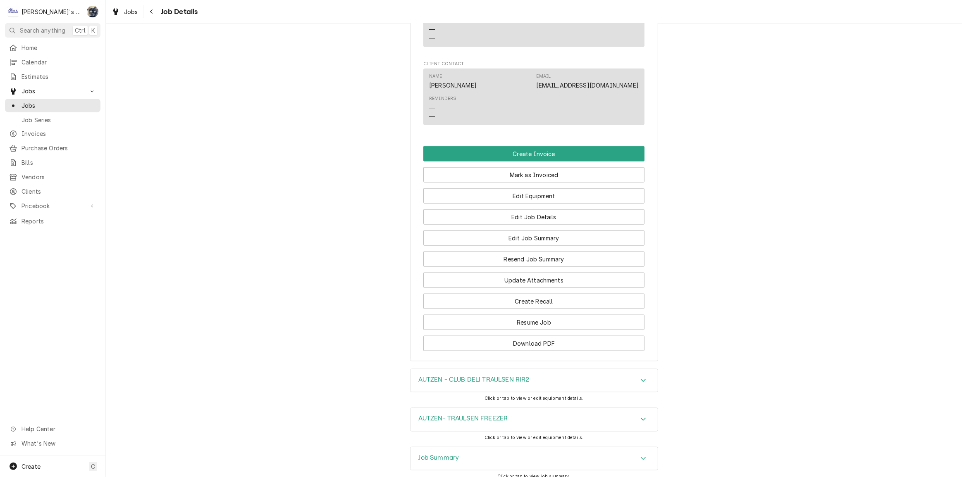
scroll to position [1108, 0]
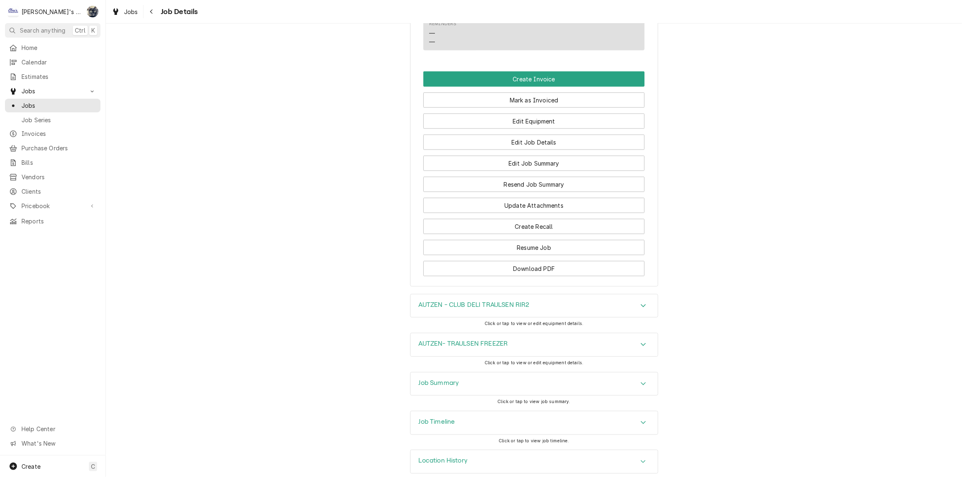
click at [491, 376] on div "Job Summary" at bounding box center [533, 384] width 247 height 23
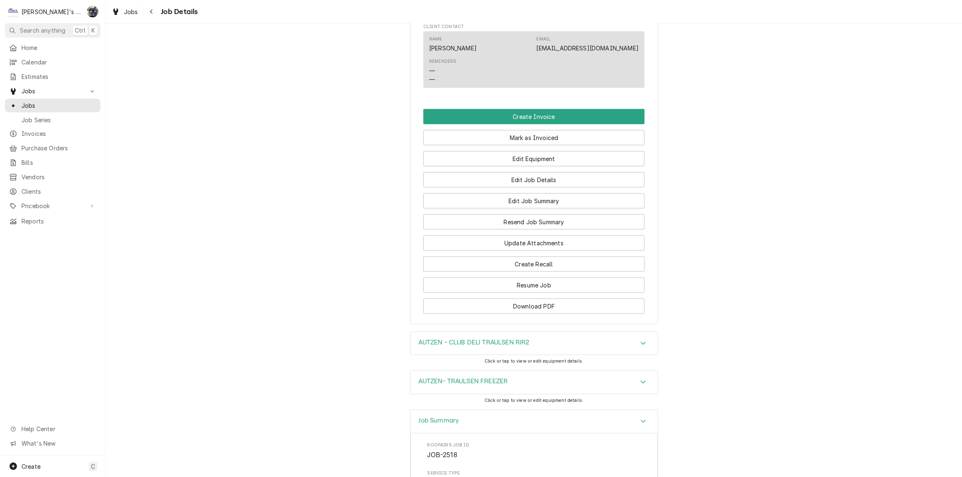
scroll to position [807, 0]
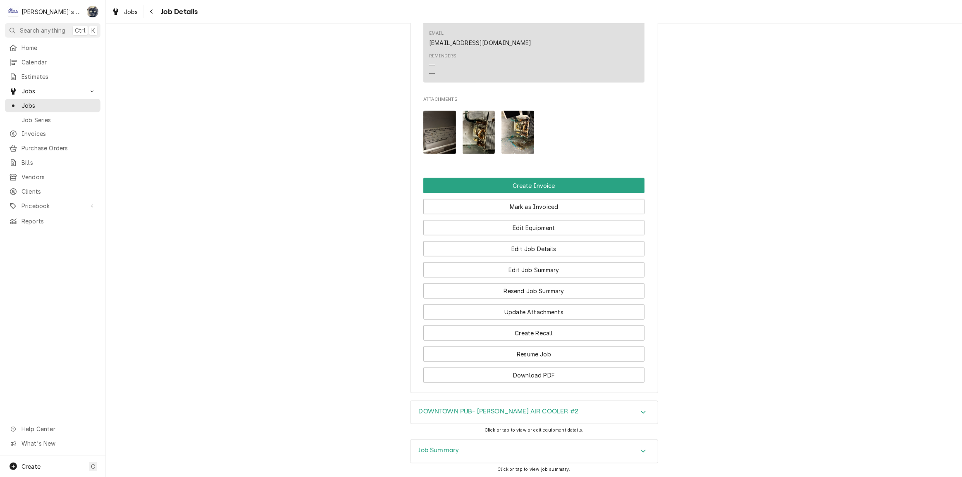
scroll to position [910, 0]
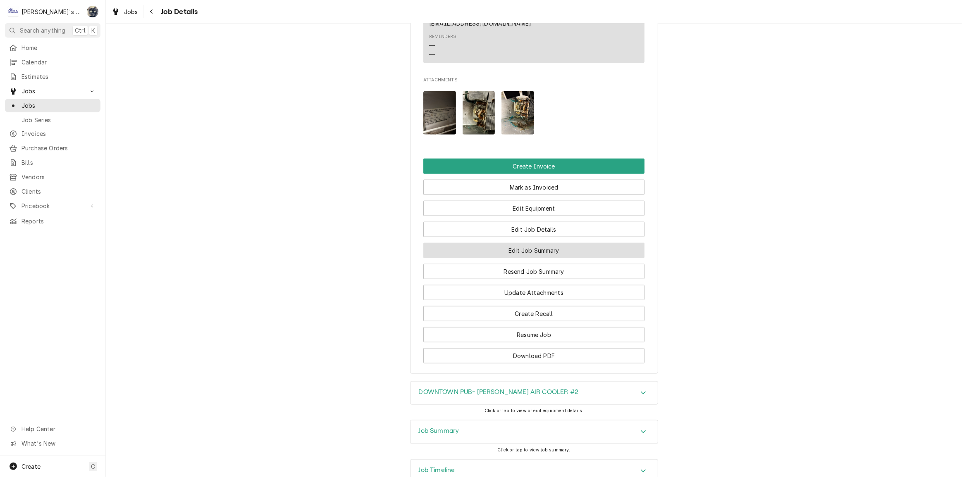
click at [519, 243] on button "Edit Job Summary" at bounding box center [533, 250] width 221 height 15
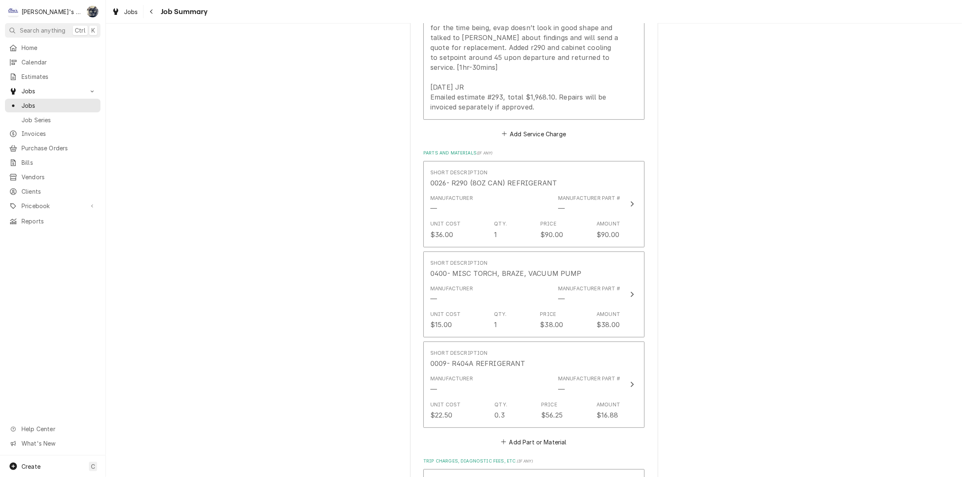
scroll to position [257, 0]
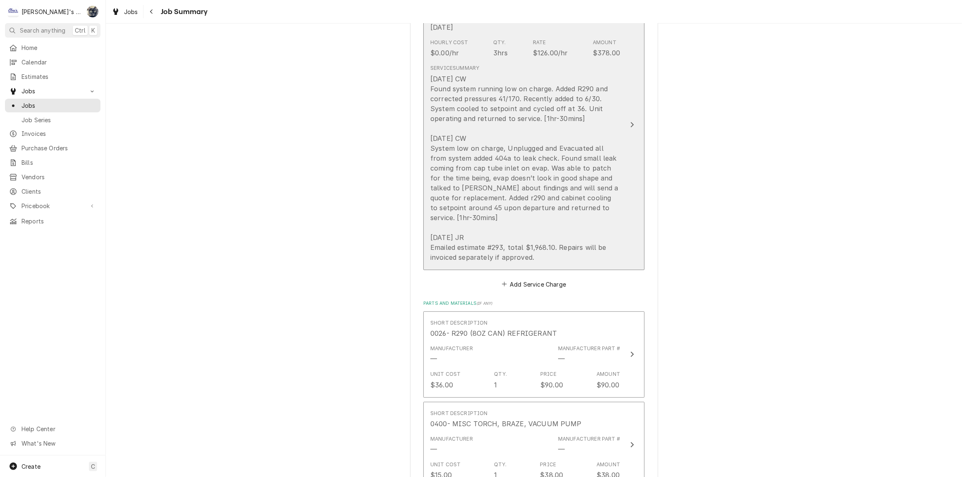
click at [490, 228] on div "7/24/2025 CW Found system running low on charge. Added R290 and corrected press…" at bounding box center [525, 168] width 190 height 188
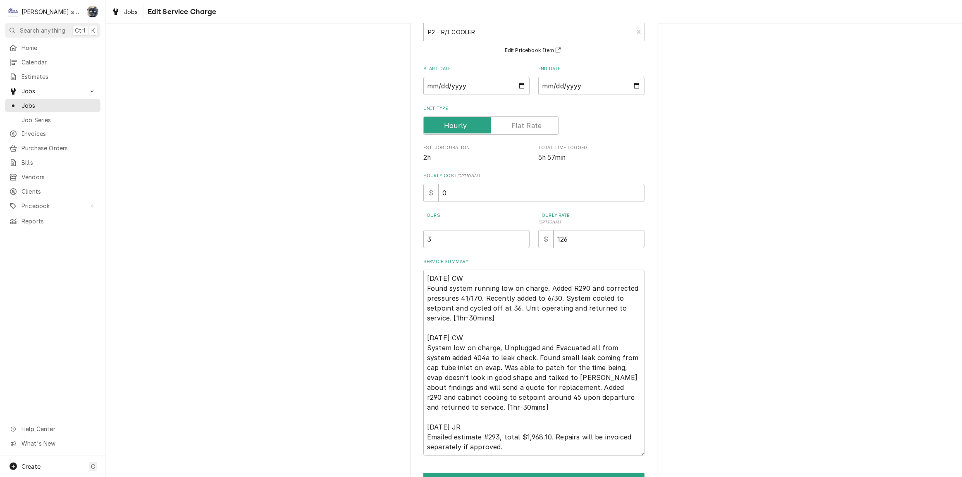
scroll to position [105, 0]
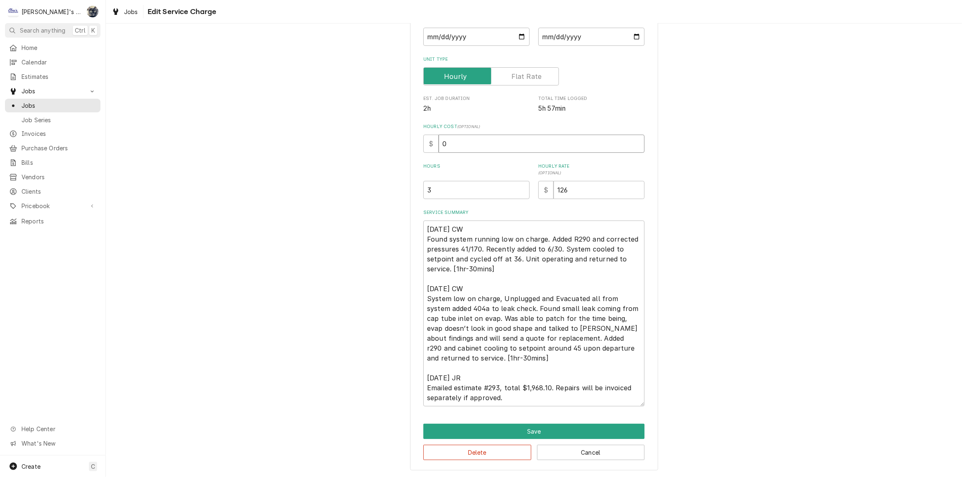
drag, startPoint x: 450, startPoint y: 143, endPoint x: 427, endPoint y: 142, distance: 23.2
click at [427, 143] on div "$ 0" at bounding box center [533, 144] width 221 height 18
type textarea "x"
type input "3"
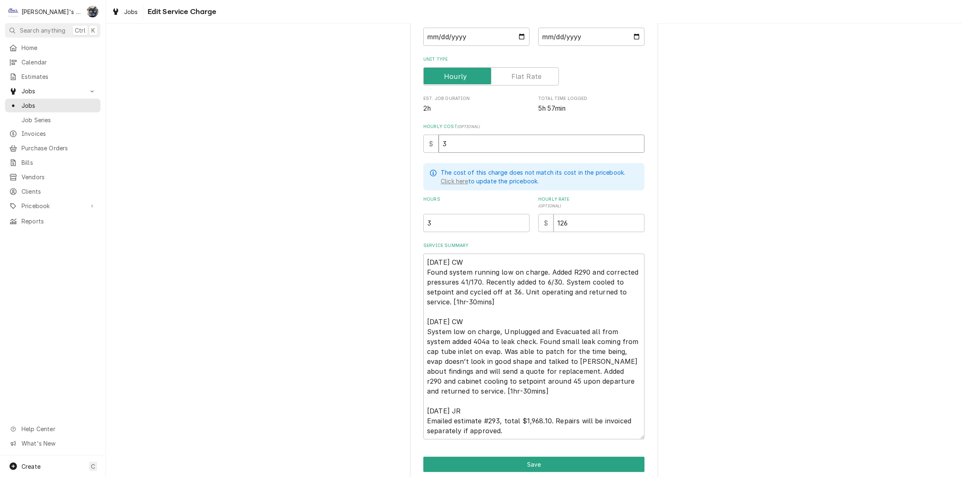
type textarea "x"
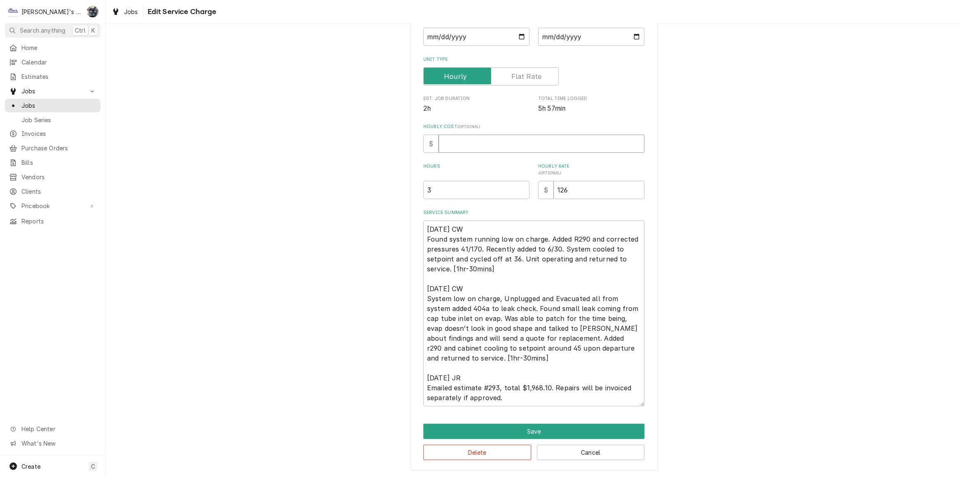
type textarea "x"
type input "4"
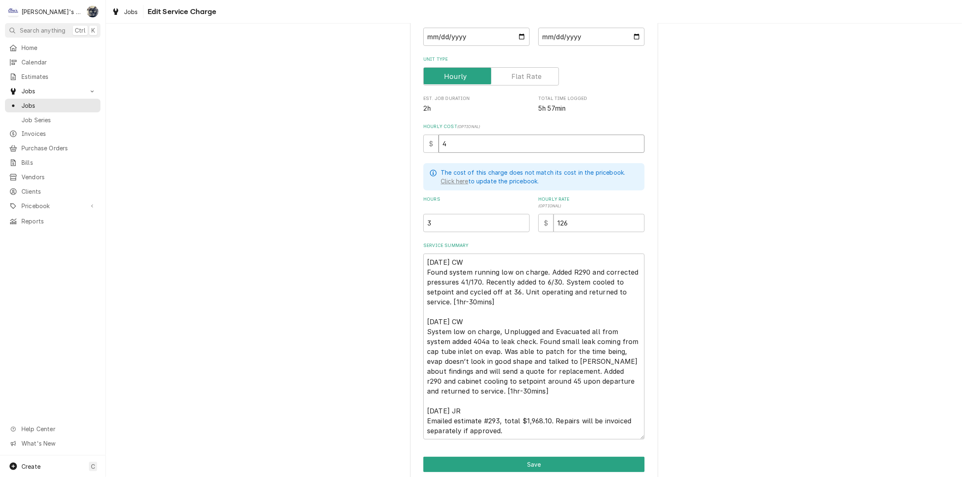
type textarea "x"
type input "48"
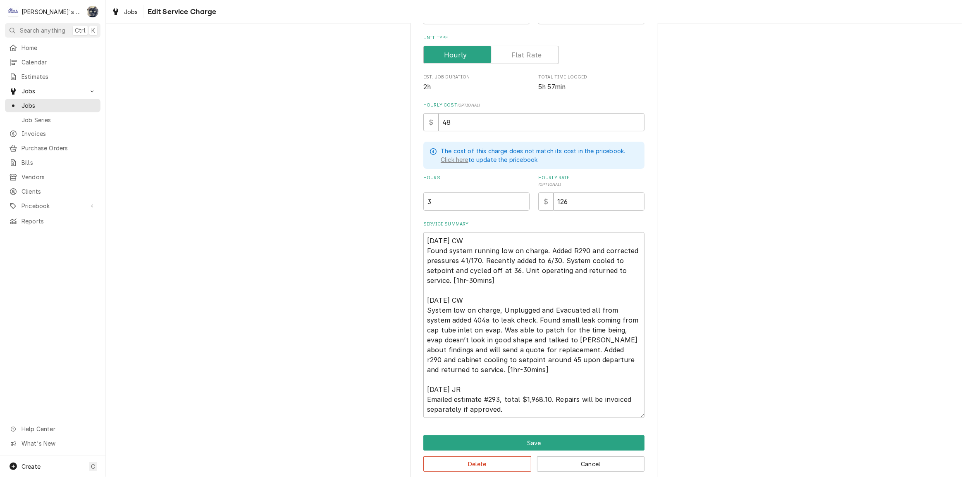
scroll to position [137, 0]
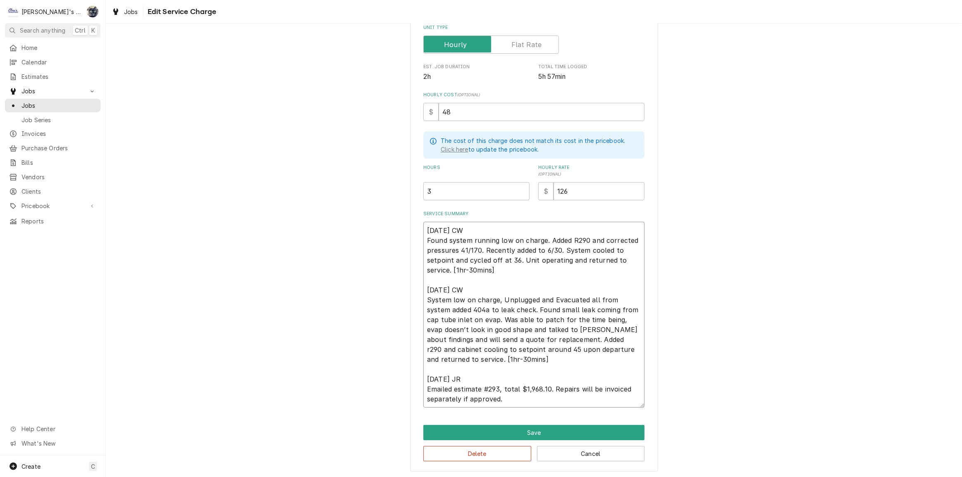
click at [548, 338] on textarea "7/24/2025 CW Found system running low on charge. Added R290 and corrected press…" at bounding box center [533, 315] width 221 height 186
type textarea "x"
type textarea "7/24/2025 CW Found system running low on charge. Added R290 and corrected press…"
type textarea "x"
type textarea "7/24/2025 CW Found system running low on charge. Added R290 and corrected press…"
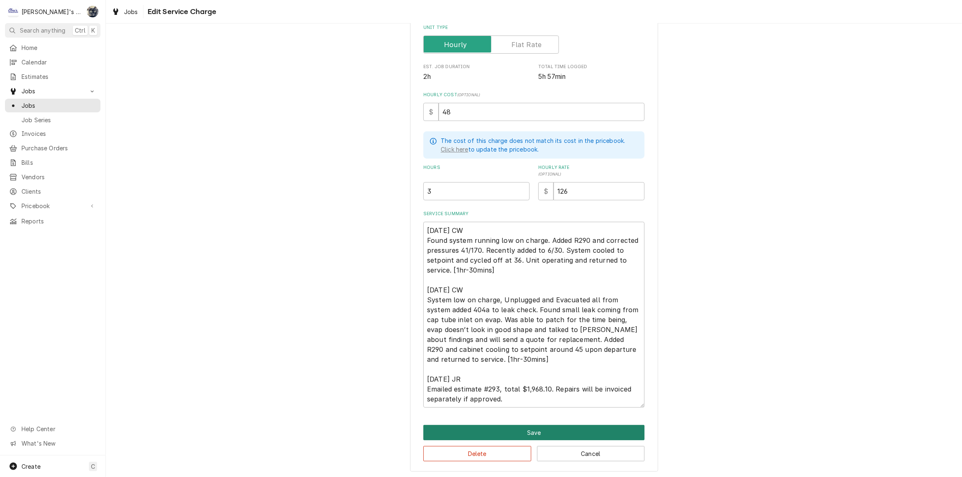
click at [503, 427] on button "Save" at bounding box center [533, 432] width 221 height 15
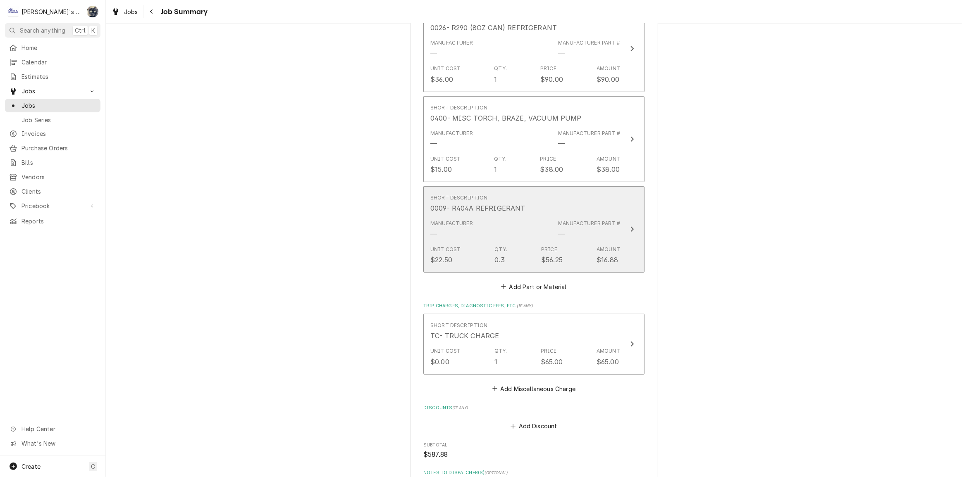
scroll to position [708, 0]
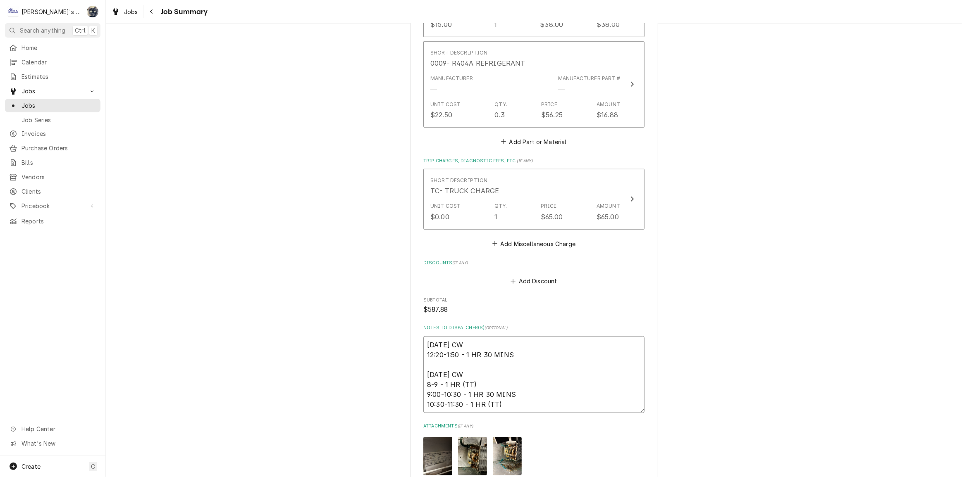
click at [550, 355] on textarea "7/24/2025 CW 12:20-1:50 - 1 HR 30 MINS 8/11/2025 CW 8-9 - 1 HR (TT) 9:00-10:30 …" at bounding box center [533, 374] width 221 height 77
type textarea "x"
type textarea "7/24/2025 CW 12:20-1:50 - 1 HR 30 MINS 8/11/2025 CW 8-9 - 1 HR (TT) 9:00-10:30 …"
type textarea "x"
type textarea "7/24/2025 CW 12:20-1:50 - 1 HR 30 MINS * 8/11/2025 CW 8-9 - 1 HR (TT) 9:00-10:3…"
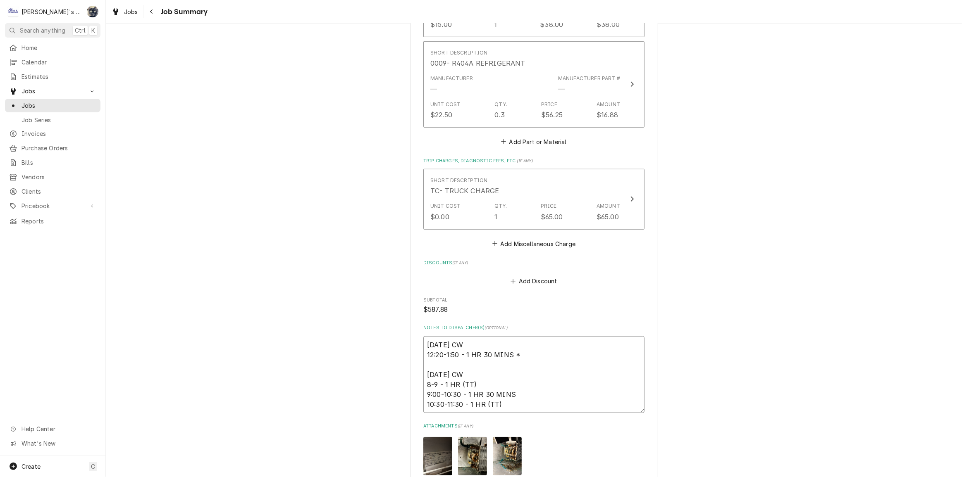
type textarea "x"
type textarea "7/24/2025 CW 12:20-1:50 - 1 HR 30 MINS *n 8/11/2025 CW 8-9 - 1 HR (TT) 9:00-10:…"
type textarea "x"
type textarea "7/24/2025 CW 12:20-1:50 - 1 HR 30 MINS *no 8/11/2025 CW 8-9 - 1 HR (TT) 9:00-10…"
type textarea "x"
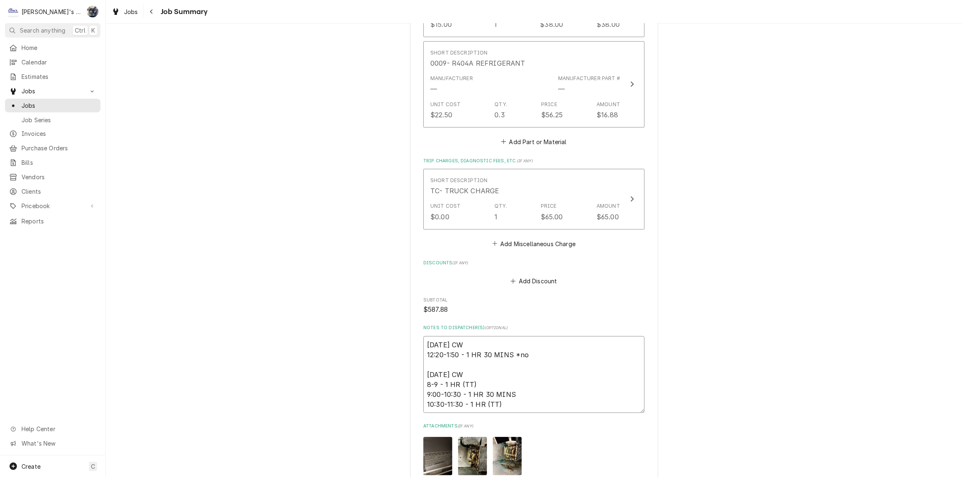
type textarea "7/24/2025 CW 12:20-1:50 - 1 HR 30 MINS *no 8/11/2025 CW 8-9 - 1 HR (TT) 9:00-10…"
type textarea "x"
type textarea "7/24/2025 CW 12:20-1:50 - 1 HR 30 MINS *no T 8/11/2025 CW 8-9 - 1 HR (TT) 9:00-…"
type textarea "x"
type textarea "7/24/2025 CW 12:20-1:50 - 1 HR 30 MINS *no TT 8/11/2025 CW 8-9 - 1 HR (TT) 9:00…"
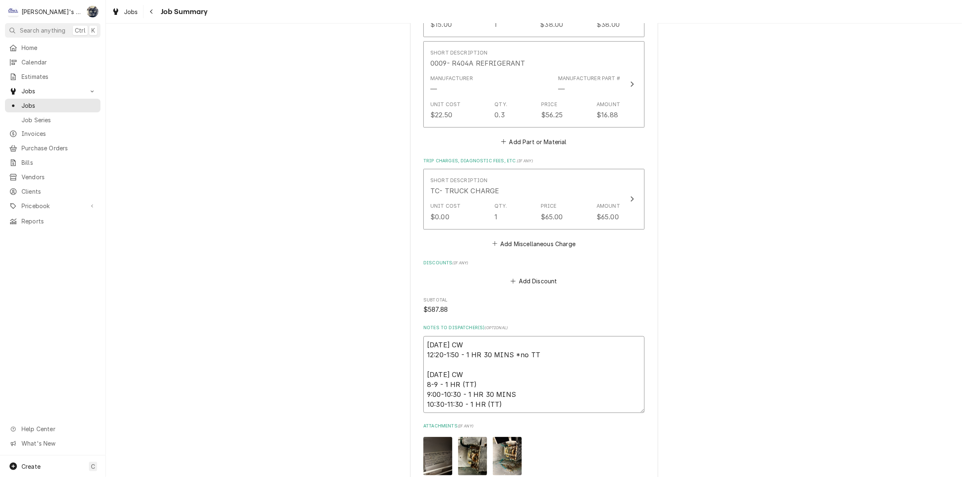
type textarea "x"
type textarea "7/24/2025 CW 12:20-1:50 - 1 HR 30 MINS *no TT- 8/11/2025 CW 8-9 - 1 HR (TT) 9:0…"
type textarea "x"
type textarea "7/24/2025 CW 12:20-1:50 - 1 HR 30 MINS *no TT- 8/11/2025 CW 8-9 - 1 HR (TT) 9:0…"
type textarea "x"
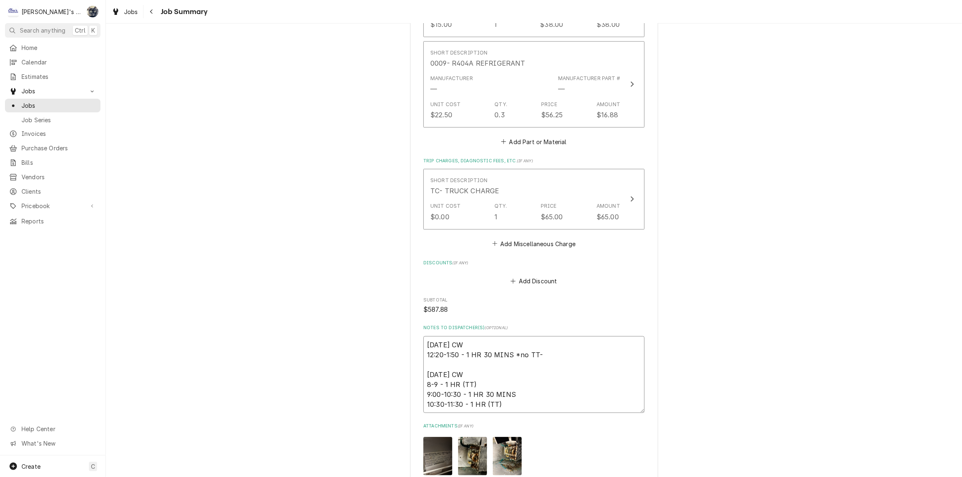
type textarea "7/24/2025 CW 12:20-1:50 - 1 HR 30 MINS *no TT- a 8/11/2025 CW 8-9 - 1 HR (TT) 9…"
type textarea "x"
type textarea "7/24/2025 CW 12:20-1:50 - 1 HR 30 MINS *no TT- al 8/11/2025 CW 8-9 - 1 HR (TT) …"
type textarea "x"
type textarea "7/24/2025 CW 12:20-1:50 - 1 HR 30 MINS *no TT- alr 8/11/2025 CW 8-9 - 1 HR (TT)…"
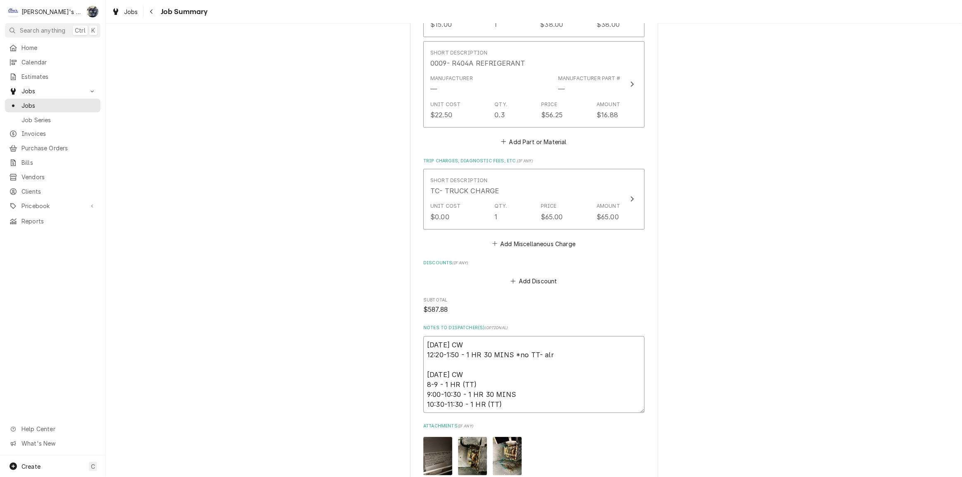
type textarea "x"
type textarea "7/24/2025 CW 12:20-1:50 - 1 HR 30 MINS *no TT- alre 8/11/2025 CW 8-9 - 1 HR (TT…"
type textarea "x"
type textarea "7/24/2025 CW 12:20-1:50 - 1 HR 30 MINS *no TT- alrea 8/11/2025 CW 8-9 - 1 HR (T…"
type textarea "x"
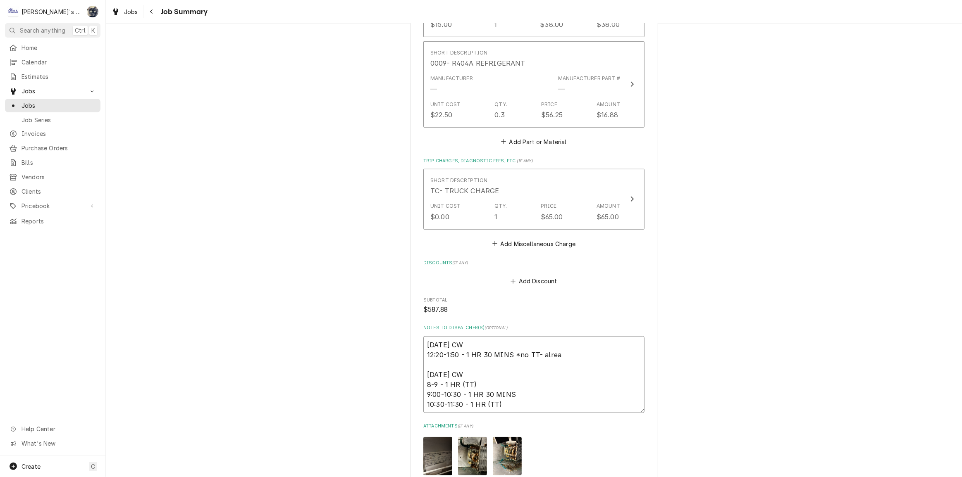
type textarea "7/24/2025 CW 12:20-1:50 - 1 HR 30 MINS *no TT- alread 8/11/2025 CW 8-9 - 1 HR (…"
type textarea "x"
type textarea "7/24/2025 CW 12:20-1:50 - 1 HR 30 MINS *no TT- already 8/11/2025 CW 8-9 - 1 HR …"
type textarea "x"
type textarea "7/24/2025 CW 12:20-1:50 - 1 HR 30 MINS *no TT- already 8/11/2025 CW 8-9 - 1 HR …"
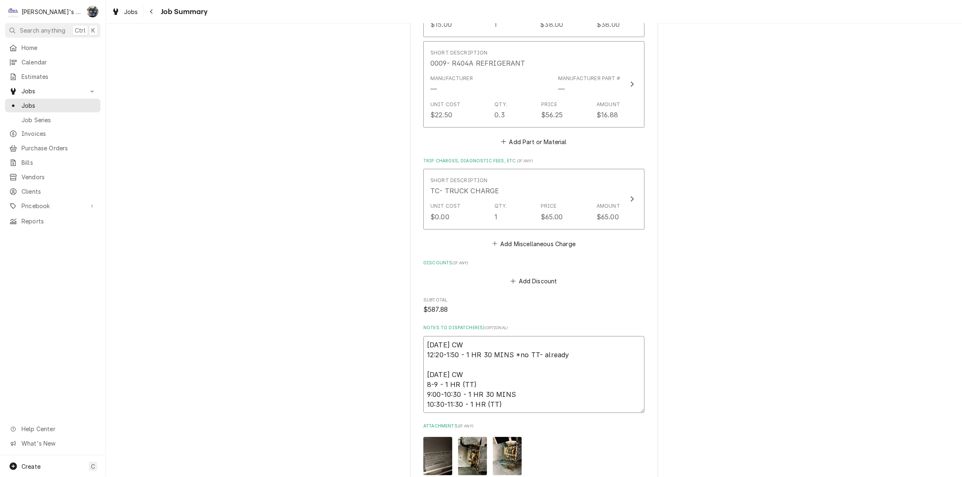
type textarea "x"
type textarea "7/24/2025 CW 12:20-1:50 - 1 HR 30 MINS *no TT- already o 8/11/2025 CW 8-9 - 1 H…"
type textarea "x"
type textarea "7/24/2025 CW 12:20-1:50 - 1 HR 30 MINS *no TT- already on 8/11/2025 CW 8-9 - 1 …"
type textarea "x"
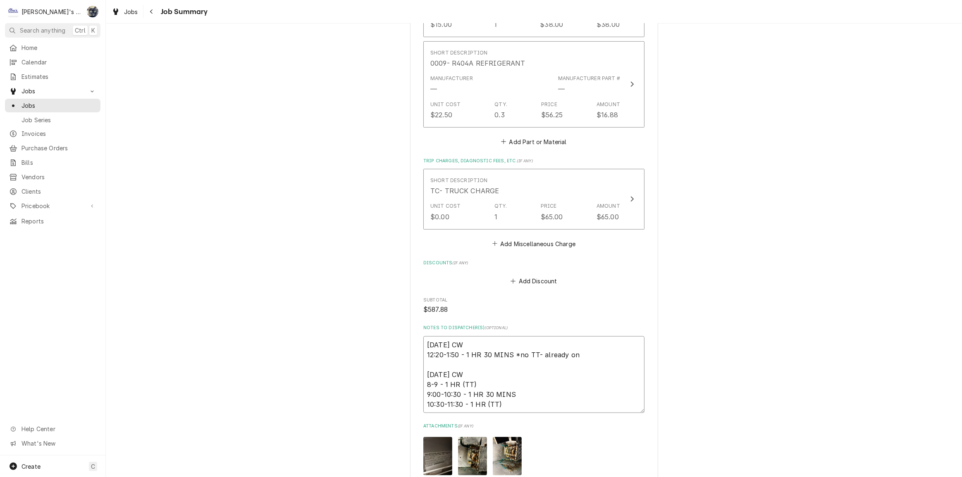
type textarea "7/24/2025 CW 12:20-1:50 - 1 HR 30 MINS *no TT- already on 8/11/2025 CW 8-9 - 1 …"
type textarea "x"
type textarea "7/24/2025 CW 12:20-1:50 - 1 HR 30 MINS *no TT- already on s 8/11/2025 CW 8-9 - …"
type textarea "x"
type textarea "7/24/2025 CW 12:20-1:50 - 1 HR 30 MINS *no TT- already on si 8/11/2025 CW 8-9 -…"
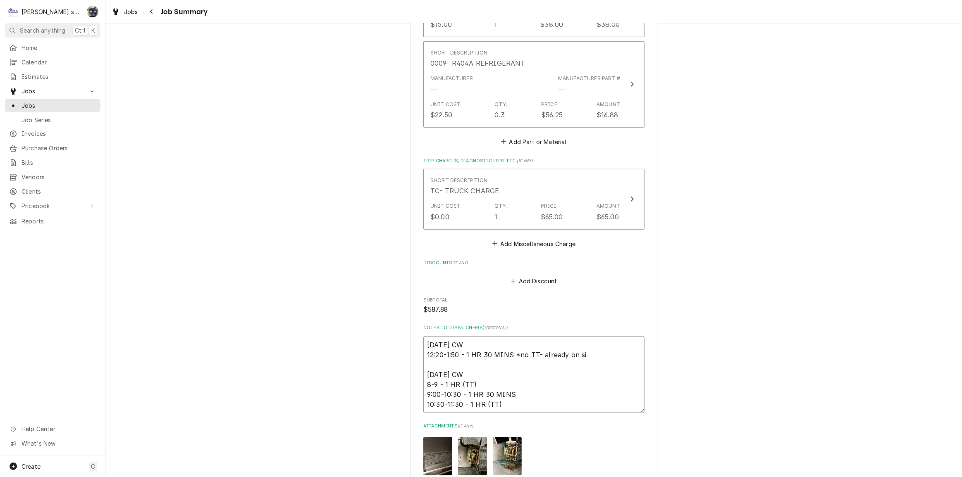
type textarea "x"
type textarea "7/24/2025 CW 12:20-1:50 - 1 HR 30 MINS *no TT- already on sit 8/11/2025 CW 8-9 …"
type textarea "x"
type textarea "7/24/2025 CW 12:20-1:50 - 1 HR 30 MINS *no TT- already on site 8/11/2025 CW 8-9…"
type textarea "x"
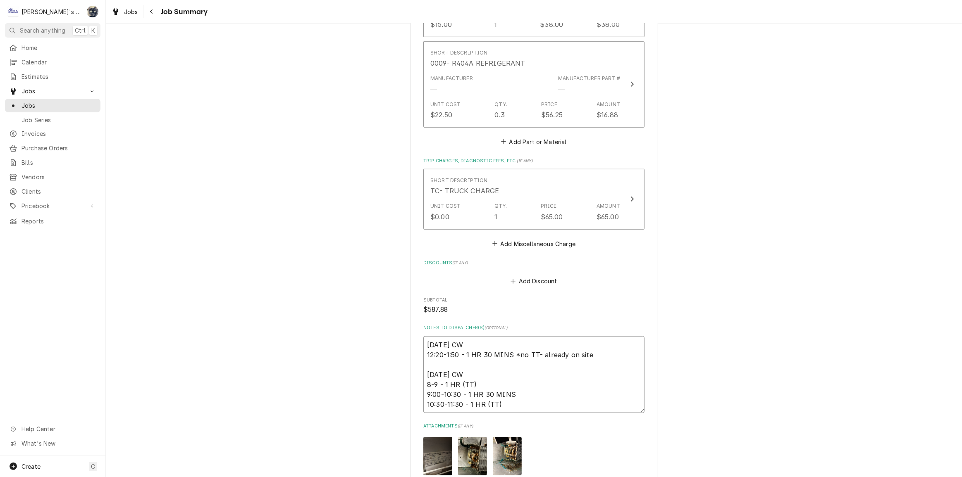
type textarea "7/24/2025 CW 12:20-1:50 - 1 HR 30 MINS *no TT- already on site 8/11/2025 CW 8-9…"
type textarea "x"
type textarea "7/24/2025 CW 12:20-1:50 - 1 HR 30 MINS *no TT- already on site f 8/11/2025 CW 8…"
type textarea "x"
type textarea "7/24/2025 CW 12:20-1:50 - 1 HR 30 MINS *no TT- already on site fo 8/11/2025 CW …"
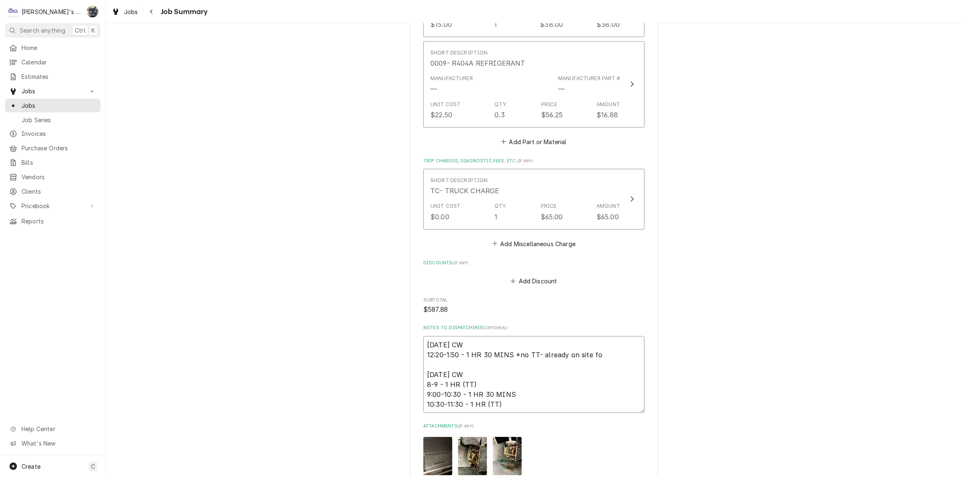
type textarea "x"
type textarea "7/24/2025 CW 12:20-1:50 - 1 HR 30 MINS *no TT- already on site for 8/11/2025 CW…"
type textarea "x"
type textarea "7/24/2025 CW 12:20-1:50 - 1 HR 30 MINS *no TT- already on site for 8/11/2025 CW…"
type textarea "x"
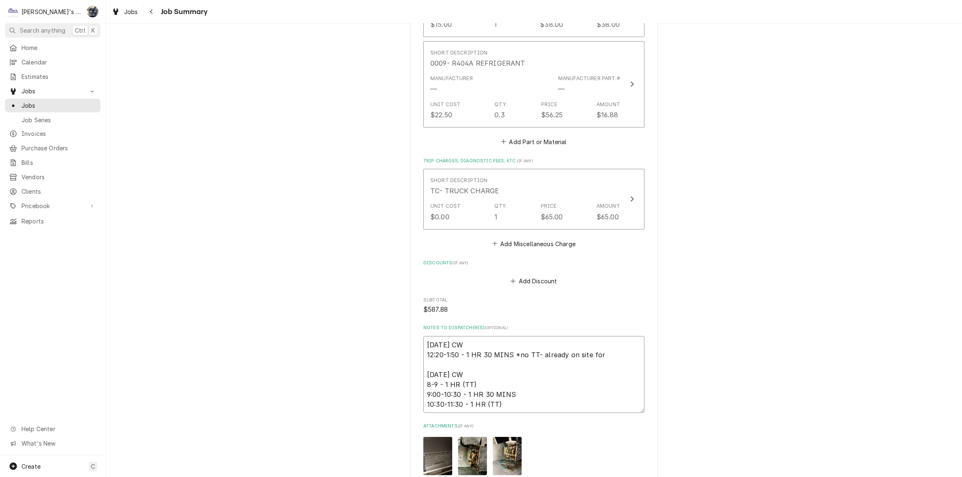
type textarea "7/24/2025 CW 12:20-1:50 - 1 HR 30 MINS *no TT- already on site for o 8/11/2025 …"
type textarea "x"
type textarea "7/24/2025 CW 12:20-1:50 - 1 HR 30 MINS *no TT- already on site for ot 8/11/2025…"
type textarea "x"
type textarea "7/24/2025 CW 12:20-1:50 - 1 HR 30 MINS *no TT- already on site for oth 8/11/202…"
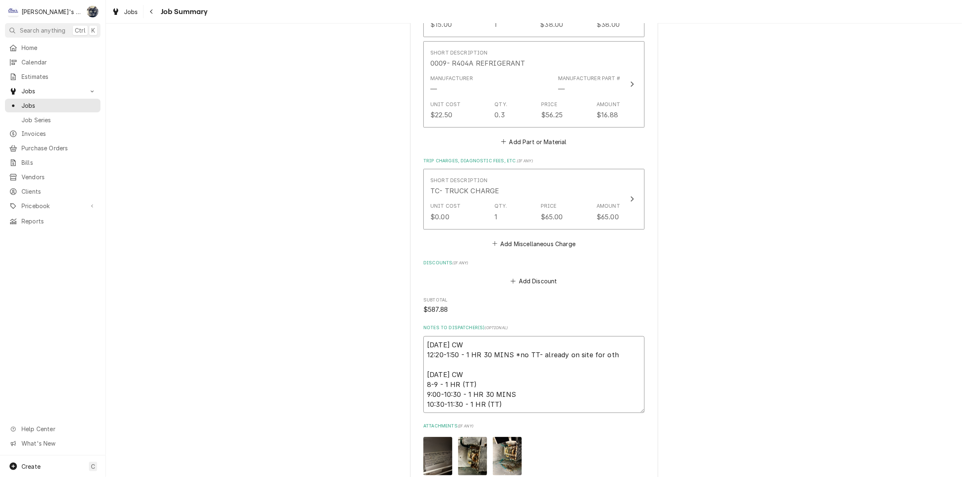
type textarea "x"
type textarea "7/24/2025 CW 12:20-1:50 - 1 HR 30 MINS *no TT- already on site for othe 8/11/20…"
type textarea "x"
type textarea "7/24/2025 CW 12:20-1:50 - 1 HR 30 MINS *no TT- already on site for other 8/11/2…"
type textarea "x"
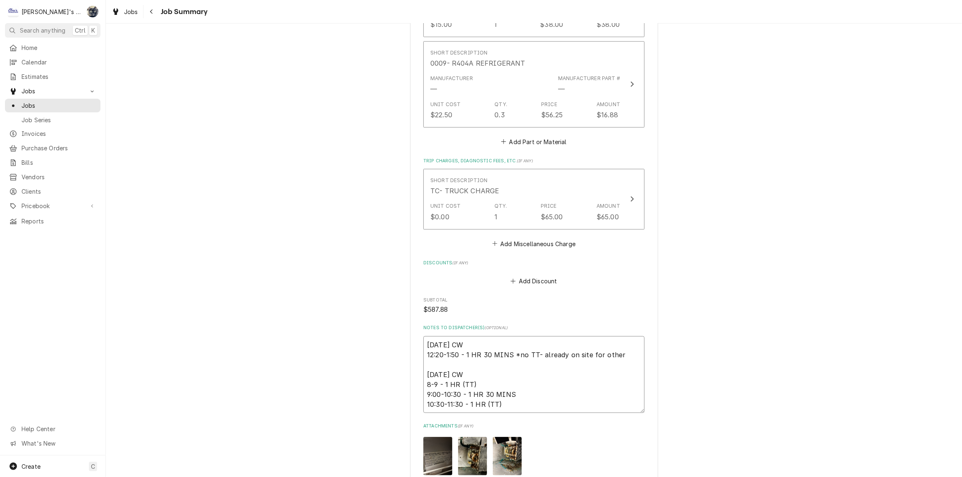
type textarea "7/24/2025 CW 12:20-1:50 - 1 HR 30 MINS *no TT- already on site for other 8/11/2…"
type textarea "x"
type textarea "7/24/2025 CW 12:20-1:50 - 1 HR 30 MINS *no TT- already on site for other j 8/11…"
type textarea "x"
type textarea "7/24/2025 CW 12:20-1:50 - 1 HR 30 MINS *no TT- already on site for other jo 8/1…"
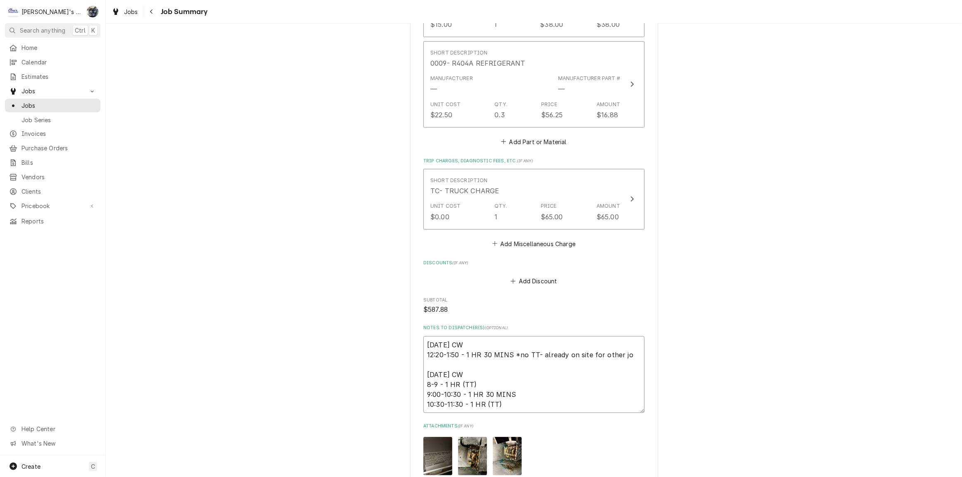
type textarea "x"
type textarea "7/24/2025 CW 12:20-1:50 - 1 HR 30 MINS *no TT- already on site for other job 8/…"
type textarea "x"
type textarea "7/24/2025 CW 12:20-1:50 - 1 HR 30 MINS *no TT- already on site for other jobs 8…"
click at [524, 241] on button "Add Miscellaneous Charge" at bounding box center [534, 244] width 86 height 12
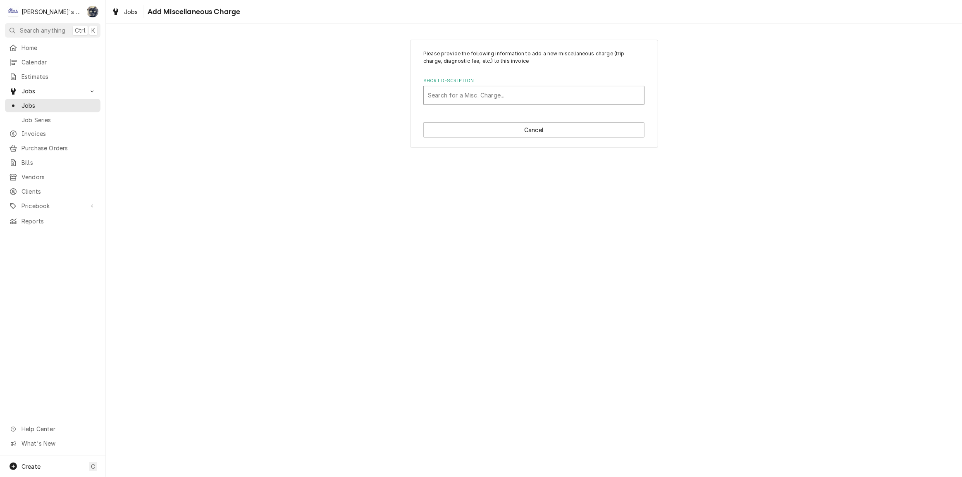
click at [492, 99] on div "Short Description" at bounding box center [534, 95] width 212 height 15
type input "tra"
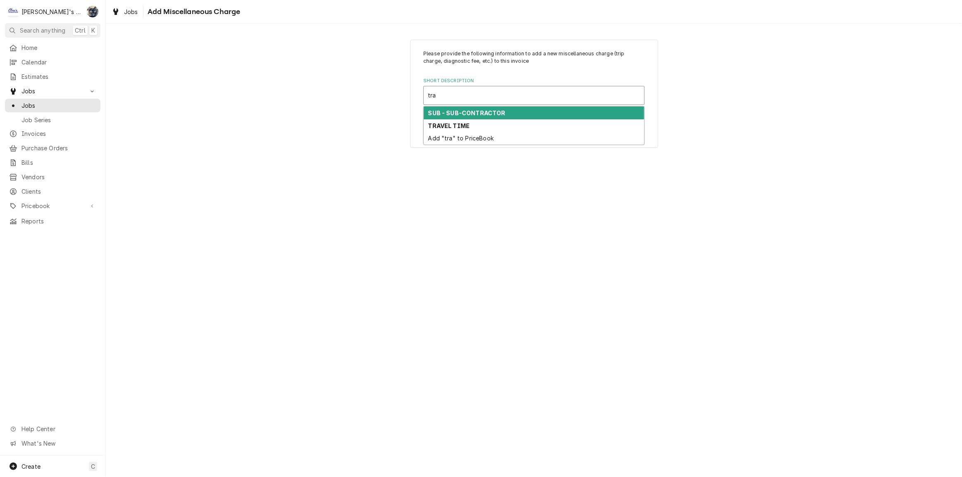
click at [492, 124] on div "TRAVEL TIME" at bounding box center [534, 125] width 220 height 13
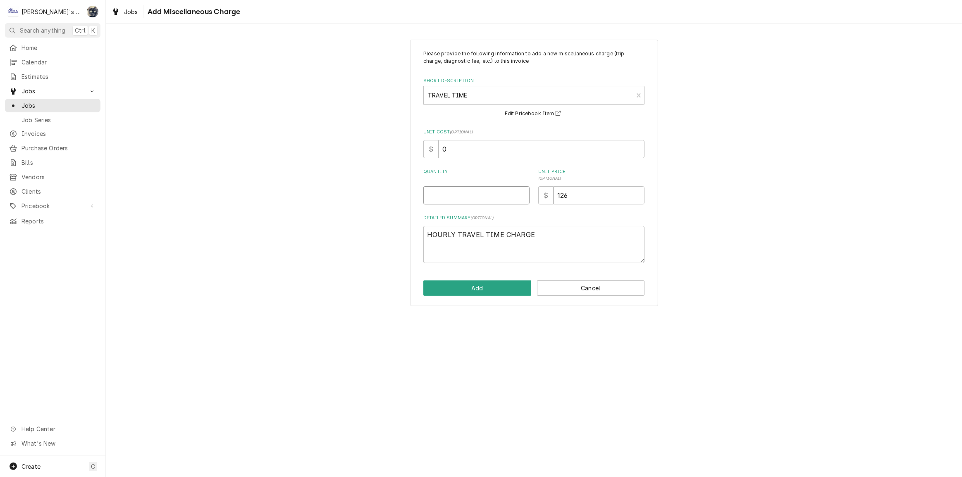
click at [485, 192] on input "Quantity" at bounding box center [476, 195] width 106 height 18
type textarea "x"
type input "1"
click at [491, 287] on button "Add" at bounding box center [477, 288] width 108 height 15
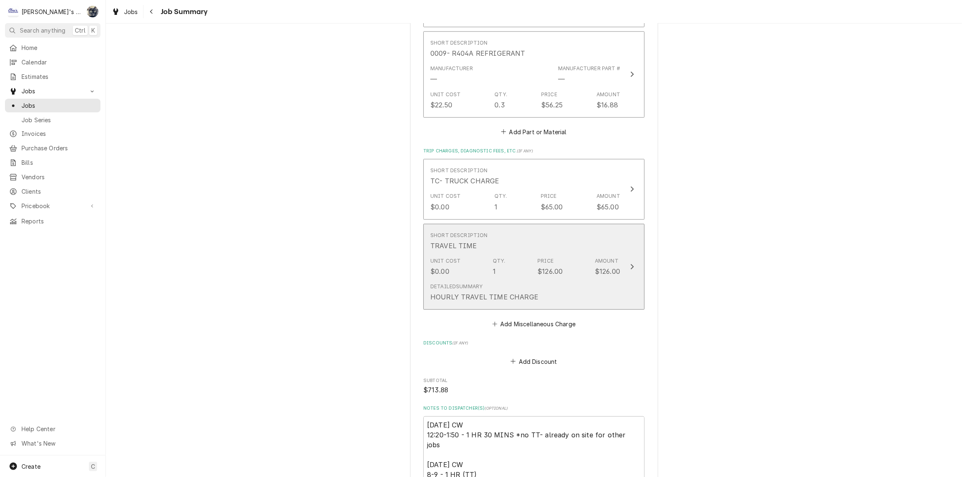
click at [492, 286] on div "Detailed Summary HOURLY TRAVEL TIME CHARGE" at bounding box center [484, 292] width 108 height 19
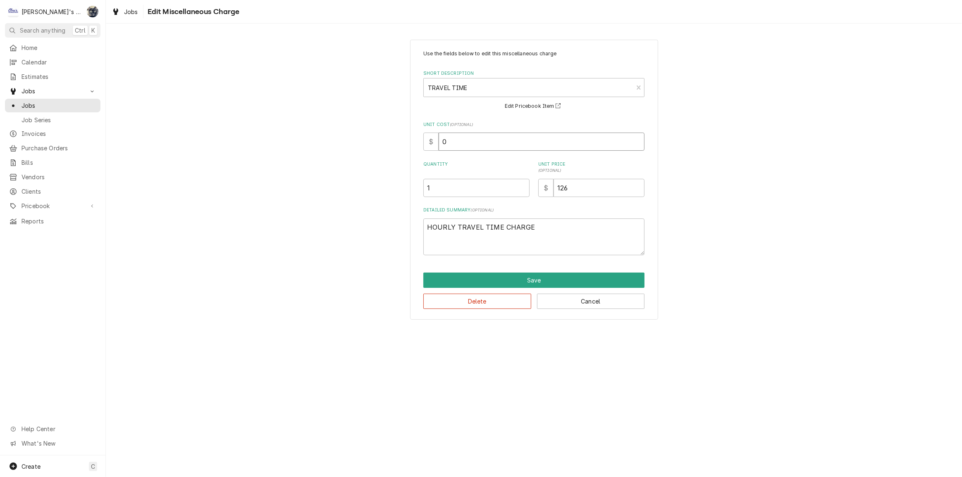
drag, startPoint x: 454, startPoint y: 145, endPoint x: 414, endPoint y: 141, distance: 40.3
click at [416, 141] on div "Use the fields below to edit this miscellaneous charge Short Description TRAVEL…" at bounding box center [534, 180] width 248 height 280
type textarea "x"
type input "4"
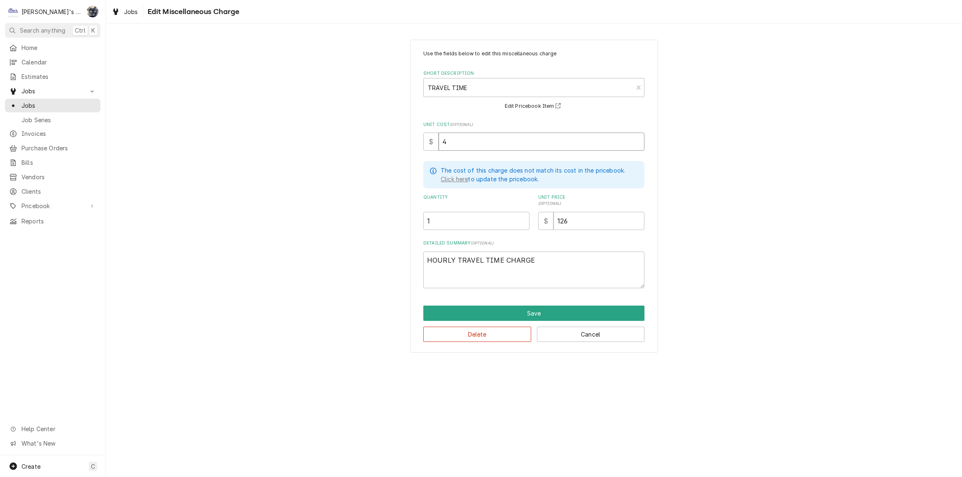
type textarea "x"
type input "48"
click at [476, 313] on button "Save" at bounding box center [533, 313] width 221 height 15
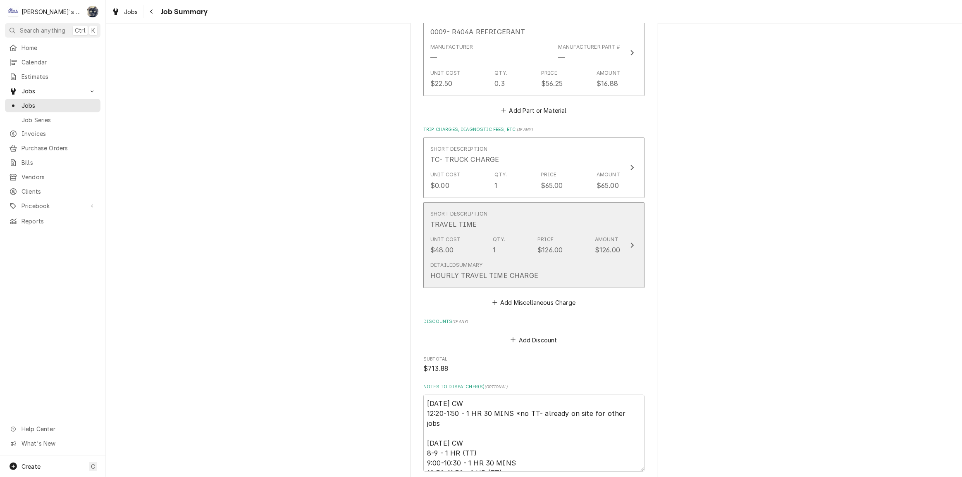
scroll to position [727, 0]
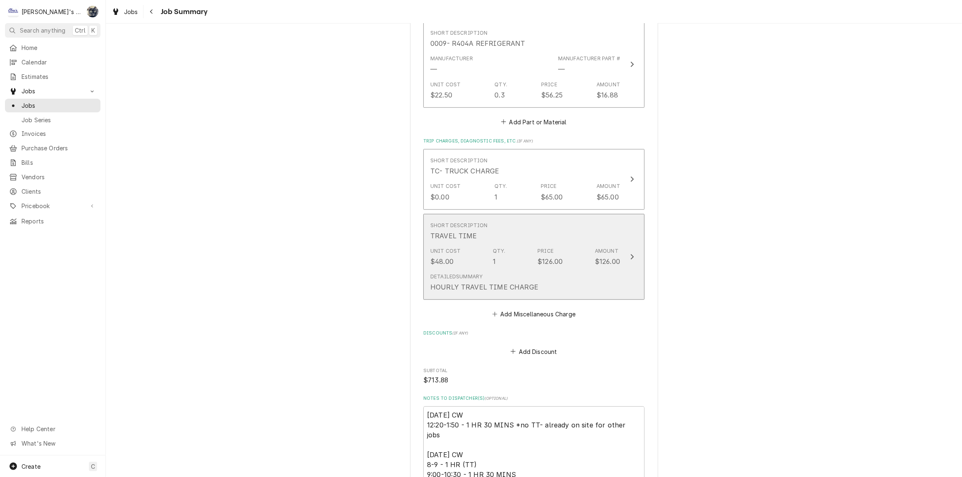
click at [501, 282] on div "HOURLY TRAVEL TIME CHARGE" at bounding box center [484, 287] width 108 height 10
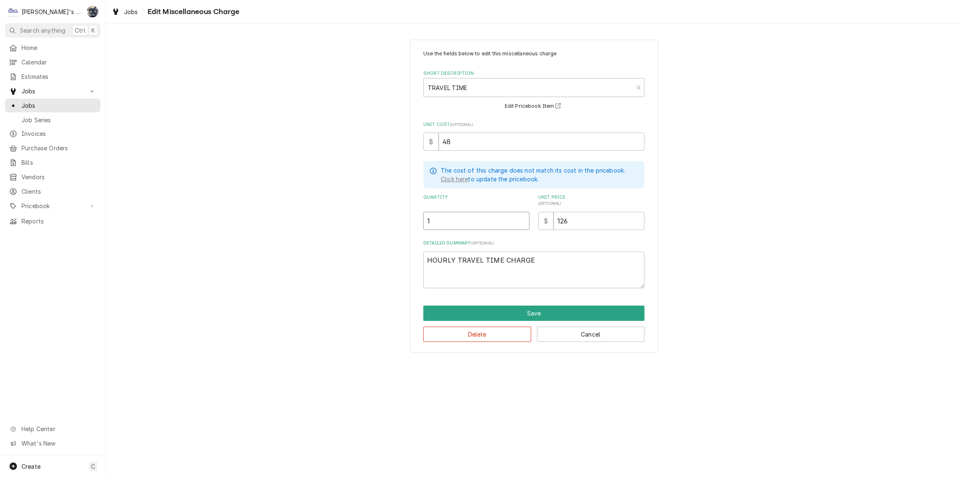
drag, startPoint x: 424, startPoint y: 218, endPoint x: 420, endPoint y: 219, distance: 4.7
click at [420, 219] on div "Use the fields below to edit this miscellaneous charge Short Description TRAVEL…" at bounding box center [534, 196] width 248 height 313
type textarea "x"
type input "2"
click at [581, 269] on textarea "HOURLY TRAVEL TIME CHARGE" at bounding box center [533, 270] width 221 height 37
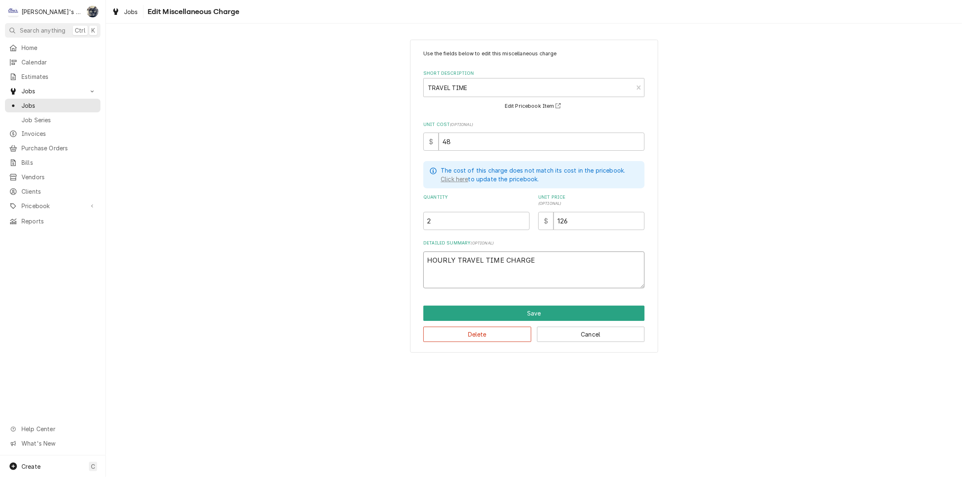
type textarea "x"
type textarea "HOURLY TRAVEL TIME CHARGE"
type textarea "x"
type textarea "HOURLY TRAVEL TIME CHARGE -"
type textarea "x"
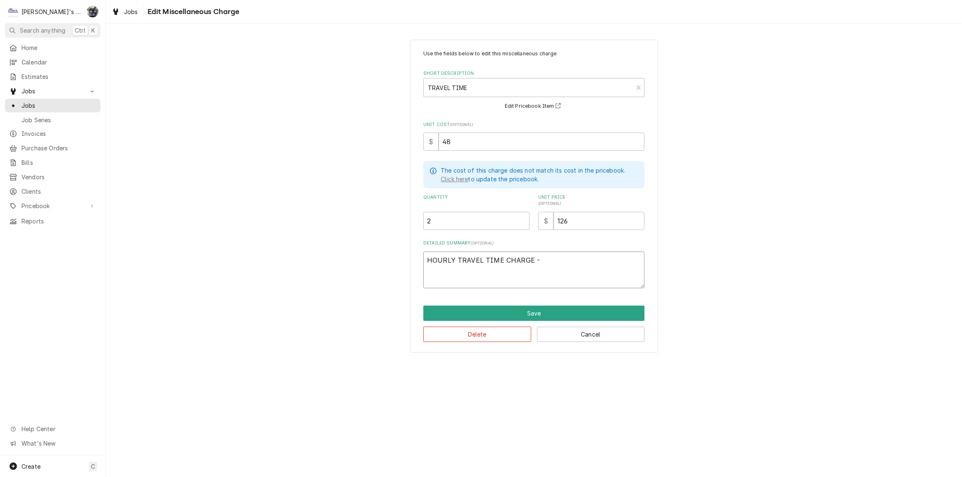
type textarea "HOURLY TRAVEL TIME CHARGE -"
type textarea "x"
type textarea "HOURLY TRAVEL TIME CHARGE - H"
type textarea "x"
type textarea "HOURLY TRAVEL TIME CHARGE -"
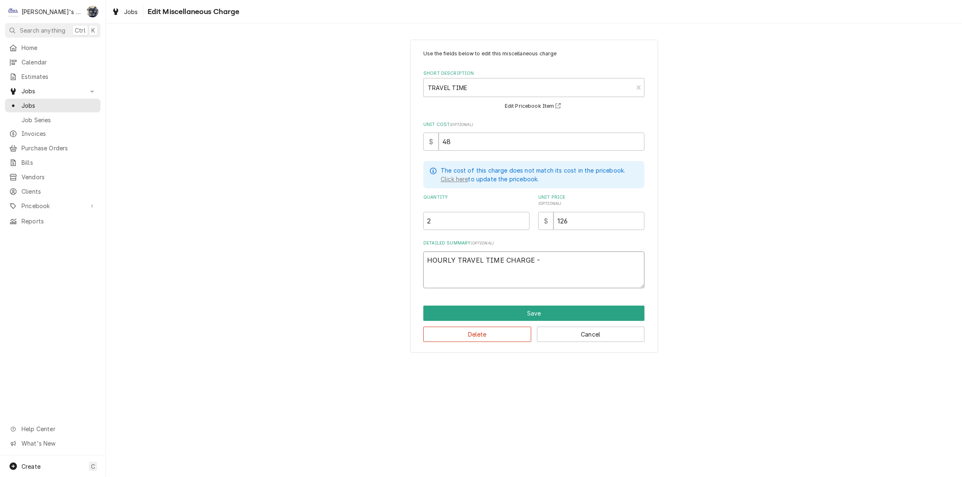
type textarea "x"
type textarea "HOURLY TRAVEL TIME CHARGE - R"
type textarea "x"
type textarea "HOURLY TRAVEL TIME CHARGE -"
type textarea "x"
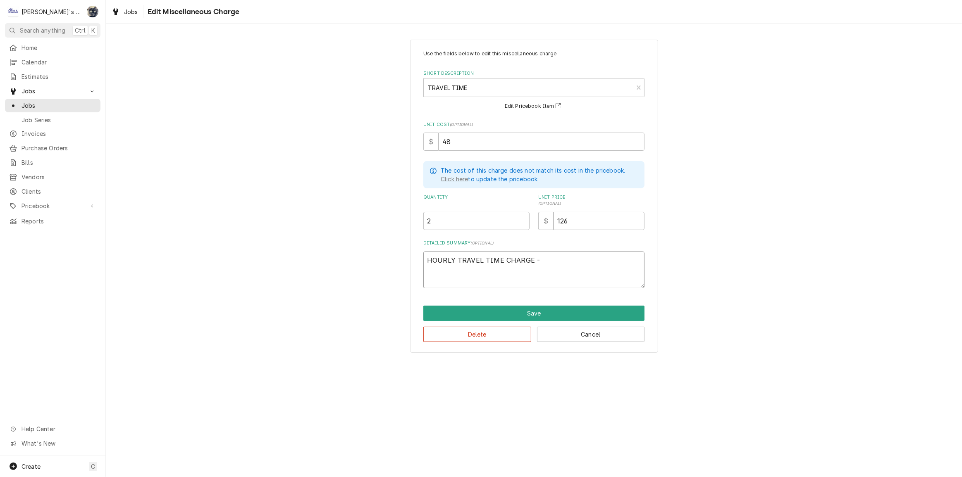
type textarea "HOURLY TRAVEL TIME CHARGE - R"
type textarea "x"
type textarea "HOURLY TRAVEL TIME CHARGE - RO"
type textarea "x"
type textarea "HOURLY TRAVEL TIME CHARGE - ROU"
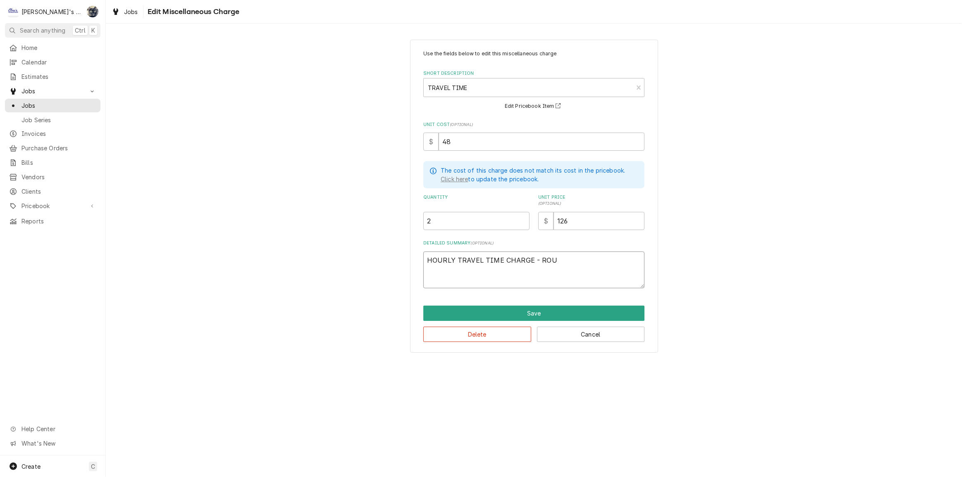
type textarea "x"
type textarea "HOURLY TRAVEL TIME CHARGE - ROUN"
type textarea "x"
type textarea "HOURLY TRAVEL TIME CHARGE - ROUND"
type textarea "x"
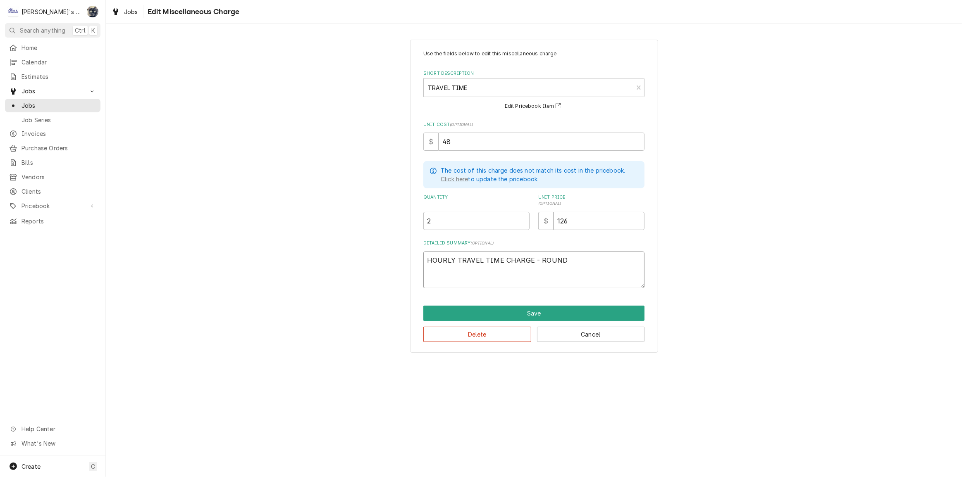
type textarea "HOURLY TRAVEL TIME CHARGE - ROUND"
type textarea "x"
type textarea "HOURLY TRAVEL TIME CHARGE - ROUND T"
type textarea "x"
type textarea "HOURLY TRAVEL TIME CHARGE - ROUND TR"
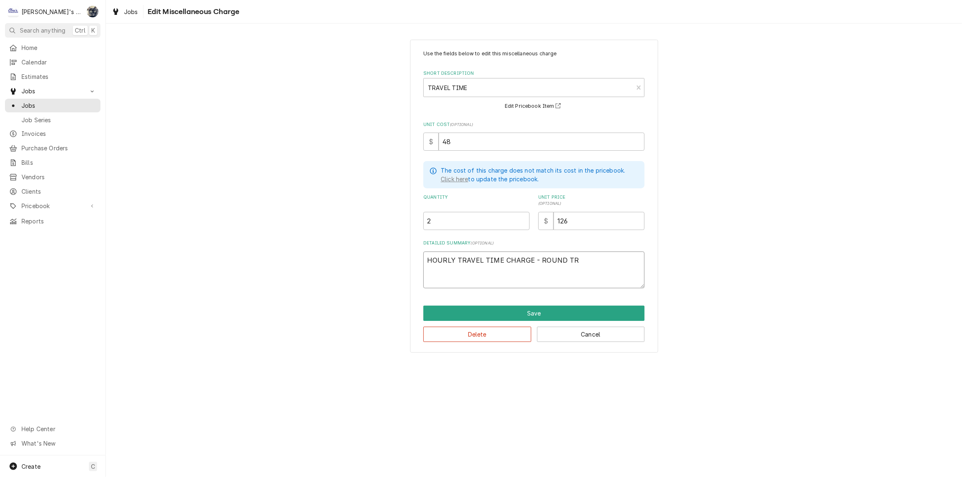
type textarea "x"
type textarea "HOURLY TRAVEL TIME CHARGE - ROUND TRI"
type textarea "x"
type textarea "HOURLY TRAVEL TIME CHARGE - ROUND TRIP"
click at [540, 310] on button "Save" at bounding box center [533, 313] width 221 height 15
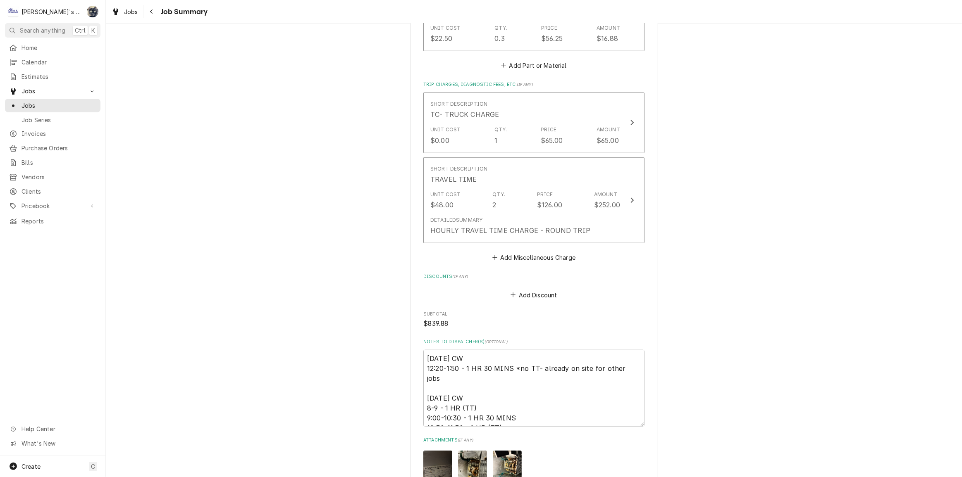
scroll to position [850, 0]
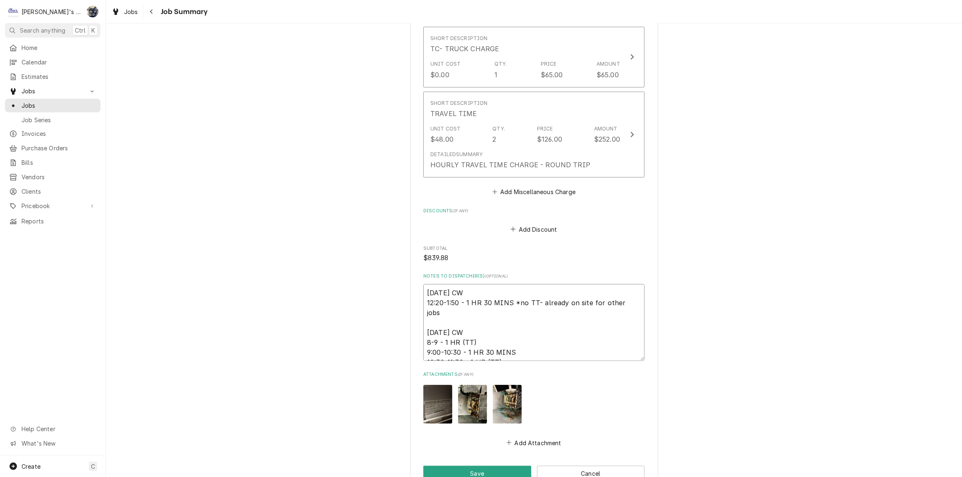
click at [528, 354] on textarea "7/24/2025 CW 12:20-1:50 - 1 HR 30 MINS *no TT- already on site for other jobs 8…" at bounding box center [533, 322] width 221 height 77
type textarea "x"
type textarea "7/24/2025 CW 12:20-1:50 - 1 HR 30 MINS *no TT- already on site for other jobs 8…"
type textarea "x"
type textarea "7/24/2025 CW 12:20-1:50 - 1 HR 30 MINS *no TT- already on site for other jobs 8…"
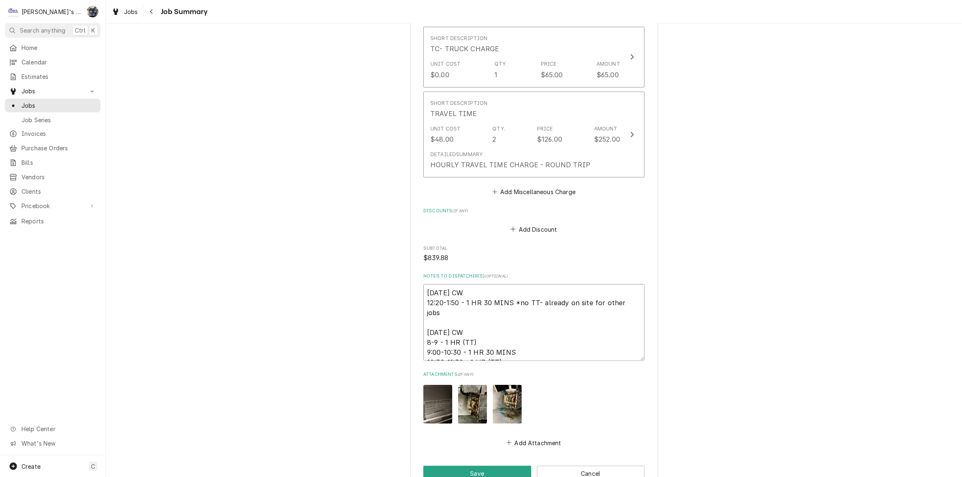
type textarea "x"
type textarea "7/24/2025 CW 12:20-1:50 - 1 HR 30 MINS *no TT- already on site for other jobs 8…"
type textarea "x"
type textarea "7/24/2025 CW 12:20-1:50 - 1 HR 30 MINS *no TT- already on site for other jobs 8…"
type textarea "x"
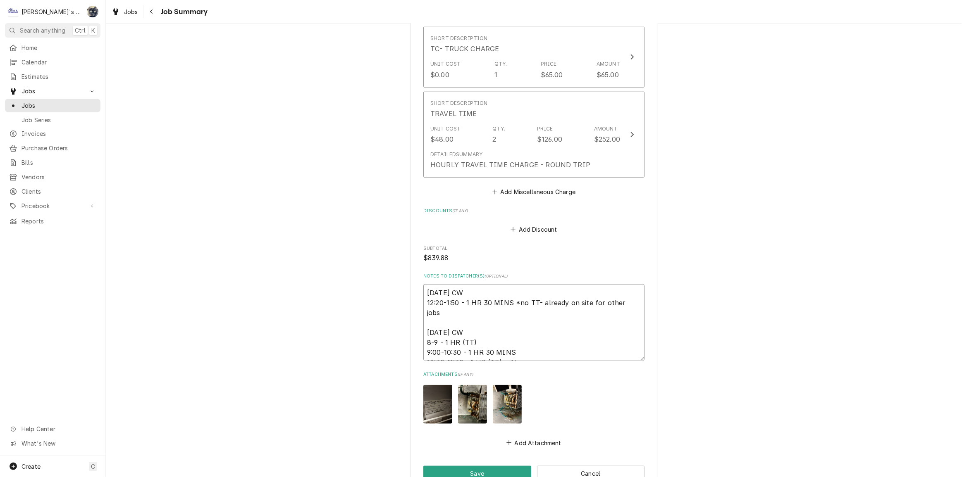
type textarea "7/24/2025 CW 12:20-1:50 - 1 HR 30 MINS *no TT- already on site for other jobs 8…"
type textarea "x"
type textarea "7/24/2025 CW 12:20-1:50 - 1 HR 30 MINS *no TT- already on site for other jobs 8…"
type textarea "x"
type textarea "7/24/2025 CW 12:20-1:50 - 1 HR 30 MINS *no TT- already on site for other jobs 8…"
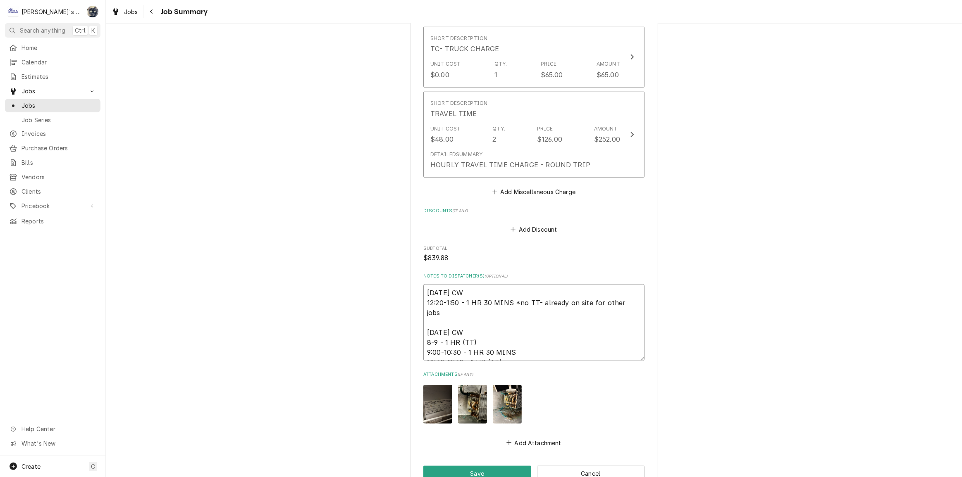
type textarea "x"
type textarea "7/24/2025 CW 12:20-1:50 - 1 HR 30 MINS *no TT- already on site for other jobs 8…"
type textarea "x"
type textarea "7/24/2025 CW 12:20-1:50 - 1 HR 30 MINS *no TT- already on site for other jobs 8…"
type textarea "x"
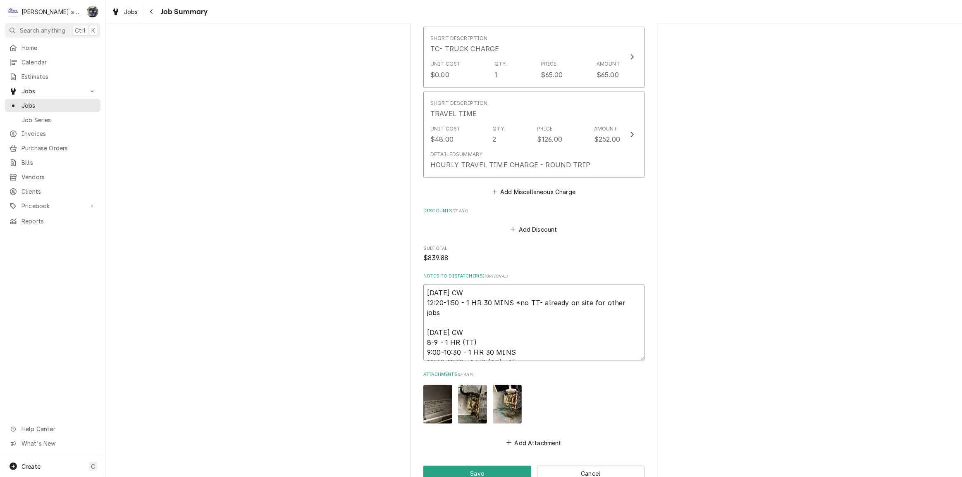
type textarea "7/24/2025 CW 12:20-1:50 - 1 HR 30 MINS *no TT- already on site for other jobs 8…"
type textarea "x"
type textarea "7/24/2025 CW 12:20-1:50 - 1 HR 30 MINS *no TT- already on site for other jobs 8…"
type textarea "x"
type textarea "7/24/2025 CW 12:20-1:50 - 1 HR 30 MINS *no TT- already on site for other jobs 8…"
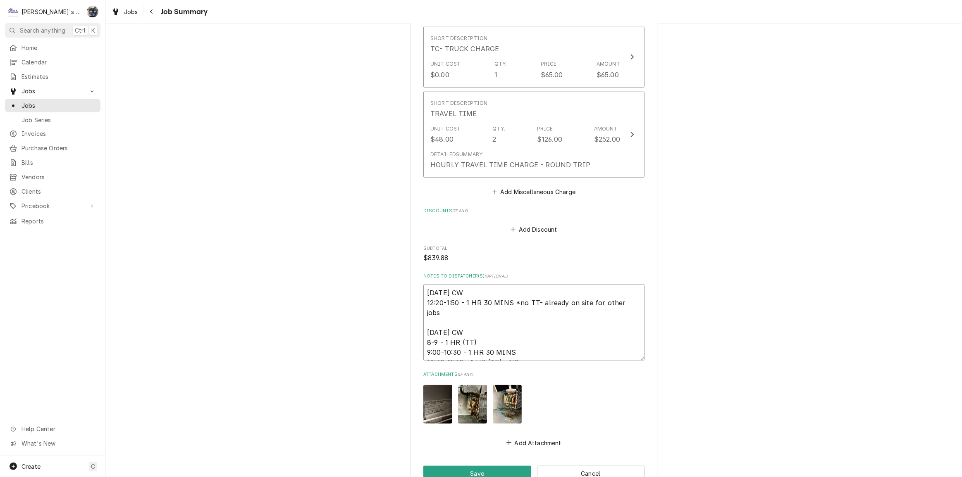
type textarea "x"
type textarea "7/24/2025 CW 12:20-1:50 - 1 HR 30 MINS *no TT- already on site for other jobs 8…"
type textarea "x"
type textarea "7/24/2025 CW 12:20-1:50 - 1 HR 30 MINS *no TT- already on site for other jobs 8…"
type textarea "x"
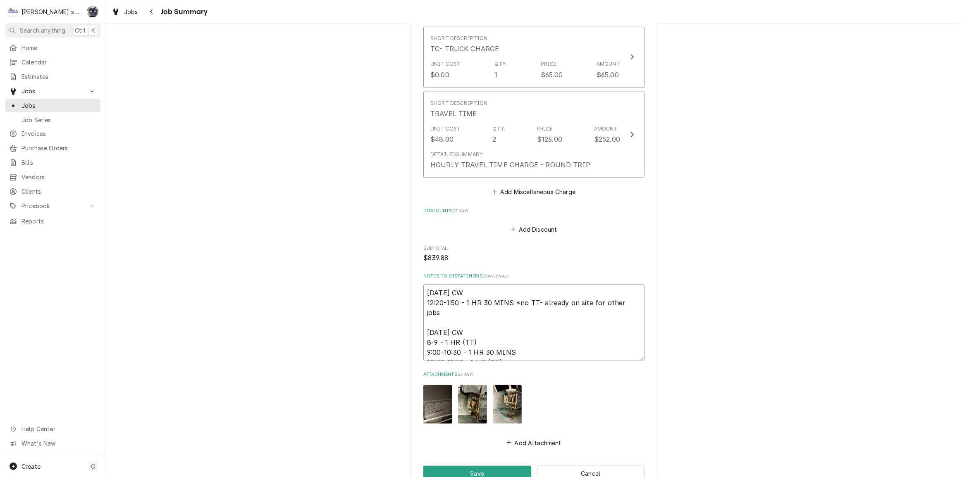
type textarea "7/24/2025 CW 12:20-1:50 - 1 HR 30 MINS *no TT- already on site for other jobs 8…"
type textarea "x"
type textarea "7/24/2025 CW 12:20-1:50 - 1 HR 30 MINS *no TT- already on site for other jobs 8…"
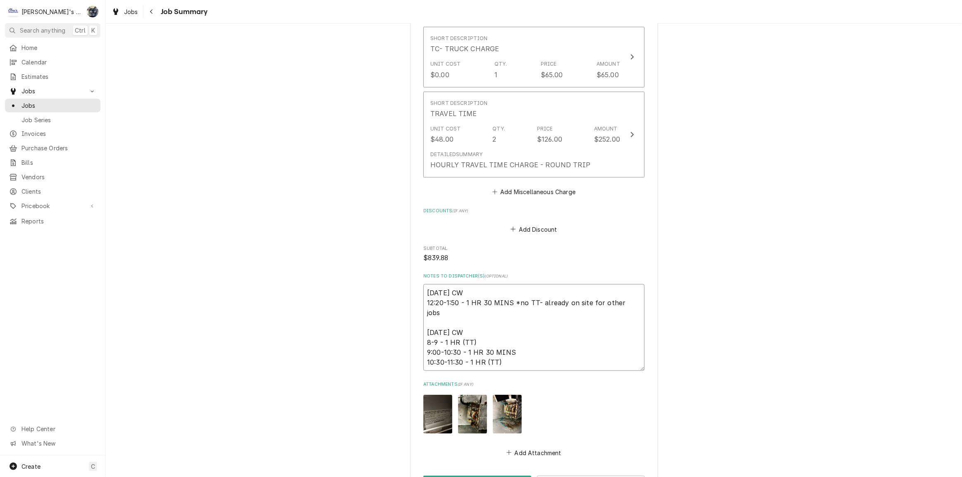
type textarea "x"
type textarea "7/24/2025 CW 12:20-1:50 - 1 HR 30 MINS *no TT- already on site for other jobs 8…"
type textarea "x"
type textarea "7/24/2025 CW 12:20-1:50 - 1 HR 30 MINS *no TT- already on site for other jobs 8…"
type textarea "x"
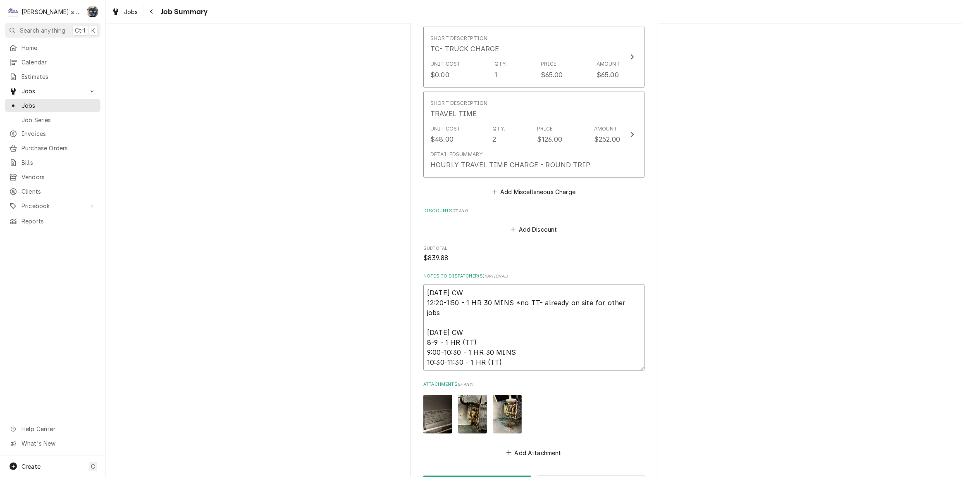
type textarea "7/24/2025 CW 12:20-1:50 - 1 HR 30 MINS *no TT- already on site for other jobs 8…"
type textarea "x"
type textarea "7/24/2025 CW 12:20-1:50 - 1 HR 30 MINS *no TT- already on site for other jobs 8…"
type textarea "x"
type textarea "7/24/2025 CW 12:20-1:50 - 1 HR 30 MINS *no TT- already on site for other jobs 8…"
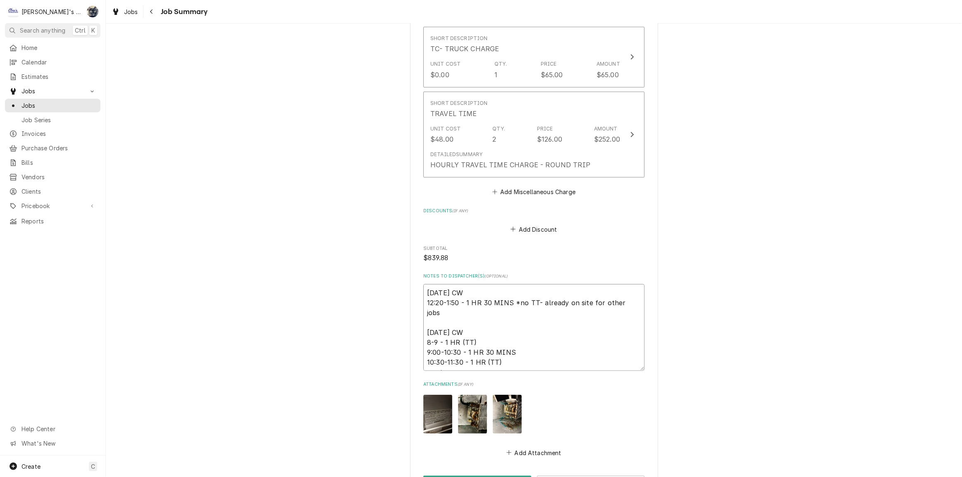
type textarea "x"
type textarea "7/24/2025 CW 12:20-1:50 - 1 HR 30 MINS *no TT- already on site for other jobs 8…"
type textarea "x"
type textarea "7/24/2025 CW 12:20-1:50 - 1 HR 30 MINS *no TT- already on site for other jobs 8…"
type textarea "x"
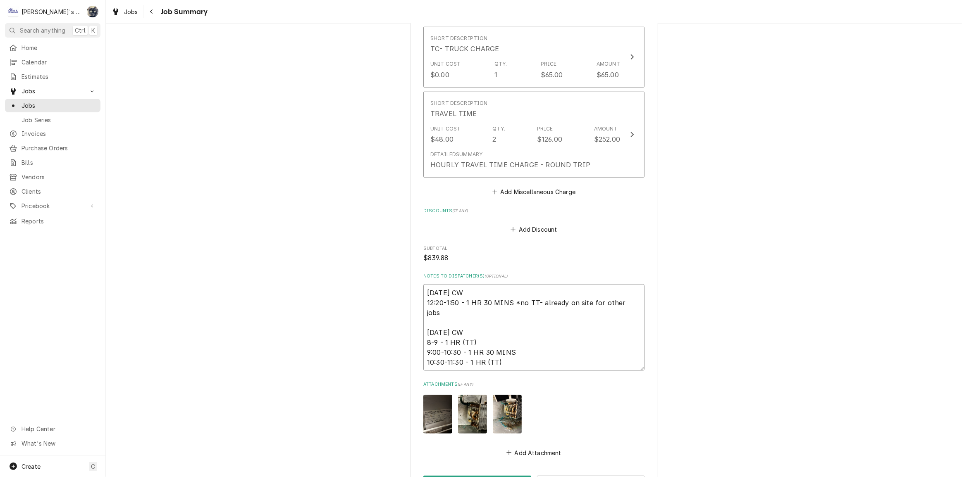
type textarea "7/24/2025 CW 12:20-1:50 - 1 HR 30 MINS *no TT- already on site for other jobs 8…"
type textarea "x"
type textarea "7/24/2025 CW 12:20-1:50 - 1 HR 30 MINS *no TT- already on site for other jobs 8…"
type textarea "x"
type textarea "7/24/2025 CW 12:20-1:50 - 1 HR 30 MINS *no TT- already on site for other jobs 8…"
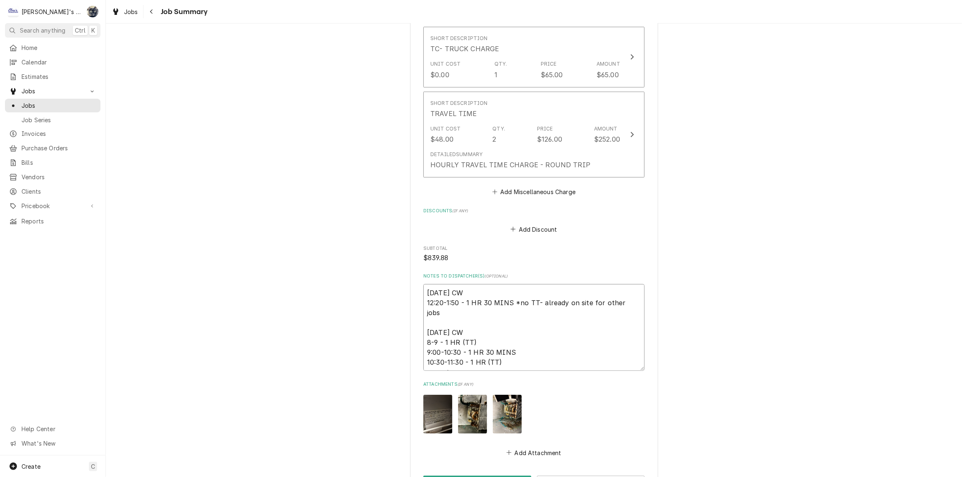
type textarea "x"
type textarea "7/24/2025 CW 12:20-1:50 - 1 HR 30 MINS *no TT- already on site for other jobs 8…"
type textarea "x"
type textarea "7/24/2025 CW 12:20-1:50 - 1 HR 30 MINS *no TT- already on site for other jobs 8…"
type textarea "x"
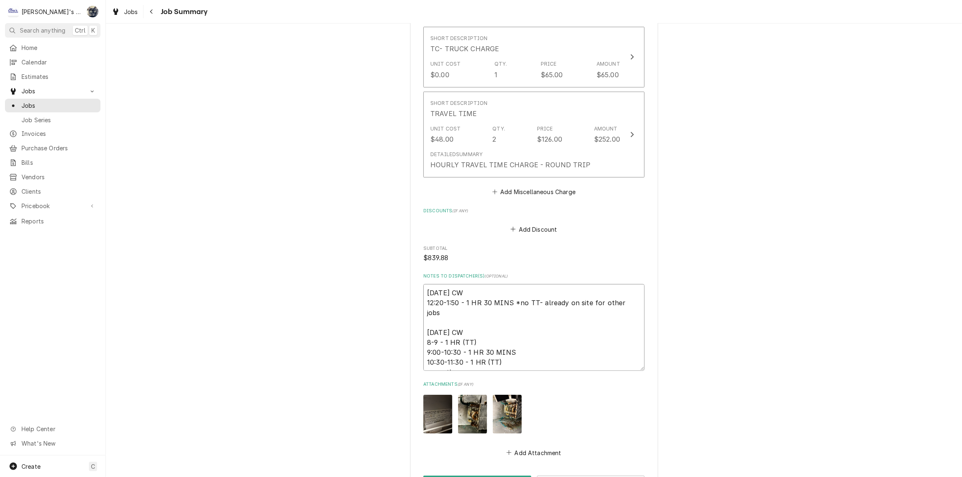
type textarea "7/24/2025 CW 12:20-1:50 - 1 HR 30 MINS *no TT- already on site for other jobs 8…"
type textarea "x"
type textarea "7/24/2025 CW 12:20-1:50 - 1 HR 30 MINS *no TT- already on site for other jobs 8…"
type textarea "x"
type textarea "7/24/2025 CW 12:20-1:50 - 1 HR 30 MINS *no TT- already on site for other jobs 8…"
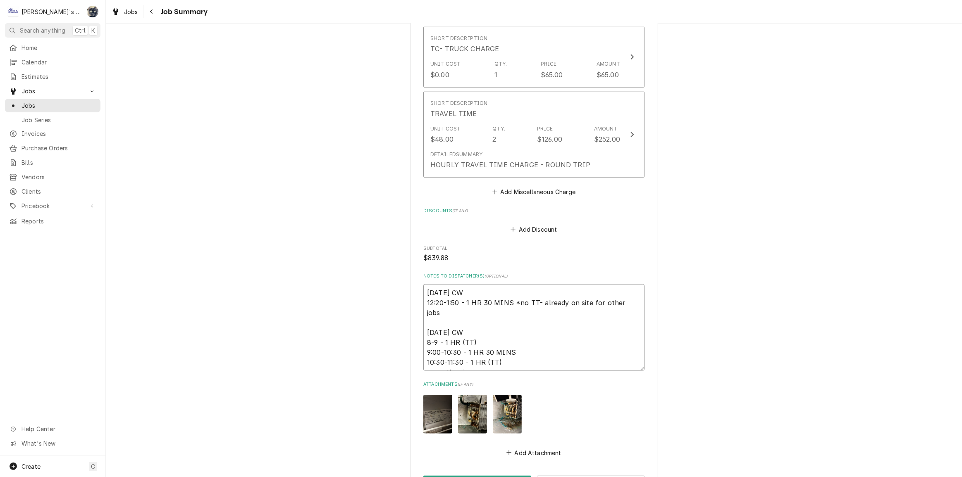
type textarea "x"
type textarea "7/24/2025 CW 12:20-1:50 - 1 HR 30 MINS *no TT- already on site for other jobs 8…"
type textarea "x"
type textarea "7/24/2025 CW 12:20-1:50 - 1 HR 30 MINS *no TT- already on site for other jobs 8…"
drag, startPoint x: 537, startPoint y: 360, endPoint x: 494, endPoint y: 363, distance: 43.5
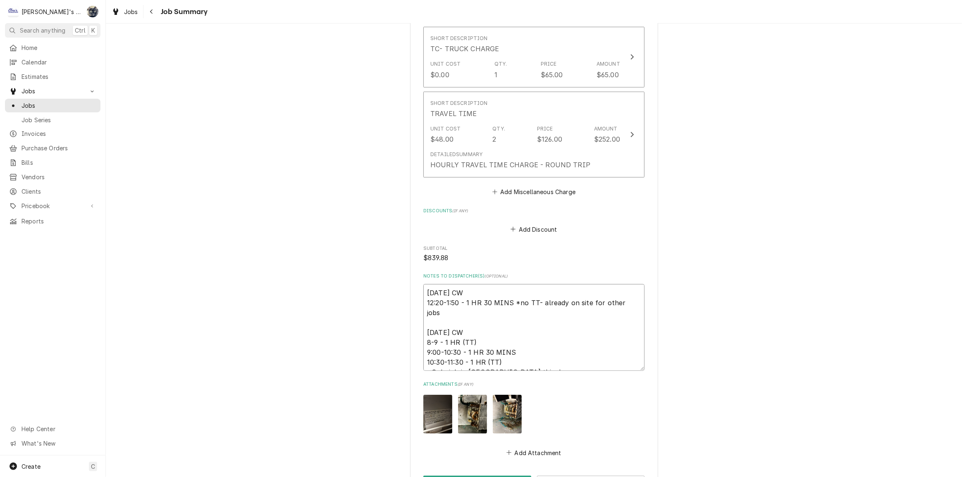
click at [494, 363] on textarea "7/24/2025 CW 12:20-1:50 - 1 HR 30 MINS *no TT- already on site for other jobs 8…" at bounding box center [533, 327] width 221 height 87
click at [550, 362] on textarea "7/24/2025 CW 12:20-1:50 - 1 HR 30 MINS *no TT- already on site for other jobs 8…" at bounding box center [533, 327] width 221 height 87
click at [430, 360] on textarea "7/24/2025 CW 12:20-1:50 - 1 HR 30 MINS *no TT- already on site for other jobs 8…" at bounding box center [533, 327] width 221 height 87
click at [455, 359] on textarea "7/24/2025 CW 12:20-1:50 - 1 HR 30 MINS *no TT- already on site for other jobs 8…" at bounding box center [533, 327] width 221 height 87
click at [532, 360] on textarea "7/24/2025 CW 12:20-1:50 - 1 HR 30 MINS *no TT- already on site for other jobs 8…" at bounding box center [533, 327] width 221 height 87
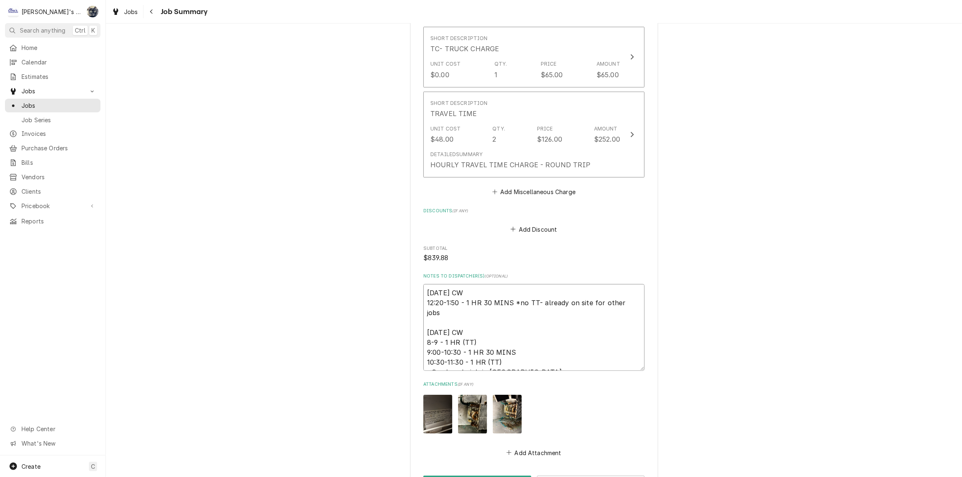
click at [424, 360] on textarea "7/24/2025 CW 12:20-1:50 - 1 HR 30 MINS *no TT- already on site for other jobs 8…" at bounding box center [533, 327] width 221 height 87
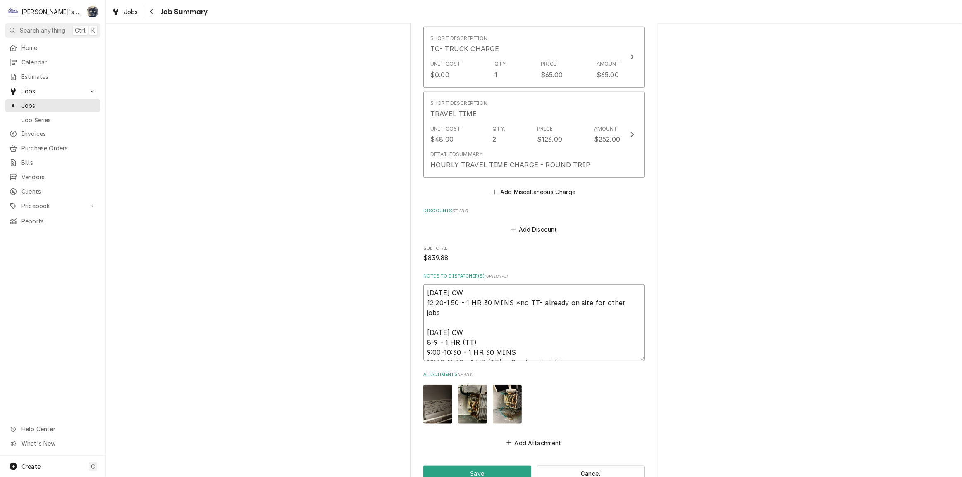
drag, startPoint x: 609, startPoint y: 355, endPoint x: 507, endPoint y: 353, distance: 102.1
click at [507, 353] on textarea "7/24/2025 CW 12:20-1:50 - 1 HR 30 MINS *no TT- already on site for other jobs 8…" at bounding box center [533, 322] width 221 height 77
click at [580, 348] on textarea "7/24/2025 CW 12:20-1:50 - 1 HR 30 MINS *no TT- already on site for other jobs 8…" at bounding box center [533, 322] width 221 height 77
click at [616, 353] on textarea "7/24/2025 CW 12:20-1:50 - 1 HR 30 MINS *no TT- already on site for other jobs 8…" at bounding box center [533, 322] width 221 height 77
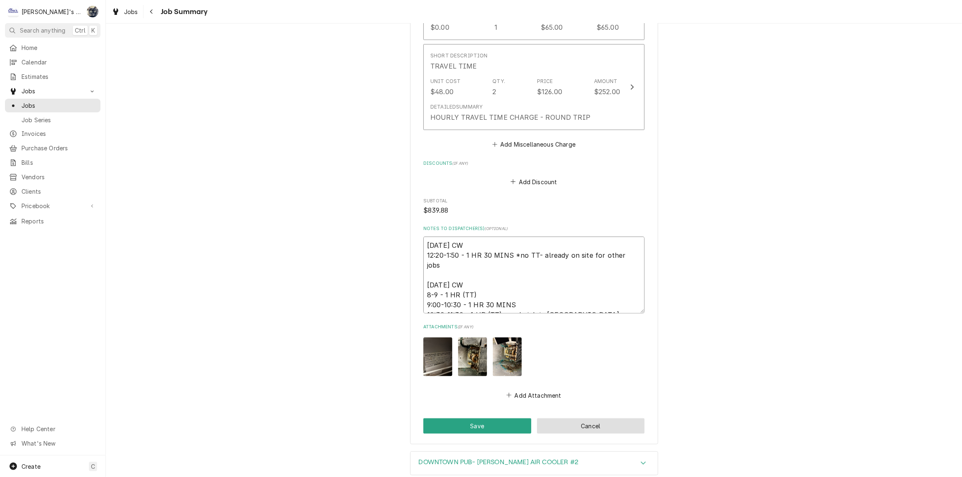
scroll to position [948, 0]
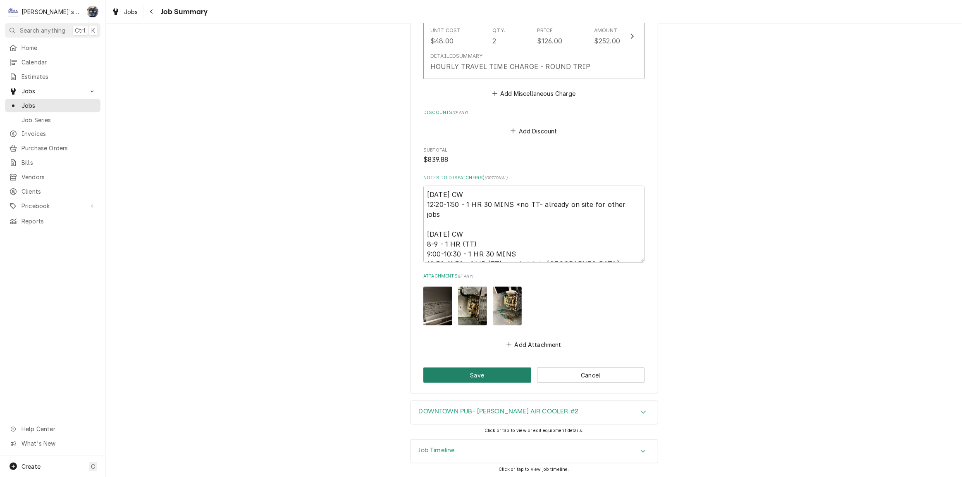
click at [505, 376] on button "Save" at bounding box center [477, 375] width 108 height 15
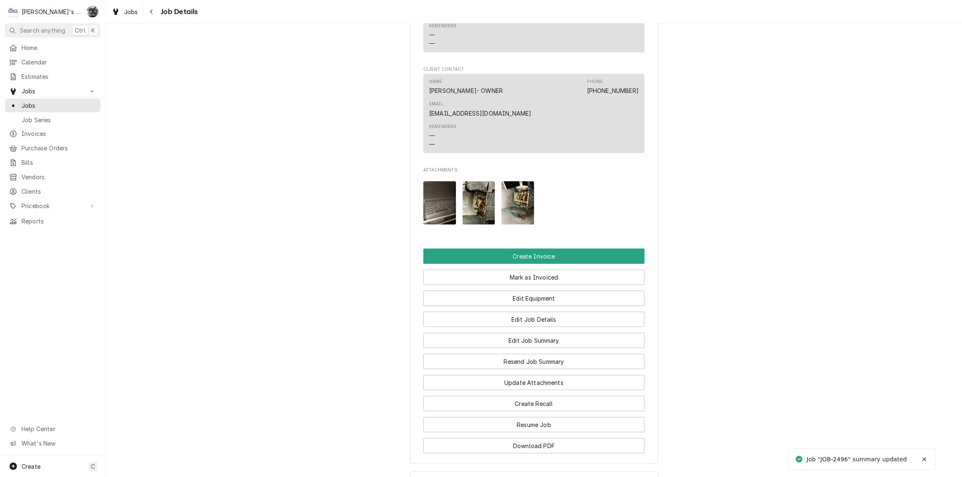
scroll to position [901, 0]
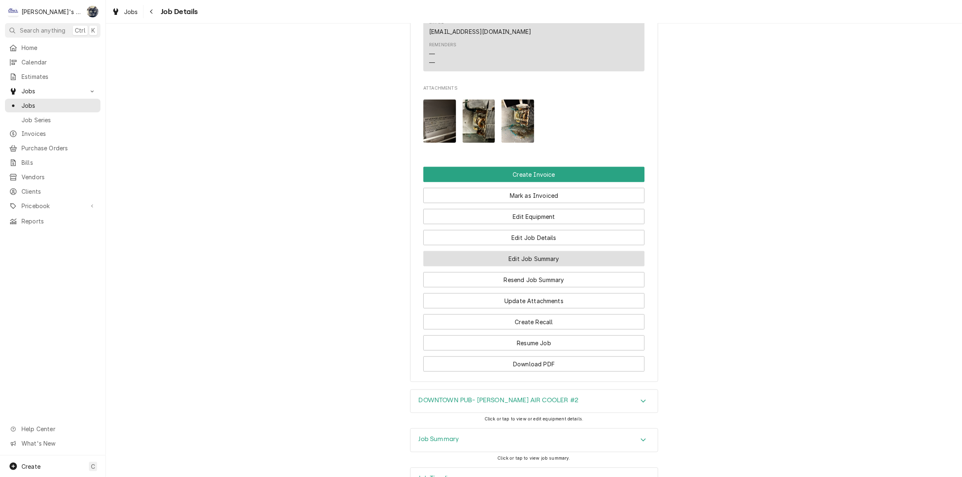
click at [532, 251] on button "Edit Job Summary" at bounding box center [533, 258] width 221 height 15
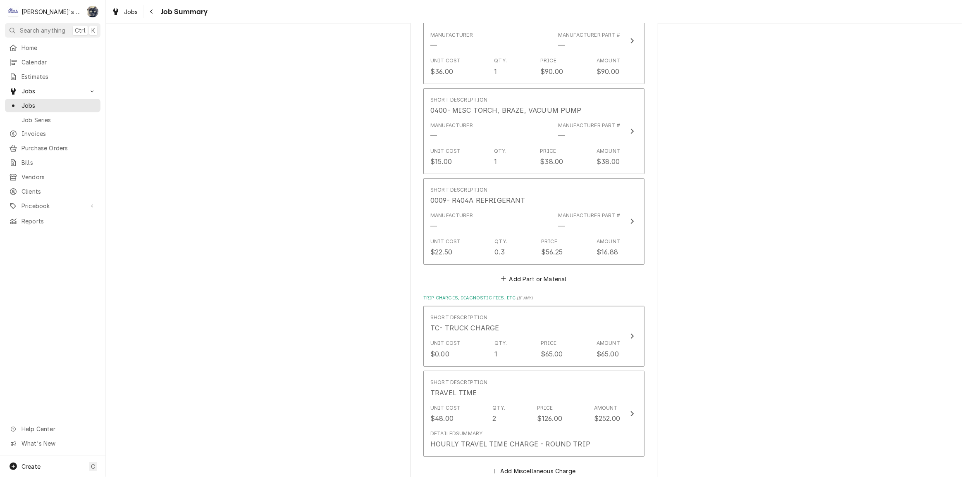
scroll to position [676, 0]
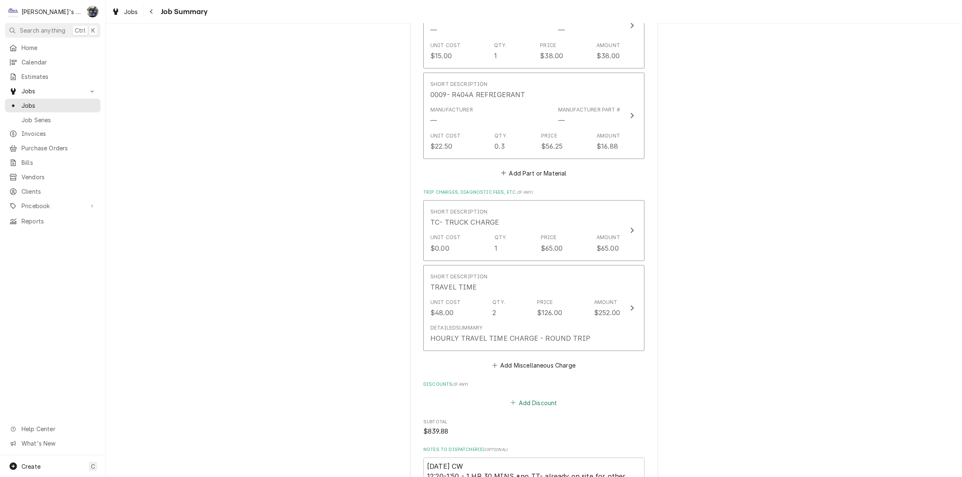
click at [522, 402] on button "Add Discount" at bounding box center [533, 403] width 49 height 12
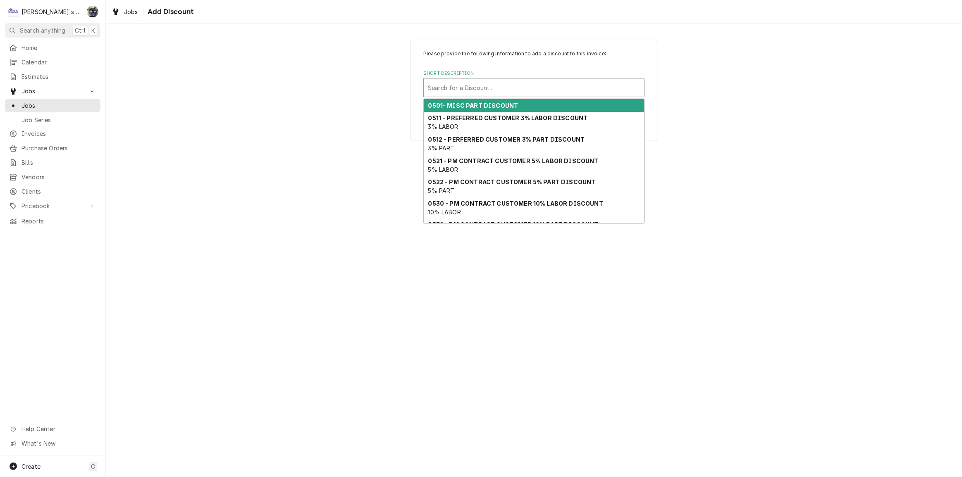
click at [486, 83] on div "Short Description" at bounding box center [534, 87] width 212 height 15
click at [486, 103] on strong "0501- MISC PART DISCOUNT" at bounding box center [473, 105] width 90 height 7
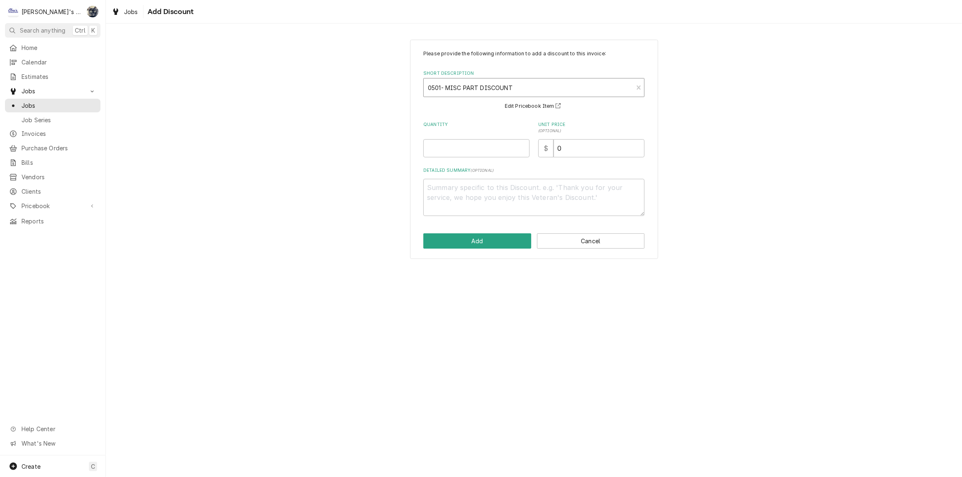
click at [488, 91] on div "Short Description" at bounding box center [528, 87] width 201 height 15
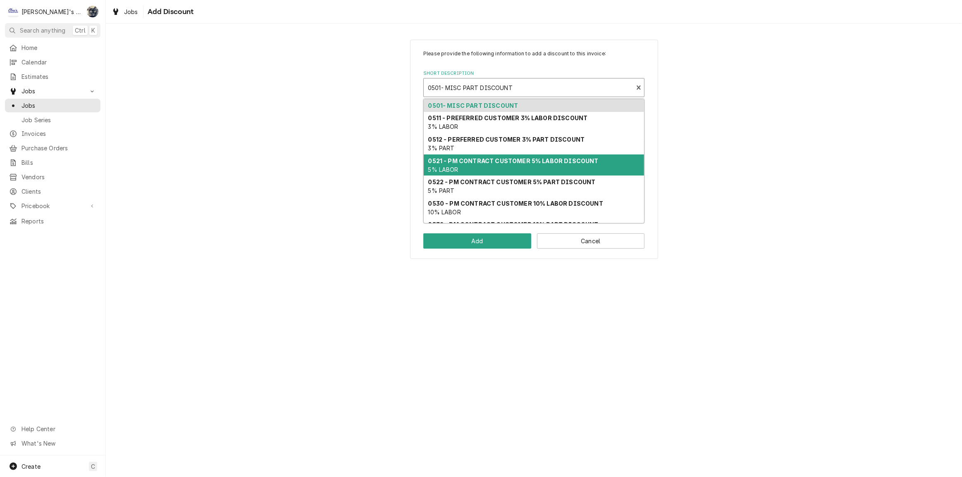
scroll to position [37, 0]
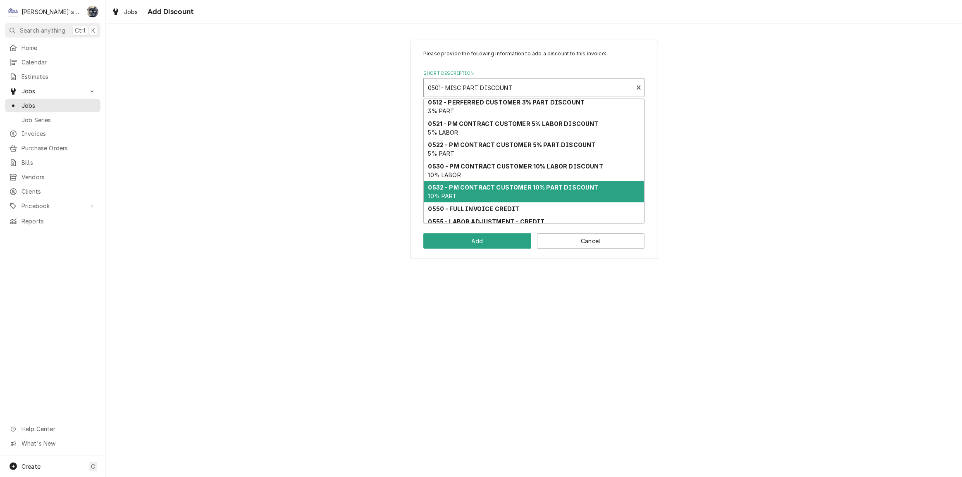
click at [487, 190] on strong "0532 - PM CONTRACT CUSTOMER 10% PART DISCOUNT" at bounding box center [513, 187] width 170 height 7
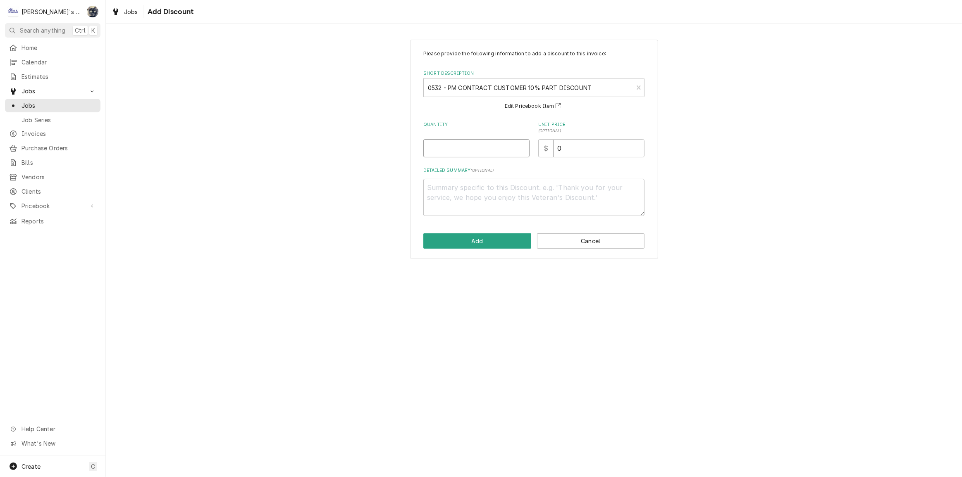
click at [455, 149] on input "Quantity" at bounding box center [476, 148] width 106 height 18
type textarea "x"
type input "1"
click at [475, 238] on button "Add" at bounding box center [477, 241] width 108 height 15
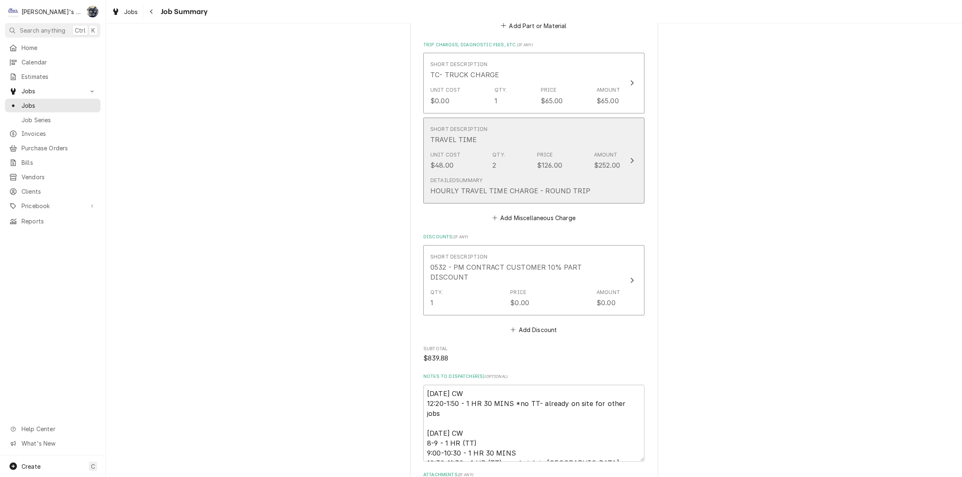
scroll to position [874, 0]
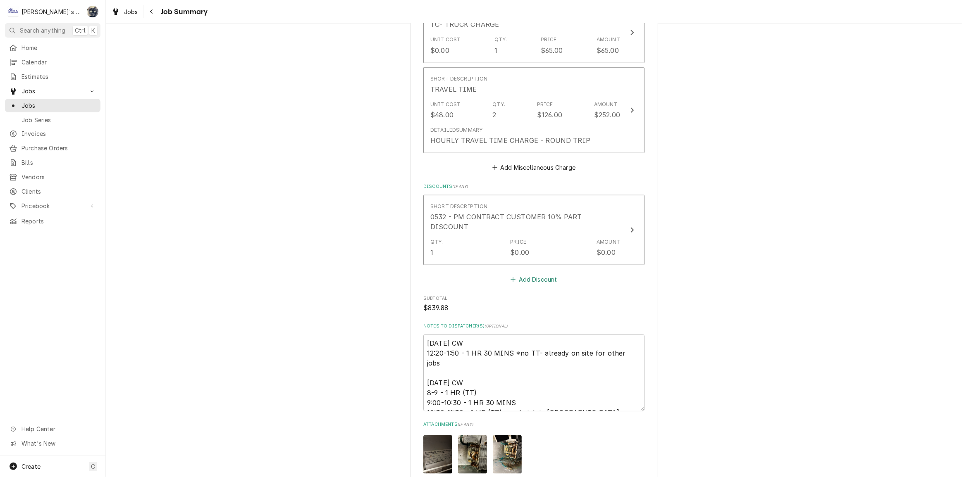
click at [541, 274] on button "Add Discount" at bounding box center [533, 280] width 49 height 12
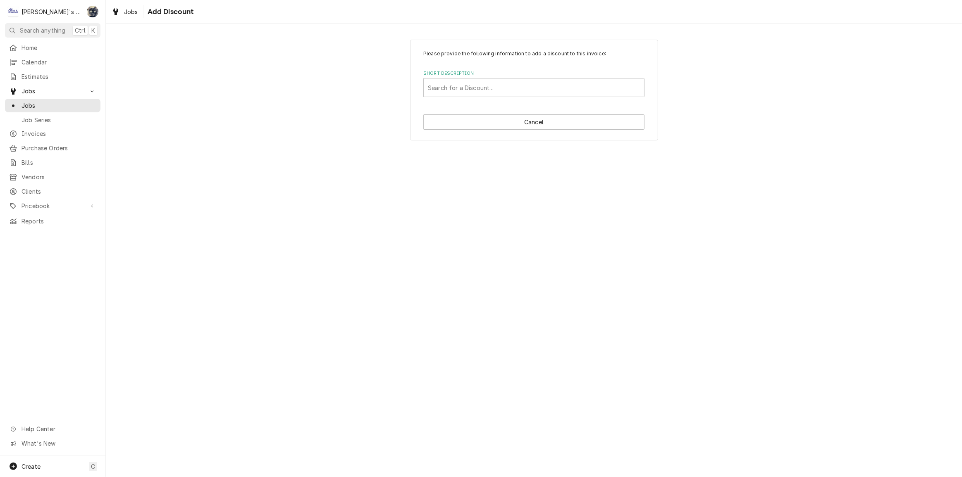
click at [513, 71] on label "Short Description" at bounding box center [533, 73] width 221 height 7
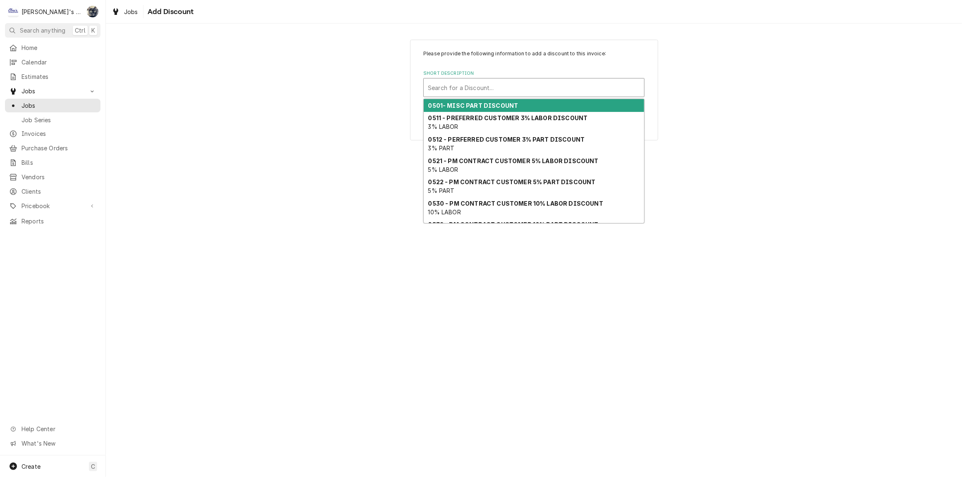
click at [513, 83] on div "Short Description" at bounding box center [534, 87] width 212 height 15
click at [515, 103] on div "0501- MISC PART DISCOUNT" at bounding box center [534, 105] width 220 height 13
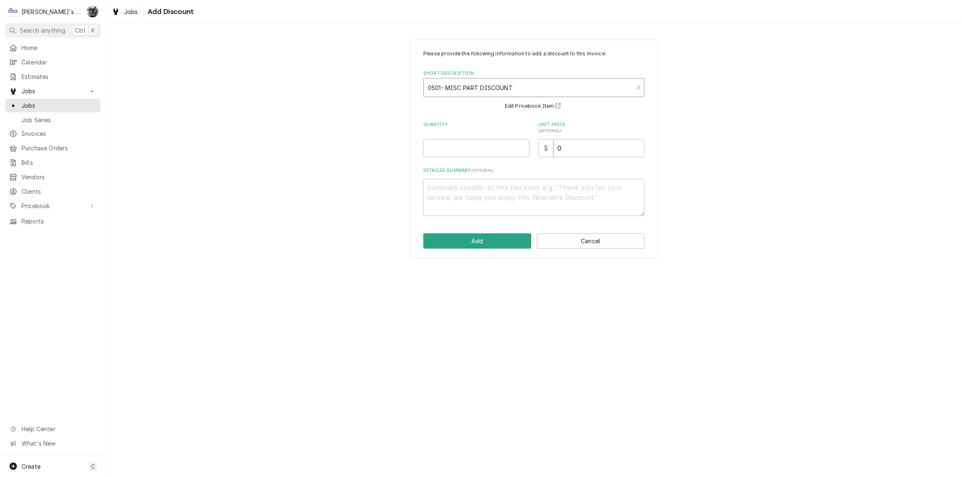
click at [513, 91] on div "Short Description" at bounding box center [528, 87] width 201 height 15
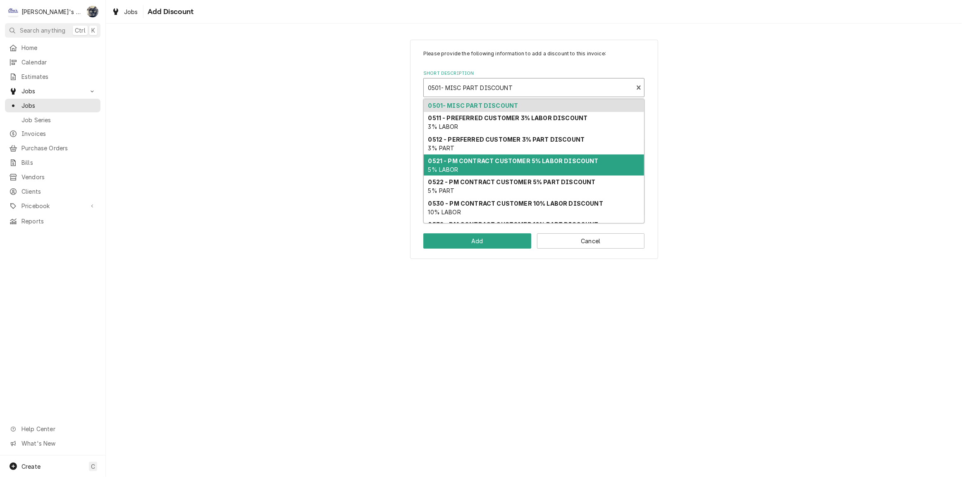
click at [512, 164] on div "0521 - PM CONTRACT CUSTOMER 5% LABOR DISCOUNT 5% LABOR" at bounding box center [534, 165] width 220 height 21
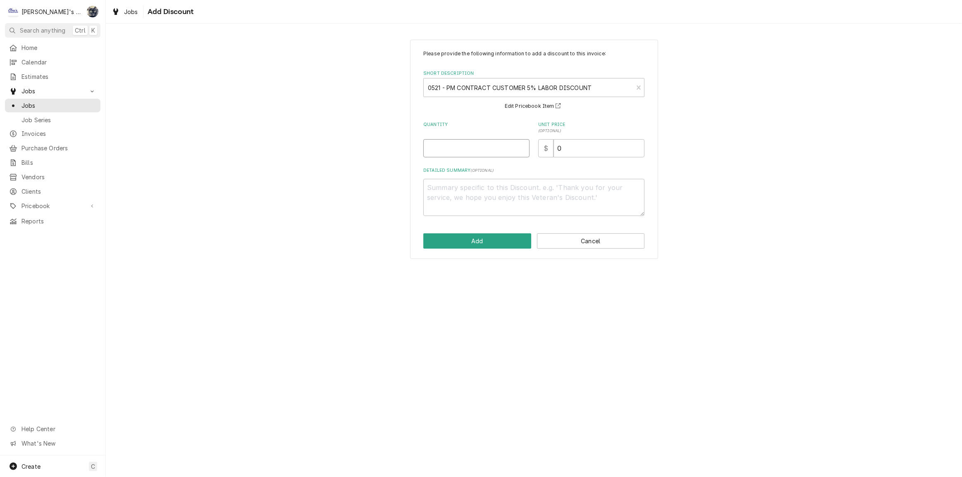
click at [472, 149] on input "Quantity" at bounding box center [476, 148] width 106 height 18
type textarea "x"
type input "1"
click at [496, 246] on button "Add" at bounding box center [477, 241] width 108 height 15
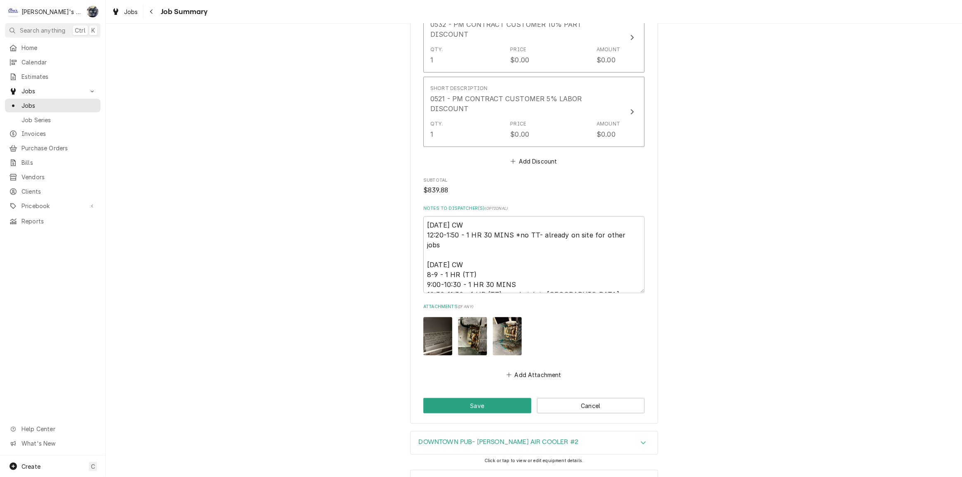
scroll to position [1077, 0]
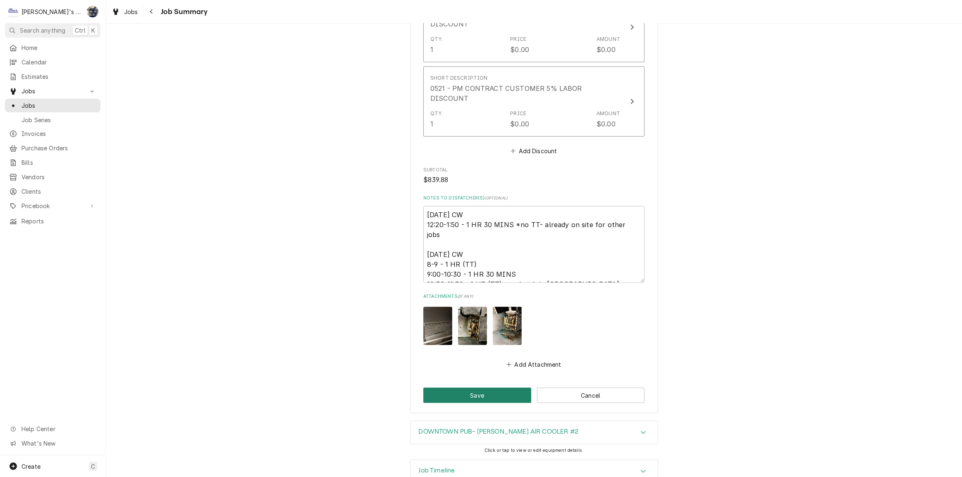
click at [488, 388] on button "Save" at bounding box center [477, 395] width 108 height 15
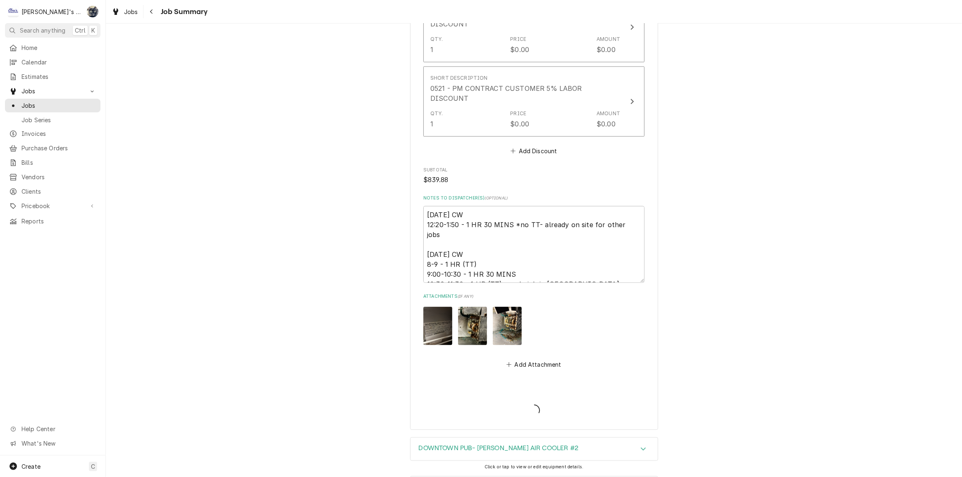
type textarea "x"
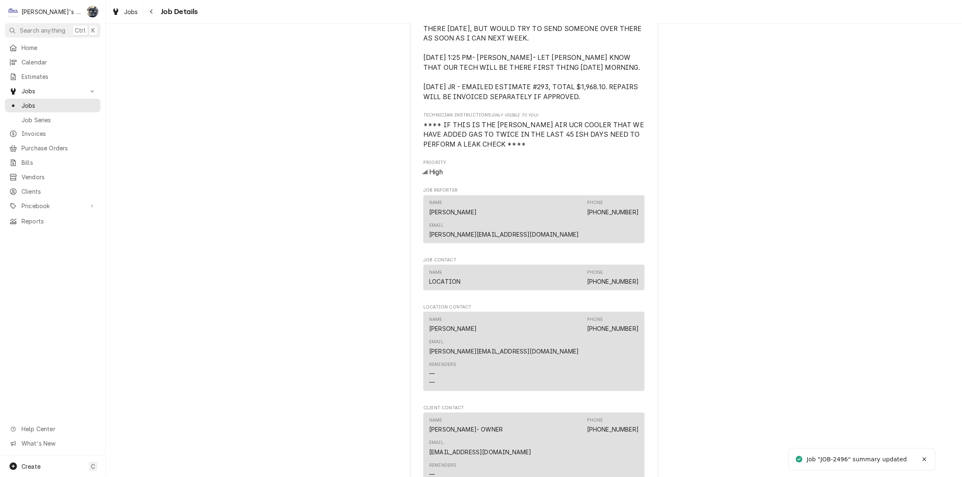
scroll to position [639, 0]
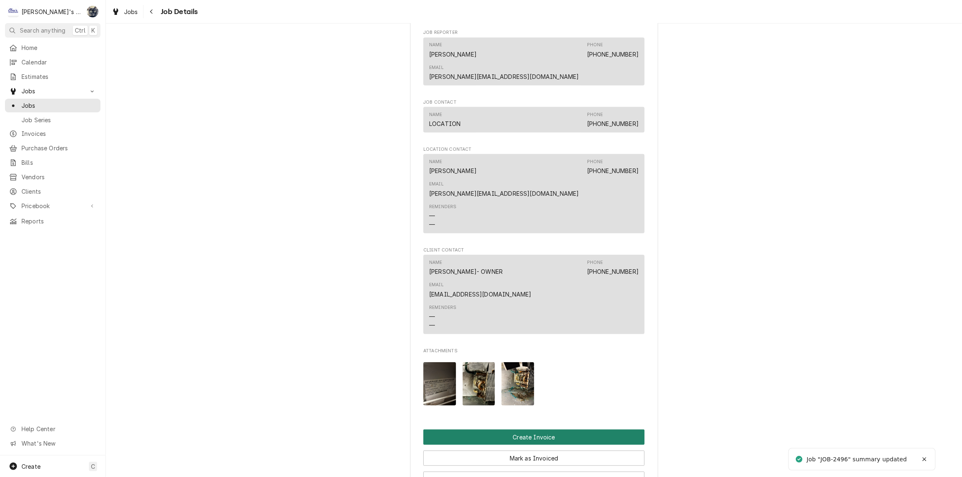
click at [538, 430] on button "Create Invoice" at bounding box center [533, 437] width 221 height 15
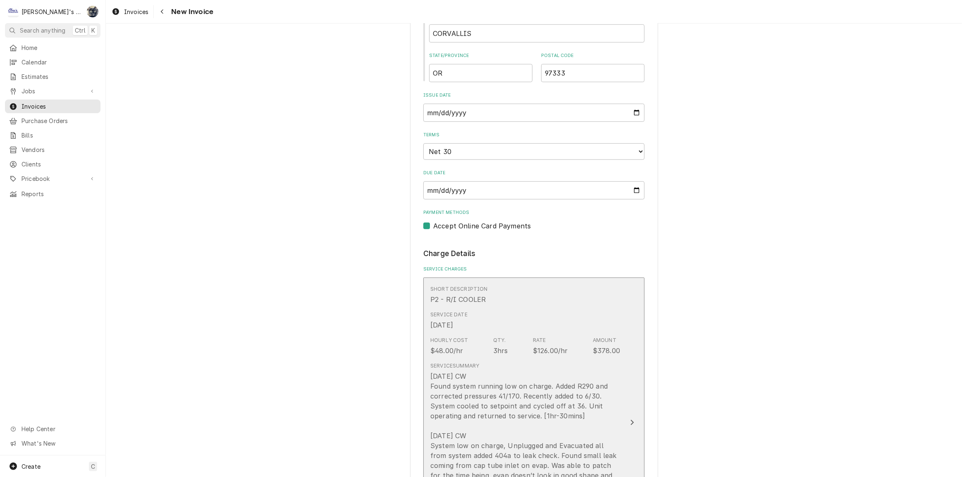
scroll to position [751, 0]
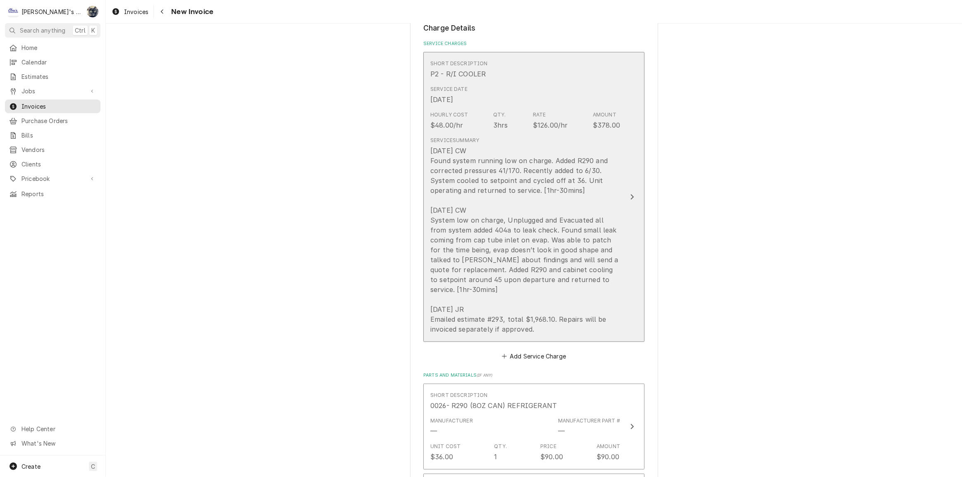
click at [544, 212] on div "7/24/2025 CW Found system running low on charge. Added R290 and corrected press…" at bounding box center [525, 240] width 190 height 188
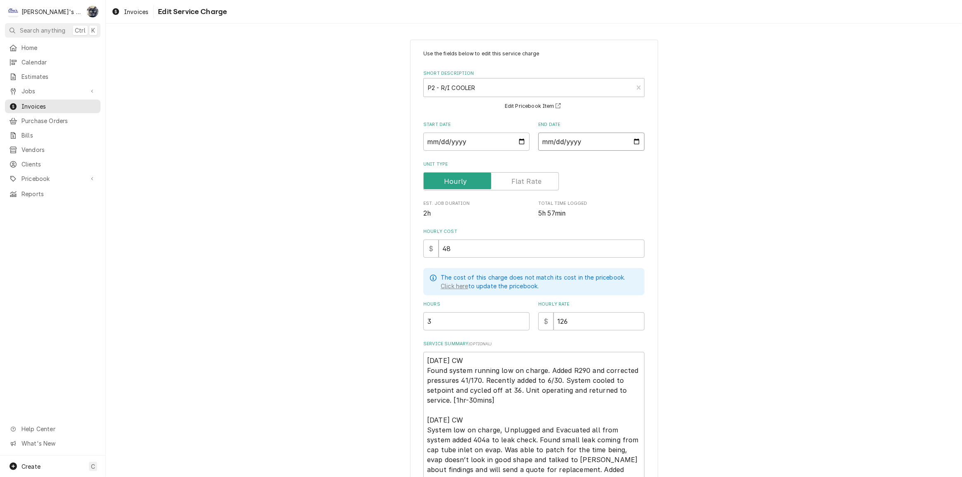
click at [633, 143] on input "2025-07-24" at bounding box center [591, 142] width 106 height 18
type textarea "x"
type input "2025-08-11"
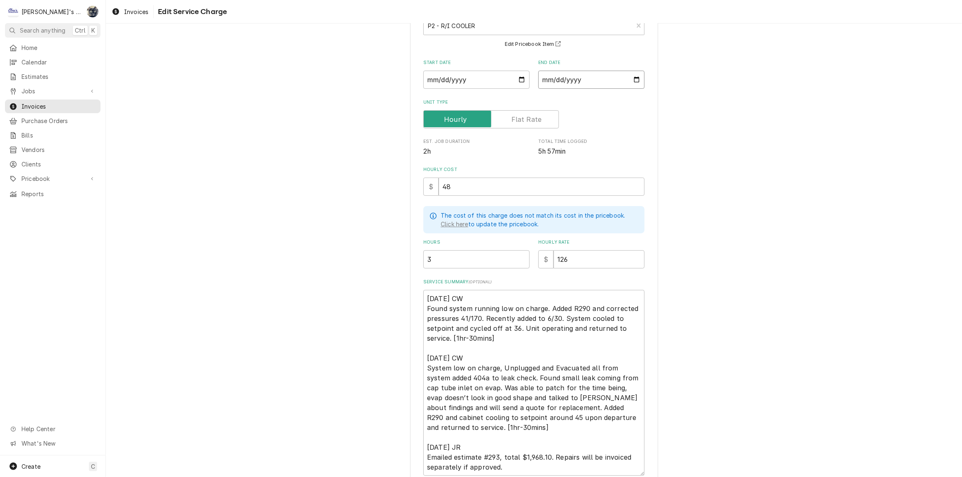
scroll to position [131, 0]
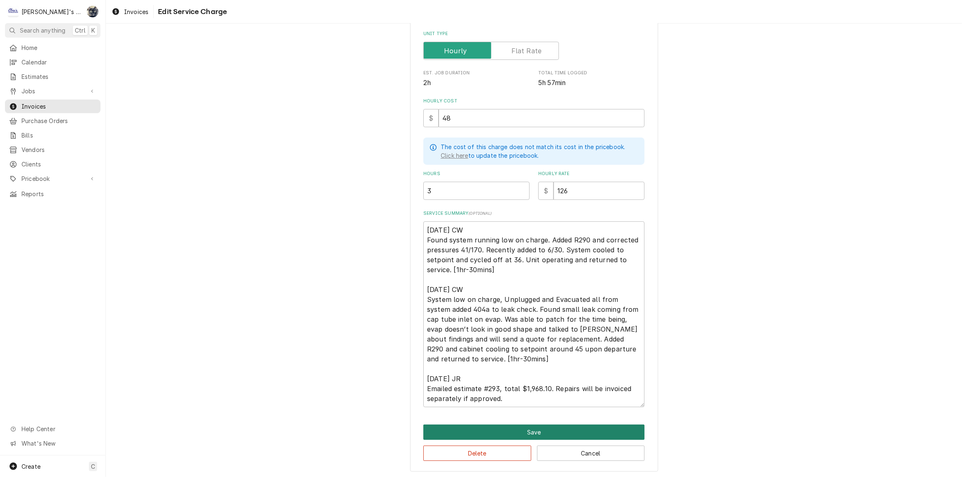
click at [534, 432] on button "Save" at bounding box center [533, 432] width 221 height 15
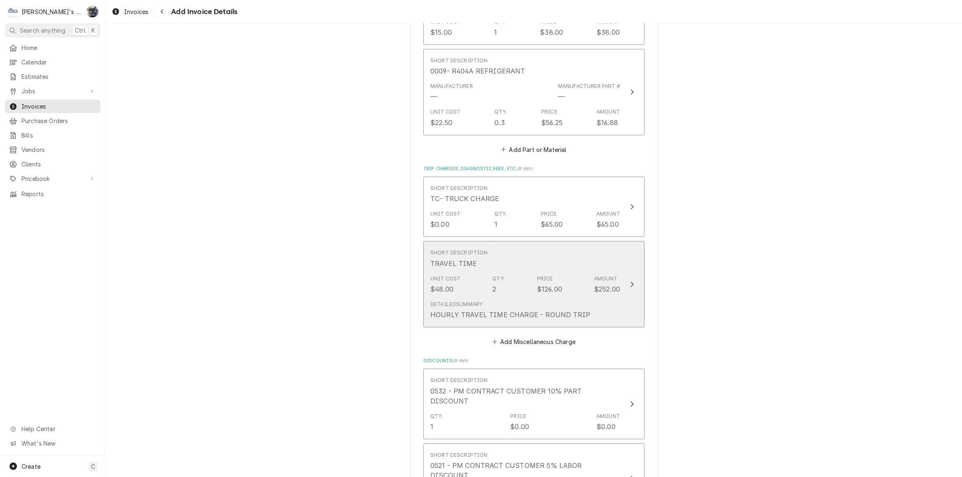
scroll to position [1267, 0]
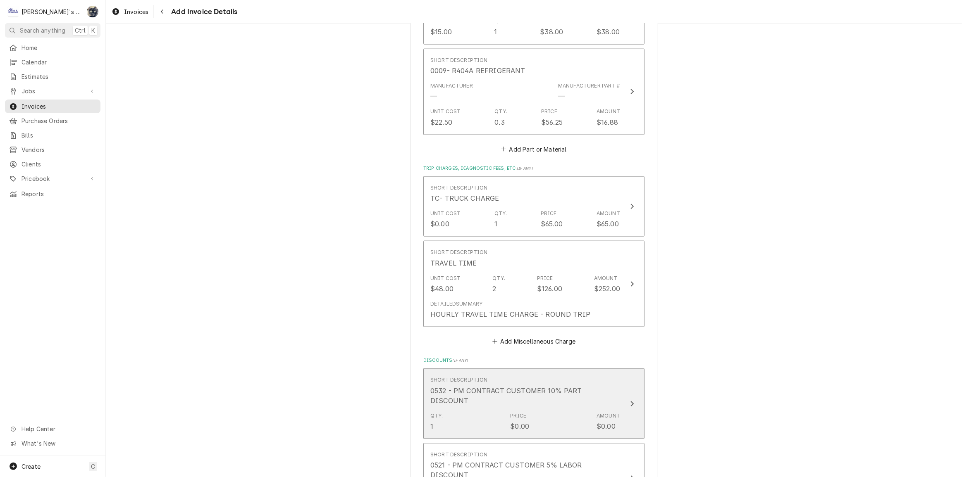
click at [517, 385] on div "Short Description 0532 - PM CONTRACT CUSTOMER 10% PART DISCOUNT" at bounding box center [525, 391] width 190 height 36
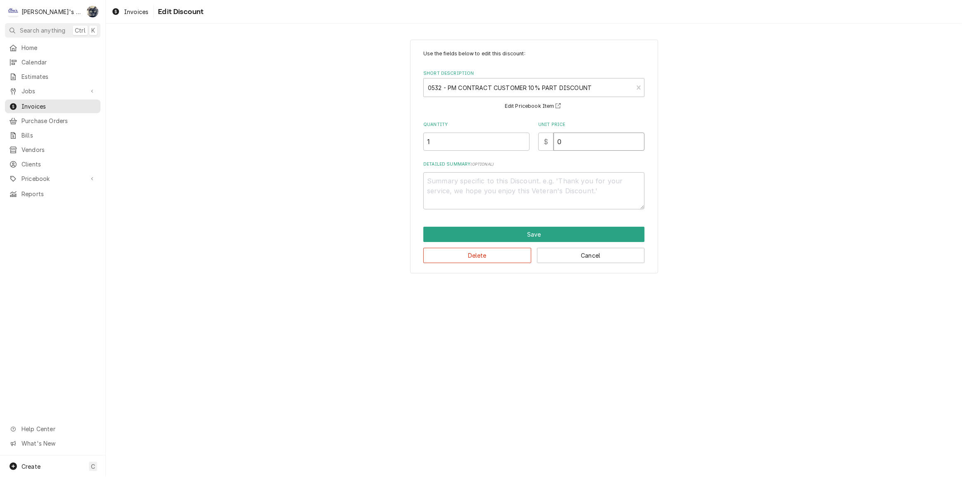
drag, startPoint x: 567, startPoint y: 144, endPoint x: 542, endPoint y: 145, distance: 24.8
click at [543, 145] on div "$ 0" at bounding box center [591, 142] width 106 height 18
type textarea "x"
type input "1"
type textarea "x"
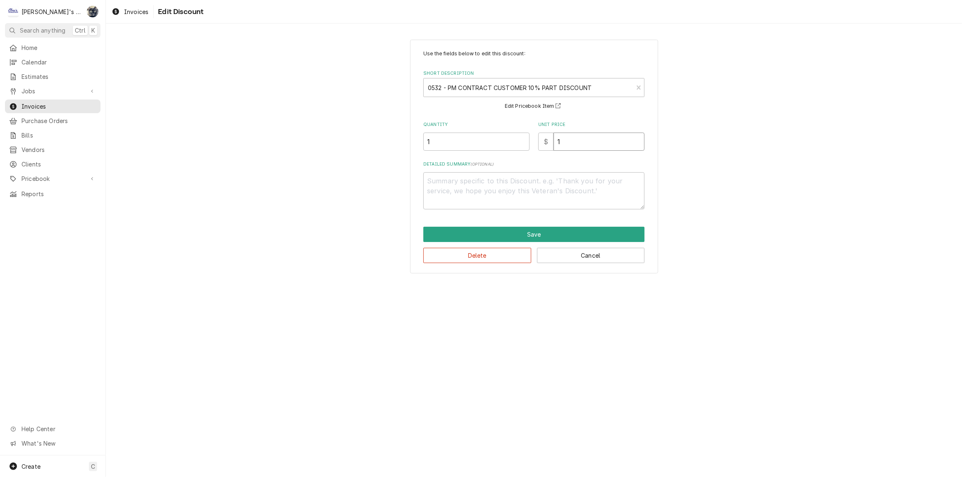
type input "10"
type textarea "x"
type input "10.6"
type textarea "x"
type input "10.69"
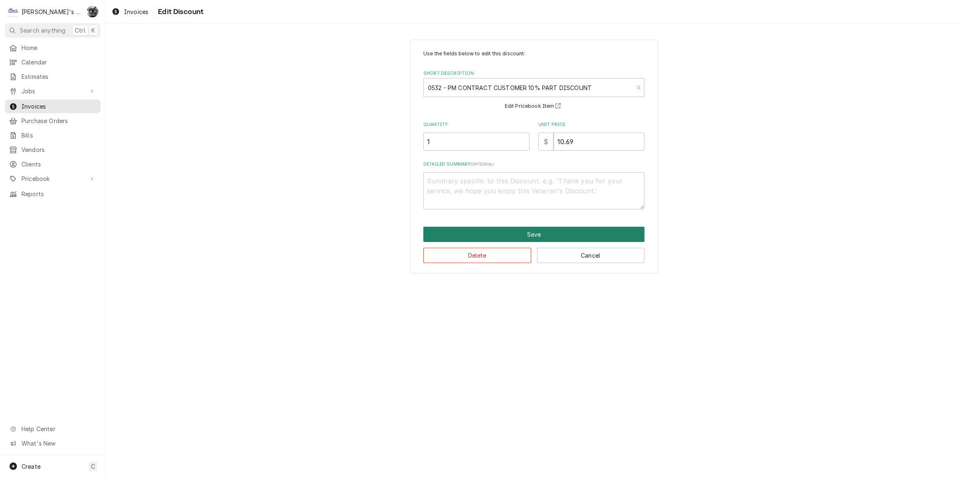
click at [524, 238] on button "Save" at bounding box center [533, 234] width 221 height 15
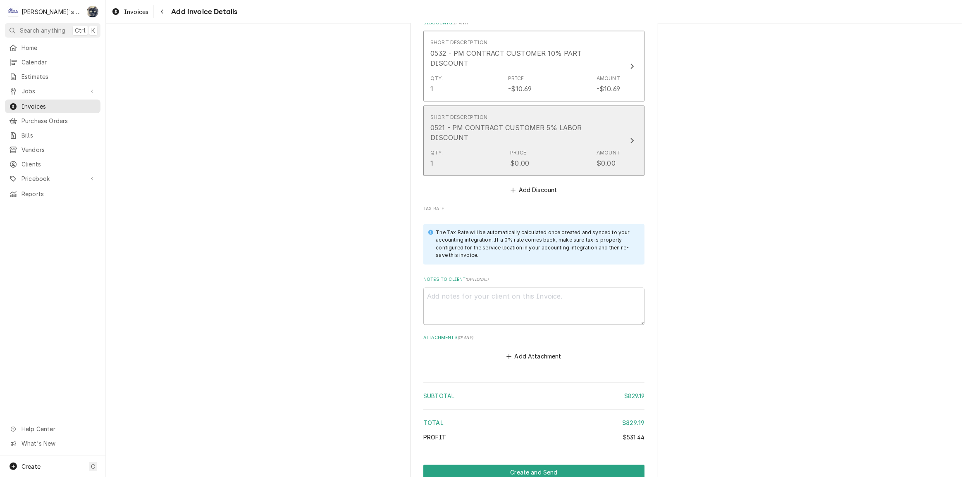
scroll to position [1605, 0]
click at [528, 288] on textarea "Notes to Client ( optional )" at bounding box center [533, 306] width 221 height 37
type textarea "x"
type textarea "1"
type textarea "x"
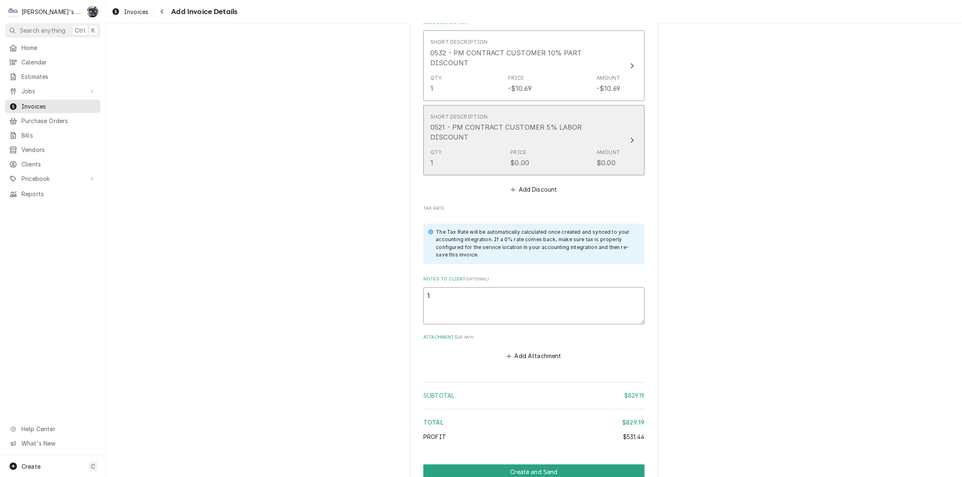
type textarea "10"
type textarea "x"
type textarea "10/"
type textarea "x"
type textarea "10/7"
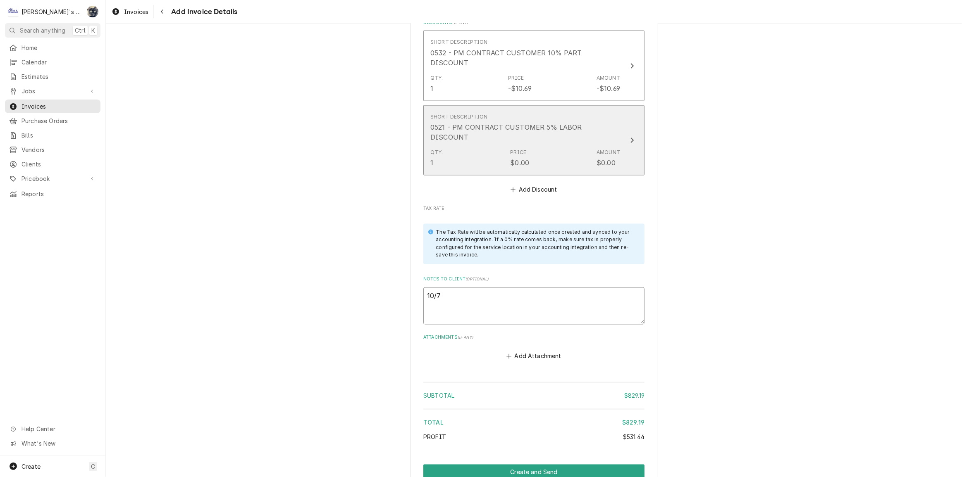
type textarea "x"
type textarea "10/7/"
type textarea "x"
type textarea "10/7/2"
type textarea "x"
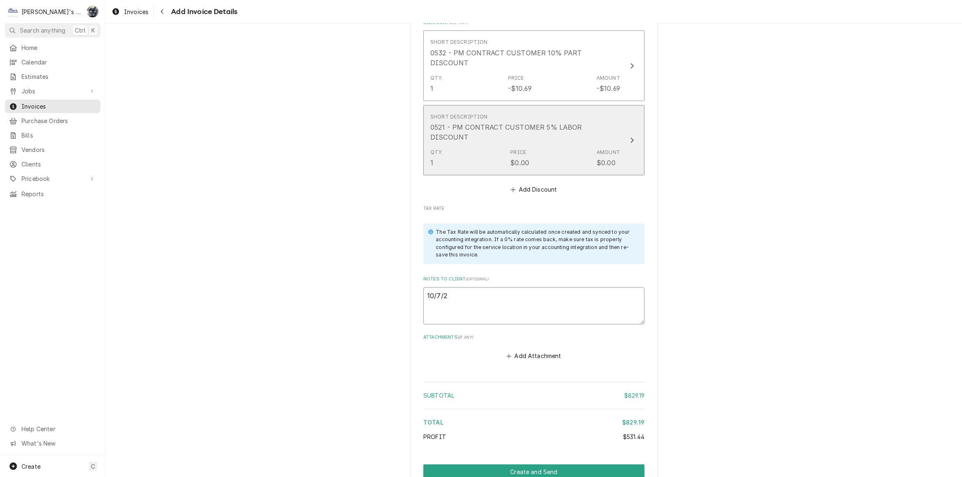
type textarea "10/7/20"
type textarea "x"
type textarea "10/7/202"
type textarea "x"
type textarea "10/7/2025"
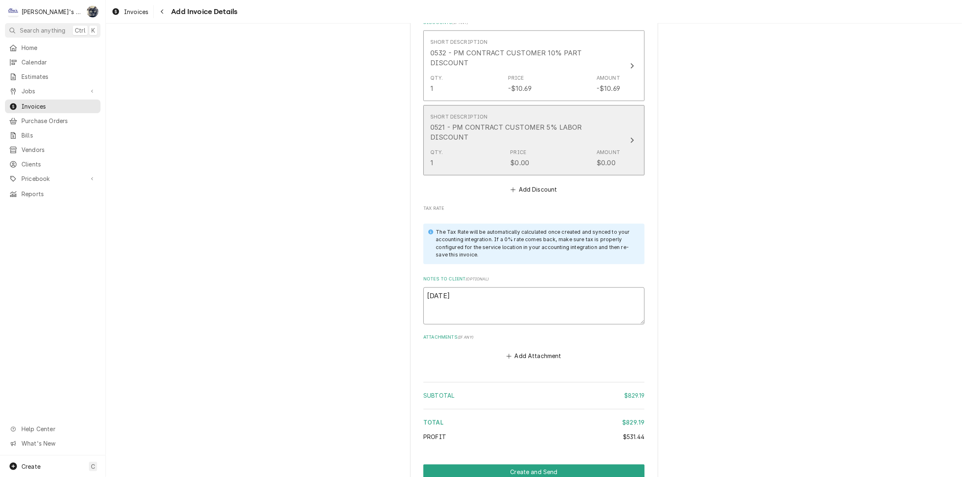
type textarea "x"
type textarea "10/7/2025"
type textarea "x"
type textarea "10/7/2025 S"
type textarea "x"
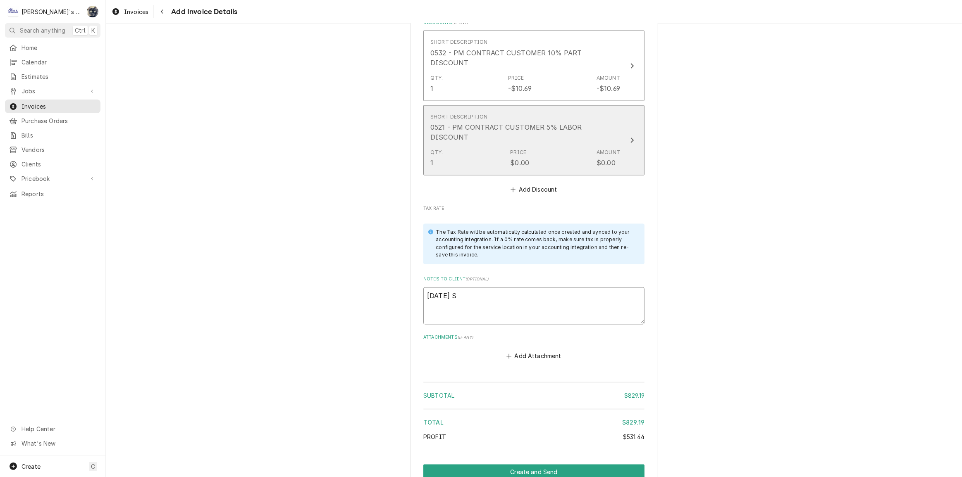
type textarea "10/7/2025 Sa"
type textarea "x"
type textarea "10/7/2025 Sar"
type textarea "x"
type textarea "10/7/2025 Sara"
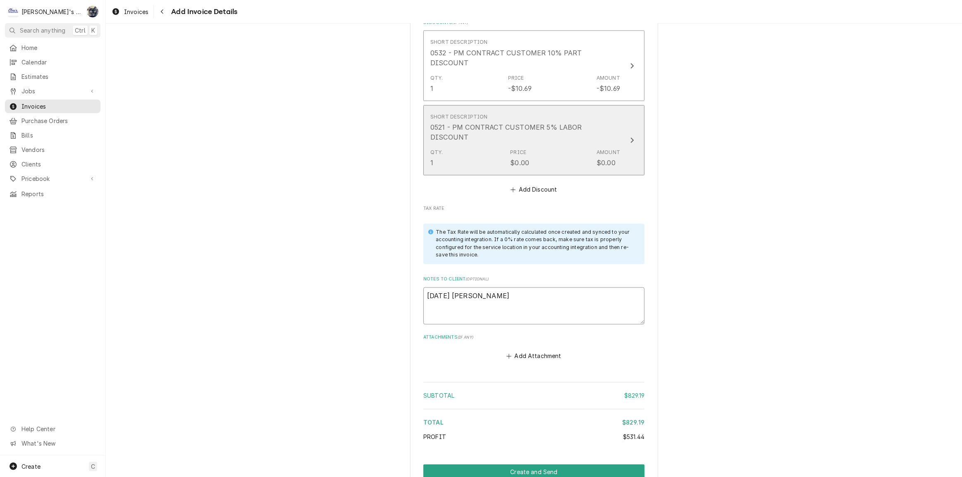
type textarea "x"
type textarea "10/7/2025 Sarah"
type textarea "x"
type textarea "10/7/2025 Sarah"
type textarea "x"
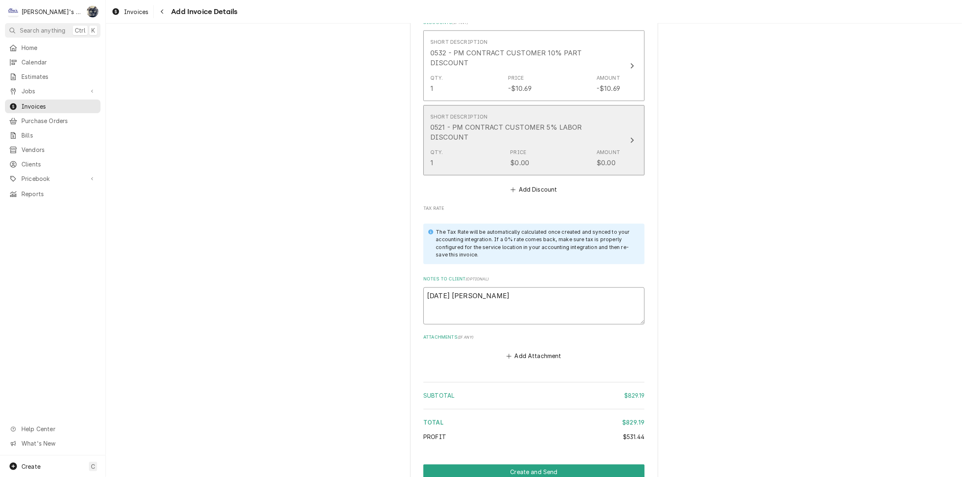
type textarea "10/7/2025 Sarah -"
type textarea "x"
type textarea "10/7/2025 Sarah -"
type textarea "x"
type textarea "10/7/2025 Sarah - G"
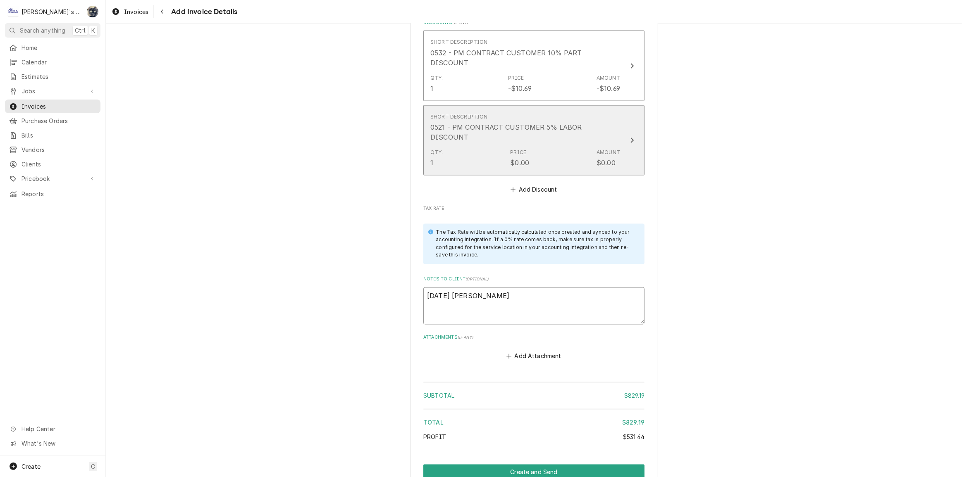
type textarea "x"
type textarea "10/7/2025 Sarah - Gr"
type textarea "x"
type textarea "10/7/2025 Sarah - Gre"
type textarea "x"
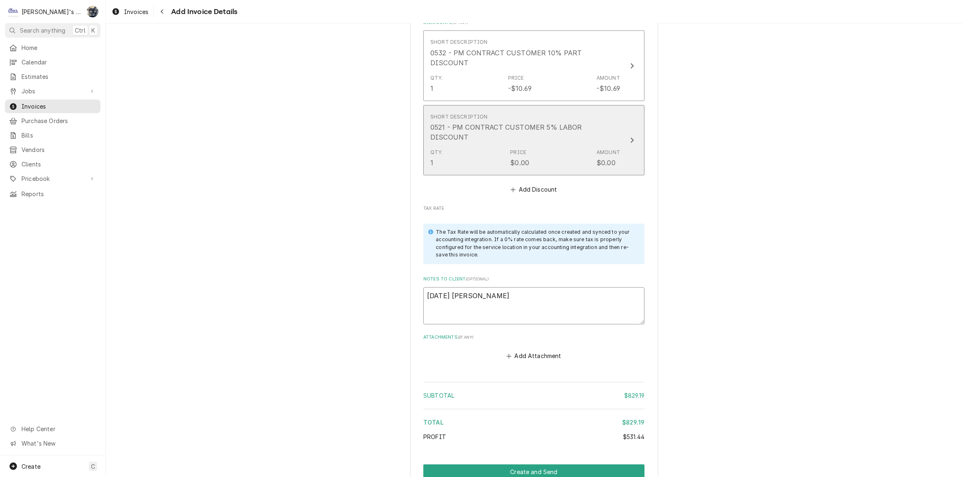
type textarea "10/7/2025 Sarah - Greg"
type textarea "x"
type textarea "10/7/2025 Sarah - Greg,"
type textarea "x"
type textarea "10/7/2025 Sarah - Greg,"
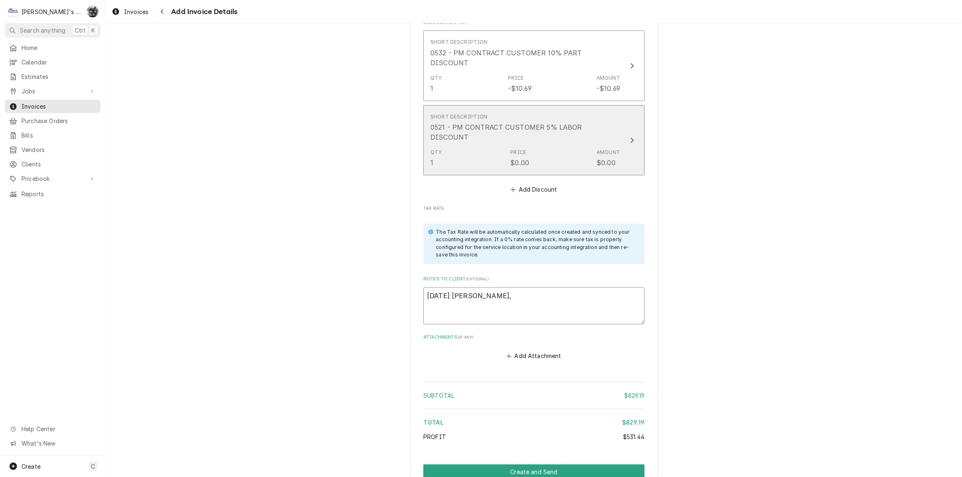
type textarea "x"
type textarea "10/7/2025 Sarah - Greg, L"
type textarea "x"
type textarea "10/7/2025 Sarah - Greg, Ld"
type textarea "x"
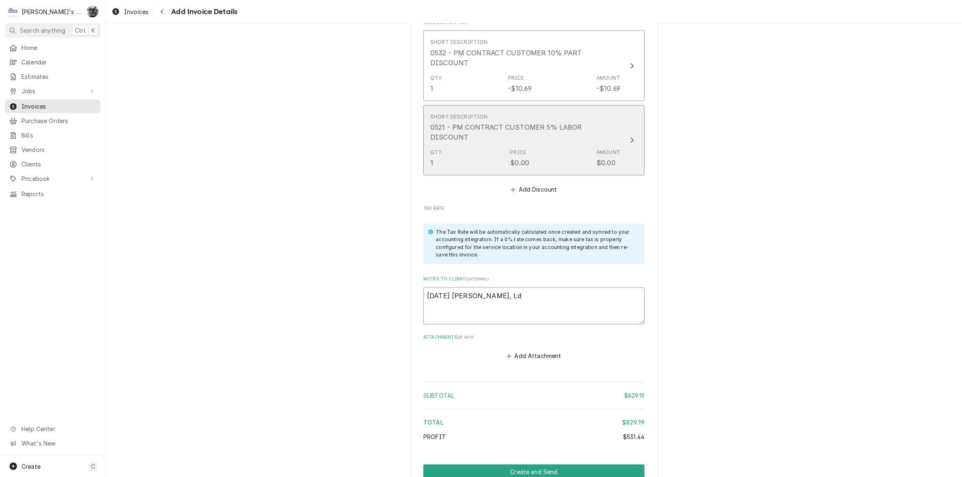
type textarea "10/7/2025 Sarah - Greg, L"
type textarea "x"
type textarea "10/7/2025 Sarah - Greg, LD"
type textarea "x"
type textarea "10/7/2025 Sarah - Greg, LD?"
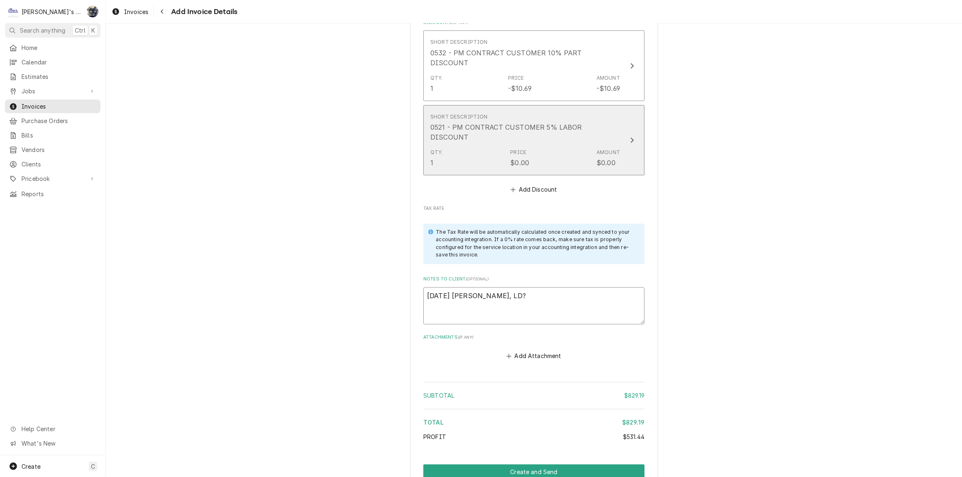
type textarea "x"
type textarea "10/7/2025 Sarah - Greg, LD?"
type textarea "x"
type textarea "10/7/2025 Sarah - Greg, LD? I"
type textarea "x"
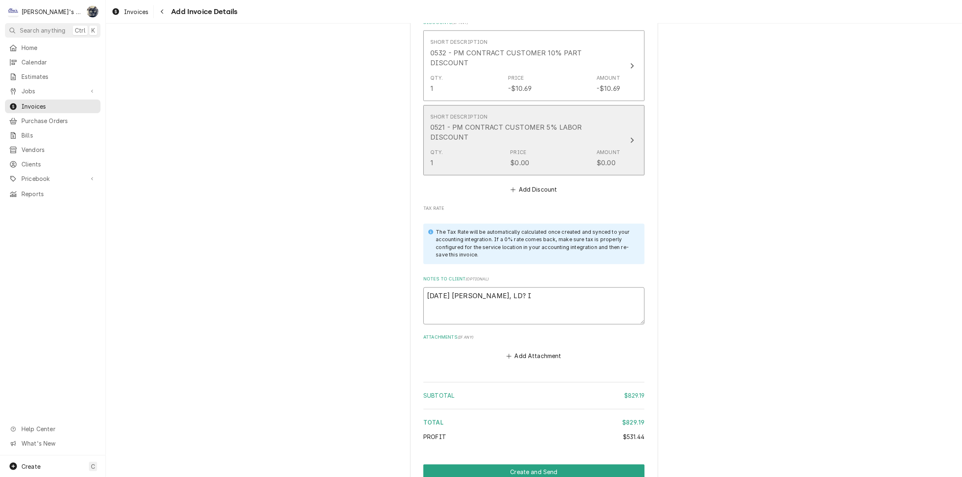
type textarea "10/7/2025 Sarah - Greg, LD? I"
type textarea "x"
type textarea "10/7/2025 Sarah - Greg, LD? I g"
type textarea "x"
type textarea "10/7/2025 Sarah - Greg, LD? I ga"
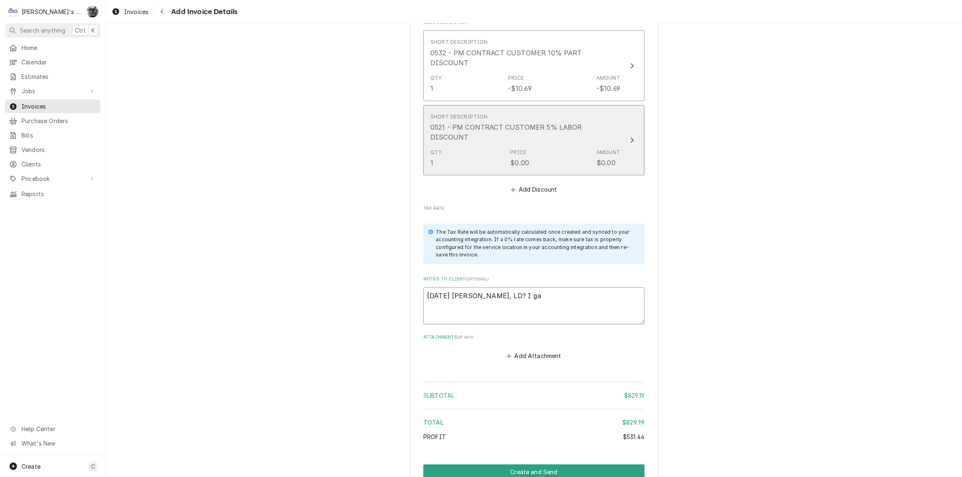
type textarea "x"
type textarea "10/7/2025 Sarah - Greg, LD? I gav"
type textarea "x"
type textarea "10/7/2025 Sarah - Greg, LD? I gave"
type textarea "x"
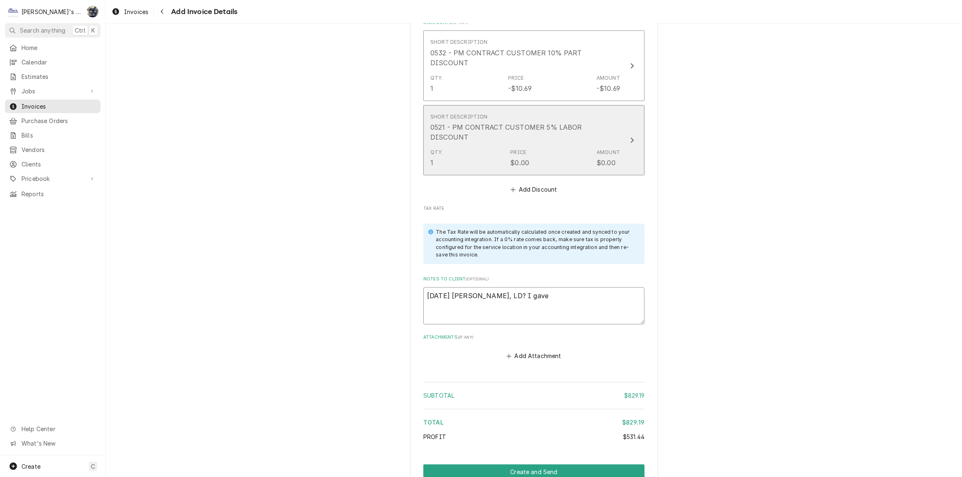
type textarea "10/7/2025 Sarah - Greg, LD? I gave"
type textarea "x"
type textarea "10/7/2025 Sarah - Greg, LD? I gave"
type textarea "x"
type textarea "10/7/2025 Sarah - Greg, LD? I ga"
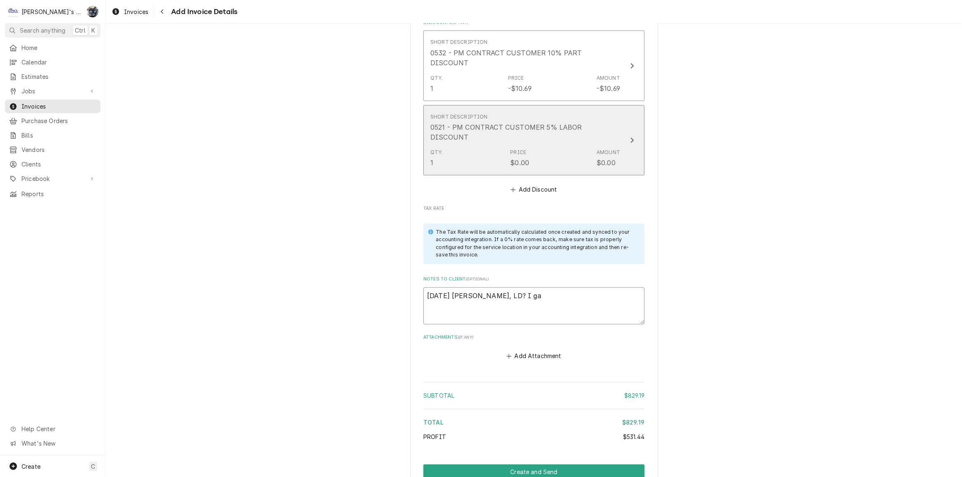
type textarea "x"
type textarea "10/7/2025 Sarah - Greg, LD? I g"
type textarea "x"
type textarea "10/7/2025 Sarah - Greg, LD? I"
type textarea "x"
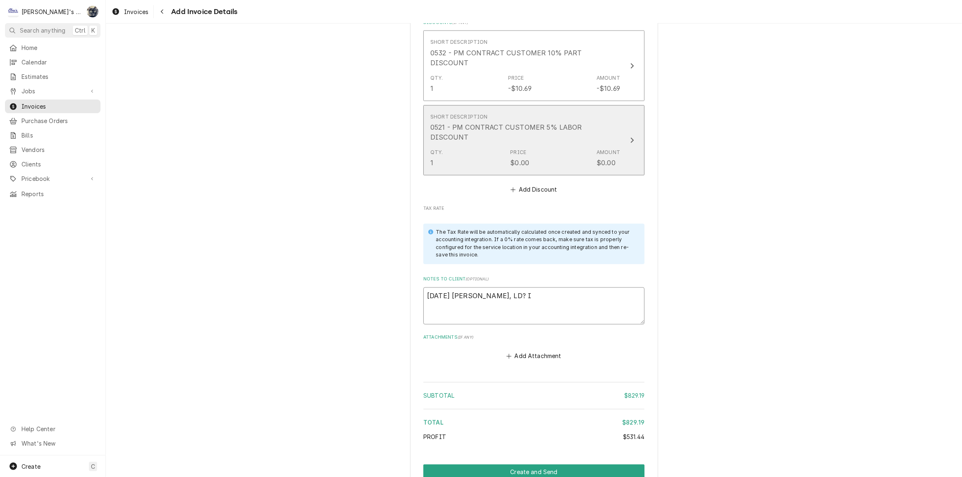
type textarea "10/7/2025 Sarah - Greg, LD? I"
type textarea "x"
type textarea "10/7/2025 Sarah - Greg, LD?"
type textarea "x"
type textarea "10/7/2025 Sarah - Greg, LD?"
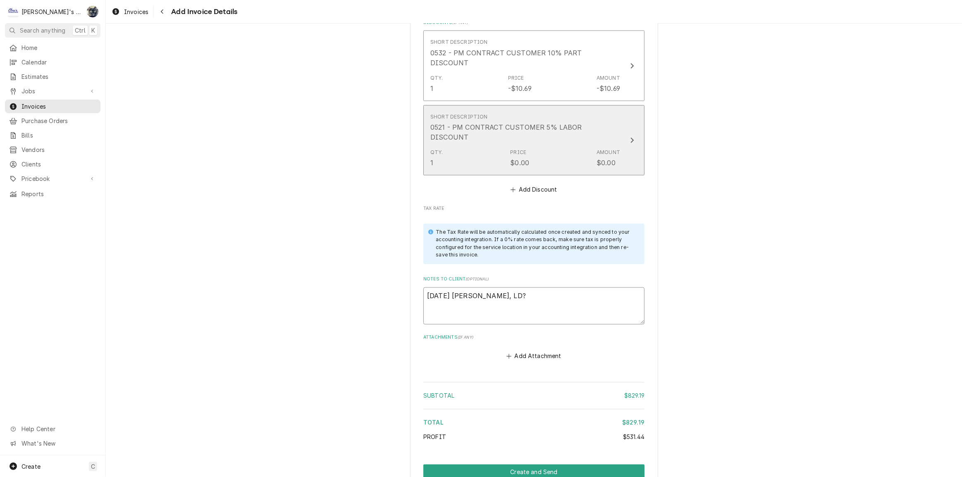
type textarea "x"
type textarea "10/7/2025 Sarah - Greg, LD? T"
type textarea "x"
type textarea "10/7/2025 Sarah - Greg, LD? Th"
type textarea "x"
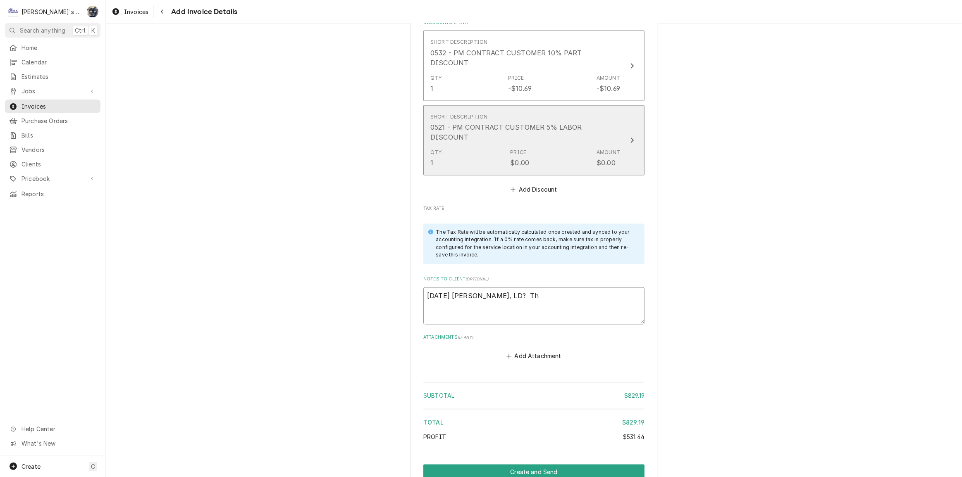
type textarea "10/7/2025 Sarah - Greg, LD? The"
type textarea "x"
type textarea "10/7/2025 Sarah - Greg, LD? The"
type textarea "x"
type textarea "10/7/2025 Sarah - Greg, LD? The p"
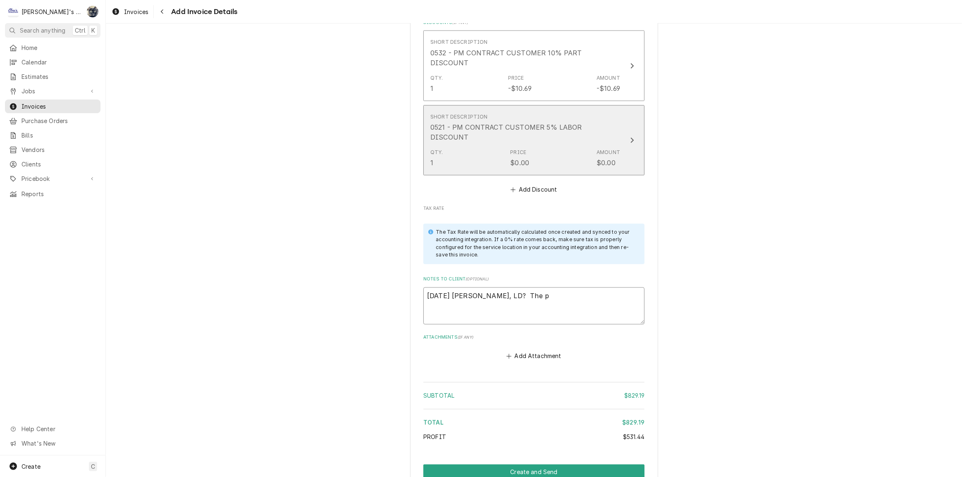
type textarea "x"
type textarea "10/7/2025 Sarah - Greg, LD? The pa"
type textarea "x"
type textarea "10/7/2025 Sarah - Greg, LD? The par"
type textarea "x"
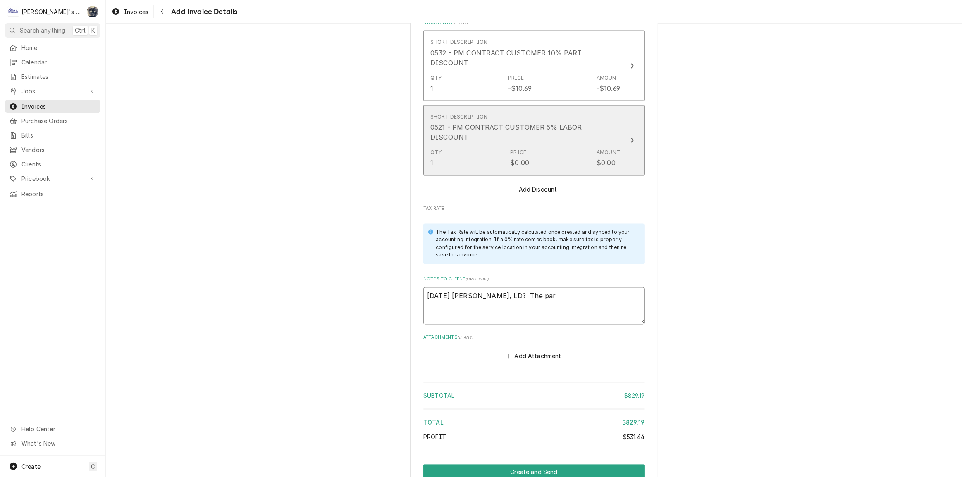
type textarea "10/7/2025 Sarah - Greg, LD? The part"
type textarea "x"
type textarea "10/7/2025 Sarah - Greg, LD? The parts"
type textarea "x"
type textarea "10/7/2025 Sarah - Greg, LD? The parts"
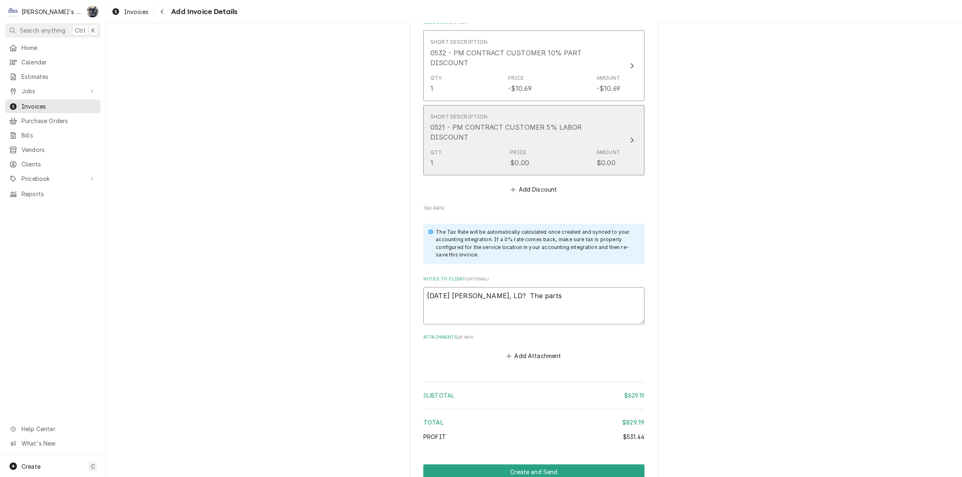
type textarea "x"
type textarea "10/7/2025 Sarah - Greg, LD? The parts d"
type textarea "x"
type textarea "10/7/2025 Sarah - Greg, LD? The parts di"
type textarea "x"
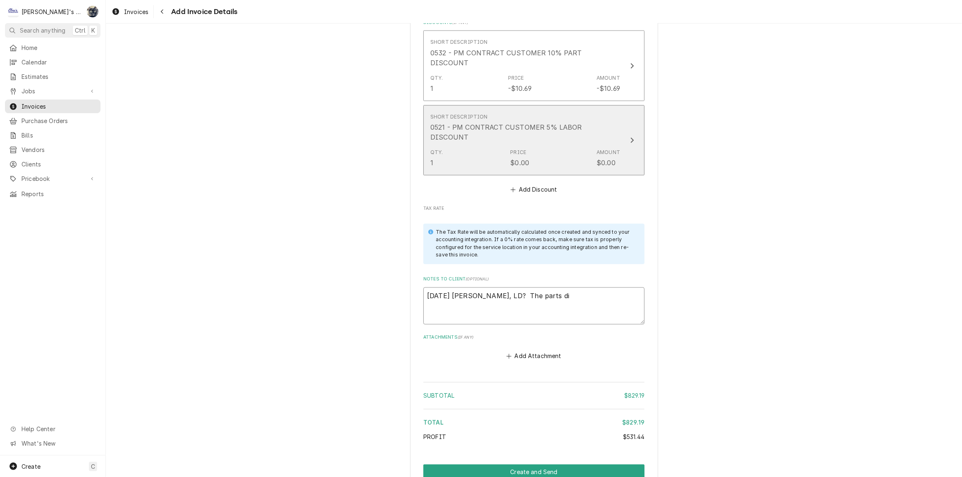
type textarea "10/7/2025 Sarah - Greg, LD? The parts dis"
type textarea "x"
type textarea "10/7/2025 Sarah - Greg, LD? The parts disc"
type textarea "x"
type textarea "10/7/2025 Sarah - Greg, LD? The parts disco"
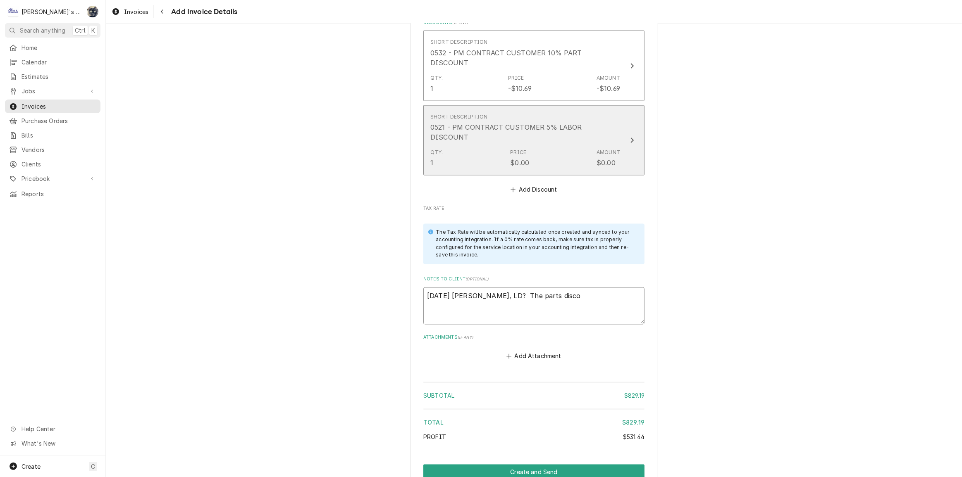
type textarea "x"
type textarea "10/7/2025 Sarah - Greg, LD? The parts discou"
type textarea "x"
type textarea "10/7/2025 Sarah - Greg, LD? The parts discoun"
type textarea "x"
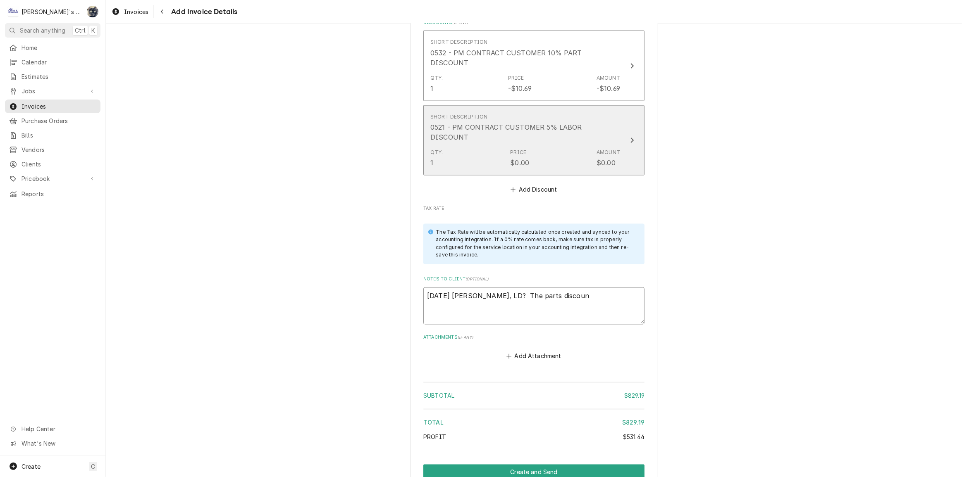
type textarea "10/7/2025 Sarah - Greg, LD? The parts discount"
type textarea "x"
type textarea "10/7/2025 Sarah - Greg, LD? The parts discount"
type textarea "x"
type textarea "10/7/2025 Sarah - Greg, LD? The parts discount o"
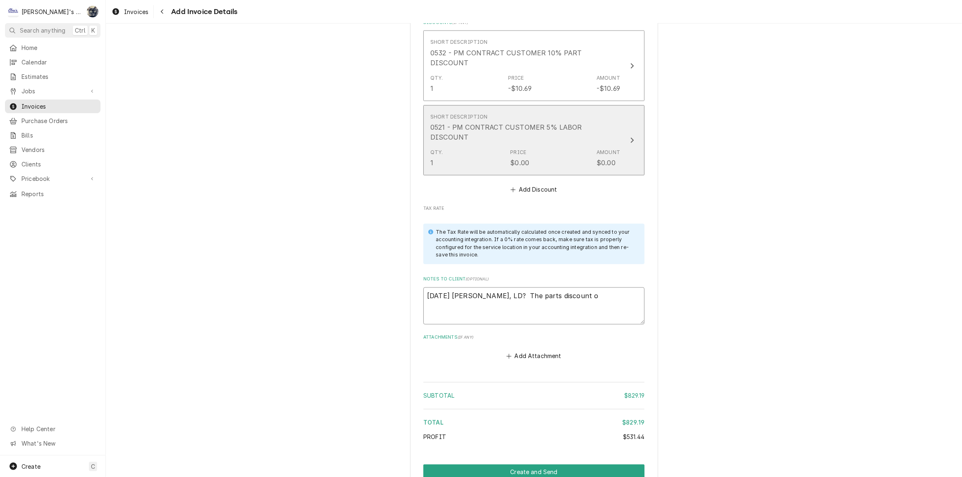
type textarea "x"
type textarea "10/7/2025 Sarah - Greg, LD? The parts discount on"
type textarea "x"
type textarea "10/7/2025 Sarah - Greg, LD? The parts discount onl"
type textarea "x"
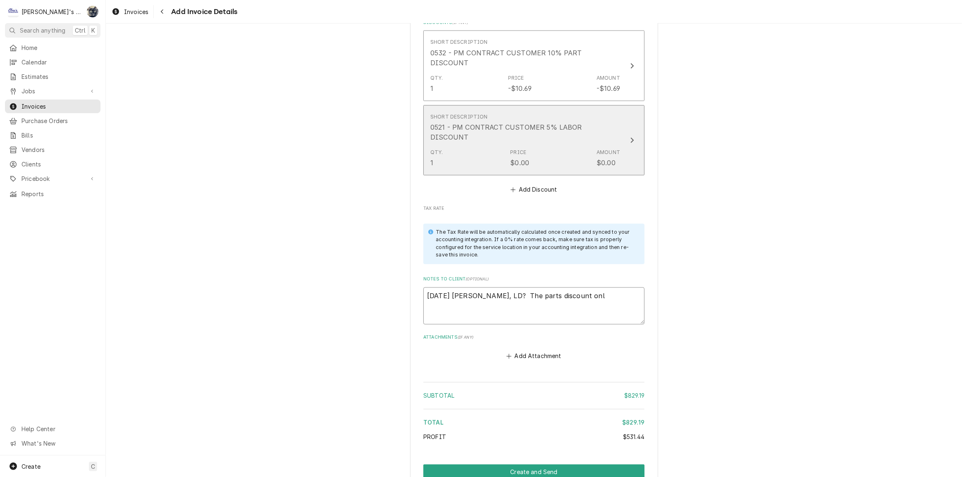
type textarea "10/7/2025 Sarah - Greg, LD? The parts discount only"
type textarea "x"
type textarea "10/7/2025 Sarah - Greg, LD? The parts discount only"
type textarea "x"
type textarea "10/7/2025 Sarah - Greg, LD? The parts discount only a"
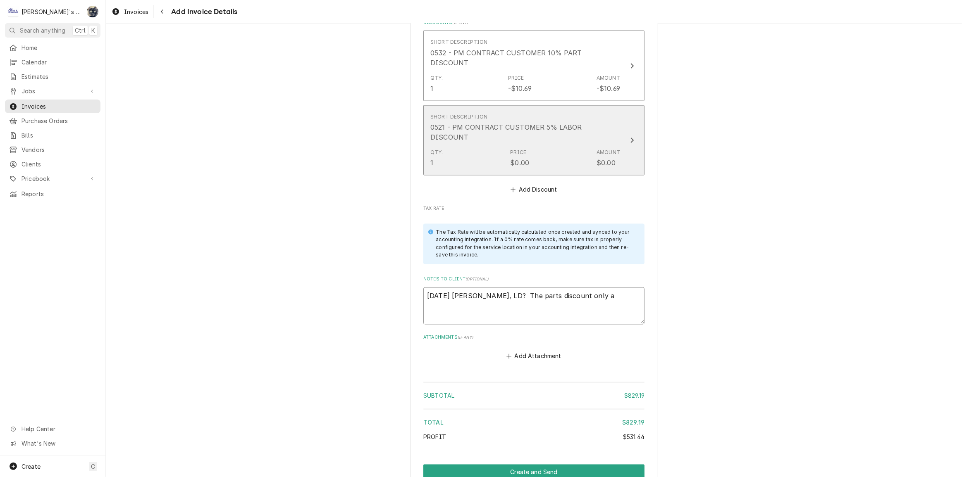
type textarea "x"
type textarea "10/7/2025 Sarah - Greg, LD? The parts discount only ap"
type textarea "x"
type textarea "10/7/2025 Sarah - Greg, LD? The parts discount only app"
type textarea "x"
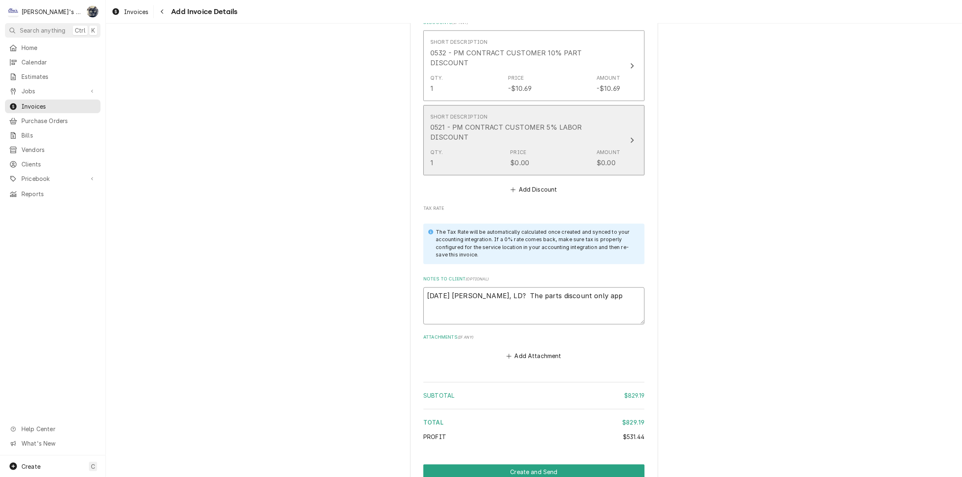
type textarea "10/7/2025 Sarah - Greg, LD? The parts discount only appl"
type textarea "x"
type textarea "10/7/2025 Sarah - Greg, LD? The parts discount only appli"
type textarea "x"
type textarea "10/7/2025 Sarah - Greg, LD? The parts discount only applie"
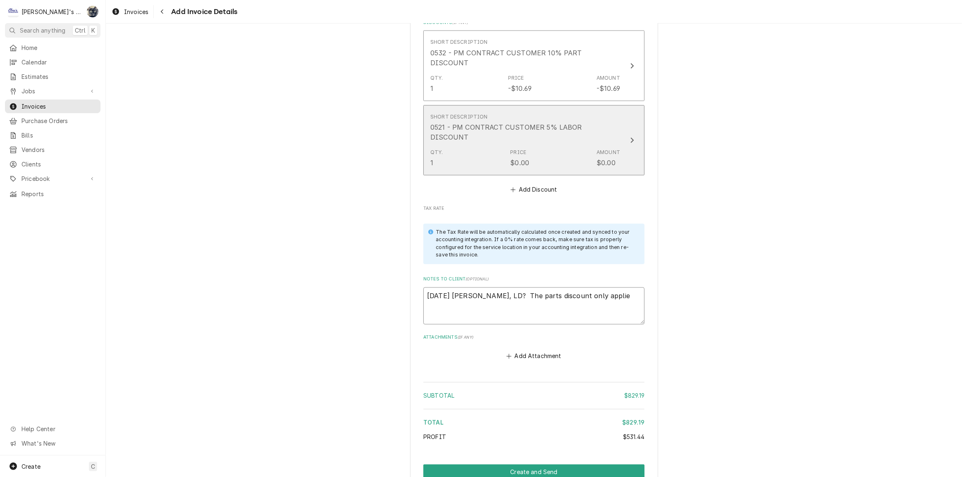
type textarea "x"
type textarea "10/7/2025 Sarah - Greg, LD? The parts discount only applies"
type textarea "x"
type textarea "10/7/2025 Sarah - Greg, LD? The parts discount only applies"
type textarea "x"
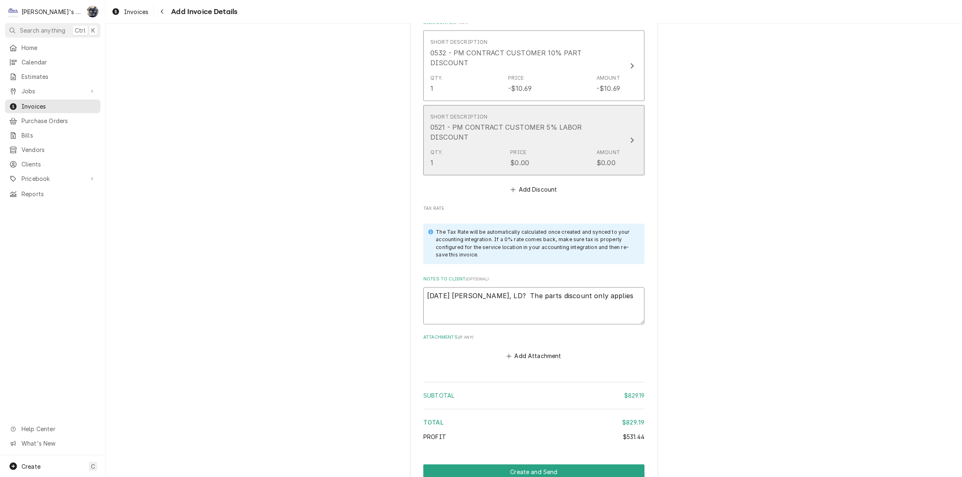
type textarea "10/7/2025 Sarah - Greg, LD? The parts discount only applies t"
type textarea "x"
type textarea "10/7/2025 Sarah - Greg, LD? The parts discount only applies to"
type textarea "x"
type textarea "10/7/2025 Sarah - Greg, LD? The parts discount only applies to"
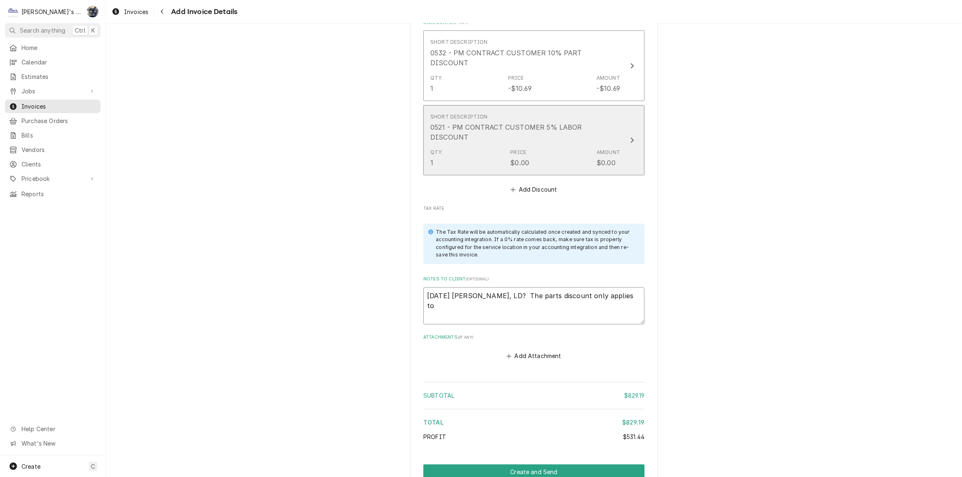
type textarea "x"
type textarea "10/7/2025 Sarah - Greg, LD? The parts discount only applies to r"
type textarea "x"
type textarea "10/7/2025 Sarah - Greg, LD? The parts discount only applies to rh"
type textarea "x"
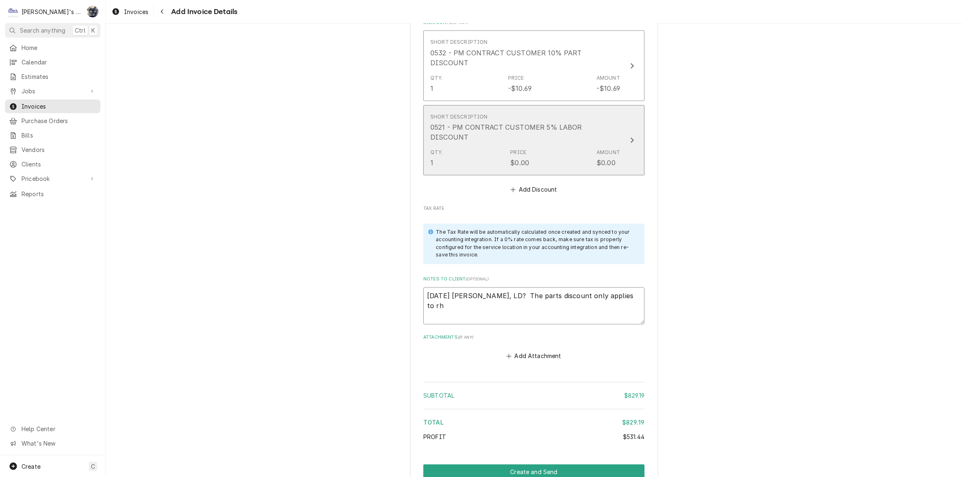
type textarea "10/7/2025 Sarah - Greg, LD? The parts discount only applies to rht"
type textarea "x"
type textarea "10/7/2025 Sarah - Greg, LD? The parts discount only applies to rh"
type textarea "x"
type textarea "10/7/2025 Sarah - Greg, LD? The parts discount only applies to r"
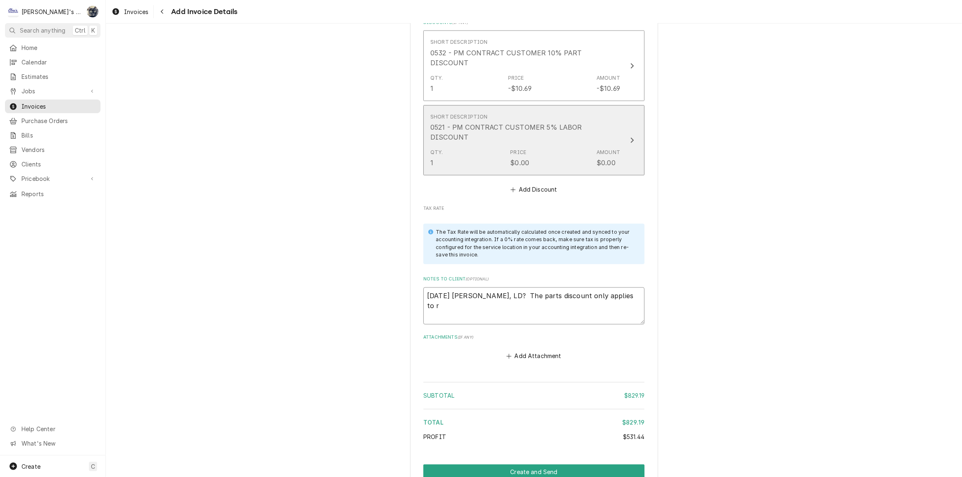
type textarea "x"
type textarea "10/7/2025 Sarah - Greg, LD? The parts discount only applies to rt"
type textarea "x"
type textarea "10/7/2025 Sarah - Greg, LD? The parts discount only applies to r"
type textarea "x"
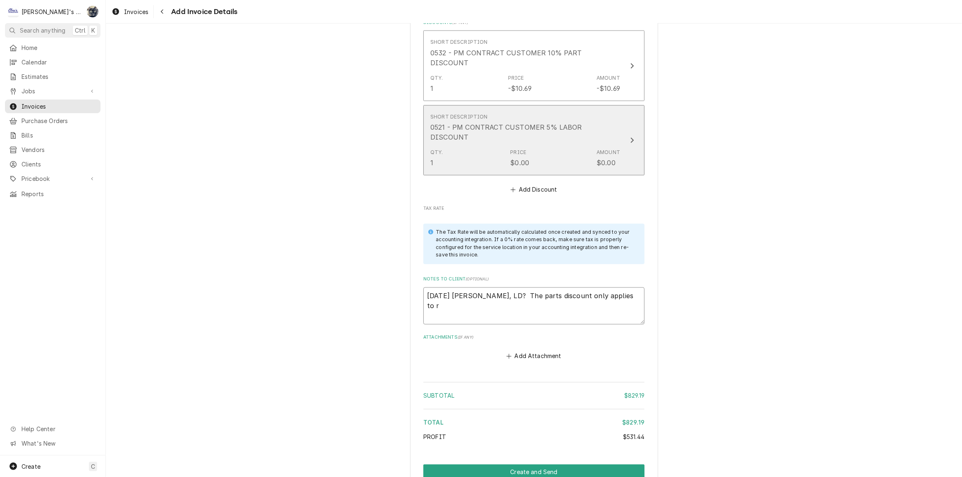
type textarea "10/7/2025 Sarah - Greg, LD? The parts discount only applies to"
type textarea "x"
type textarea "10/7/2025 Sarah - Greg, LD? The parts discount only applies to t"
type textarea "x"
type textarea "10/7/2025 Sarah - Greg, LD? The parts discount only applies to th"
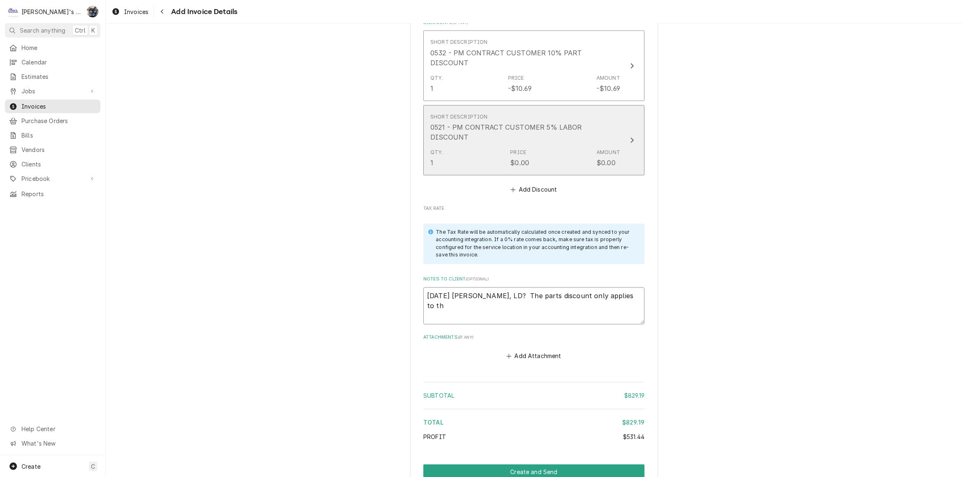
type textarea "x"
type textarea "10/7/2025 Sarah - Greg, LD? The parts discount only applies to the"
type textarea "x"
type textarea "10/7/2025 Sarah - Greg, LD? The parts discount only applies to the"
type textarea "x"
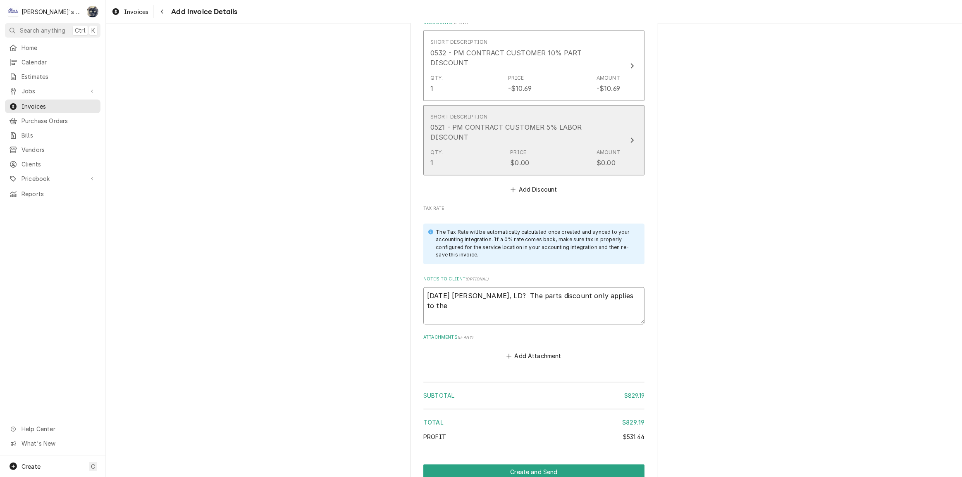
type textarea "10/7/2025 Sarah - Greg, LD? The parts discount only applies to the r"
type textarea "x"
type textarea "10/7/2025 Sarah - Greg, LD? The parts discount only applies to the re"
type textarea "x"
type textarea "10/7/2025 Sarah - Greg, LD? The parts discount only applies to the ref"
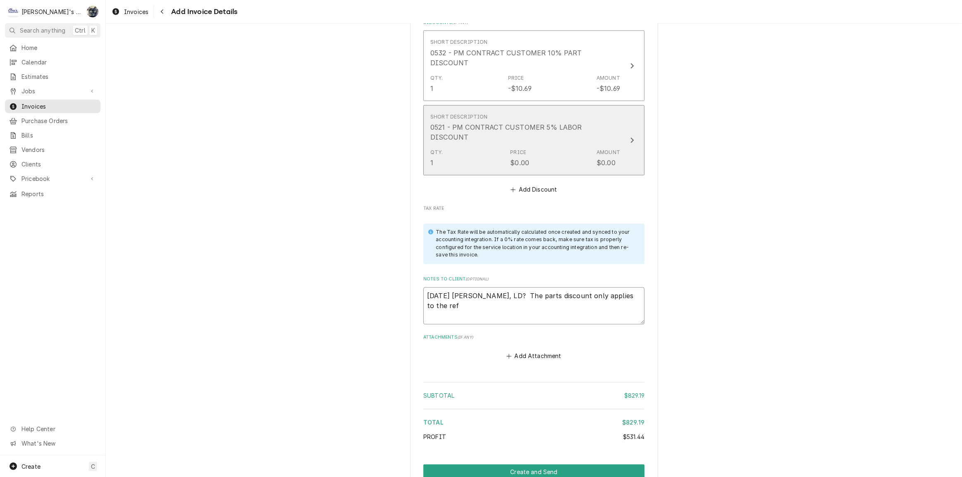
type textarea "x"
type textarea "10/7/2025 Sarah - Greg, LD? The parts discount only applies to the refr"
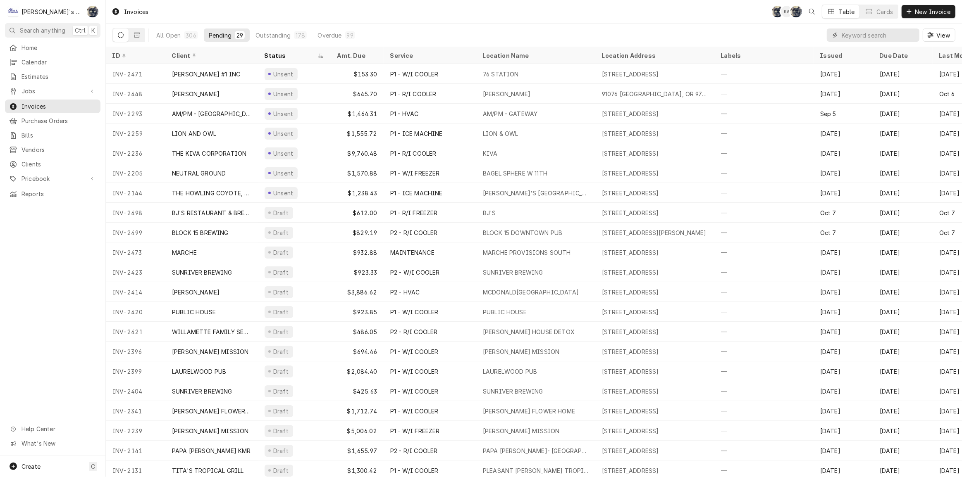
click at [847, 32] on input "Dynamic Content Wrapper" at bounding box center [879, 35] width 74 height 13
type input "maint"
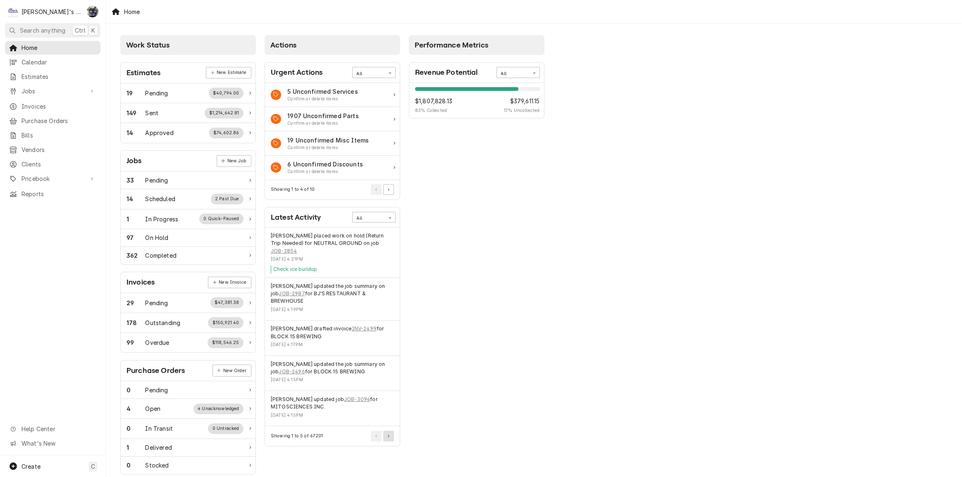
click at [391, 432] on button "Pagination Controls" at bounding box center [388, 436] width 11 height 11
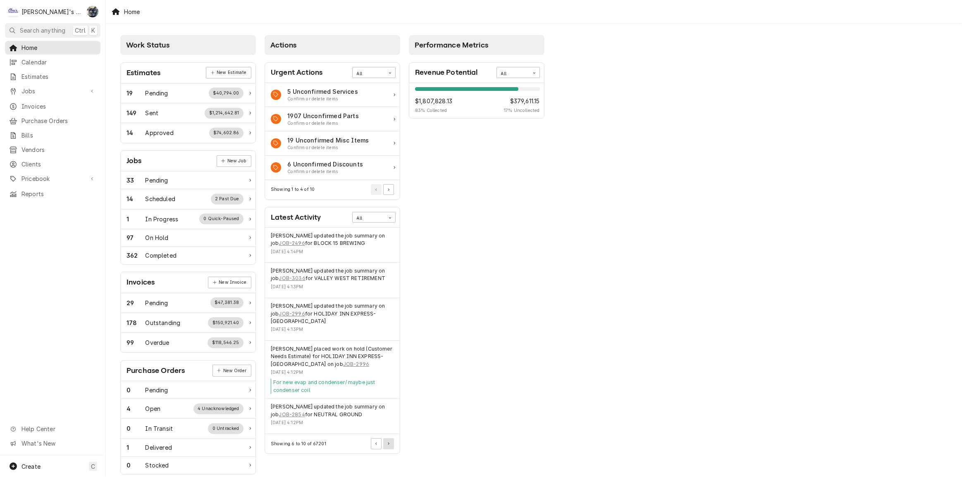
click at [390, 443] on button "Pagination Controls" at bounding box center [388, 444] width 11 height 11
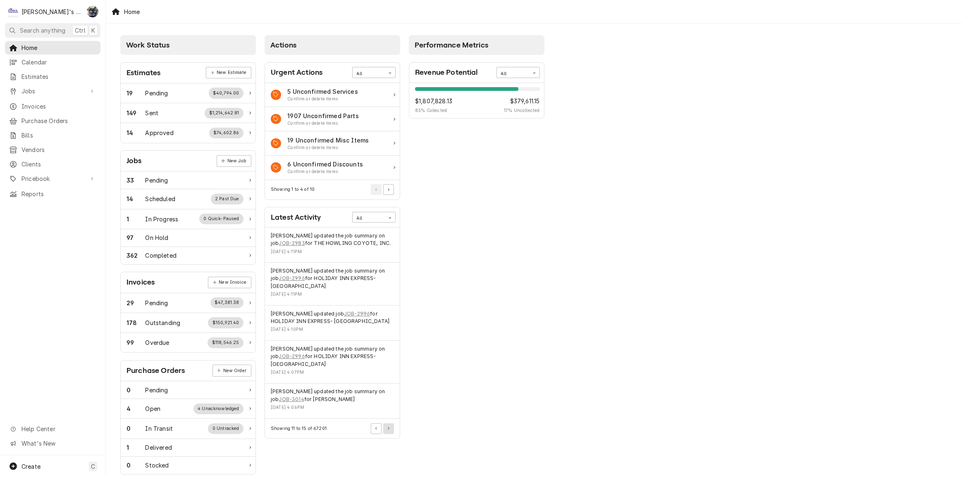
click at [391, 428] on button "Pagination Controls" at bounding box center [388, 429] width 11 height 11
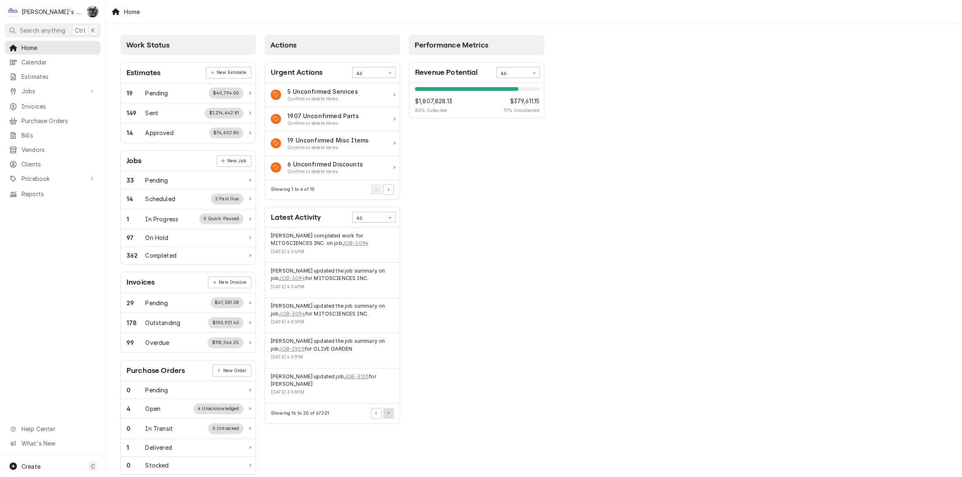
click at [387, 416] on button "Pagination Controls" at bounding box center [388, 413] width 11 height 11
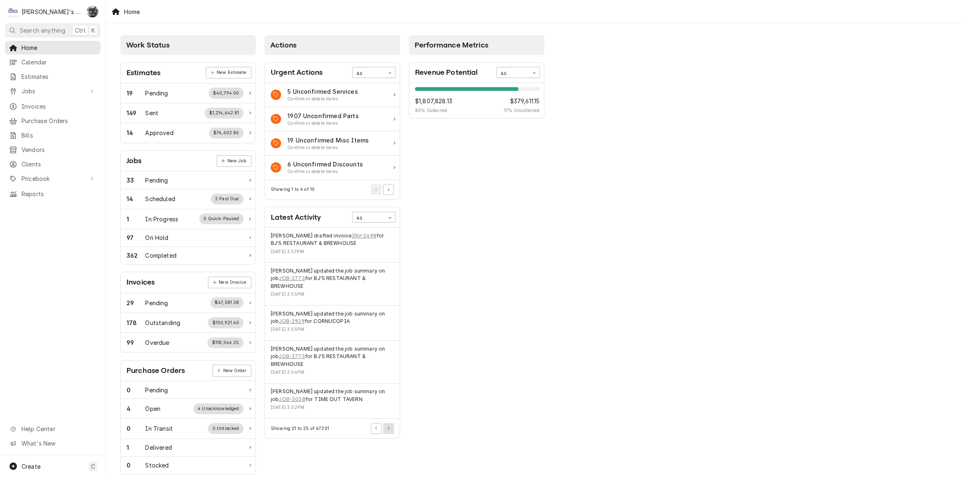
click at [387, 424] on button "Pagination Controls" at bounding box center [388, 429] width 11 height 11
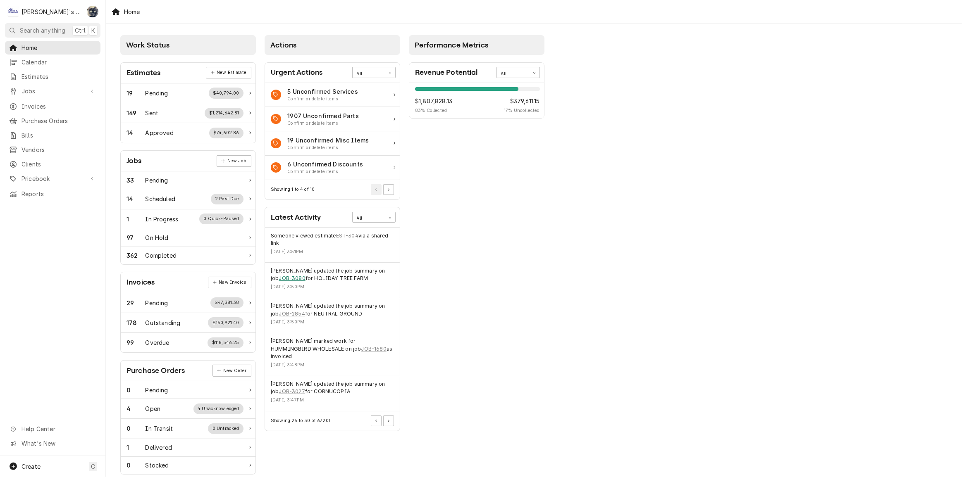
click at [289, 276] on link "JOB-3080" at bounding box center [292, 278] width 26 height 7
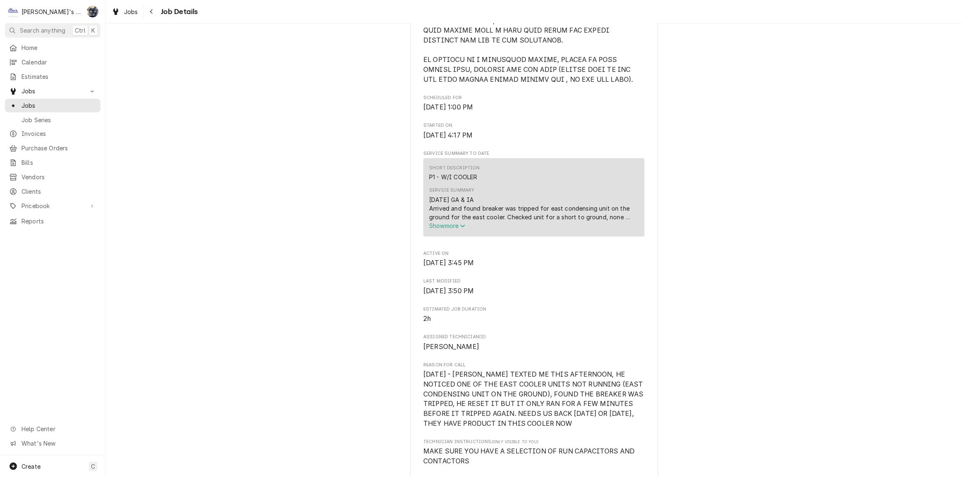
scroll to position [526, 0]
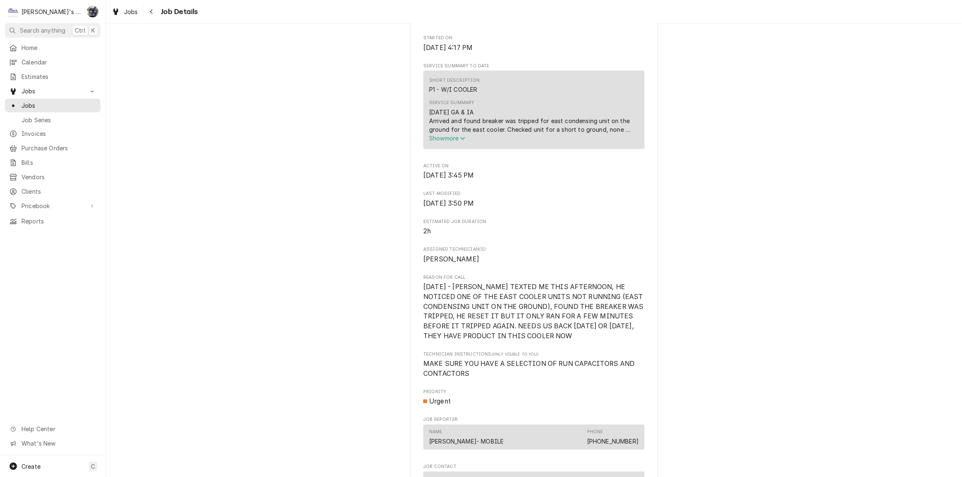
click at [451, 142] on span "Show more" at bounding box center [447, 138] width 36 height 7
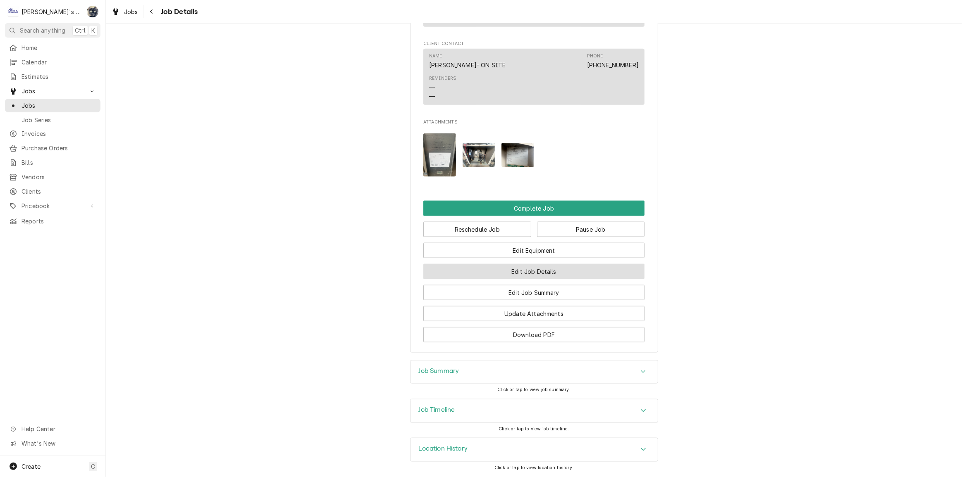
scroll to position [1204, 0]
click at [498, 365] on div "Job Summary" at bounding box center [533, 372] width 247 height 23
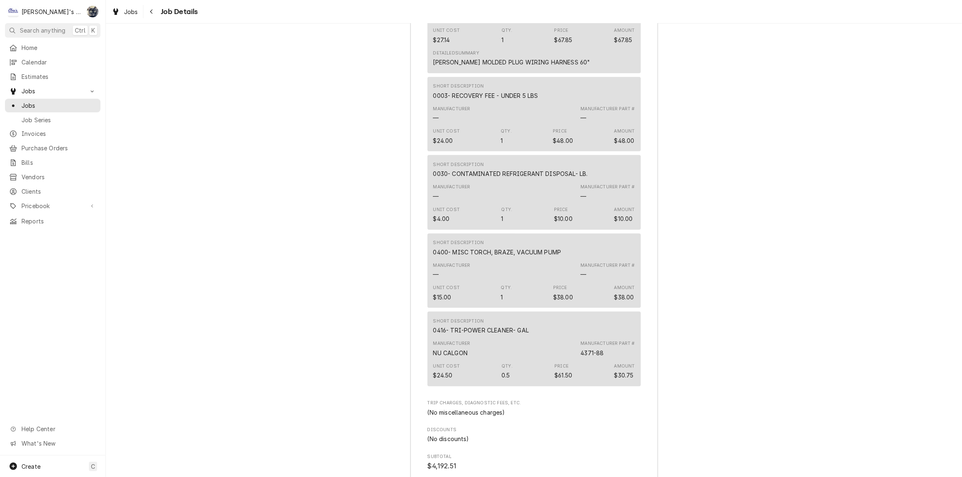
scroll to position [2789, 0]
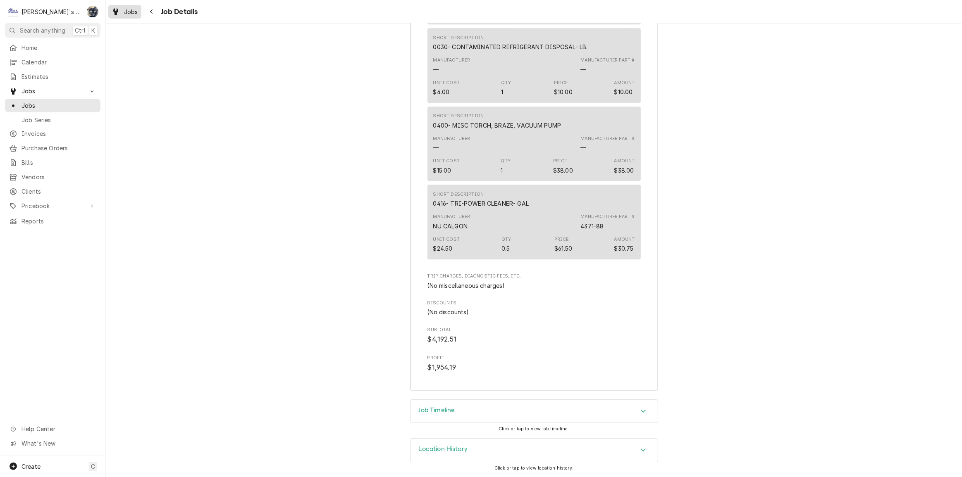
click at [134, 16] on div "Jobs" at bounding box center [125, 12] width 30 height 10
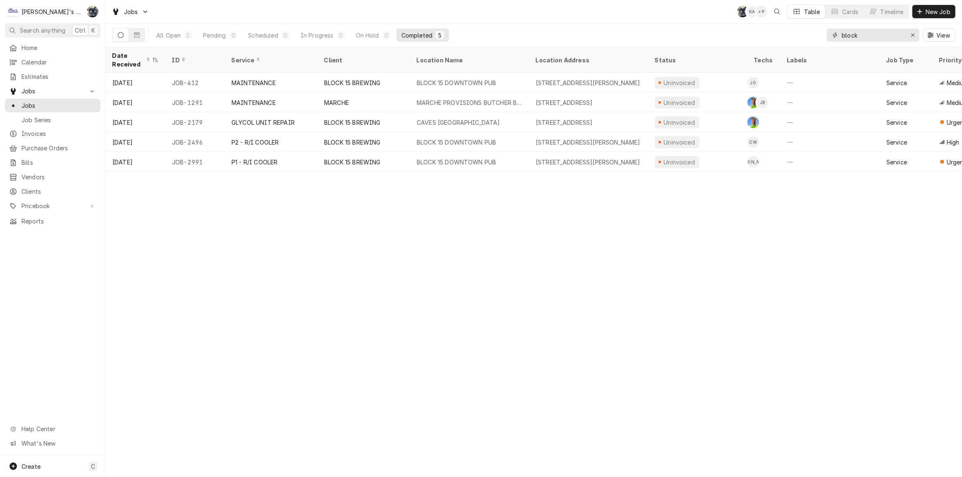
click at [913, 38] on div "Erase input" at bounding box center [912, 35] width 8 height 8
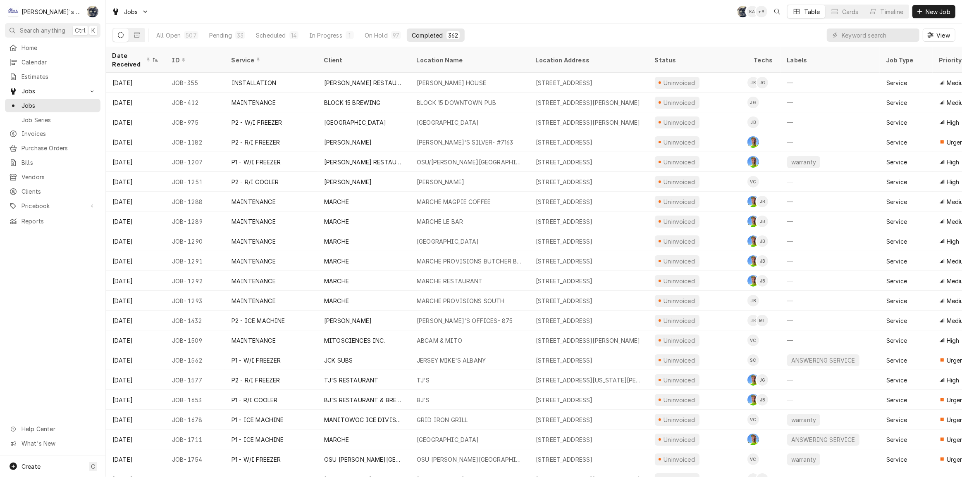
click at [334, 4] on div "Jobs SB KA + 9 Table Cards Timeline New Job" at bounding box center [534, 11] width 856 height 23
click at [856, 37] on input "Dynamic Content Wrapper" at bounding box center [879, 35] width 74 height 13
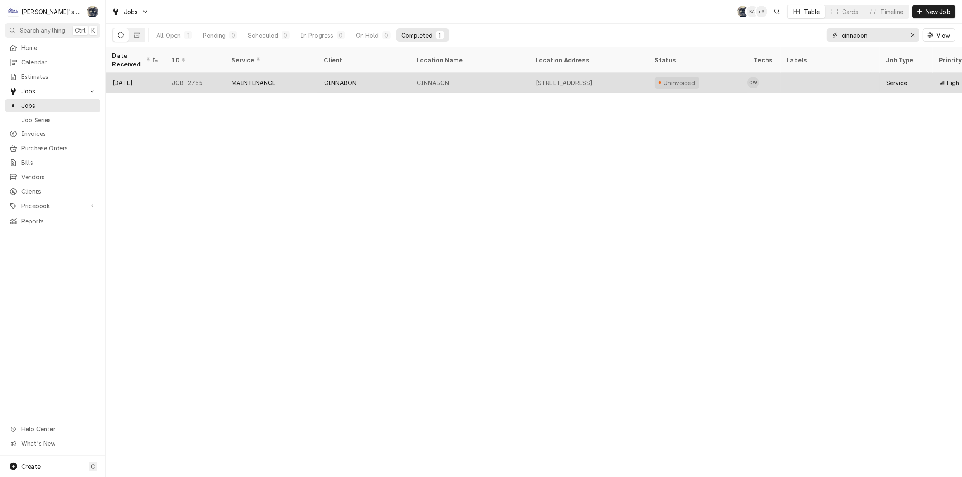
type input "cinnabon"
click at [479, 79] on div "CINNABON" at bounding box center [469, 83] width 119 height 20
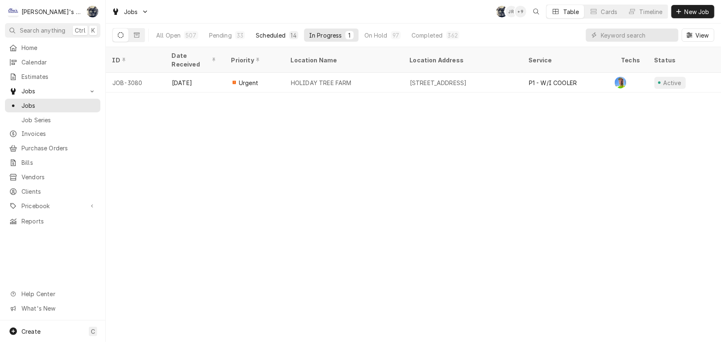
click at [273, 37] on div "Scheduled" at bounding box center [271, 35] width 30 height 9
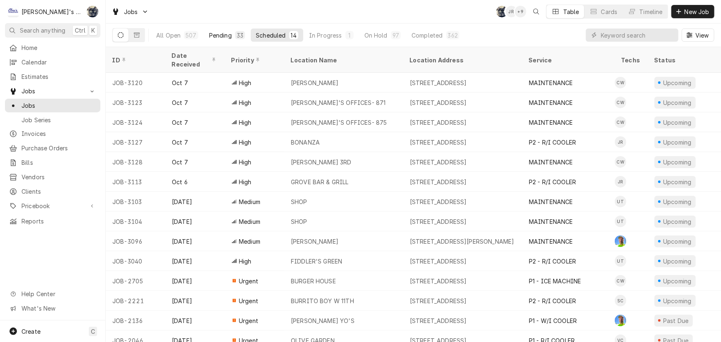
click at [225, 35] on div "Pending" at bounding box center [220, 35] width 23 height 9
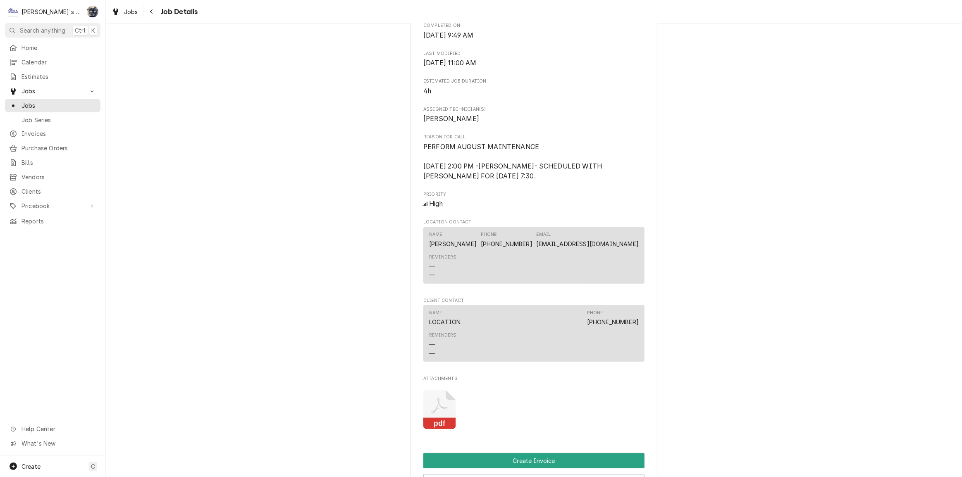
scroll to position [488, 0]
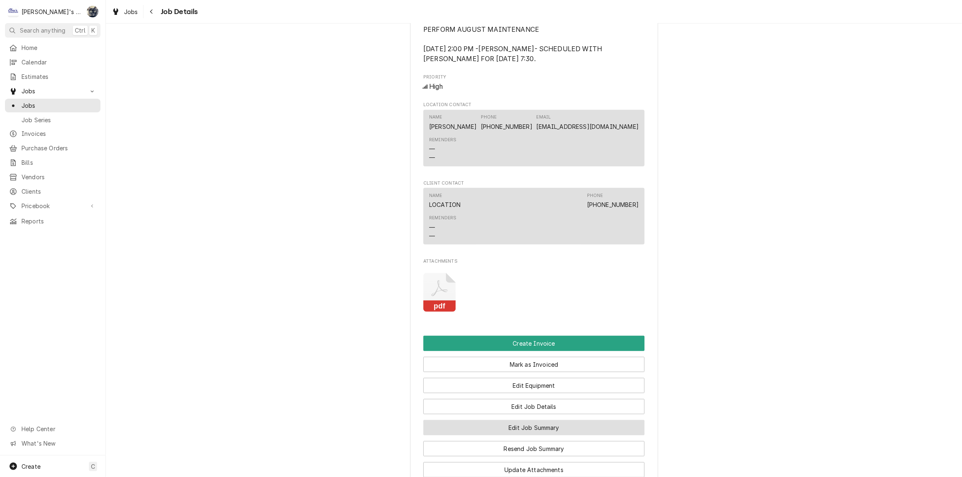
click at [514, 436] on button "Edit Job Summary" at bounding box center [533, 427] width 221 height 15
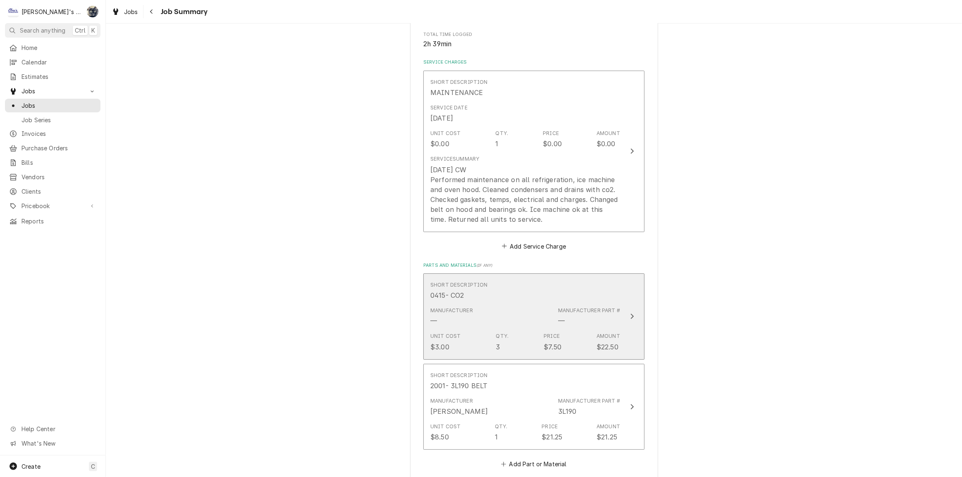
scroll to position [188, 0]
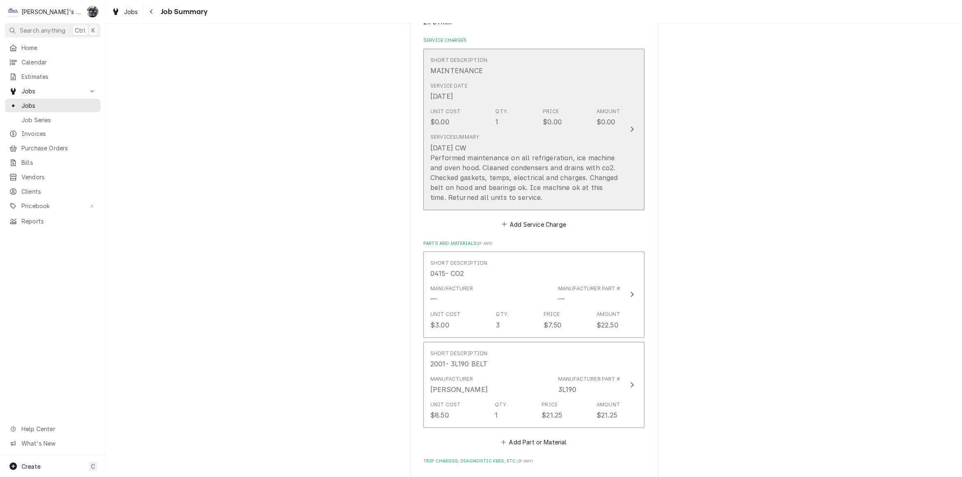
click at [484, 167] on div "[DATE] CW Performed maintenance on all refrigeration, ice machine and oven hood…" at bounding box center [525, 173] width 190 height 60
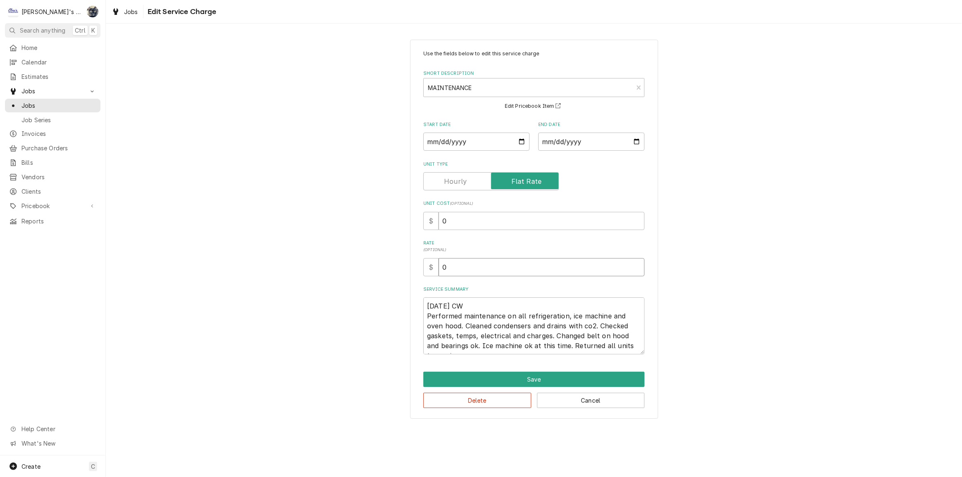
drag, startPoint x: 470, startPoint y: 267, endPoint x: 434, endPoint y: 268, distance: 36.0
click at [435, 268] on div "$ 0" at bounding box center [533, 267] width 221 height 18
type textarea "x"
type input "1"
type textarea "x"
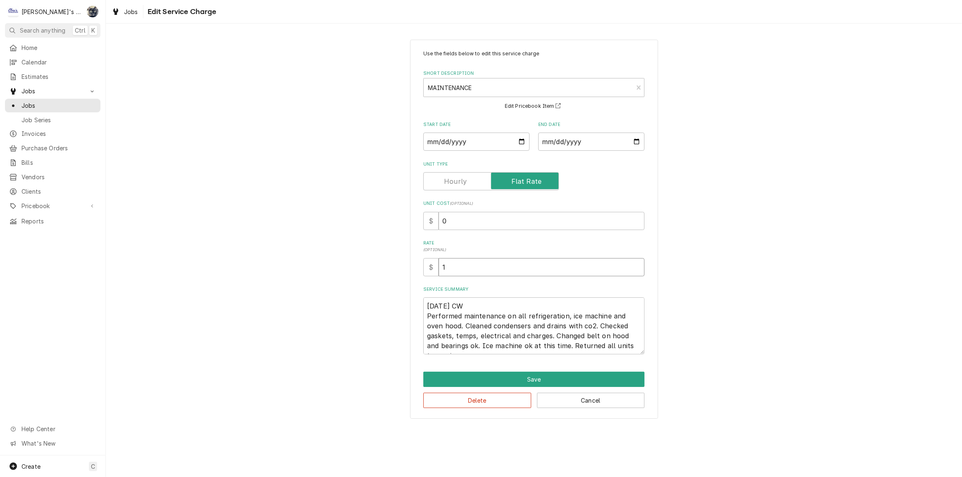
type input "19"
type textarea "x"
type input "195"
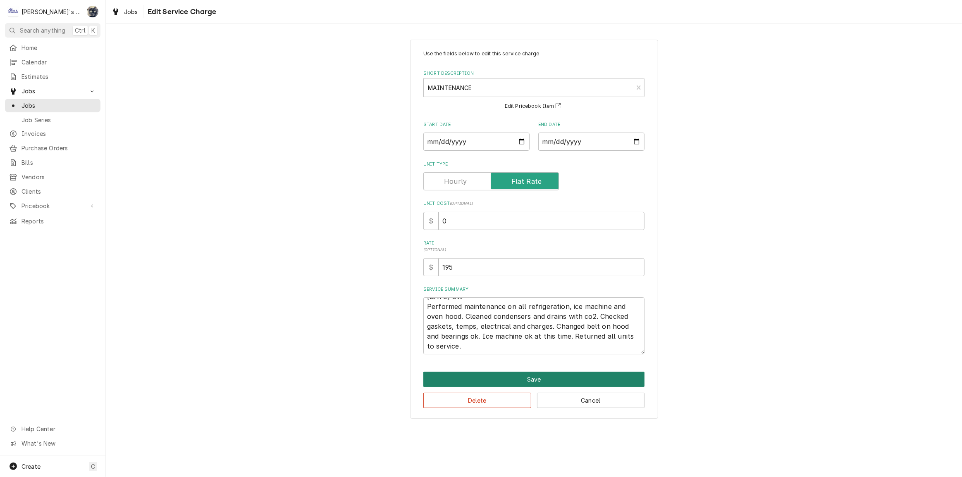
click at [536, 377] on button "Save" at bounding box center [533, 379] width 221 height 15
type textarea "x"
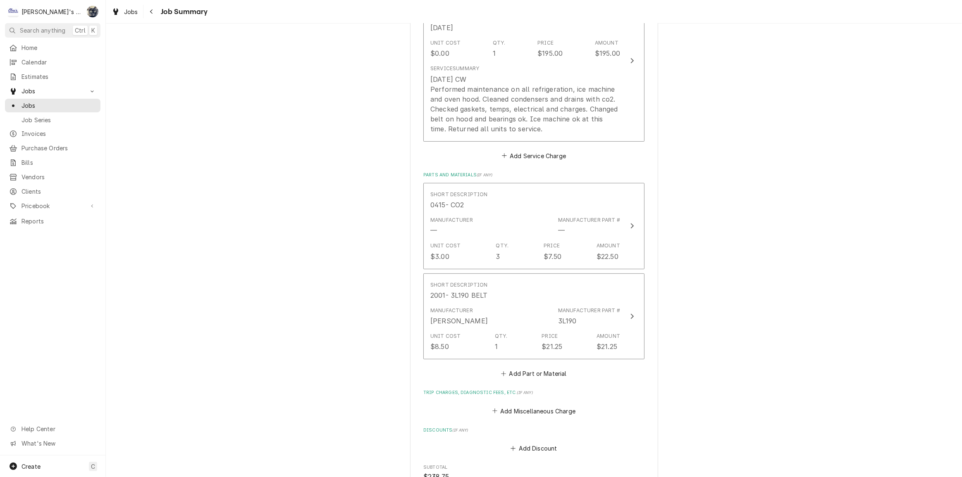
scroll to position [338, 0]
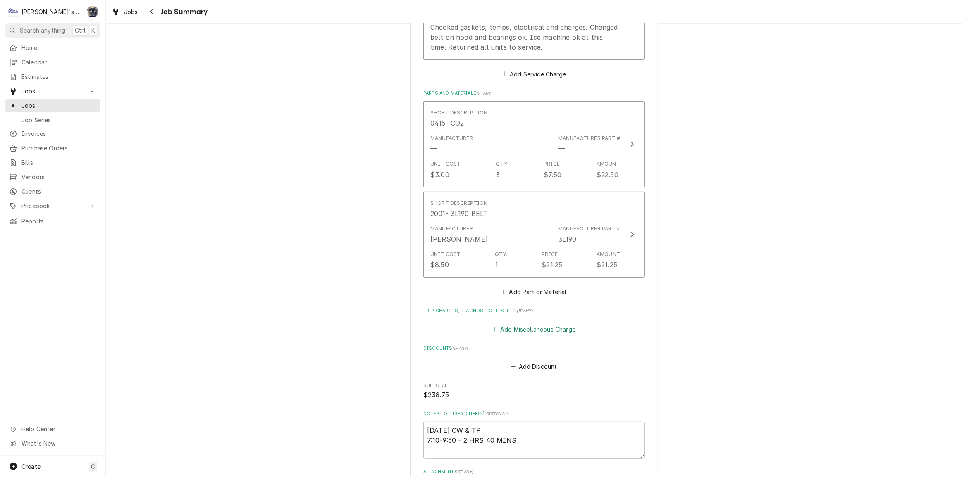
click at [519, 327] on button "Add Miscellaneous Charge" at bounding box center [534, 330] width 86 height 12
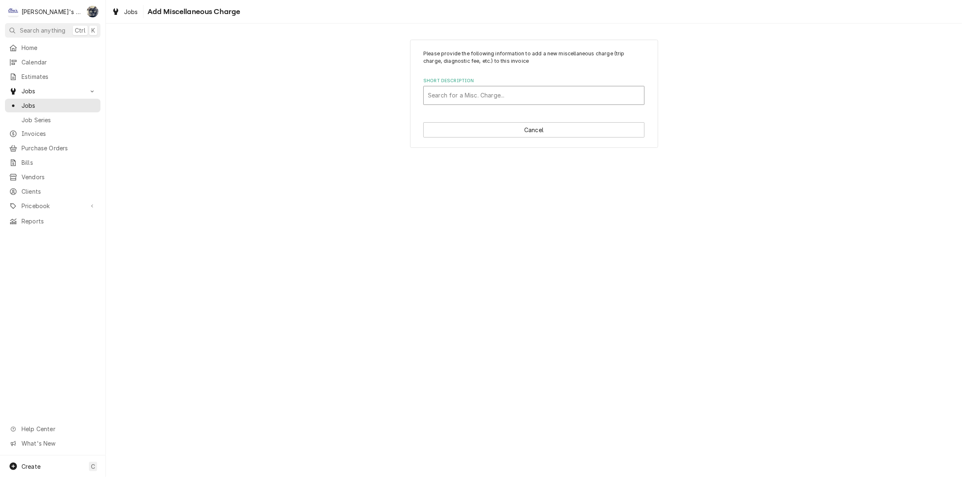
click at [485, 94] on div "Short Description" at bounding box center [534, 95] width 212 height 15
type input "tr"
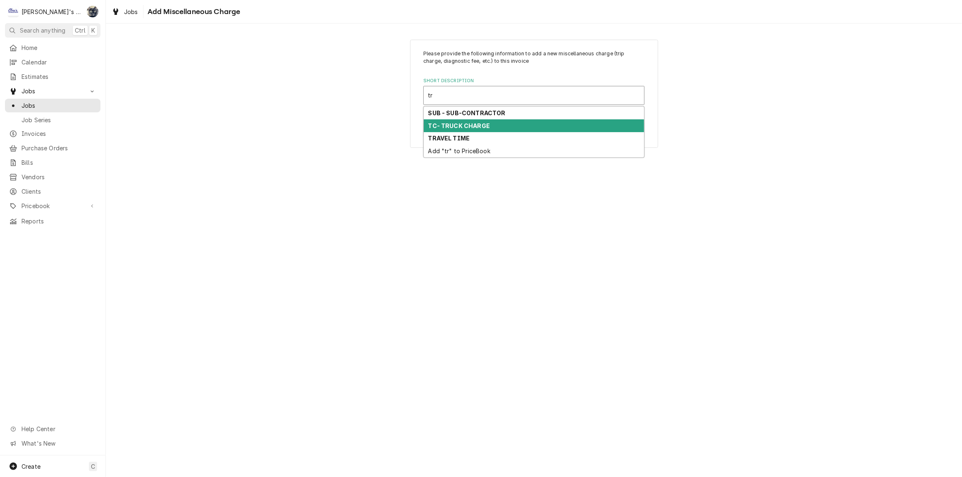
click at [486, 123] on strong "TC- TRUCK CHARGE" at bounding box center [459, 125] width 62 height 7
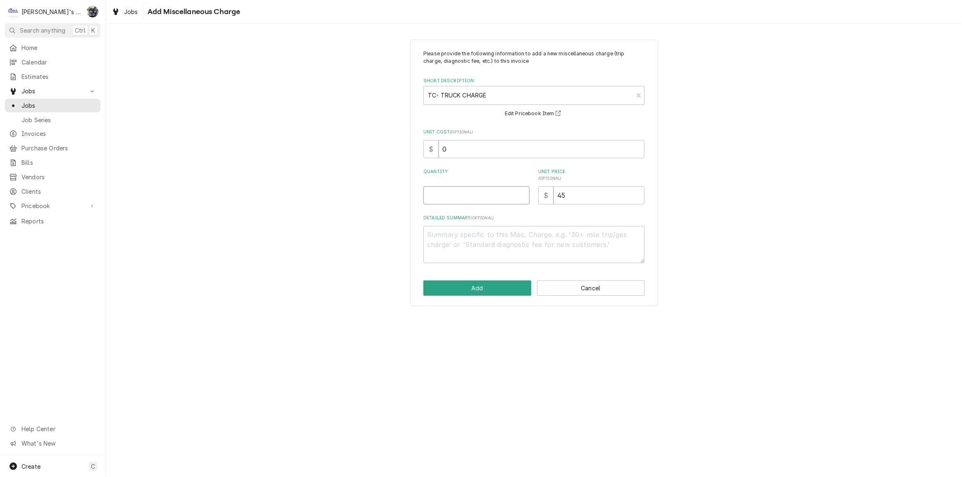
click at [492, 201] on input "Quantity" at bounding box center [476, 195] width 106 height 18
type textarea "x"
type input "1"
click at [491, 289] on button "Add" at bounding box center [477, 288] width 108 height 15
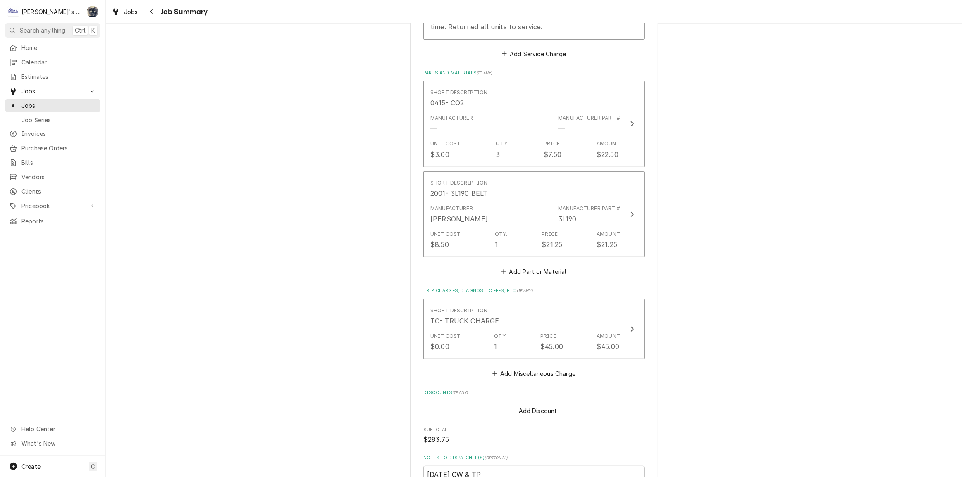
scroll to position [376, 0]
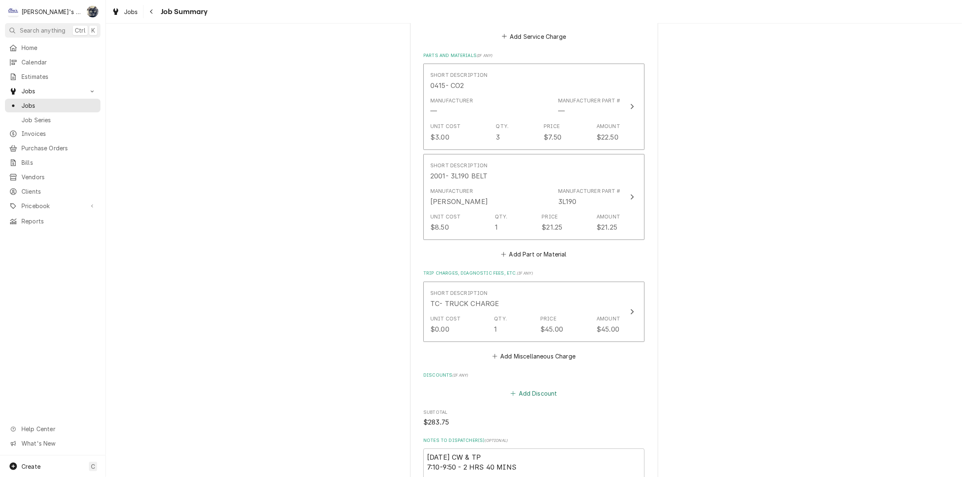
click at [517, 393] on button "Add Discount" at bounding box center [533, 394] width 49 height 12
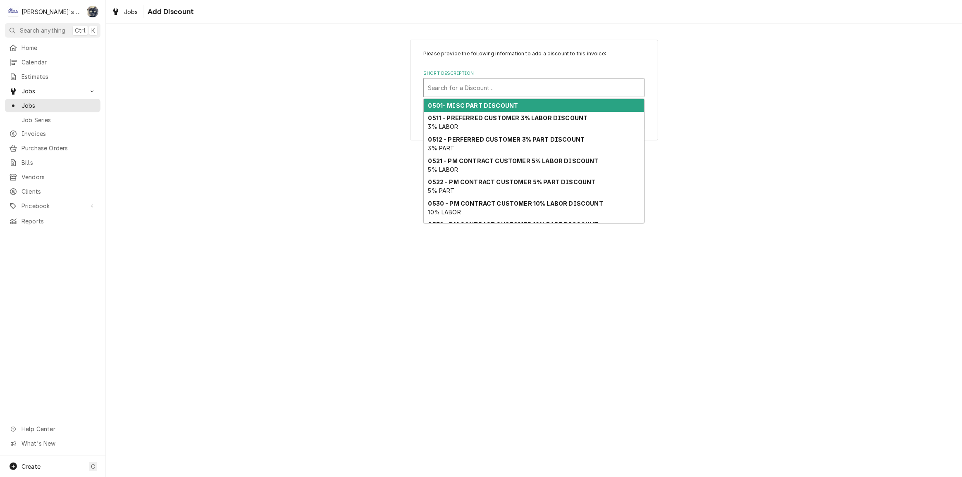
click at [506, 83] on div "Short Description" at bounding box center [534, 87] width 212 height 15
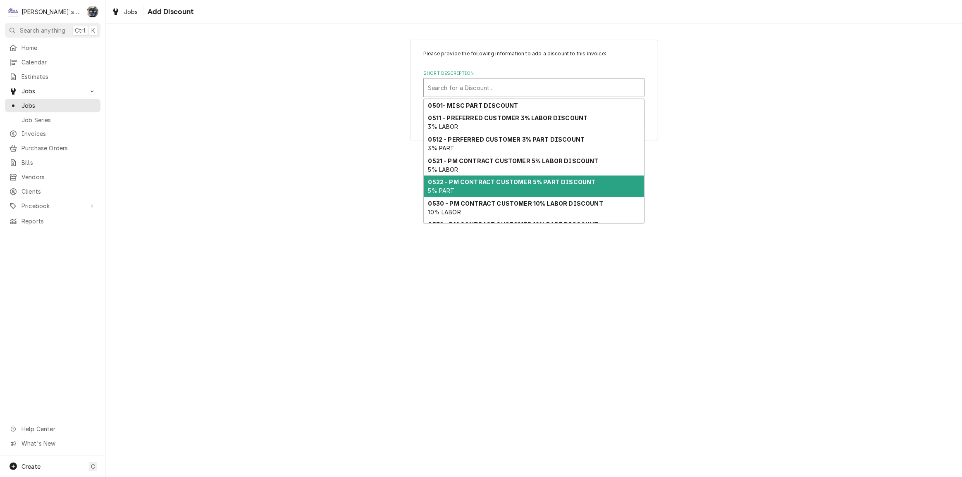
click at [504, 193] on div "0522 - PM CONTRACT CUSTOMER 5% PART DISCOUNT 5% PART" at bounding box center [534, 186] width 220 height 21
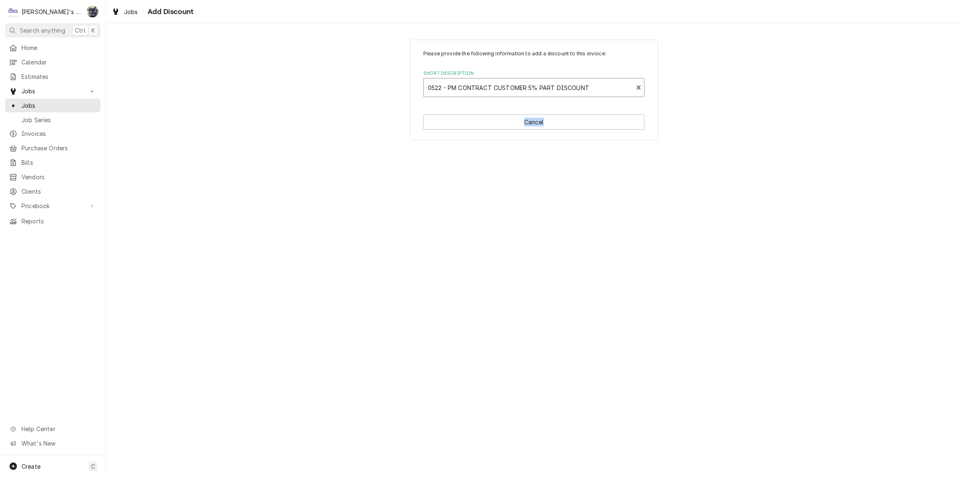
click at [504, 193] on div "Please provide the following information to add a discount to this invoice: Sho…" at bounding box center [534, 251] width 856 height 454
click at [547, 83] on div "Short Description" at bounding box center [528, 87] width 201 height 15
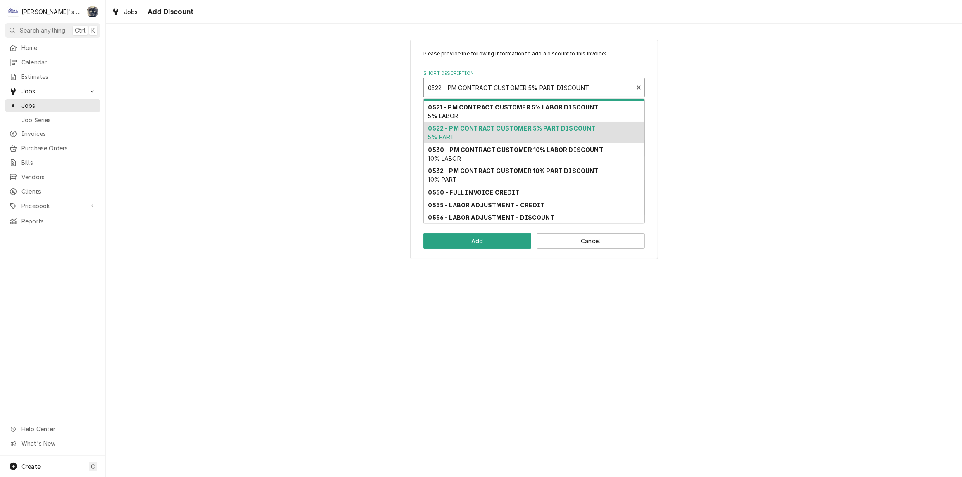
scroll to position [54, 0]
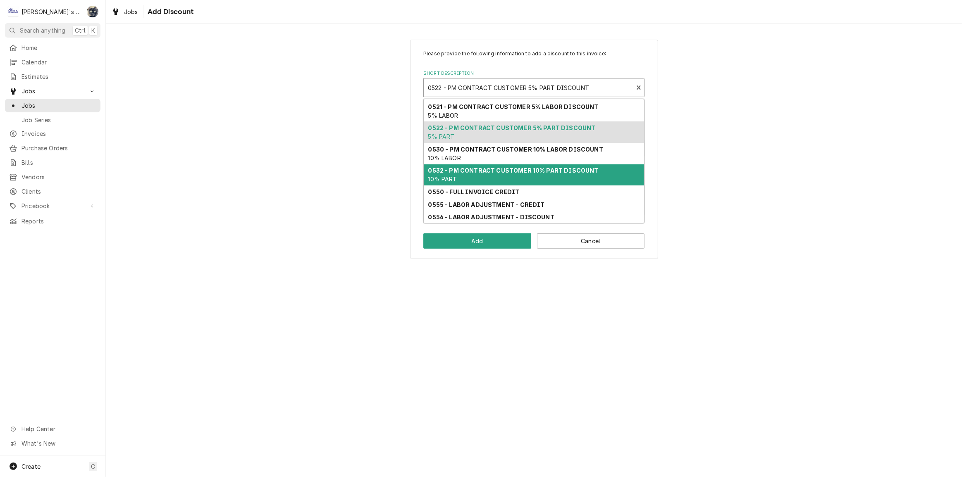
click at [533, 168] on strong "0532 - PM CONTRACT CUSTOMER 10% PART DISCOUNT" at bounding box center [513, 170] width 170 height 7
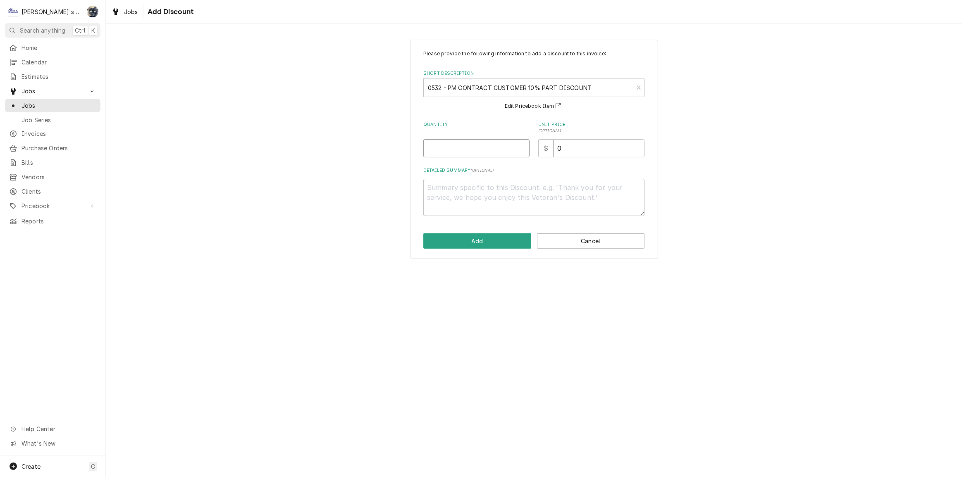
click at [486, 150] on input "Quantity" at bounding box center [476, 148] width 106 height 18
type textarea "x"
type input "1"
click at [500, 249] on div "Please provide the following information to add a discount to this invoice: Sho…" at bounding box center [534, 150] width 248 height 220
click at [500, 244] on button "Add" at bounding box center [477, 241] width 108 height 15
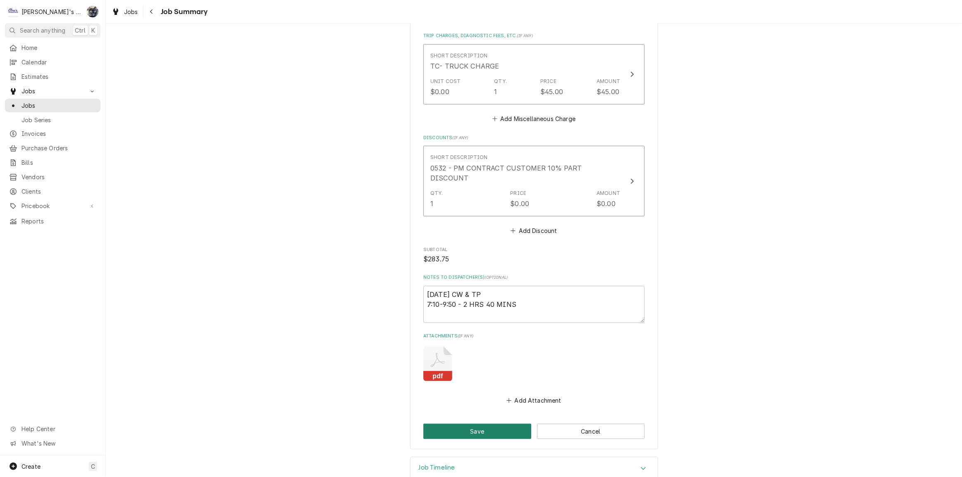
scroll to position [621, 0]
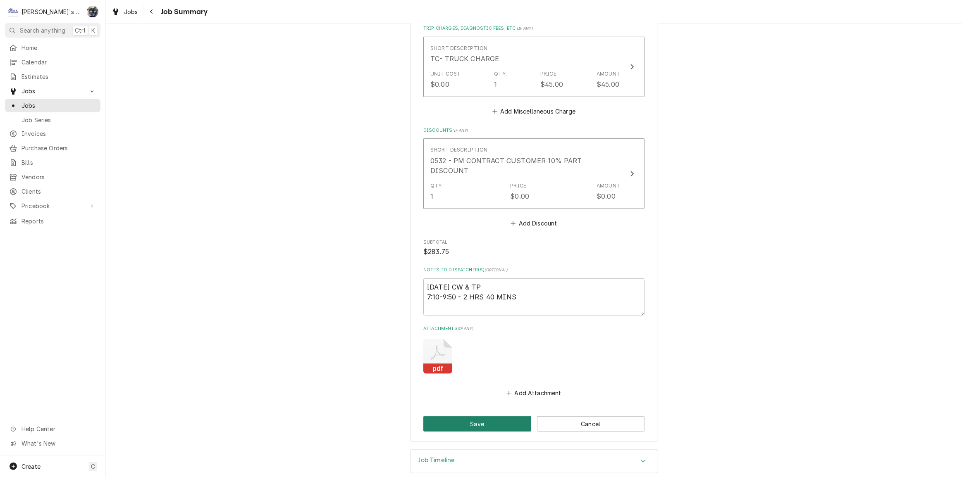
click at [491, 417] on button "Save" at bounding box center [477, 424] width 108 height 15
type textarea "x"
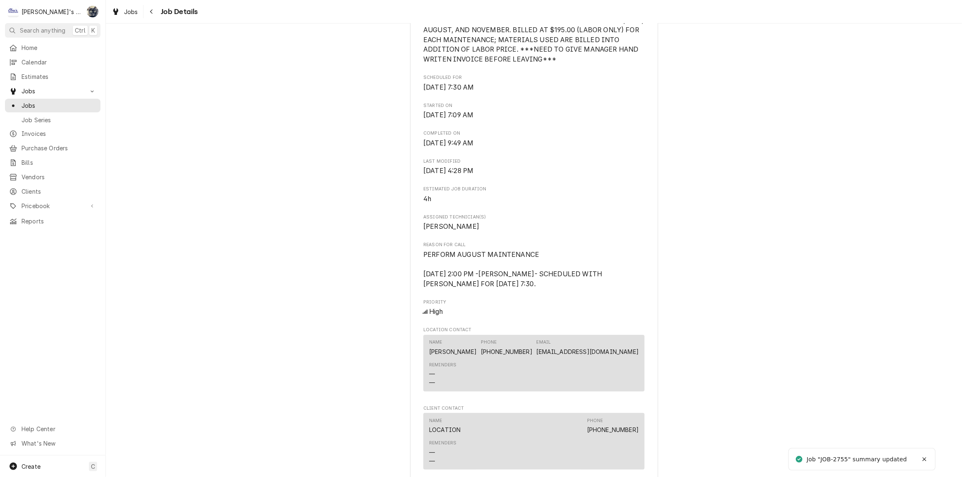
scroll to position [526, 0]
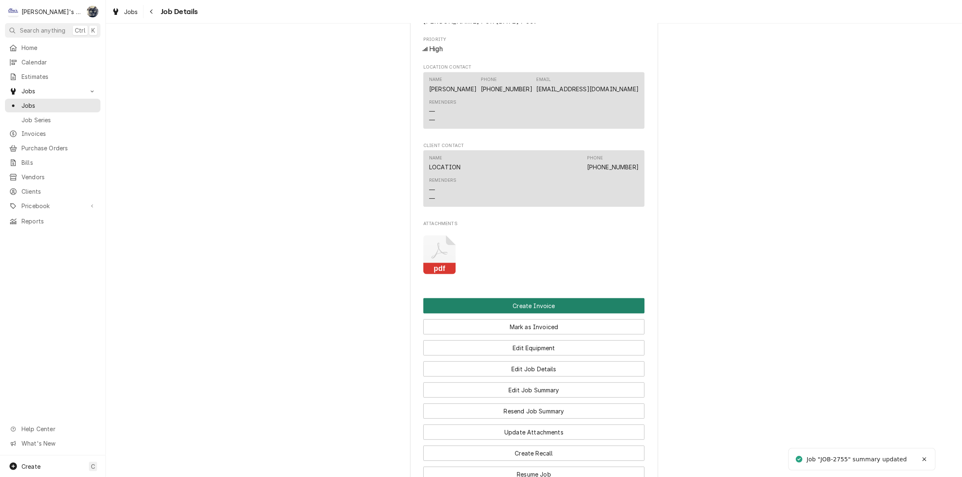
click at [510, 314] on button "Create Invoice" at bounding box center [533, 305] width 221 height 15
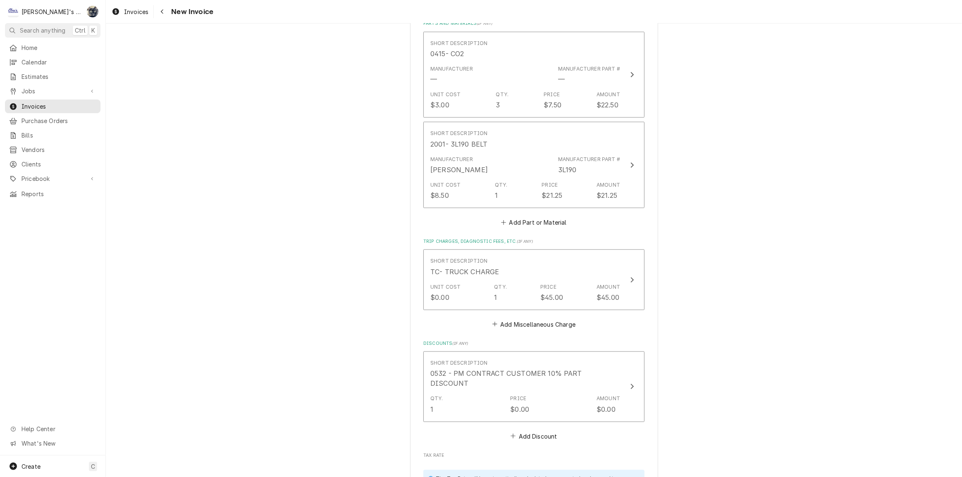
scroll to position [1014, 0]
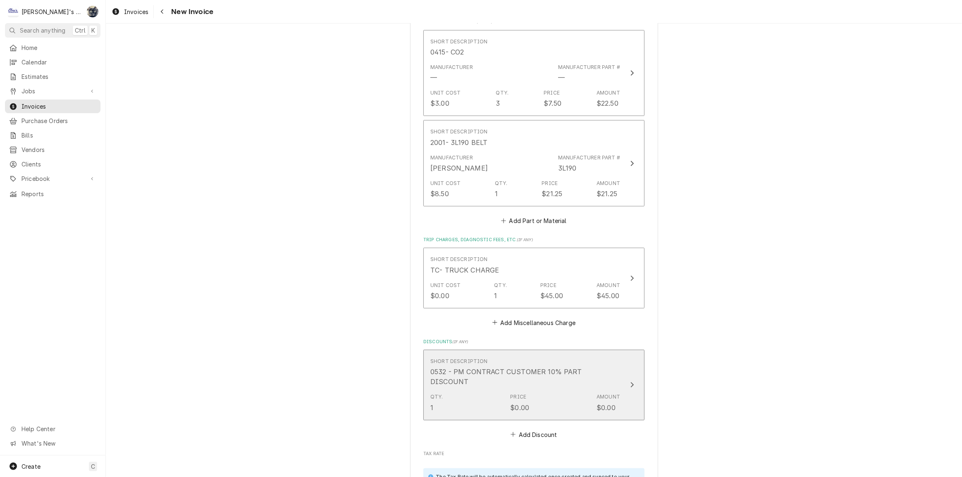
click at [550, 390] on div "Qty. 1 Price $0.00 Amount $0.00" at bounding box center [525, 403] width 190 height 26
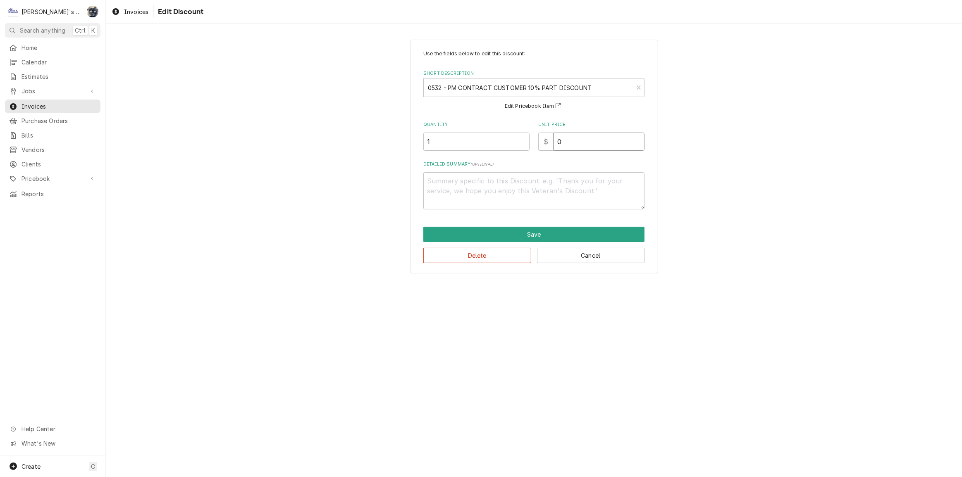
drag, startPoint x: 558, startPoint y: 141, endPoint x: 546, endPoint y: 141, distance: 11.2
click at [547, 141] on div "$ 0" at bounding box center [591, 142] width 106 height 18
type textarea "x"
type input "4"
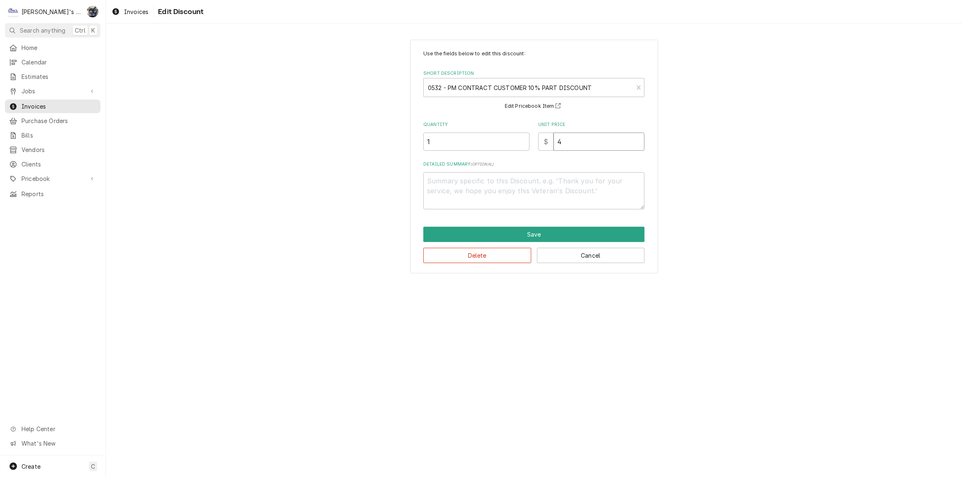
type textarea "x"
type input "4.3"
type textarea "x"
type input "4.38"
click at [526, 244] on div "Delete Cancel" at bounding box center [533, 252] width 221 height 21
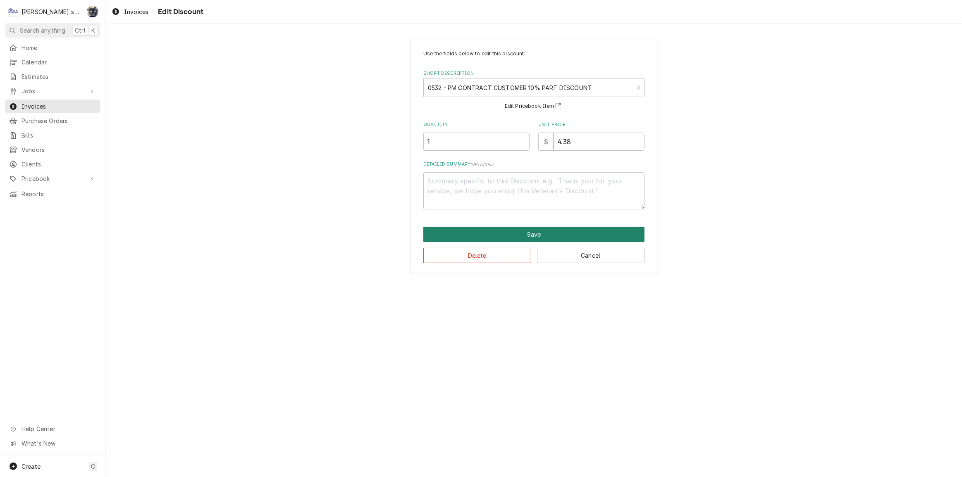
click at [524, 234] on button "Save" at bounding box center [533, 234] width 221 height 15
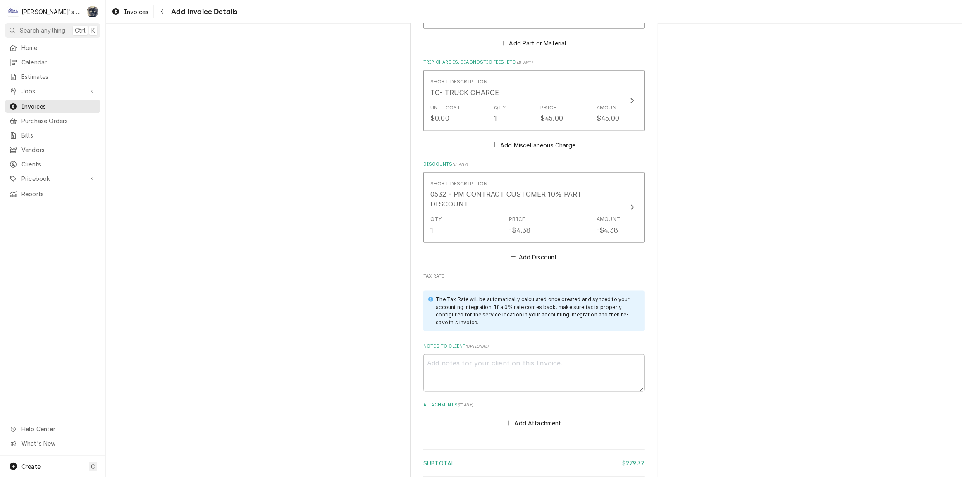
scroll to position [1278, 0]
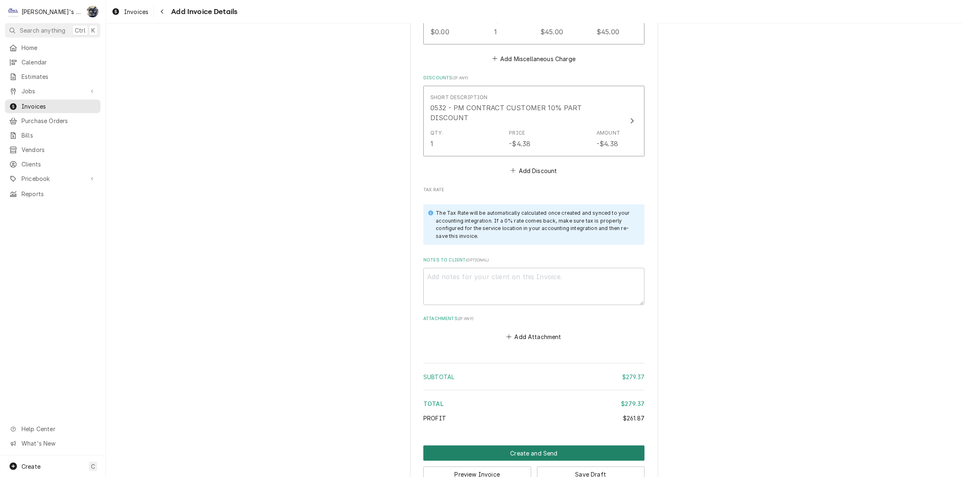
click at [525, 446] on button "Create and Send" at bounding box center [533, 453] width 221 height 15
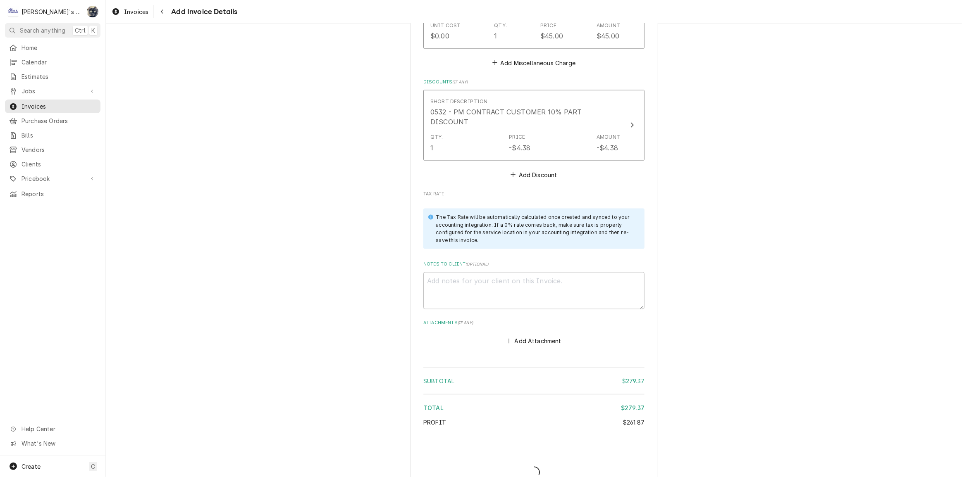
type textarea "x"
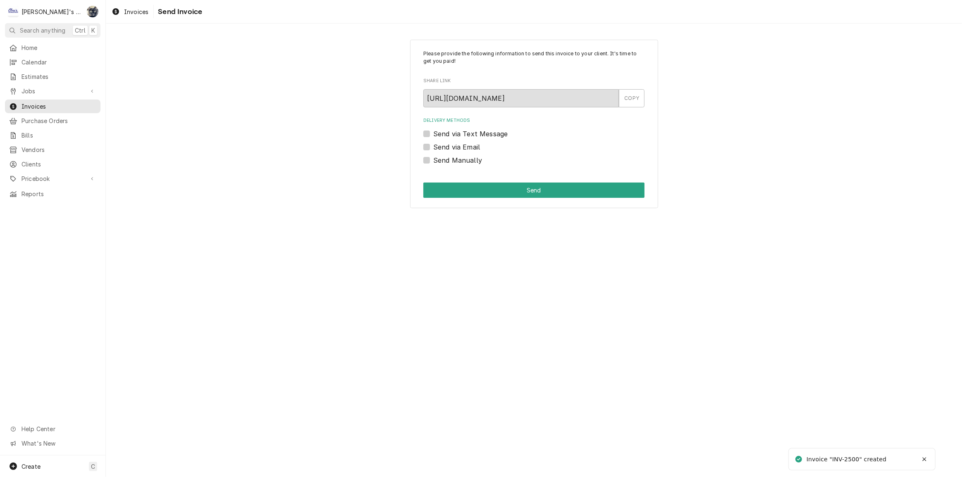
click at [433, 161] on label "Send Manually" at bounding box center [457, 160] width 49 height 10
click at [433, 161] on input "Send Manually" at bounding box center [543, 164] width 221 height 18
checkbox input "true"
click at [434, 188] on button "Send" at bounding box center [533, 190] width 221 height 15
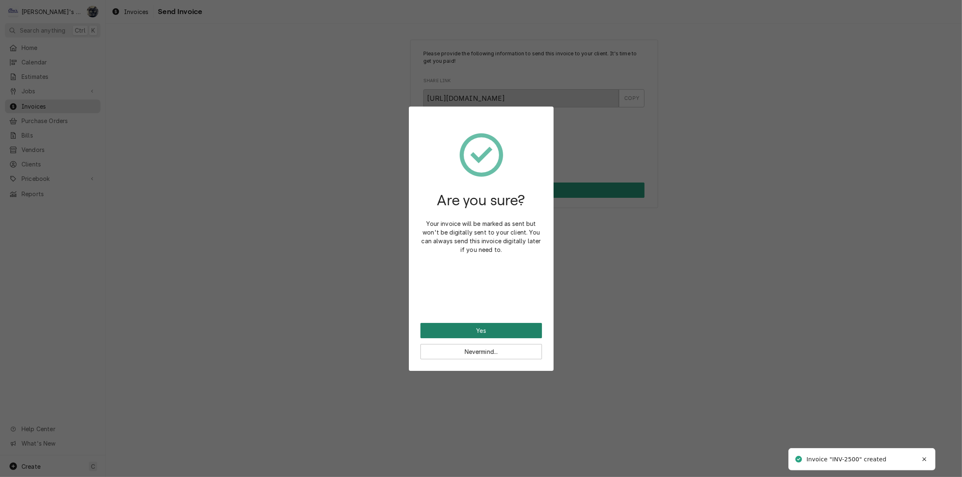
click at [463, 330] on button "Yes" at bounding box center [481, 330] width 122 height 15
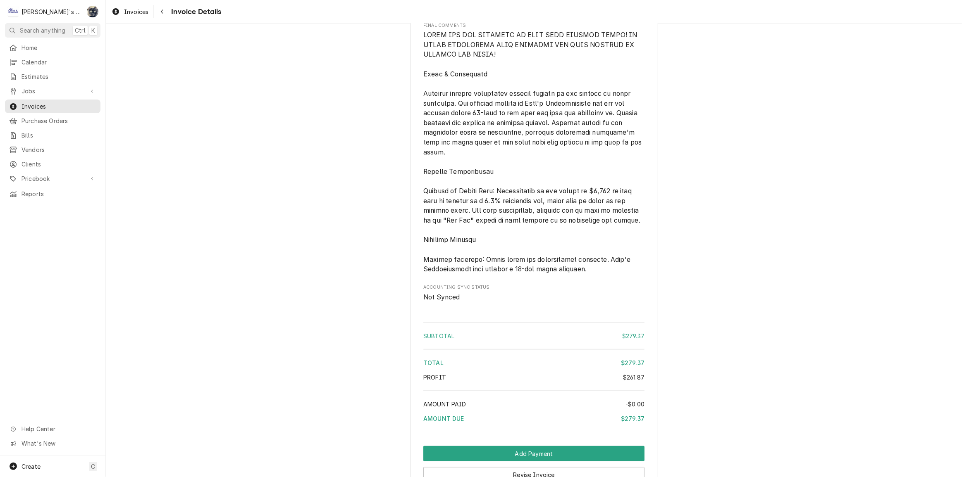
scroll to position [1090, 0]
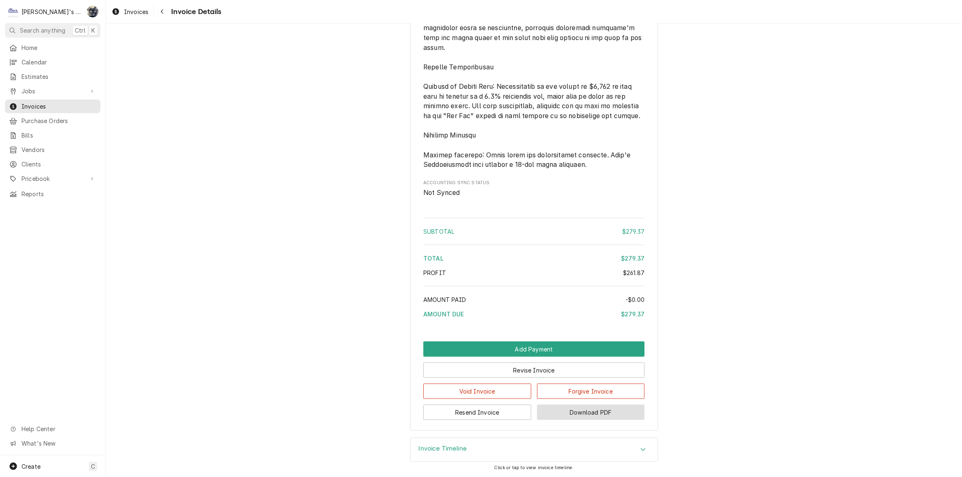
click at [558, 420] on button "Download PDF" at bounding box center [591, 412] width 108 height 15
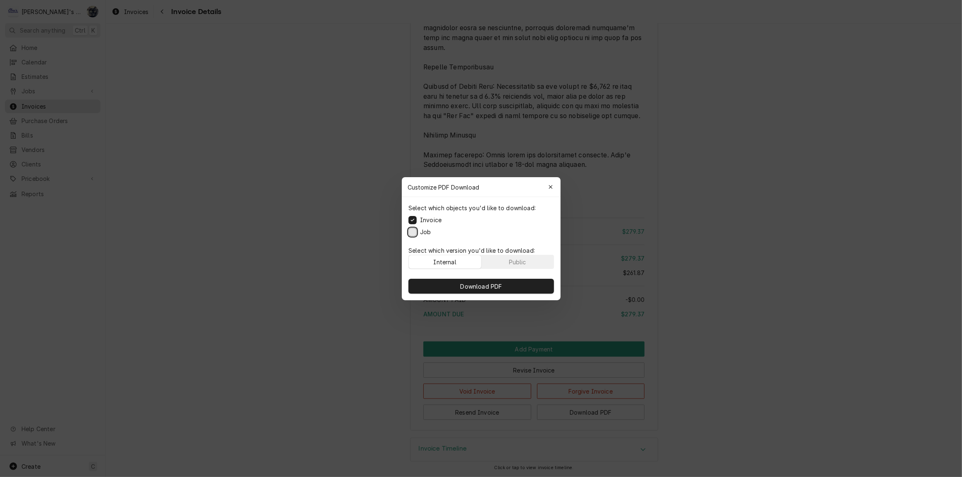
click at [410, 233] on button "Job" at bounding box center [412, 232] width 8 height 8
click at [429, 286] on button "Download PDF" at bounding box center [480, 286] width 145 height 15
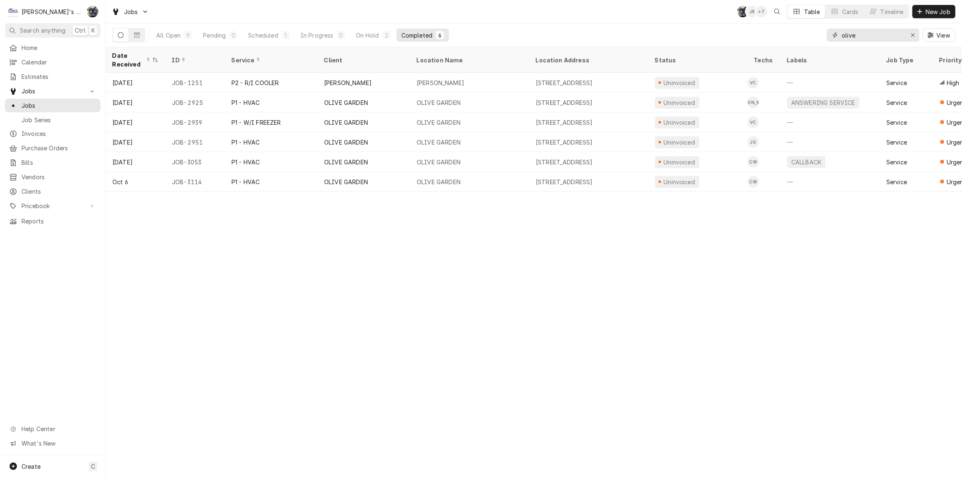
drag, startPoint x: 889, startPoint y: 38, endPoint x: 800, endPoint y: 36, distance: 89.7
click at [800, 37] on div "All Open 9 Pending 0 Scheduled 1 In Progress 0 On Hold 2 Completed 6 olive View" at bounding box center [533, 35] width 843 height 23
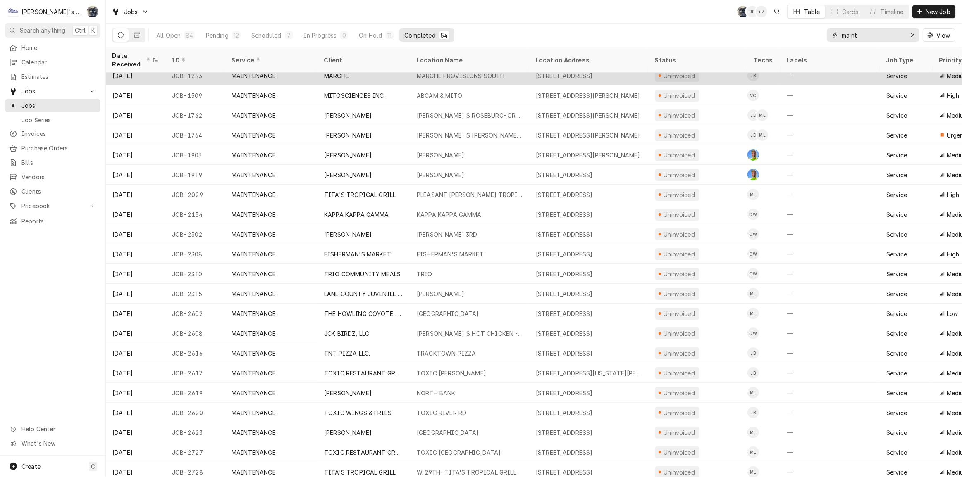
scroll to position [152, 0]
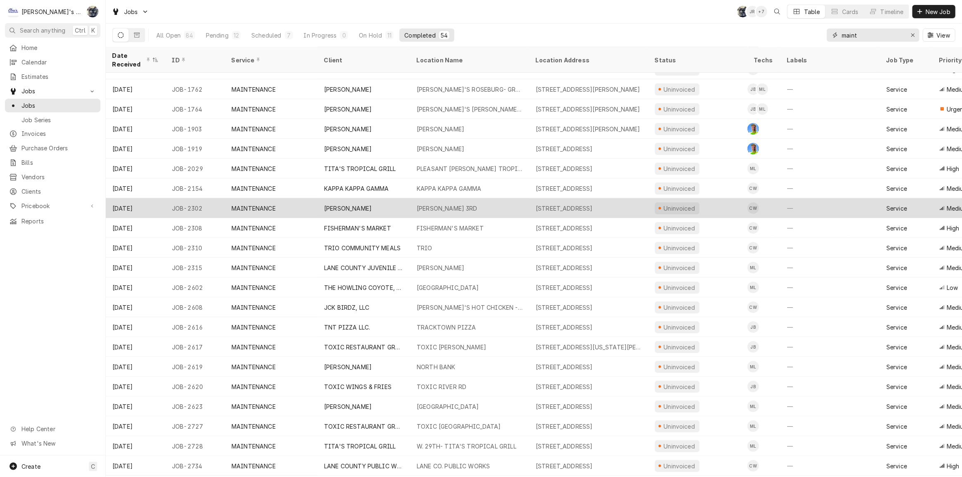
type input "maint"
click at [379, 202] on div "[PERSON_NAME]" at bounding box center [363, 208] width 93 height 20
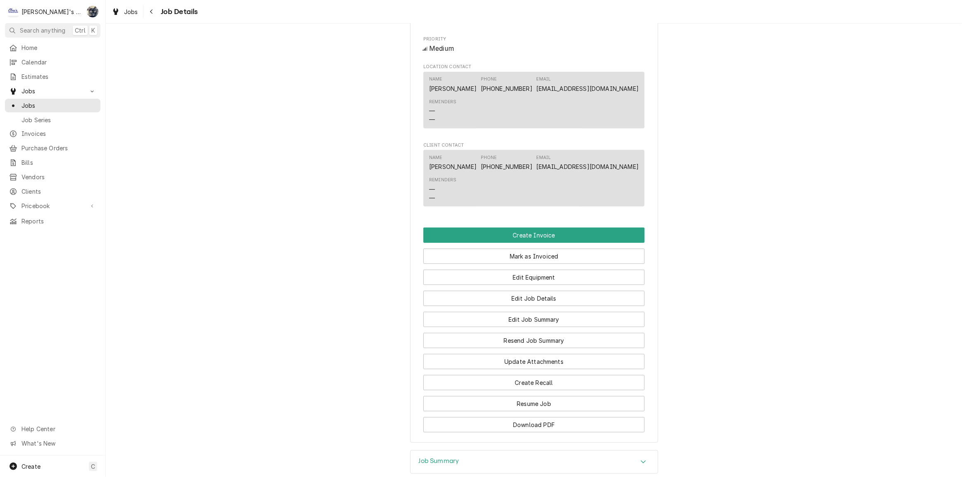
scroll to position [575, 0]
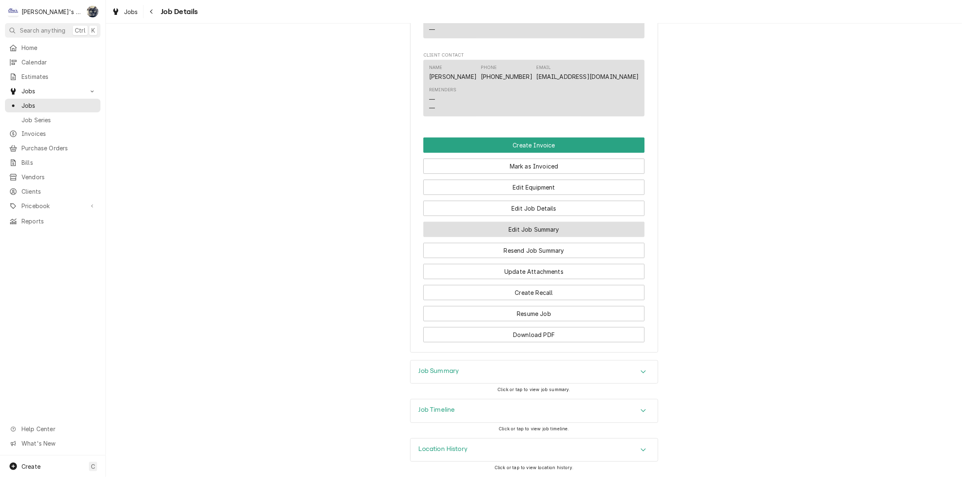
click at [506, 232] on button "Edit Job Summary" at bounding box center [533, 229] width 221 height 15
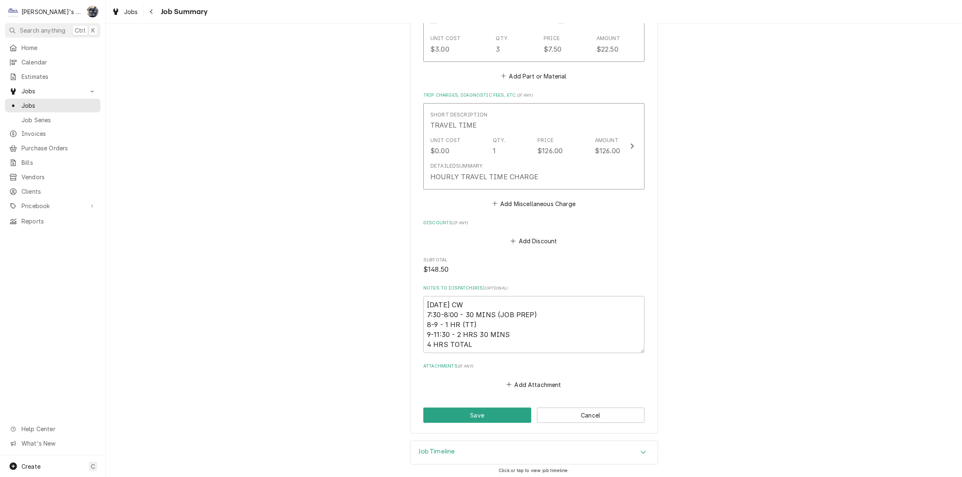
scroll to position [465, 0]
click at [115, 11] on icon "Dynamic Content Wrapper" at bounding box center [115, 11] width 5 height 7
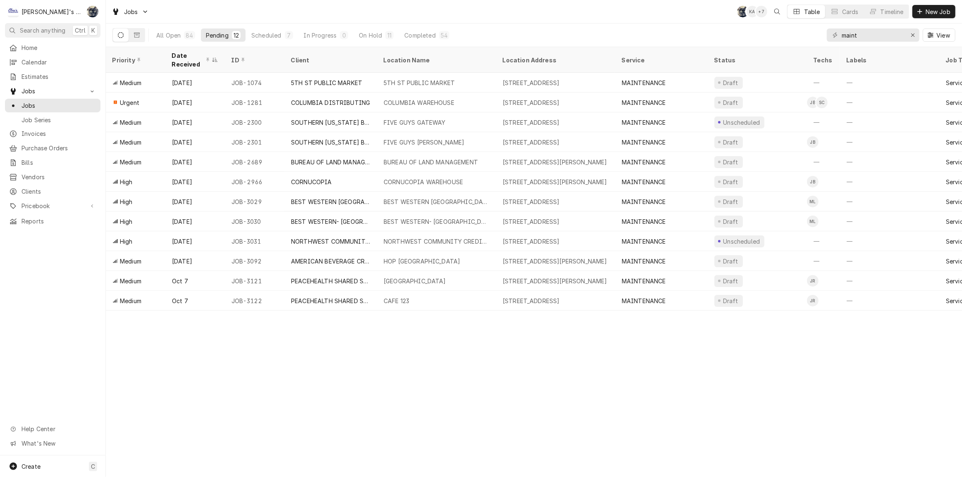
click at [255, 14] on div "Jobs SB KA + 7 Table Cards Timeline New Job" at bounding box center [534, 11] width 856 height 23
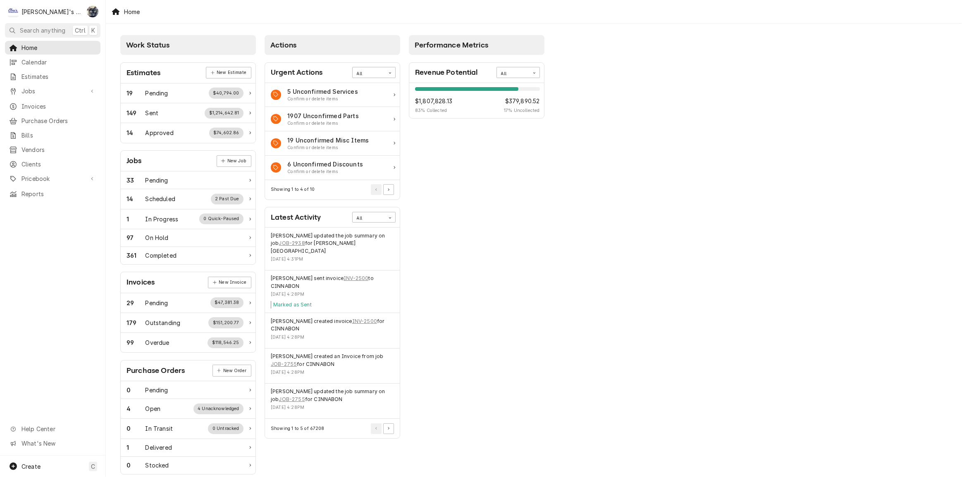
click at [194, 17] on div "Home" at bounding box center [534, 11] width 856 height 23
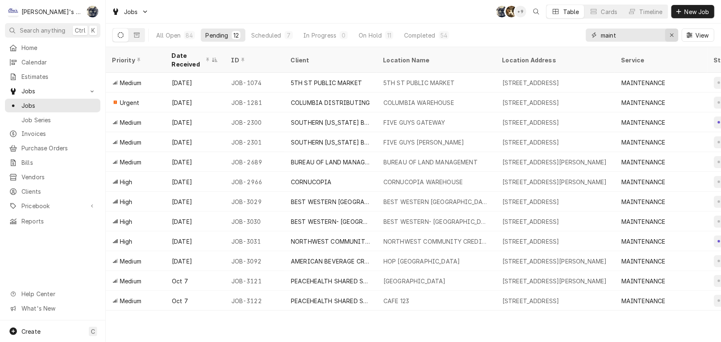
click at [668, 32] on div "Erase input" at bounding box center [672, 35] width 8 height 8
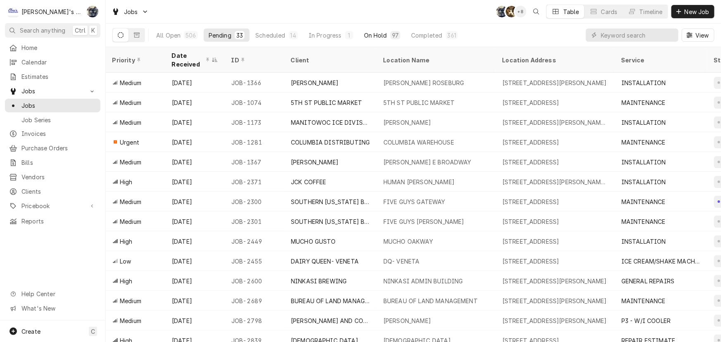
click at [392, 33] on div "97" at bounding box center [395, 35] width 7 height 9
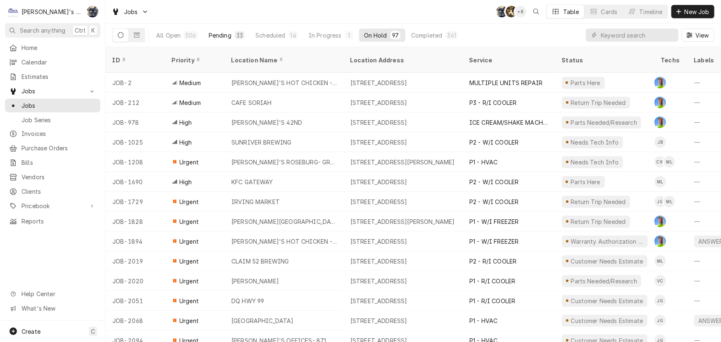
click at [217, 29] on button "Pending 33" at bounding box center [227, 35] width 46 height 13
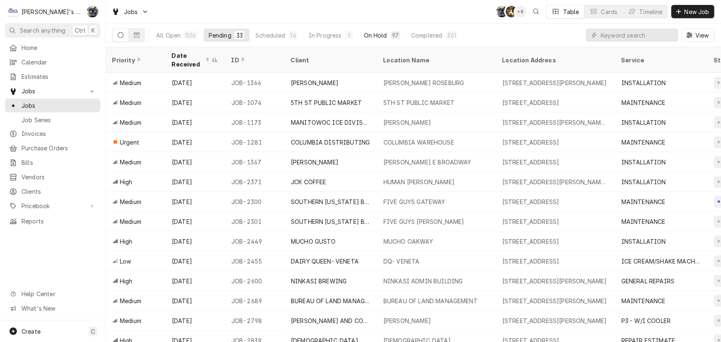
click at [373, 36] on div "On Hold" at bounding box center [375, 35] width 23 height 9
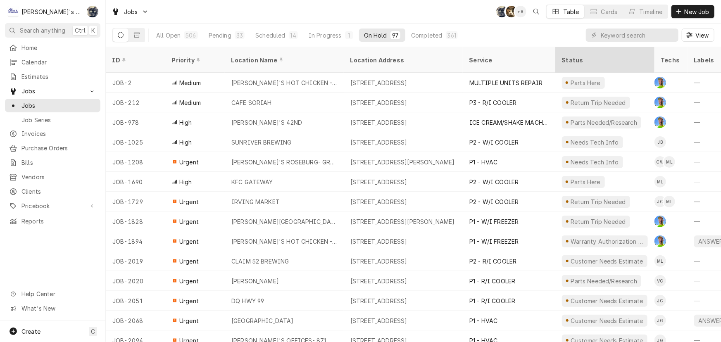
click at [582, 59] on div "Status" at bounding box center [605, 60] width 96 height 22
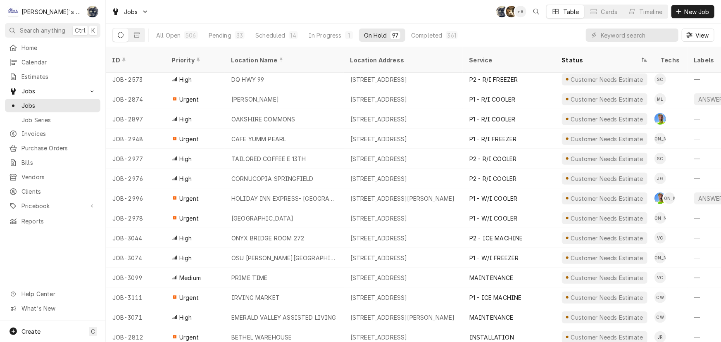
scroll to position [262, 0]
click at [235, 33] on div "33" at bounding box center [240, 35] width 10 height 8
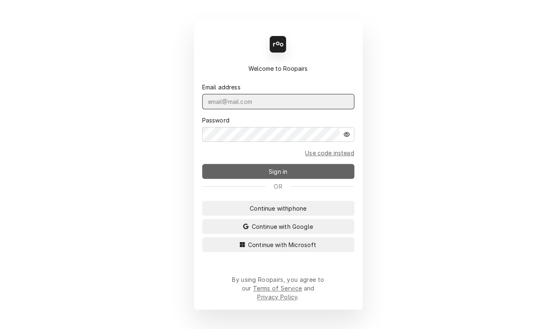
type input "[PERSON_NAME][EMAIL_ADDRESS][DOMAIN_NAME]"
click at [282, 174] on span "Sign in" at bounding box center [278, 171] width 22 height 9
